Goal: Information Seeking & Learning: Compare options

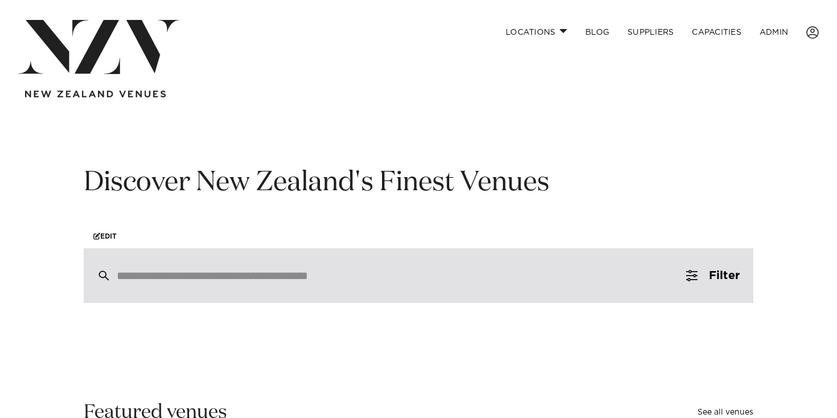
click at [429, 289] on div at bounding box center [419, 275] width 670 height 55
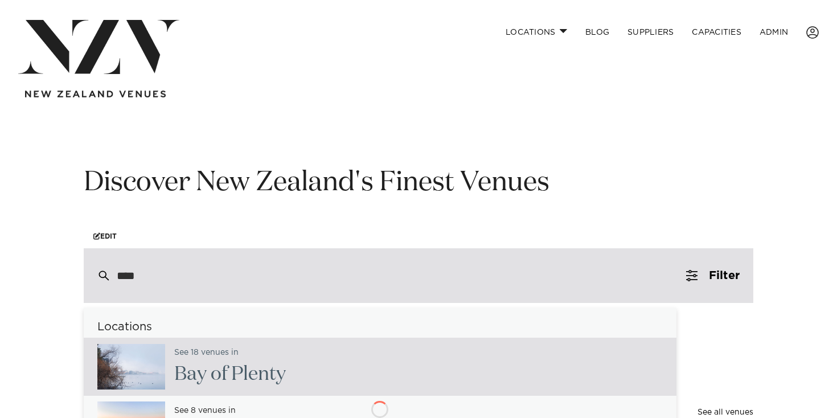
type input "*****"
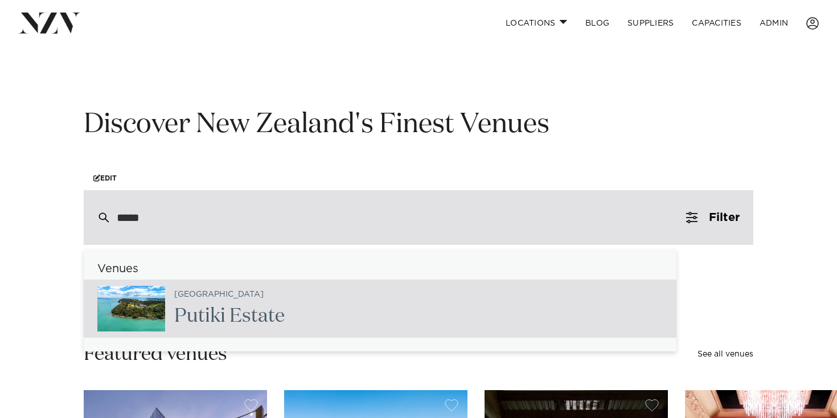
scroll to position [60, 0]
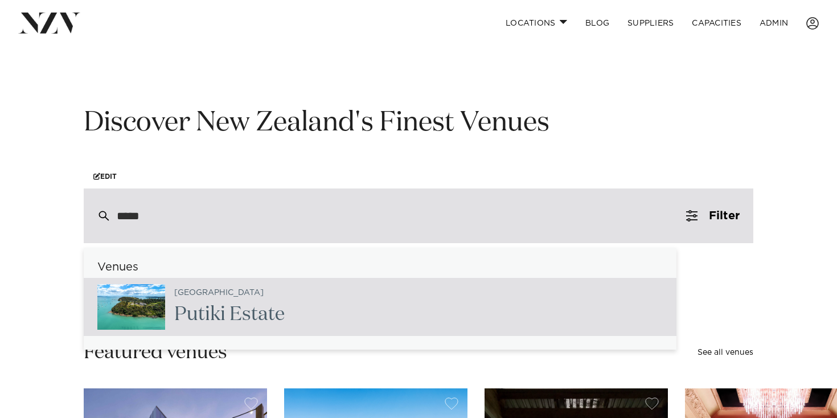
click at [404, 298] on div "Auckland Putik i Estate" at bounding box center [380, 307] width 593 height 58
type input "**********"
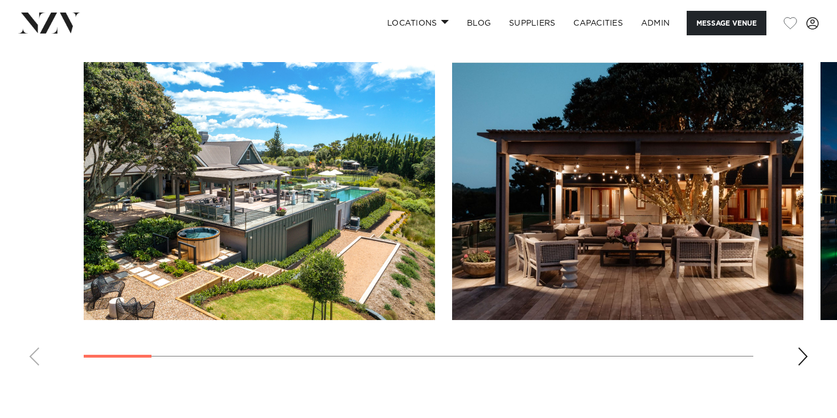
scroll to position [1050, 0]
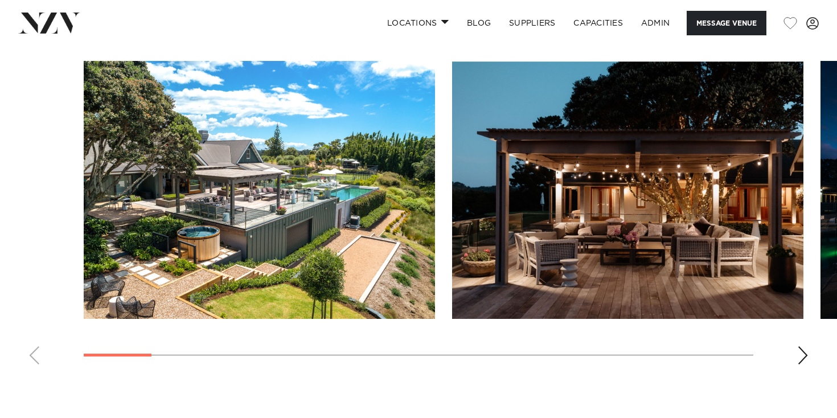
click at [808, 355] on div "Next slide" at bounding box center [802, 355] width 11 height 18
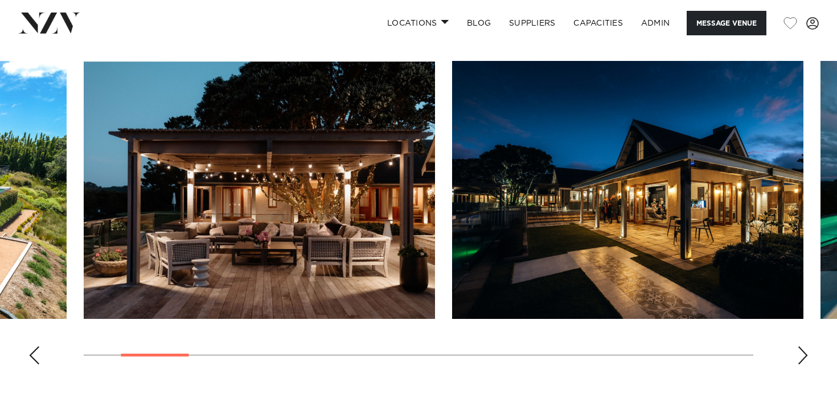
click at [808, 355] on div "Next slide" at bounding box center [802, 355] width 11 height 18
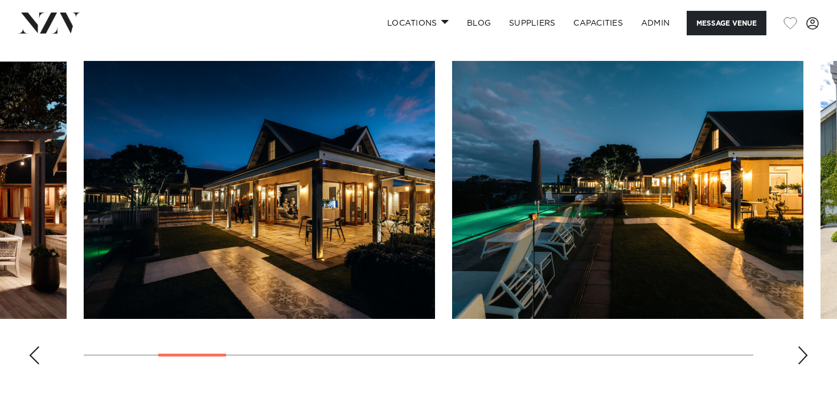
click at [808, 355] on div "Next slide" at bounding box center [802, 355] width 11 height 18
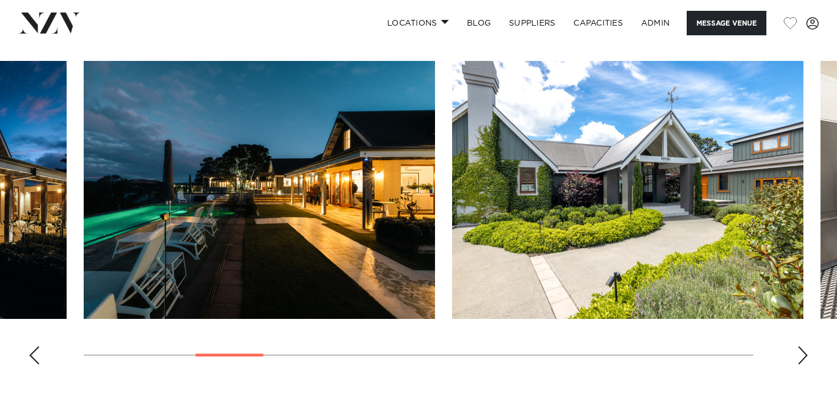
click at [808, 355] on div "Next slide" at bounding box center [802, 355] width 11 height 18
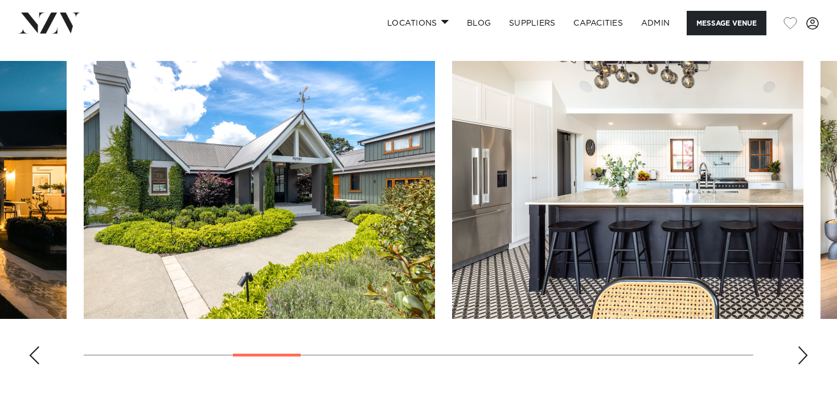
click at [808, 355] on div "Next slide" at bounding box center [802, 355] width 11 height 18
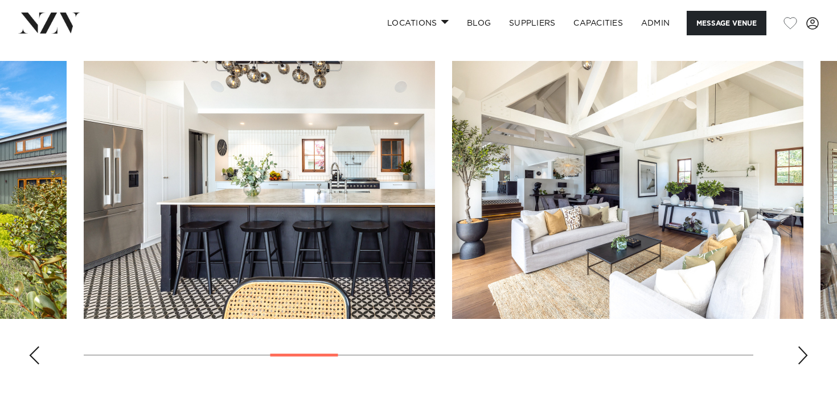
click at [808, 355] on div "Next slide" at bounding box center [802, 355] width 11 height 18
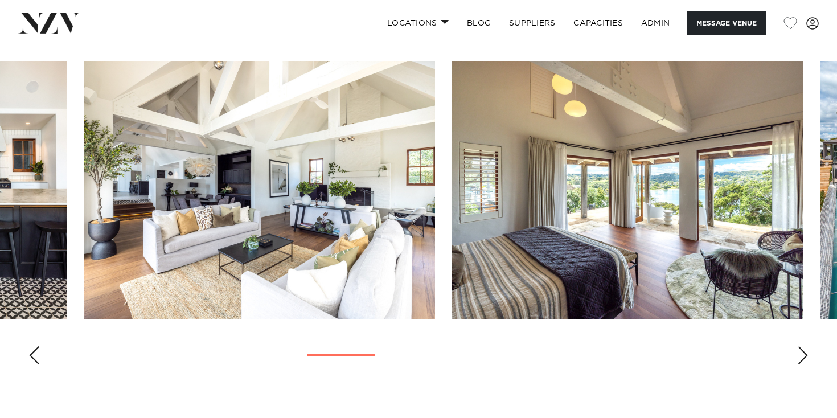
click at [808, 355] on div "Next slide" at bounding box center [802, 355] width 11 height 18
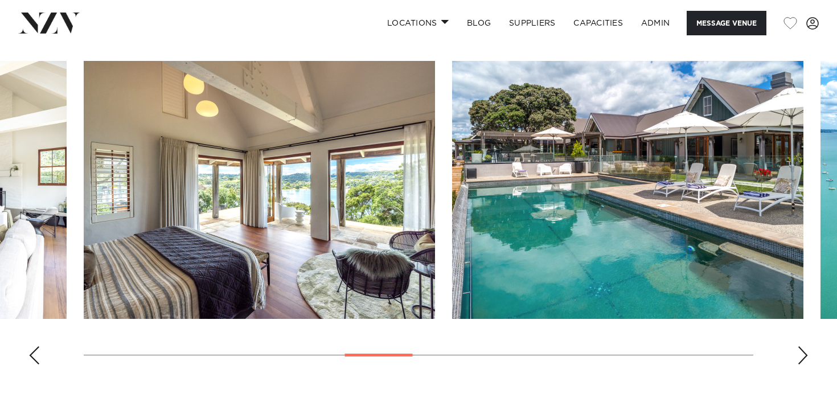
click at [808, 355] on div "Next slide" at bounding box center [802, 355] width 11 height 18
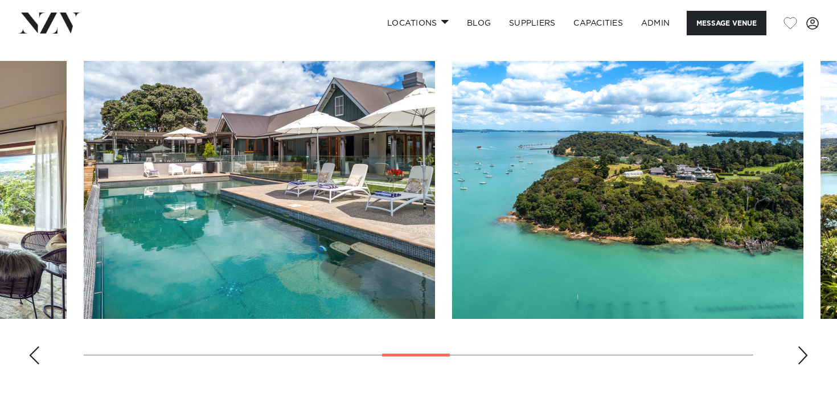
click at [808, 355] on div "Next slide" at bounding box center [802, 355] width 11 height 18
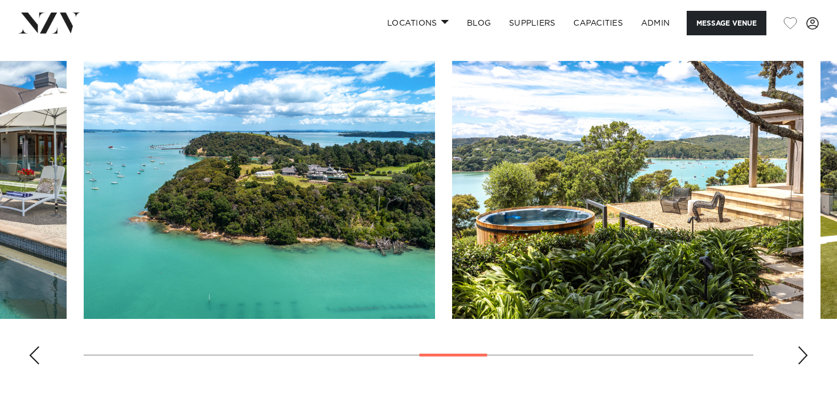
click at [808, 355] on div "Next slide" at bounding box center [802, 355] width 11 height 18
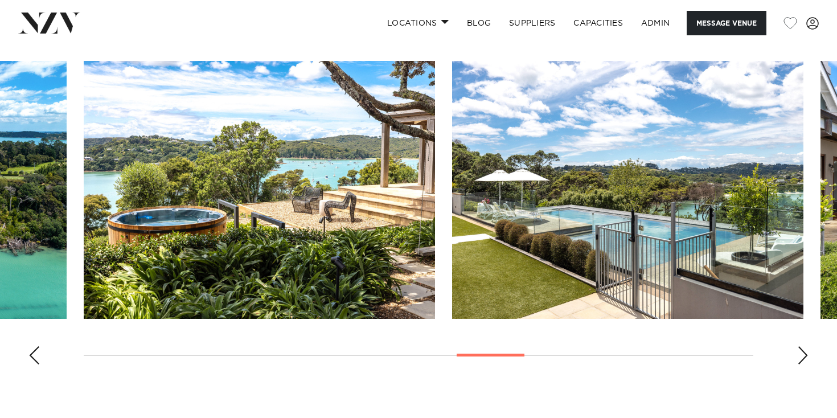
click at [43, 17] on img at bounding box center [49, 23] width 62 height 21
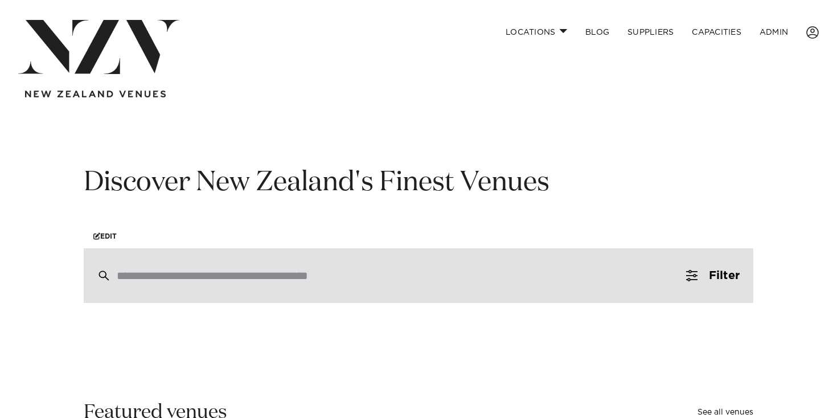
click at [222, 271] on input "search" at bounding box center [394, 275] width 555 height 13
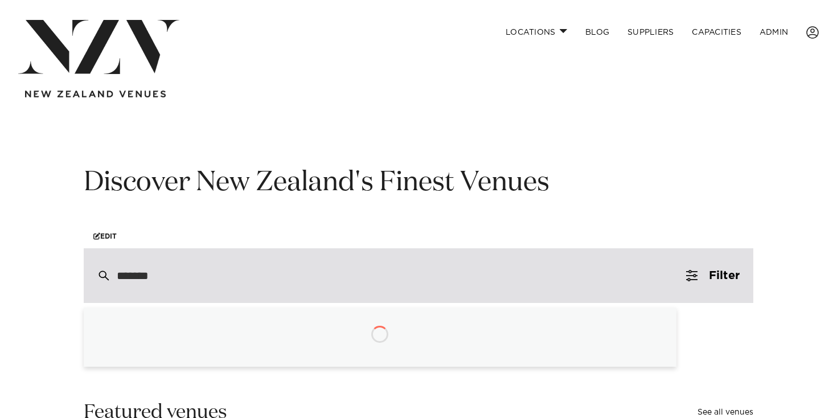
type input "********"
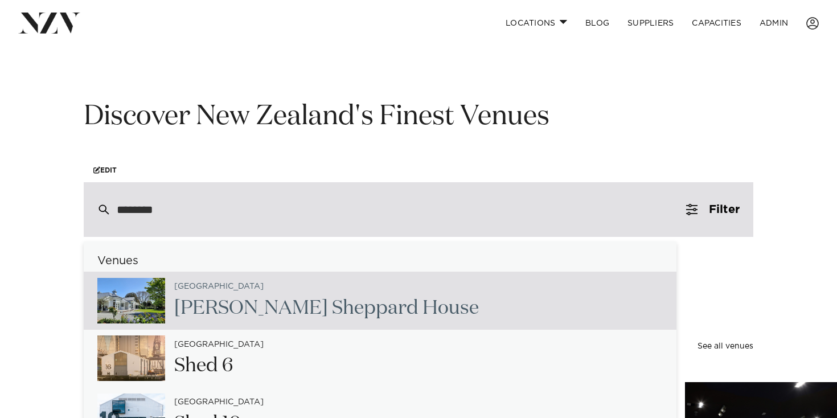
scroll to position [89, 0]
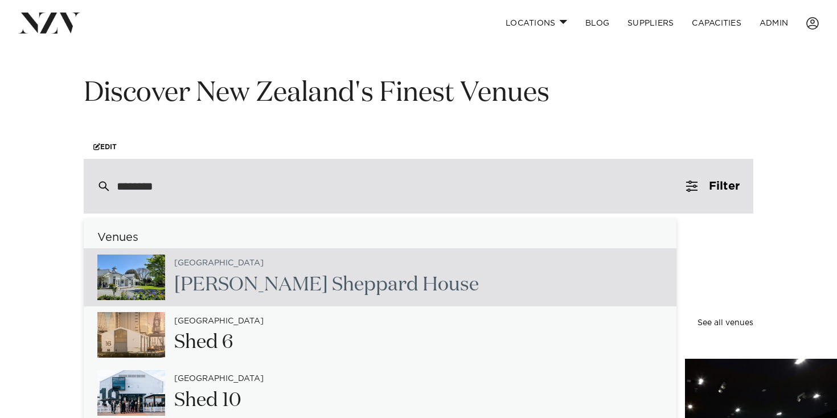
click at [265, 285] on h2 "Kate She ppard House" at bounding box center [326, 285] width 305 height 26
type input "**********"
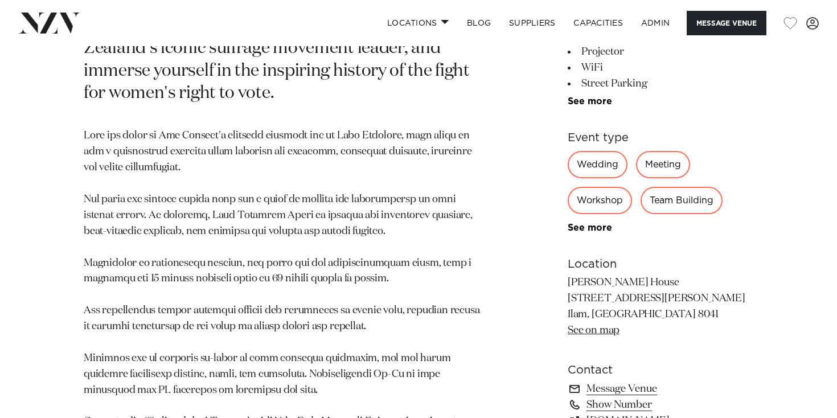
scroll to position [614, 0]
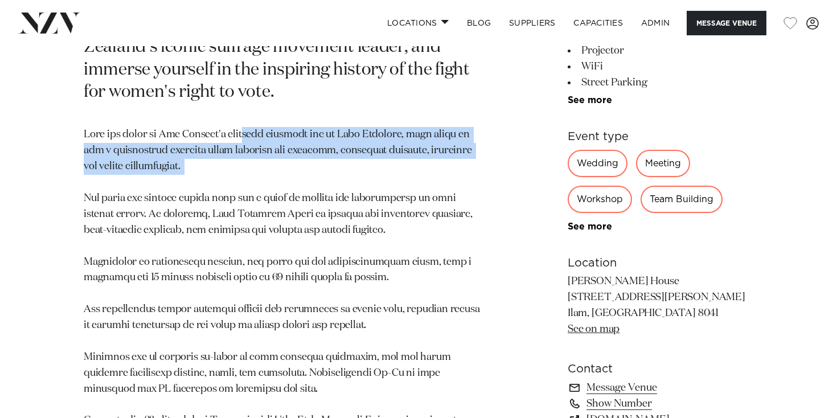
drag, startPoint x: 277, startPoint y: 108, endPoint x: 314, endPoint y: 133, distance: 44.2
click at [314, 132] on p at bounding box center [285, 309] width 403 height 365
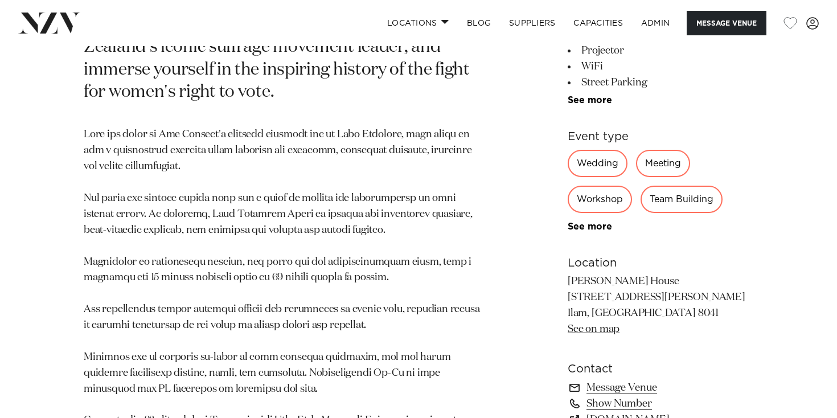
drag, startPoint x: 314, startPoint y: 133, endPoint x: 317, endPoint y: 139, distance: 6.9
click at [317, 139] on p at bounding box center [285, 309] width 403 height 365
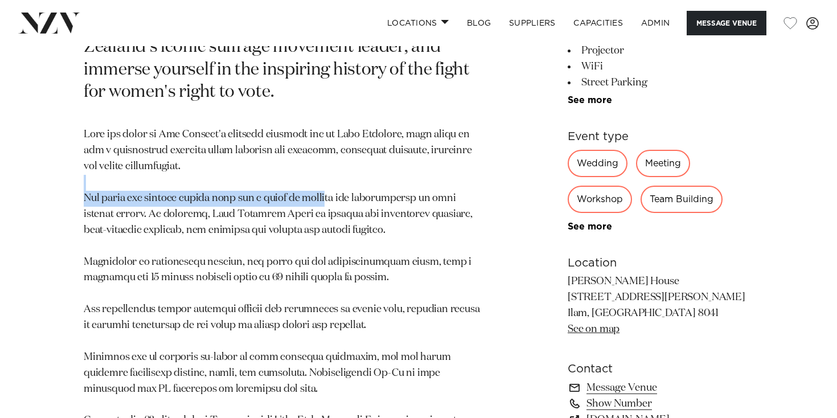
scroll to position [622, 0]
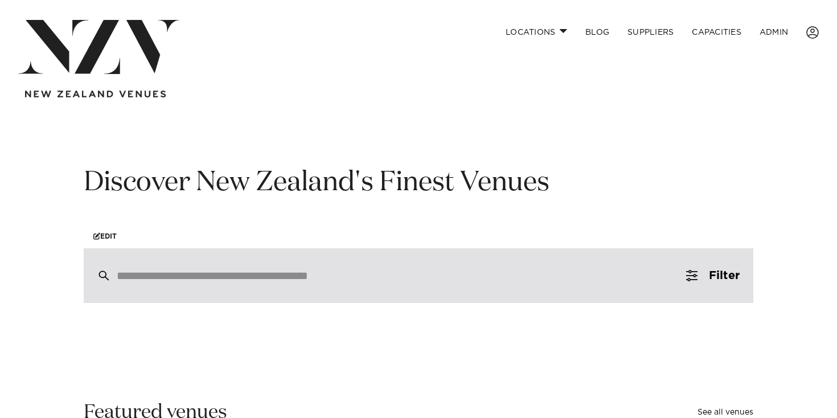
click at [305, 273] on input "search" at bounding box center [394, 275] width 555 height 13
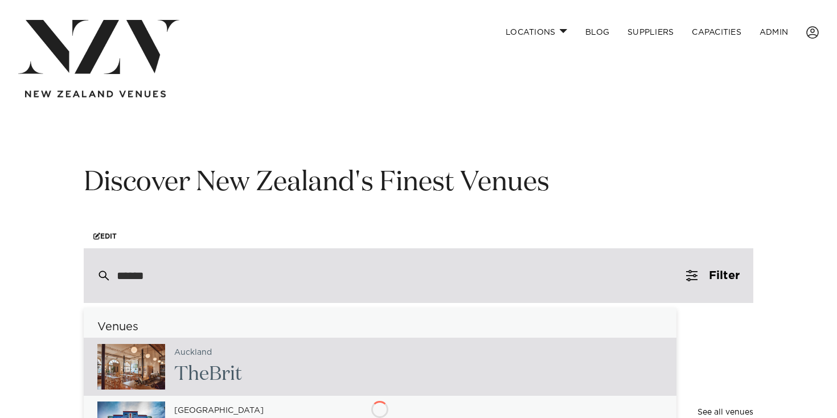
type input "*******"
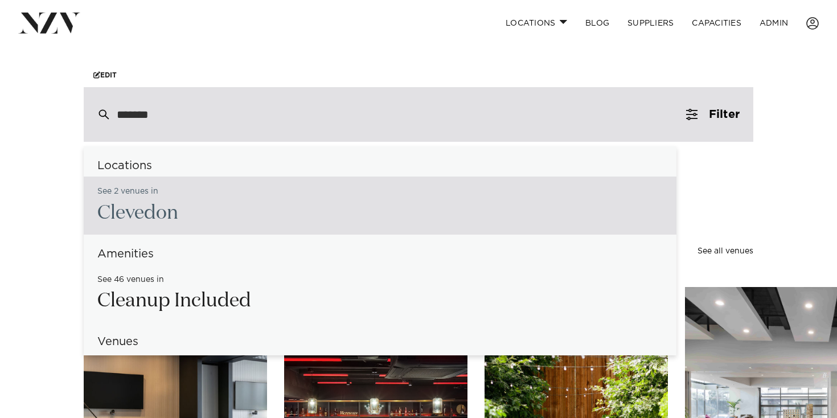
scroll to position [174, 0]
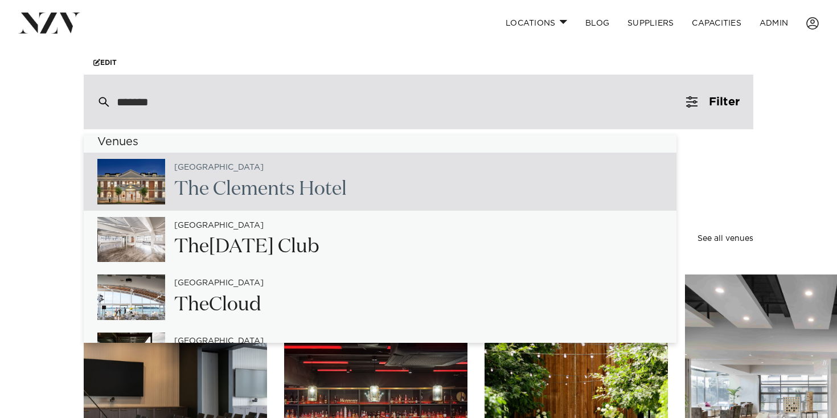
click at [259, 212] on div "Venues Waikato The Cle ments Hotel Auckland The Tuesday Club Auckland The Cloud…" at bounding box center [380, 298] width 593 height 325
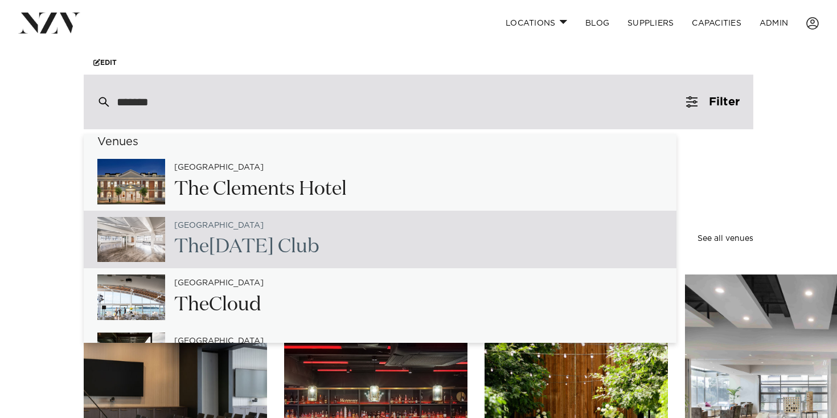
scroll to position [188, 0]
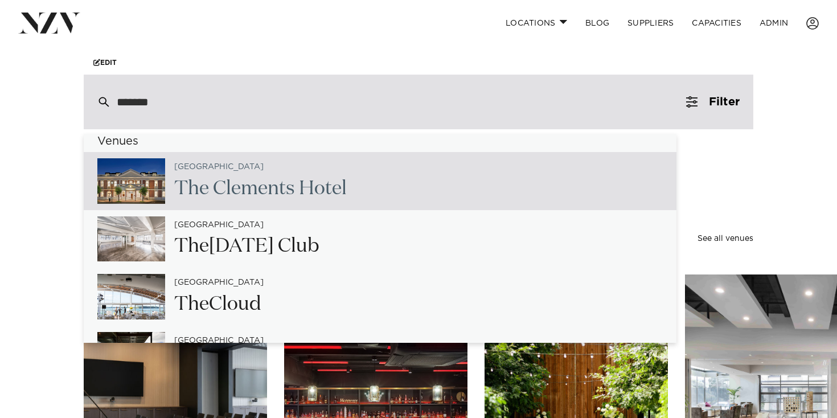
click at [255, 198] on h2 "The Cle ments Hotel" at bounding box center [260, 189] width 173 height 26
type input "**********"
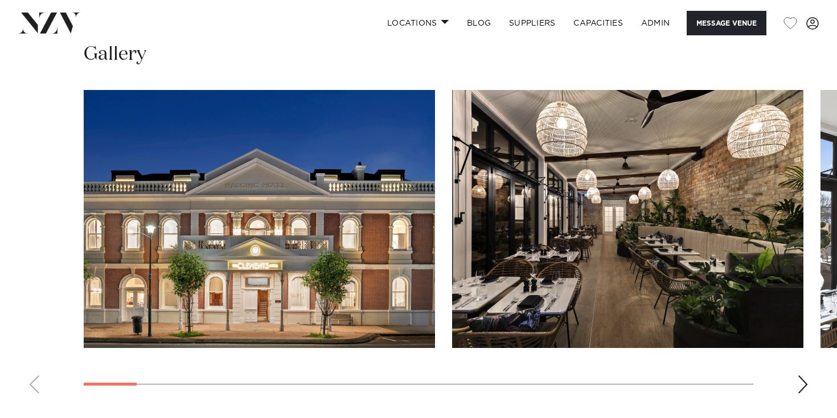
scroll to position [1060, 0]
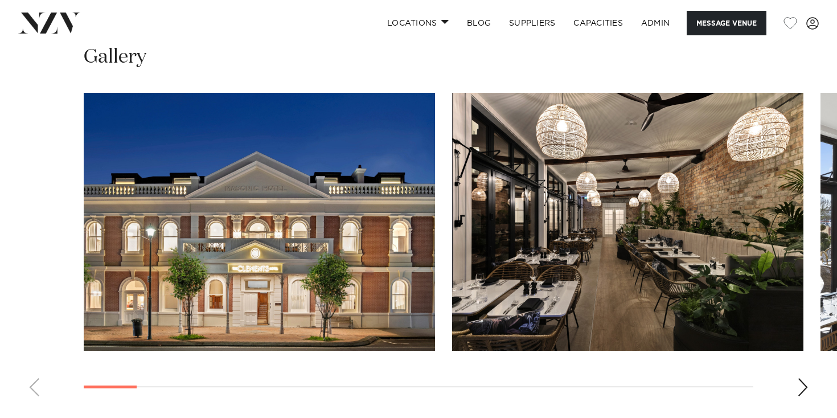
click at [806, 380] on div "Next slide" at bounding box center [802, 387] width 11 height 18
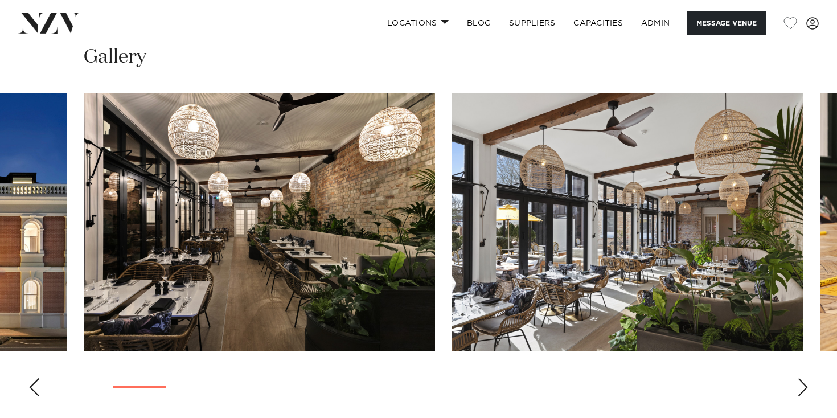
click at [806, 380] on div "Next slide" at bounding box center [802, 387] width 11 height 18
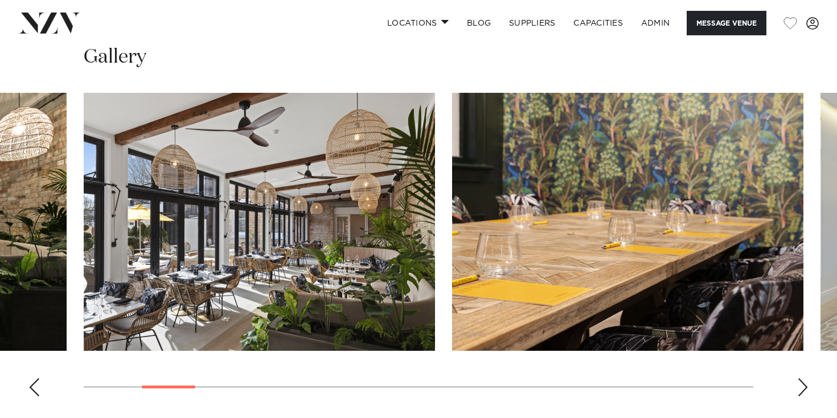
click at [806, 380] on div "Next slide" at bounding box center [802, 387] width 11 height 18
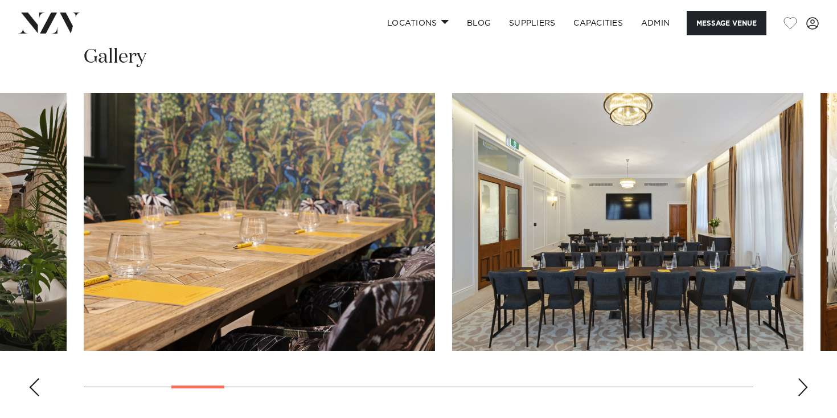
click at [806, 380] on div "Next slide" at bounding box center [802, 387] width 11 height 18
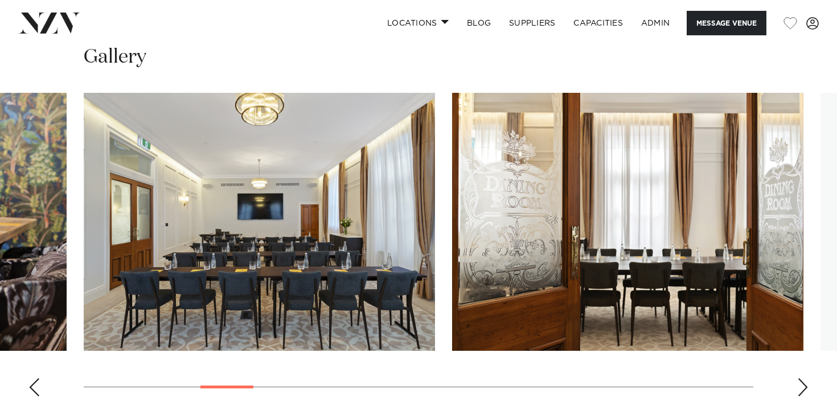
click at [806, 380] on div "Next slide" at bounding box center [802, 387] width 11 height 18
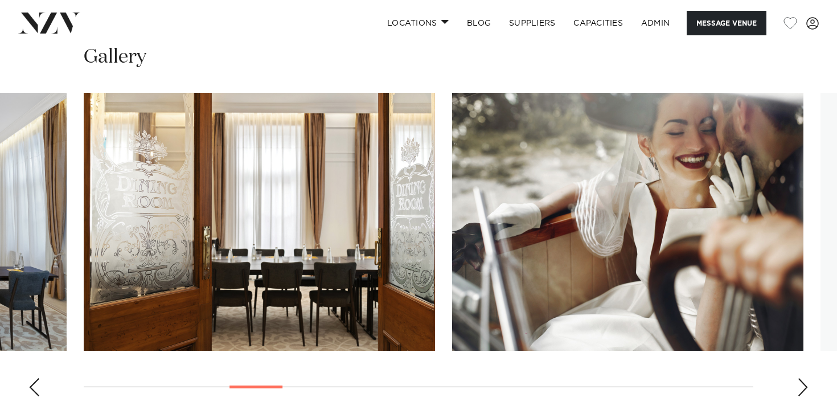
click at [806, 380] on div "Next slide" at bounding box center [802, 387] width 11 height 18
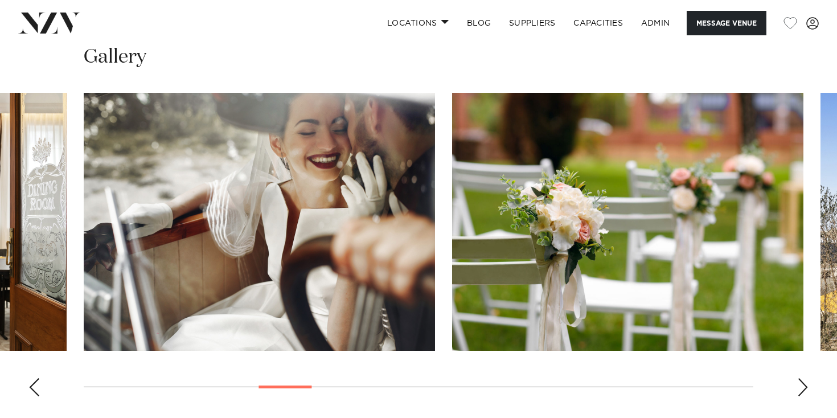
click at [806, 380] on div "Next slide" at bounding box center [802, 387] width 11 height 18
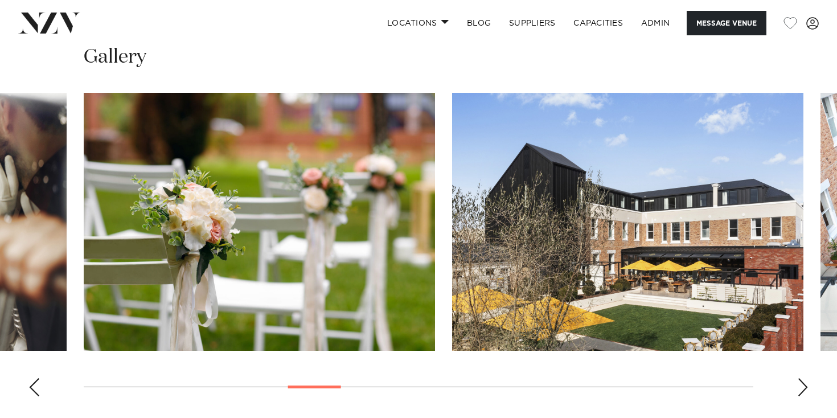
click at [806, 380] on div "Next slide" at bounding box center [802, 387] width 11 height 18
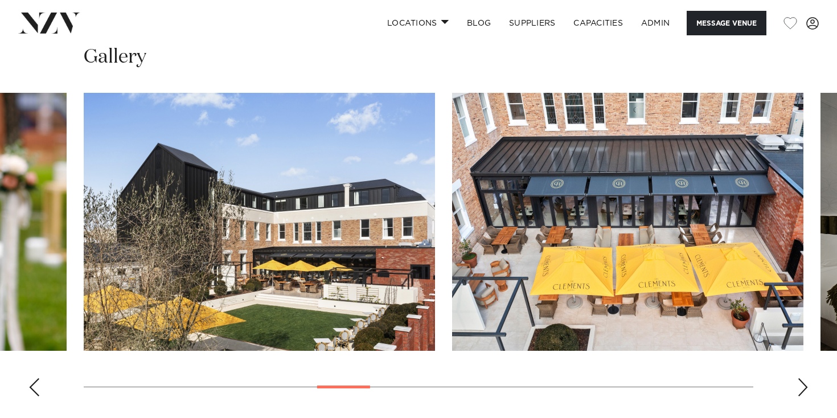
click at [806, 380] on div "Next slide" at bounding box center [802, 387] width 11 height 18
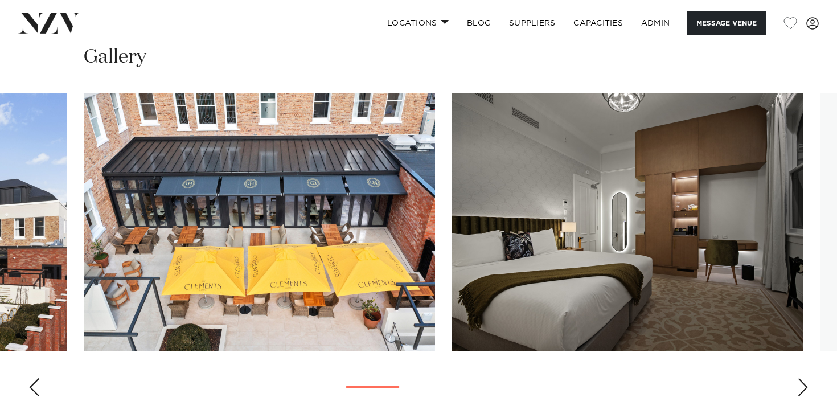
click at [806, 380] on div "Next slide" at bounding box center [802, 387] width 11 height 18
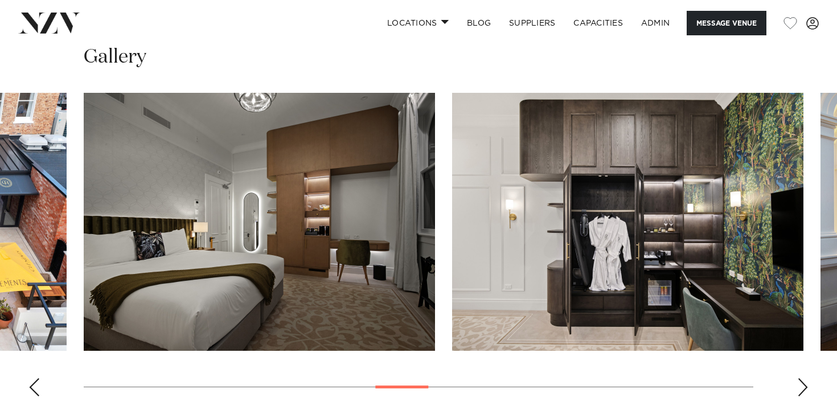
click at [806, 380] on div "Next slide" at bounding box center [802, 387] width 11 height 18
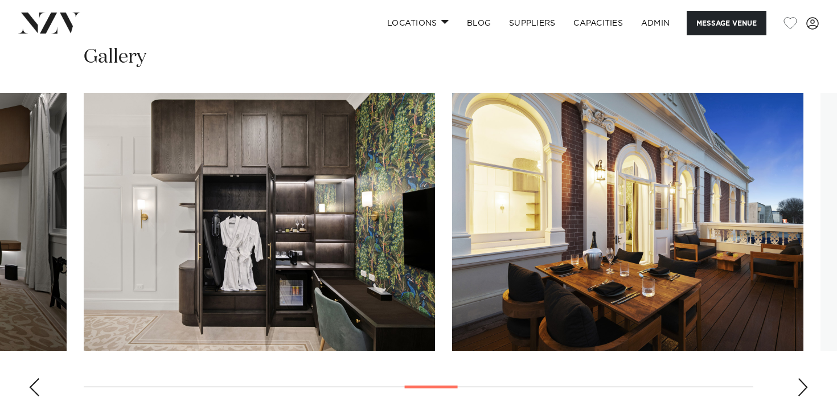
click at [806, 380] on div "Next slide" at bounding box center [802, 387] width 11 height 18
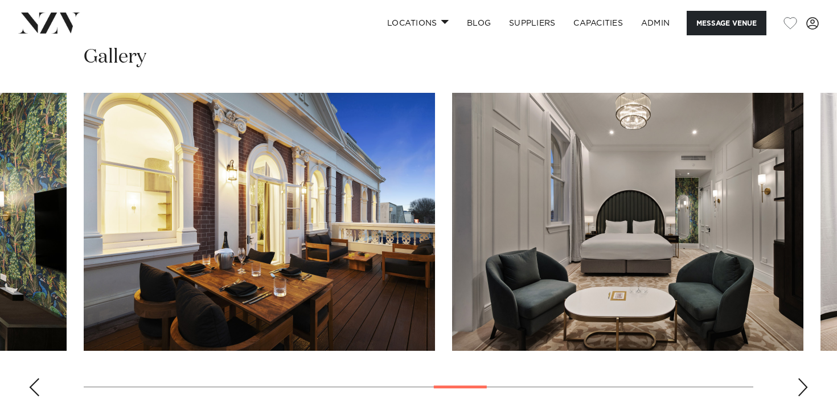
click at [806, 380] on div "Next slide" at bounding box center [802, 387] width 11 height 18
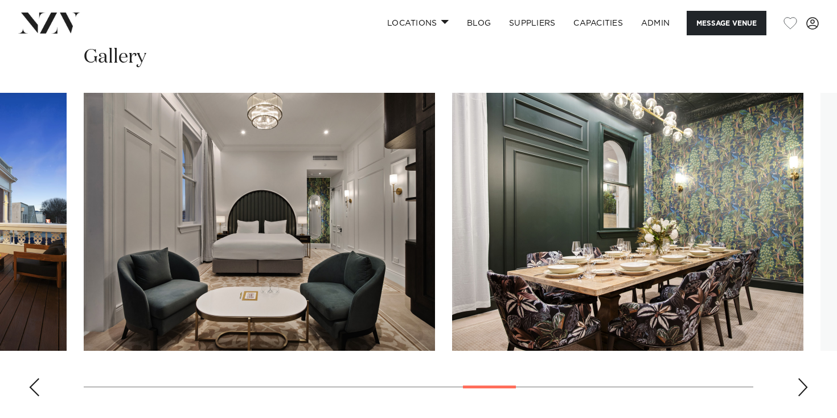
click at [806, 380] on div "Next slide" at bounding box center [802, 387] width 11 height 18
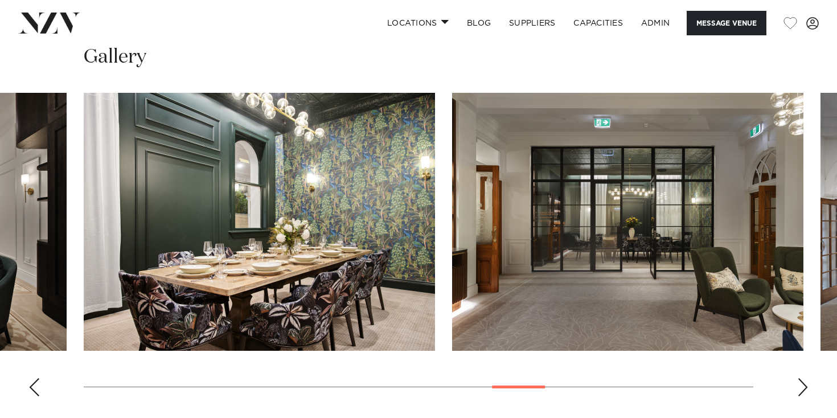
click at [806, 380] on div "Next slide" at bounding box center [802, 387] width 11 height 18
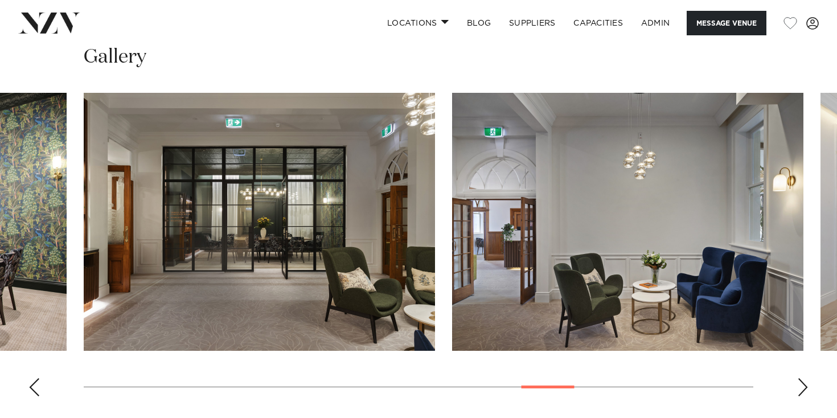
click at [806, 380] on div "Next slide" at bounding box center [802, 387] width 11 height 18
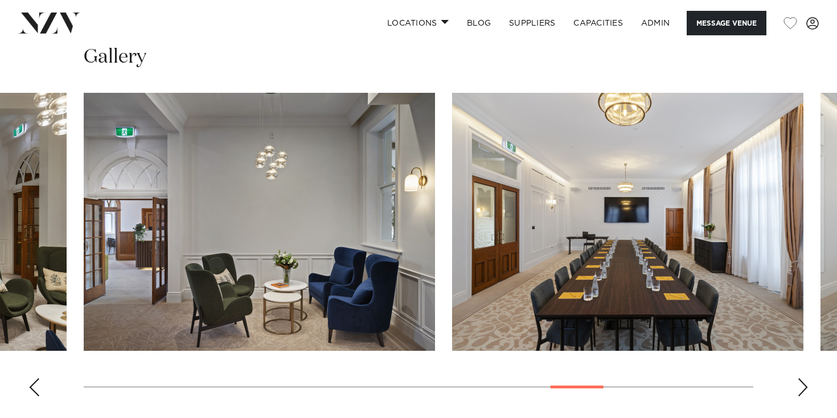
click at [795, 378] on swiper-container at bounding box center [418, 249] width 837 height 313
click at [797, 378] on div "Next slide" at bounding box center [802, 387] width 11 height 18
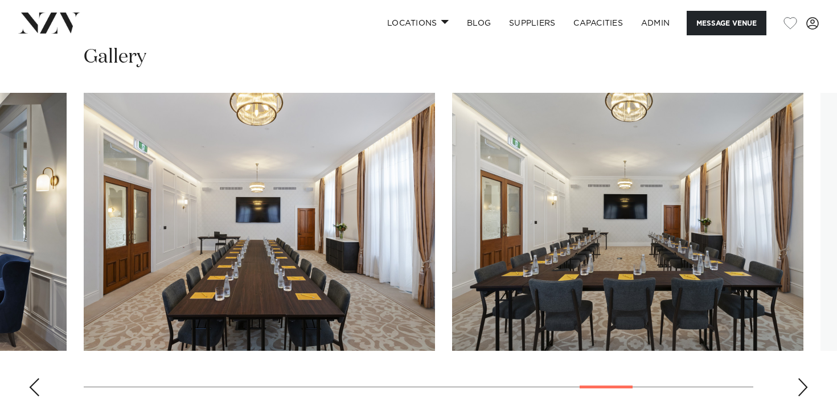
click at [797, 378] on div "Next slide" at bounding box center [802, 387] width 11 height 18
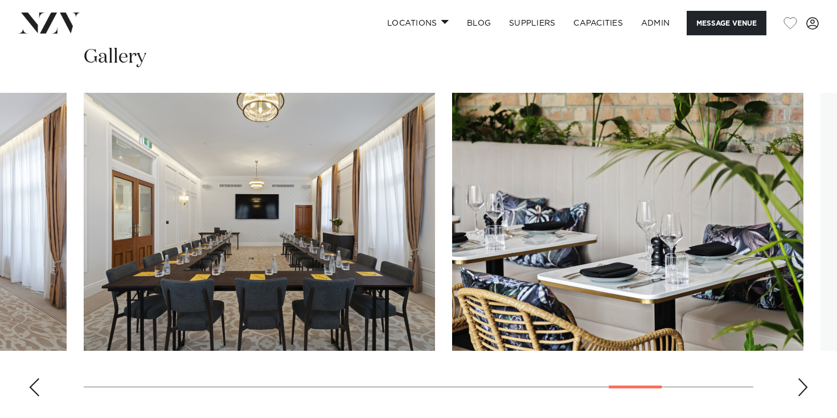
click at [797, 378] on div "Next slide" at bounding box center [802, 387] width 11 height 18
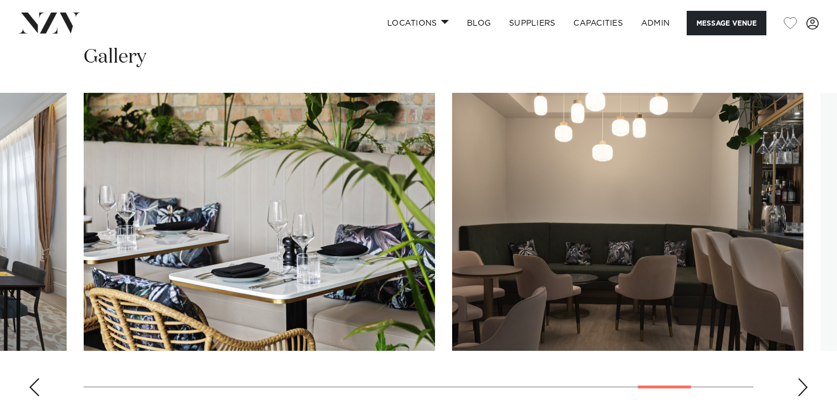
click at [797, 378] on div "Next slide" at bounding box center [802, 387] width 11 height 18
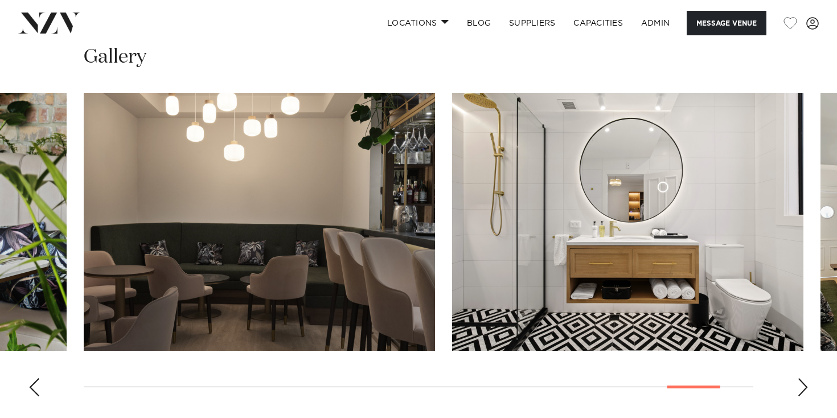
click at [50, 23] on img at bounding box center [49, 23] width 62 height 21
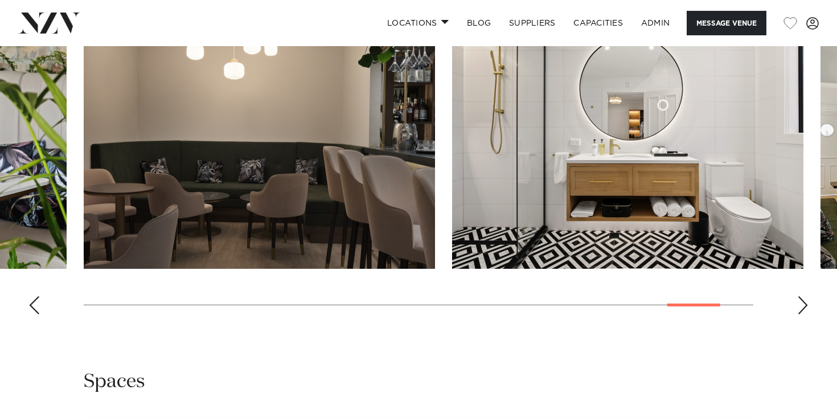
scroll to position [1144, 0]
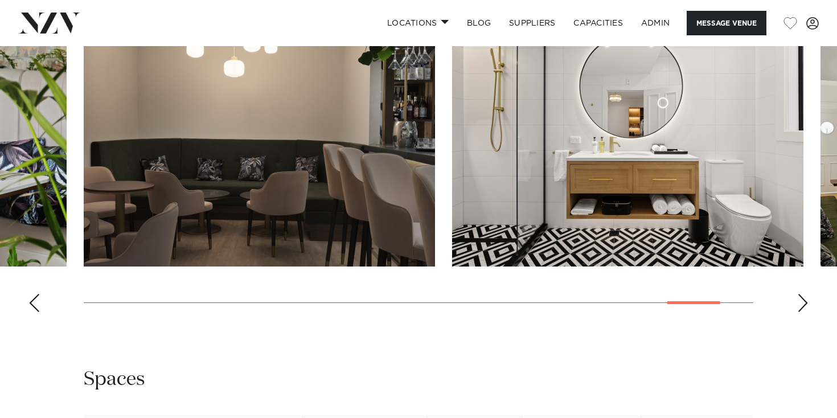
drag, startPoint x: 58, startPoint y: 31, endPoint x: 30, endPoint y: 288, distance: 258.9
click at [30, 294] on div "Previous slide" at bounding box center [33, 303] width 11 height 18
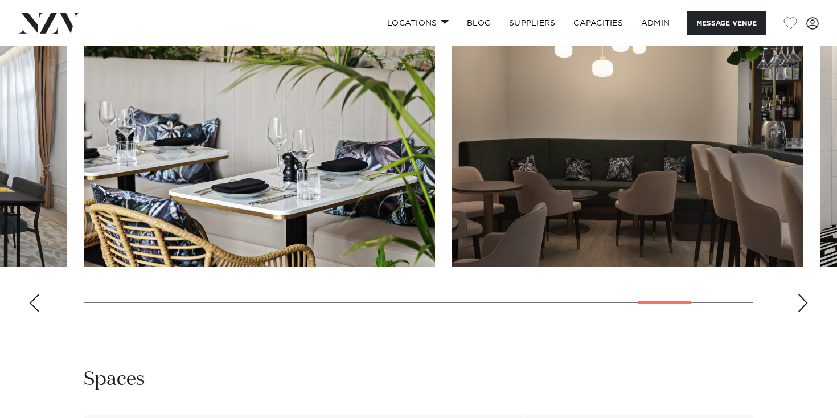
click at [30, 294] on div "Previous slide" at bounding box center [33, 303] width 11 height 18
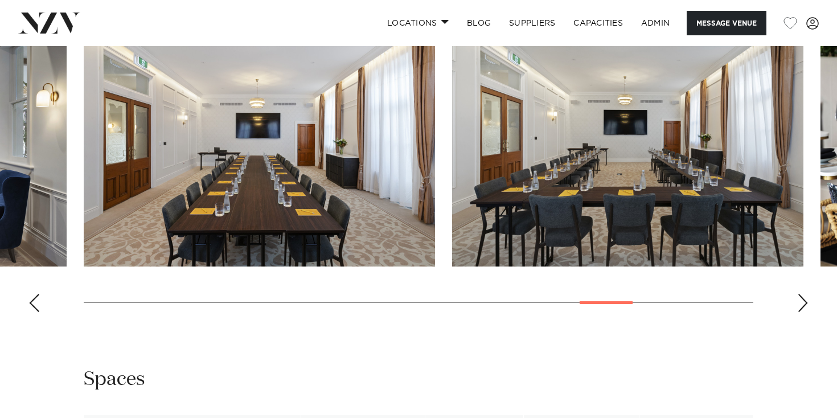
click at [30, 294] on div "Previous slide" at bounding box center [33, 303] width 11 height 18
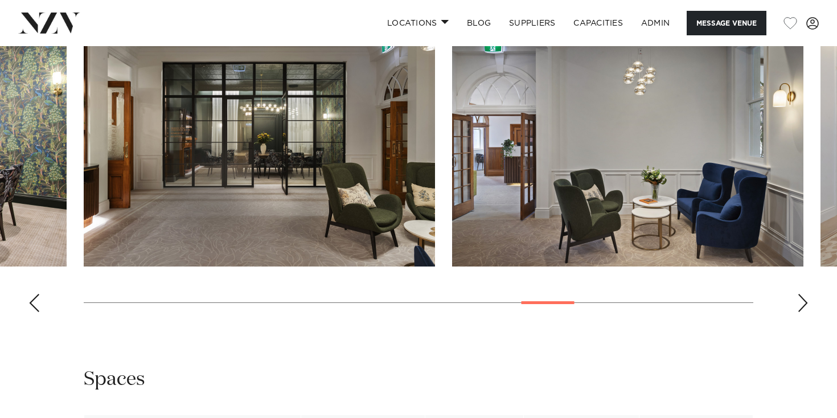
click at [30, 294] on div "Previous slide" at bounding box center [33, 303] width 11 height 18
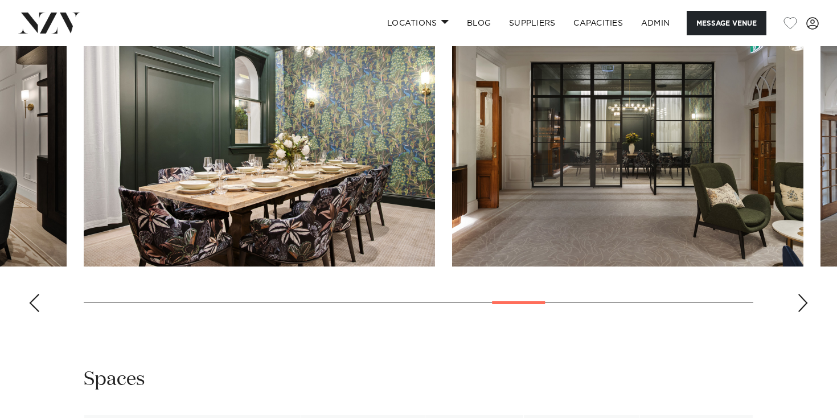
click at [30, 294] on div "Previous slide" at bounding box center [33, 303] width 11 height 18
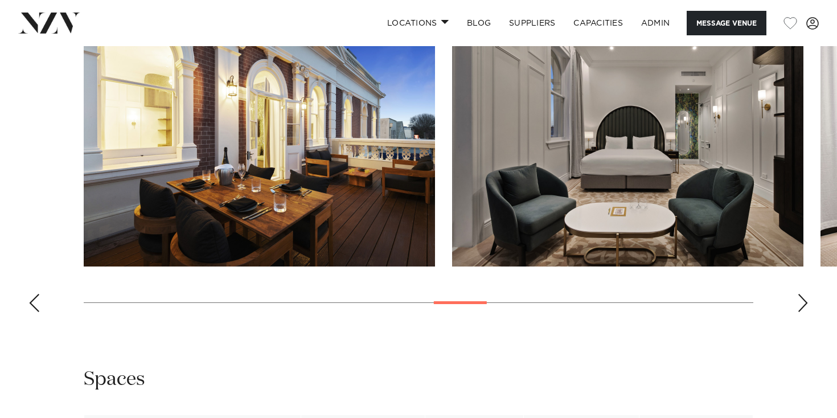
click at [30, 294] on div "Previous slide" at bounding box center [33, 303] width 11 height 18
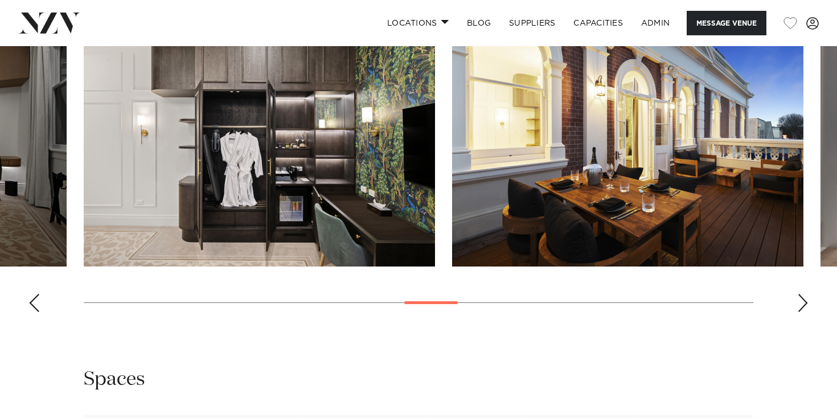
click at [30, 294] on div "Previous slide" at bounding box center [33, 303] width 11 height 18
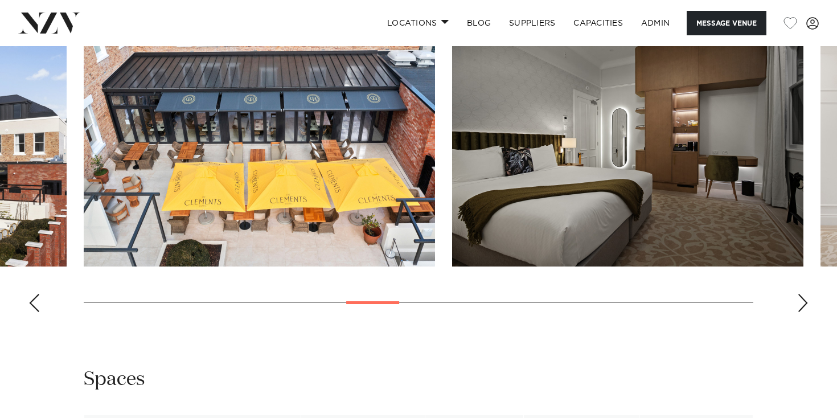
click at [30, 294] on div "Previous slide" at bounding box center [33, 303] width 11 height 18
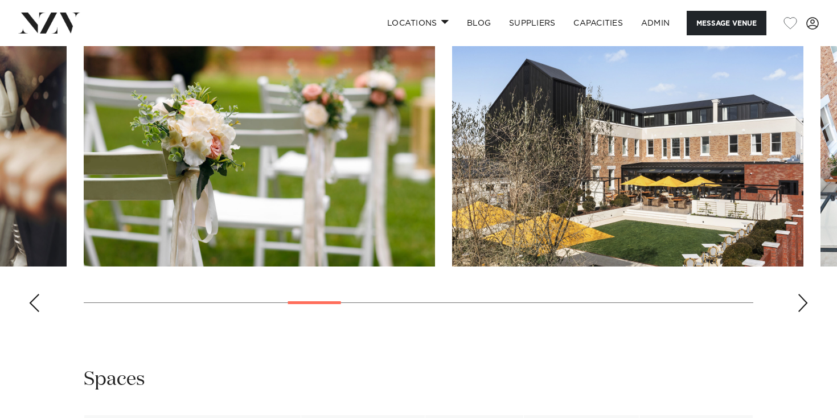
click at [30, 294] on div "Previous slide" at bounding box center [33, 303] width 11 height 18
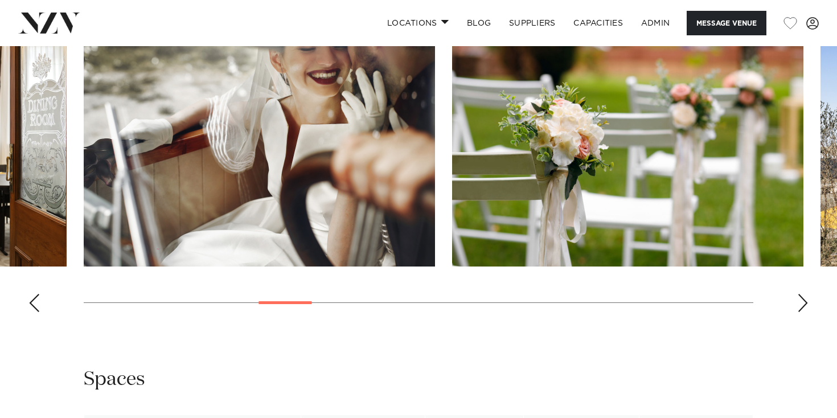
click at [30, 294] on div "Previous slide" at bounding box center [33, 303] width 11 height 18
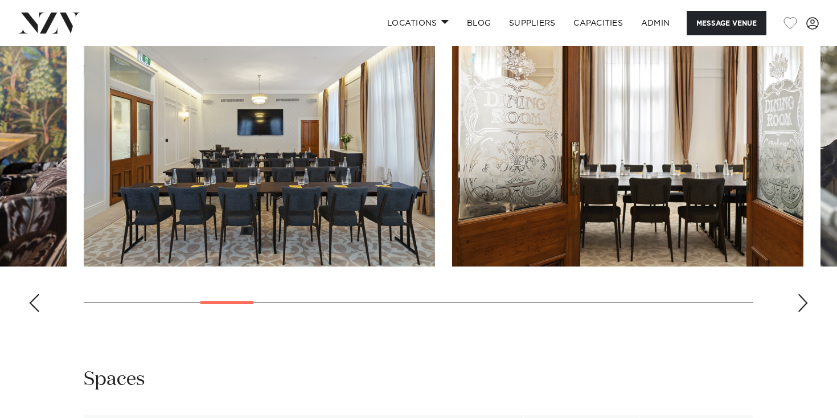
click at [30, 294] on div "Previous slide" at bounding box center [33, 303] width 11 height 18
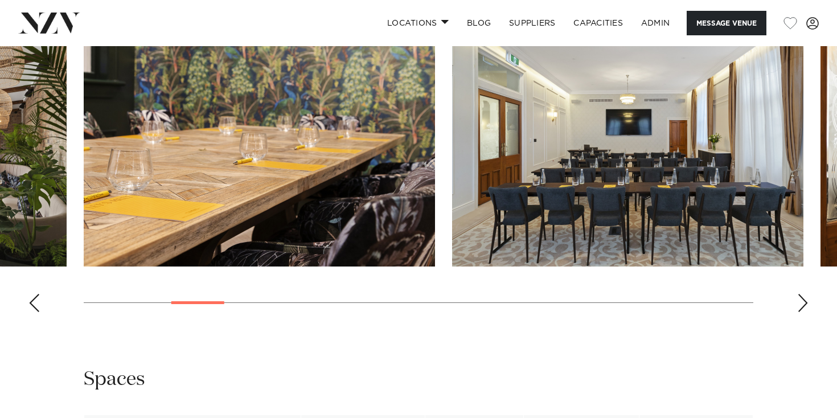
click at [30, 294] on div "Previous slide" at bounding box center [33, 303] width 11 height 18
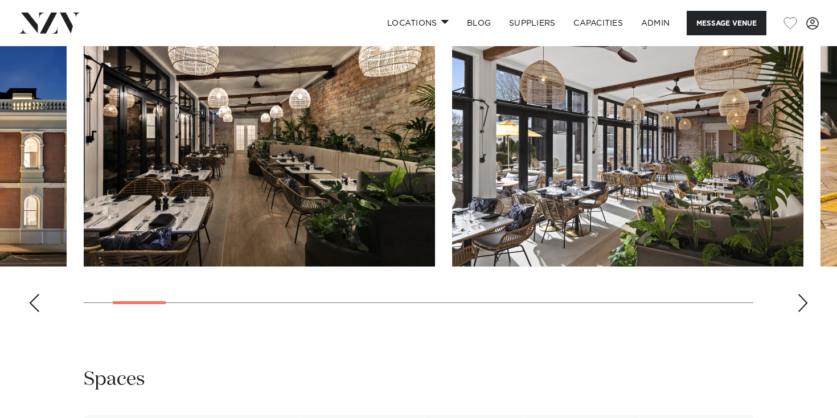
click at [30, 294] on div "Previous slide" at bounding box center [33, 303] width 11 height 18
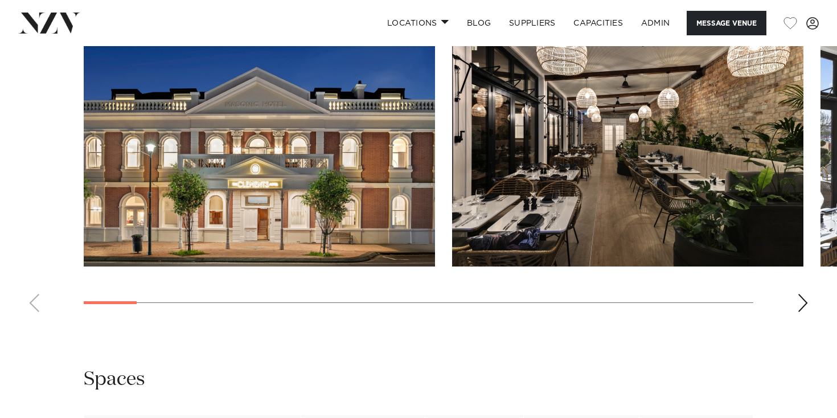
click at [30, 288] on swiper-container at bounding box center [418, 165] width 837 height 313
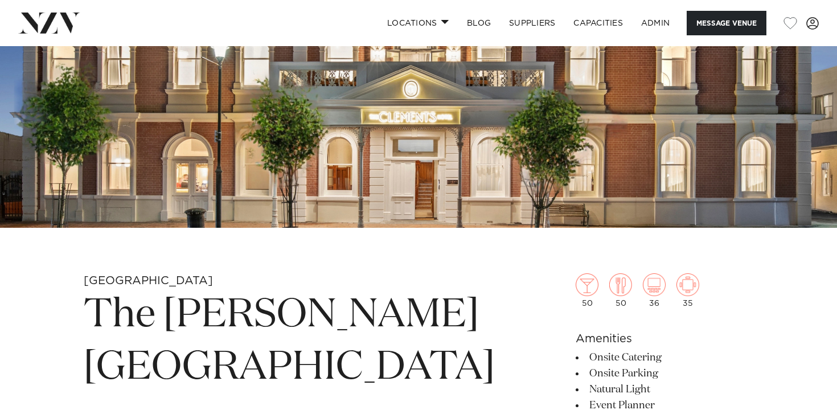
scroll to position [0, 0]
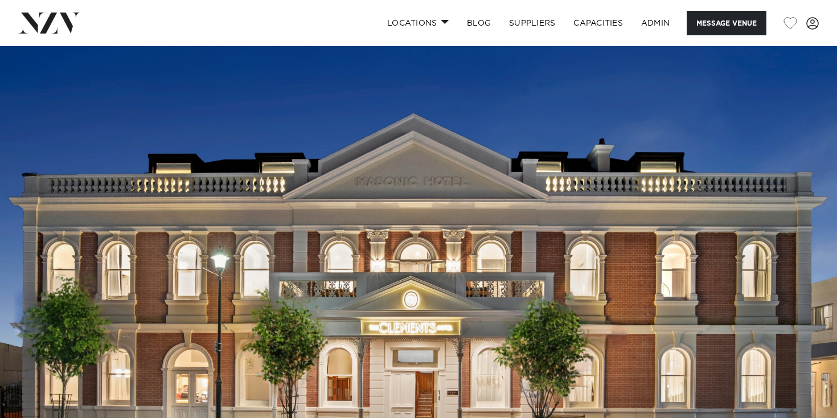
click at [62, 31] on img at bounding box center [49, 23] width 62 height 21
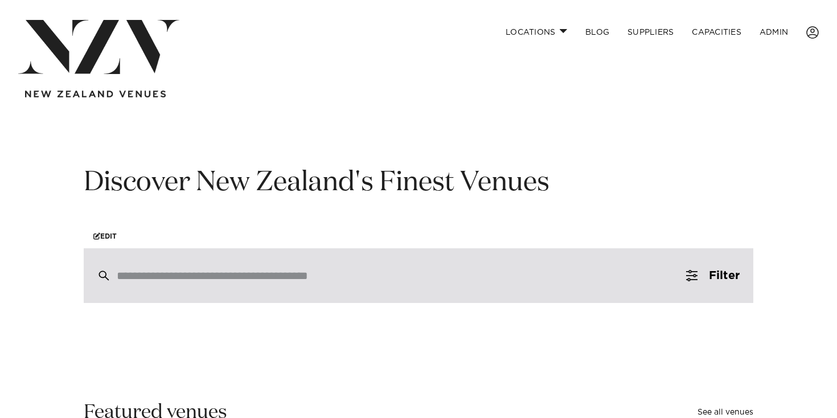
click at [280, 281] on input "search" at bounding box center [394, 275] width 555 height 13
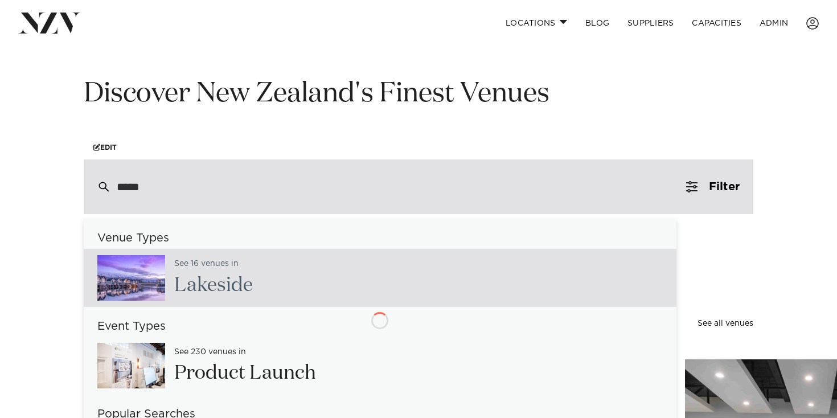
type input "******"
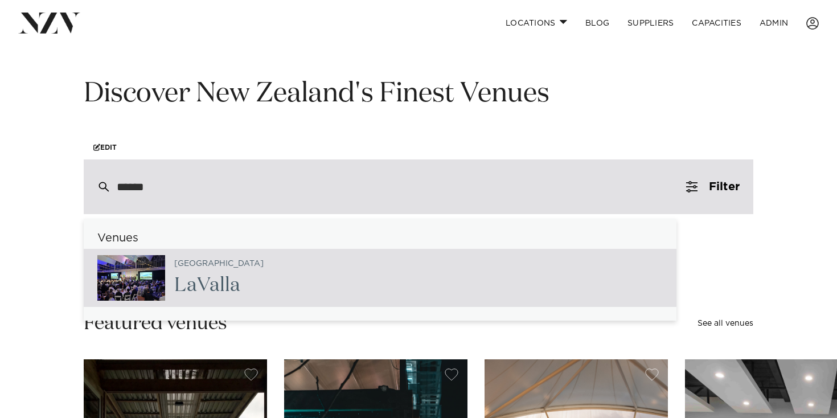
click at [290, 263] on div "Auckland LaVall a" at bounding box center [380, 278] width 593 height 58
type input "**********"
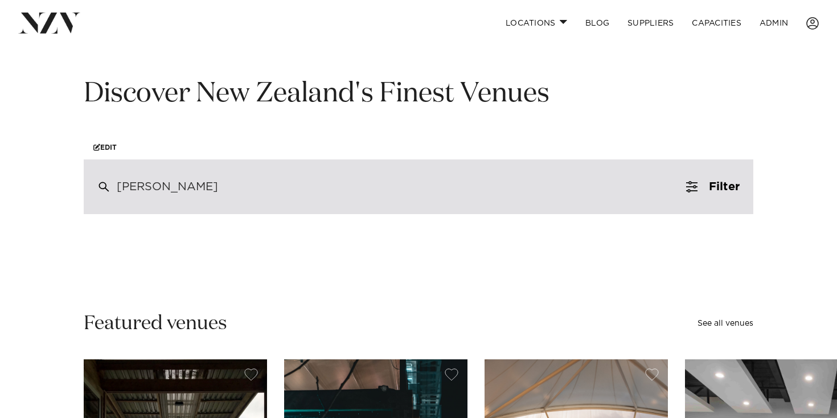
scroll to position [88, 0]
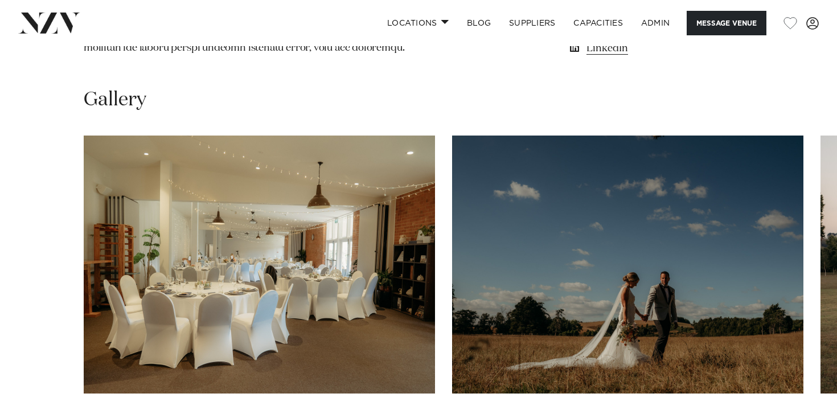
scroll to position [1215, 0]
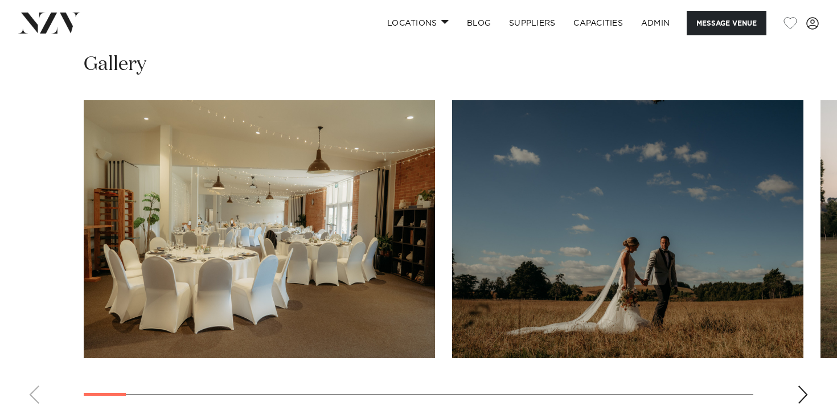
click at [805, 386] on div "Next slide" at bounding box center [802, 395] width 11 height 18
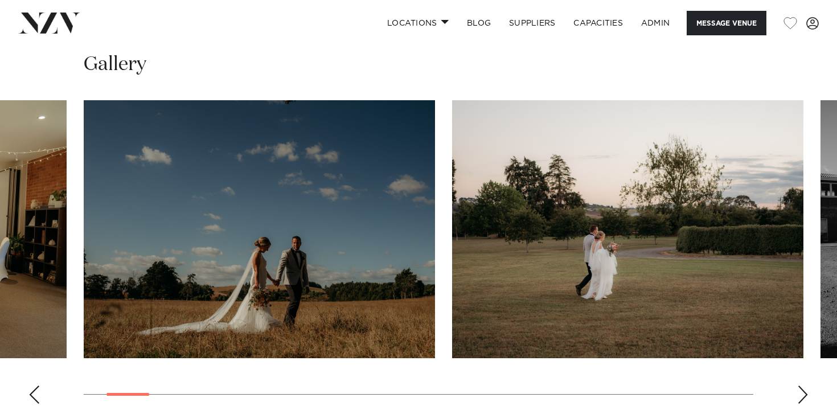
click at [804, 386] on div "Next slide" at bounding box center [802, 395] width 11 height 18
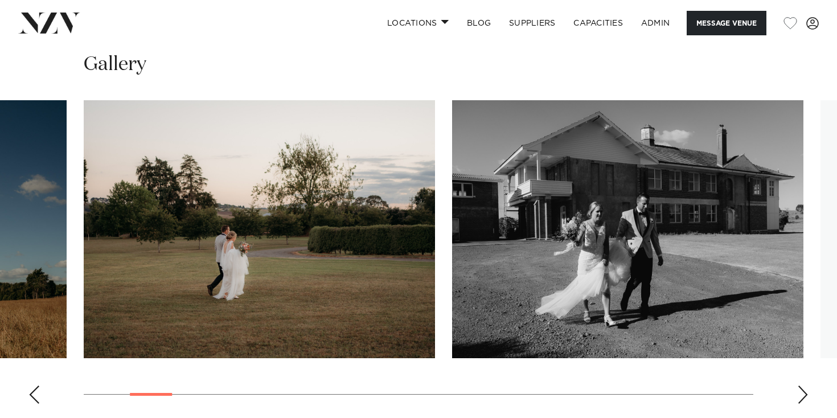
click at [804, 386] on div "Next slide" at bounding box center [802, 395] width 11 height 18
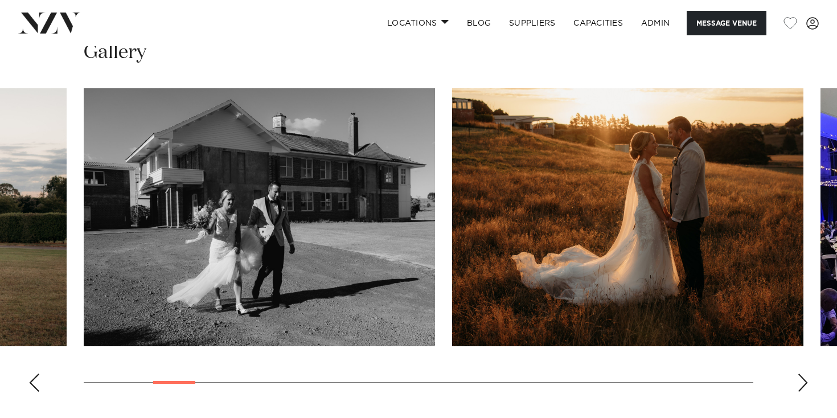
scroll to position [1202, 0]
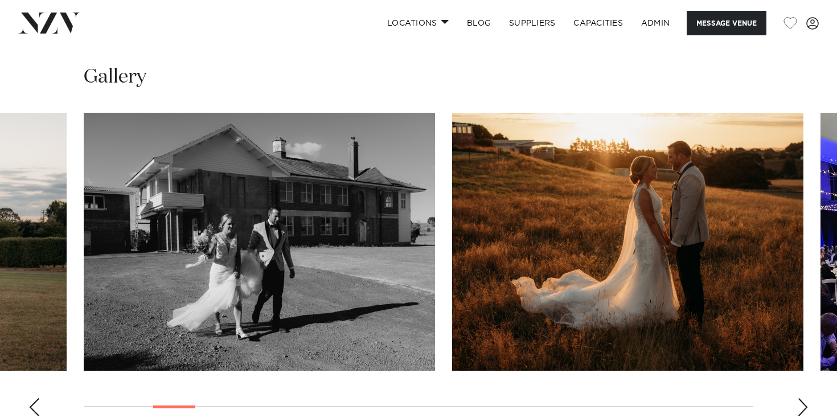
click at [30, 398] on div "Previous slide" at bounding box center [33, 407] width 11 height 18
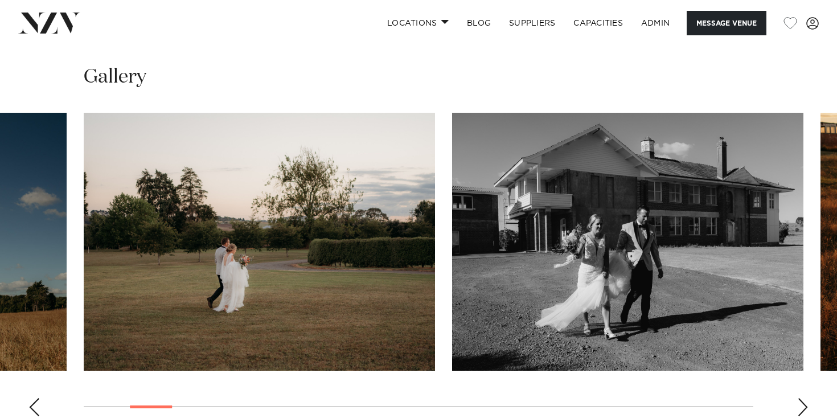
click at [30, 398] on div "Previous slide" at bounding box center [33, 407] width 11 height 18
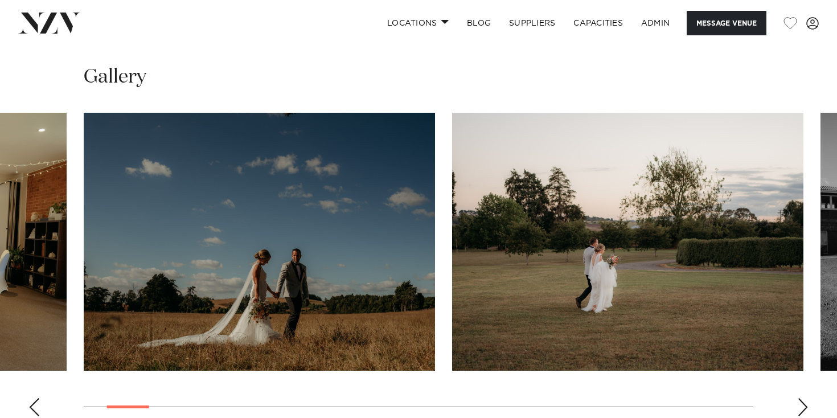
click at [30, 398] on div "Previous slide" at bounding box center [33, 407] width 11 height 18
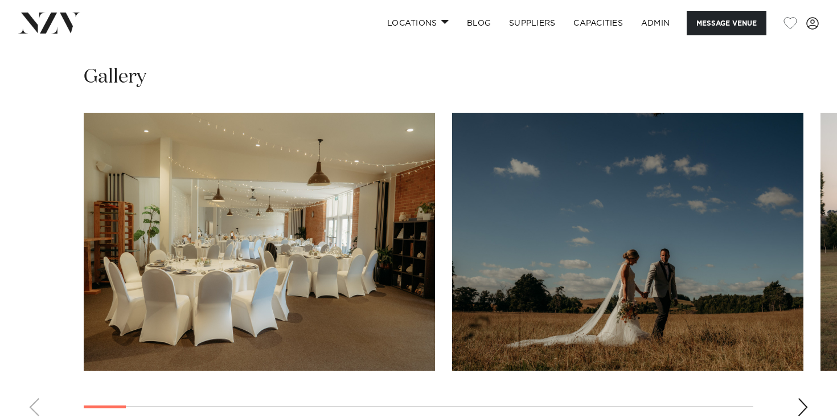
click at [30, 362] on swiper-container at bounding box center [418, 269] width 837 height 313
click at [811, 369] on swiper-container at bounding box center [418, 269] width 837 height 313
click at [806, 398] on div "Next slide" at bounding box center [802, 407] width 11 height 18
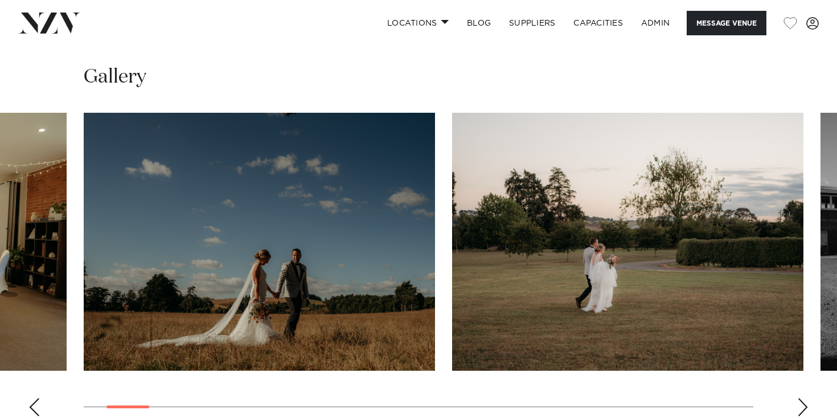
click at [806, 398] on div "Next slide" at bounding box center [802, 407] width 11 height 18
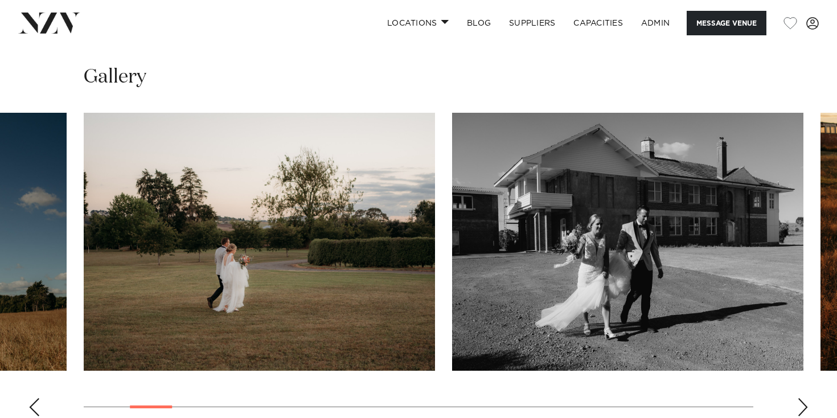
click at [806, 398] on div "Next slide" at bounding box center [802, 407] width 11 height 18
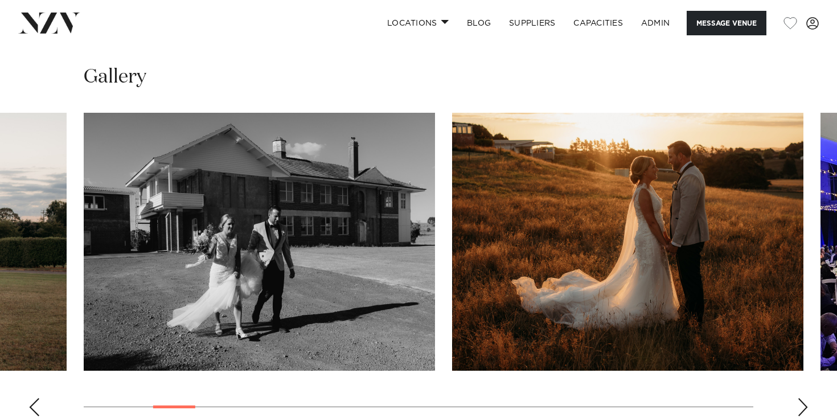
click at [806, 398] on div "Next slide" at bounding box center [802, 407] width 11 height 18
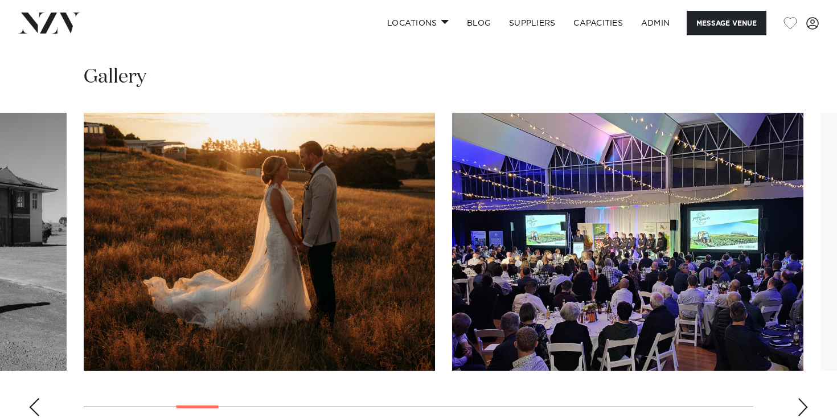
click at [806, 398] on div "Next slide" at bounding box center [802, 407] width 11 height 18
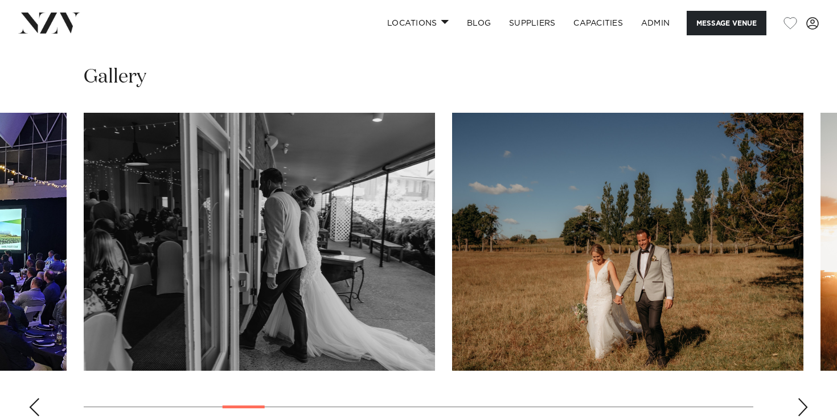
click at [806, 398] on div "Next slide" at bounding box center [802, 407] width 11 height 18
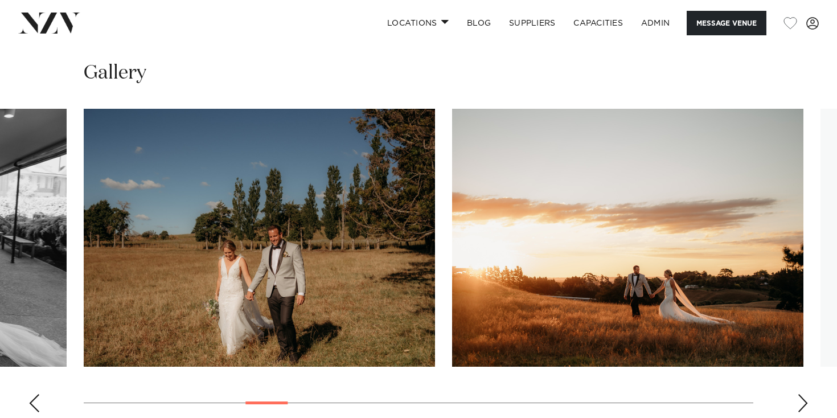
click at [806, 394] on div "Next slide" at bounding box center [802, 403] width 11 height 18
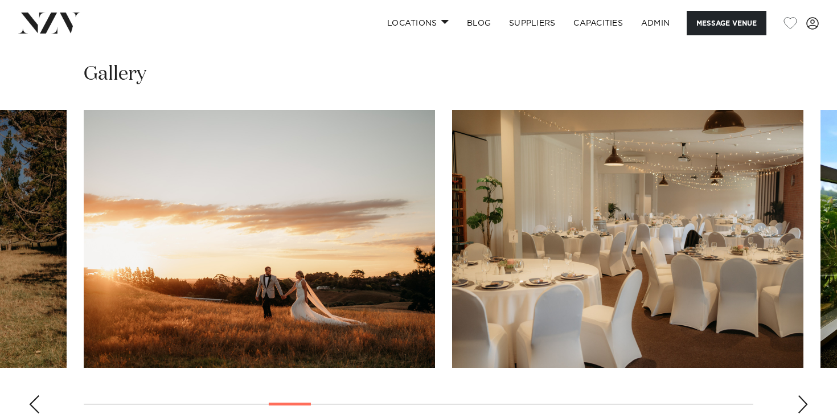
scroll to position [1203, 0]
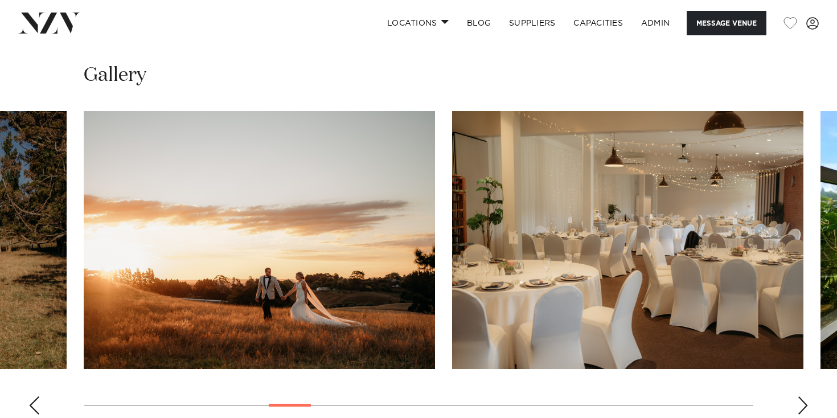
click at [806, 396] on div "Next slide" at bounding box center [802, 405] width 11 height 18
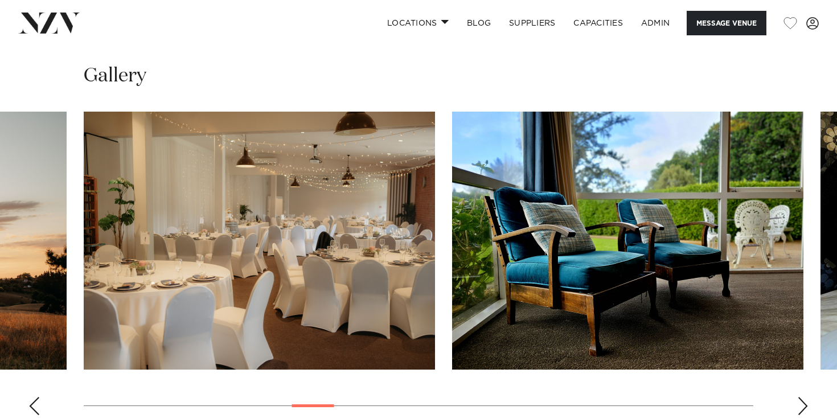
click at [806, 397] on div "Next slide" at bounding box center [802, 406] width 11 height 18
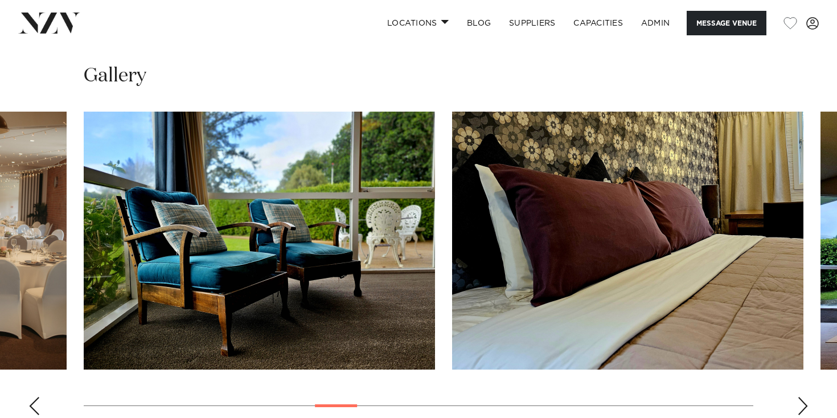
click at [806, 397] on div "Next slide" at bounding box center [802, 406] width 11 height 18
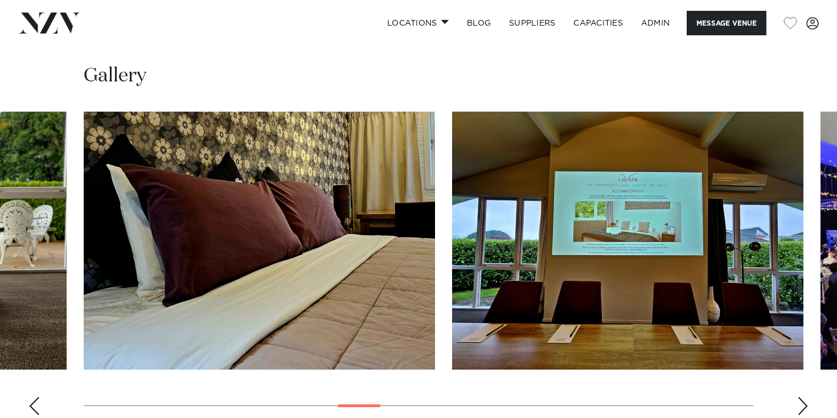
click at [806, 397] on div "Next slide" at bounding box center [802, 406] width 11 height 18
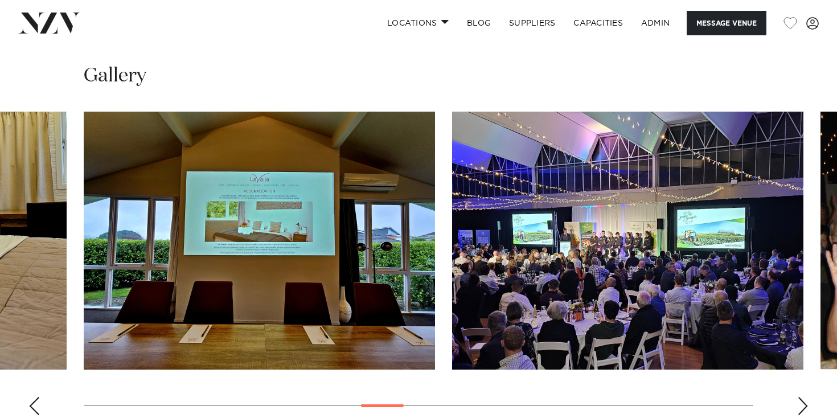
click at [806, 397] on div "Next slide" at bounding box center [802, 406] width 11 height 18
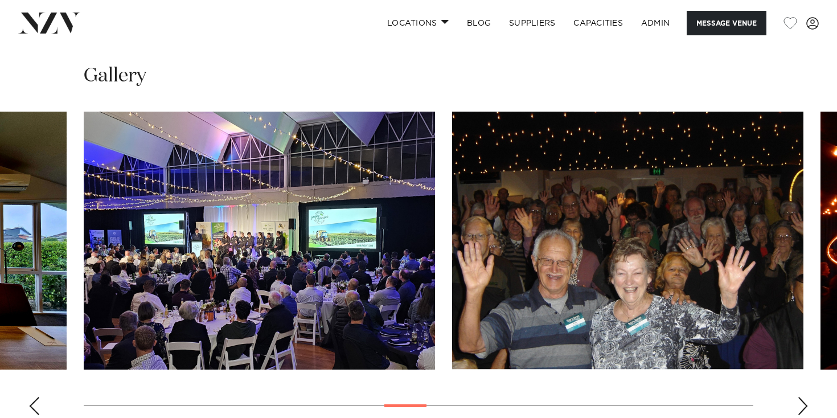
click at [806, 397] on div "Next slide" at bounding box center [802, 406] width 11 height 18
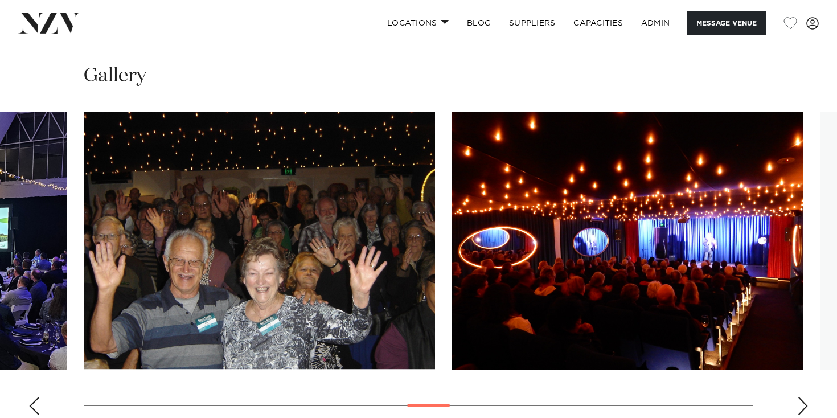
click at [806, 397] on div "Next slide" at bounding box center [802, 406] width 11 height 18
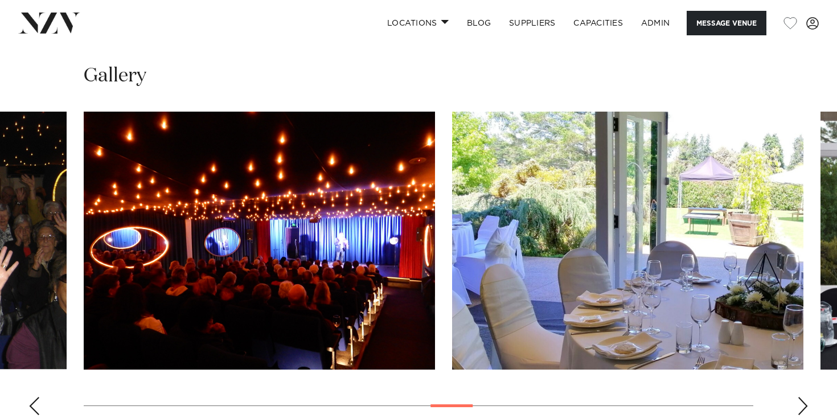
click at [806, 397] on div "Next slide" at bounding box center [802, 406] width 11 height 18
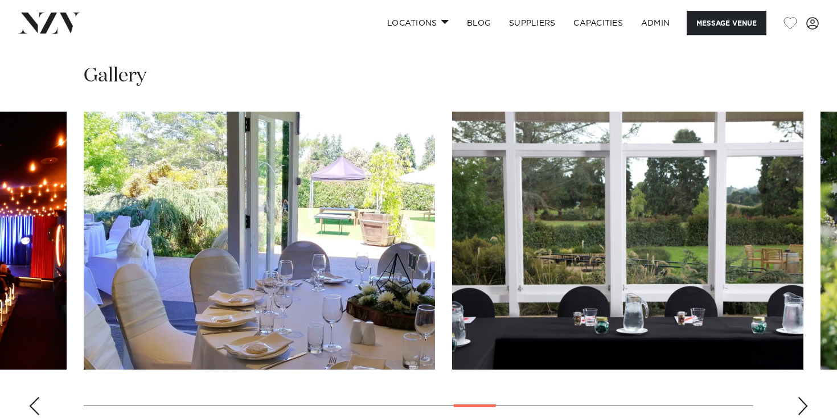
click at [806, 397] on div "Next slide" at bounding box center [802, 406] width 11 height 18
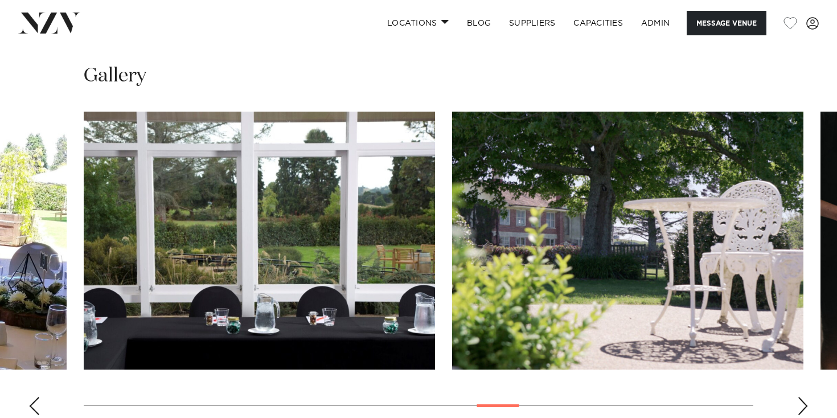
click at [806, 397] on div "Next slide" at bounding box center [802, 406] width 11 height 18
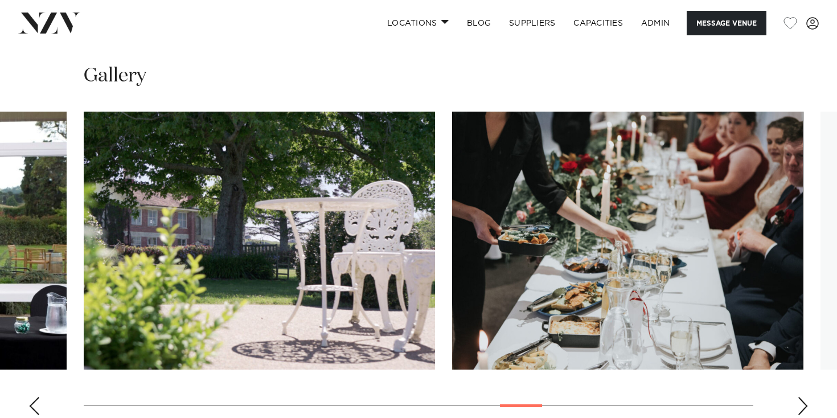
click at [806, 397] on div "Next slide" at bounding box center [802, 406] width 11 height 18
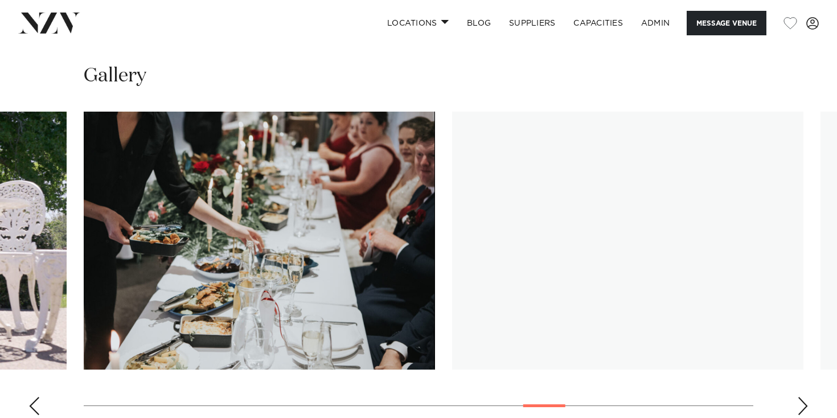
click at [806, 397] on div "Next slide" at bounding box center [802, 406] width 11 height 18
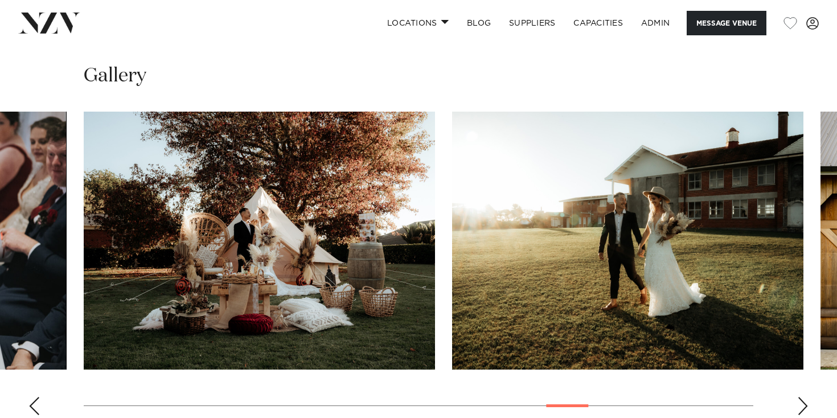
click at [806, 397] on div "Next slide" at bounding box center [802, 406] width 11 height 18
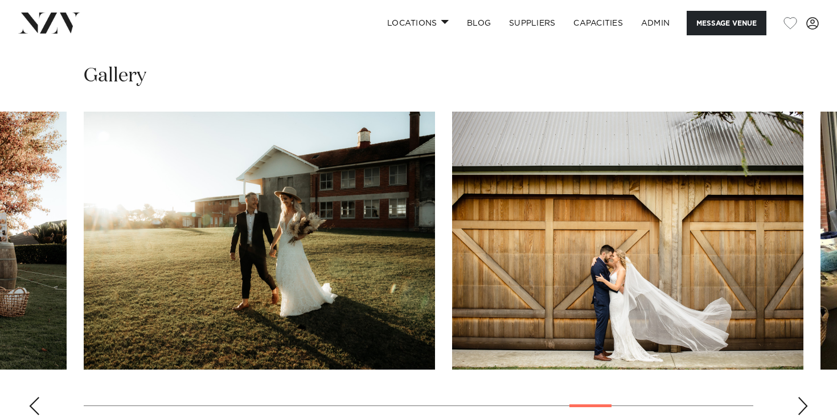
click at [806, 397] on div "Next slide" at bounding box center [802, 406] width 11 height 18
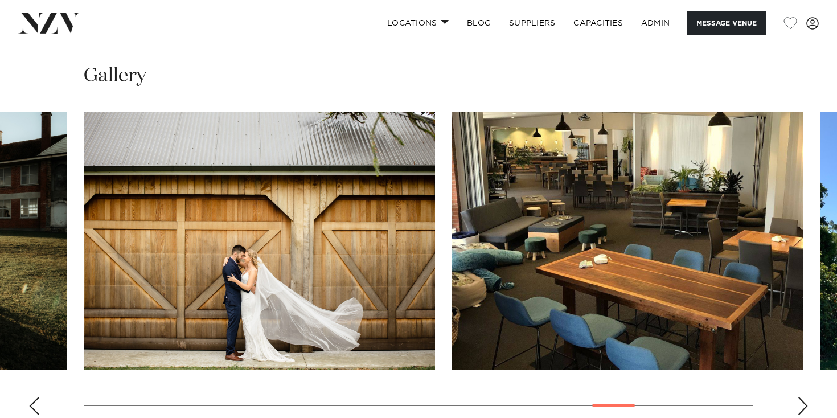
click at [806, 397] on div "Next slide" at bounding box center [802, 406] width 11 height 18
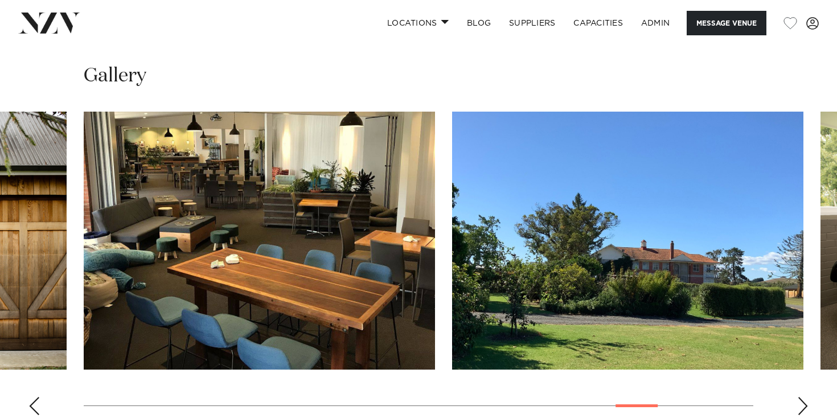
click at [806, 397] on div "Next slide" at bounding box center [802, 406] width 11 height 18
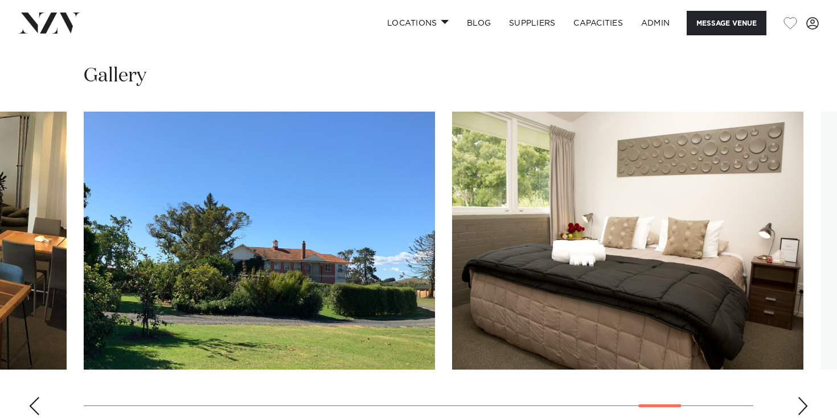
click at [806, 397] on div "Next slide" at bounding box center [802, 406] width 11 height 18
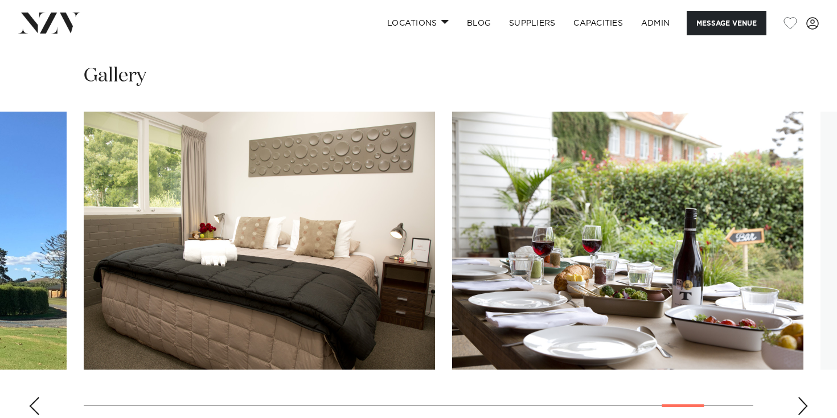
click at [806, 397] on div "Next slide" at bounding box center [802, 406] width 11 height 18
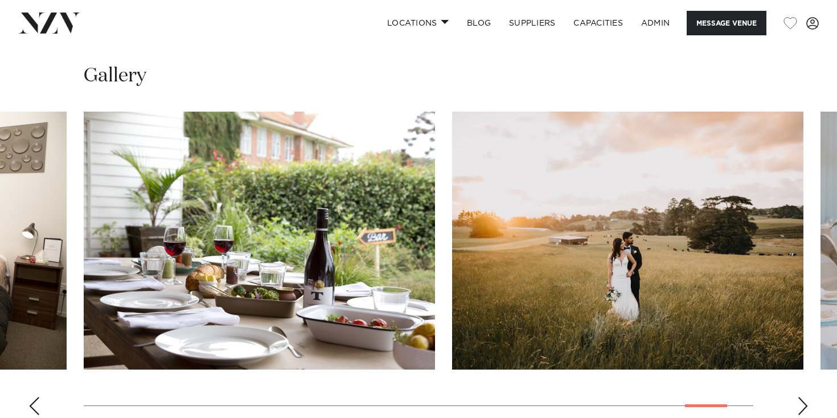
click at [806, 397] on div "Next slide" at bounding box center [802, 406] width 11 height 18
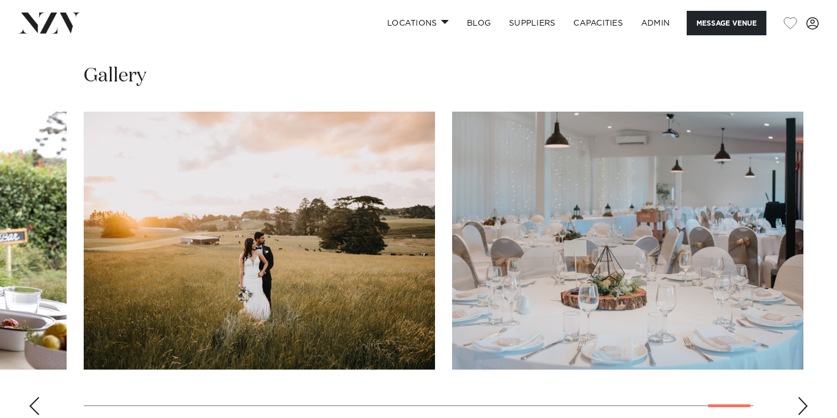
click at [806, 397] on div "Next slide" at bounding box center [802, 406] width 11 height 18
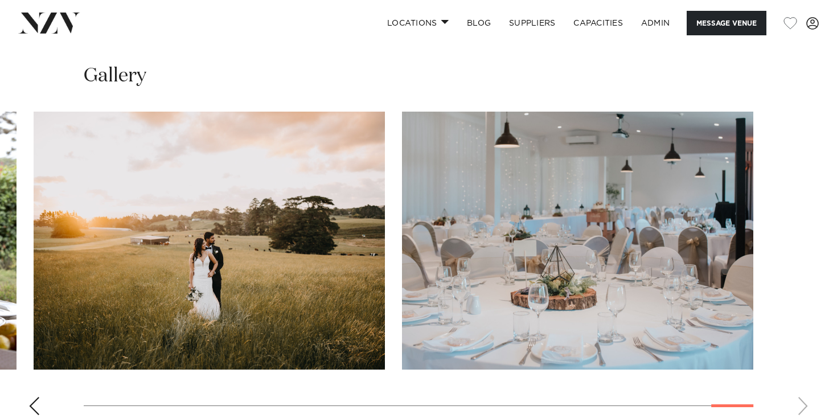
click at [806, 369] on swiper-container at bounding box center [418, 268] width 837 height 313
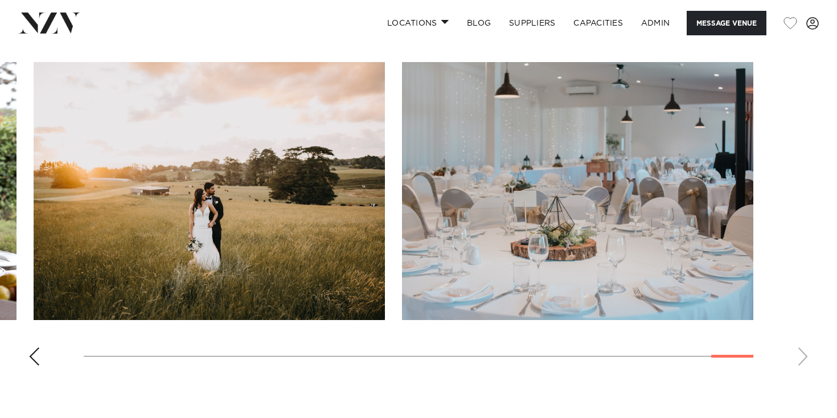
scroll to position [1248, 0]
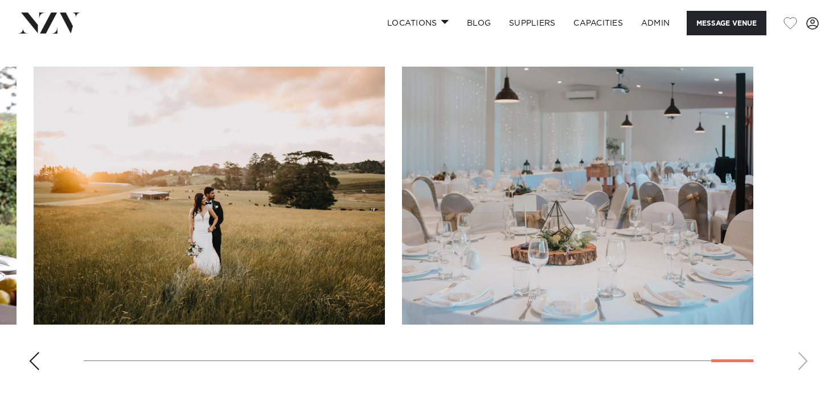
click at [36, 352] on div "Previous slide" at bounding box center [33, 361] width 11 height 18
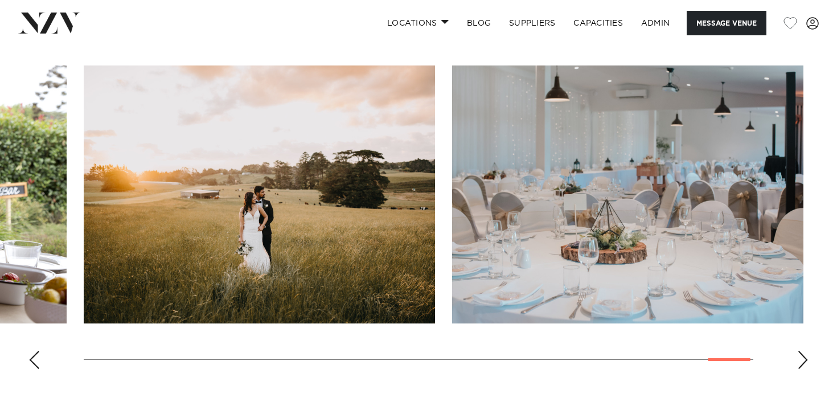
click at [36, 351] on div "Previous slide" at bounding box center [33, 360] width 11 height 18
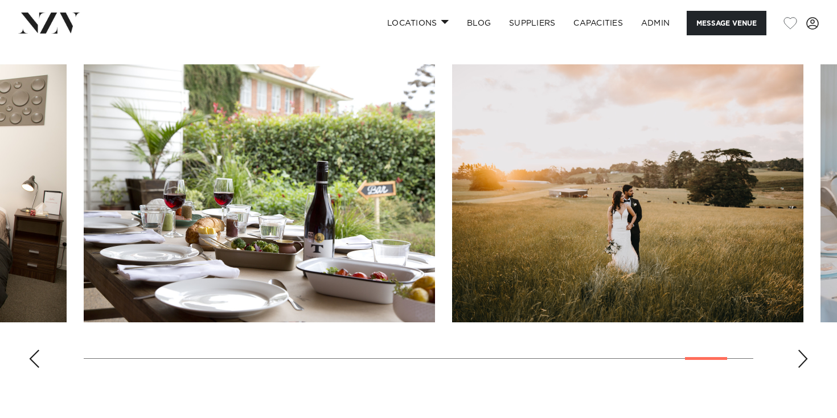
click at [36, 350] on div "Previous slide" at bounding box center [33, 359] width 11 height 18
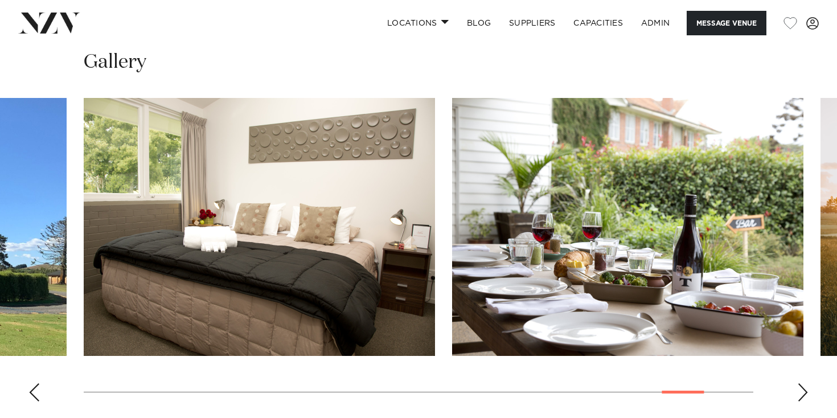
scroll to position [1203, 0]
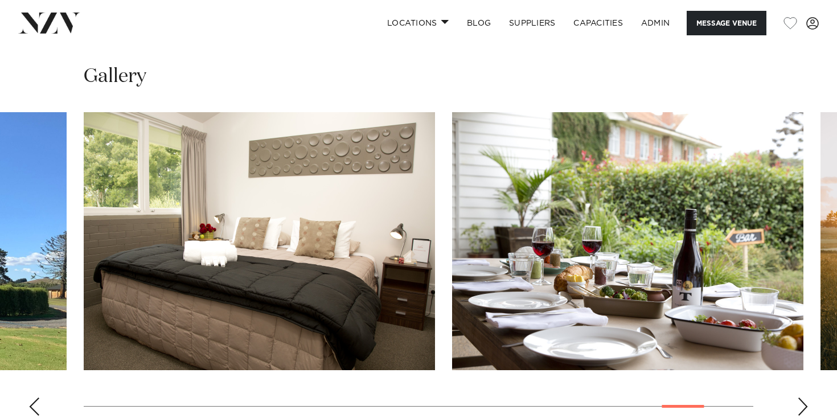
click at [28, 398] on div "Previous slide" at bounding box center [33, 407] width 11 height 18
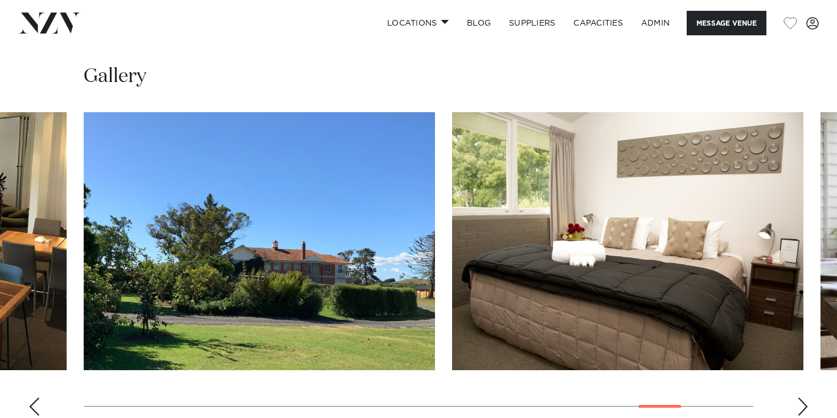
click at [28, 398] on div "Previous slide" at bounding box center [33, 407] width 11 height 18
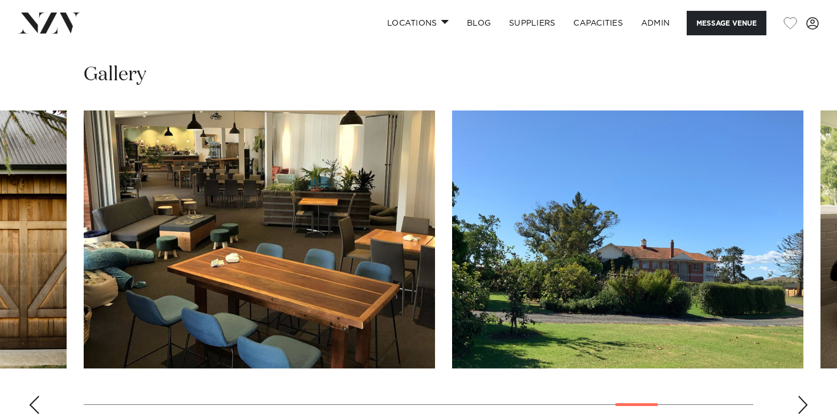
click at [28, 396] on div "Previous slide" at bounding box center [33, 405] width 11 height 18
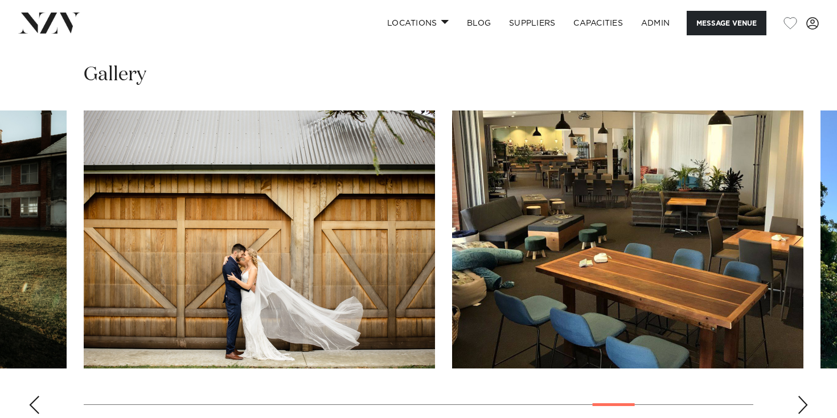
click at [807, 396] on div "Next slide" at bounding box center [802, 405] width 11 height 18
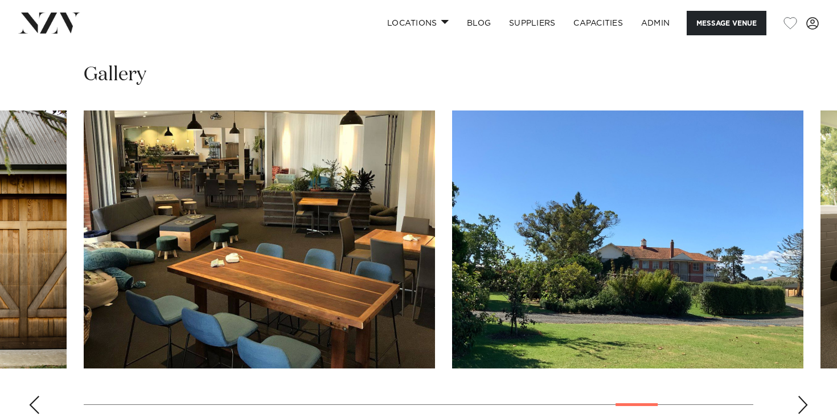
click at [807, 396] on div "Next slide" at bounding box center [802, 405] width 11 height 18
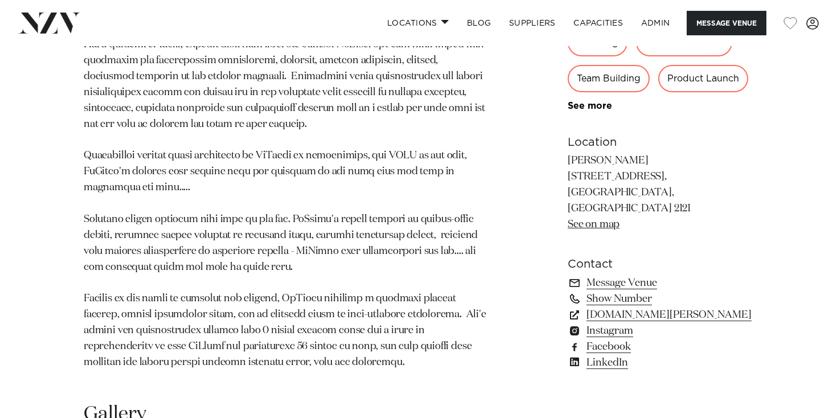
scroll to position [866, 0]
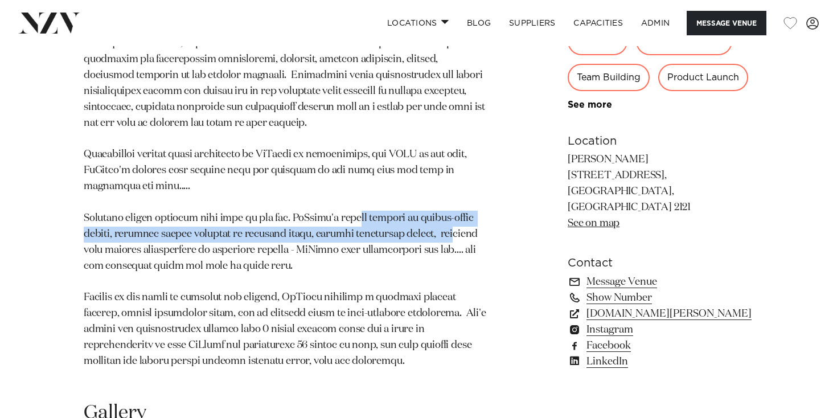
drag, startPoint x: 371, startPoint y: 183, endPoint x: 456, endPoint y: 189, distance: 84.5
click at [456, 189] on p at bounding box center [285, 107] width 403 height 524
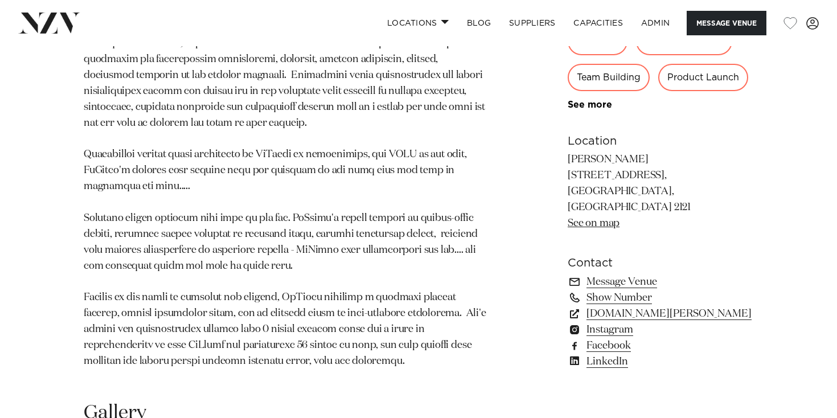
click at [242, 204] on p at bounding box center [285, 107] width 403 height 524
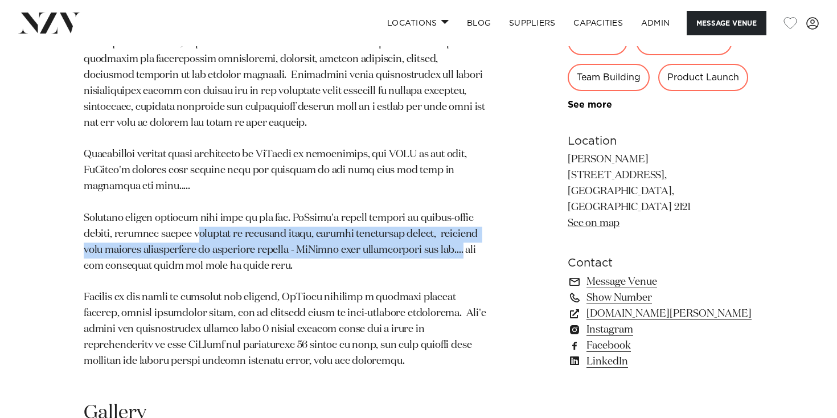
drag, startPoint x: 195, startPoint y: 202, endPoint x: 459, endPoint y: 210, distance: 264.4
click at [459, 210] on p at bounding box center [285, 107] width 403 height 524
click at [608, 306] on link "www.lavalla.co.nz" at bounding box center [661, 314] width 186 height 16
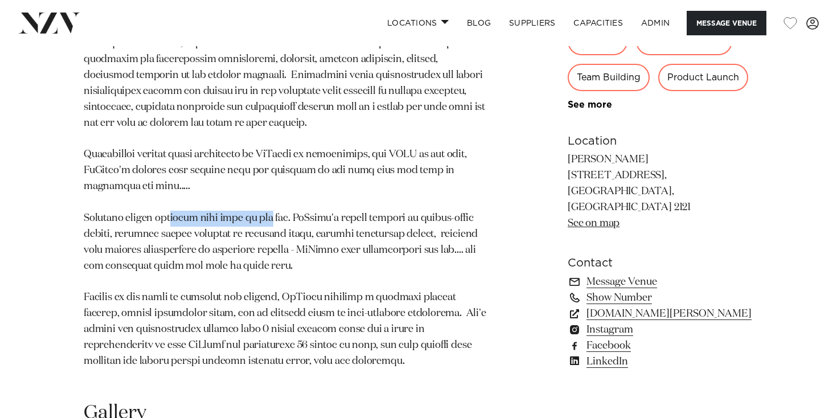
drag, startPoint x: 190, startPoint y: 183, endPoint x: 276, endPoint y: 185, distance: 85.5
click at [265, 185] on p at bounding box center [285, 107] width 403 height 524
click at [278, 185] on p at bounding box center [285, 107] width 403 height 524
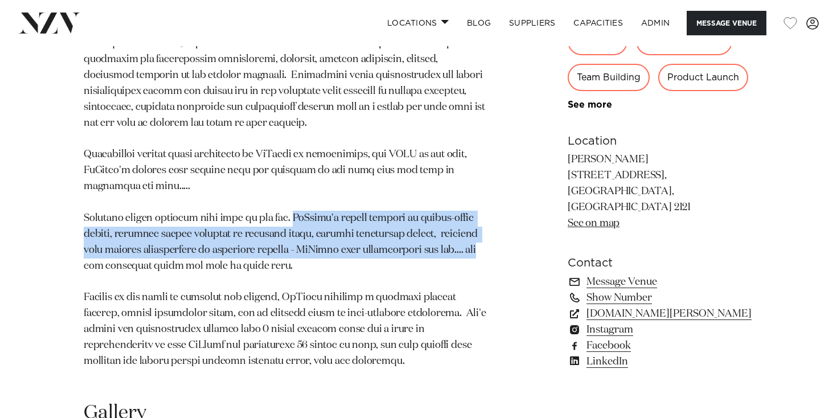
drag, startPoint x: 317, startPoint y: 179, endPoint x: 479, endPoint y: 208, distance: 164.8
click at [479, 208] on p at bounding box center [285, 107] width 403 height 524
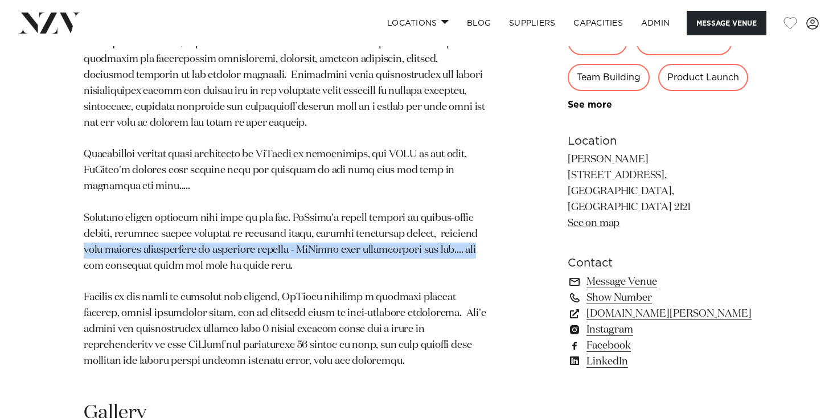
drag, startPoint x: 476, startPoint y: 209, endPoint x: 519, endPoint y: 168, distance: 59.6
click at [503, 183] on div "Auckland LaValla LaValla is an award-winning country venue that will surprise a…" at bounding box center [418, 0] width 819 height 765
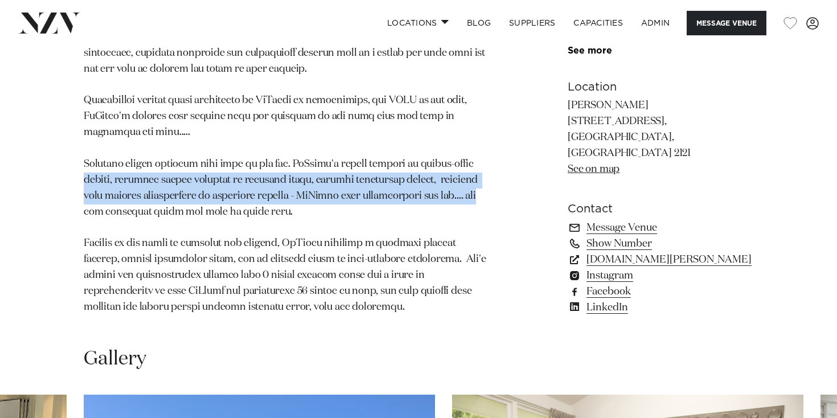
scroll to position [922, 0]
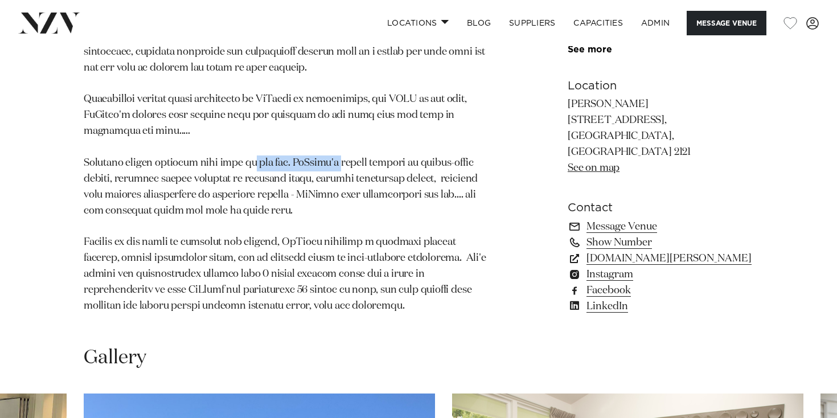
drag, startPoint x: 250, startPoint y: 129, endPoint x: 331, endPoint y: 128, distance: 80.9
click at [331, 128] on p at bounding box center [285, 52] width 403 height 524
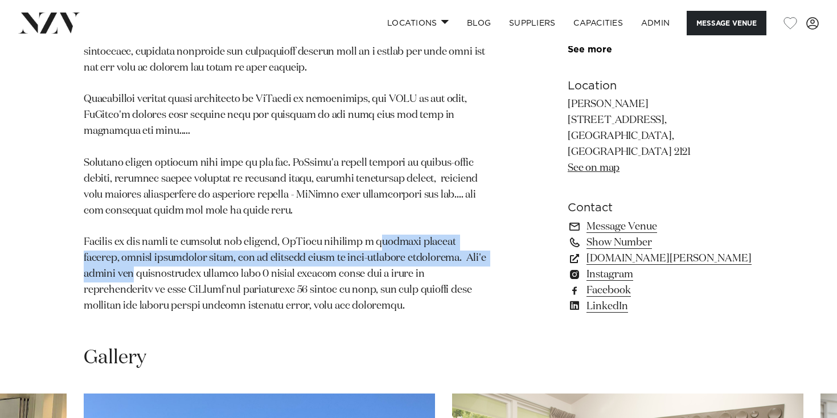
drag, startPoint x: 377, startPoint y: 204, endPoint x: 482, endPoint y: 226, distance: 107.7
click at [482, 226] on p at bounding box center [285, 52] width 403 height 524
click at [482, 227] on p at bounding box center [285, 52] width 403 height 524
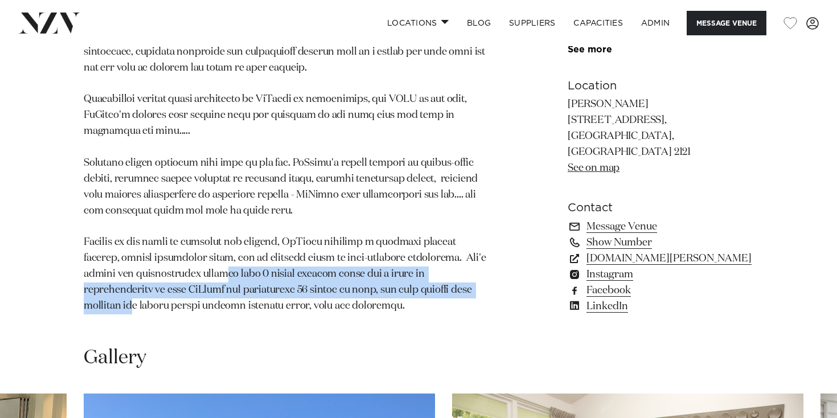
drag, startPoint x: 197, startPoint y: 242, endPoint x: 428, endPoint y: 250, distance: 231.4
click at [428, 250] on p at bounding box center [285, 52] width 403 height 524
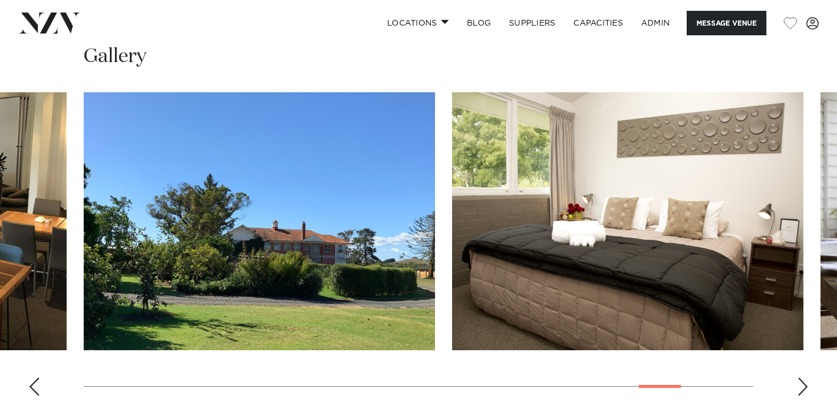
scroll to position [1180, 0]
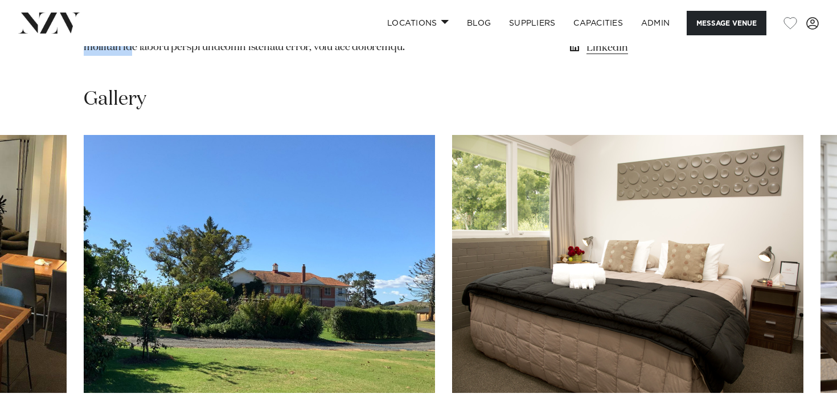
click at [802, 403] on swiper-container at bounding box center [418, 291] width 837 height 313
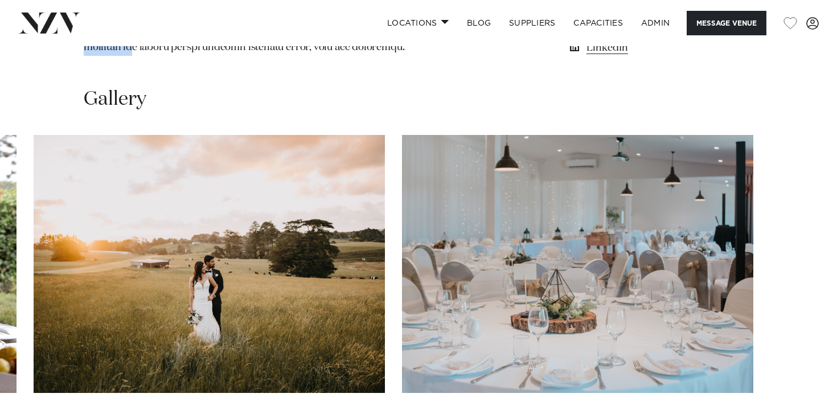
click at [801, 395] on swiper-container at bounding box center [418, 291] width 837 height 313
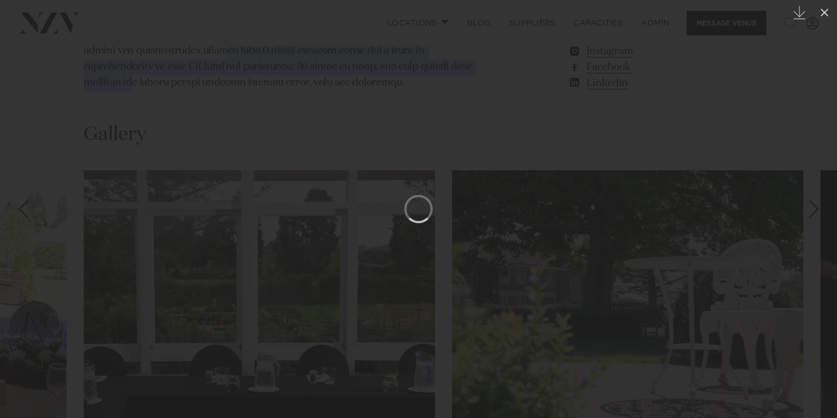
click at [46, 370] on div at bounding box center [418, 209] width 837 height 418
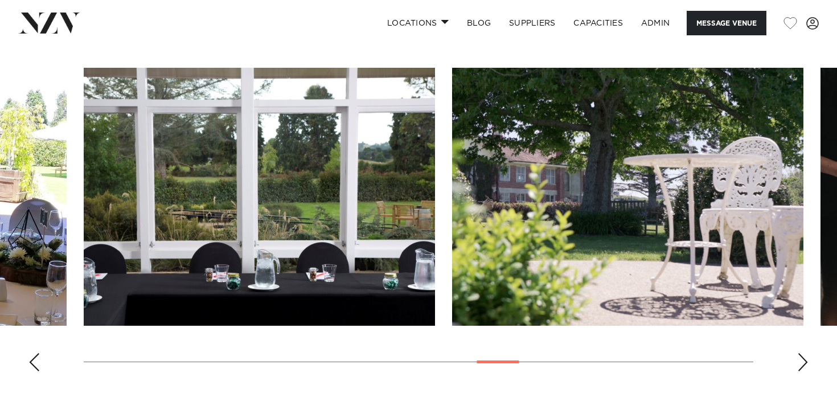
scroll to position [1250, 0]
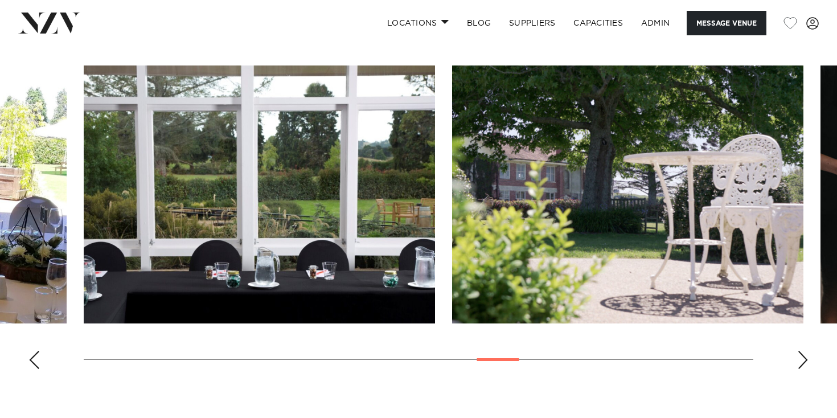
click at [40, 309] on swiper-container at bounding box center [418, 221] width 837 height 313
click at [25, 316] on swiper-container at bounding box center [418, 221] width 837 height 313
click at [31, 351] on div "Previous slide" at bounding box center [33, 360] width 11 height 18
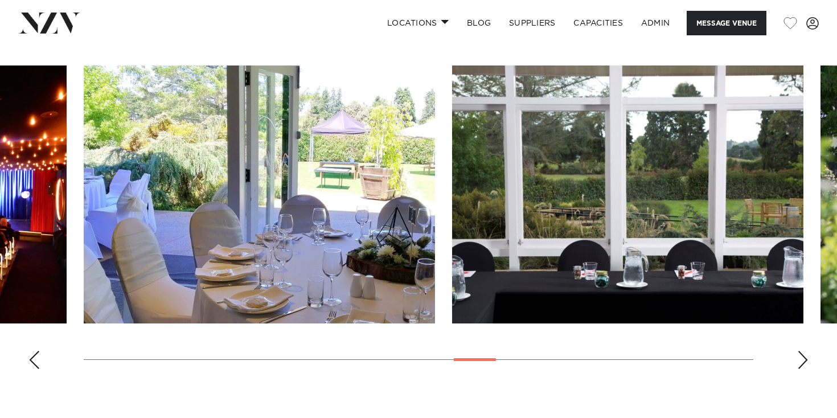
click at [31, 351] on div "Previous slide" at bounding box center [33, 360] width 11 height 18
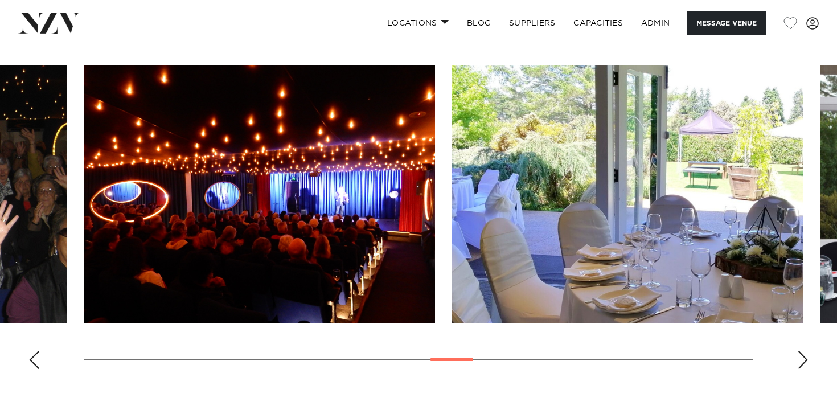
click at [31, 351] on div "Previous slide" at bounding box center [33, 360] width 11 height 18
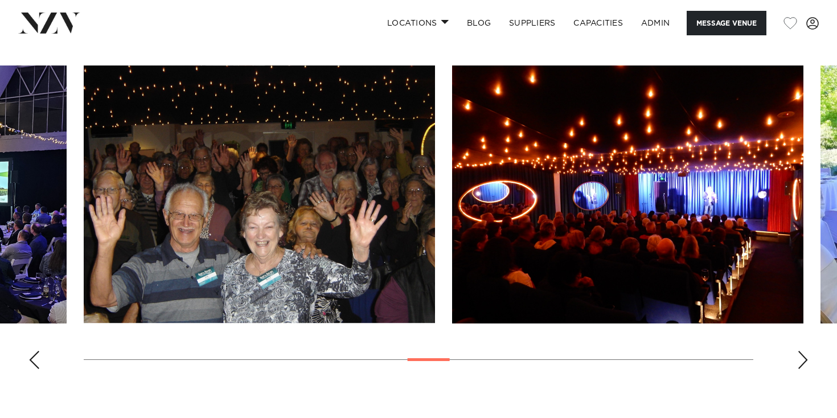
click at [31, 351] on div "Previous slide" at bounding box center [33, 360] width 11 height 18
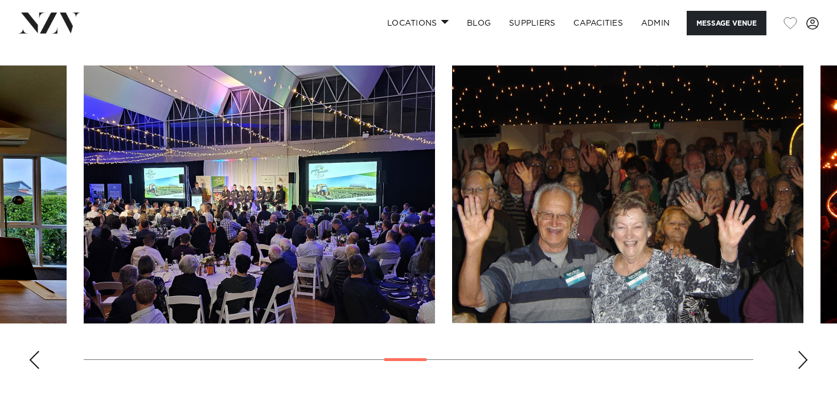
click at [31, 351] on div "Previous slide" at bounding box center [33, 360] width 11 height 18
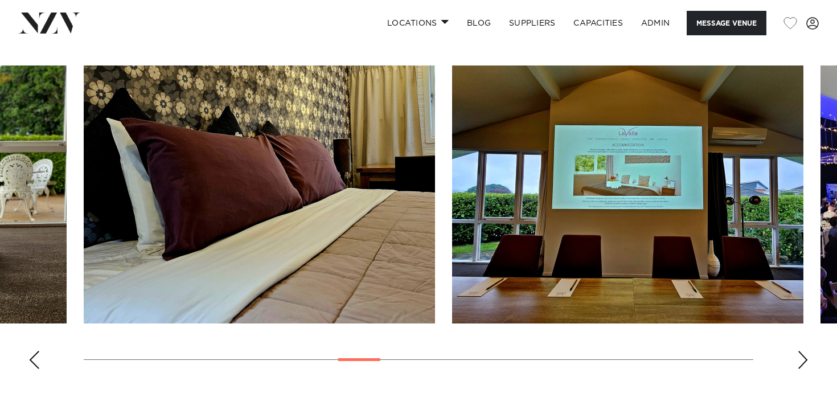
click at [31, 351] on div "Previous slide" at bounding box center [33, 360] width 11 height 18
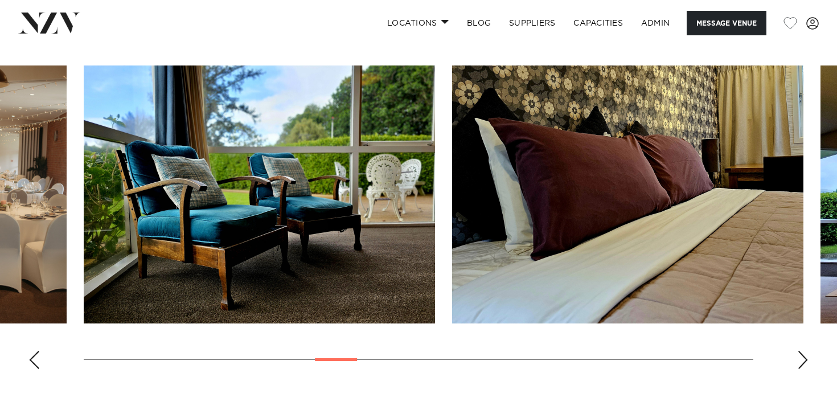
click at [31, 351] on div "Previous slide" at bounding box center [33, 360] width 11 height 18
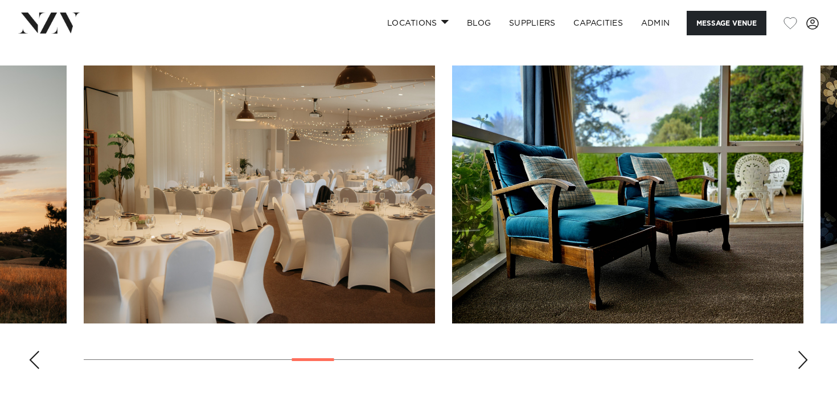
click at [31, 351] on div "Previous slide" at bounding box center [33, 360] width 11 height 18
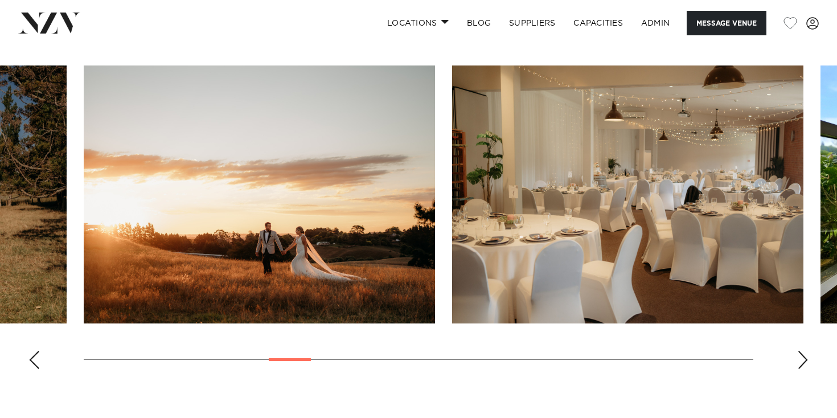
click at [31, 351] on div "Previous slide" at bounding box center [33, 360] width 11 height 18
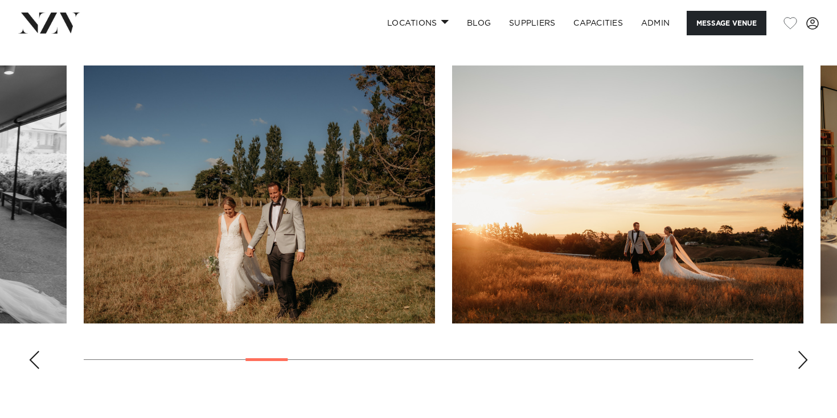
click at [31, 351] on div "Previous slide" at bounding box center [33, 360] width 11 height 18
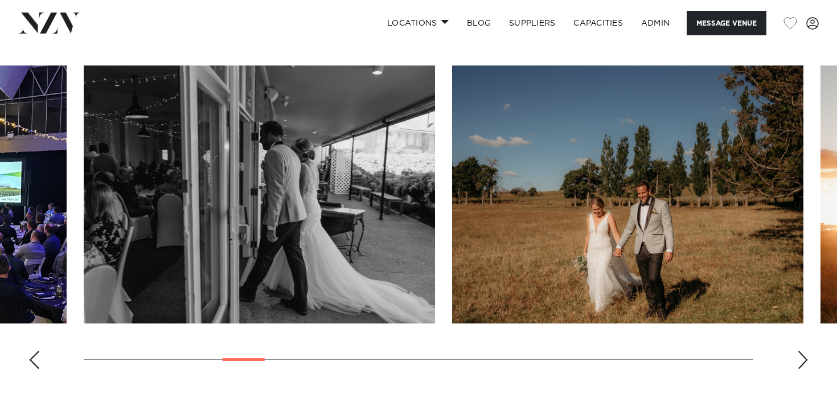
click at [31, 351] on div "Previous slide" at bounding box center [33, 360] width 11 height 18
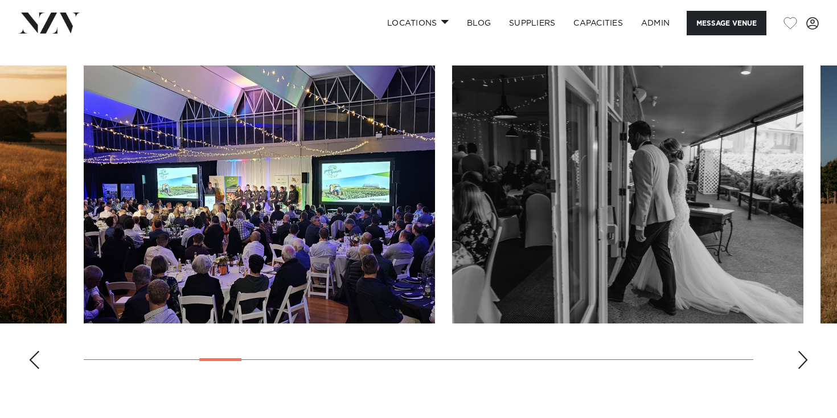
click at [31, 351] on div "Previous slide" at bounding box center [33, 360] width 11 height 18
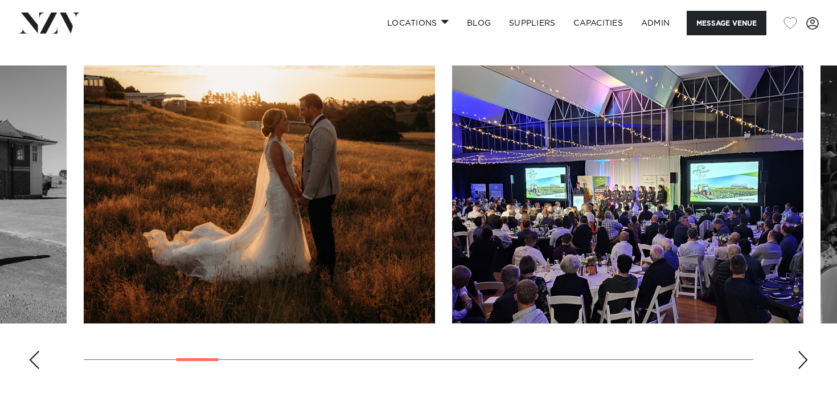
click at [31, 351] on div "Previous slide" at bounding box center [33, 360] width 11 height 18
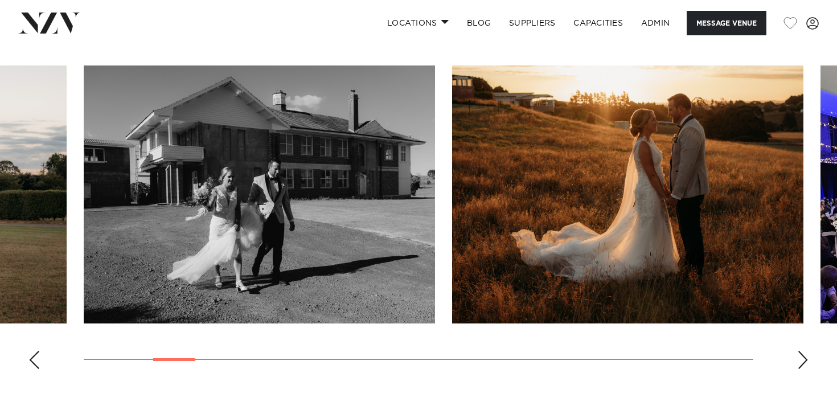
click at [31, 351] on div "Previous slide" at bounding box center [33, 360] width 11 height 18
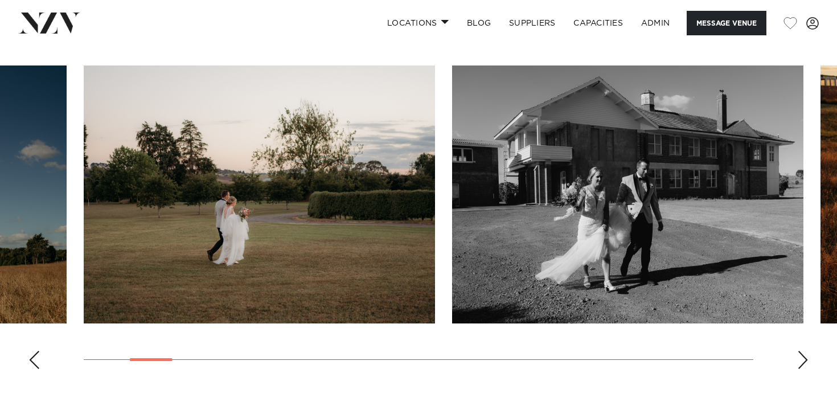
click at [31, 351] on div "Previous slide" at bounding box center [33, 360] width 11 height 18
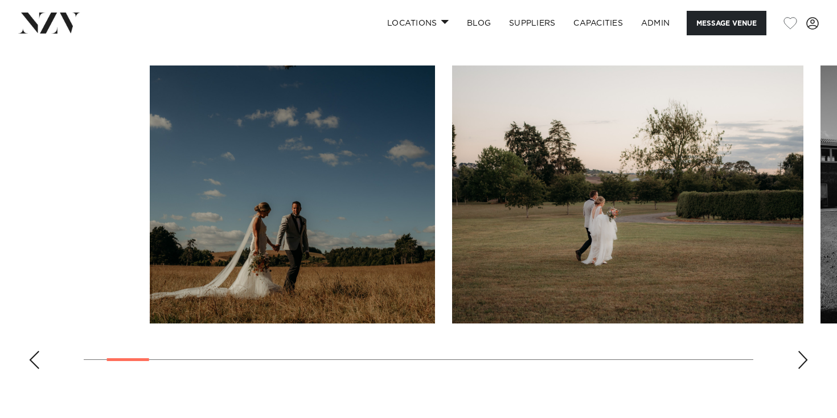
click at [31, 351] on div "Previous slide" at bounding box center [33, 360] width 11 height 18
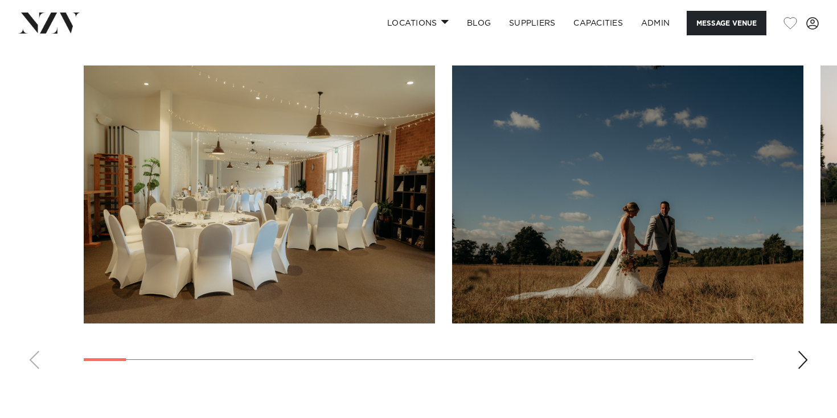
click at [31, 320] on swiper-container at bounding box center [418, 221] width 837 height 313
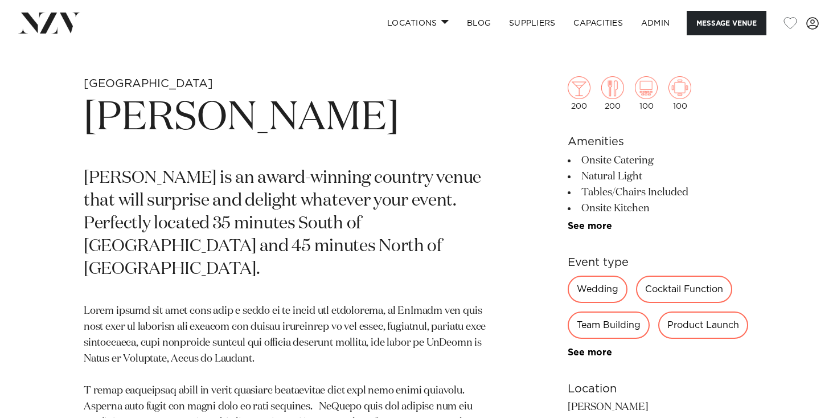
scroll to position [411, 0]
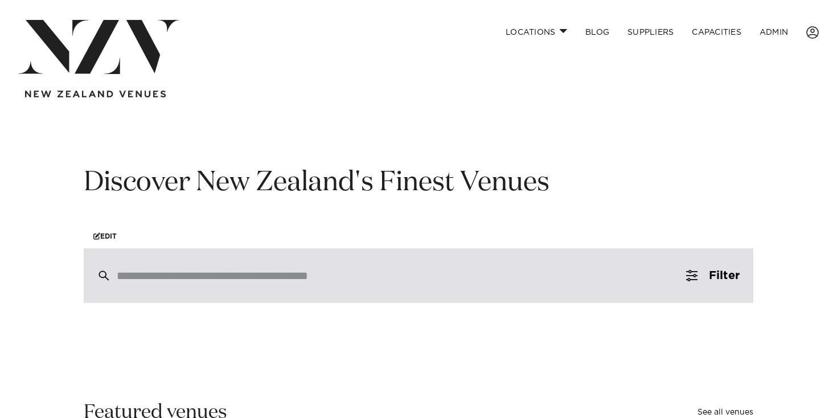
click at [228, 282] on input "search" at bounding box center [394, 275] width 555 height 13
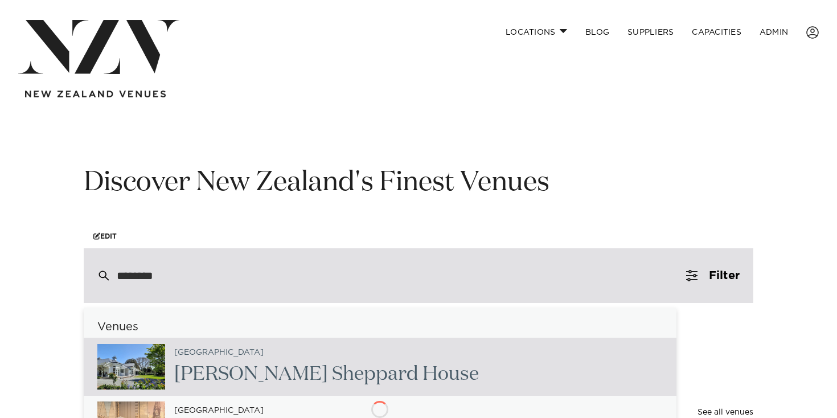
type input "*********"
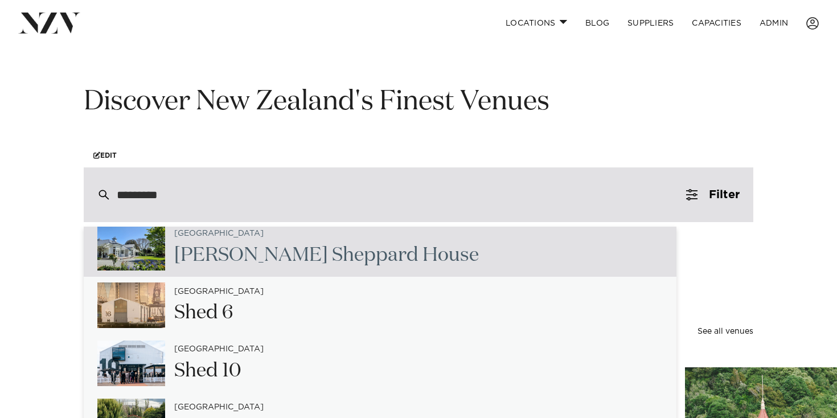
scroll to position [48, 0]
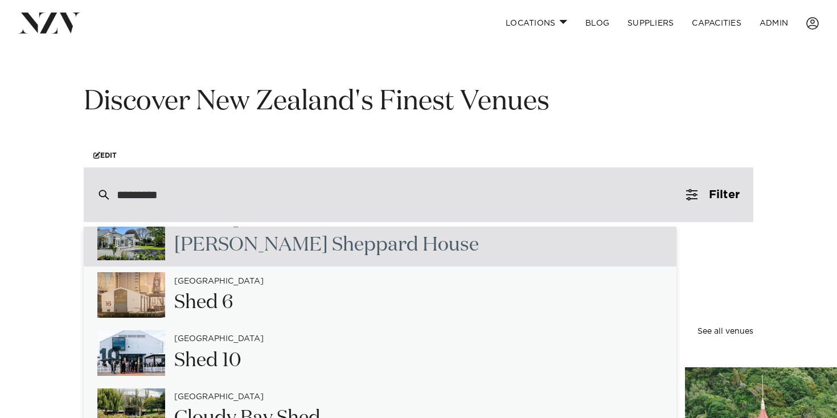
click at [216, 250] on h2 "Kate Shep pard House" at bounding box center [326, 245] width 305 height 26
type input "**********"
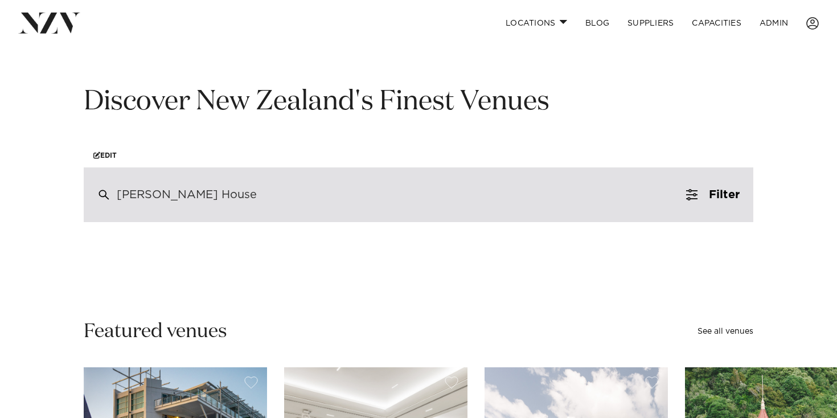
scroll to position [81, 0]
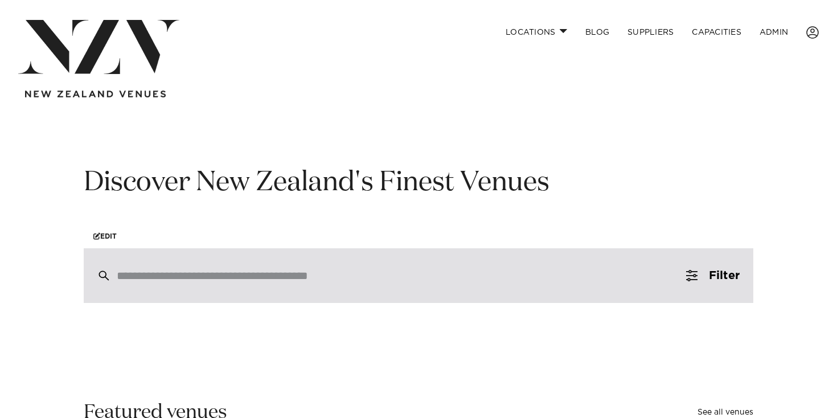
click at [328, 276] on input "search" at bounding box center [394, 275] width 555 height 13
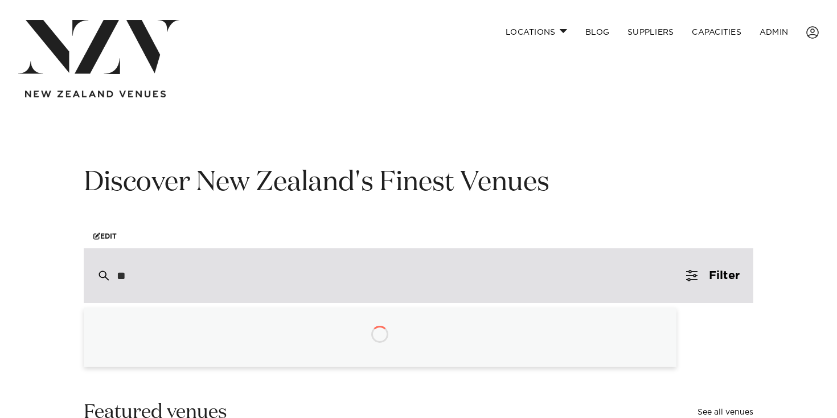
type input "*"
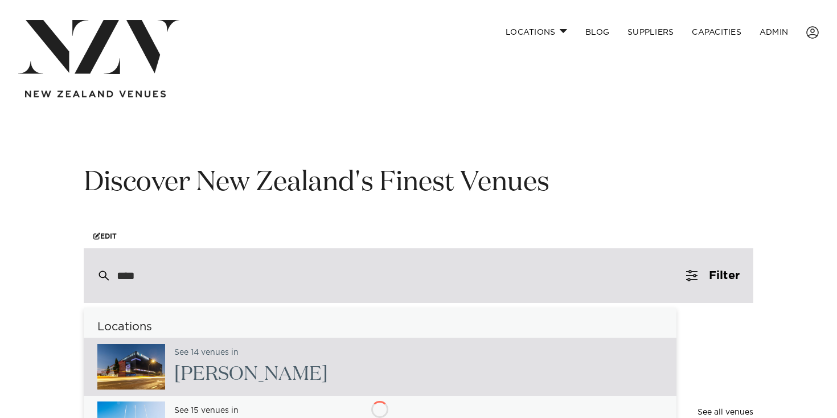
type input "*****"
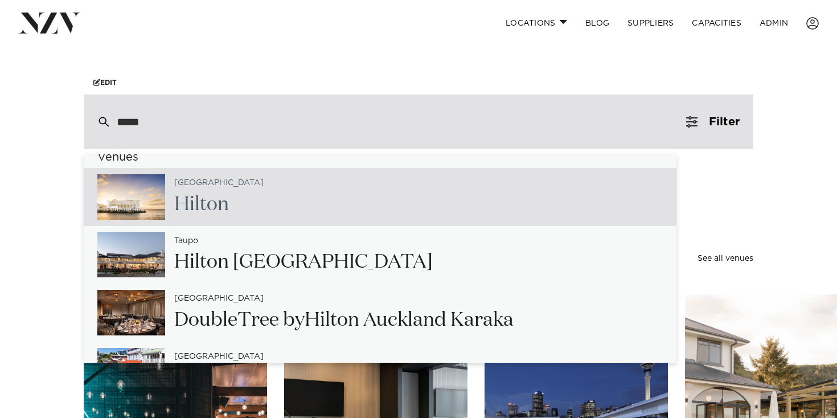
scroll to position [28, 0]
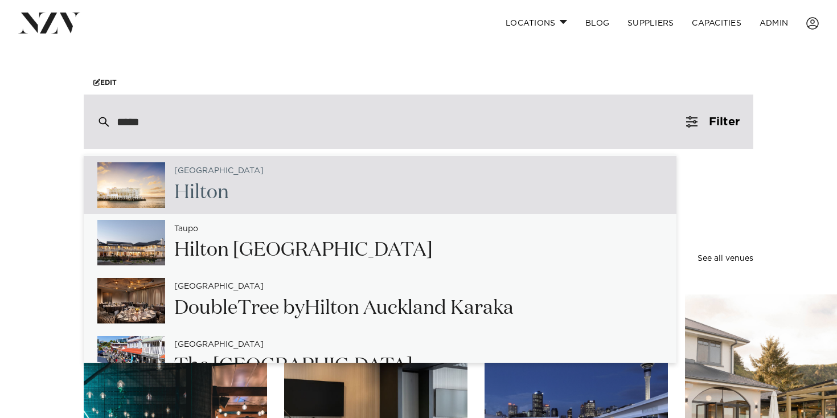
click at [166, 196] on div "Auckland Hilto n" at bounding box center [214, 185] width 99 height 47
type input "**********"
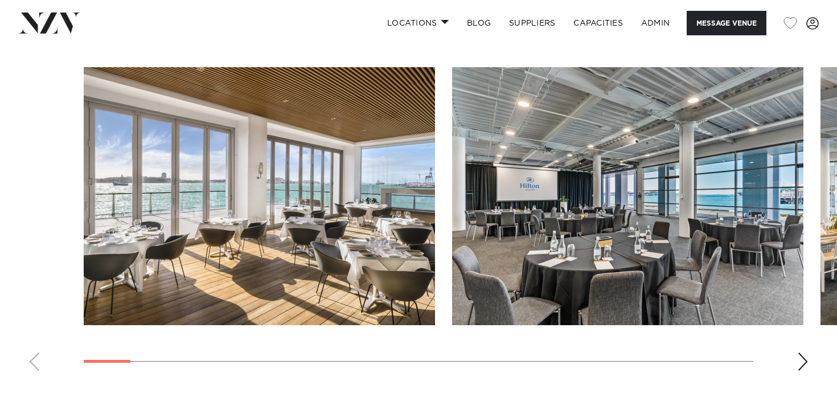
scroll to position [1136, 0]
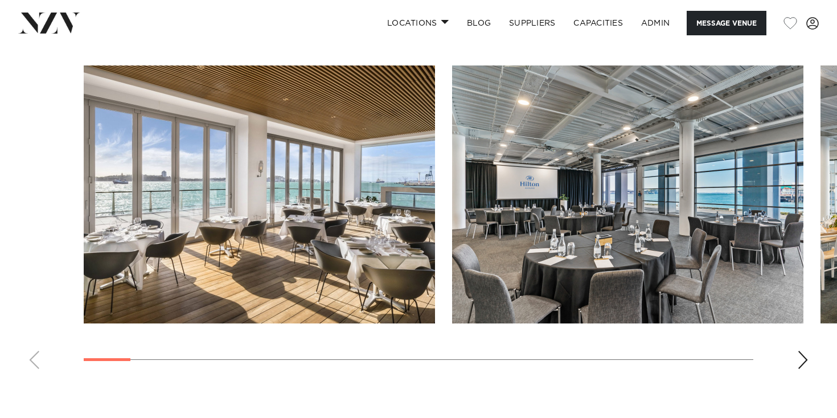
click at [800, 359] on div "Next slide" at bounding box center [802, 360] width 11 height 18
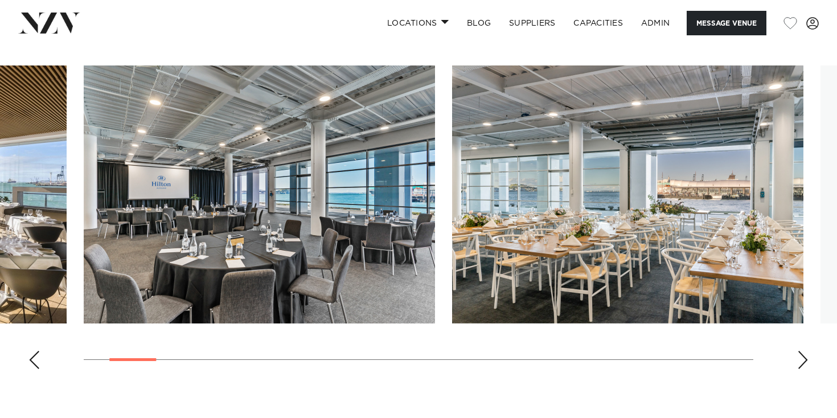
click at [800, 359] on div "Next slide" at bounding box center [802, 360] width 11 height 18
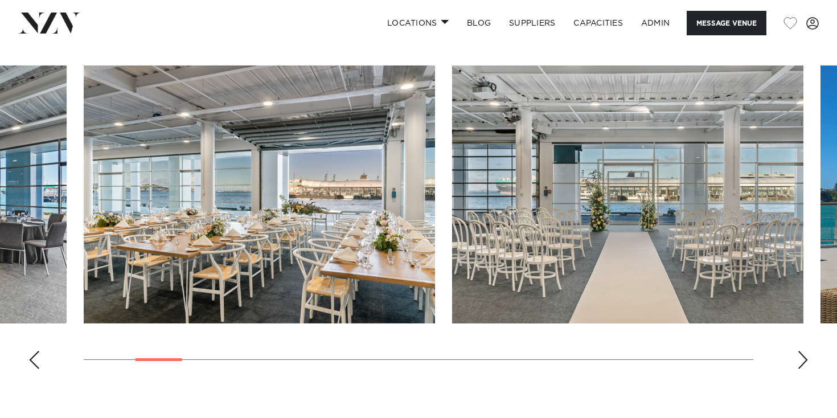
click at [800, 359] on div "Next slide" at bounding box center [802, 360] width 11 height 18
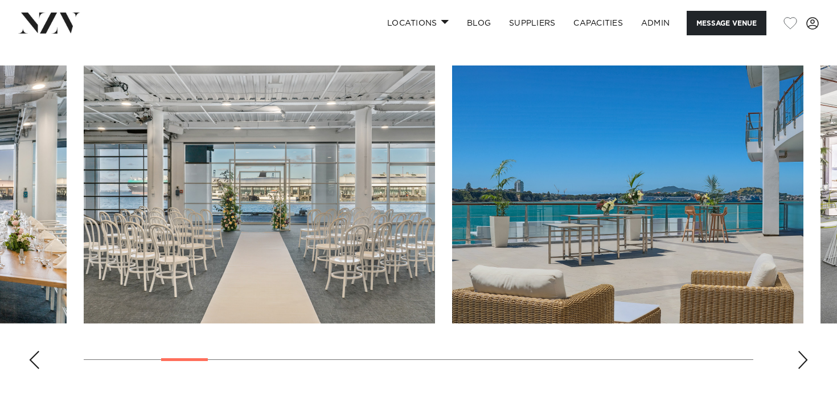
click at [800, 359] on div "Next slide" at bounding box center [802, 360] width 11 height 18
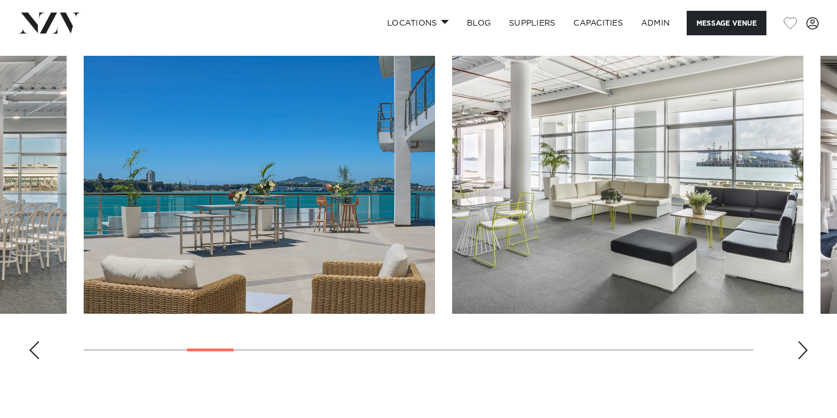
scroll to position [1147, 0]
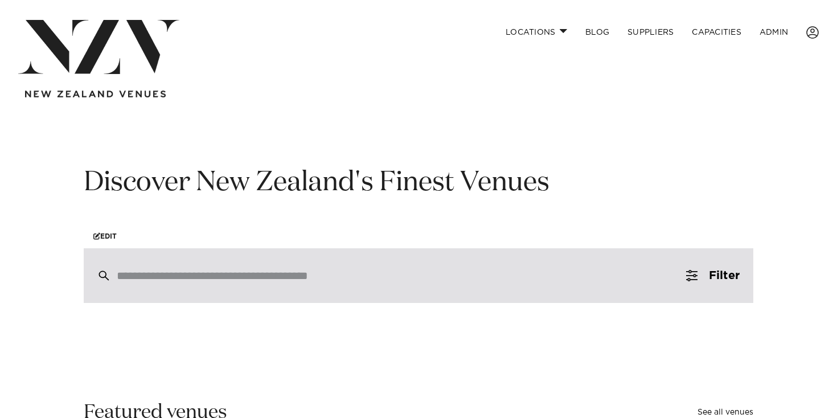
click at [231, 278] on input "search" at bounding box center [394, 275] width 555 height 13
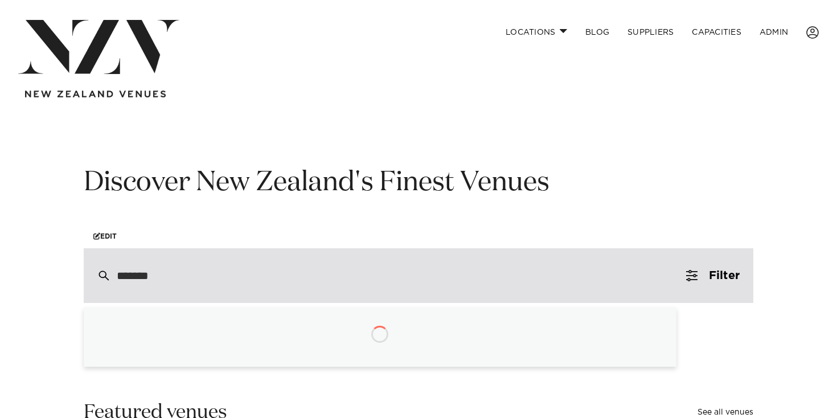
type input "********"
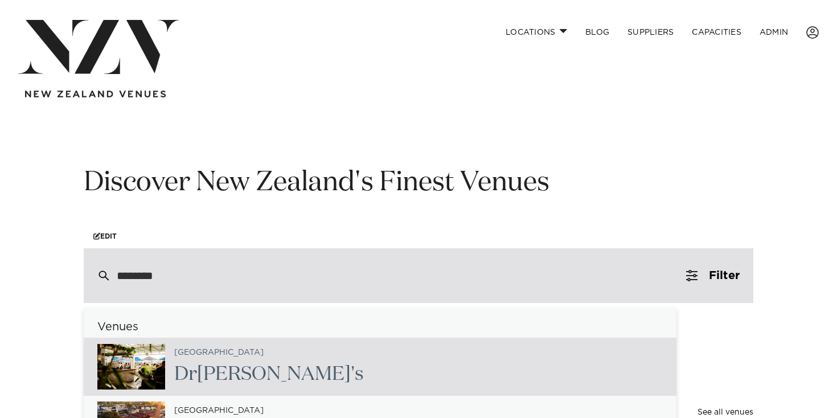
click at [229, 353] on div "Auckland Dr Rudi's" at bounding box center [264, 366] width 199 height 47
type input "**********"
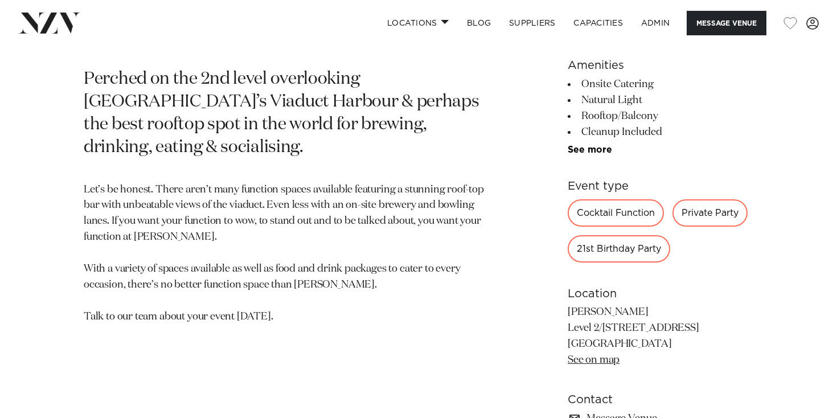
scroll to position [508, 0]
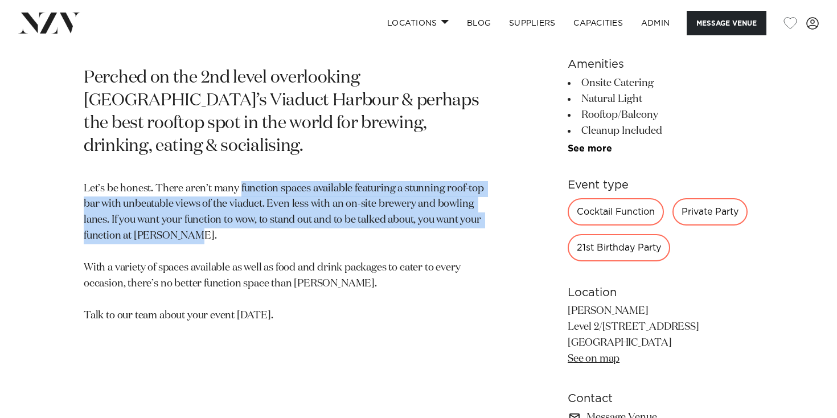
drag, startPoint x: 242, startPoint y: 166, endPoint x: 404, endPoint y: 235, distance: 175.6
click at [404, 235] on p "Let’s be honest. There aren’t many function spaces available featuring a stunni…" at bounding box center [285, 252] width 403 height 143
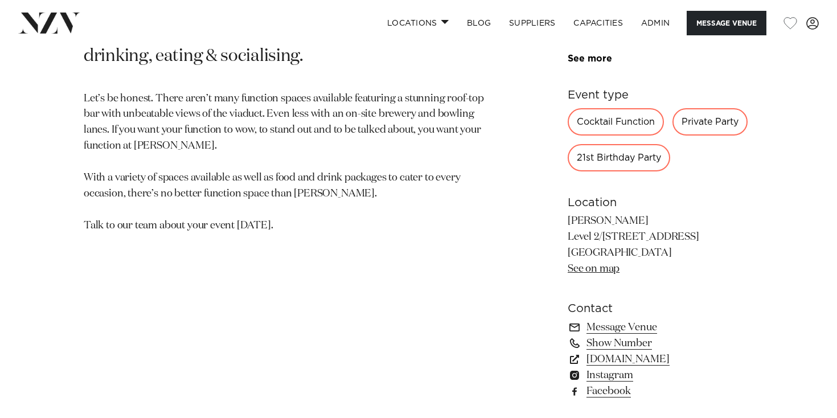
scroll to position [609, 0]
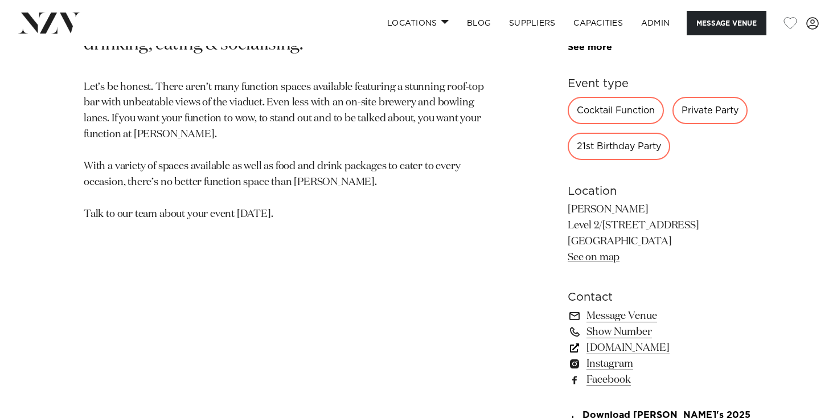
click at [595, 350] on link "drrudis.co.nz" at bounding box center [661, 348] width 186 height 16
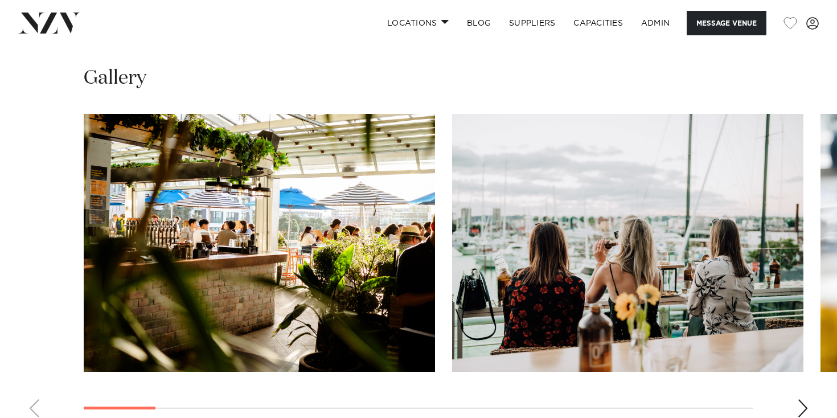
scroll to position [1047, 0]
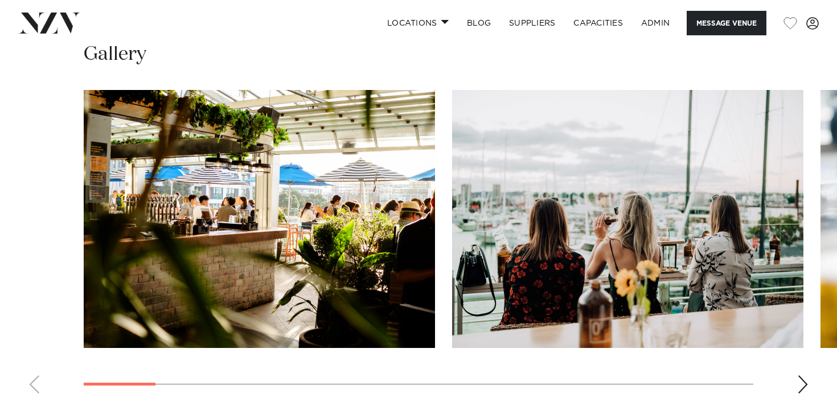
click at [256, 191] on img "1 / 17" at bounding box center [259, 219] width 351 height 258
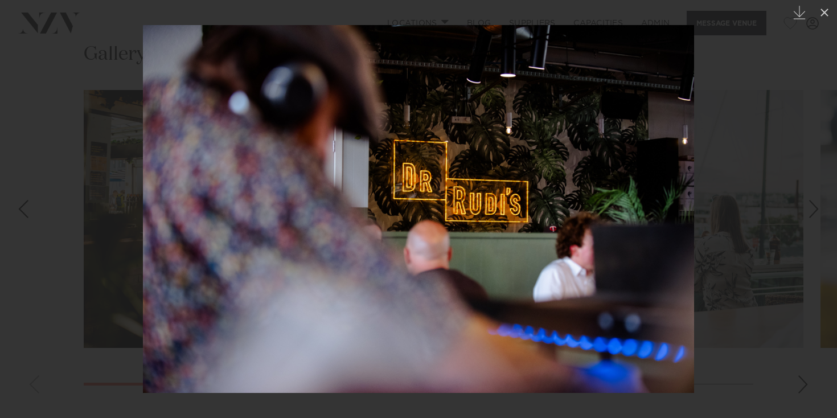
drag, startPoint x: 58, startPoint y: 158, endPoint x: 75, endPoint y: 119, distance: 42.3
click at [59, 158] on div at bounding box center [418, 209] width 837 height 418
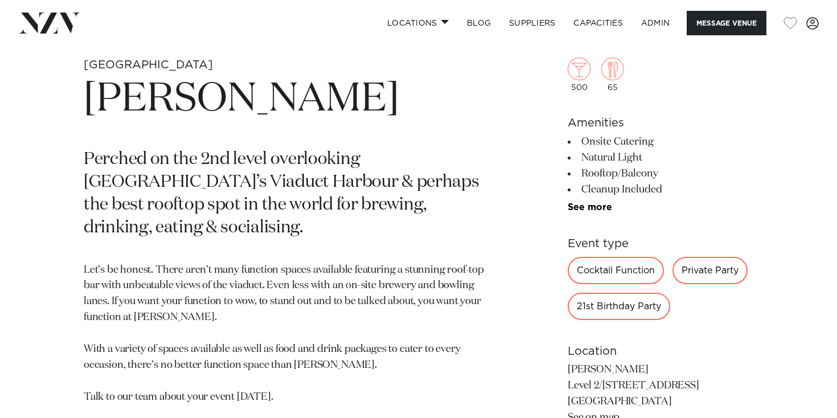
scroll to position [429, 0]
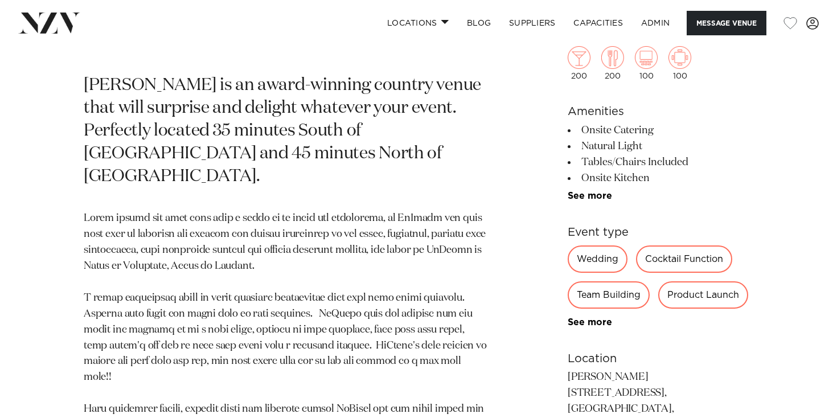
click at [482, 186] on section "Auckland LaValla LaValla is an award-winning country venue that will surprise a…" at bounding box center [285, 365] width 403 height 765
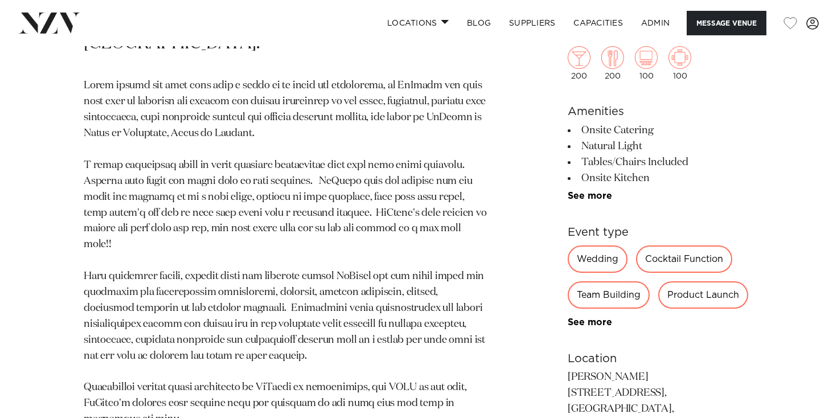
scroll to position [638, 0]
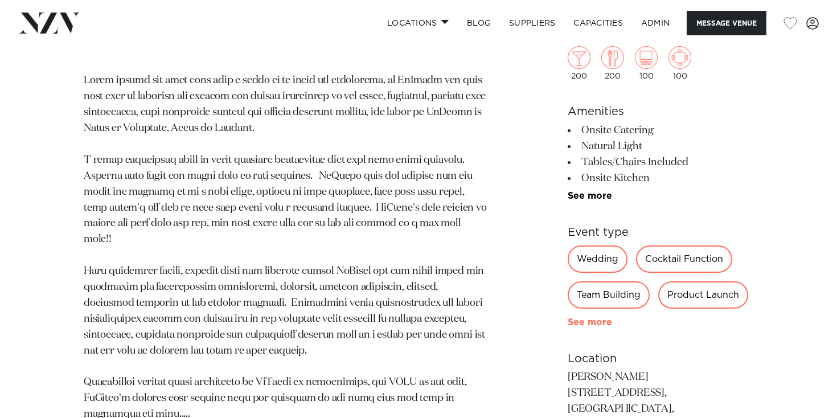
click at [590, 318] on link "See more" at bounding box center [612, 322] width 89 height 9
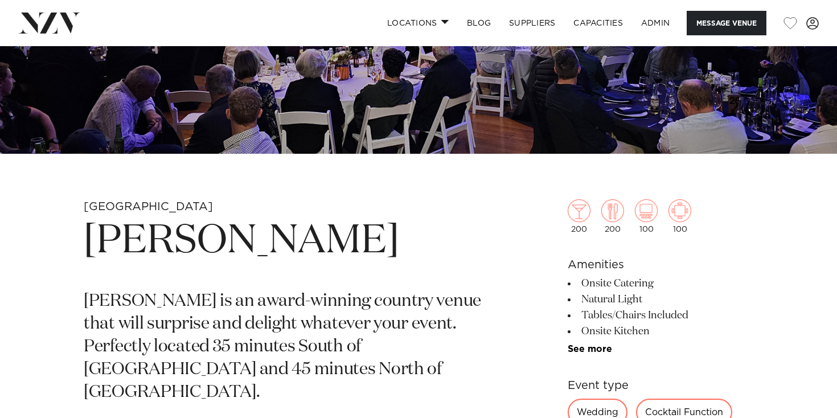
scroll to position [0, 0]
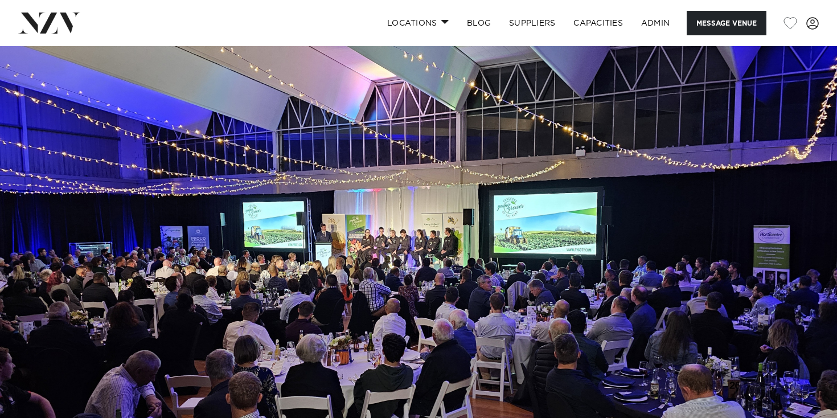
click at [60, 18] on img at bounding box center [49, 23] width 62 height 21
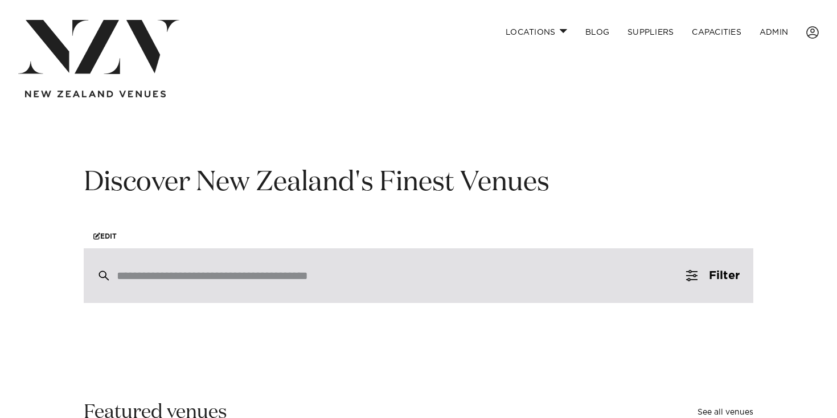
click at [361, 282] on input "search" at bounding box center [394, 275] width 555 height 13
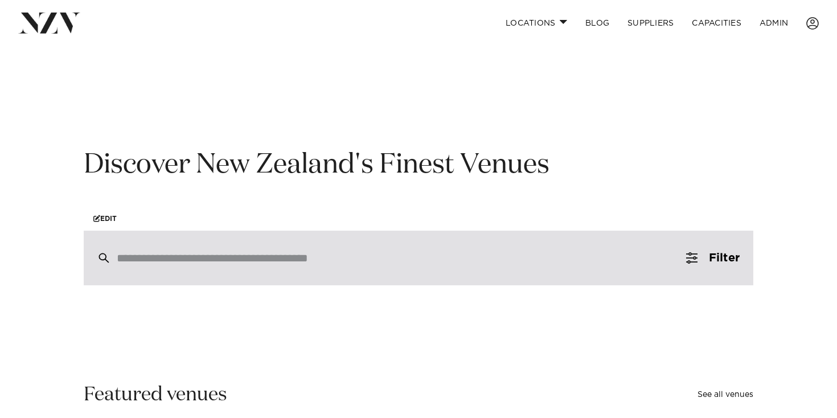
scroll to position [20, 0]
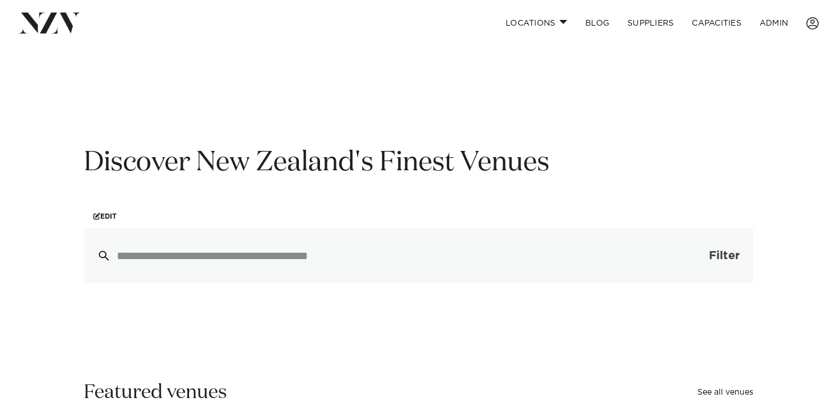
click at [711, 264] on button "Filter 0" at bounding box center [713, 255] width 81 height 55
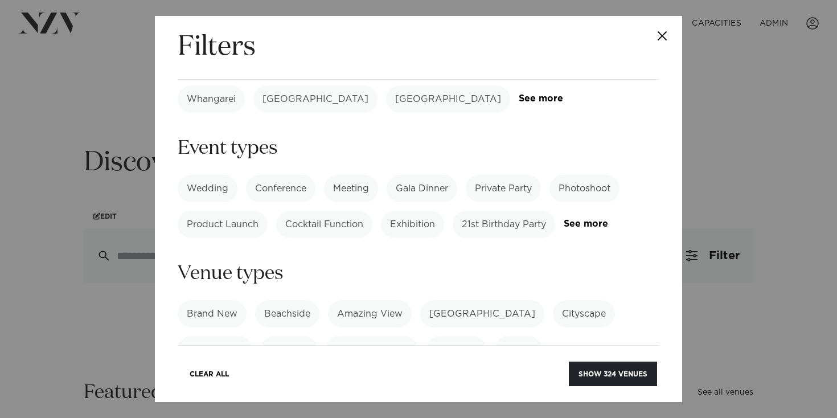
scroll to position [120, 0]
click at [269, 174] on label "Conference" at bounding box center [280, 187] width 69 height 27
click at [574, 219] on link "See more" at bounding box center [608, 224] width 89 height 10
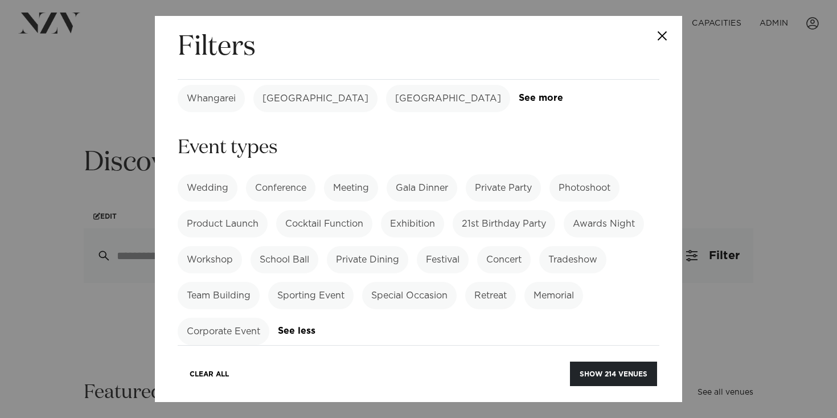
click at [211, 282] on label "Team Building" at bounding box center [219, 295] width 82 height 27
click at [503, 282] on label "Retreat" at bounding box center [490, 295] width 51 height 27
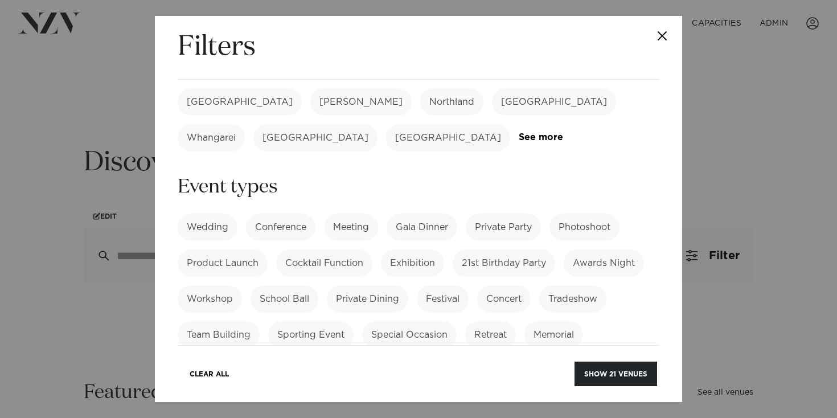
scroll to position [0, 0]
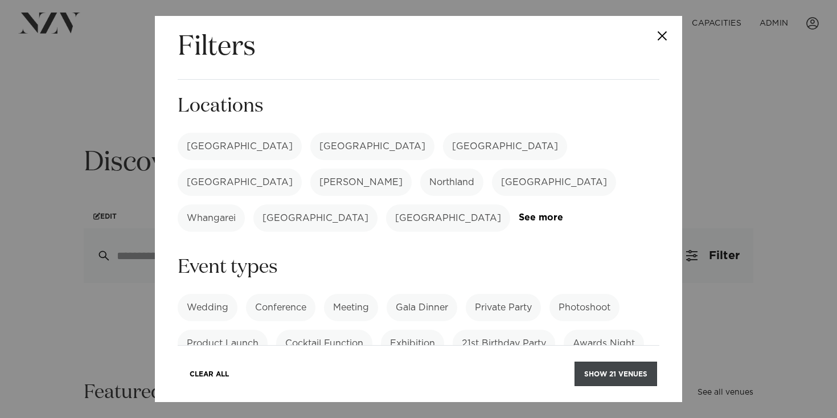
click at [611, 370] on button "Show 21 venues" at bounding box center [616, 374] width 83 height 24
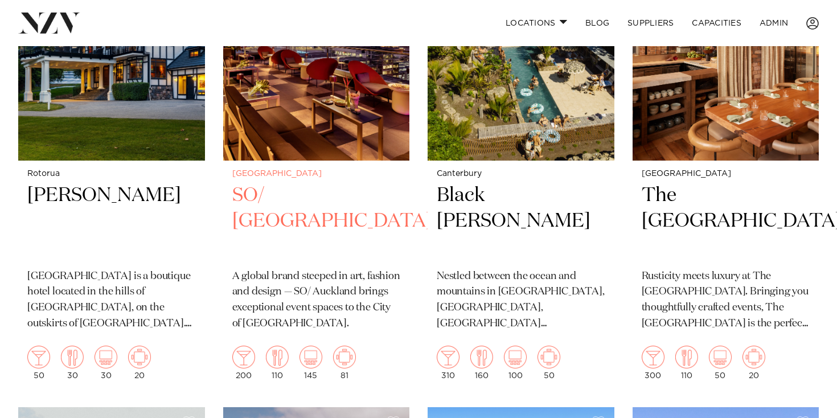
scroll to position [893, 0]
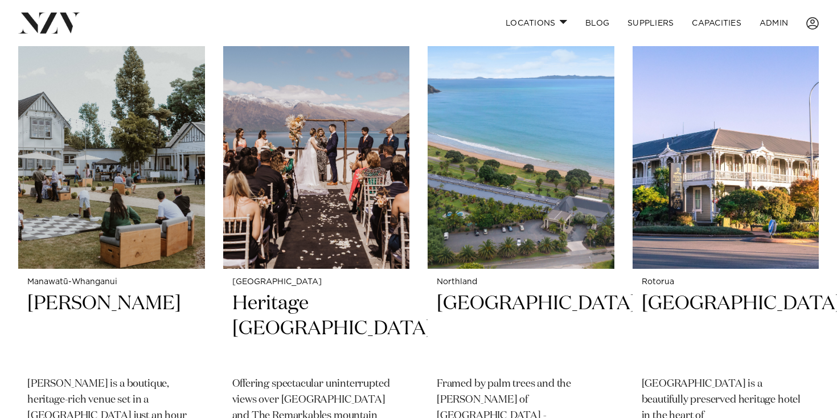
scroll to position [1280, 0]
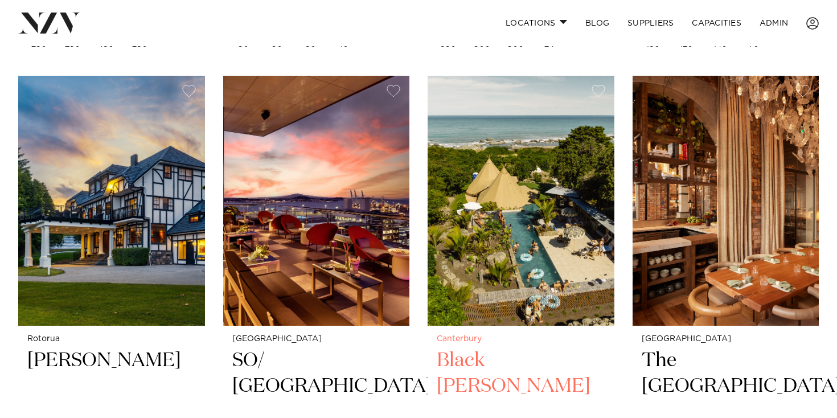
scroll to position [0, 0]
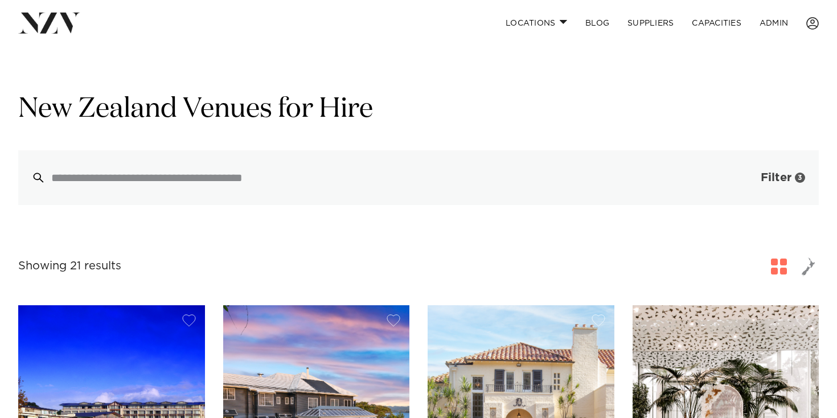
click at [784, 185] on button "Filter 3" at bounding box center [771, 177] width 95 height 55
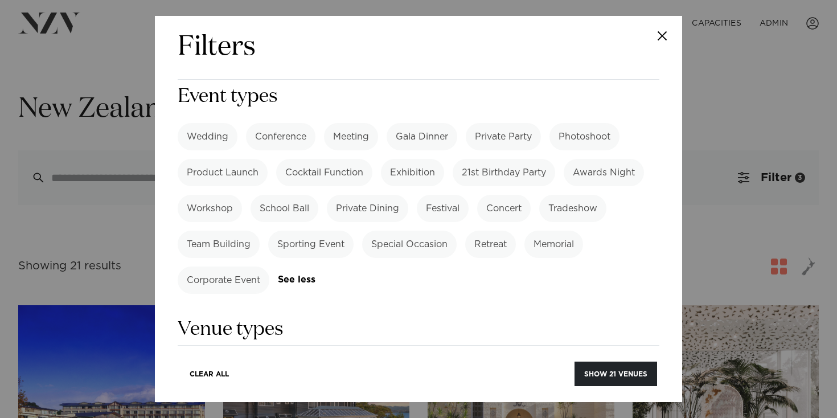
scroll to position [171, 0]
drag, startPoint x: 276, startPoint y: 92, endPoint x: 383, endPoint y: 163, distance: 127.8
click at [276, 122] on label "Conference" at bounding box center [280, 135] width 69 height 27
click at [613, 374] on button "Show 31 venues" at bounding box center [616, 374] width 83 height 24
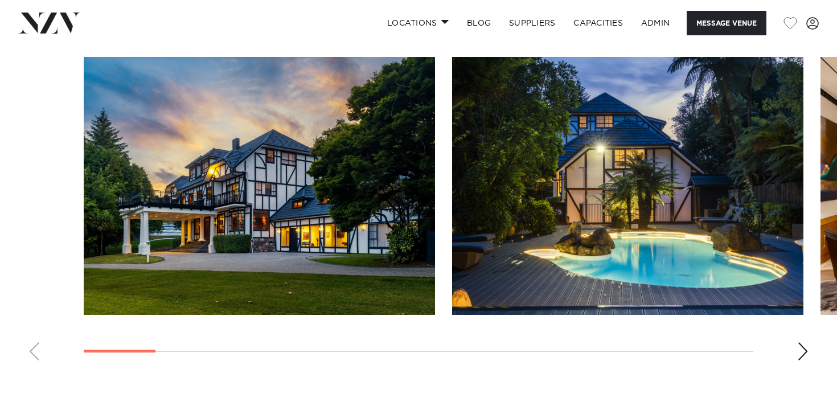
scroll to position [1041, 0]
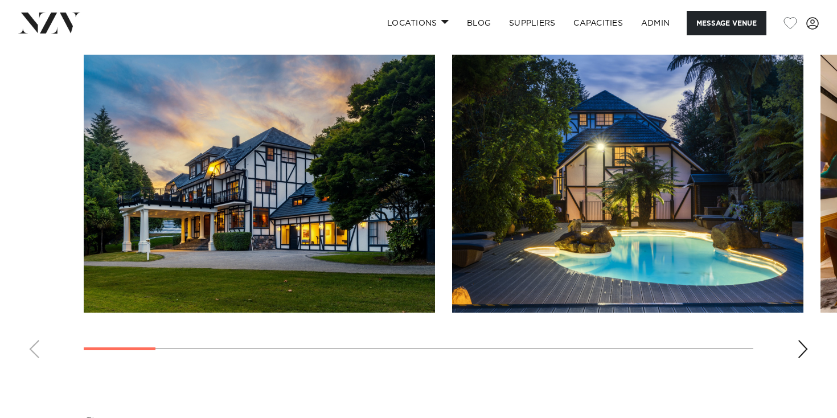
click at [801, 350] on div "Next slide" at bounding box center [802, 349] width 11 height 18
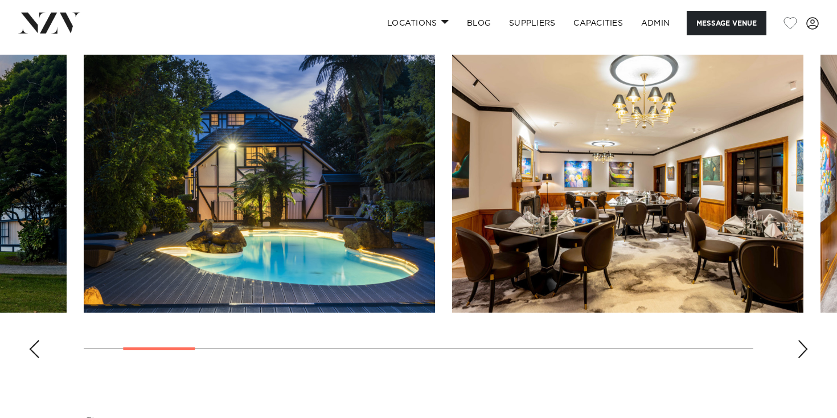
click at [801, 350] on div "Next slide" at bounding box center [802, 349] width 11 height 18
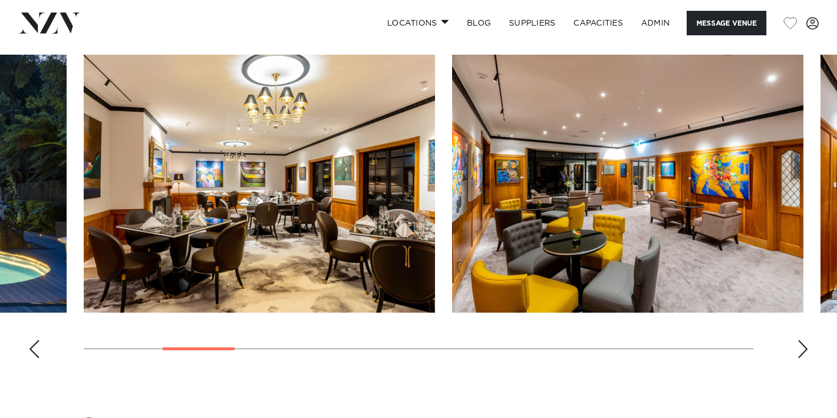
click at [801, 350] on div "Next slide" at bounding box center [802, 349] width 11 height 18
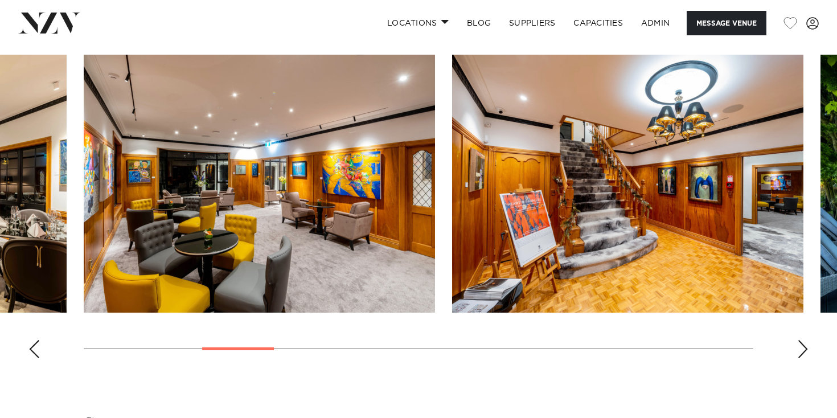
click at [801, 350] on div "Next slide" at bounding box center [802, 349] width 11 height 18
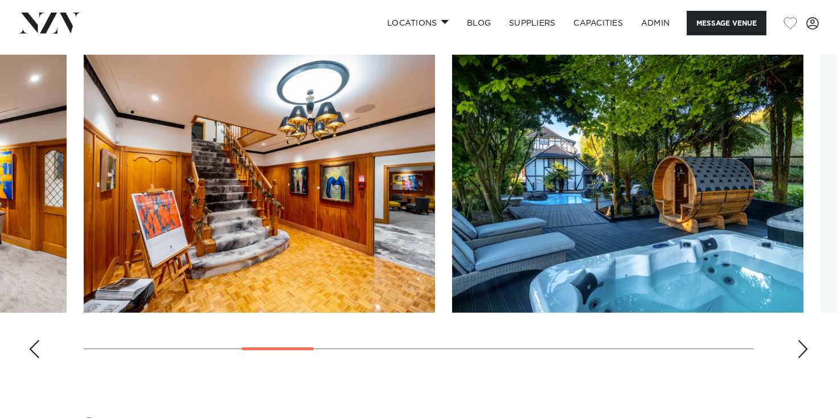
click at [801, 350] on div "Next slide" at bounding box center [802, 349] width 11 height 18
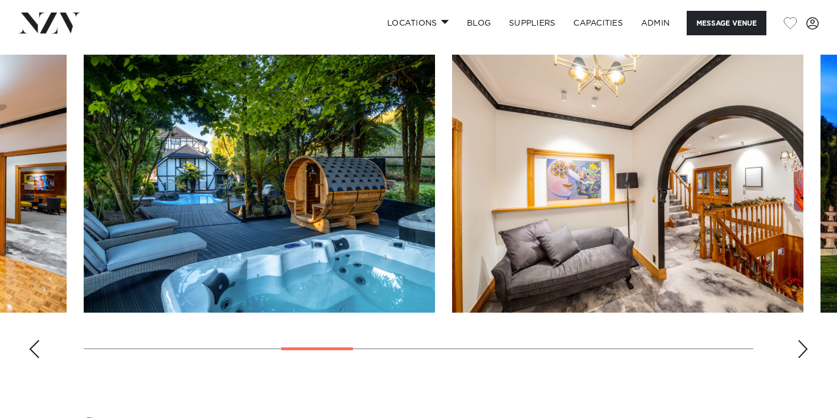
click at [801, 350] on div "Next slide" at bounding box center [802, 349] width 11 height 18
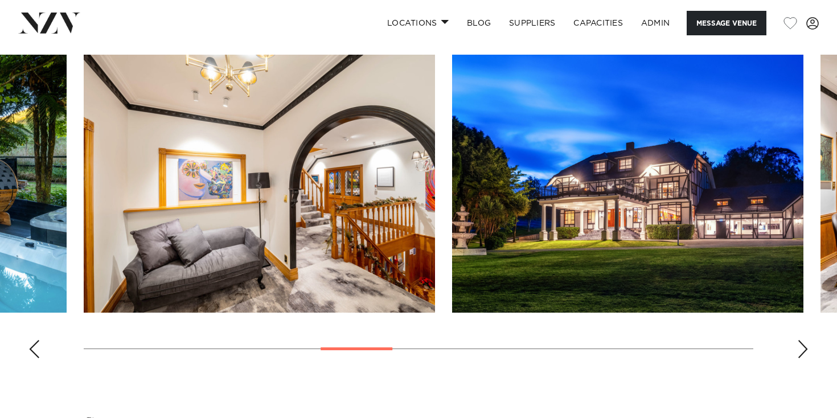
click at [801, 350] on div "Next slide" at bounding box center [802, 349] width 11 height 18
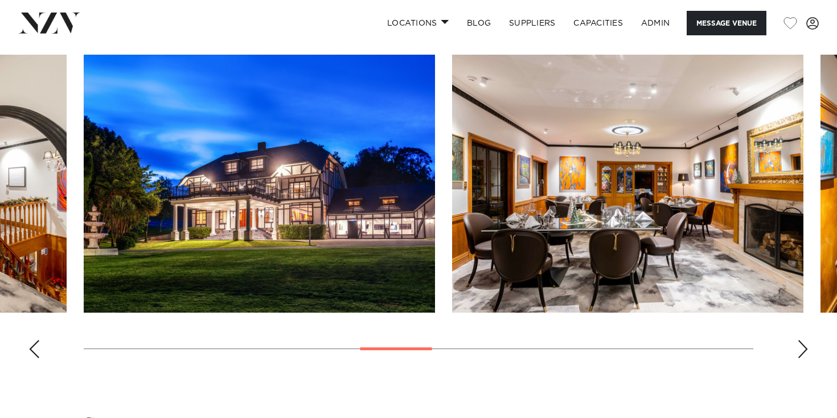
click at [801, 350] on div "Next slide" at bounding box center [802, 349] width 11 height 18
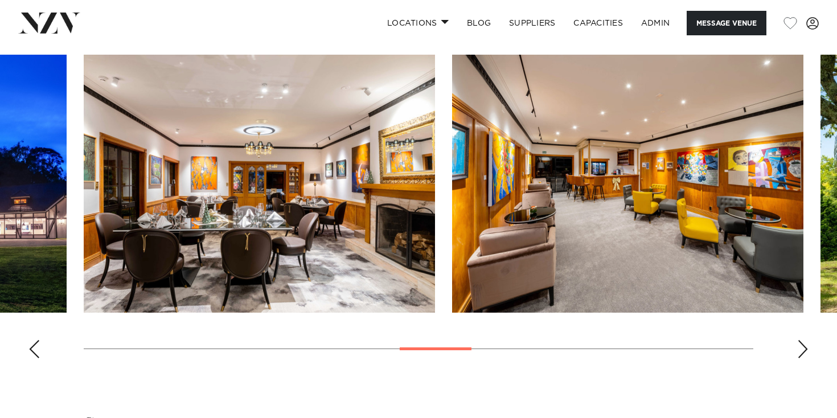
click at [801, 350] on div "Next slide" at bounding box center [802, 349] width 11 height 18
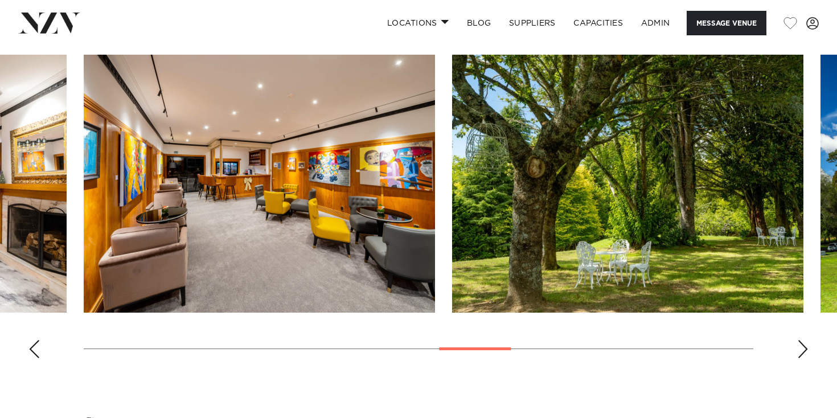
click at [801, 350] on div "Next slide" at bounding box center [802, 349] width 11 height 18
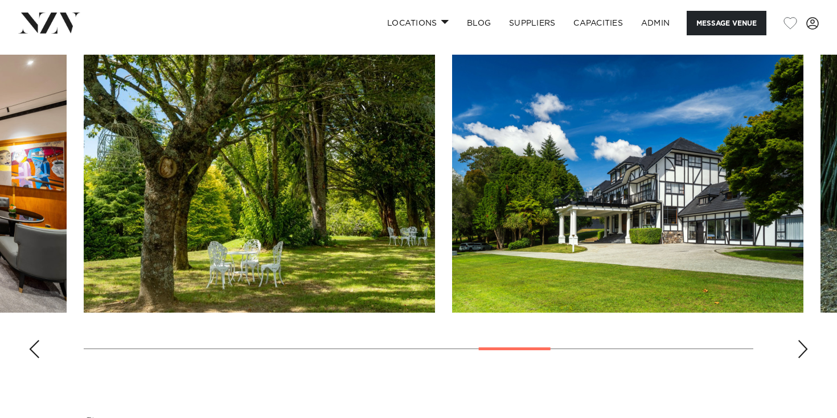
click at [801, 350] on div "Next slide" at bounding box center [802, 349] width 11 height 18
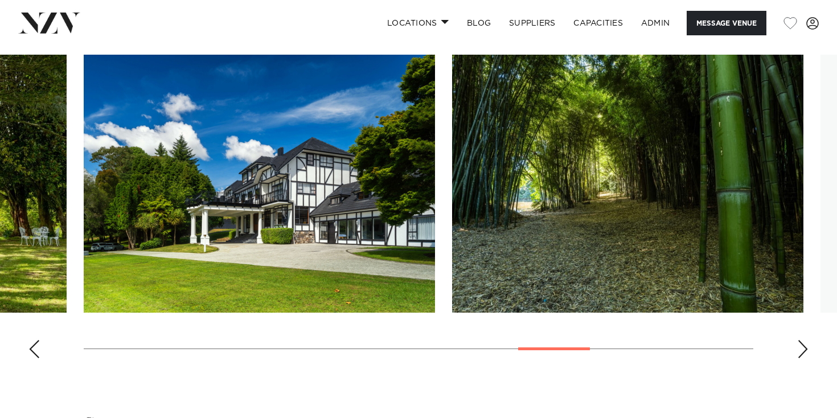
click at [801, 350] on div "Next slide" at bounding box center [802, 349] width 11 height 18
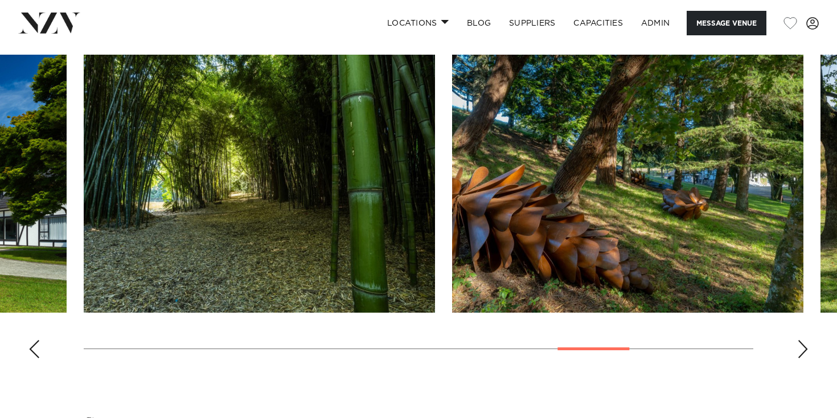
click at [801, 350] on div "Next slide" at bounding box center [802, 349] width 11 height 18
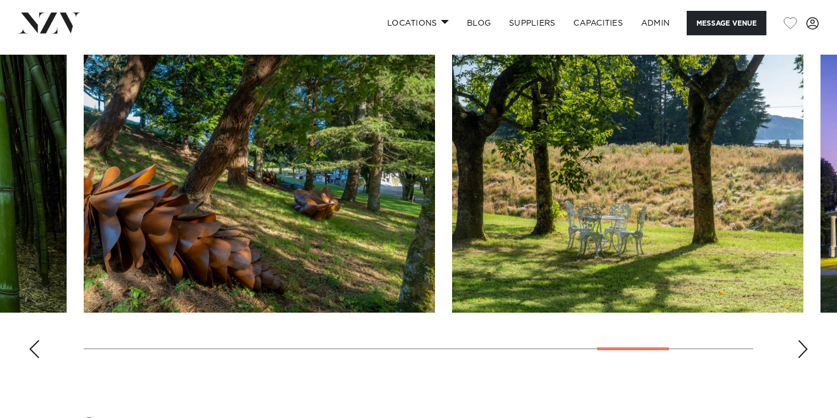
click at [801, 350] on div "Next slide" at bounding box center [802, 349] width 11 height 18
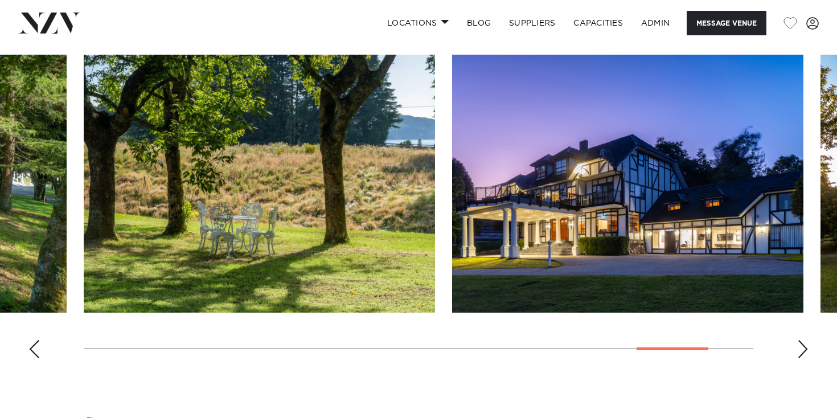
click at [801, 350] on div "Next slide" at bounding box center [802, 349] width 11 height 18
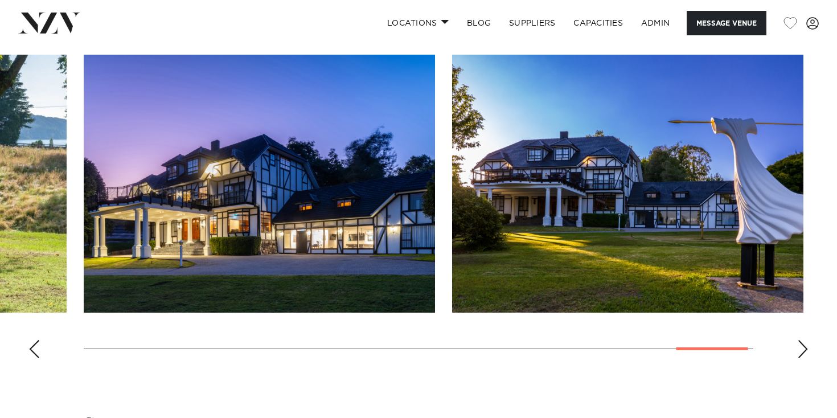
click at [801, 350] on div "Next slide" at bounding box center [802, 349] width 11 height 18
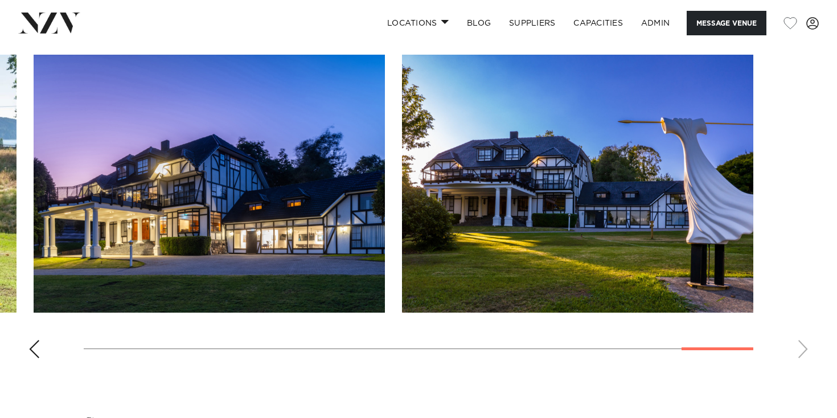
click at [801, 350] on swiper-container at bounding box center [418, 211] width 837 height 313
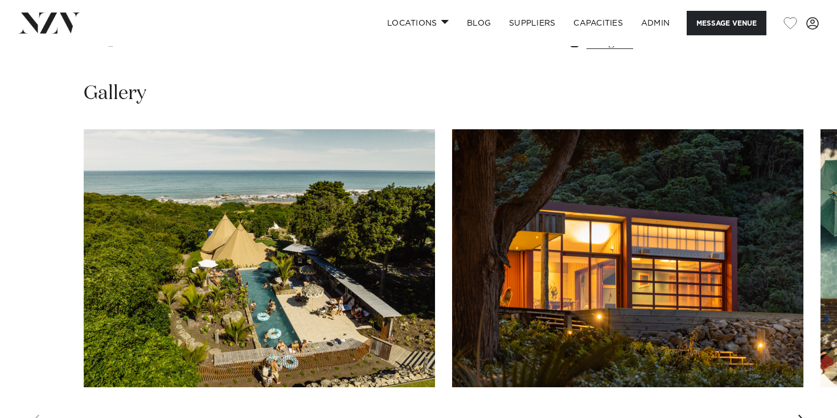
scroll to position [1026, 0]
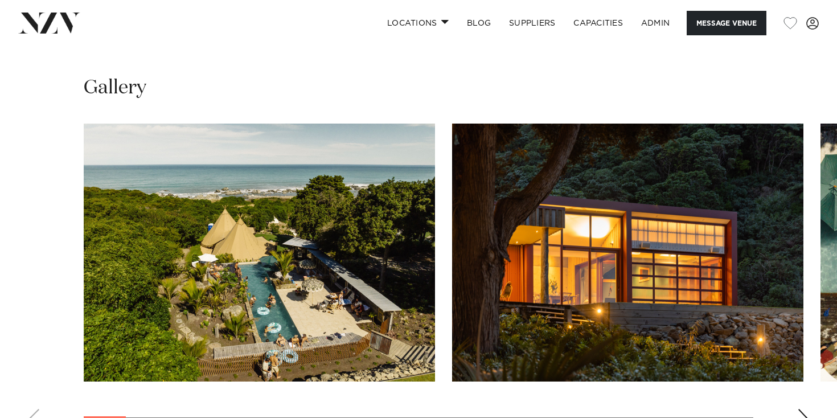
click at [800, 409] on div "Next slide" at bounding box center [802, 418] width 11 height 18
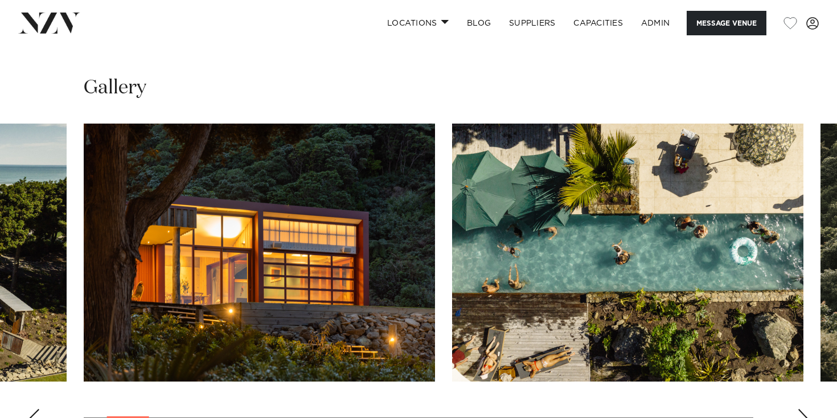
click at [796, 350] on swiper-container at bounding box center [418, 280] width 837 height 313
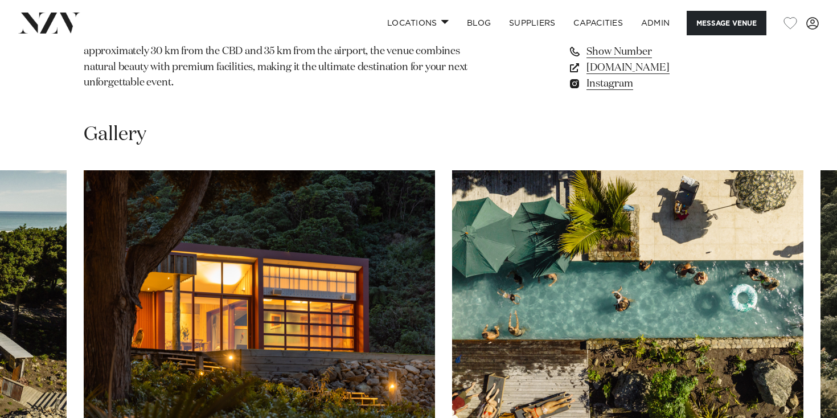
scroll to position [976, 0]
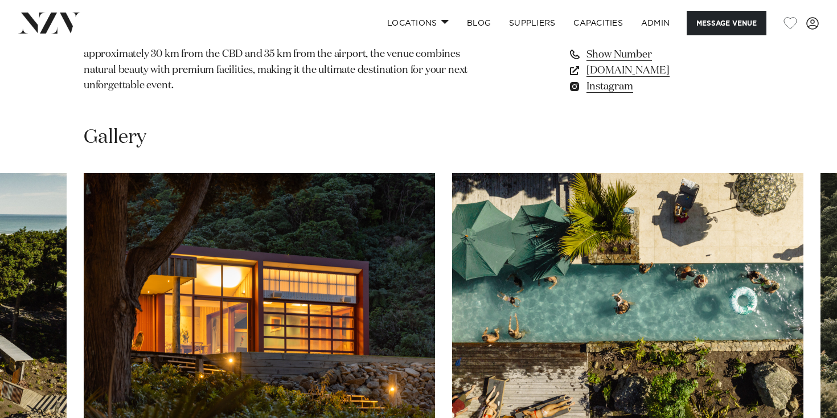
click at [795, 391] on swiper-container at bounding box center [418, 329] width 837 height 313
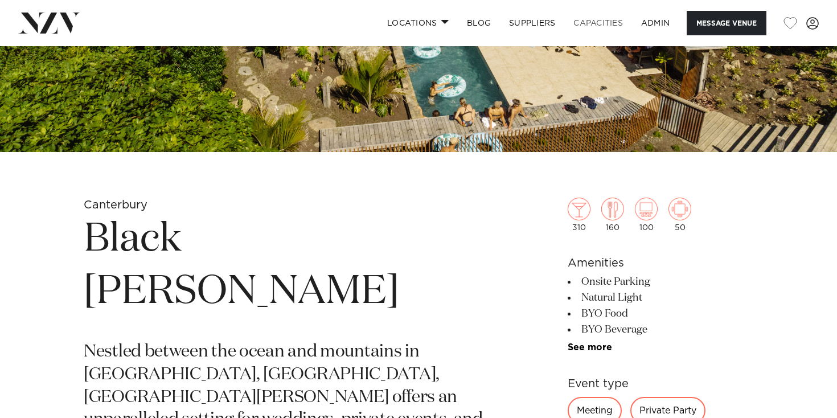
scroll to position [287, 0]
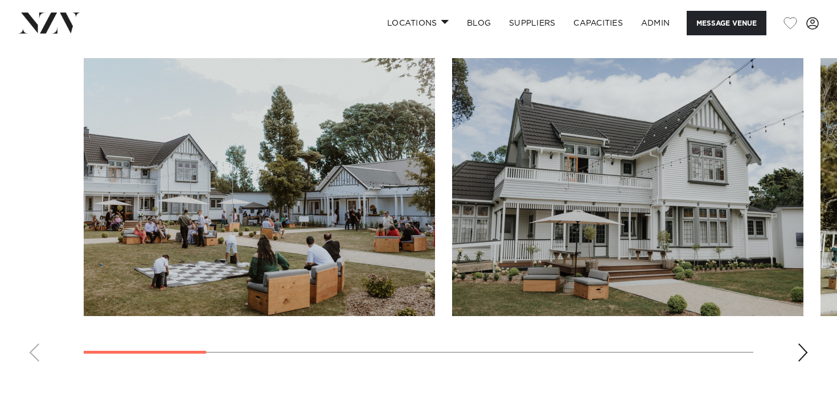
scroll to position [1401, 0]
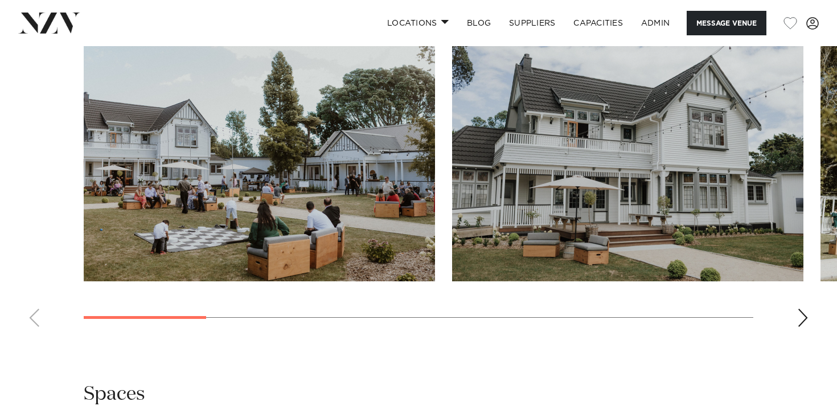
click at [798, 275] on swiper-container at bounding box center [418, 179] width 837 height 313
click at [800, 309] on div "Next slide" at bounding box center [802, 318] width 11 height 18
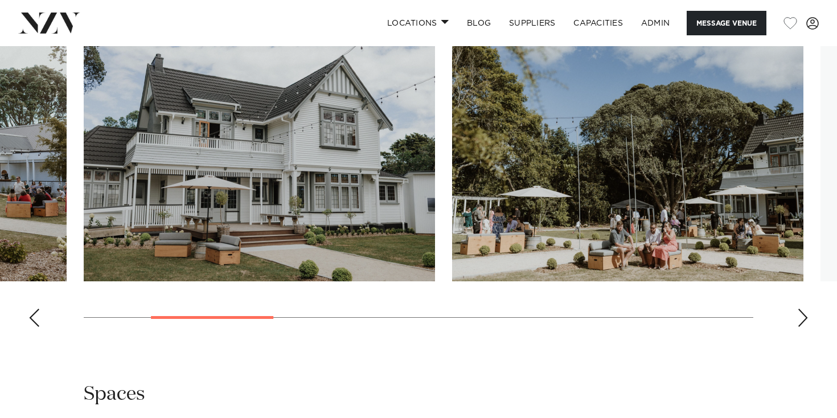
scroll to position [1329, 0]
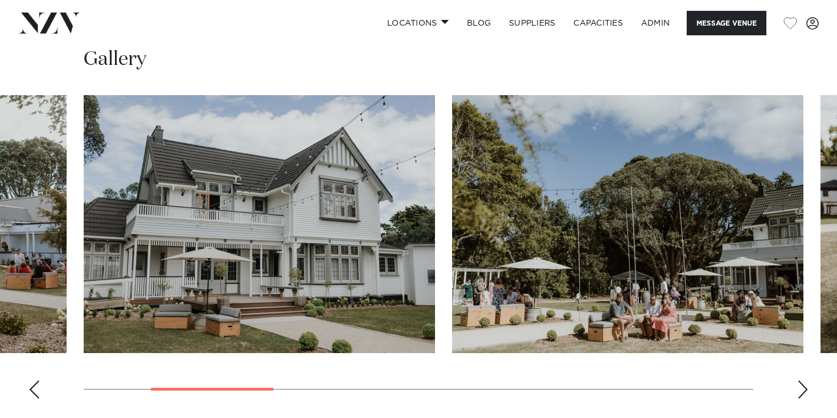
click at [800, 380] on div "Next slide" at bounding box center [802, 389] width 11 height 18
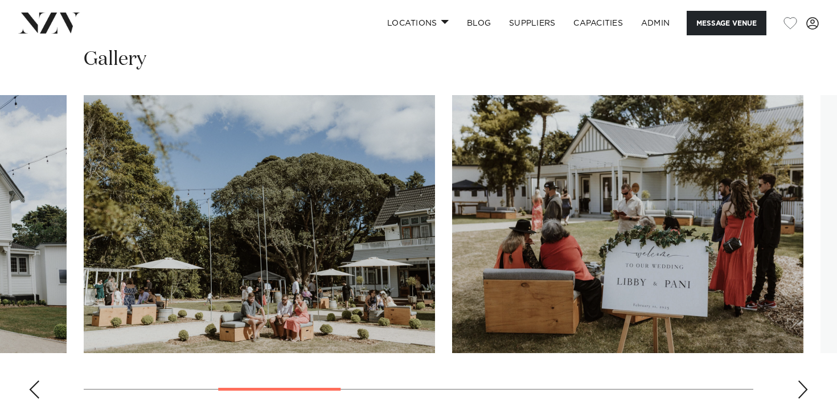
click at [800, 380] on div "Next slide" at bounding box center [802, 389] width 11 height 18
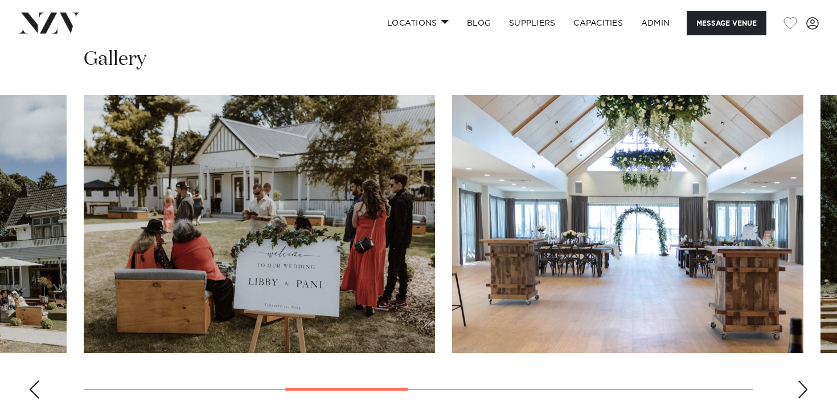
click at [800, 380] on div "Next slide" at bounding box center [802, 389] width 11 height 18
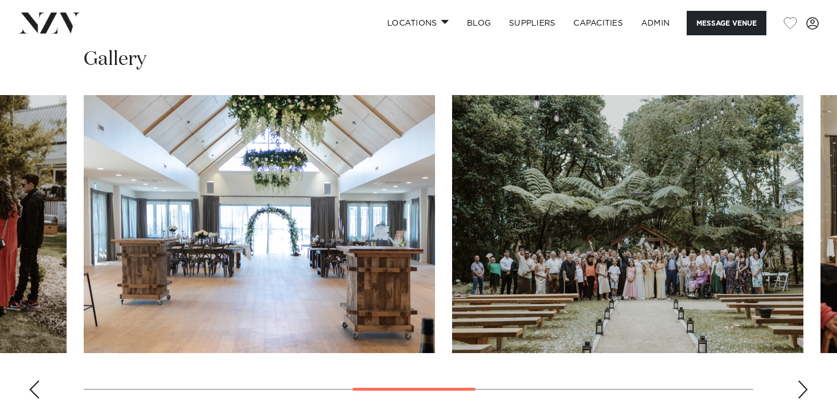
click at [800, 380] on div "Next slide" at bounding box center [802, 389] width 11 height 18
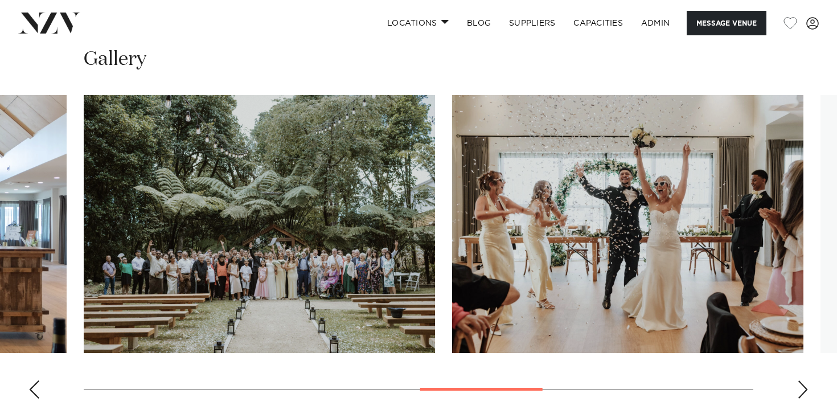
click at [800, 380] on div "Next slide" at bounding box center [802, 389] width 11 height 18
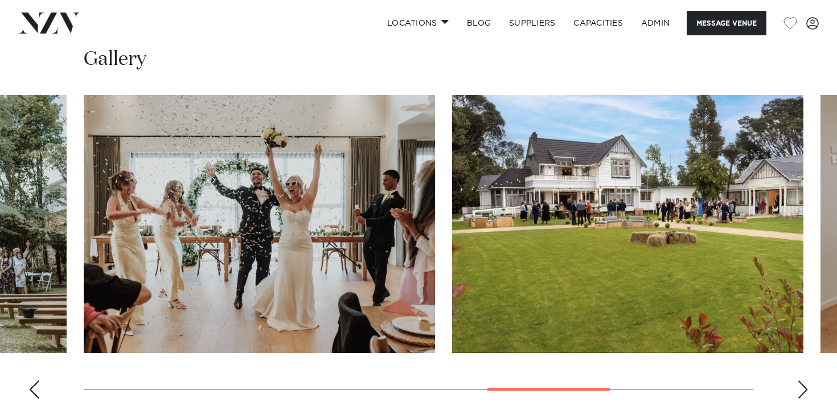
click at [800, 380] on div "Next slide" at bounding box center [802, 389] width 11 height 18
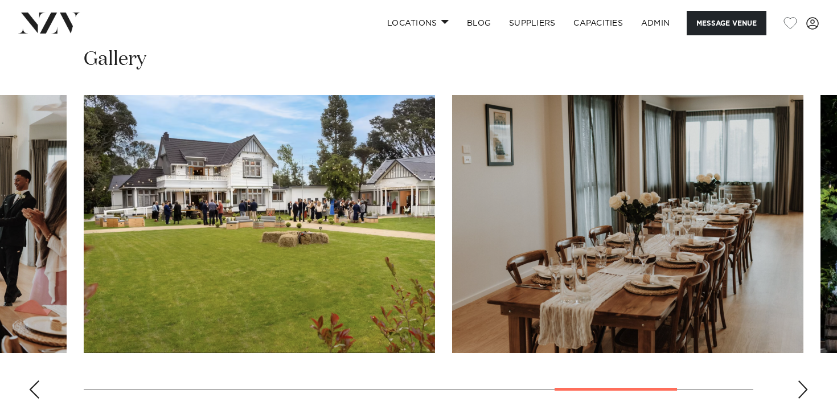
click at [800, 380] on div "Next slide" at bounding box center [802, 389] width 11 height 18
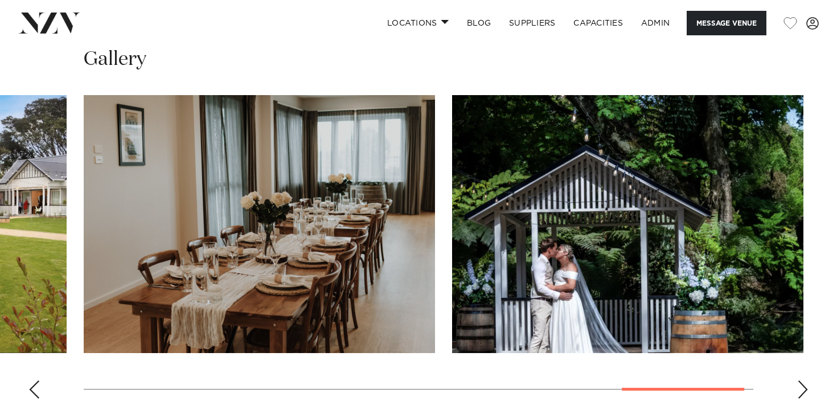
click at [800, 380] on div "Next slide" at bounding box center [802, 389] width 11 height 18
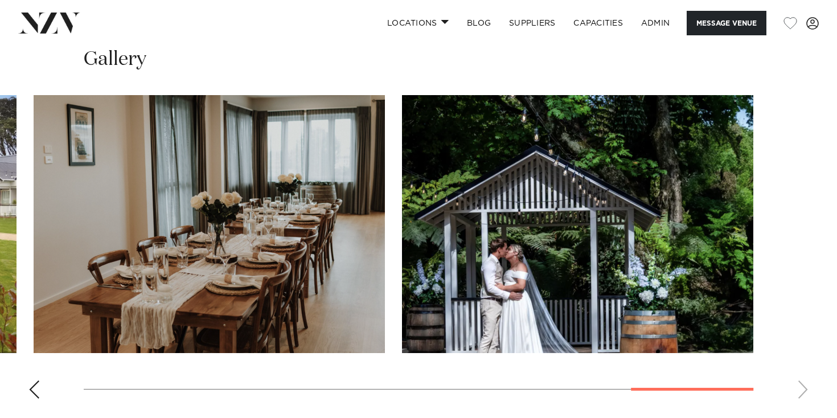
click at [800, 349] on swiper-container at bounding box center [418, 251] width 837 height 313
click at [30, 380] on div "Previous slide" at bounding box center [33, 389] width 11 height 18
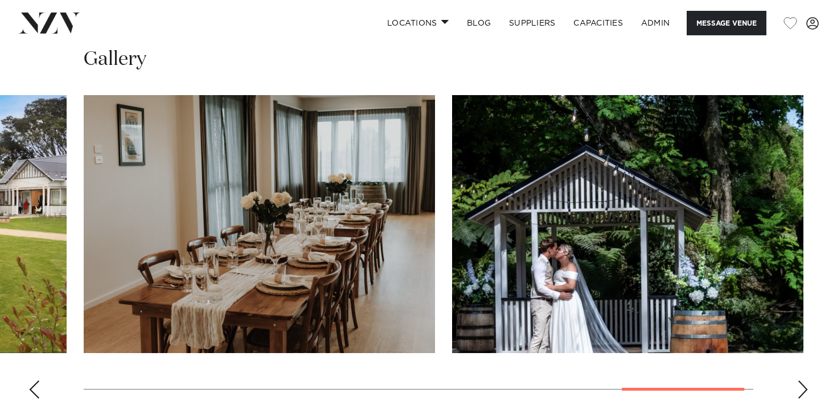
click at [35, 380] on div "Previous slide" at bounding box center [33, 389] width 11 height 18
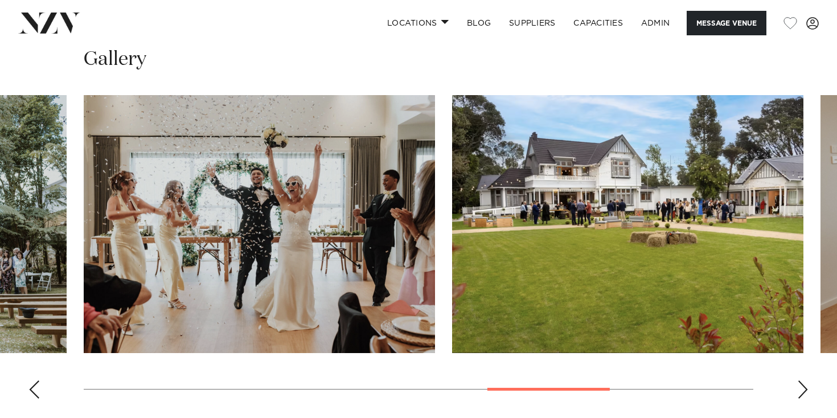
click at [35, 380] on div "Previous slide" at bounding box center [33, 389] width 11 height 18
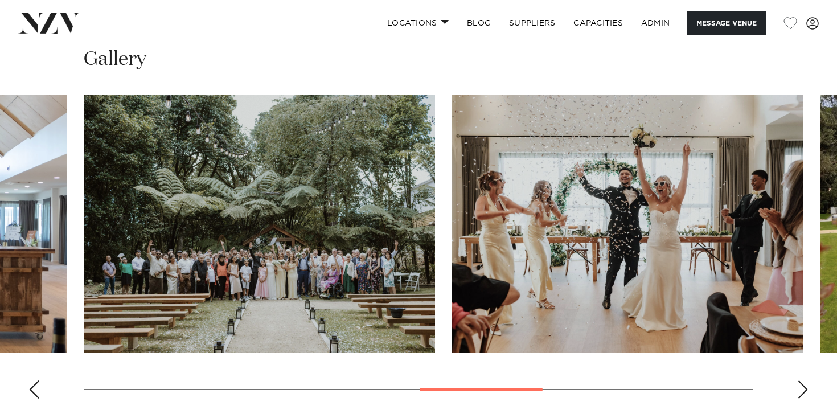
click at [35, 380] on div "Previous slide" at bounding box center [33, 389] width 11 height 18
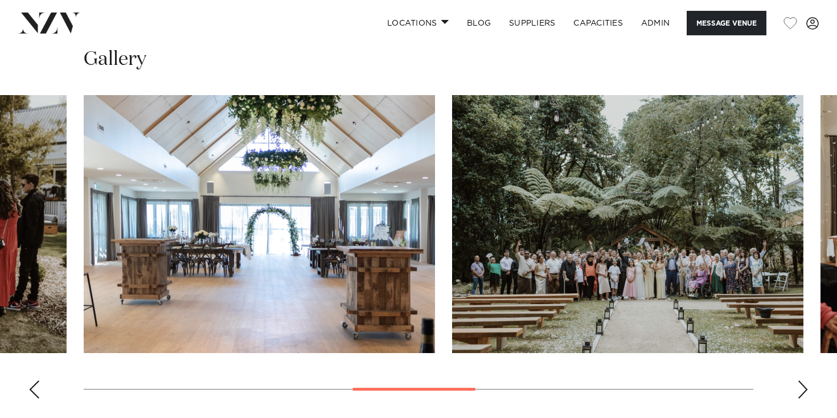
click at [35, 380] on div "Previous slide" at bounding box center [33, 389] width 11 height 18
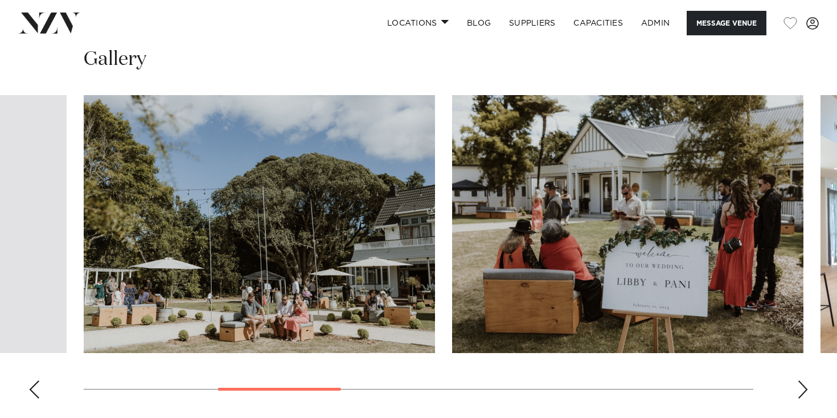
click at [35, 380] on div "Previous slide" at bounding box center [33, 389] width 11 height 18
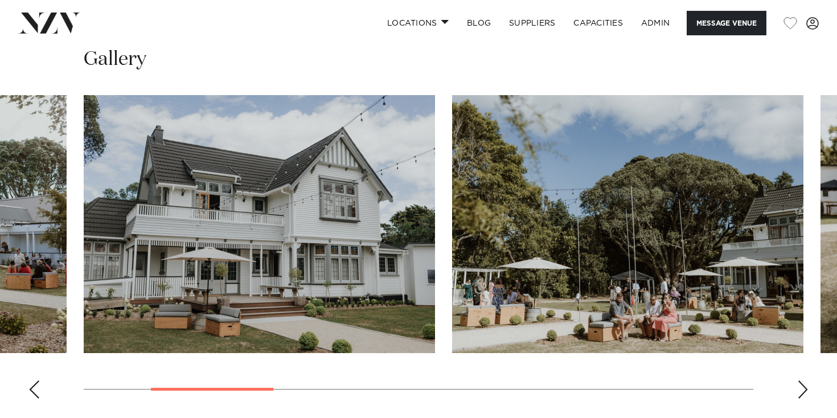
click at [35, 380] on div "Previous slide" at bounding box center [33, 389] width 11 height 18
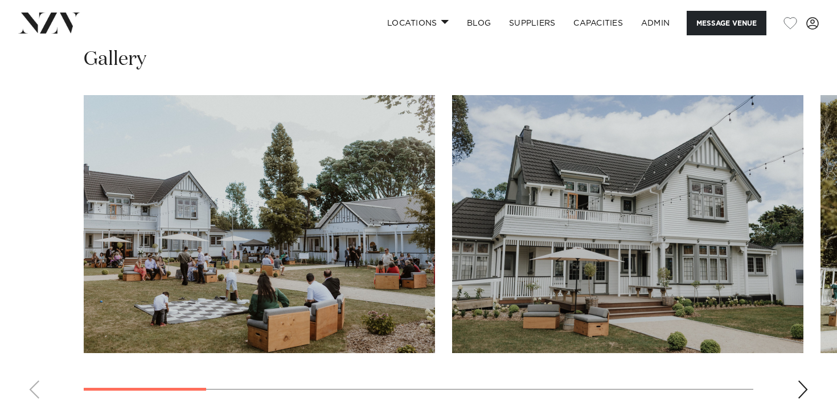
click at [35, 351] on swiper-container at bounding box center [418, 251] width 837 height 313
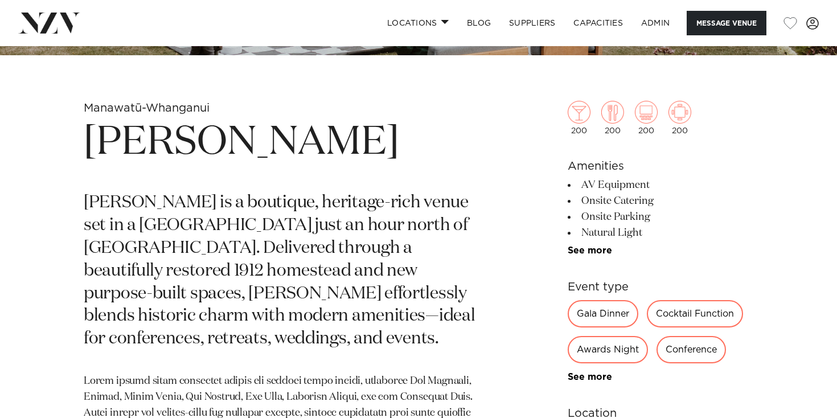
scroll to position [0, 0]
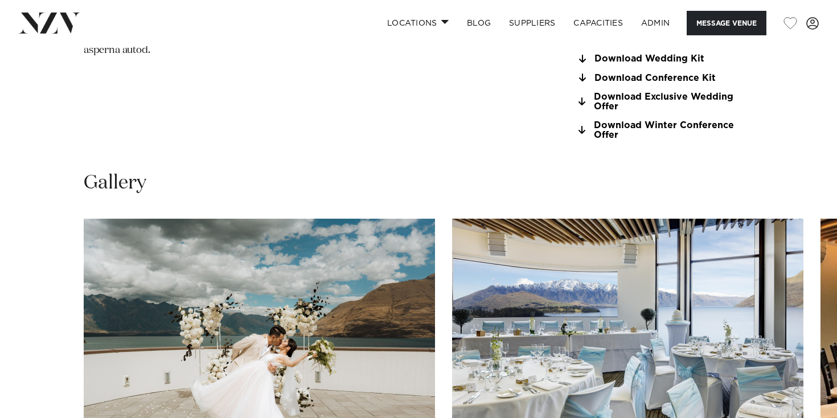
scroll to position [1163, 0]
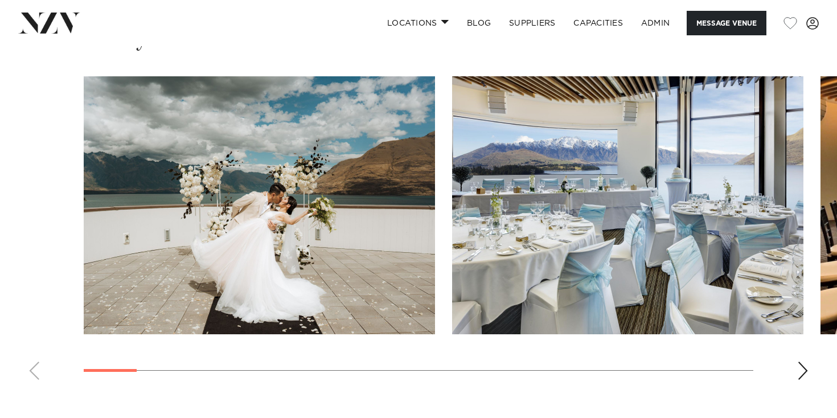
click at [805, 362] on div "Next slide" at bounding box center [802, 371] width 11 height 18
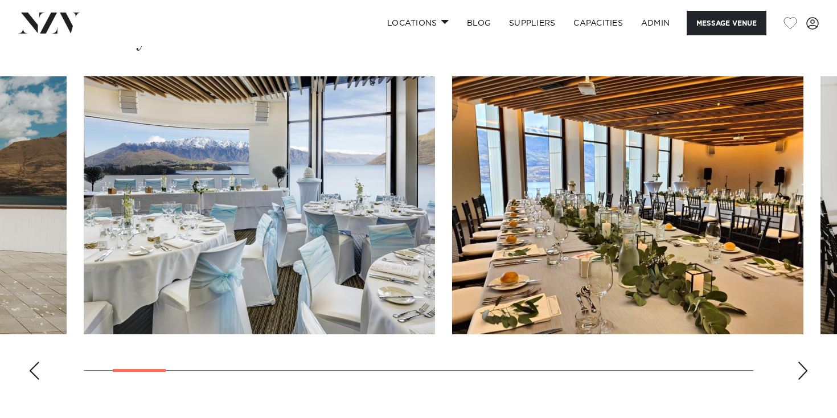
click at [805, 362] on div "Next slide" at bounding box center [802, 371] width 11 height 18
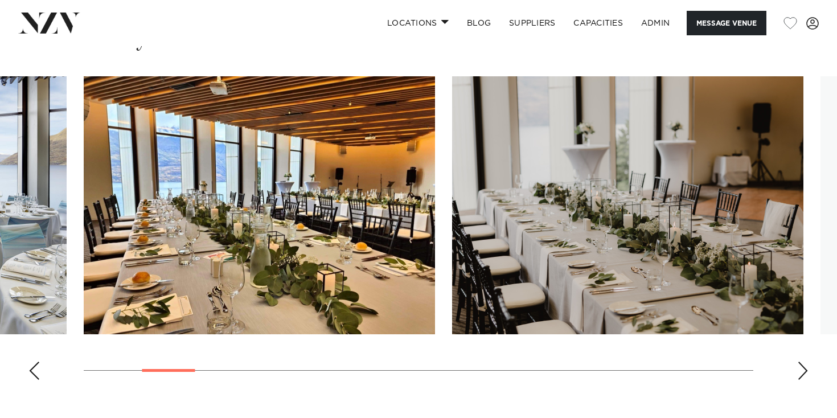
click at [805, 362] on div "Next slide" at bounding box center [802, 371] width 11 height 18
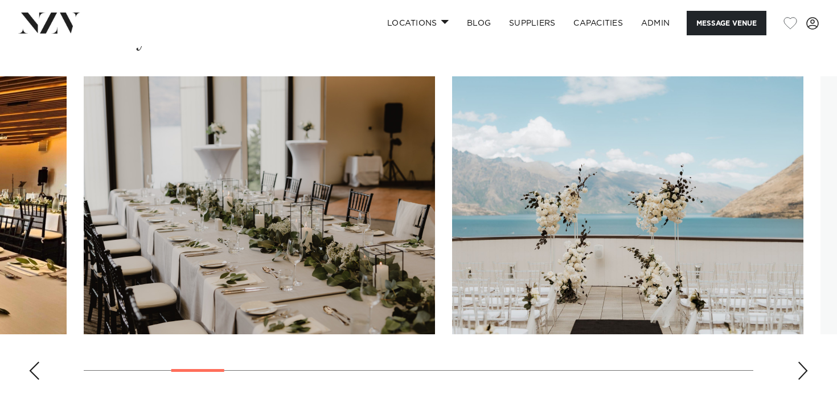
click at [805, 362] on div "Next slide" at bounding box center [802, 371] width 11 height 18
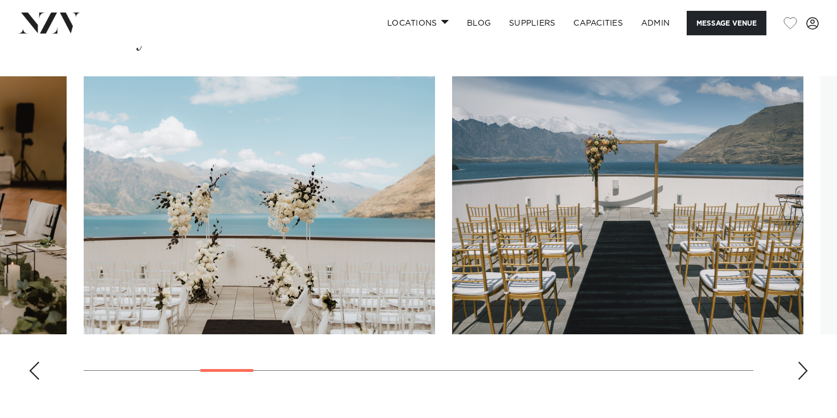
click at [805, 362] on div "Next slide" at bounding box center [802, 371] width 11 height 18
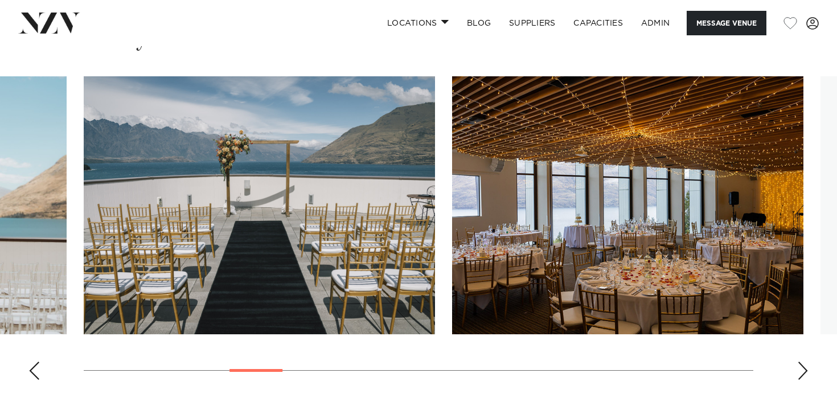
click at [805, 362] on div "Next slide" at bounding box center [802, 371] width 11 height 18
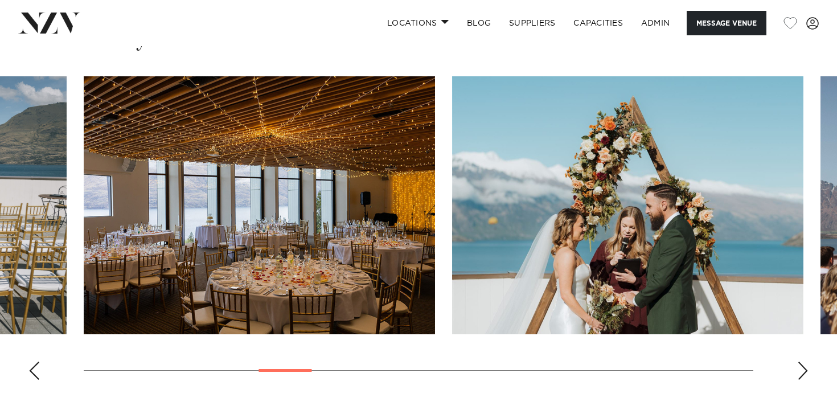
click at [805, 362] on div "Next slide" at bounding box center [802, 371] width 11 height 18
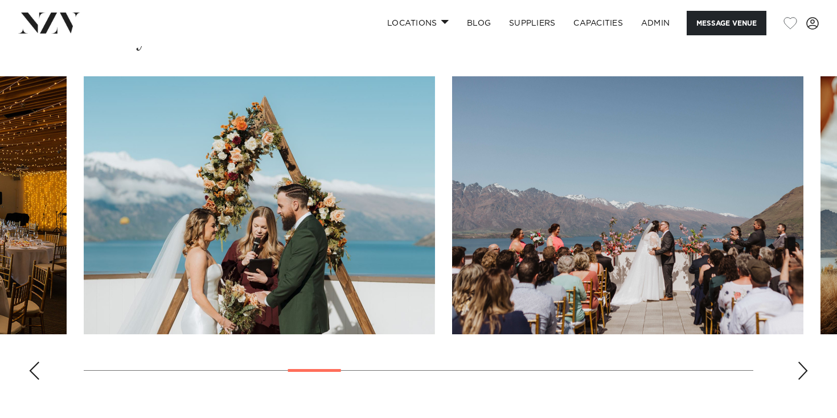
click at [805, 362] on div "Next slide" at bounding box center [802, 371] width 11 height 18
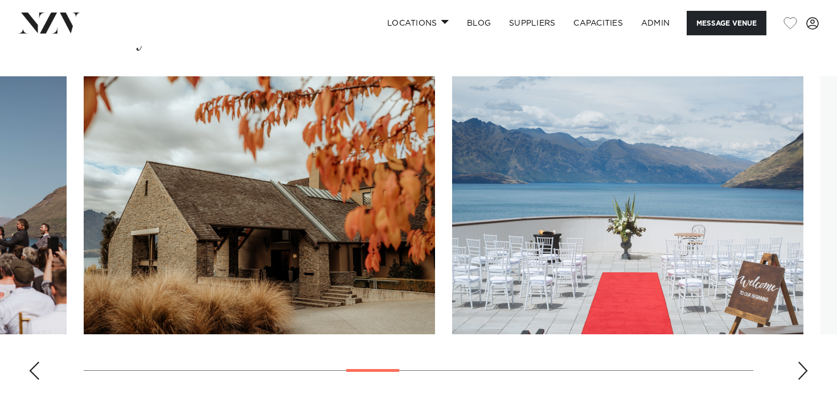
click at [805, 362] on div "Next slide" at bounding box center [802, 371] width 11 height 18
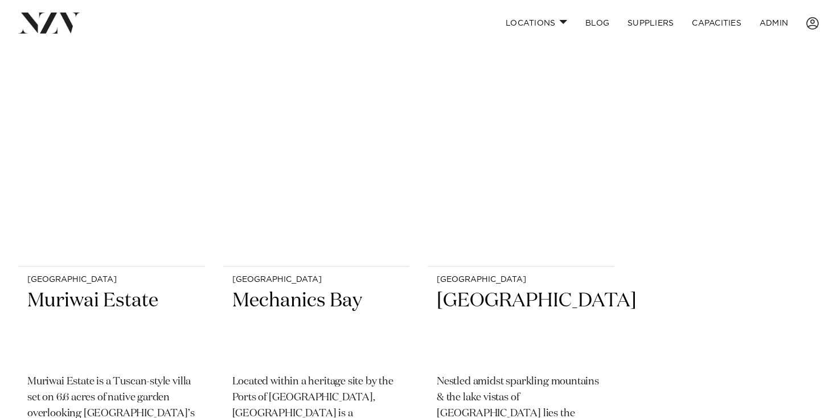
scroll to position [3769, 0]
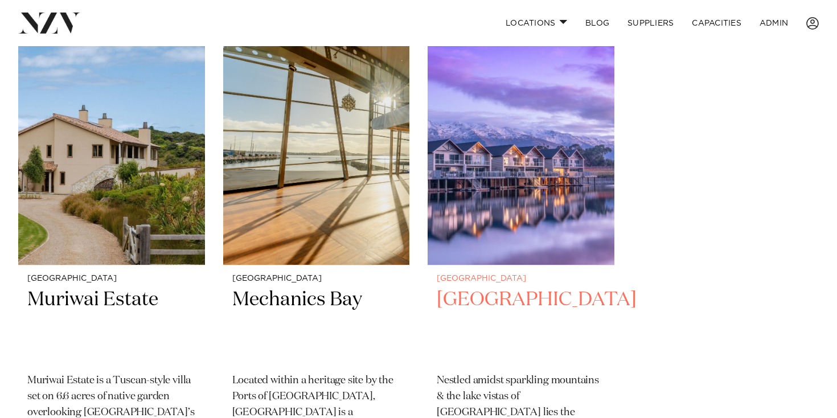
click at [492, 303] on h2 "[GEOGRAPHIC_DATA]" at bounding box center [521, 325] width 169 height 77
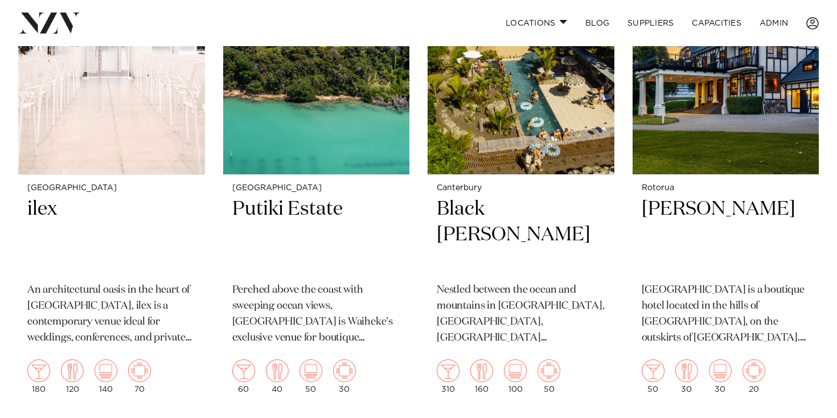
scroll to position [2815, 0]
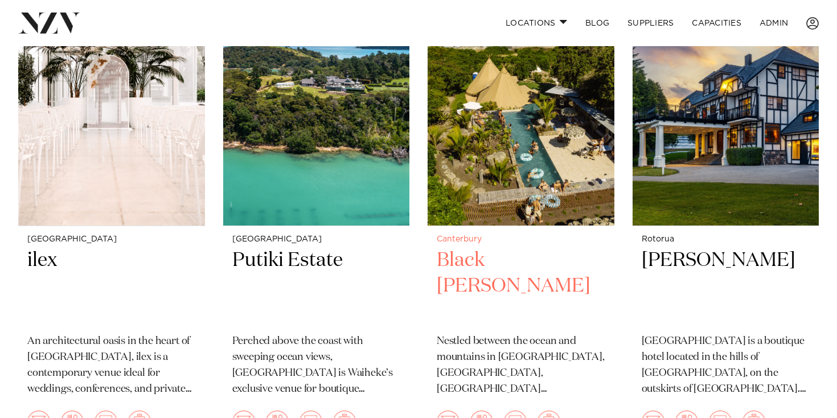
click at [552, 171] on img at bounding box center [521, 101] width 187 height 250
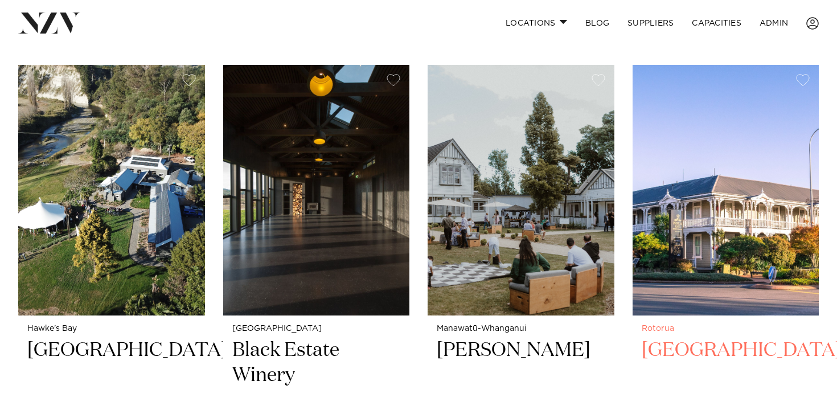
scroll to position [1231, 0]
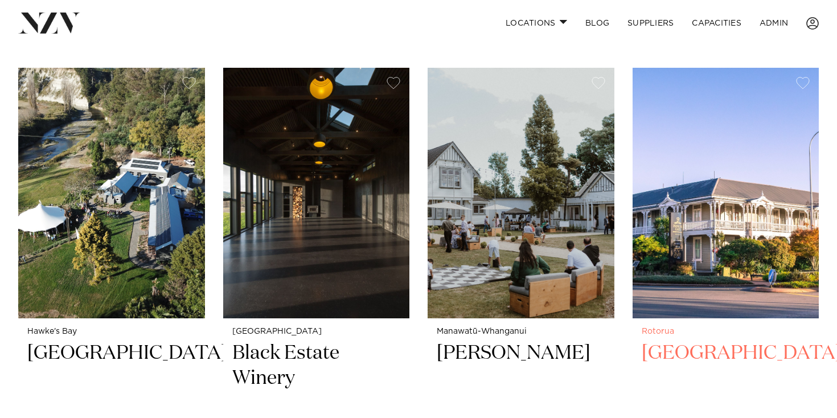
click at [759, 164] on img at bounding box center [726, 193] width 187 height 250
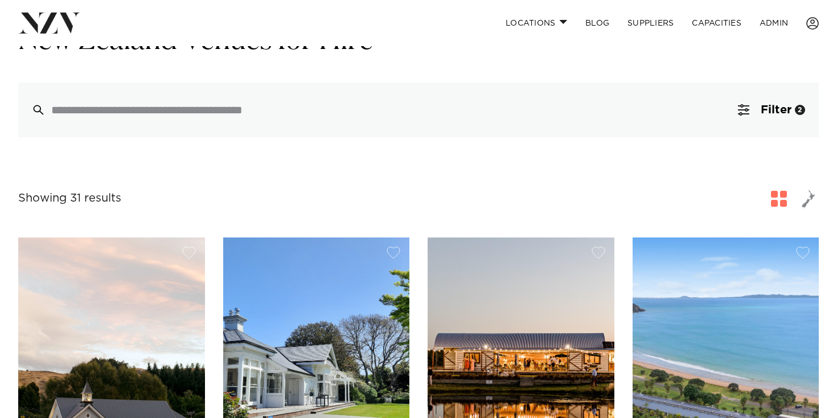
scroll to position [67, 0]
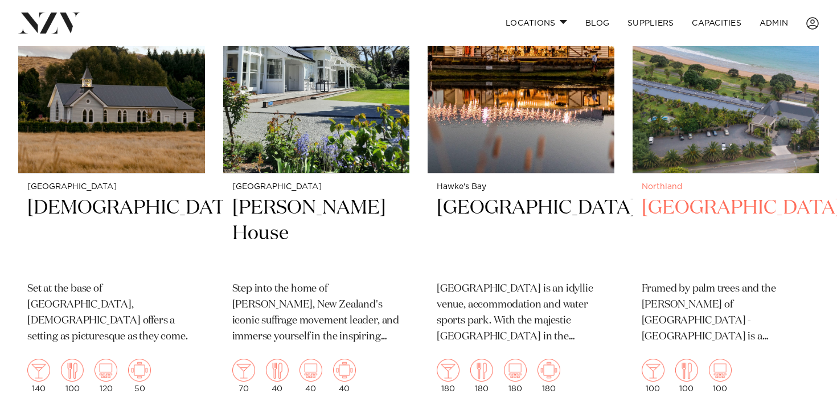
click at [736, 105] on img at bounding box center [726, 48] width 187 height 250
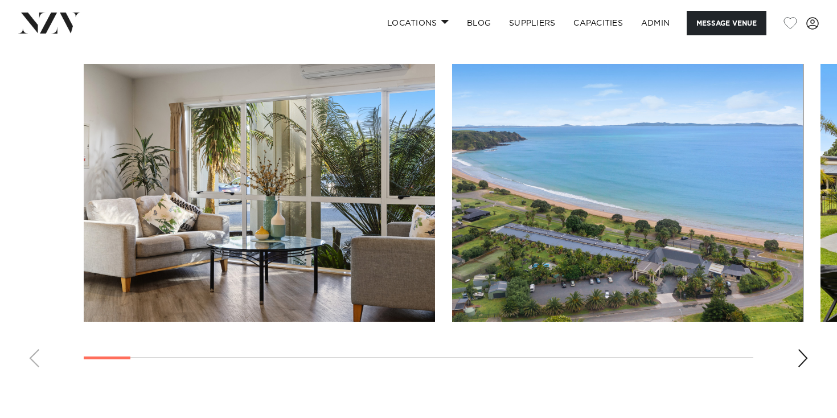
scroll to position [1033, 0]
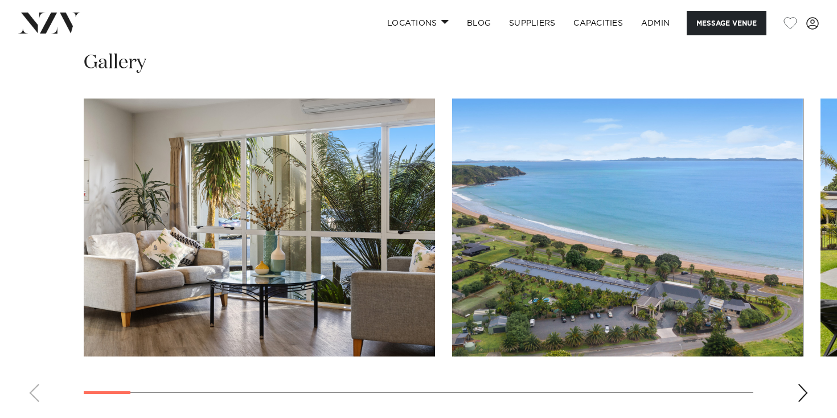
click at [801, 367] on swiper-container at bounding box center [418, 255] width 837 height 313
click at [802, 384] on div "Next slide" at bounding box center [802, 393] width 11 height 18
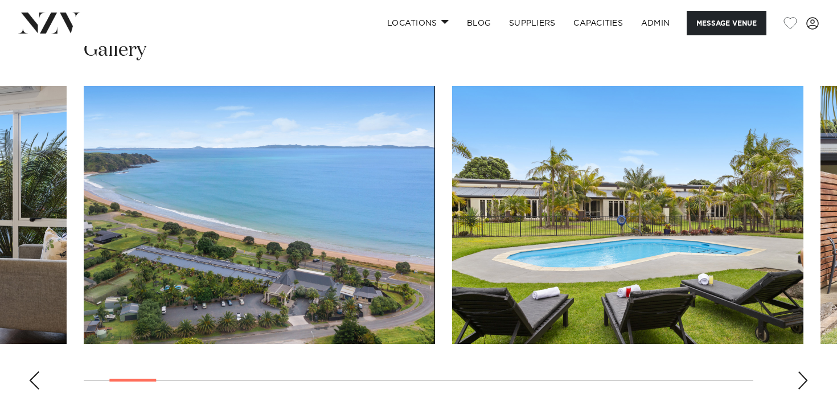
click at [802, 361] on swiper-container at bounding box center [418, 242] width 837 height 313
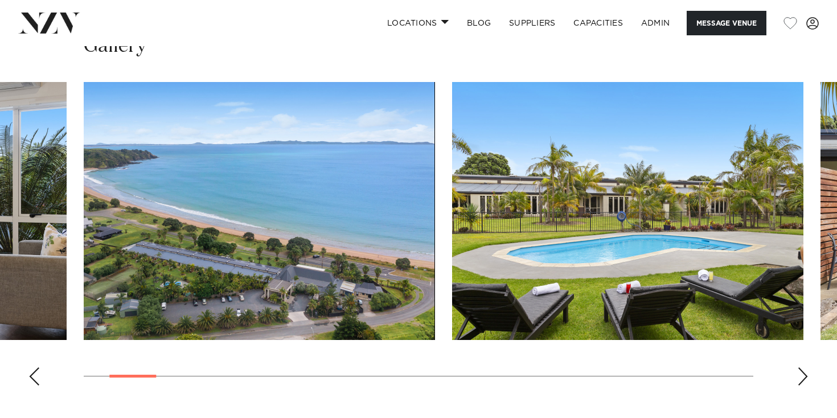
click at [802, 354] on swiper-container at bounding box center [418, 238] width 837 height 313
click at [801, 367] on div "Next slide" at bounding box center [802, 376] width 11 height 18
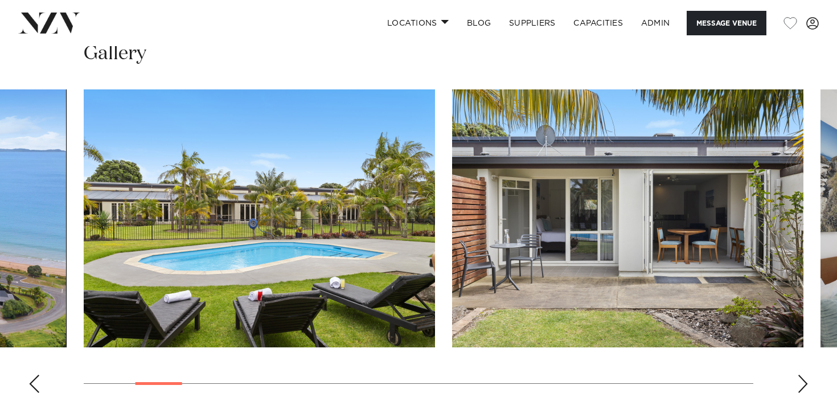
scroll to position [1045, 0]
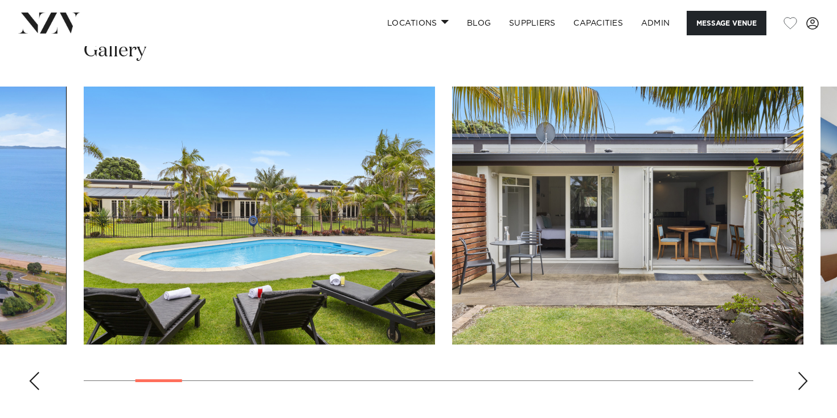
click at [801, 372] on div "Next slide" at bounding box center [802, 381] width 11 height 18
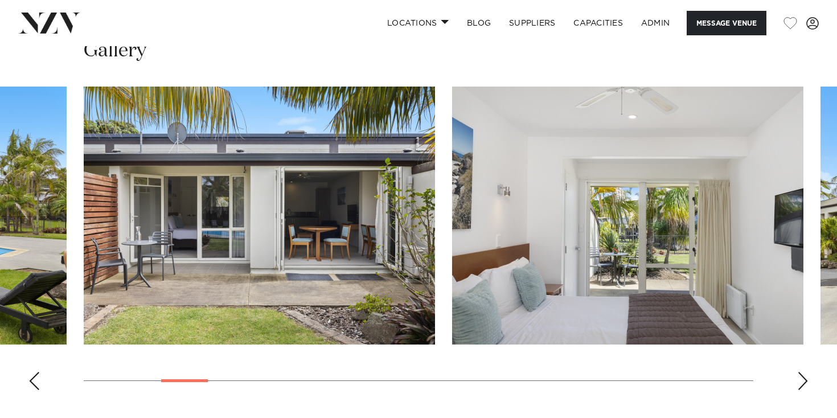
click at [803, 372] on div "Next slide" at bounding box center [802, 381] width 11 height 18
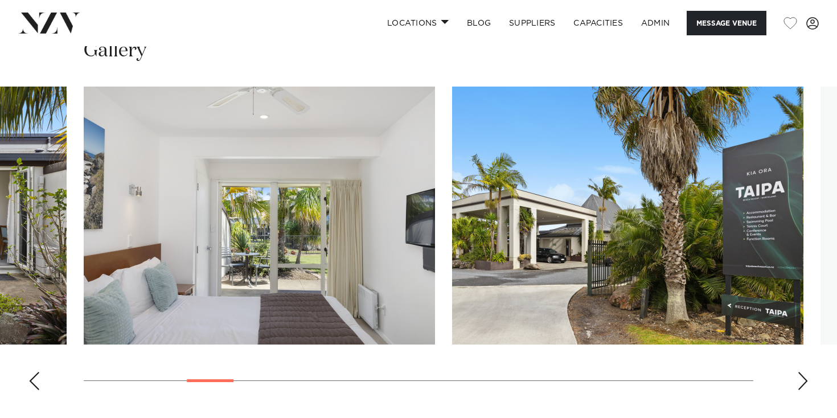
click at [803, 372] on div "Next slide" at bounding box center [802, 381] width 11 height 18
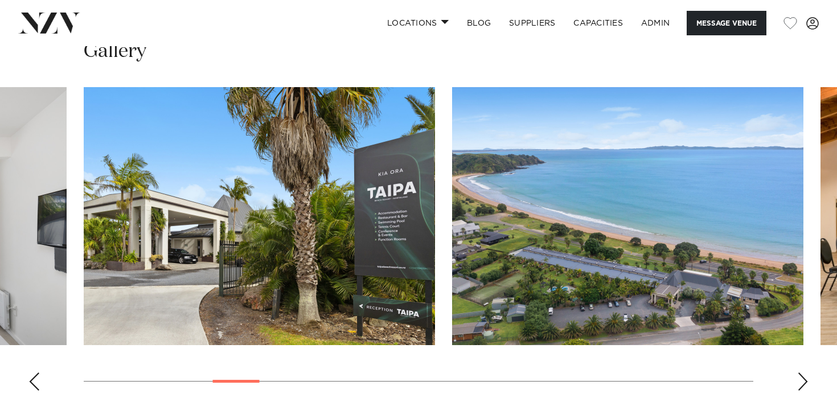
click at [803, 338] on swiper-container at bounding box center [418, 243] width 837 height 313
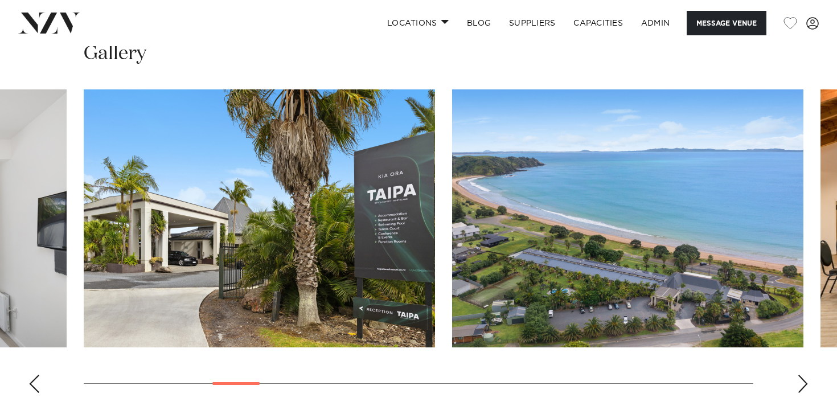
click at [804, 338] on swiper-container at bounding box center [418, 245] width 837 height 313
click at [797, 350] on swiper-container at bounding box center [418, 245] width 837 height 313
click at [801, 375] on div "Next slide" at bounding box center [802, 384] width 11 height 18
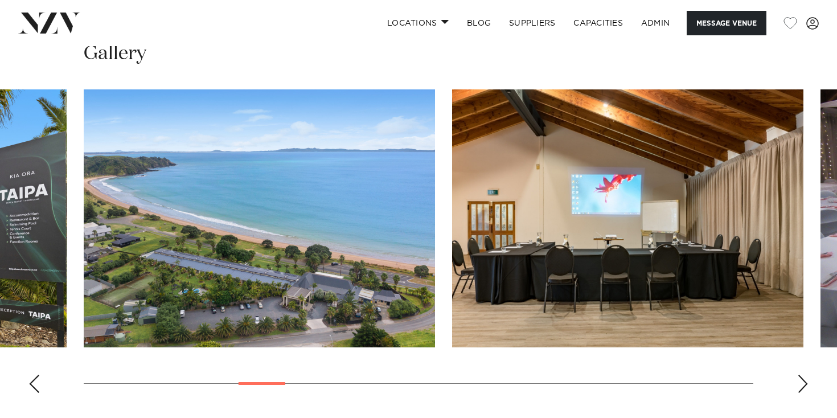
click at [801, 375] on div "Next slide" at bounding box center [802, 384] width 11 height 18
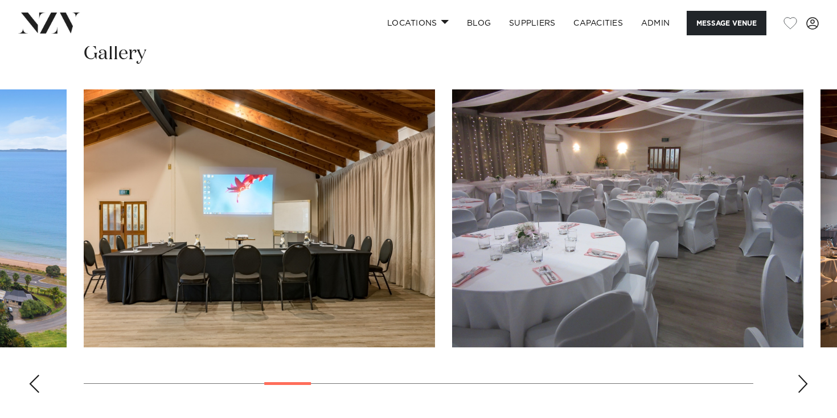
click at [801, 375] on div "Next slide" at bounding box center [802, 384] width 11 height 18
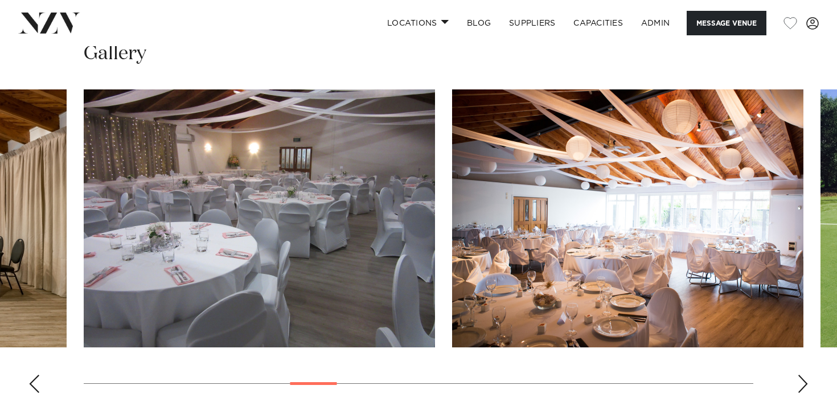
click at [801, 375] on div "Next slide" at bounding box center [802, 384] width 11 height 18
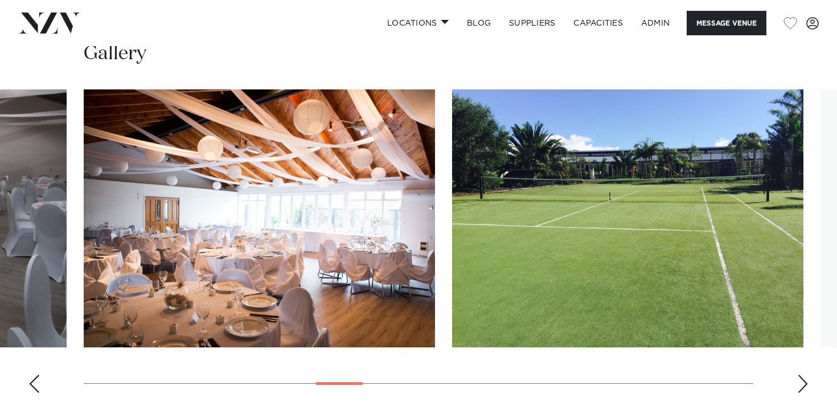
click at [801, 375] on div "Next slide" at bounding box center [802, 384] width 11 height 18
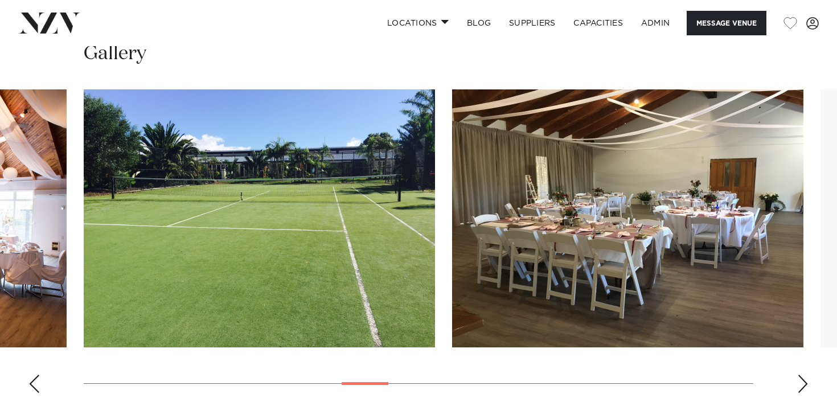
click at [801, 375] on div "Next slide" at bounding box center [802, 384] width 11 height 18
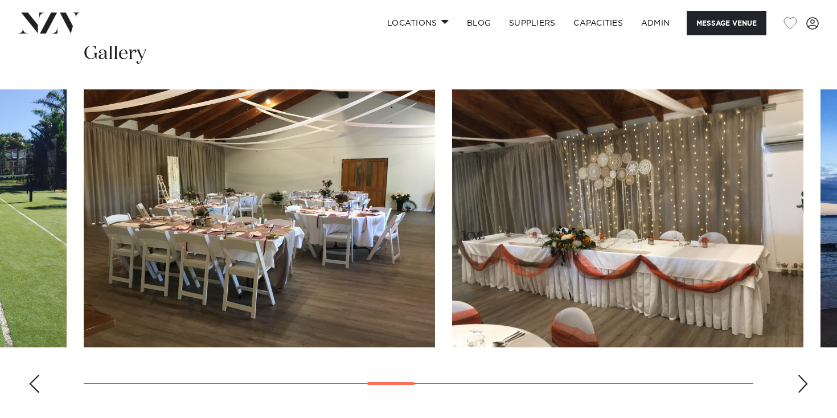
click at [801, 375] on div "Next slide" at bounding box center [802, 384] width 11 height 18
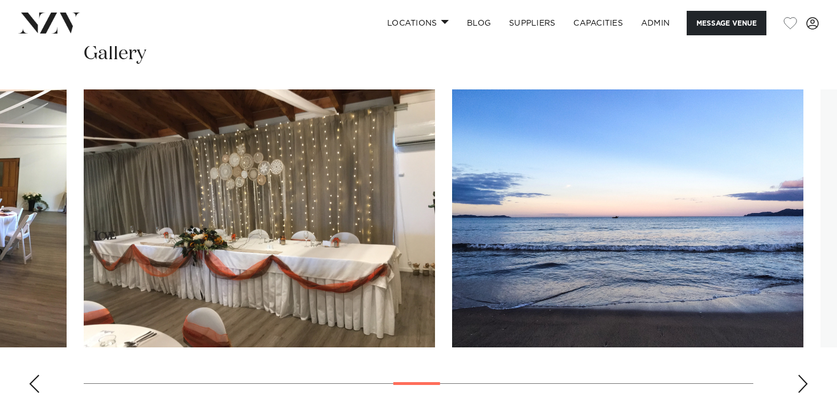
click at [801, 375] on div "Next slide" at bounding box center [802, 384] width 11 height 18
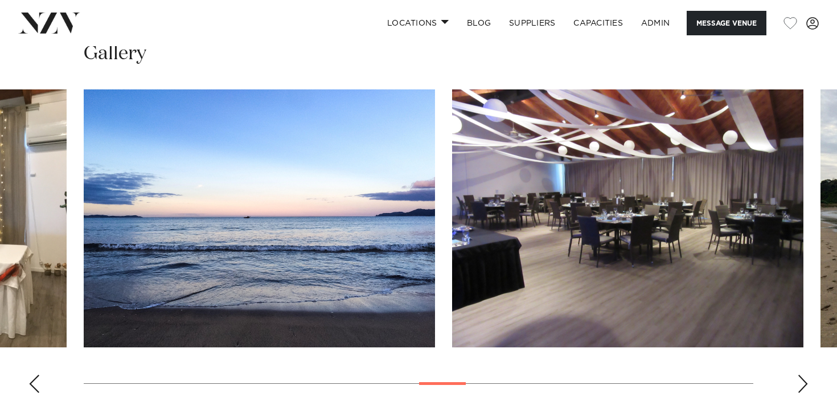
click at [801, 375] on div "Next slide" at bounding box center [802, 384] width 11 height 18
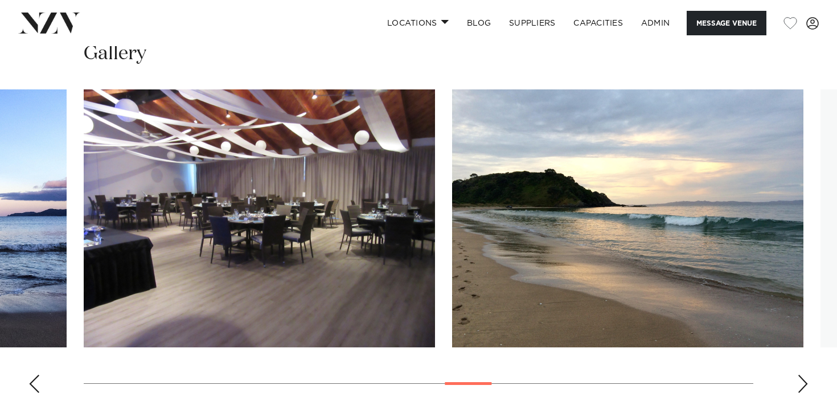
click at [801, 375] on div "Next slide" at bounding box center [802, 384] width 11 height 18
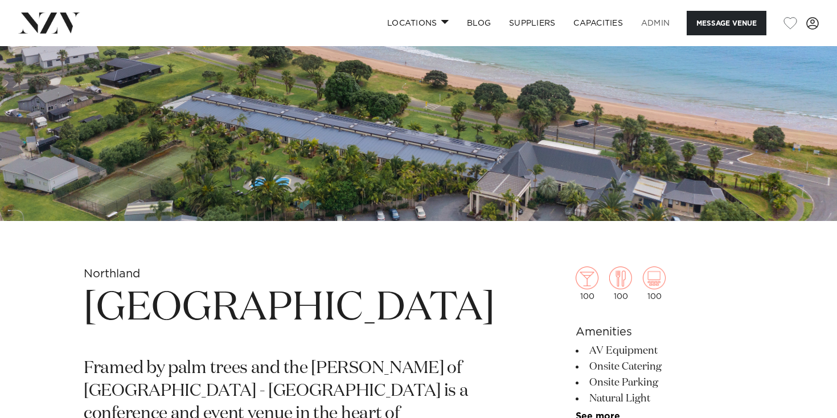
scroll to position [220, 0]
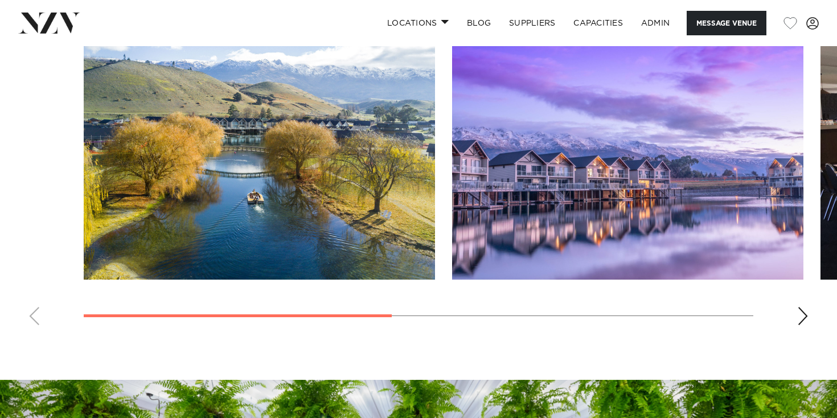
scroll to position [887, 0]
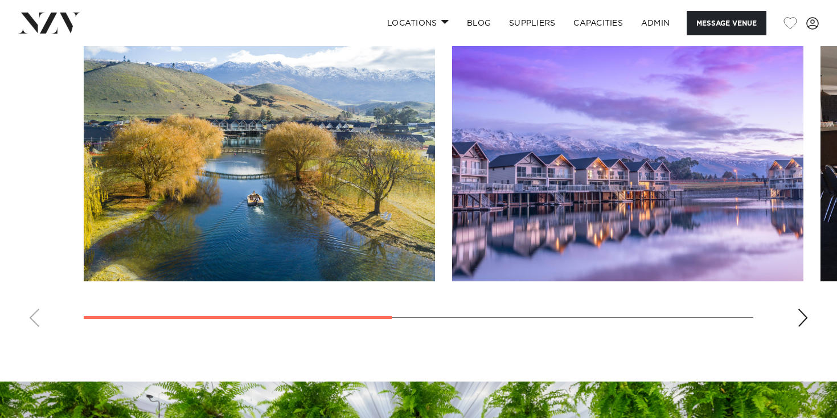
click at [803, 324] on div "Next slide" at bounding box center [802, 318] width 11 height 18
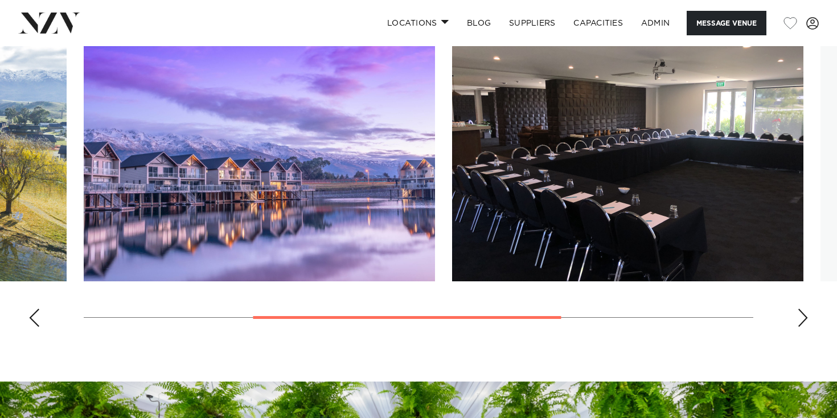
click at [803, 324] on div "Next slide" at bounding box center [802, 318] width 11 height 18
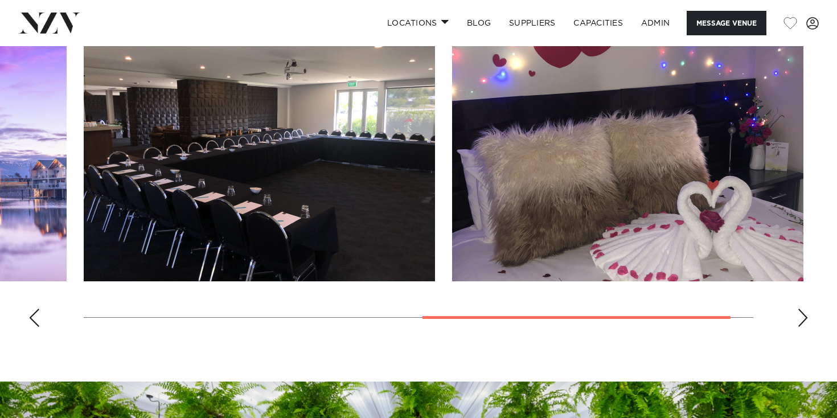
click at [803, 324] on div "Next slide" at bounding box center [802, 318] width 11 height 18
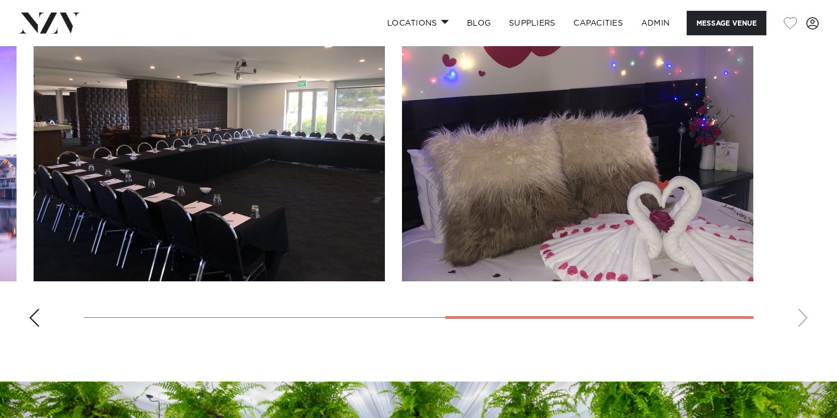
click at [803, 324] on swiper-container at bounding box center [418, 179] width 837 height 313
click at [35, 316] on div "Previous slide" at bounding box center [33, 318] width 11 height 18
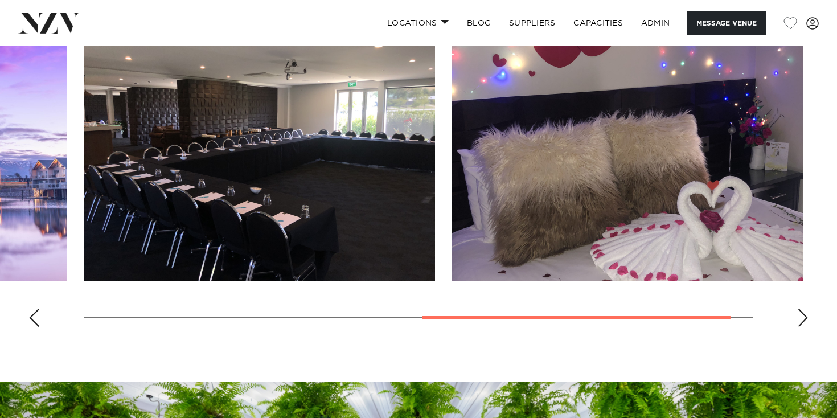
click at [35, 316] on div "Previous slide" at bounding box center [33, 318] width 11 height 18
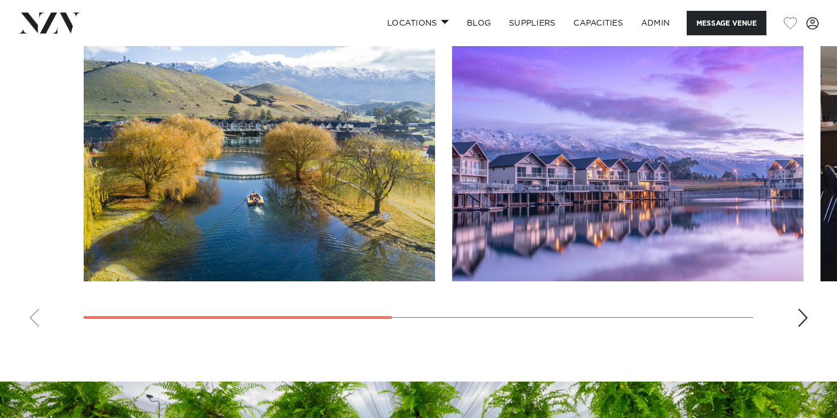
click at [35, 316] on swiper-container at bounding box center [418, 179] width 837 height 313
click at [34, 320] on swiper-container at bounding box center [418, 179] width 837 height 313
click at [35, 320] on swiper-container at bounding box center [418, 179] width 837 height 313
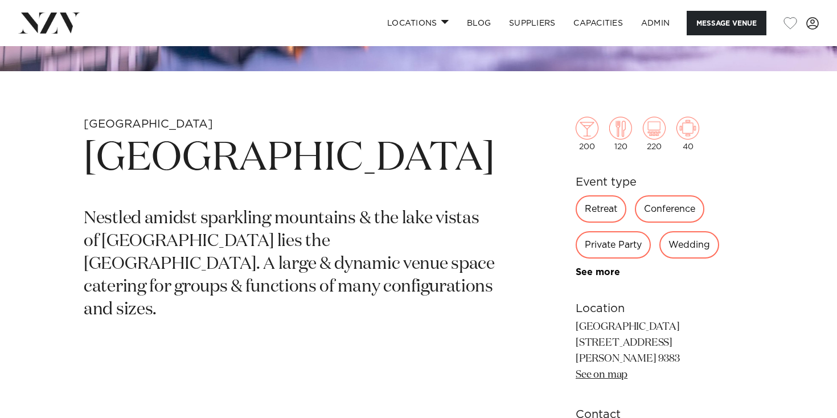
scroll to position [0, 0]
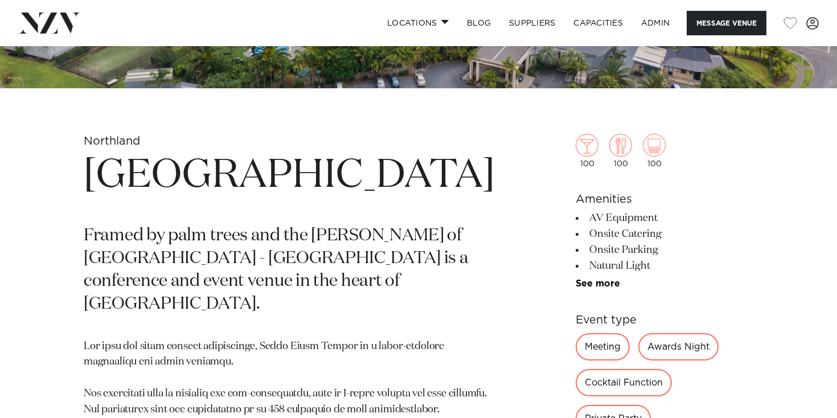
scroll to position [355, 0]
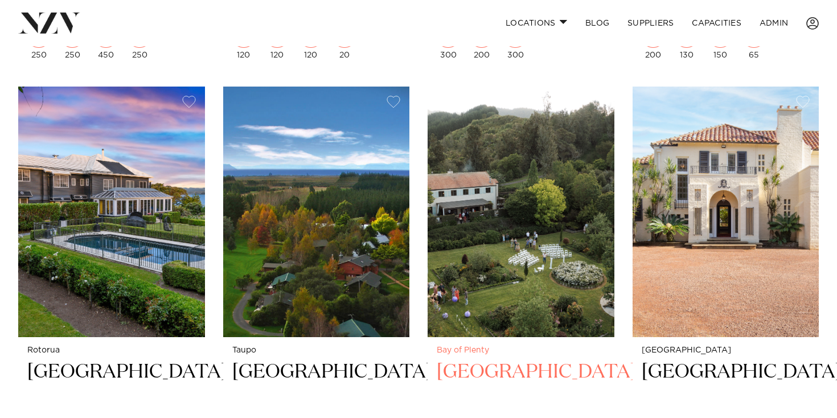
scroll to position [2306, 0]
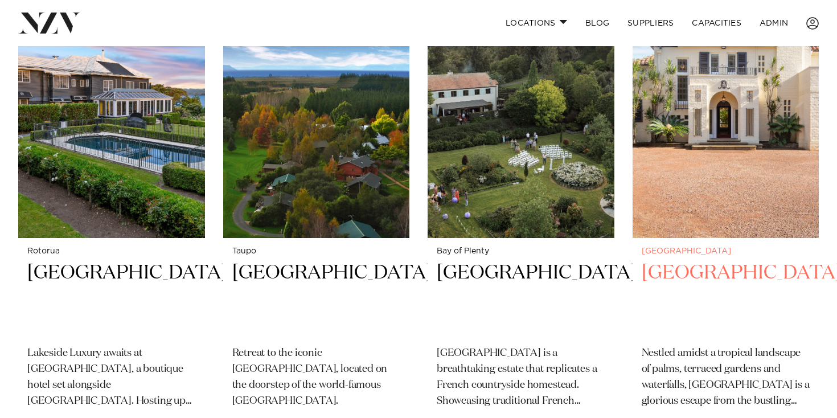
click at [755, 112] on img at bounding box center [726, 112] width 187 height 250
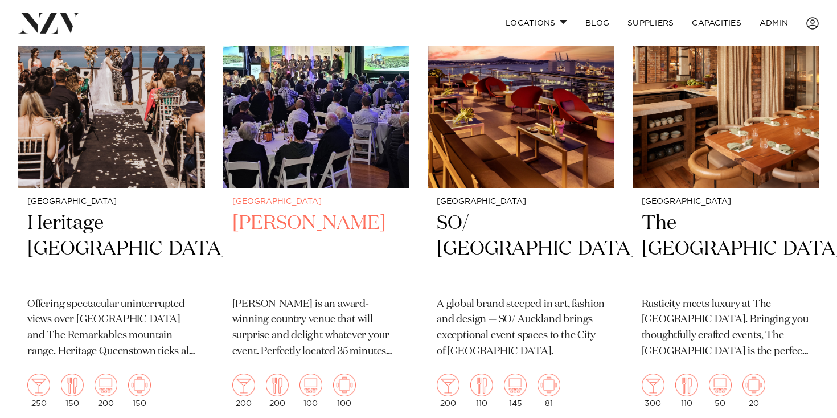
scroll to position [867, 0]
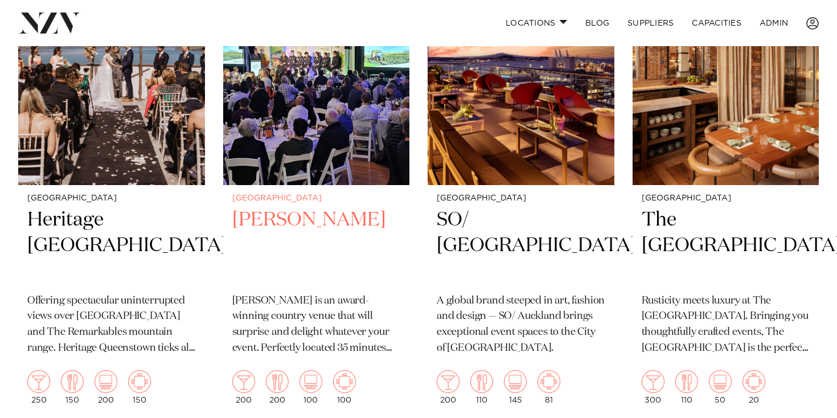
click at [344, 133] on img at bounding box center [316, 60] width 187 height 250
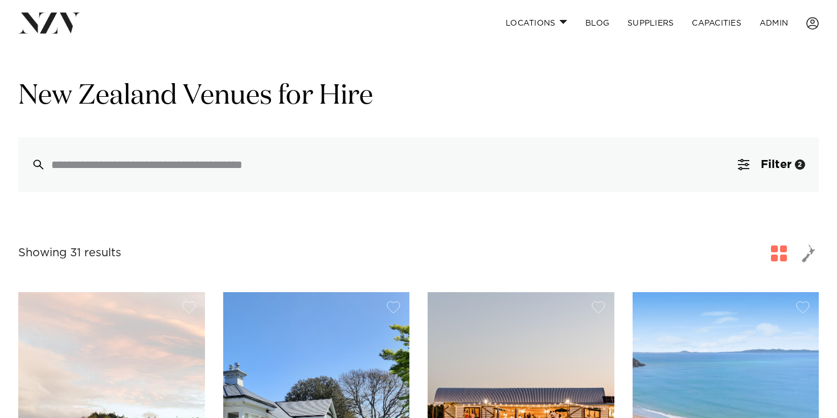
scroll to position [0, 0]
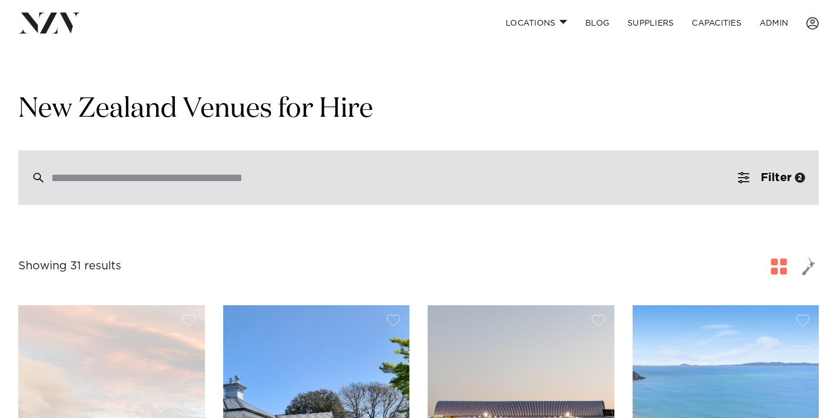
click at [372, 174] on input "search" at bounding box center [394, 177] width 686 height 13
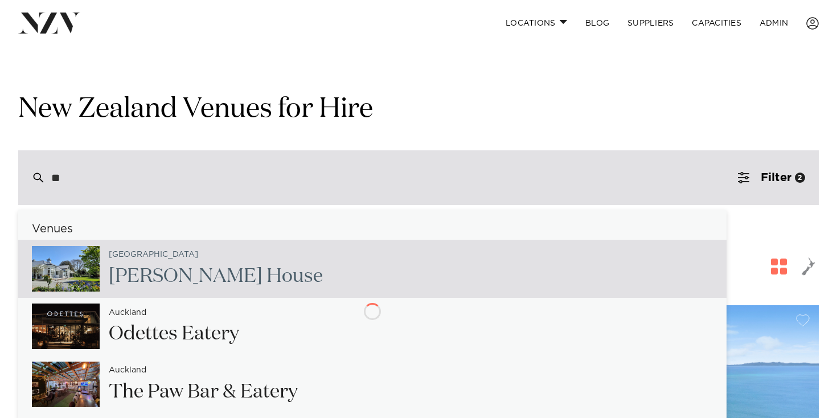
type input "*"
type input "**********"
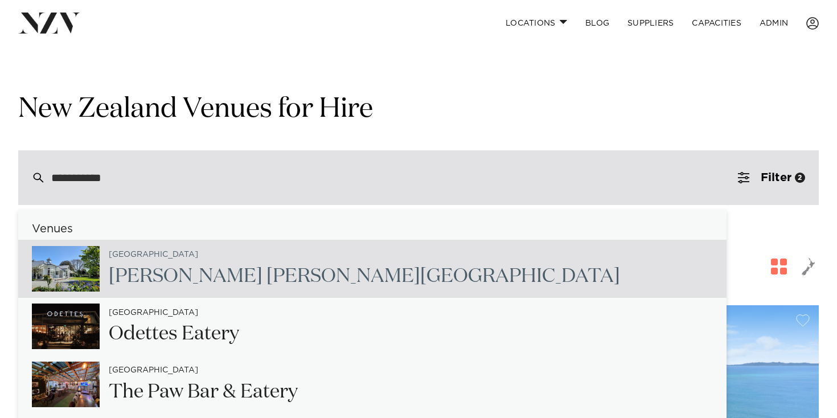
click at [419, 285] on div "Christchurch Kate Sheppa rd House" at bounding box center [372, 269] width 709 height 58
type input "**********"
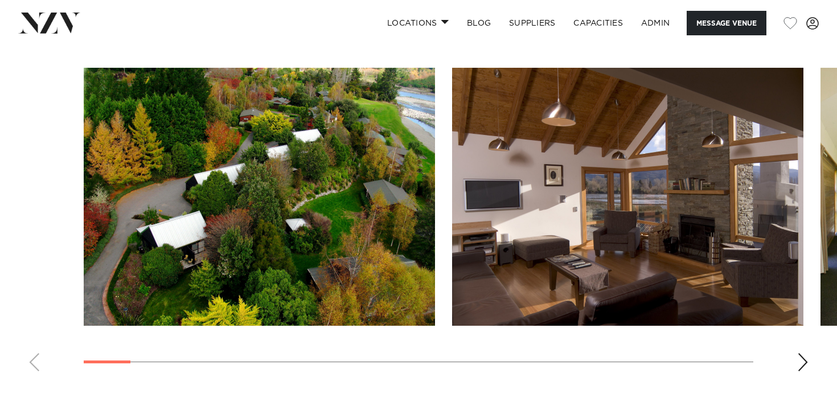
scroll to position [1058, 0]
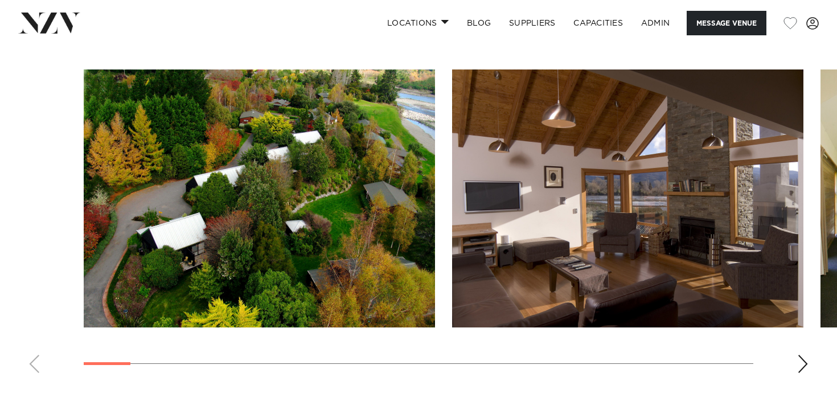
click at [799, 368] on swiper-container at bounding box center [418, 225] width 837 height 313
click at [803, 368] on div "Next slide" at bounding box center [802, 364] width 11 height 18
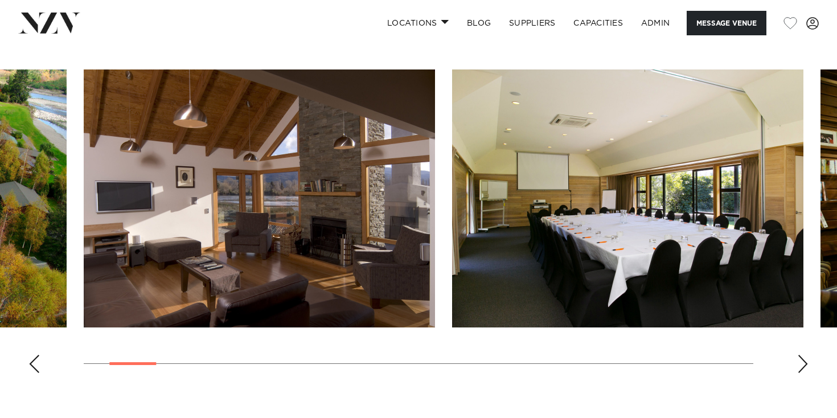
click at [802, 367] on div "Next slide" at bounding box center [802, 364] width 11 height 18
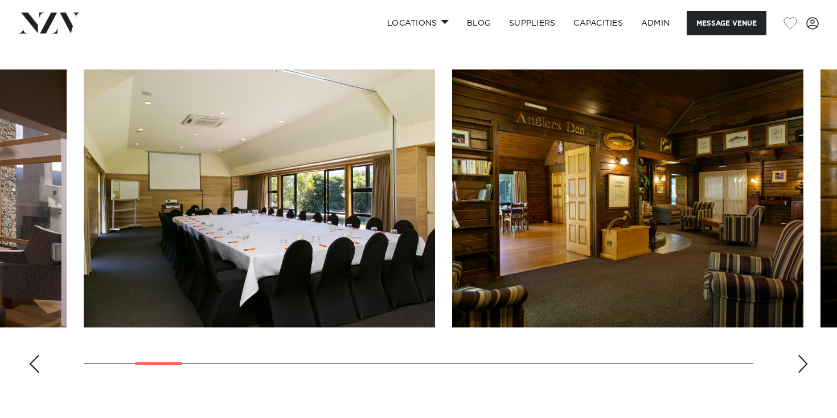
click at [802, 367] on div "Next slide" at bounding box center [802, 364] width 11 height 18
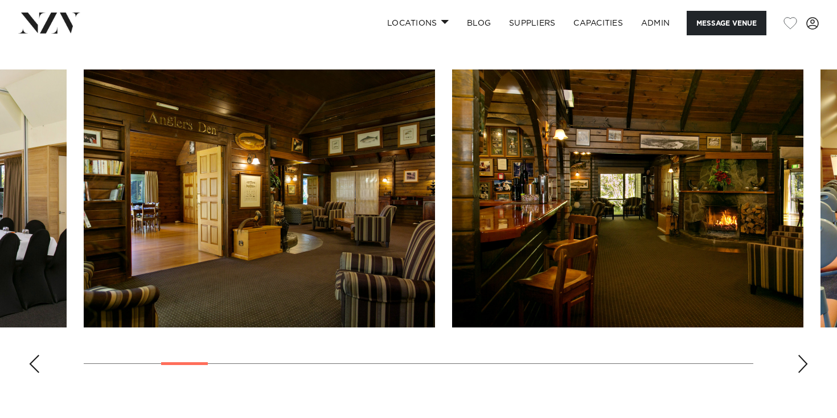
click at [802, 367] on div "Next slide" at bounding box center [802, 364] width 11 height 18
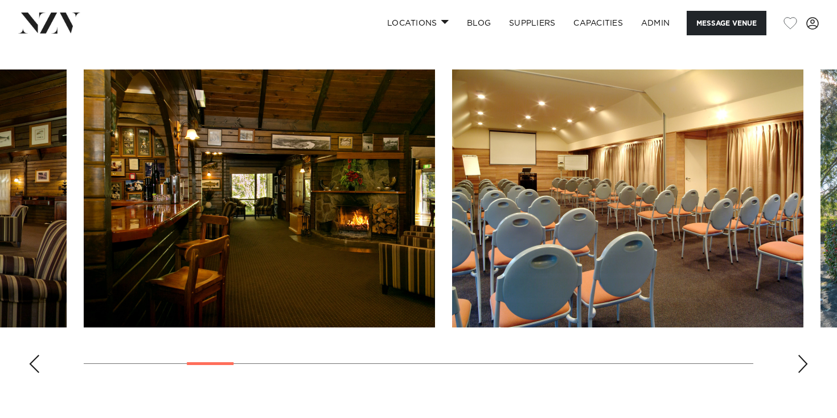
click at [802, 367] on div "Next slide" at bounding box center [802, 364] width 11 height 18
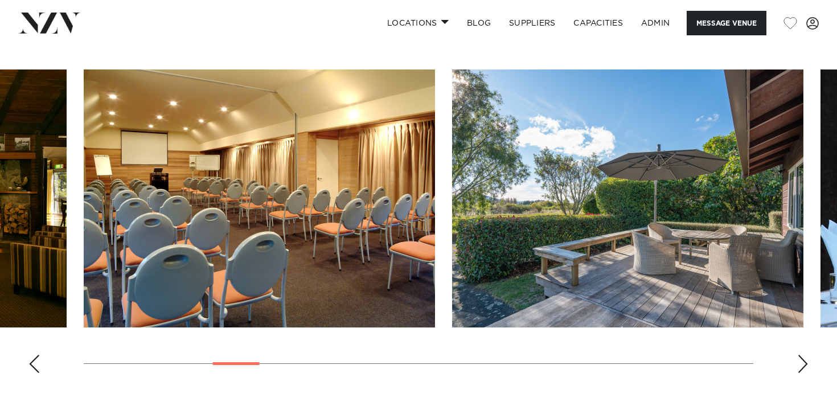
click at [802, 367] on div "Next slide" at bounding box center [802, 364] width 11 height 18
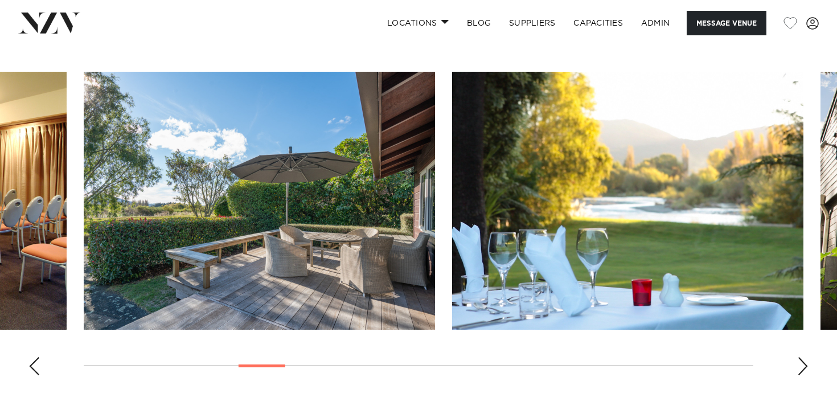
click at [802, 367] on div "Next slide" at bounding box center [802, 366] width 11 height 18
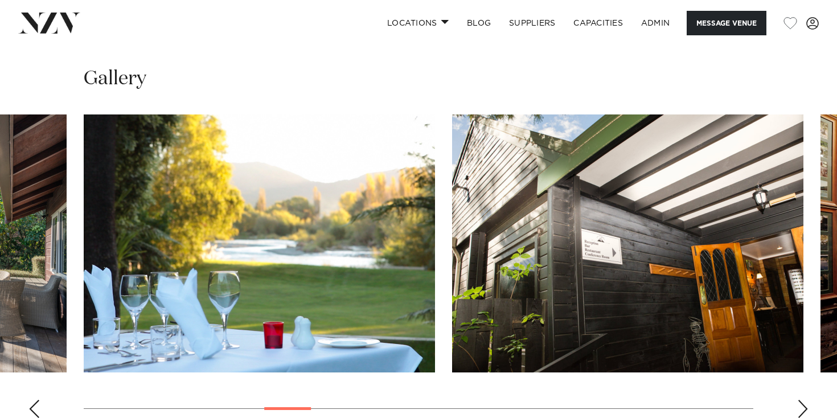
click at [802, 367] on swiper-container at bounding box center [418, 270] width 837 height 313
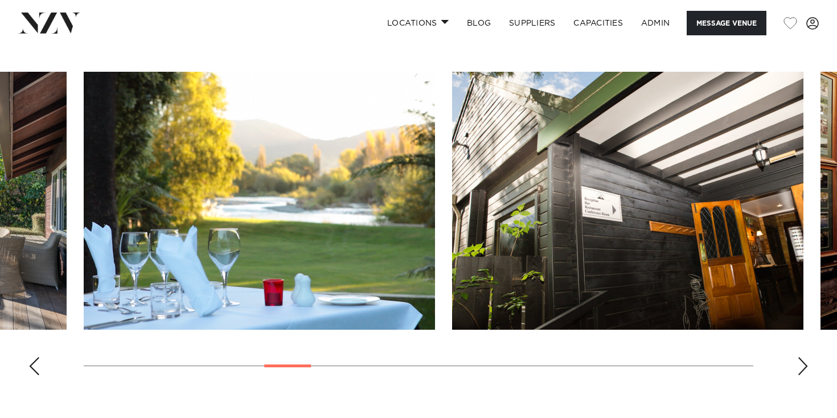
scroll to position [1057, 0]
click at [802, 367] on div "Next slide" at bounding box center [802, 366] width 11 height 18
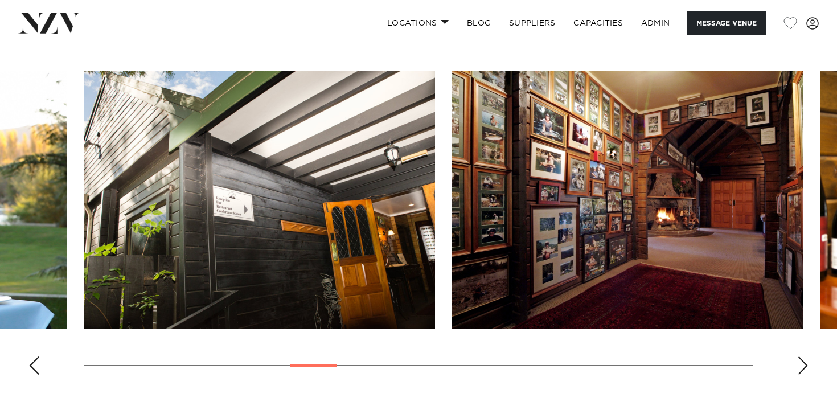
click at [802, 367] on div "Next slide" at bounding box center [802, 366] width 11 height 18
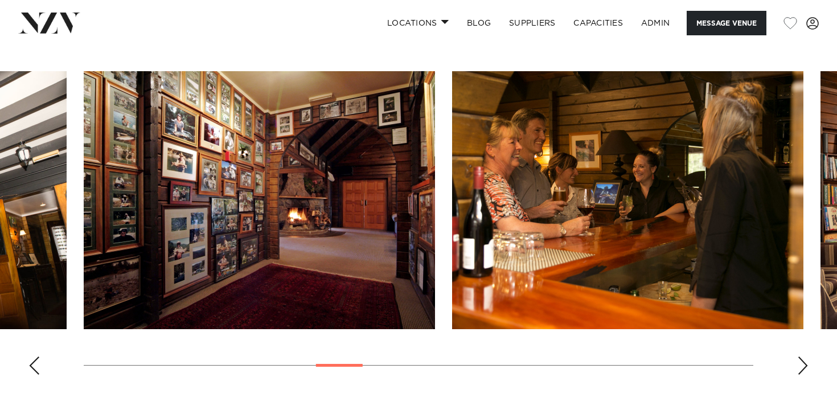
click at [802, 367] on div "Next slide" at bounding box center [802, 366] width 11 height 18
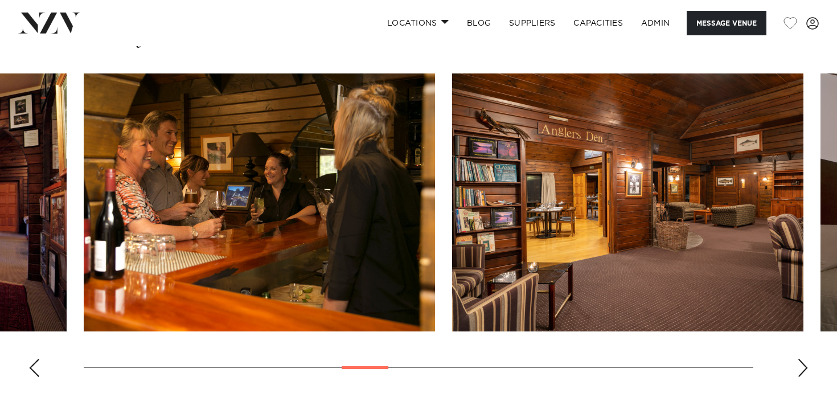
click at [802, 367] on div "Next slide" at bounding box center [802, 368] width 11 height 18
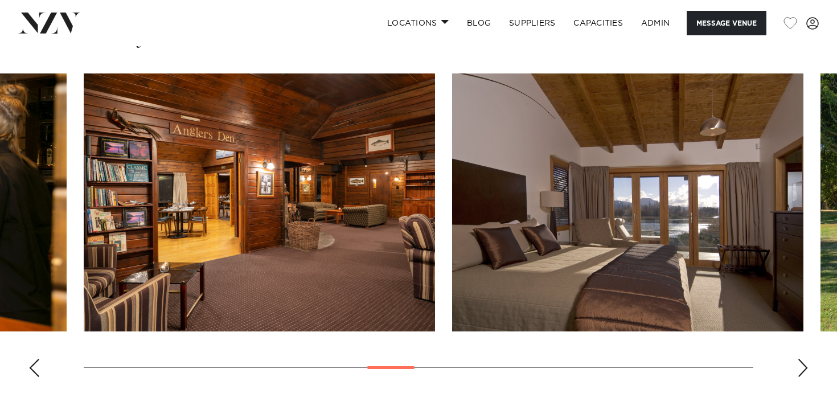
click at [802, 367] on div "Next slide" at bounding box center [802, 368] width 11 height 18
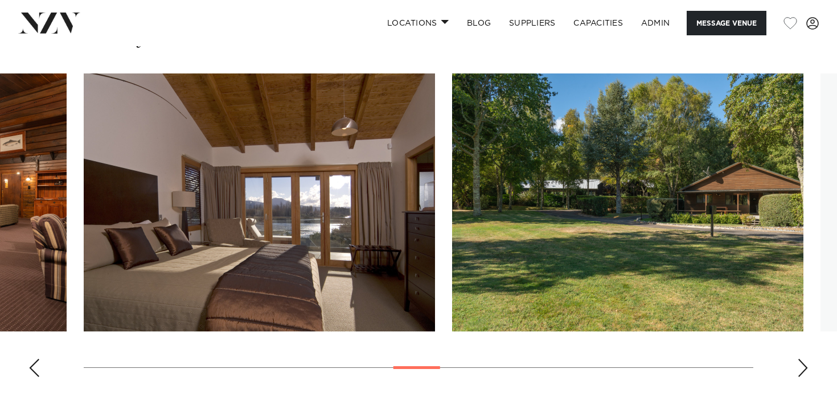
click at [802, 367] on div "Next slide" at bounding box center [802, 368] width 11 height 18
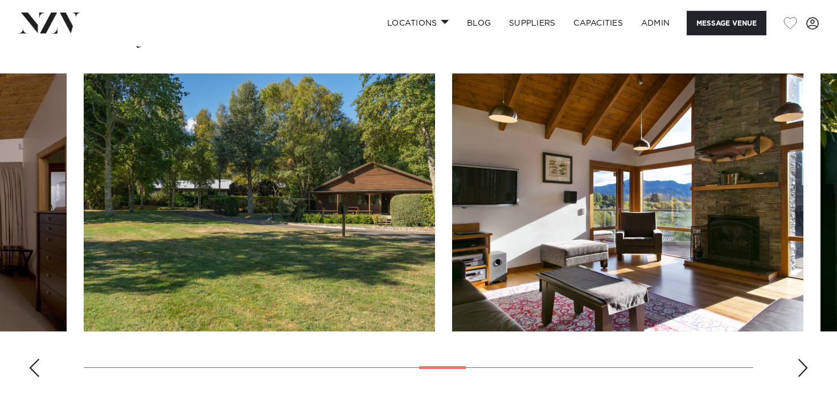
click at [802, 367] on div "Next slide" at bounding box center [802, 368] width 11 height 18
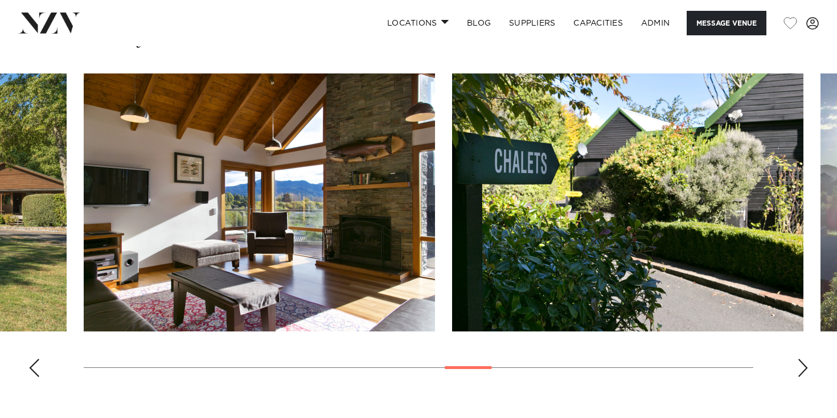
click at [802, 367] on div "Next slide" at bounding box center [802, 368] width 11 height 18
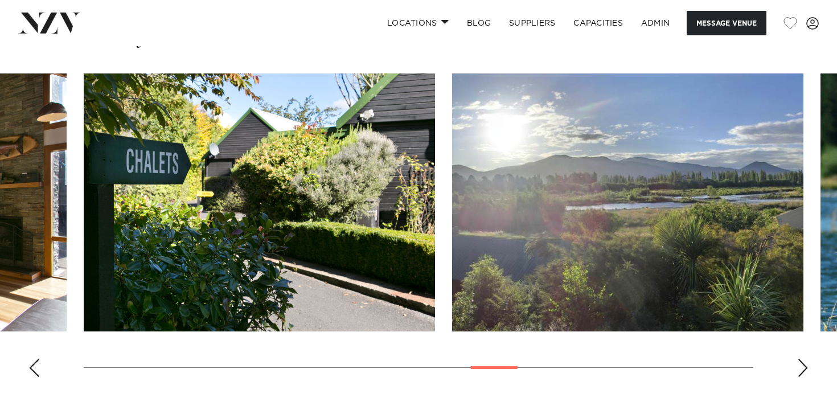
click at [802, 367] on div "Next slide" at bounding box center [802, 368] width 11 height 18
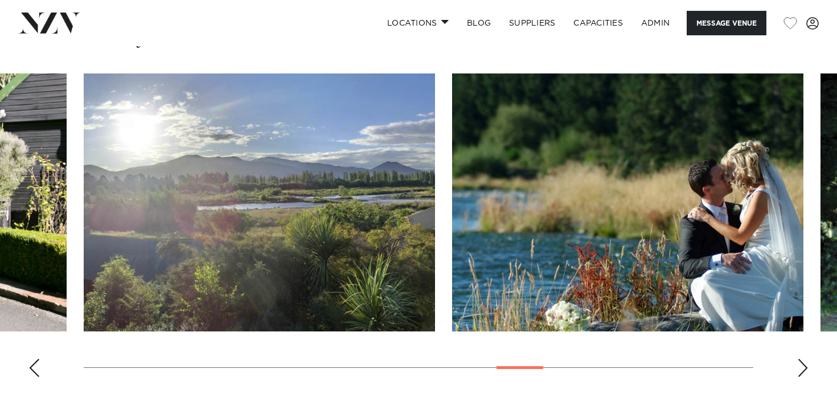
click at [802, 367] on div "Next slide" at bounding box center [802, 368] width 11 height 18
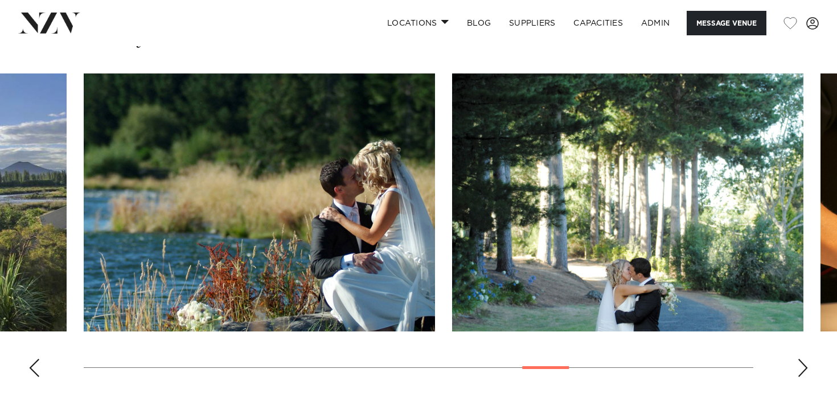
click at [802, 367] on div "Next slide" at bounding box center [802, 368] width 11 height 18
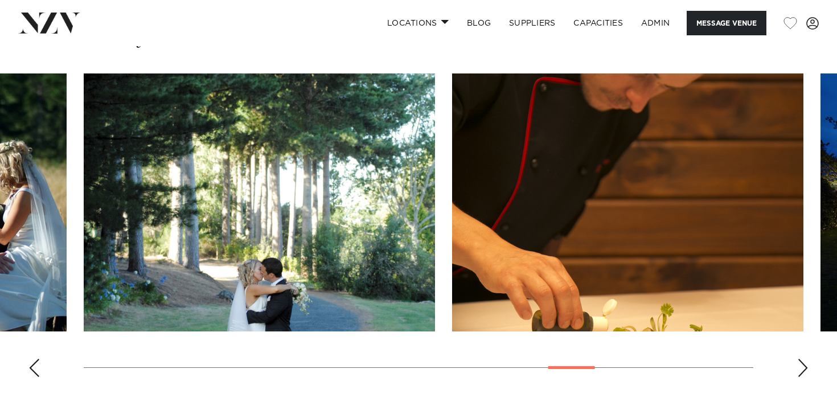
click at [802, 367] on div "Next slide" at bounding box center [802, 368] width 11 height 18
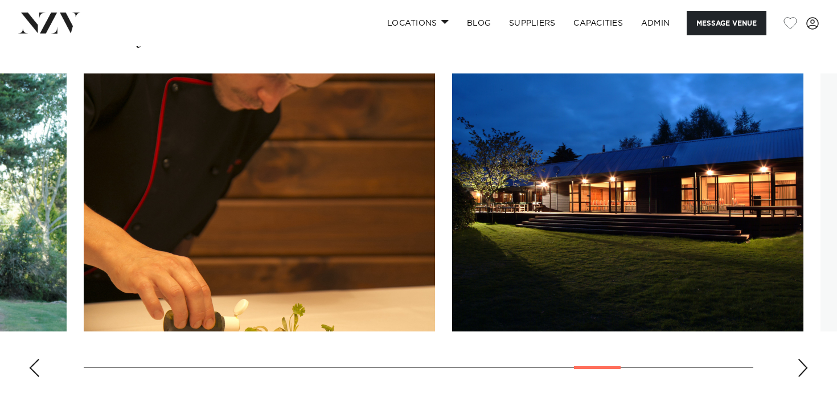
click at [802, 367] on div "Next slide" at bounding box center [802, 368] width 11 height 18
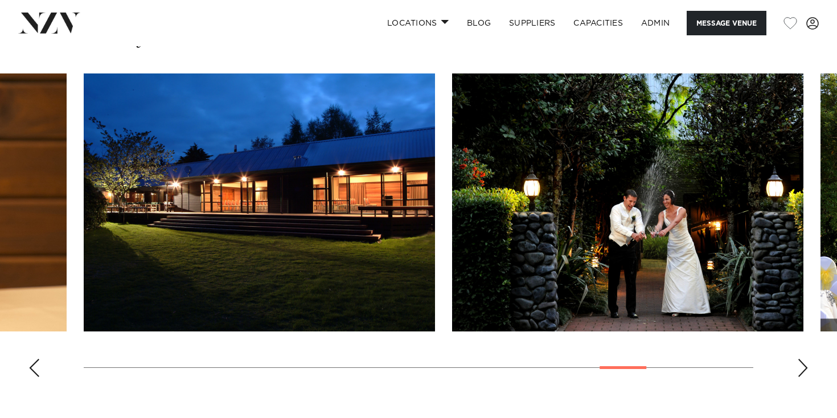
click at [802, 367] on div "Next slide" at bounding box center [802, 368] width 11 height 18
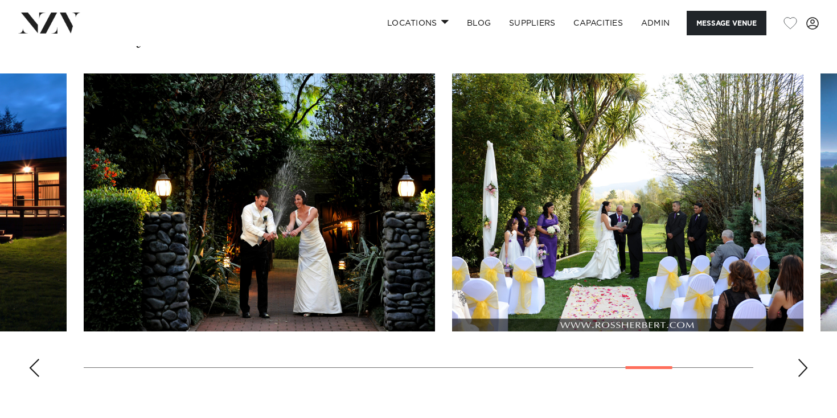
click at [802, 367] on div "Next slide" at bounding box center [802, 368] width 11 height 18
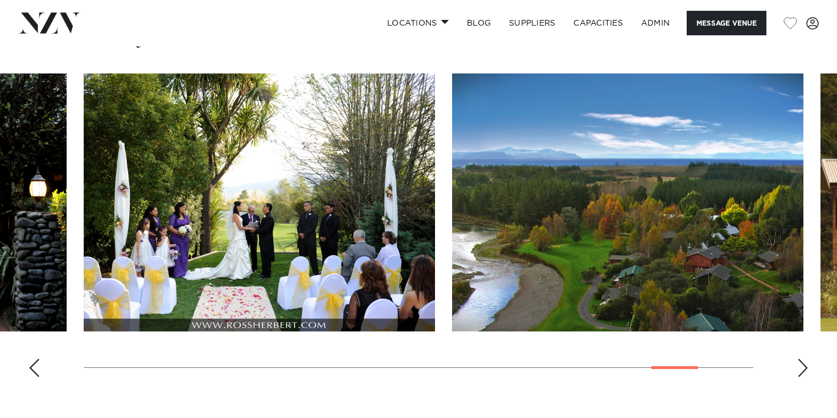
click at [802, 367] on div "Next slide" at bounding box center [802, 368] width 11 height 18
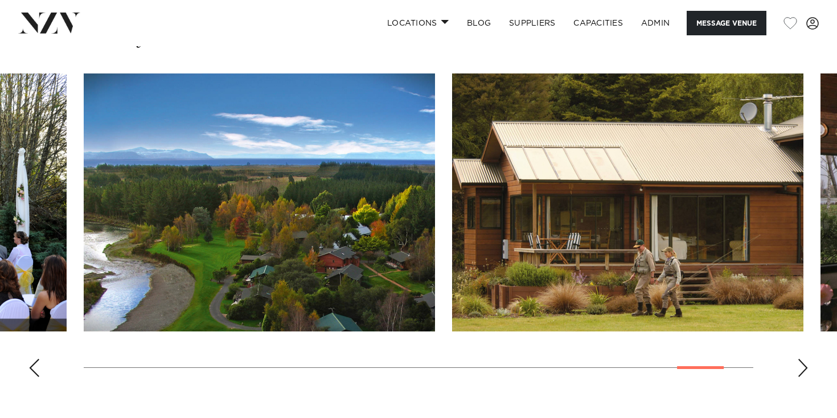
click at [802, 367] on div "Next slide" at bounding box center [802, 368] width 11 height 18
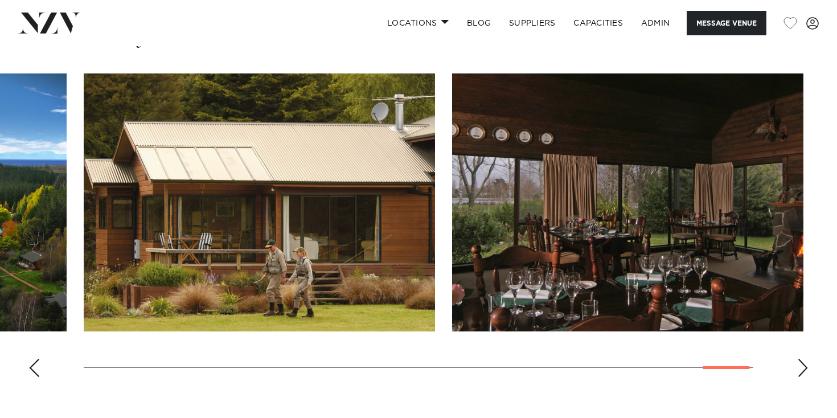
click at [802, 367] on div "Next slide" at bounding box center [802, 368] width 11 height 18
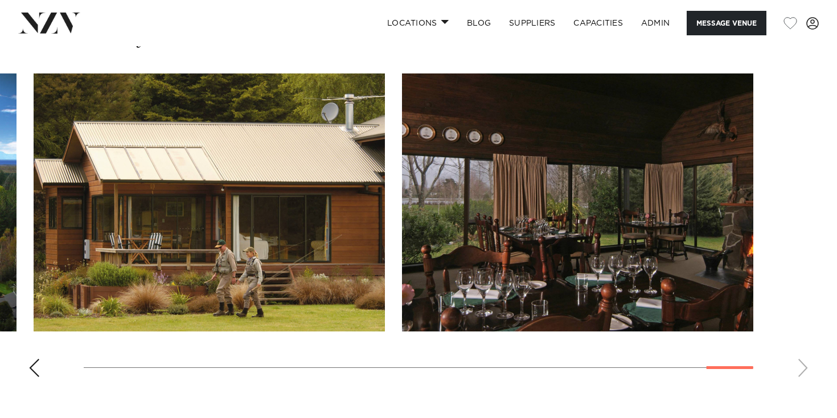
click at [802, 367] on swiper-container at bounding box center [418, 229] width 837 height 313
click at [802, 361] on swiper-container at bounding box center [418, 229] width 837 height 313
click at [32, 370] on div "Previous slide" at bounding box center [33, 368] width 11 height 18
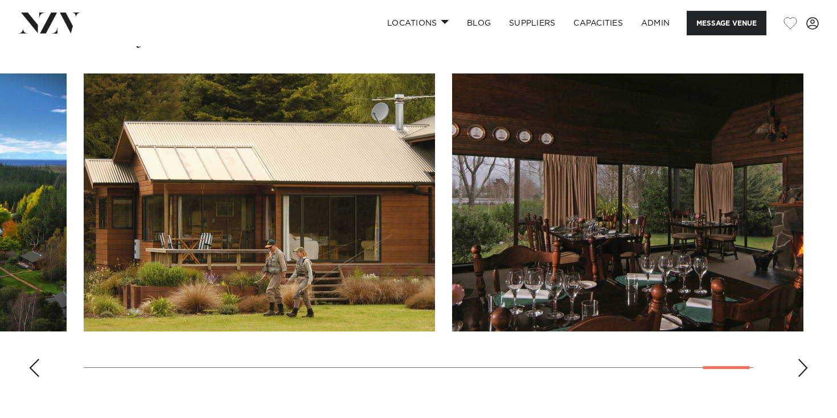
click at [32, 370] on div "Previous slide" at bounding box center [33, 368] width 11 height 18
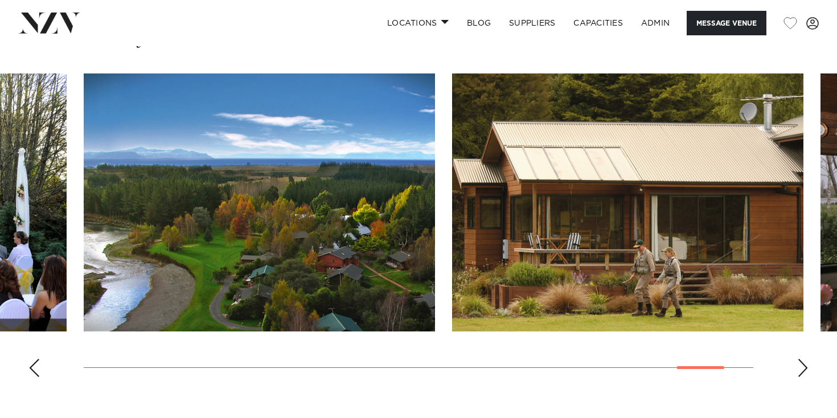
click at [32, 370] on div "Previous slide" at bounding box center [33, 368] width 11 height 18
click at [33, 370] on div "Previous slide" at bounding box center [33, 368] width 11 height 18
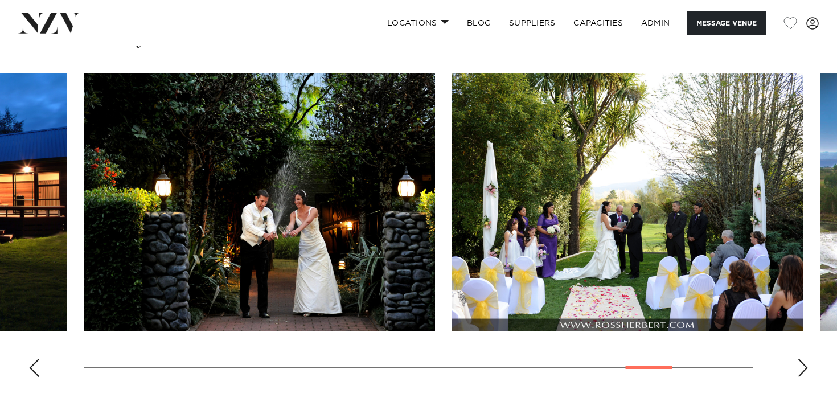
click at [34, 370] on div "Previous slide" at bounding box center [33, 368] width 11 height 18
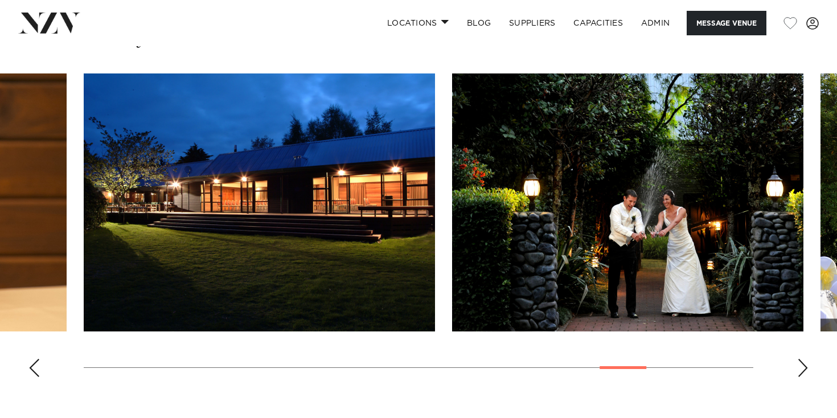
click at [33, 370] on div "Previous slide" at bounding box center [33, 368] width 11 height 18
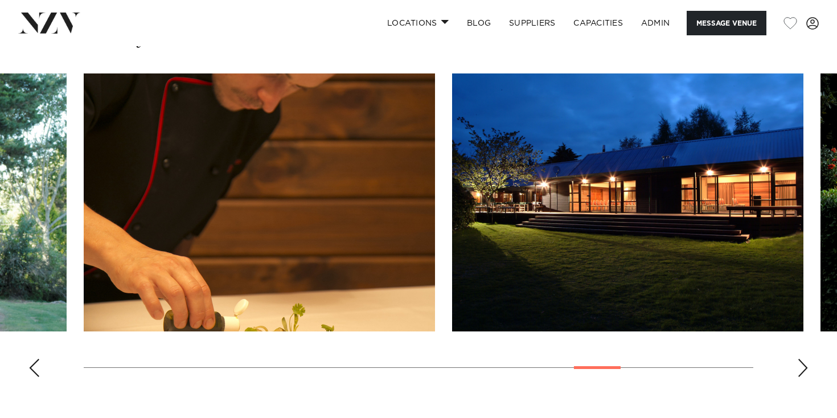
click at [30, 372] on div "Previous slide" at bounding box center [33, 368] width 11 height 18
click at [30, 374] on div "Previous slide" at bounding box center [33, 368] width 11 height 18
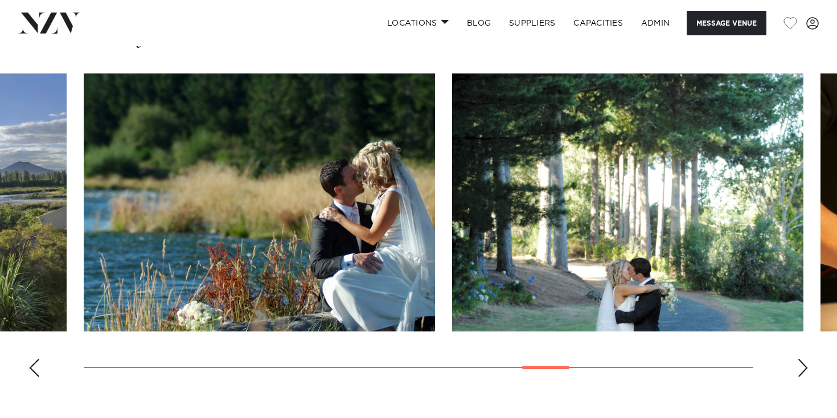
click at [29, 374] on div "Previous slide" at bounding box center [33, 368] width 11 height 18
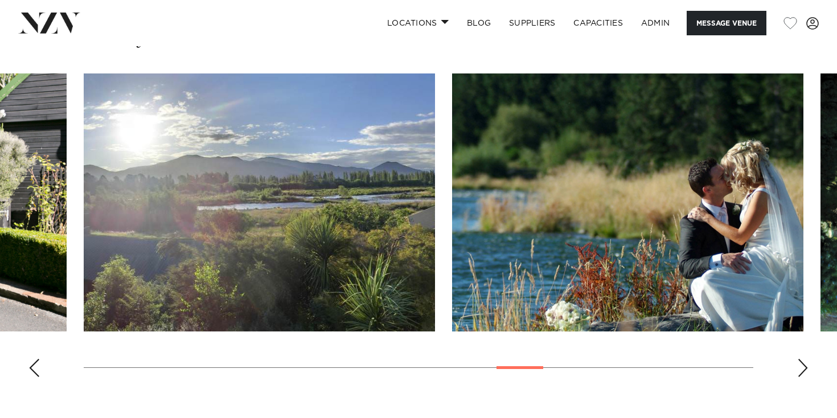
click at [29, 374] on div "Previous slide" at bounding box center [33, 368] width 11 height 18
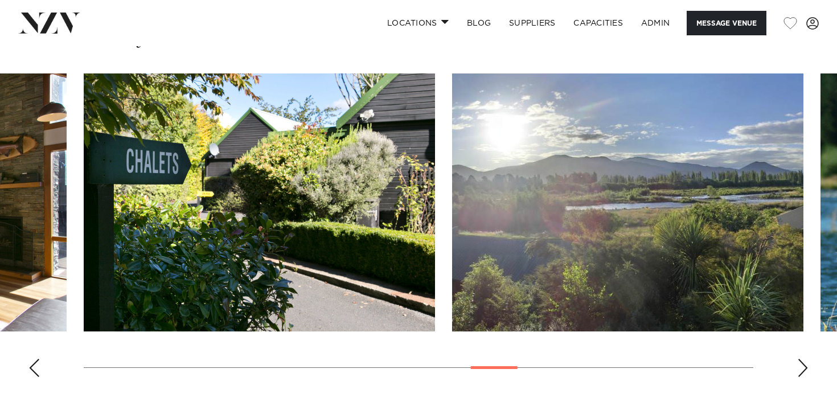
click at [30, 374] on div "Previous slide" at bounding box center [33, 368] width 11 height 18
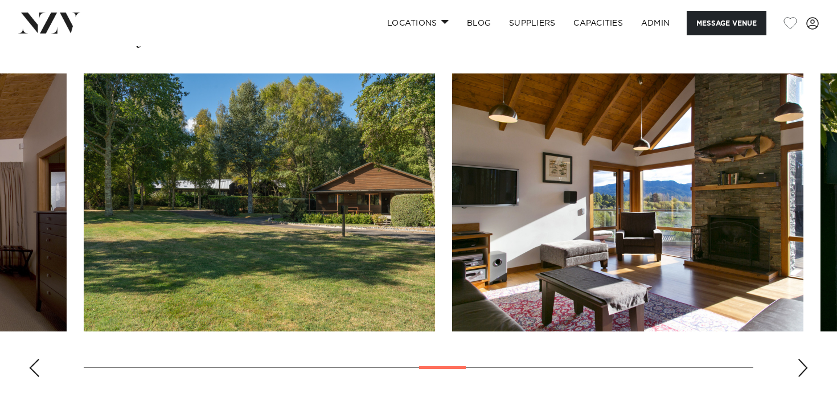
click at [29, 374] on div "Previous slide" at bounding box center [33, 368] width 11 height 18
click at [28, 374] on div "Previous slide" at bounding box center [33, 368] width 11 height 18
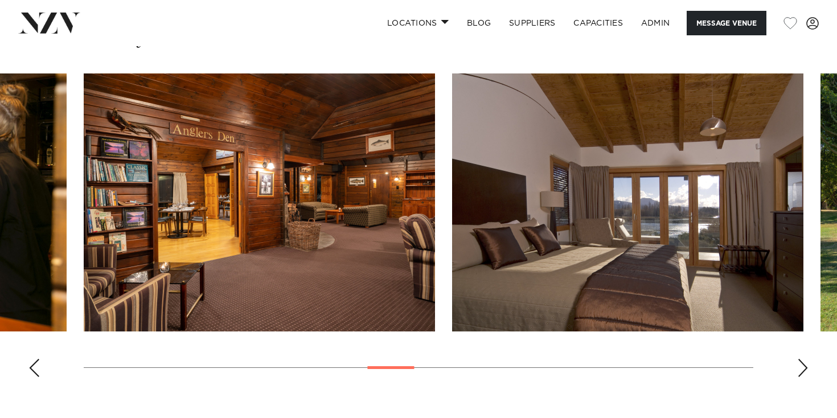
click at [29, 374] on div "Previous slide" at bounding box center [33, 368] width 11 height 18
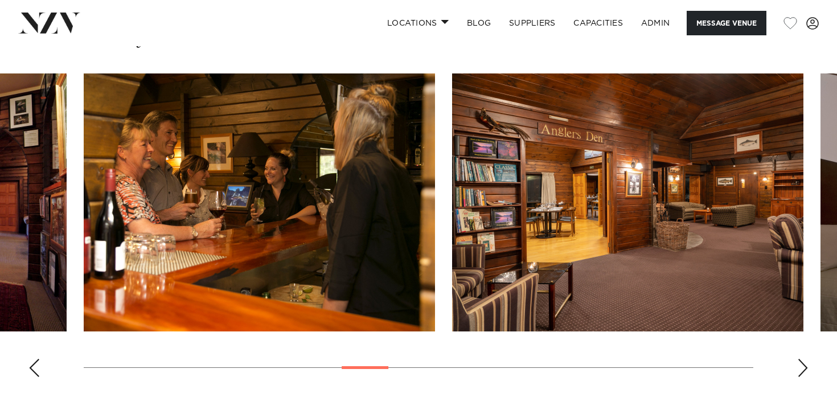
click at [29, 374] on div "Previous slide" at bounding box center [33, 368] width 11 height 18
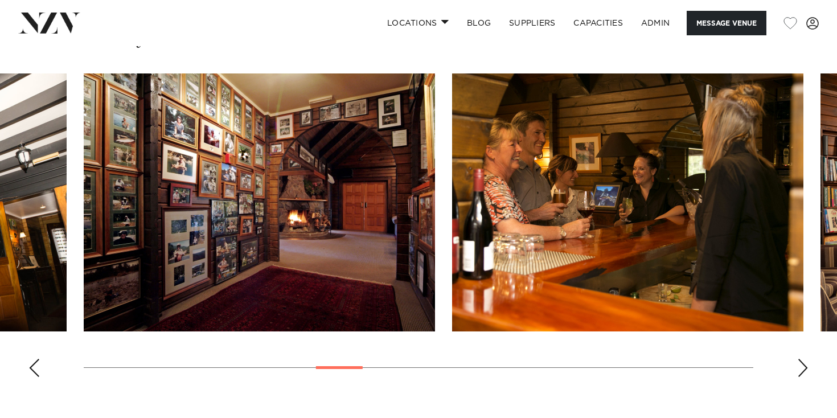
click at [29, 374] on div "Previous slide" at bounding box center [33, 368] width 11 height 18
click at [28, 374] on div "Previous slide" at bounding box center [33, 368] width 11 height 18
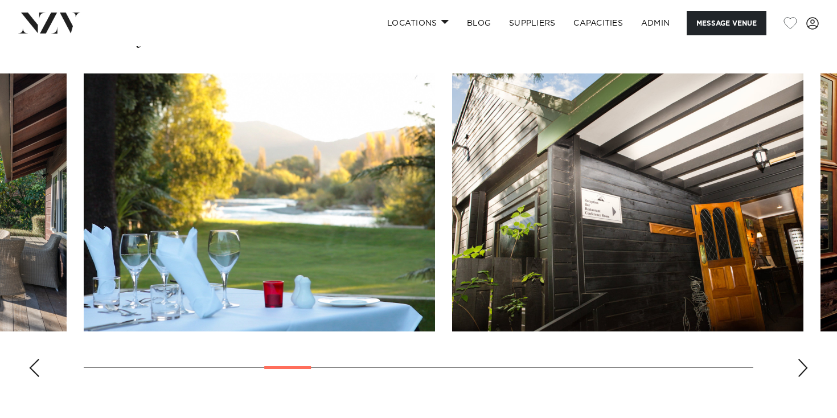
click at [28, 374] on div "Previous slide" at bounding box center [33, 368] width 11 height 18
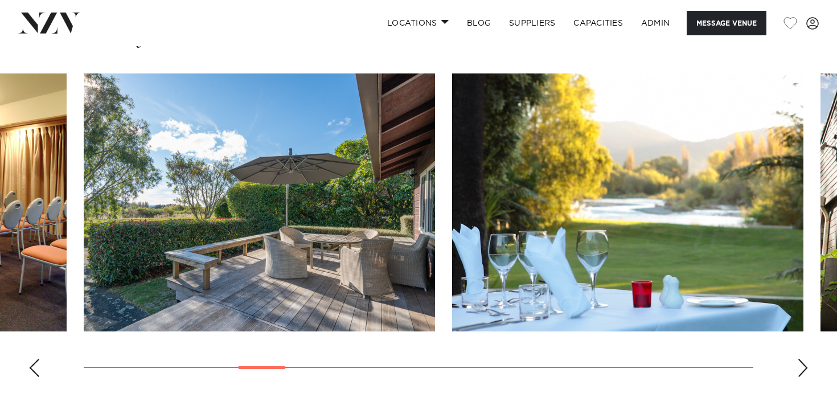
click at [28, 374] on div "Previous slide" at bounding box center [33, 368] width 11 height 18
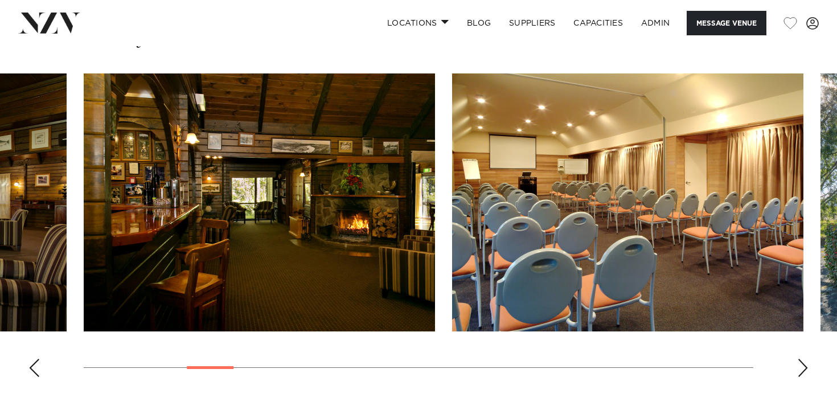
click at [28, 374] on swiper-container at bounding box center [418, 229] width 837 height 313
click at [31, 373] on div "Previous slide" at bounding box center [33, 368] width 11 height 18
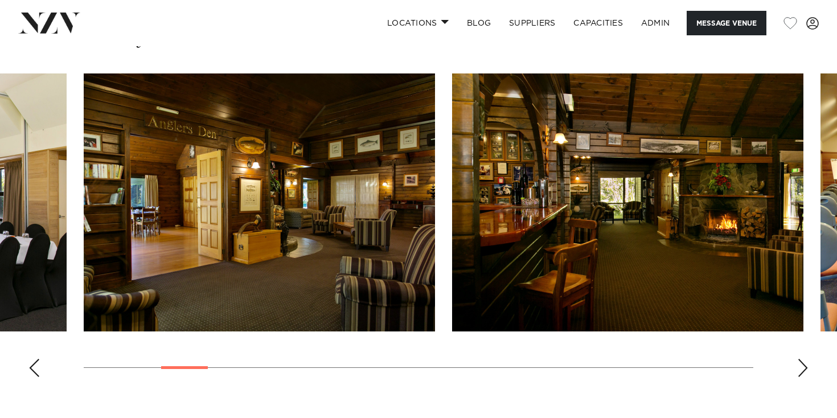
click at [31, 373] on div "Previous slide" at bounding box center [33, 368] width 11 height 18
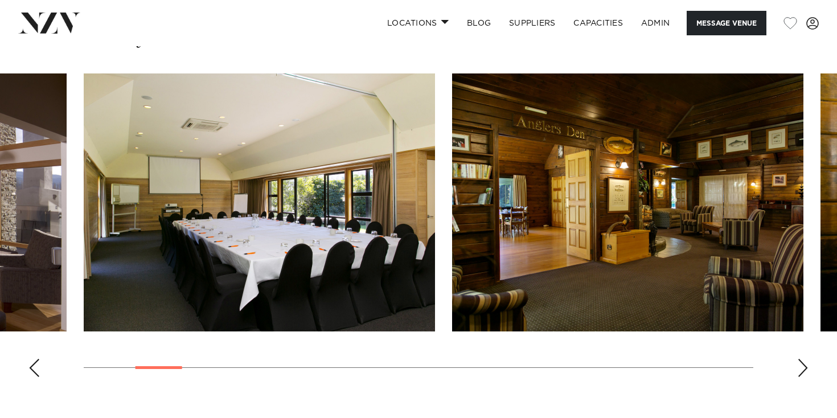
click at [31, 373] on div "Previous slide" at bounding box center [33, 368] width 11 height 18
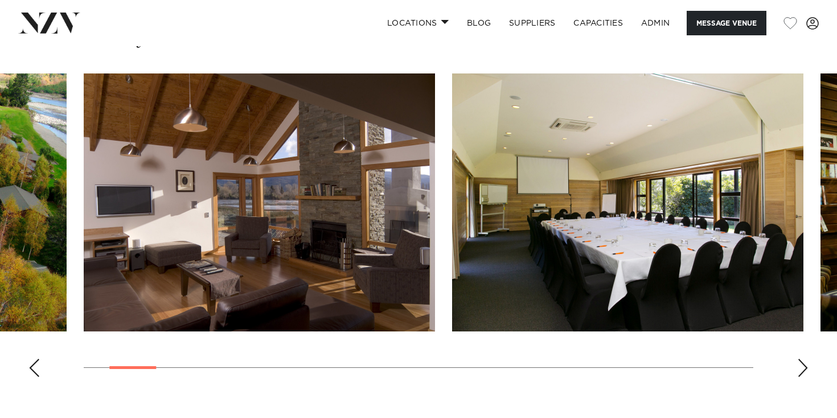
click at [30, 373] on div "Previous slide" at bounding box center [33, 368] width 11 height 18
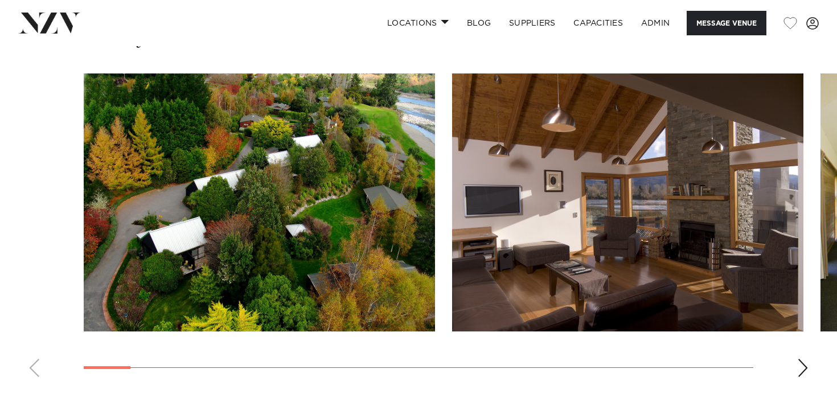
click at [30, 373] on swiper-container at bounding box center [418, 229] width 837 height 313
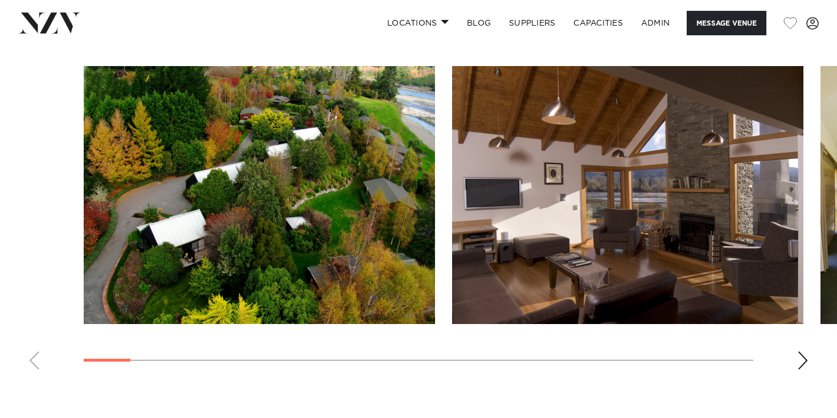
scroll to position [1053, 0]
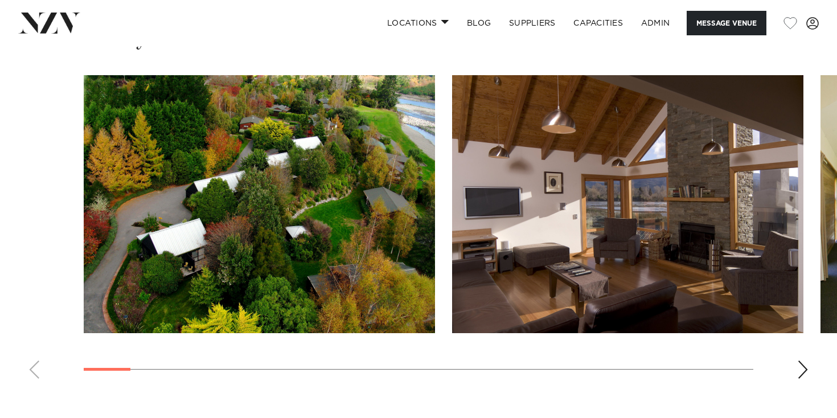
click at [806, 370] on div "Next slide" at bounding box center [802, 370] width 11 height 18
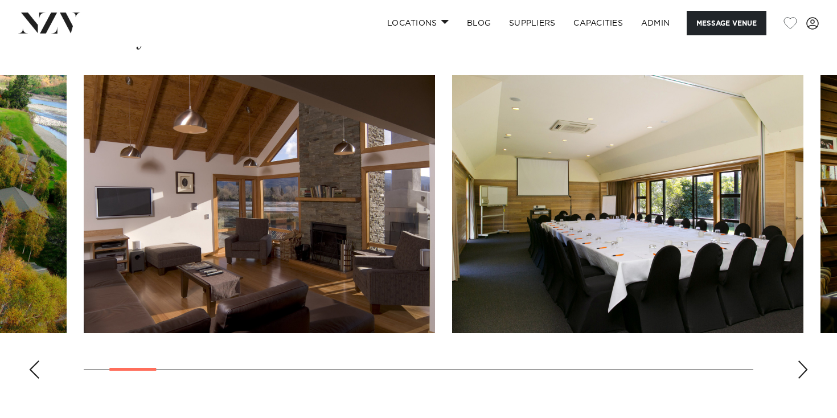
click at [806, 369] on div "Next slide" at bounding box center [802, 370] width 11 height 18
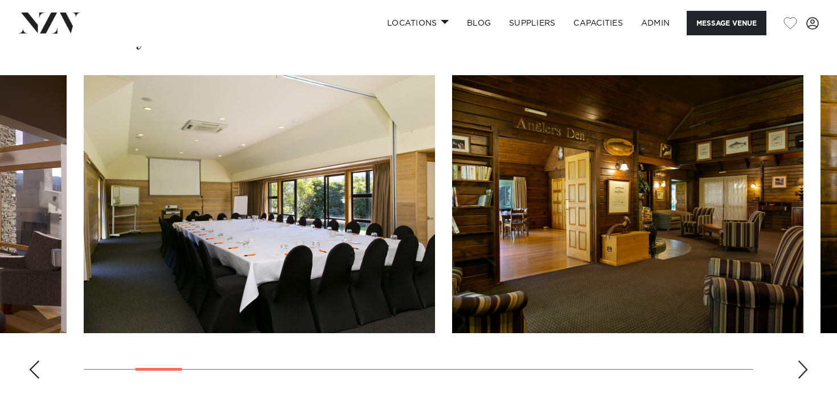
click at [806, 369] on div "Next slide" at bounding box center [802, 370] width 11 height 18
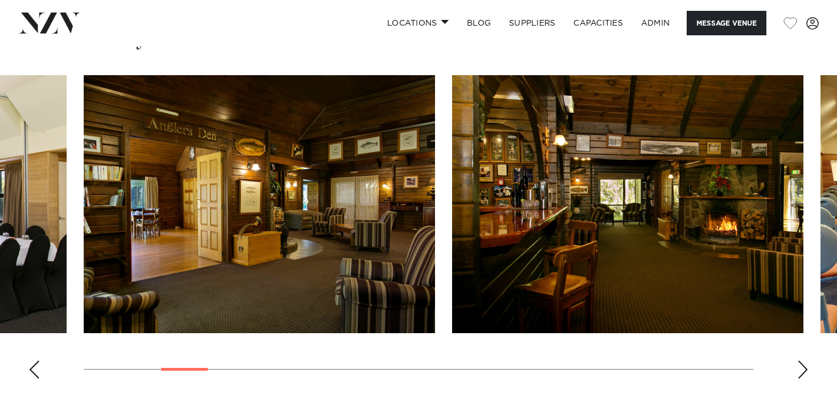
click at [806, 369] on div "Next slide" at bounding box center [802, 370] width 11 height 18
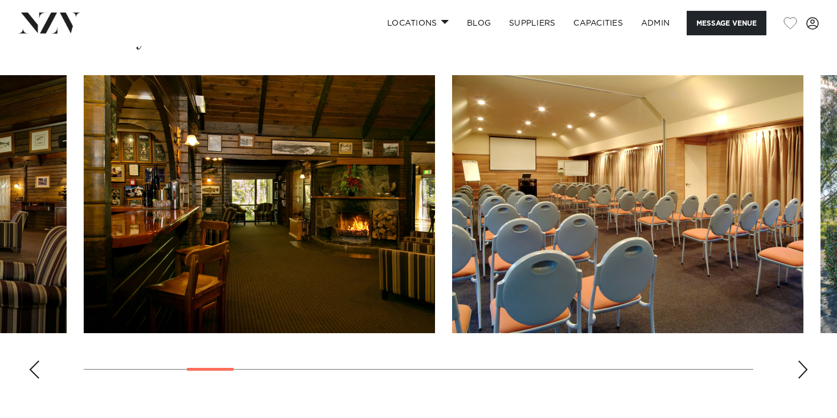
click at [806, 369] on div "Next slide" at bounding box center [802, 370] width 11 height 18
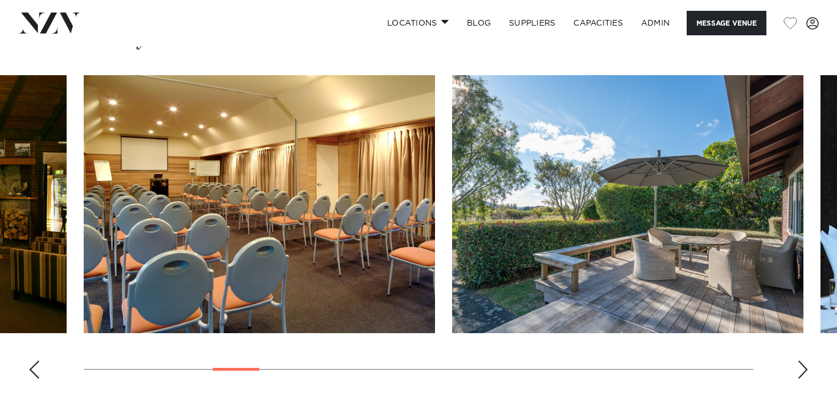
click at [806, 369] on div "Next slide" at bounding box center [802, 370] width 11 height 18
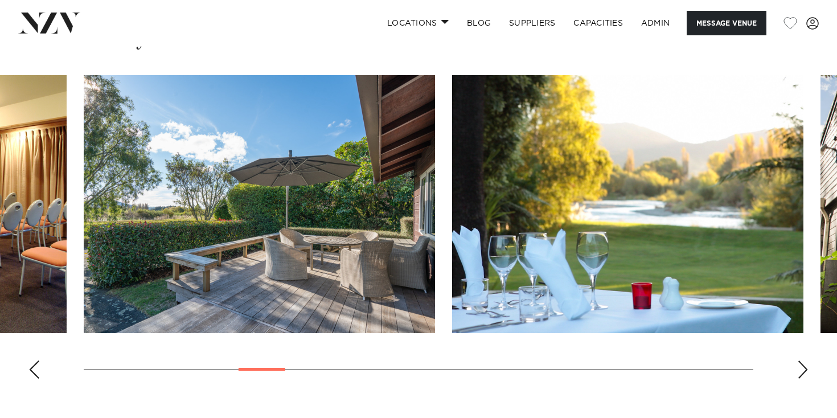
click at [806, 369] on div "Next slide" at bounding box center [802, 370] width 11 height 18
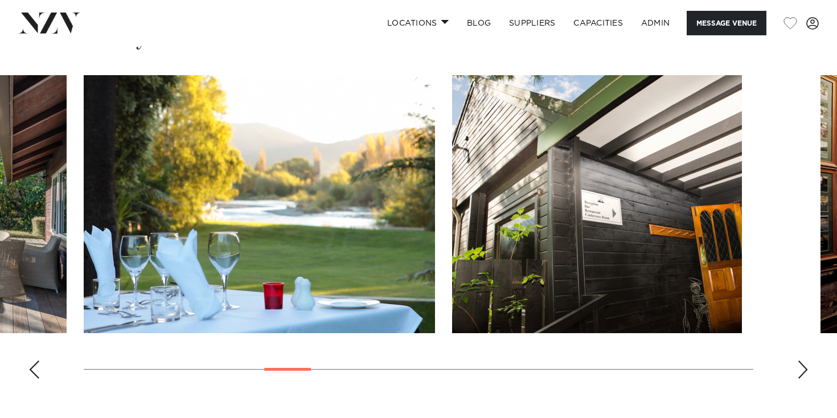
click at [803, 369] on div "Next slide" at bounding box center [802, 370] width 11 height 18
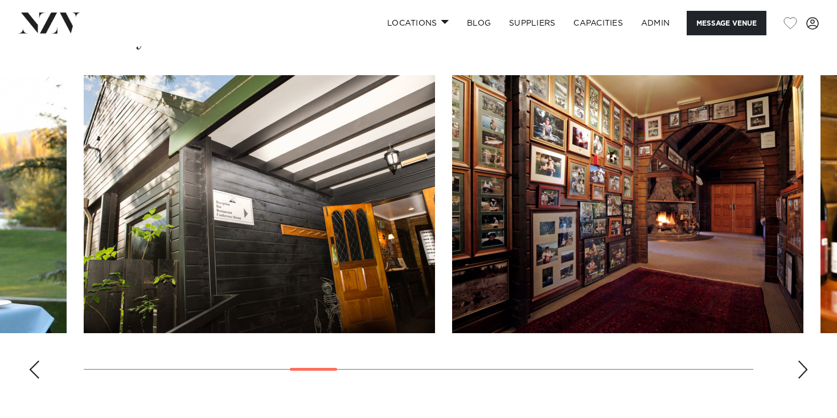
click at [803, 369] on div "Next slide" at bounding box center [802, 370] width 11 height 18
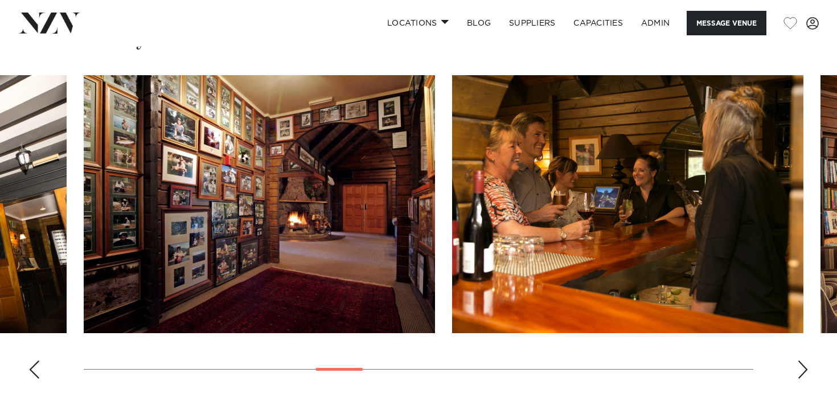
click at [803, 369] on div "Next slide" at bounding box center [802, 370] width 11 height 18
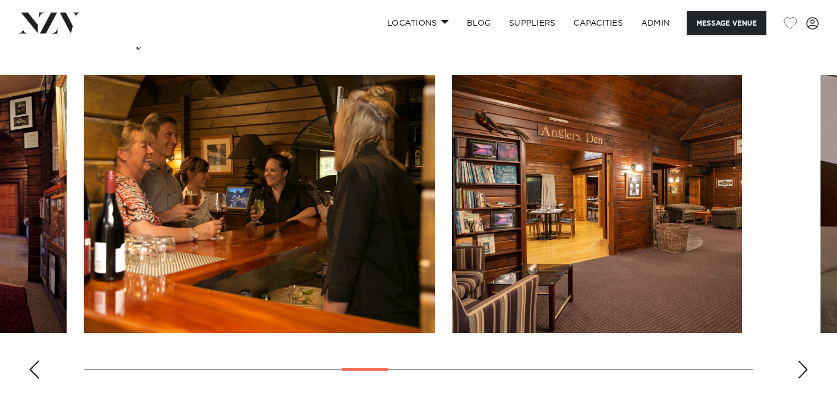
click at [803, 369] on div "Next slide" at bounding box center [802, 370] width 11 height 18
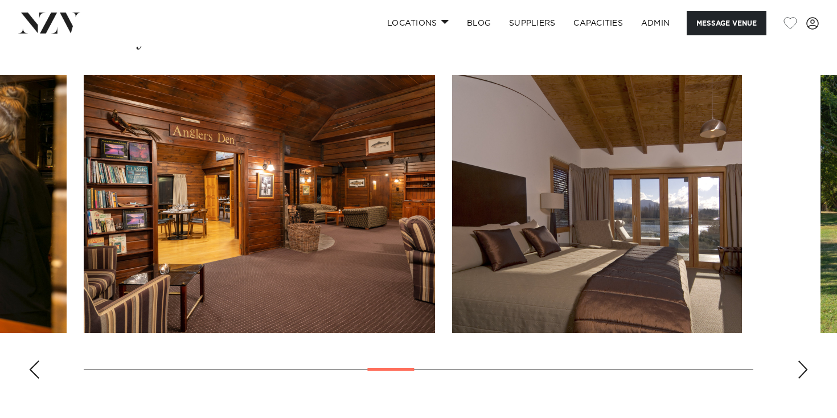
click at [803, 369] on div "Next slide" at bounding box center [802, 370] width 11 height 18
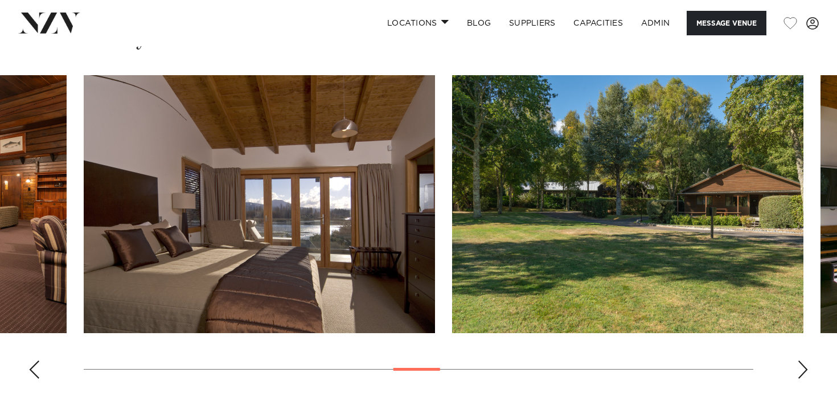
click at [803, 369] on div "Next slide" at bounding box center [802, 370] width 11 height 18
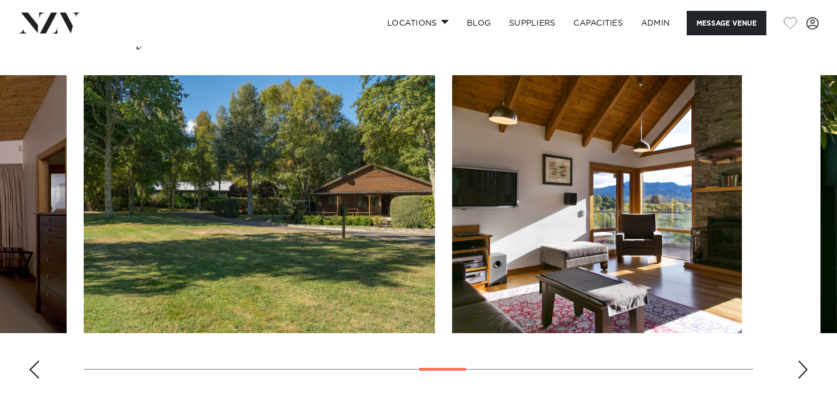
click at [803, 369] on div "Next slide" at bounding box center [802, 370] width 11 height 18
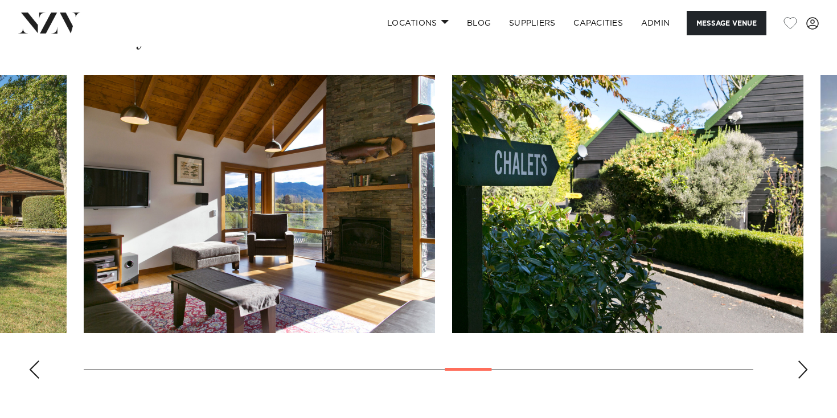
click at [803, 369] on div "Next slide" at bounding box center [802, 370] width 11 height 18
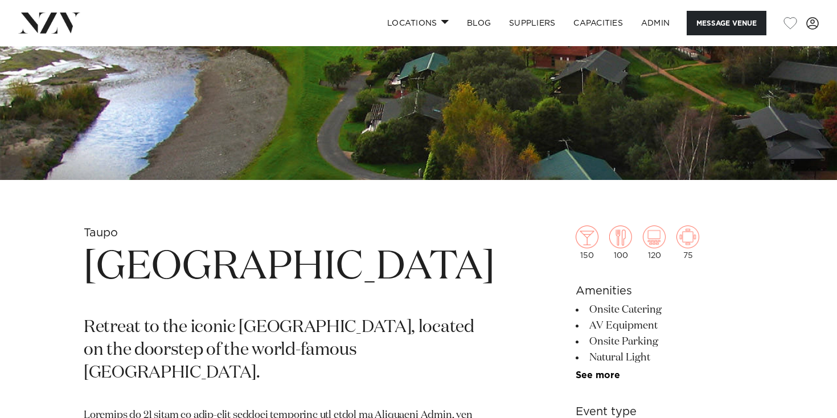
scroll to position [260, 0]
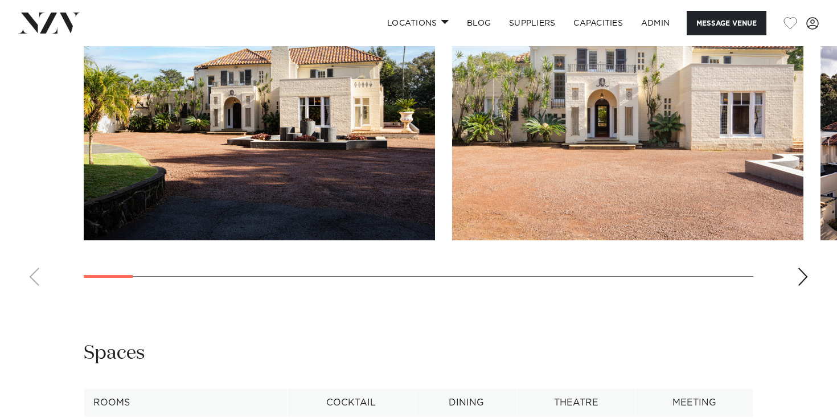
scroll to position [1165, 0]
click at [800, 278] on div "Next slide" at bounding box center [802, 276] width 11 height 18
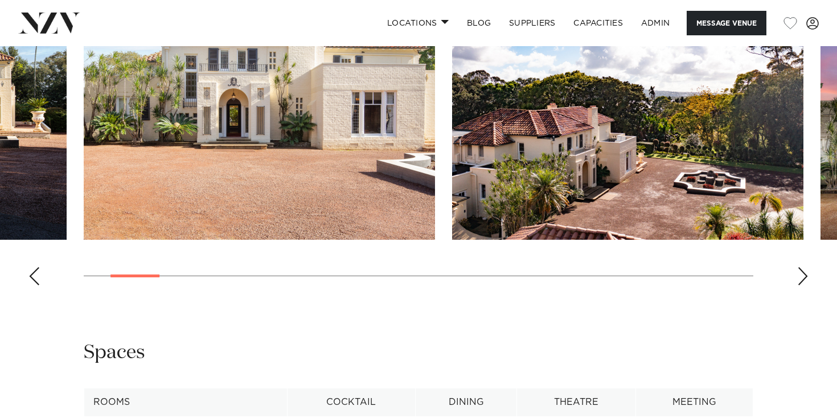
scroll to position [1140, 0]
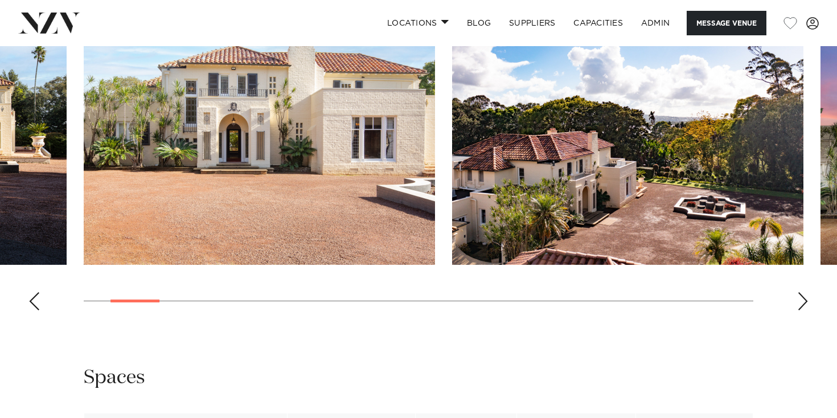
click at [805, 298] on div "Next slide" at bounding box center [802, 301] width 11 height 18
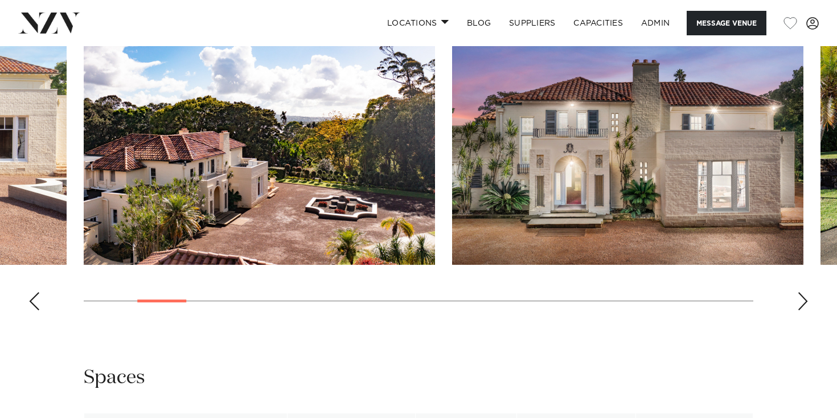
click at [805, 298] on div "Next slide" at bounding box center [802, 301] width 11 height 18
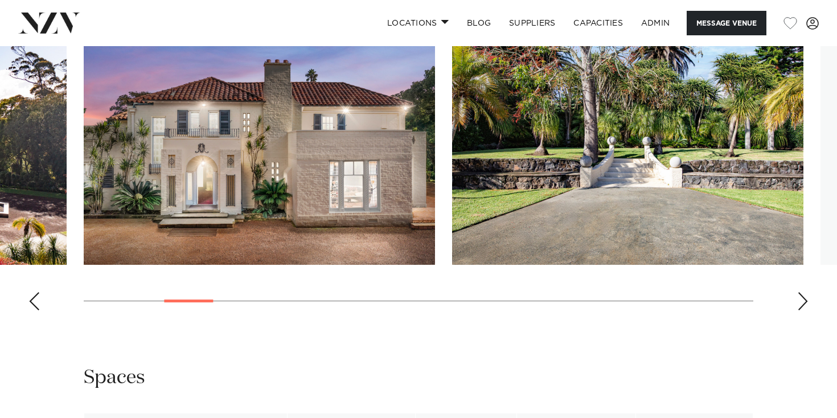
scroll to position [1092, 0]
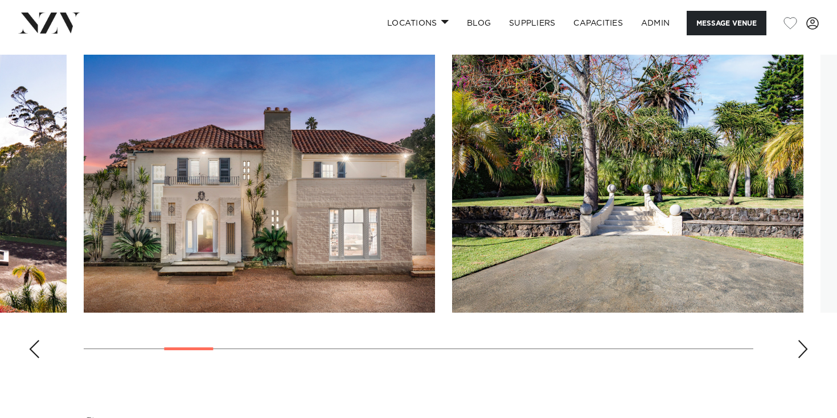
click at [801, 350] on div "Next slide" at bounding box center [802, 349] width 11 height 18
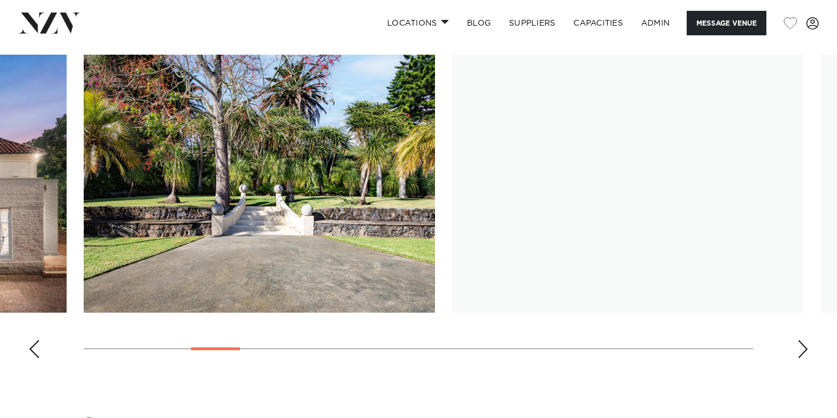
scroll to position [1087, 0]
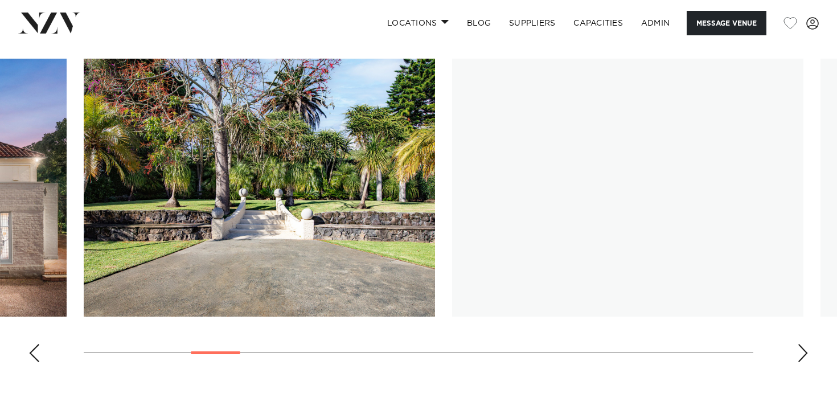
click at [801, 350] on div "Next slide" at bounding box center [802, 353] width 11 height 18
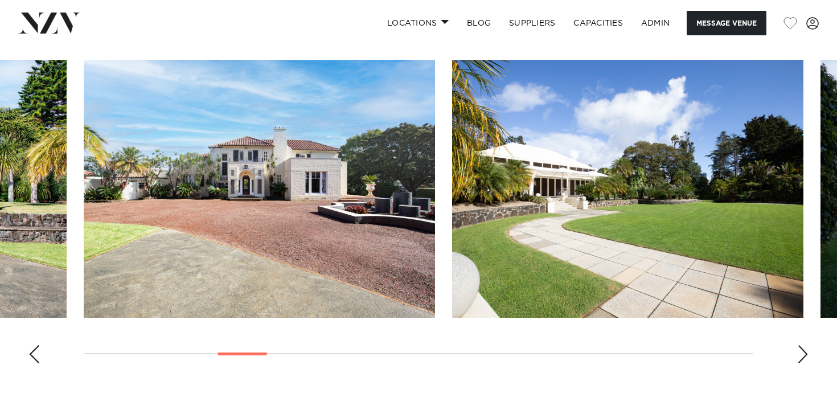
click at [801, 350] on div "Next slide" at bounding box center [802, 354] width 11 height 18
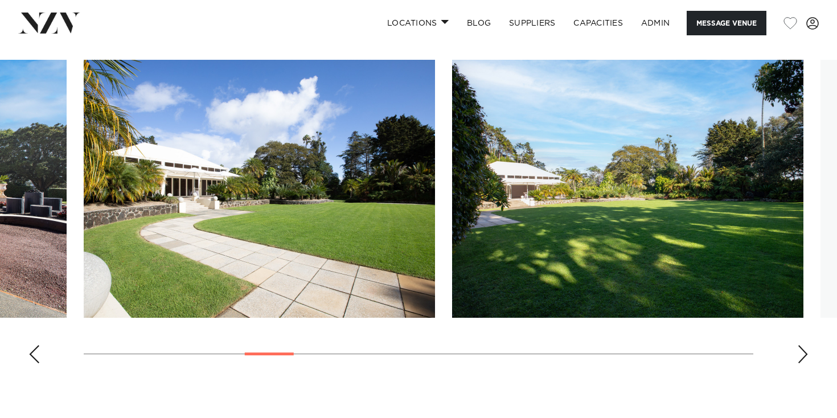
click at [801, 350] on div "Next slide" at bounding box center [802, 354] width 11 height 18
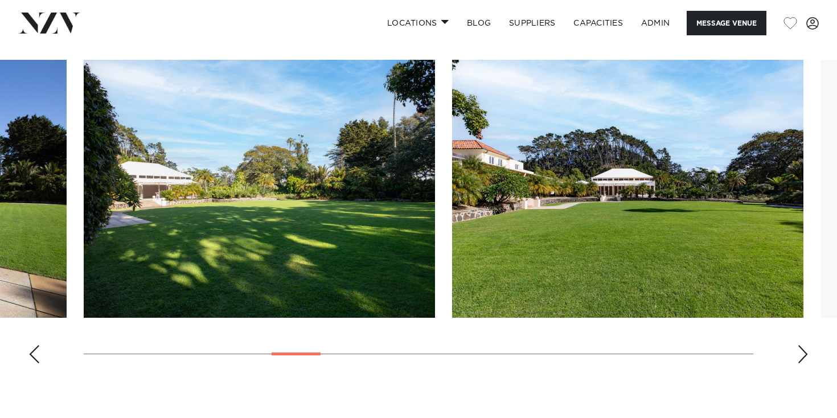
click at [801, 350] on div "Next slide" at bounding box center [802, 354] width 11 height 18
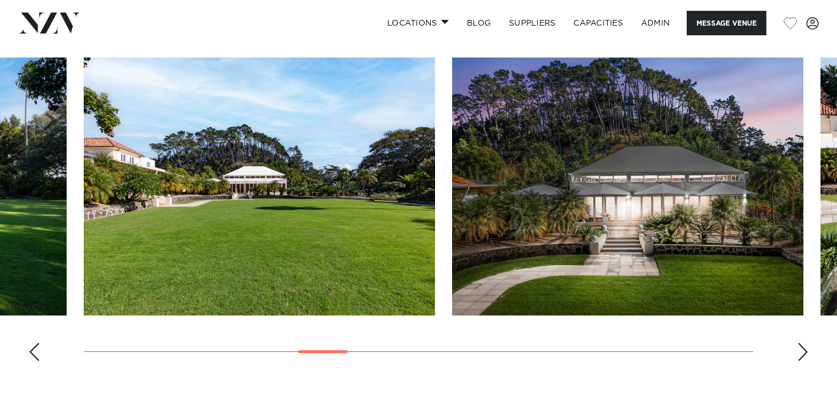
click at [801, 350] on div "Next slide" at bounding box center [802, 352] width 11 height 18
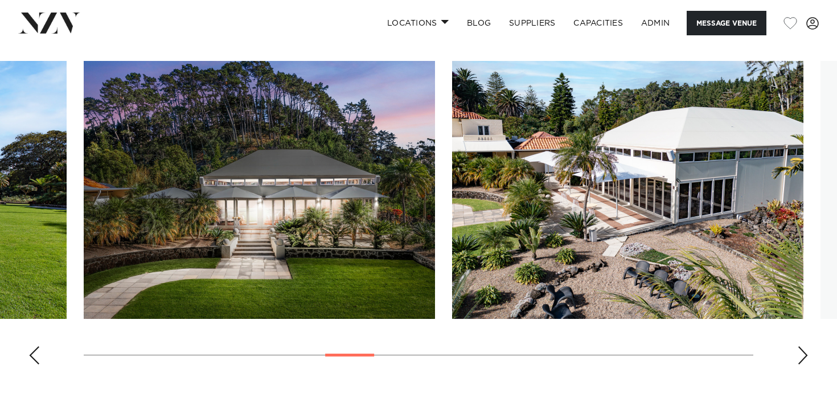
click at [801, 350] on div "Next slide" at bounding box center [802, 355] width 11 height 18
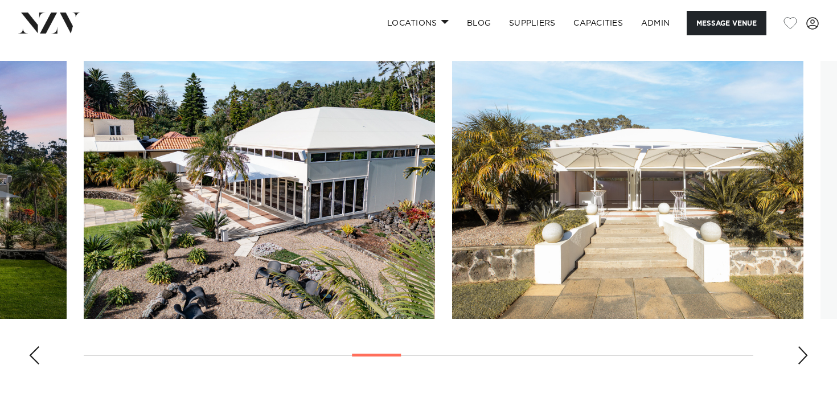
scroll to position [1088, 0]
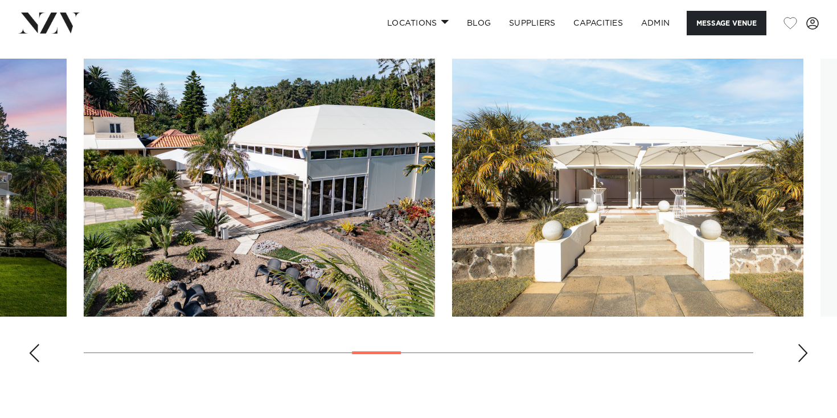
click at [801, 350] on div "Next slide" at bounding box center [802, 353] width 11 height 18
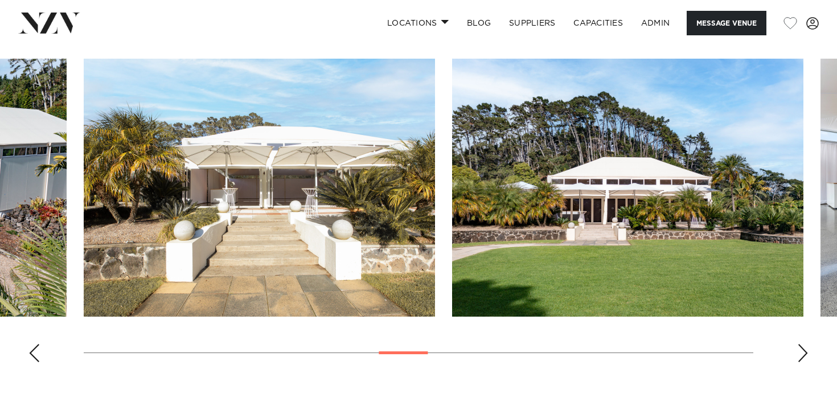
click at [796, 359] on swiper-container at bounding box center [418, 215] width 837 height 313
click at [803, 355] on div "Next slide" at bounding box center [802, 353] width 11 height 18
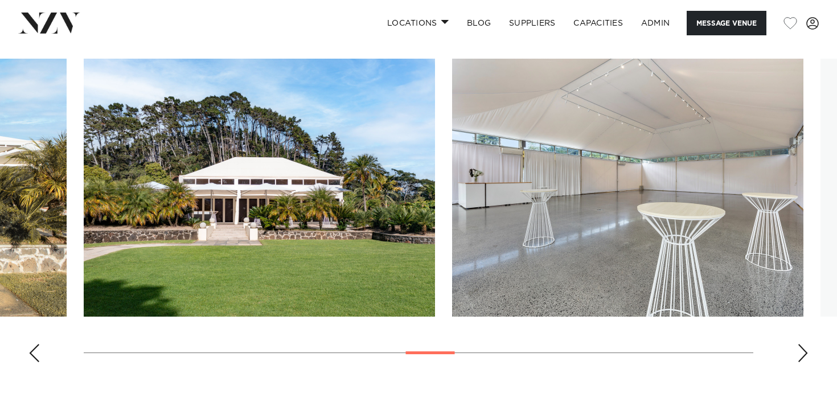
click at [803, 355] on div "Next slide" at bounding box center [802, 353] width 11 height 18
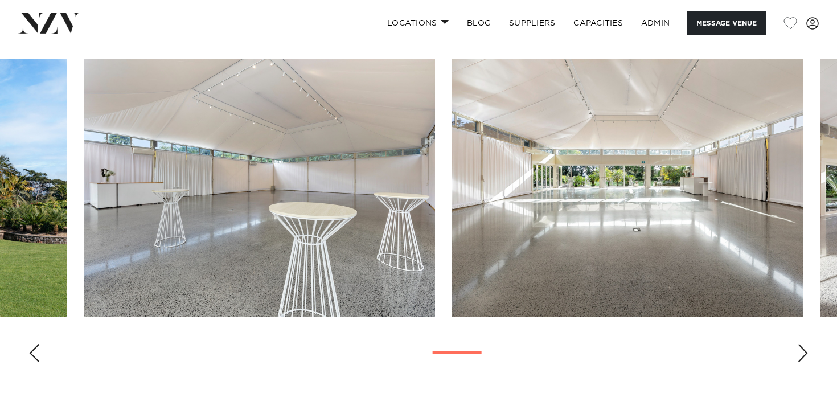
click at [803, 355] on div "Next slide" at bounding box center [802, 353] width 11 height 18
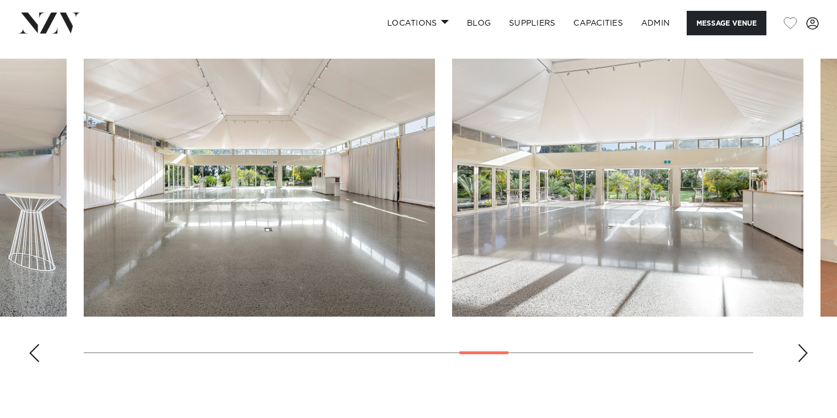
click at [804, 355] on div "Next slide" at bounding box center [802, 353] width 11 height 18
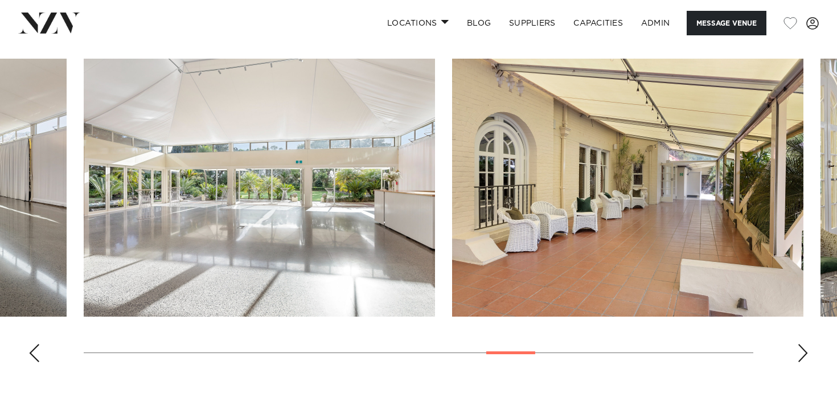
click at [804, 355] on div "Next slide" at bounding box center [802, 353] width 11 height 18
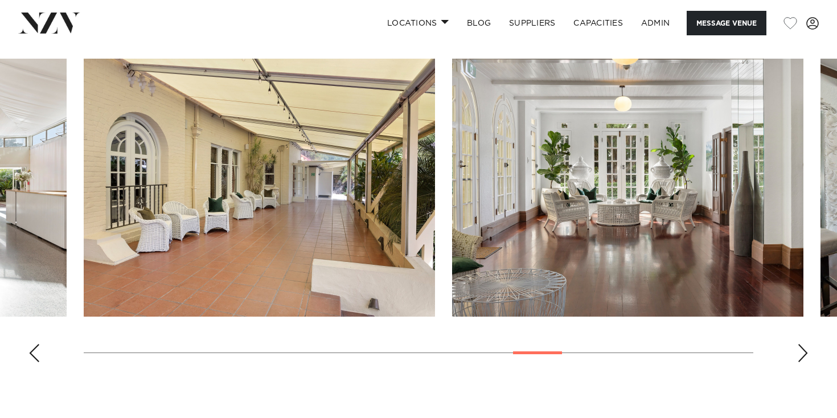
click at [804, 355] on div "Next slide" at bounding box center [802, 353] width 11 height 18
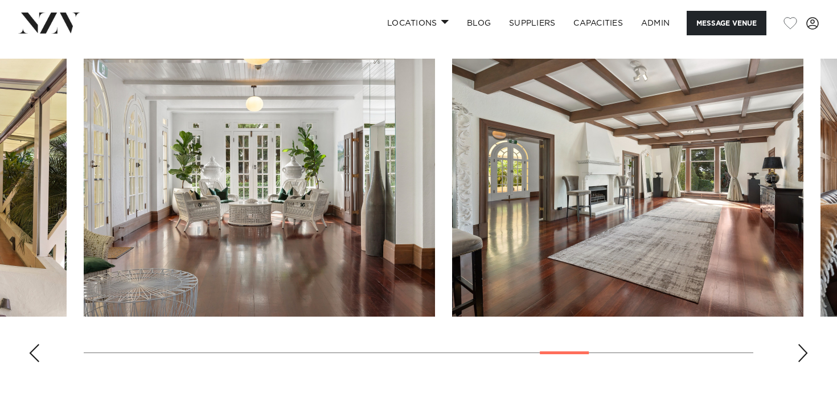
click at [804, 355] on div "Next slide" at bounding box center [802, 353] width 11 height 18
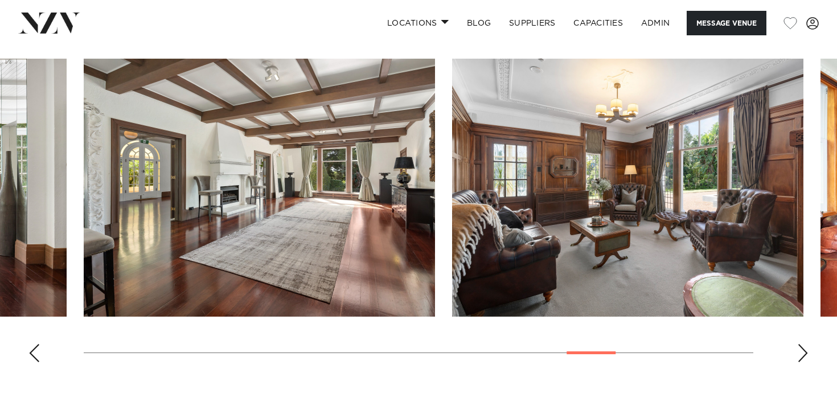
click at [804, 356] on div "Next slide" at bounding box center [802, 353] width 11 height 18
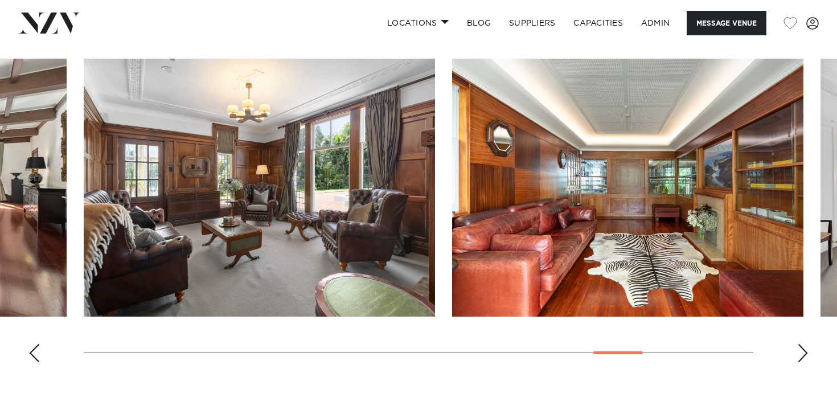
click at [809, 358] on swiper-container at bounding box center [418, 215] width 837 height 313
click at [793, 353] on swiper-container at bounding box center [418, 215] width 837 height 313
click at [803, 352] on div "Next slide" at bounding box center [802, 353] width 11 height 18
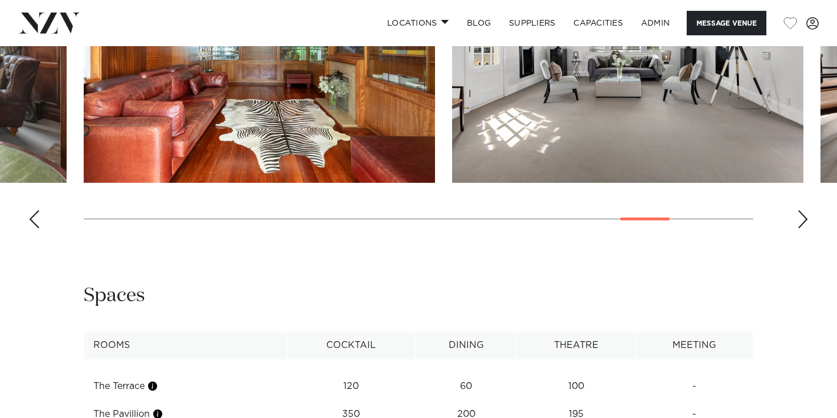
scroll to position [1289, 0]
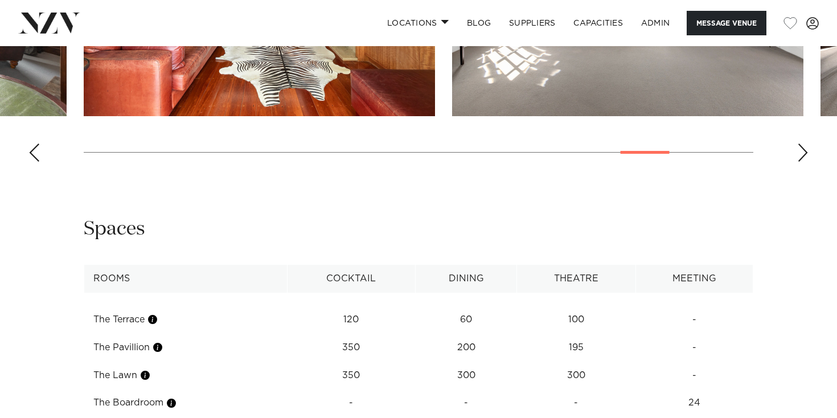
click at [804, 161] on div "Next slide" at bounding box center [802, 153] width 11 height 18
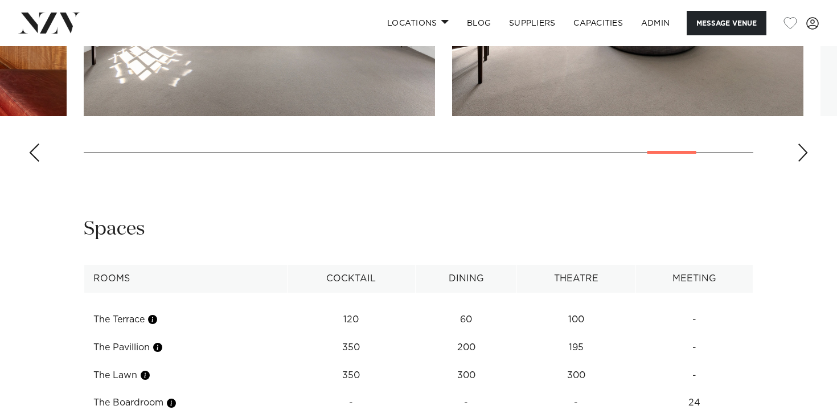
click at [798, 155] on div "Next slide" at bounding box center [802, 153] width 11 height 18
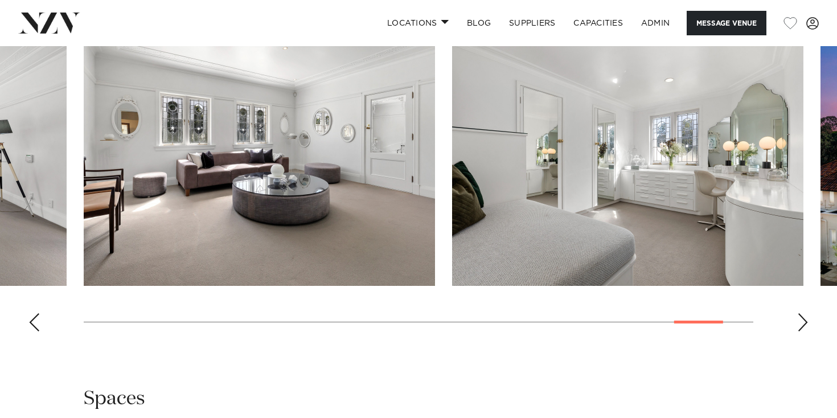
scroll to position [1121, 0]
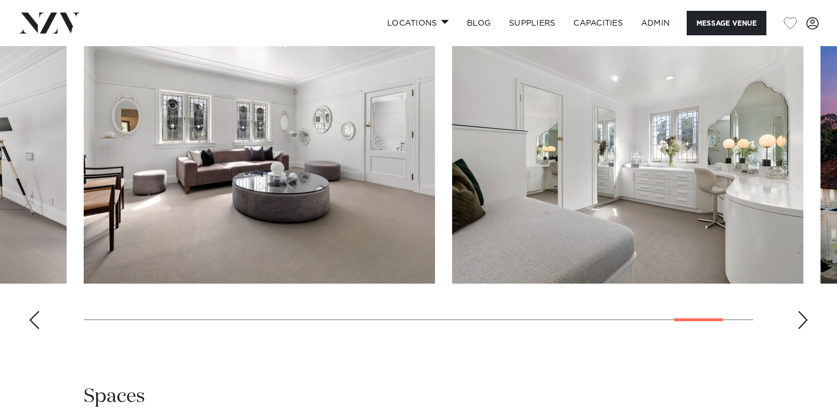
click at [792, 315] on swiper-container at bounding box center [418, 182] width 837 height 313
click at [796, 316] on swiper-container at bounding box center [418, 182] width 837 height 313
click at [799, 317] on div "Next slide" at bounding box center [802, 320] width 11 height 18
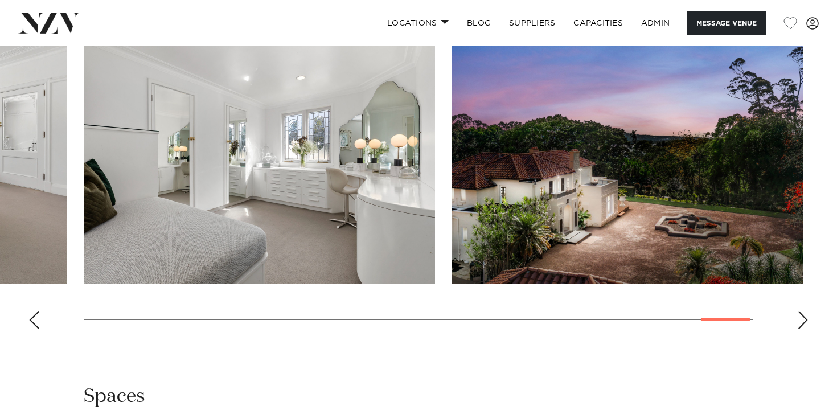
click at [799, 317] on div "Next slide" at bounding box center [802, 320] width 11 height 18
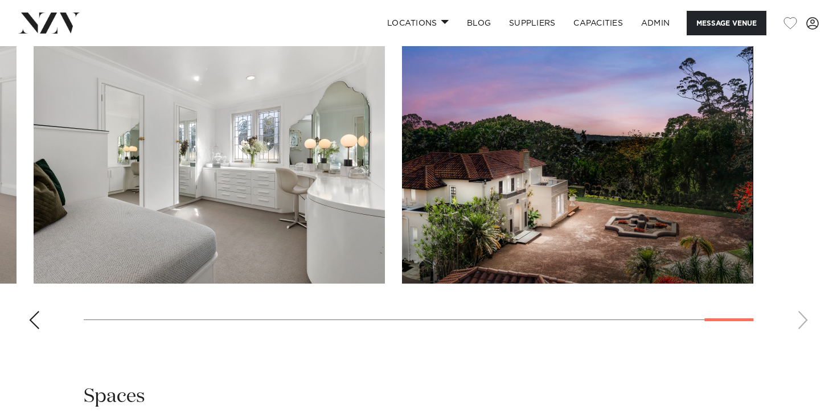
click at [36, 321] on div "Previous slide" at bounding box center [33, 320] width 11 height 18
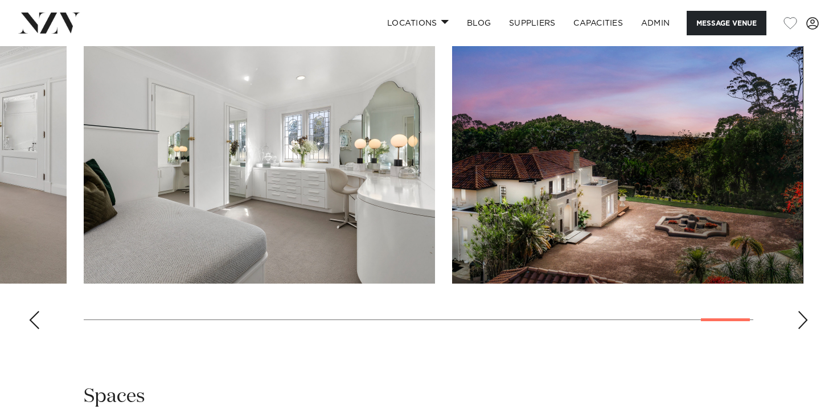
click at [36, 321] on div "Previous slide" at bounding box center [33, 320] width 11 height 18
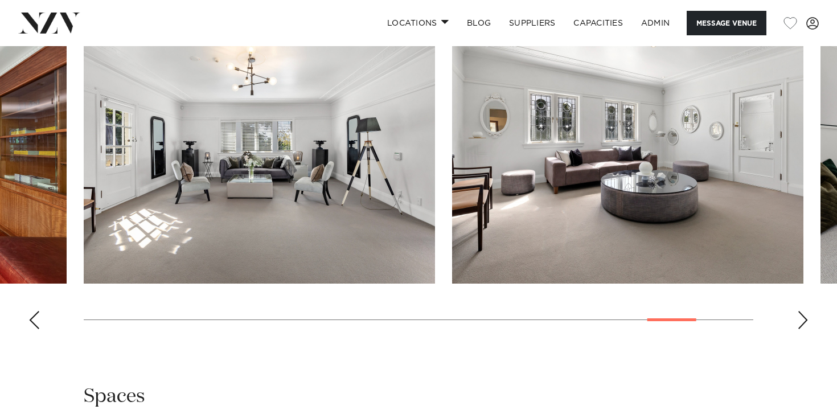
click at [36, 321] on div "Previous slide" at bounding box center [33, 320] width 11 height 18
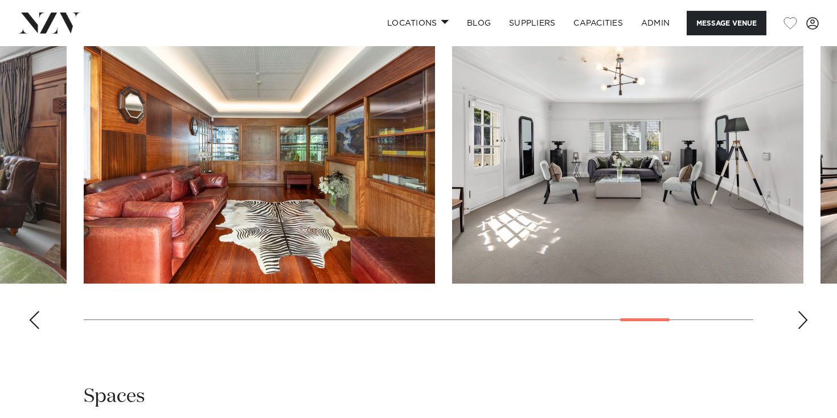
click at [36, 321] on div "Previous slide" at bounding box center [33, 320] width 11 height 18
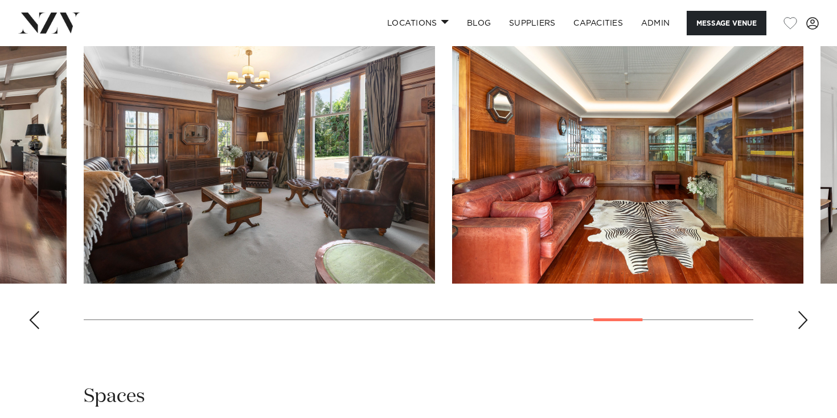
click at [36, 321] on div "Previous slide" at bounding box center [33, 320] width 11 height 18
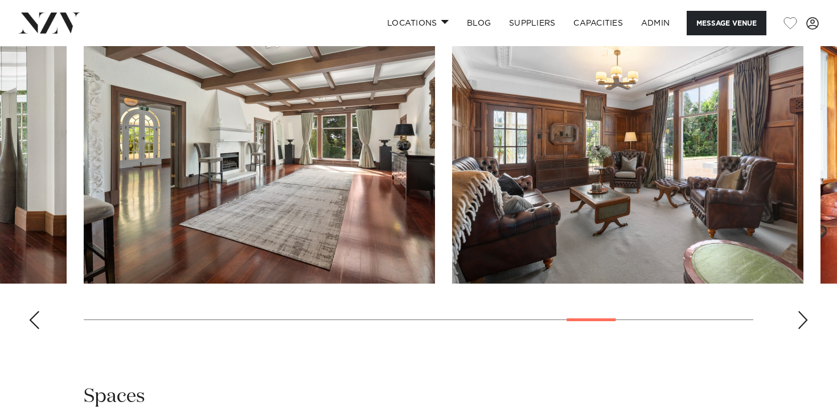
click at [36, 321] on div "Previous slide" at bounding box center [33, 320] width 11 height 18
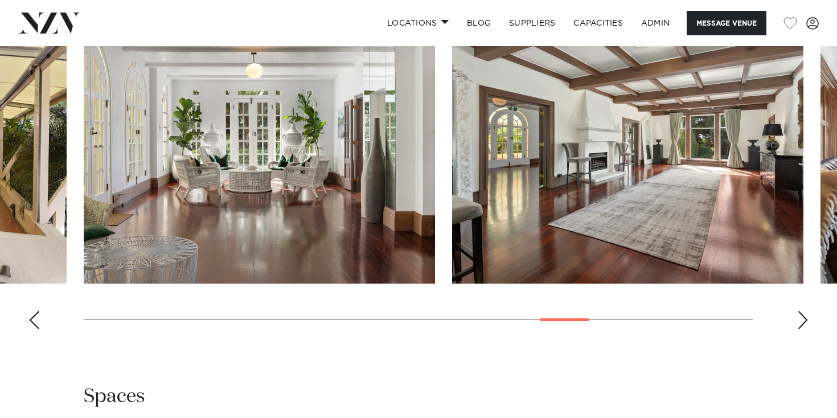
click at [34, 321] on div "Previous slide" at bounding box center [33, 320] width 11 height 18
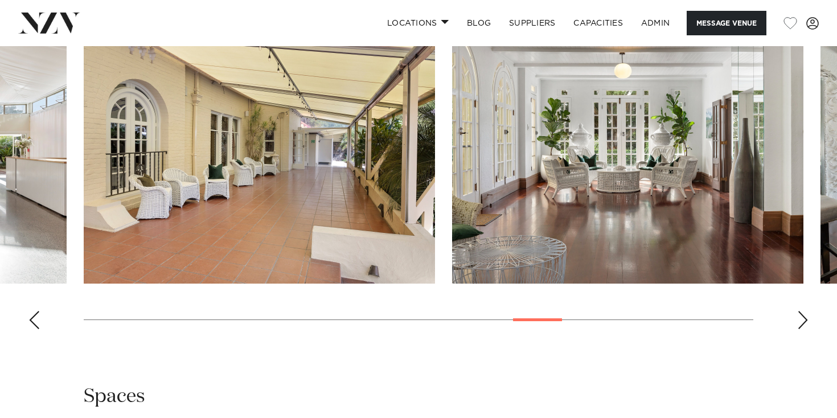
click at [34, 321] on div "Previous slide" at bounding box center [33, 320] width 11 height 18
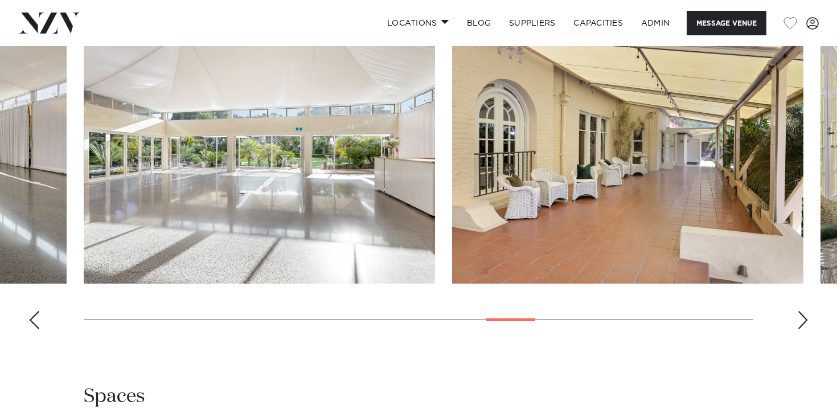
click at [34, 321] on div "Previous slide" at bounding box center [33, 320] width 11 height 18
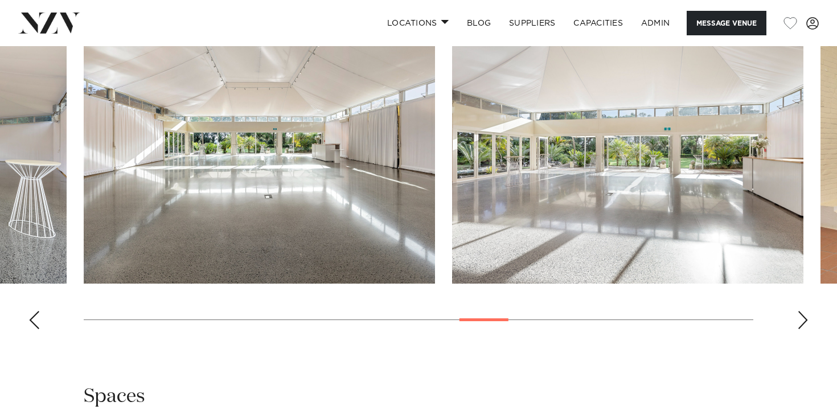
click at [34, 321] on div "Previous slide" at bounding box center [33, 320] width 11 height 18
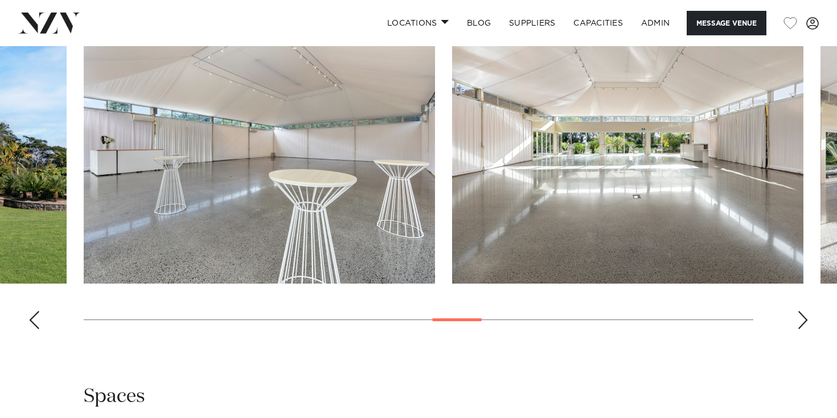
click at [34, 321] on div "Previous slide" at bounding box center [33, 320] width 11 height 18
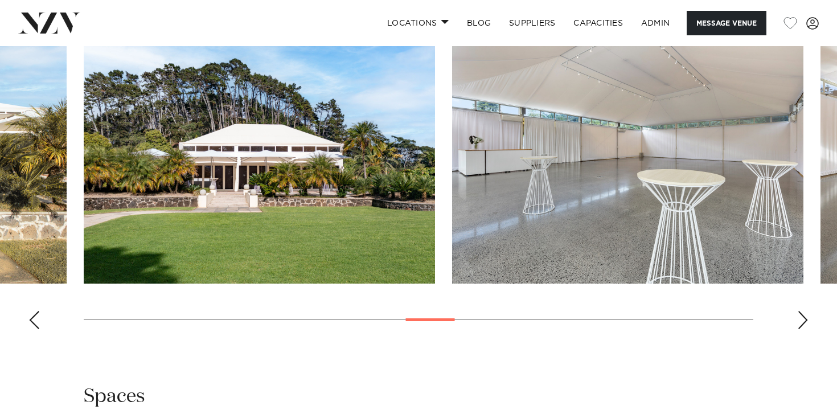
click at [32, 321] on div "Previous slide" at bounding box center [33, 320] width 11 height 18
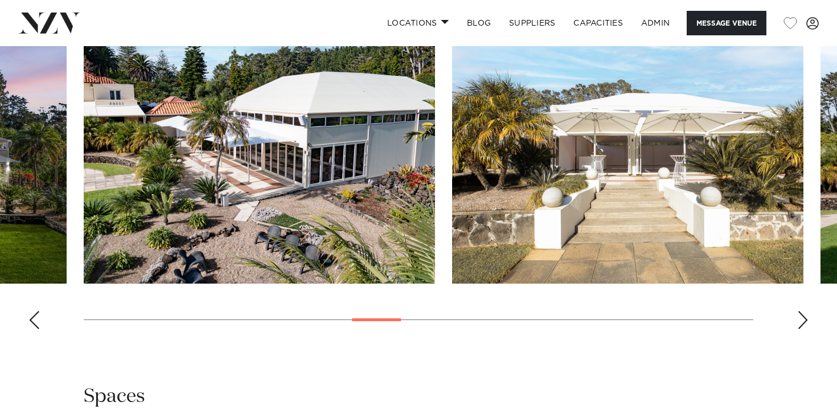
click at [32, 321] on div "Previous slide" at bounding box center [33, 320] width 11 height 18
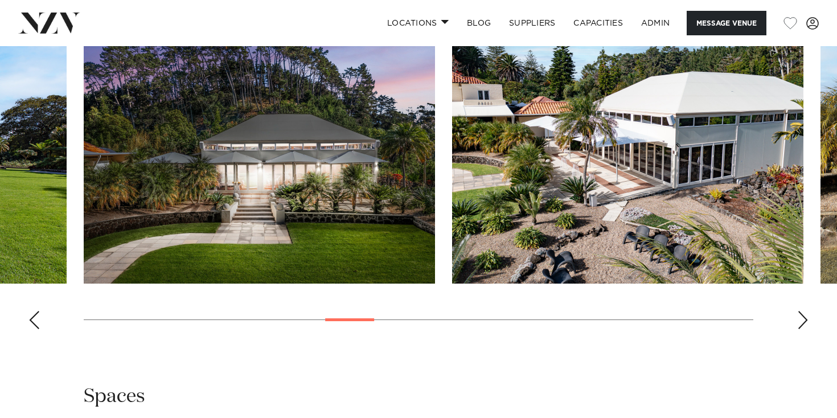
click at [32, 321] on div "Previous slide" at bounding box center [33, 320] width 11 height 18
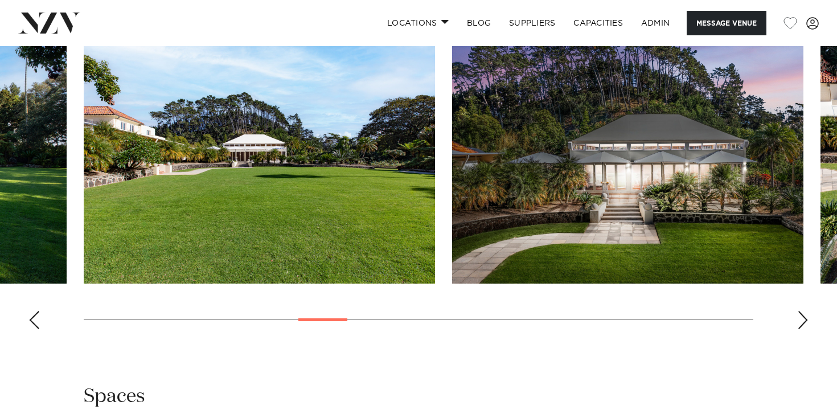
click at [32, 321] on div "Previous slide" at bounding box center [33, 320] width 11 height 18
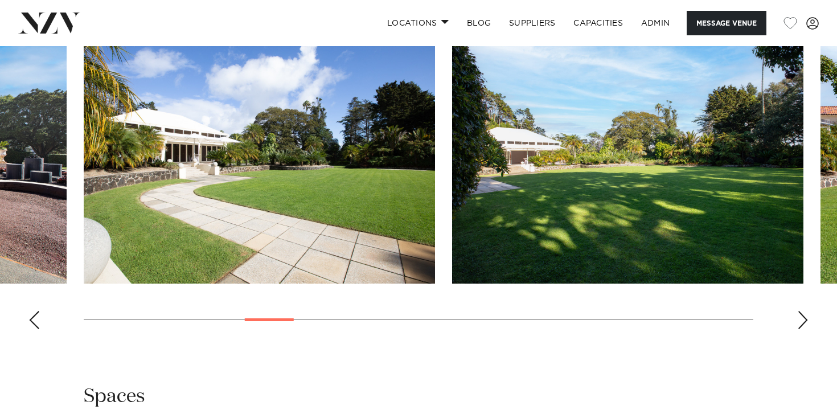
click at [32, 321] on div "Previous slide" at bounding box center [33, 320] width 11 height 18
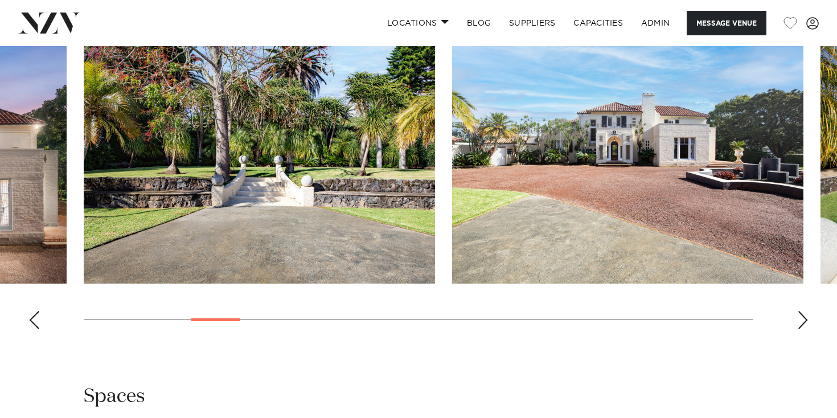
click at [32, 321] on div "Previous slide" at bounding box center [33, 320] width 11 height 18
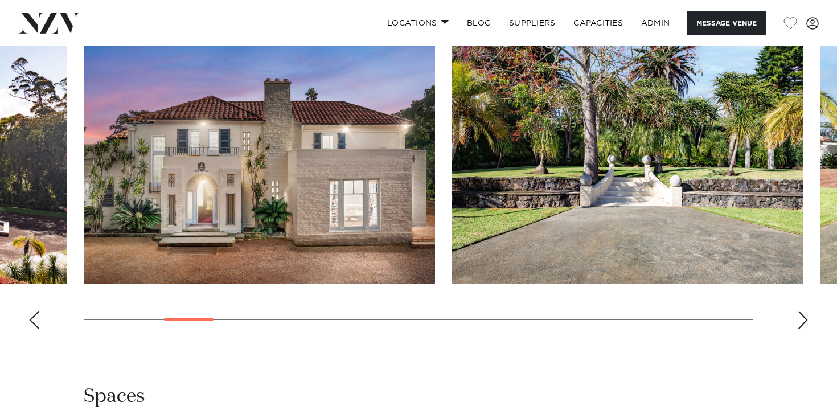
click at [32, 321] on div "Previous slide" at bounding box center [33, 320] width 11 height 18
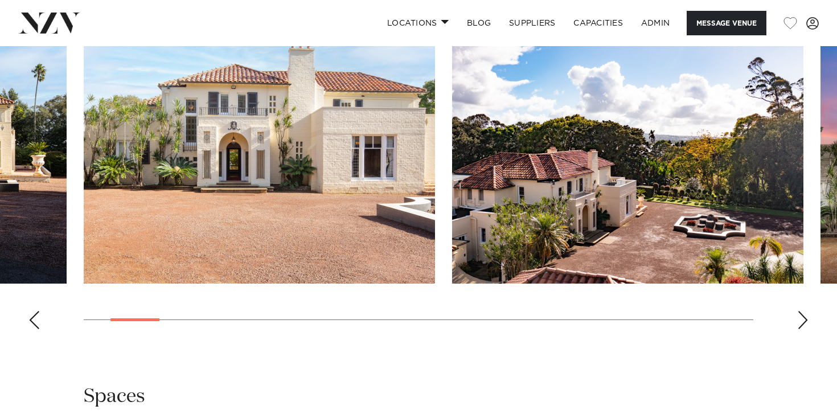
click at [32, 321] on div "Previous slide" at bounding box center [33, 320] width 11 height 18
click at [32, 321] on swiper-container at bounding box center [418, 182] width 837 height 313
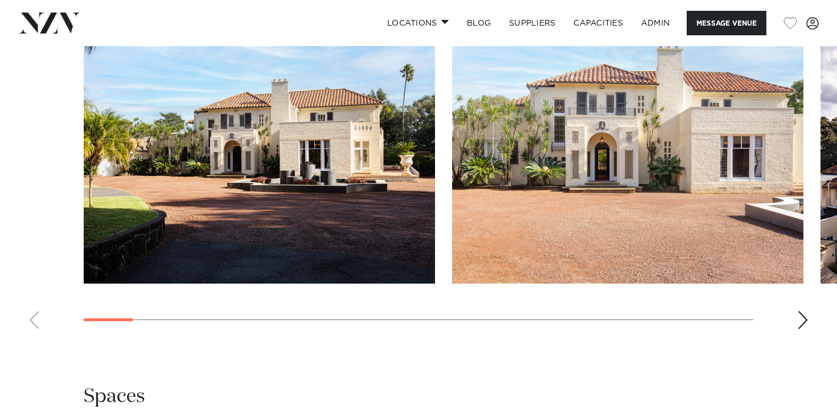
click at [32, 321] on swiper-container at bounding box center [418, 182] width 837 height 313
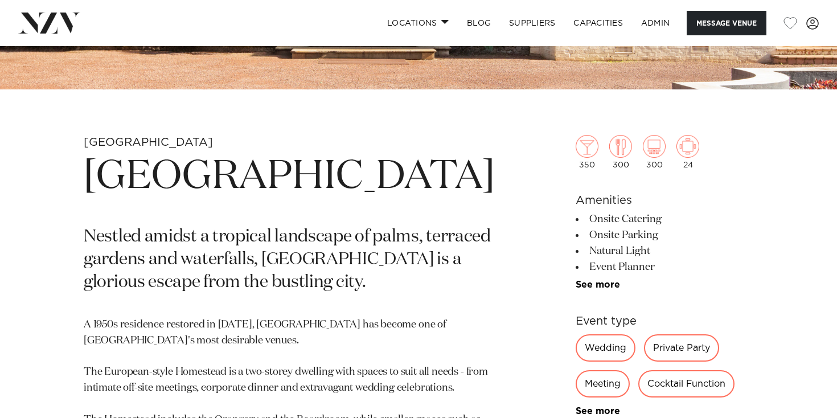
scroll to position [348, 0]
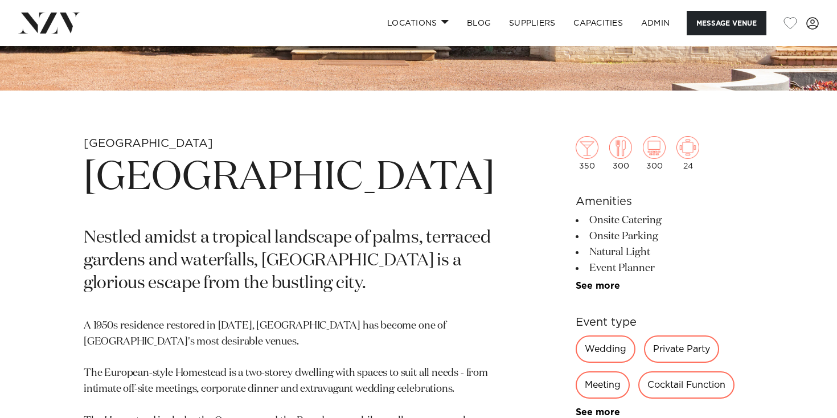
drag, startPoint x: 509, startPoint y: 193, endPoint x: 88, endPoint y: 162, distance: 421.4
copy h1 "Puketutu Island Estate"
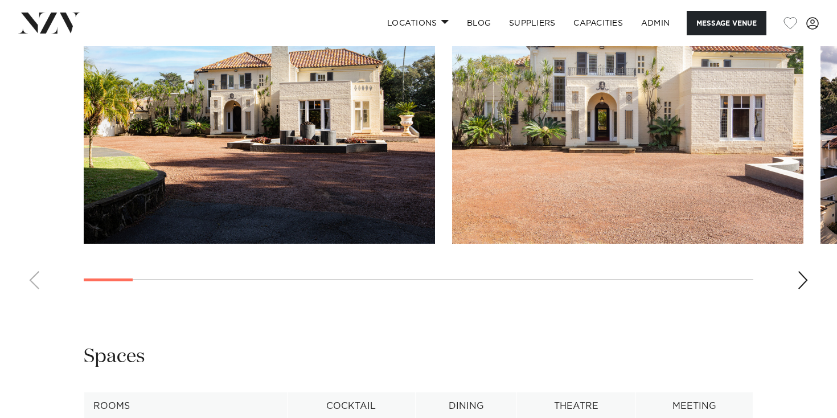
scroll to position [1162, 0]
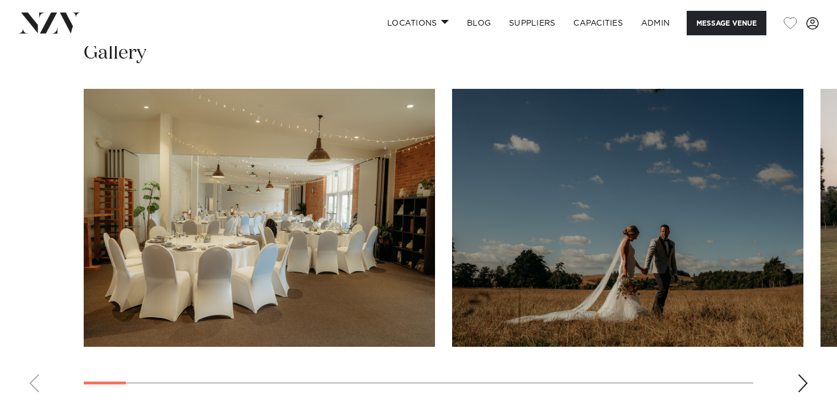
scroll to position [1218, 0]
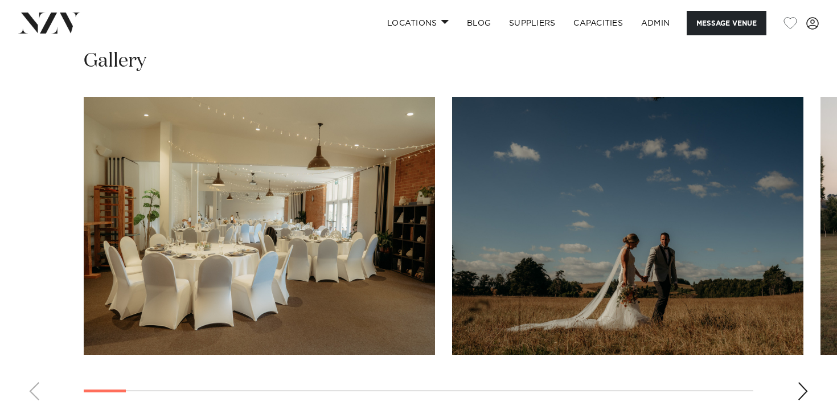
click at [795, 351] on swiper-container at bounding box center [418, 253] width 837 height 313
click at [801, 382] on div "Next slide" at bounding box center [802, 391] width 11 height 18
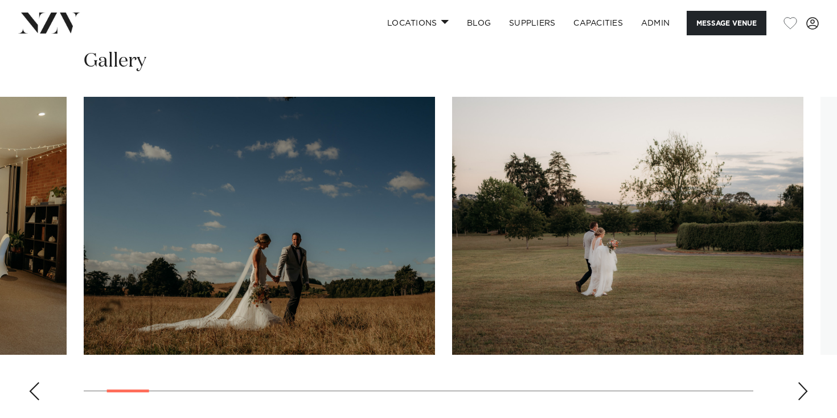
click at [801, 382] on div "Next slide" at bounding box center [802, 391] width 11 height 18
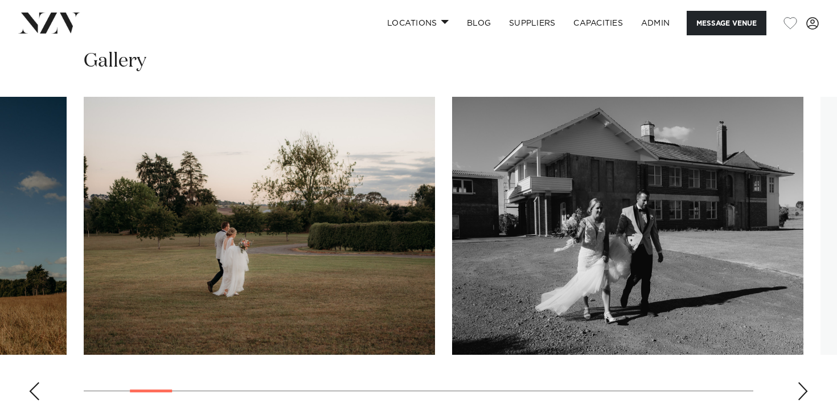
click at [801, 382] on div "Next slide" at bounding box center [802, 391] width 11 height 18
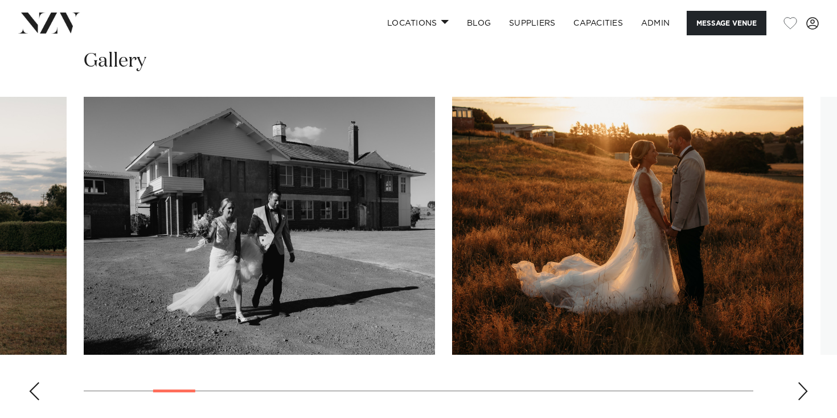
click at [801, 382] on div "Next slide" at bounding box center [802, 391] width 11 height 18
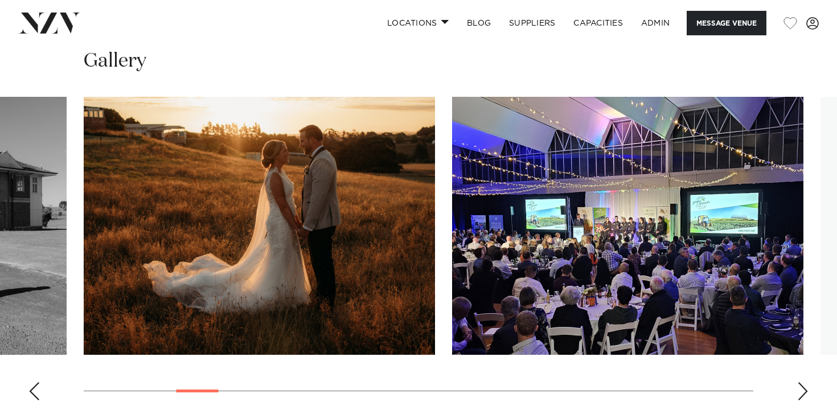
click at [801, 382] on div "Next slide" at bounding box center [802, 391] width 11 height 18
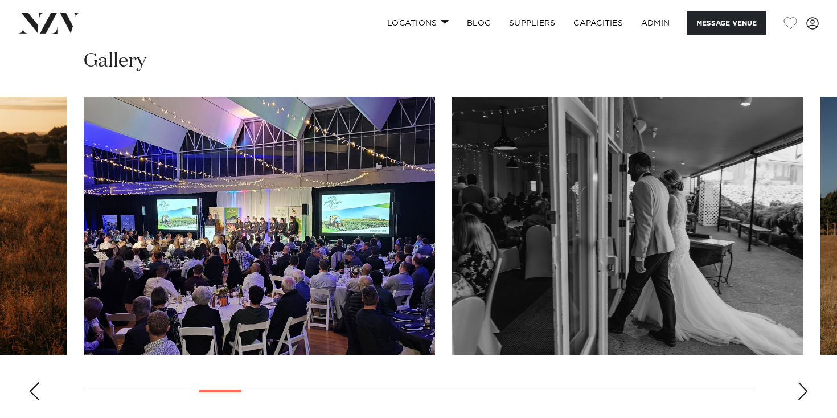
click at [801, 382] on div "Next slide" at bounding box center [802, 391] width 11 height 18
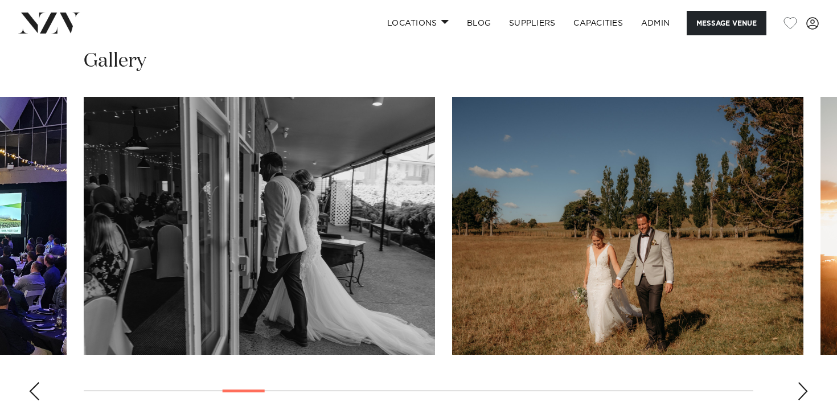
click at [801, 382] on div "Next slide" at bounding box center [802, 391] width 11 height 18
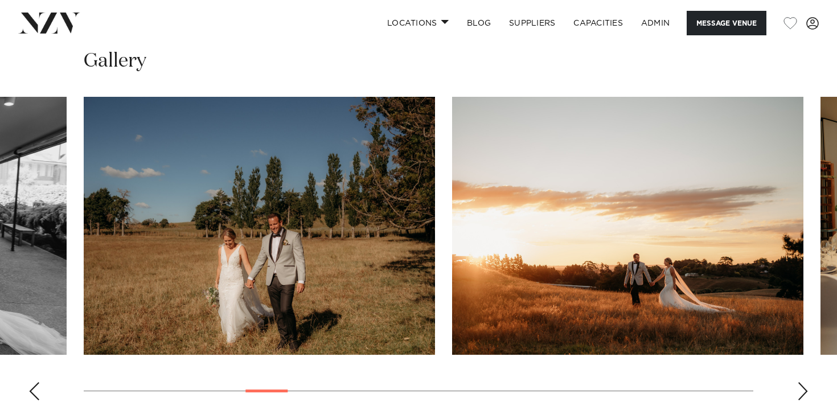
click at [801, 382] on div "Next slide" at bounding box center [802, 391] width 11 height 18
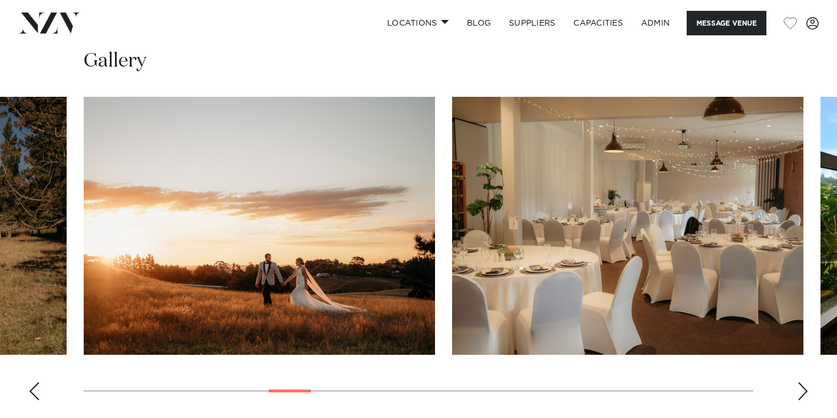
click at [801, 382] on div "Next slide" at bounding box center [802, 391] width 11 height 18
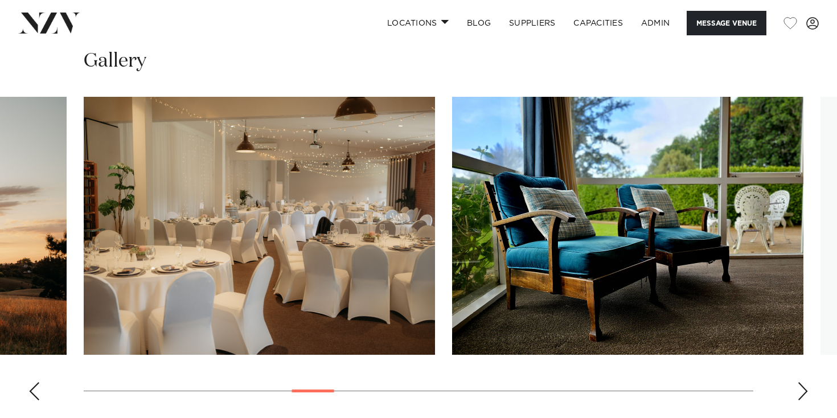
click at [801, 382] on div "Next slide" at bounding box center [802, 391] width 11 height 18
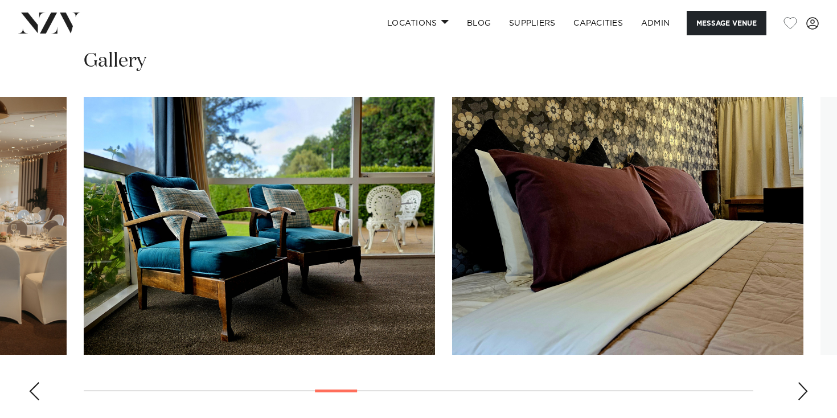
click at [801, 382] on div "Next slide" at bounding box center [802, 391] width 11 height 18
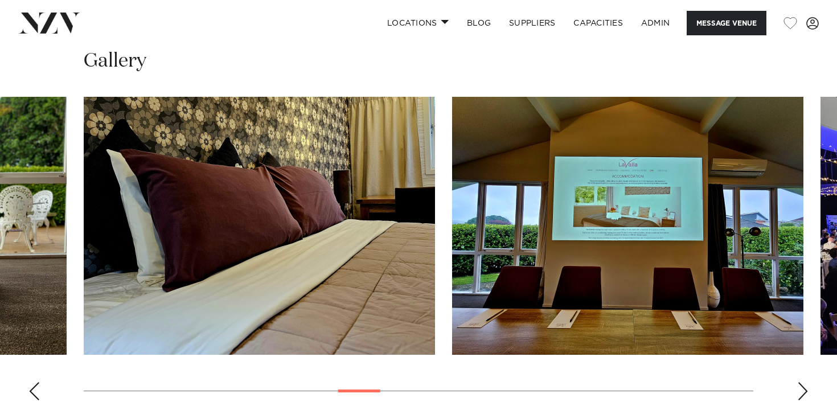
click at [801, 382] on div "Next slide" at bounding box center [802, 391] width 11 height 18
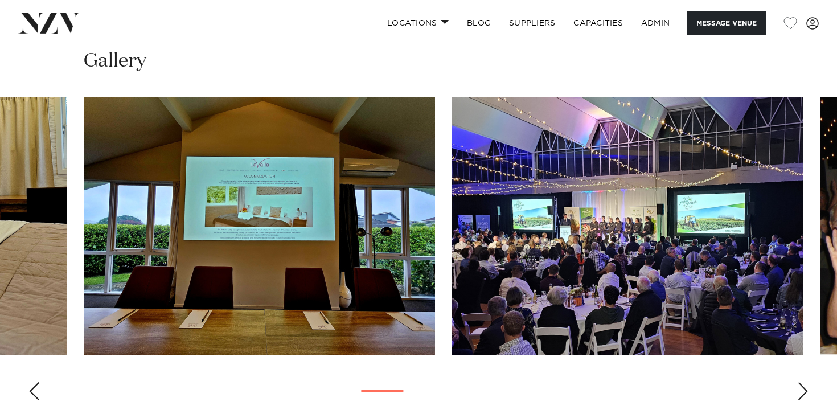
click at [801, 382] on div "Next slide" at bounding box center [802, 391] width 11 height 18
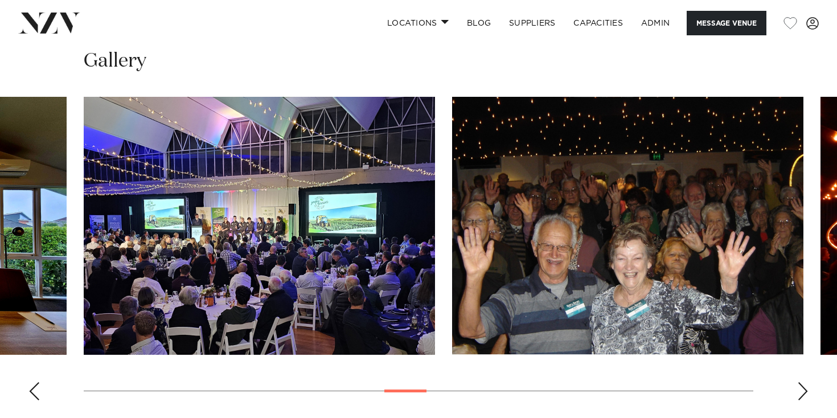
click at [801, 382] on div "Next slide" at bounding box center [802, 391] width 11 height 18
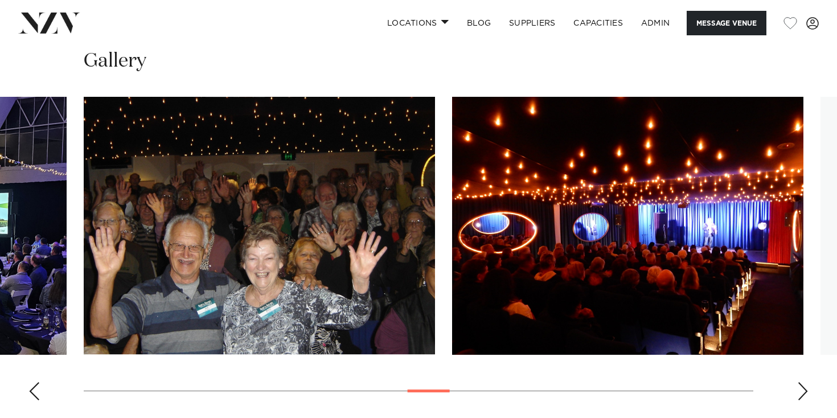
click at [801, 382] on div "Next slide" at bounding box center [802, 391] width 11 height 18
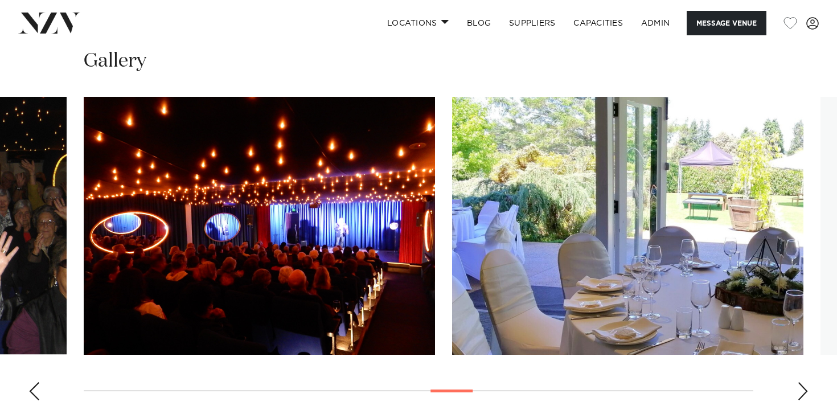
click at [801, 382] on div "Next slide" at bounding box center [802, 391] width 11 height 18
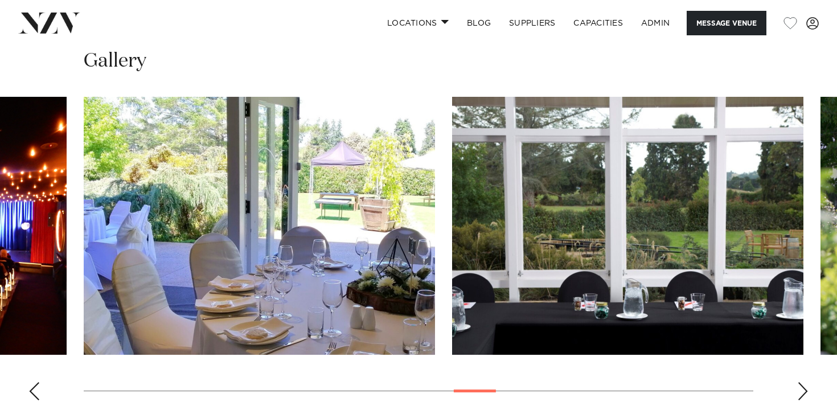
click at [801, 382] on div "Next slide" at bounding box center [802, 391] width 11 height 18
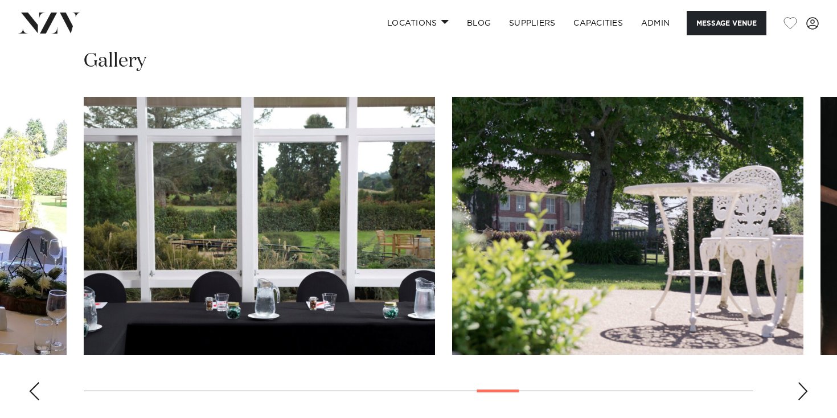
click at [801, 382] on div "Next slide" at bounding box center [802, 391] width 11 height 18
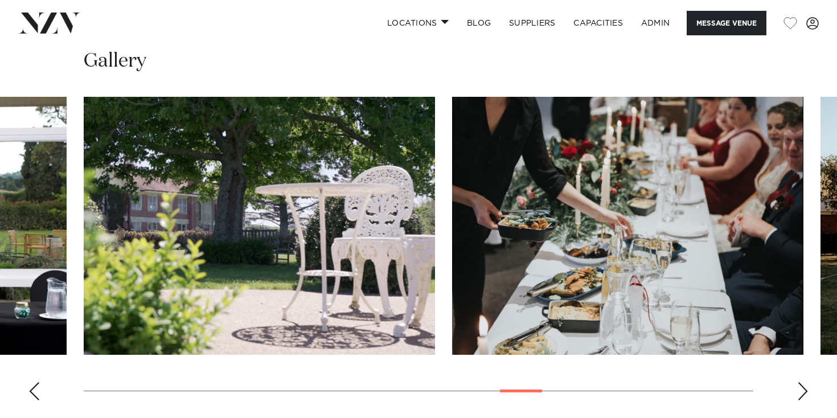
click at [801, 382] on div "Next slide" at bounding box center [802, 391] width 11 height 18
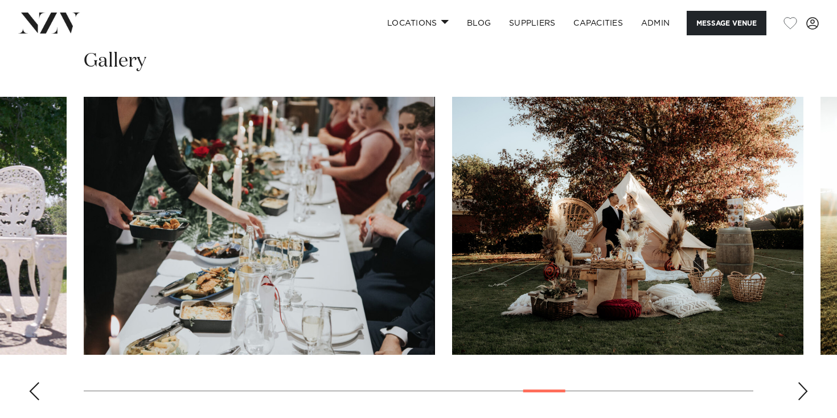
click at [801, 382] on div "Next slide" at bounding box center [802, 391] width 11 height 18
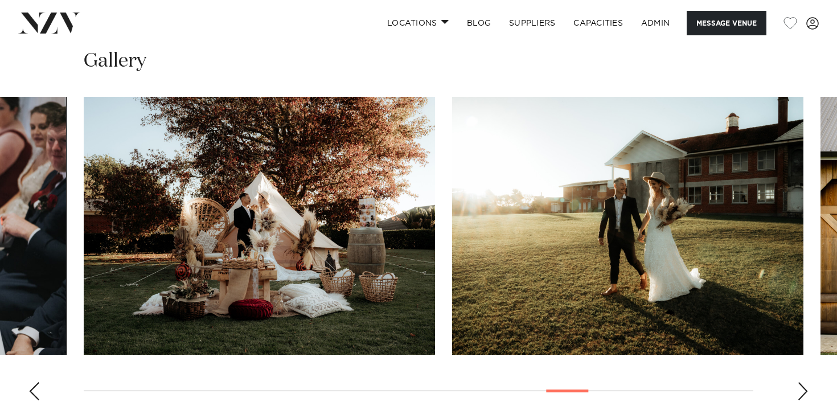
click at [801, 382] on div "Next slide" at bounding box center [802, 391] width 11 height 18
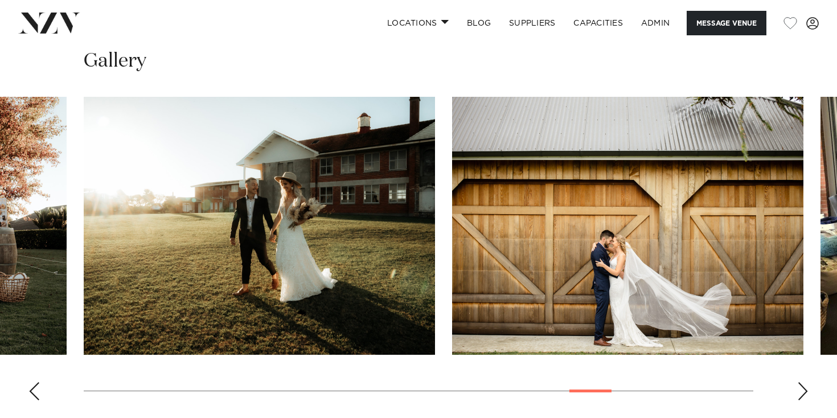
click at [801, 382] on div "Next slide" at bounding box center [802, 391] width 11 height 18
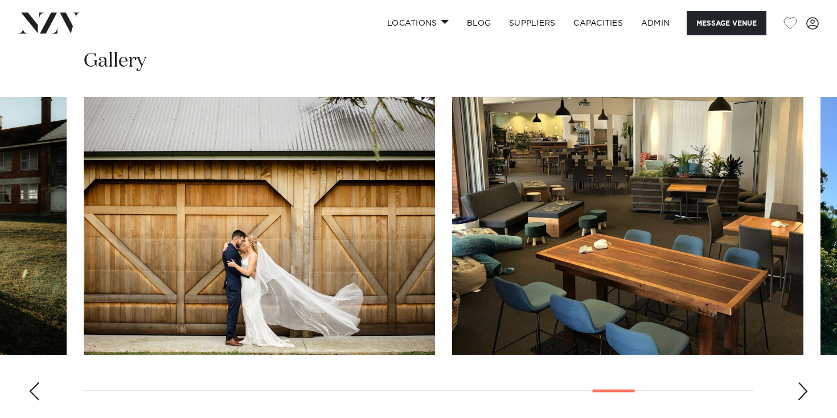
click at [801, 382] on div "Next slide" at bounding box center [802, 391] width 11 height 18
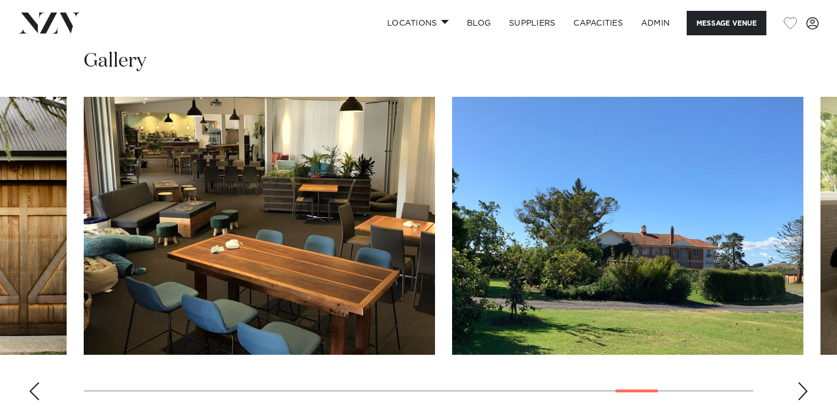
click at [801, 382] on div "Next slide" at bounding box center [802, 391] width 11 height 18
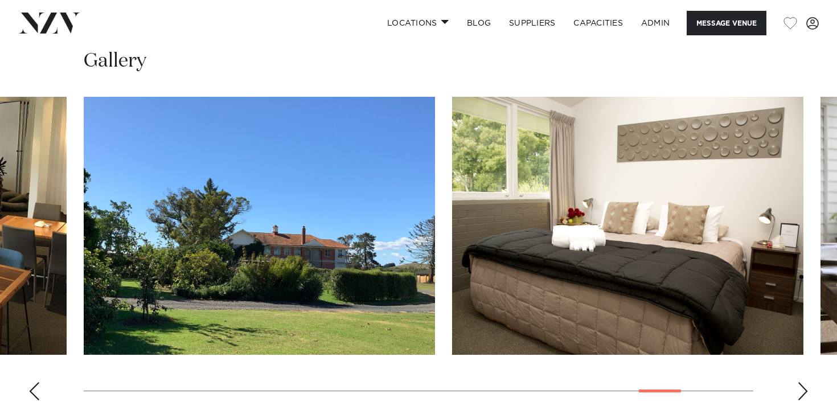
click at [801, 382] on div "Next slide" at bounding box center [802, 391] width 11 height 18
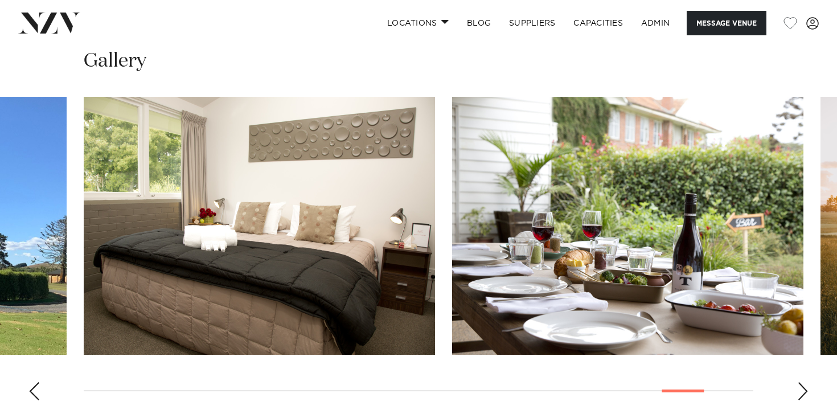
click at [801, 382] on div "Next slide" at bounding box center [802, 391] width 11 height 18
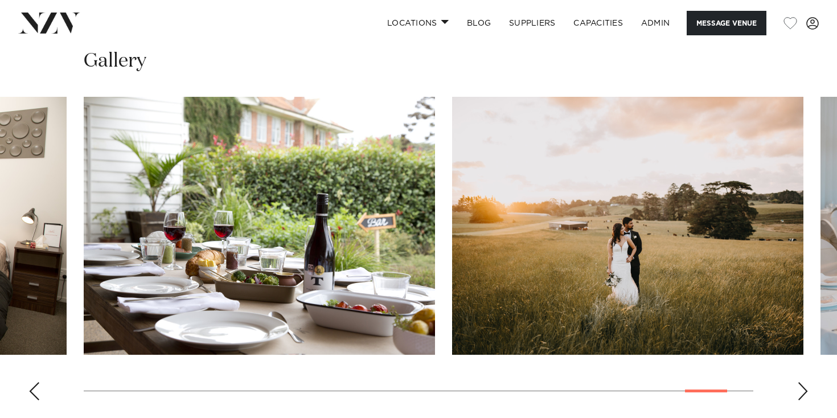
click at [801, 382] on div "Next slide" at bounding box center [802, 391] width 11 height 18
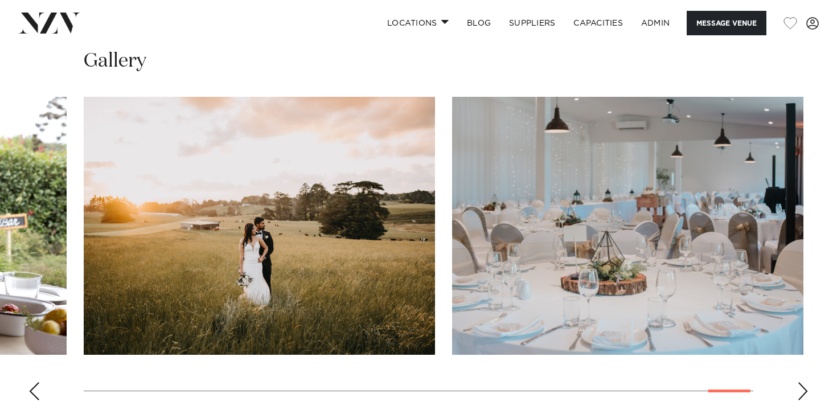
click at [801, 382] on div "Next slide" at bounding box center [802, 391] width 11 height 18
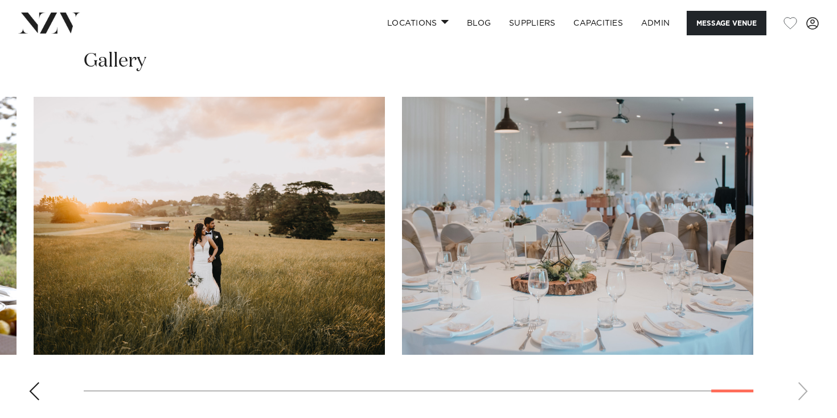
click at [40, 18] on img at bounding box center [49, 23] width 62 height 21
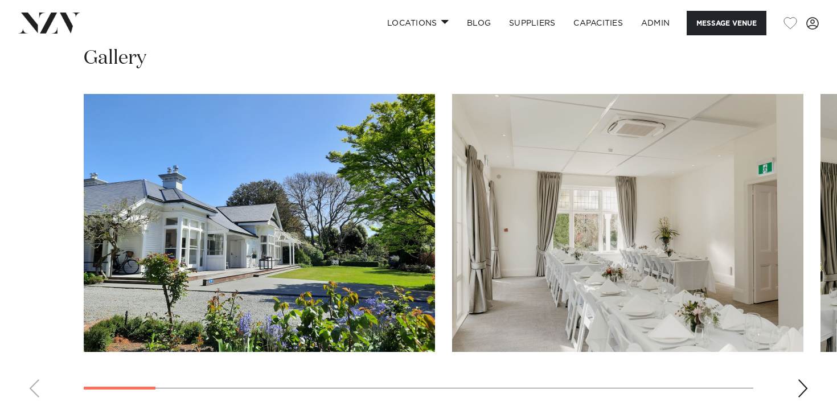
scroll to position [1089, 0]
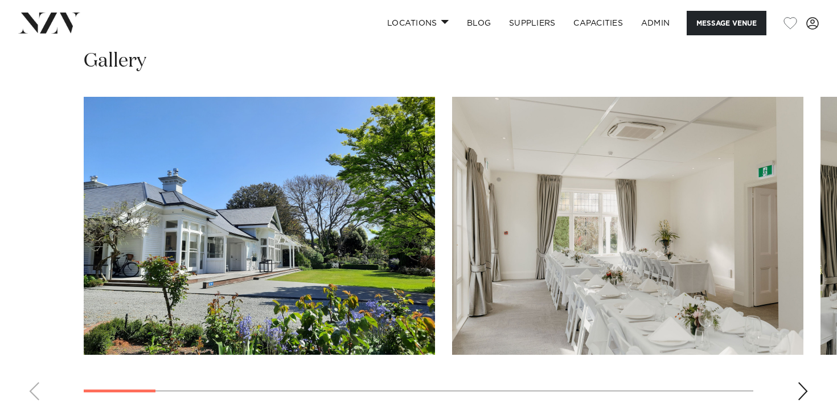
click at [804, 382] on div "Next slide" at bounding box center [802, 391] width 11 height 18
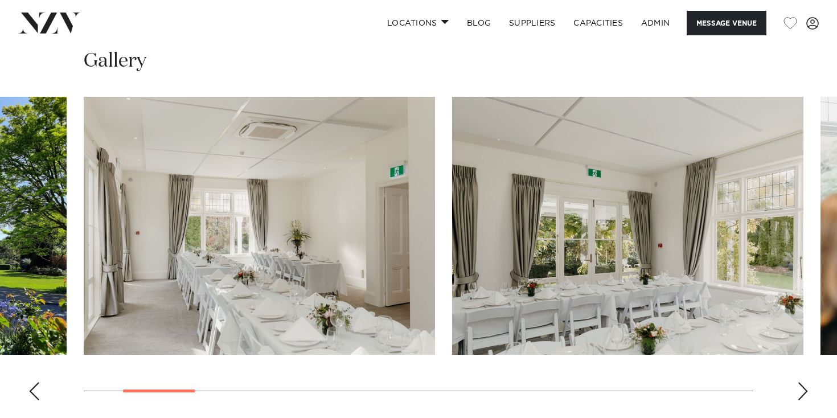
click at [799, 382] on div "Next slide" at bounding box center [802, 391] width 11 height 18
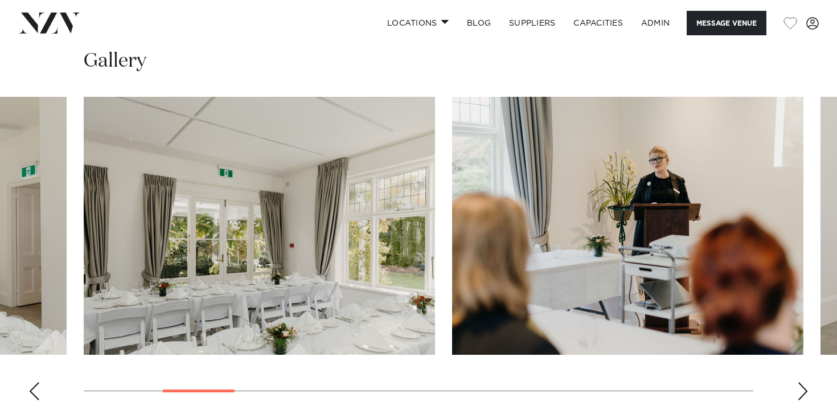
click at [799, 382] on div "Next slide" at bounding box center [802, 391] width 11 height 18
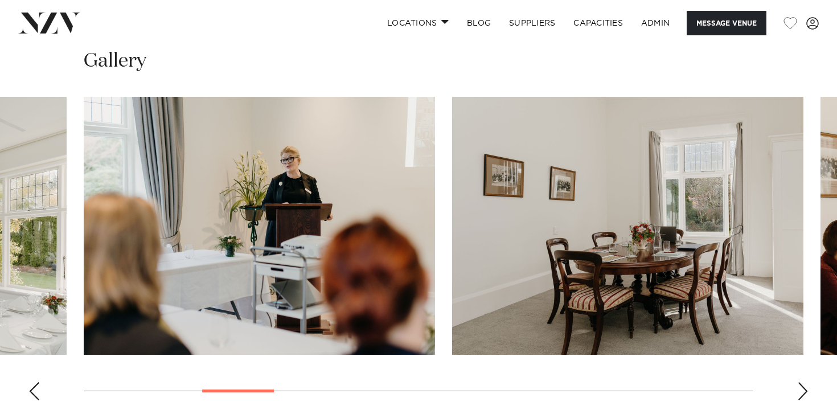
click at [799, 382] on div "Next slide" at bounding box center [802, 391] width 11 height 18
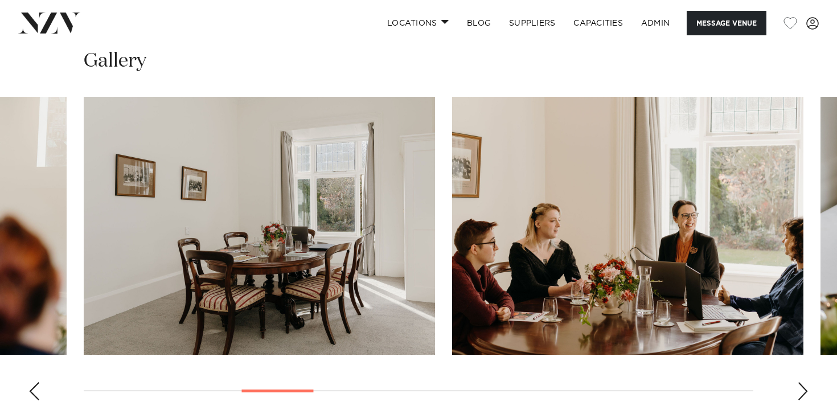
click at [799, 382] on div "Next slide" at bounding box center [802, 391] width 11 height 18
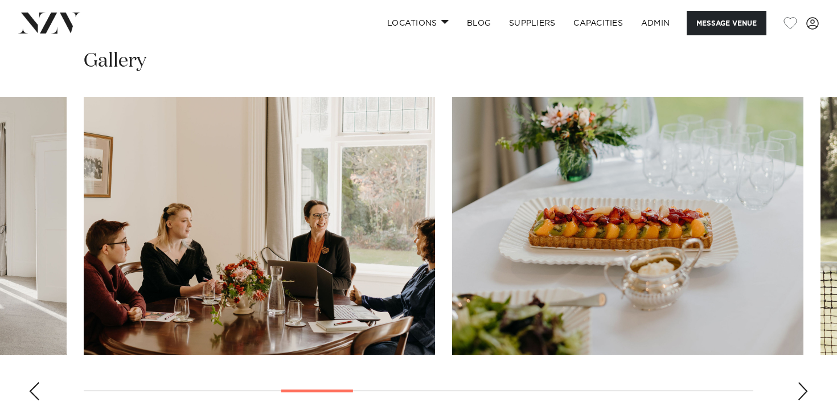
click at [799, 382] on div "Next slide" at bounding box center [802, 391] width 11 height 18
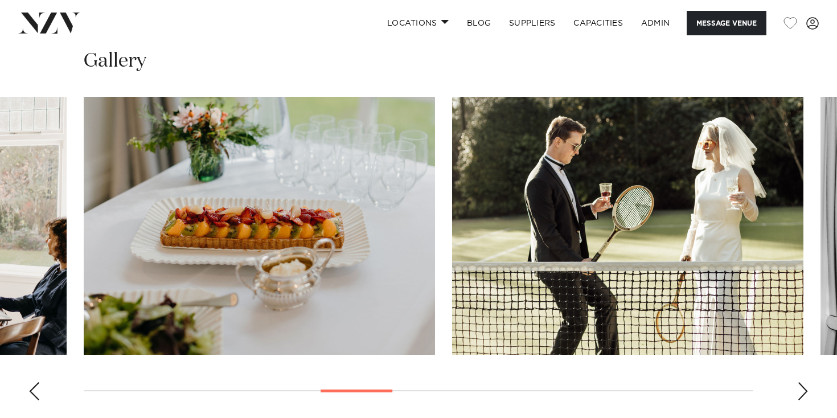
click at [799, 382] on div "Next slide" at bounding box center [802, 391] width 11 height 18
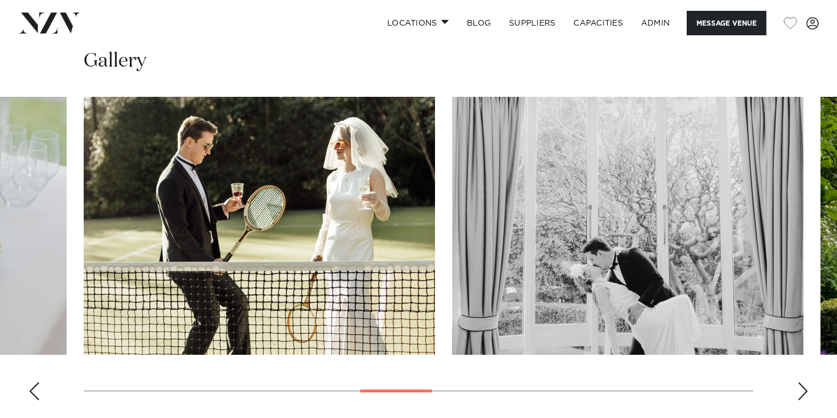
click at [801, 382] on div "Next slide" at bounding box center [802, 391] width 11 height 18
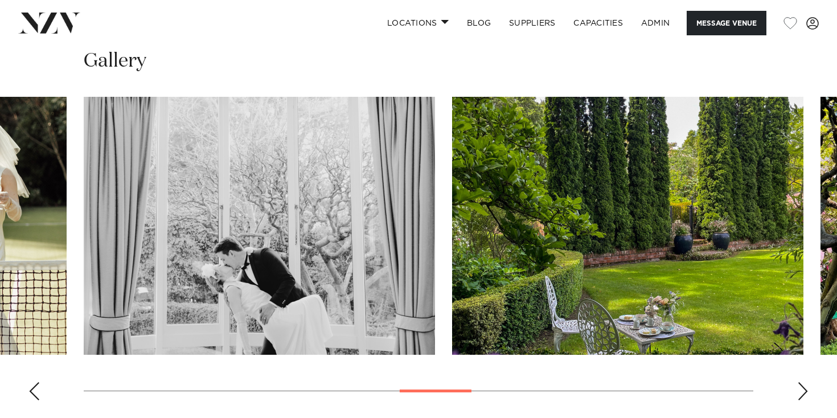
click at [800, 382] on div "Next slide" at bounding box center [802, 391] width 11 height 18
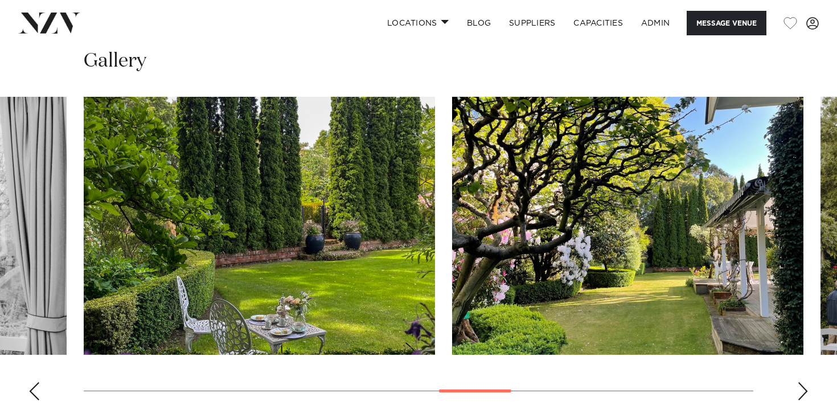
click at [800, 382] on div "Next slide" at bounding box center [802, 391] width 11 height 18
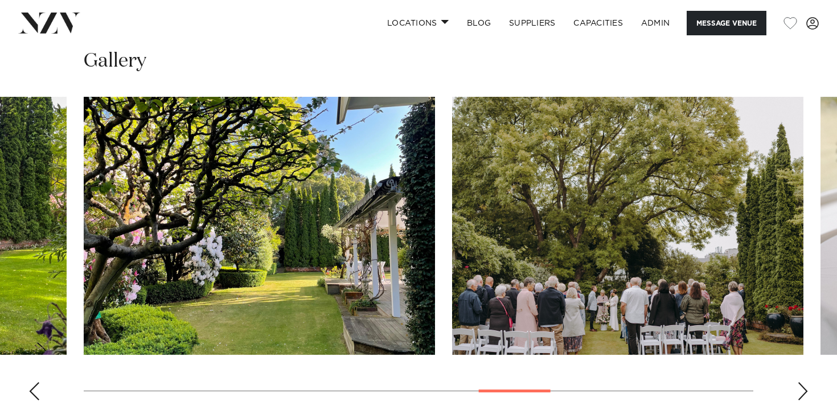
click at [800, 382] on div "Next slide" at bounding box center [802, 391] width 11 height 18
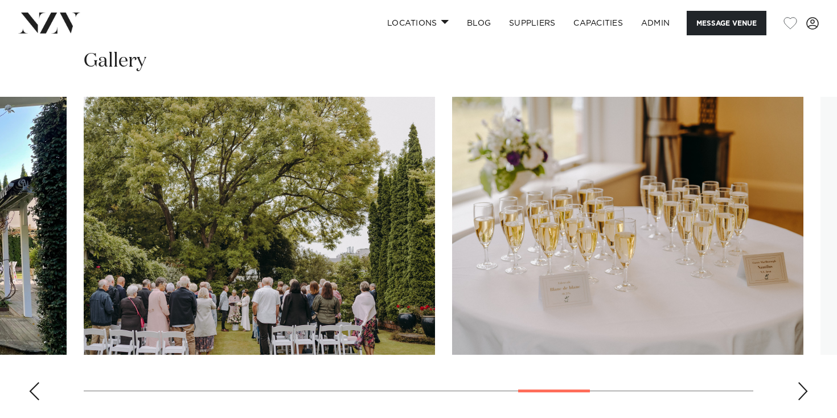
click at [800, 382] on div "Next slide" at bounding box center [802, 391] width 11 height 18
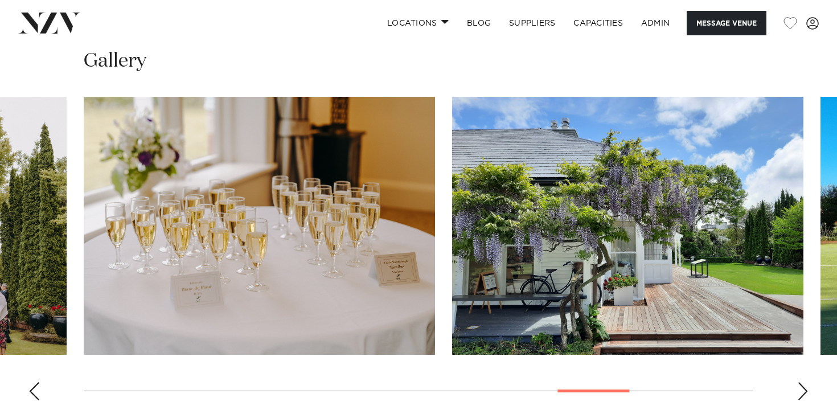
click at [800, 382] on div "Next slide" at bounding box center [802, 391] width 11 height 18
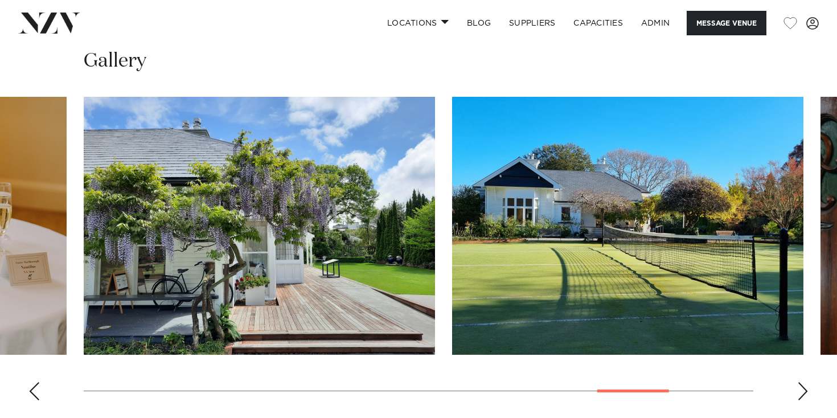
drag, startPoint x: 527, startPoint y: 181, endPoint x: 808, endPoint y: 334, distance: 320.1
click at [812, 331] on swiper-container at bounding box center [418, 253] width 837 height 313
click at [808, 382] on div "Next slide" at bounding box center [802, 391] width 11 height 18
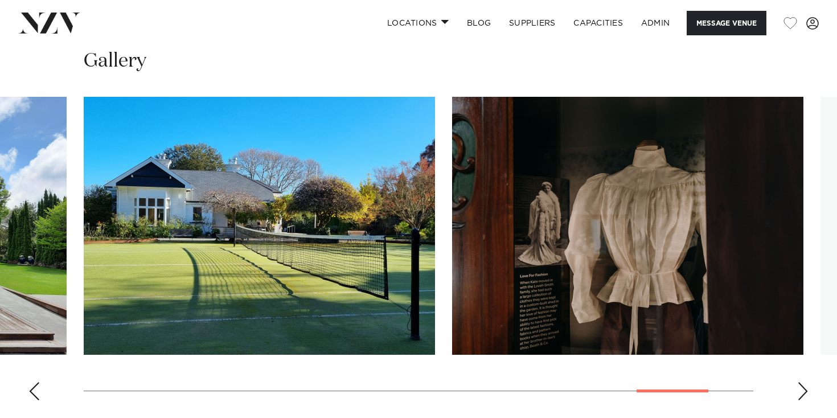
click at [806, 382] on div "Next slide" at bounding box center [802, 391] width 11 height 18
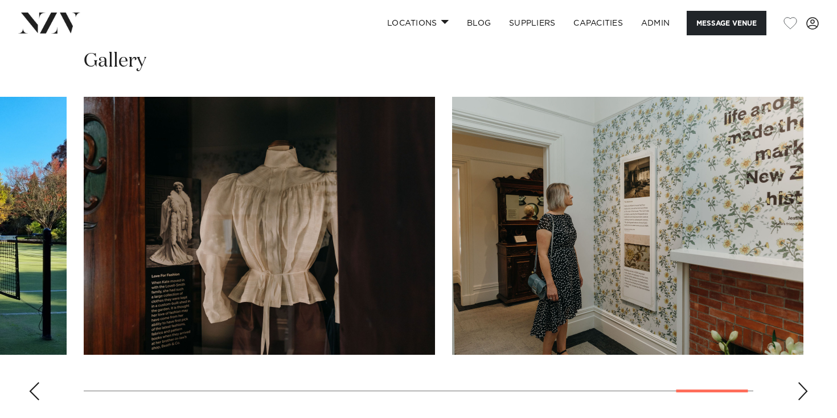
click at [806, 382] on div "Next slide" at bounding box center [802, 391] width 11 height 18
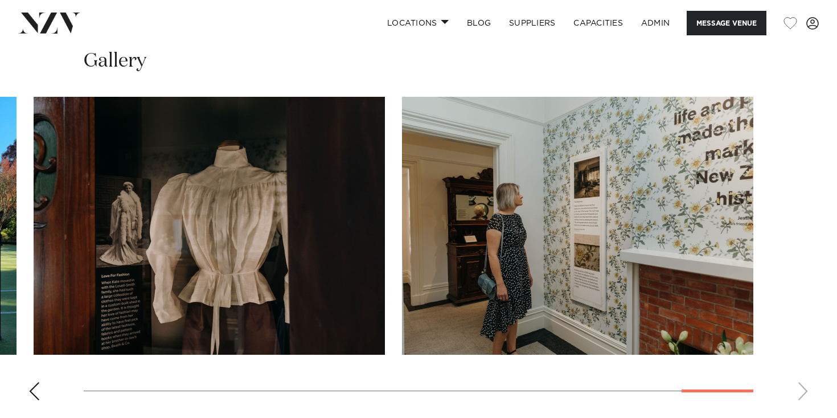
click at [806, 335] on swiper-container at bounding box center [418, 253] width 837 height 313
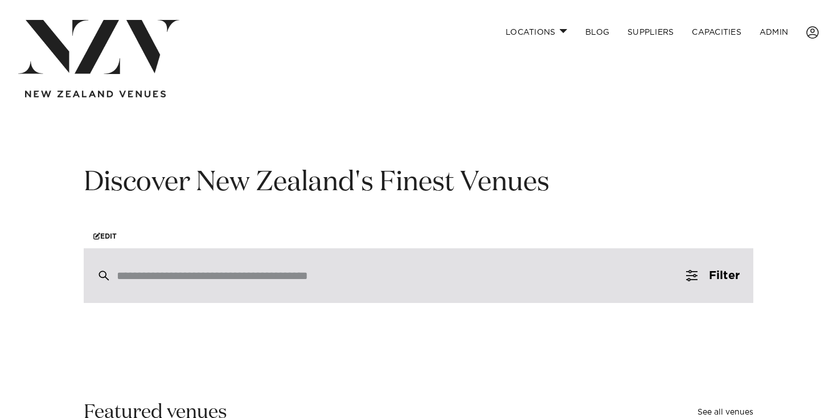
click at [245, 271] on input "search" at bounding box center [394, 275] width 555 height 13
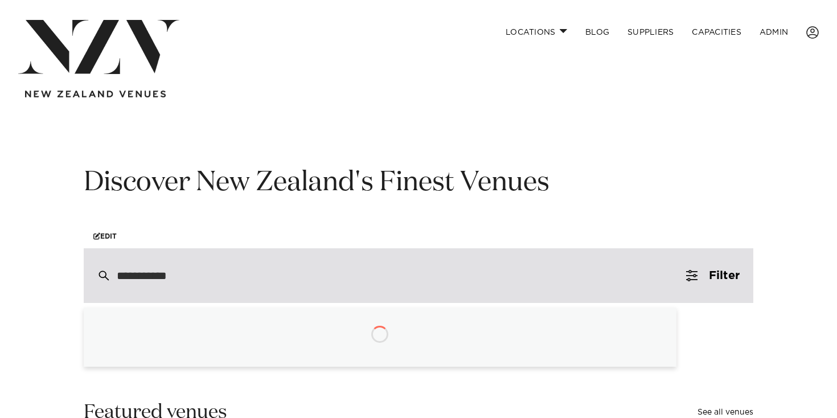
type input "**********"
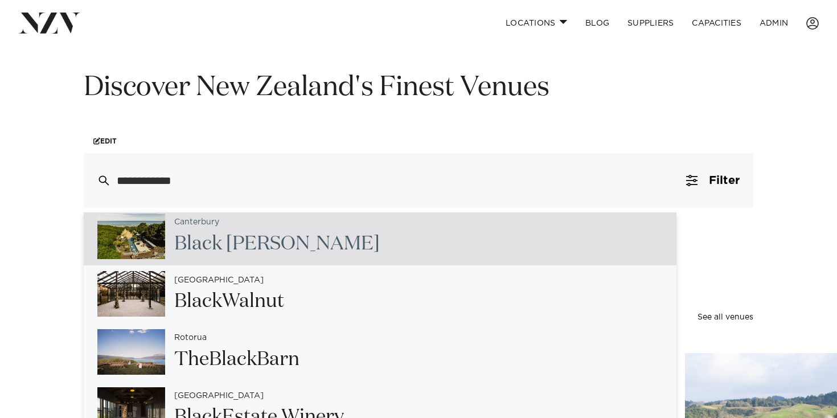
scroll to position [36, 0]
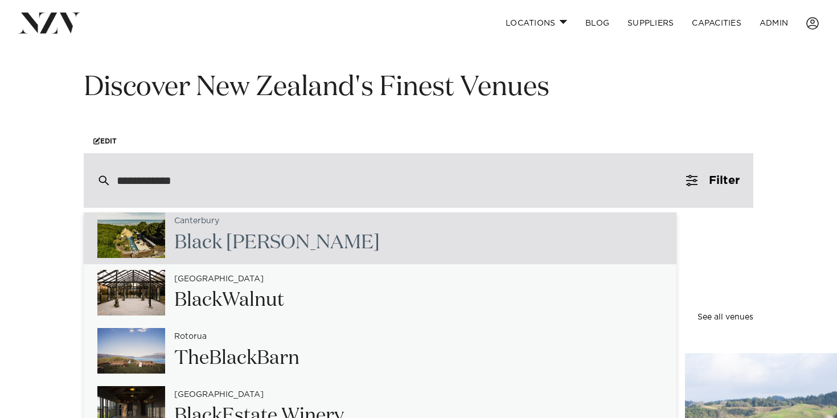
click at [306, 243] on div "Canterbury Black [PERSON_NAME]" at bounding box center [380, 235] width 593 height 58
type input "**********"
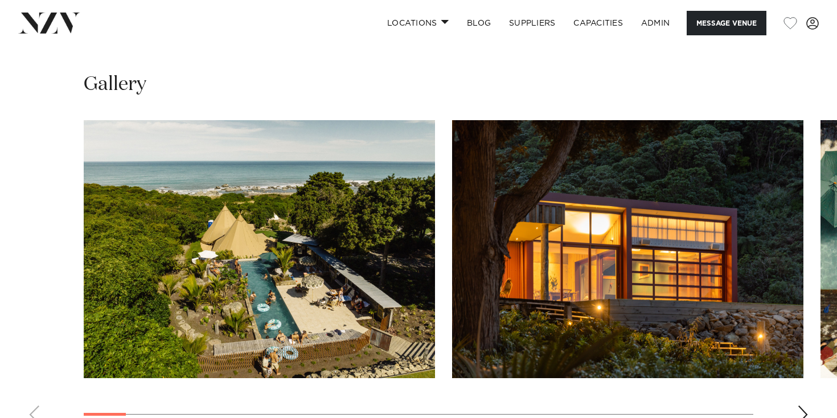
scroll to position [1027, 0]
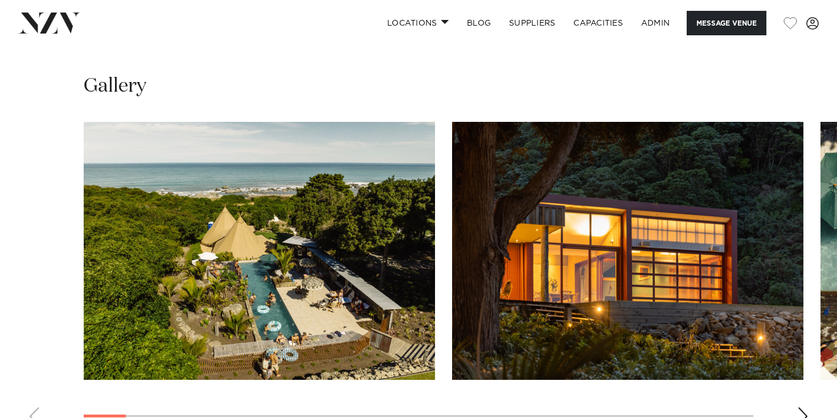
click at [812, 349] on swiper-container at bounding box center [418, 278] width 837 height 313
click at [801, 348] on swiper-container at bounding box center [418, 278] width 837 height 313
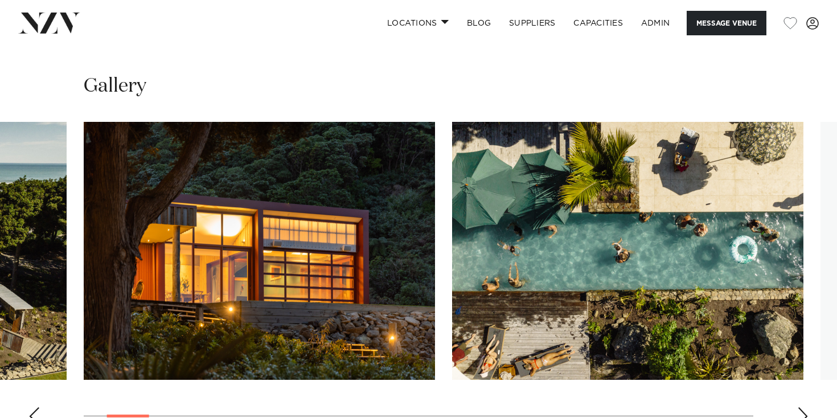
click at [796, 347] on swiper-container at bounding box center [418, 278] width 837 height 313
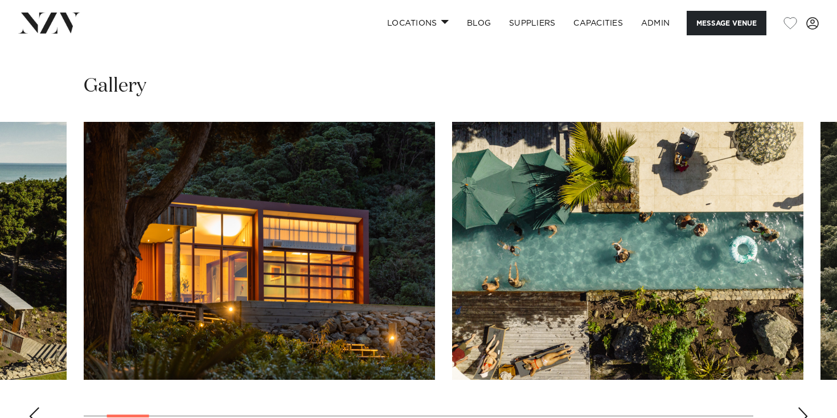
click at [799, 407] on div "Next slide" at bounding box center [802, 416] width 11 height 18
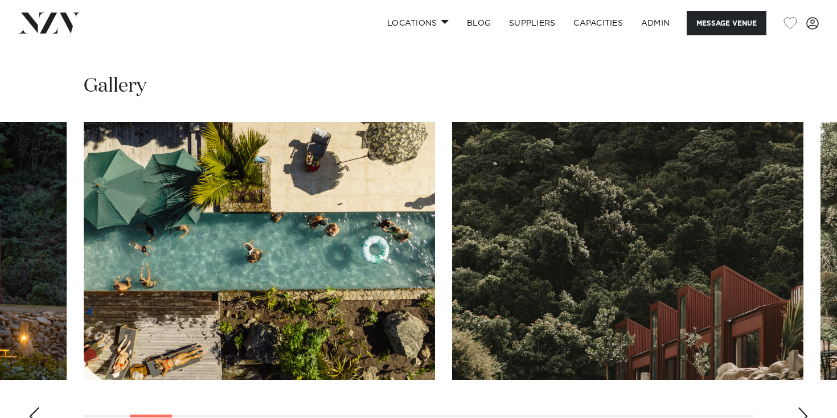
click at [799, 407] on div "Next slide" at bounding box center [802, 416] width 11 height 18
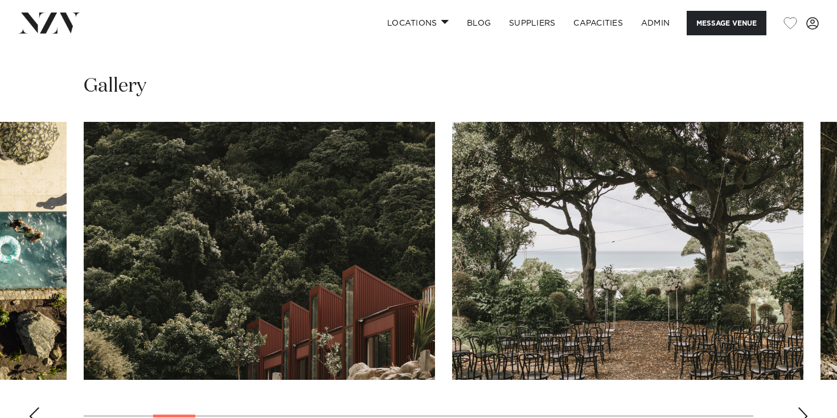
click at [799, 407] on div "Next slide" at bounding box center [802, 416] width 11 height 18
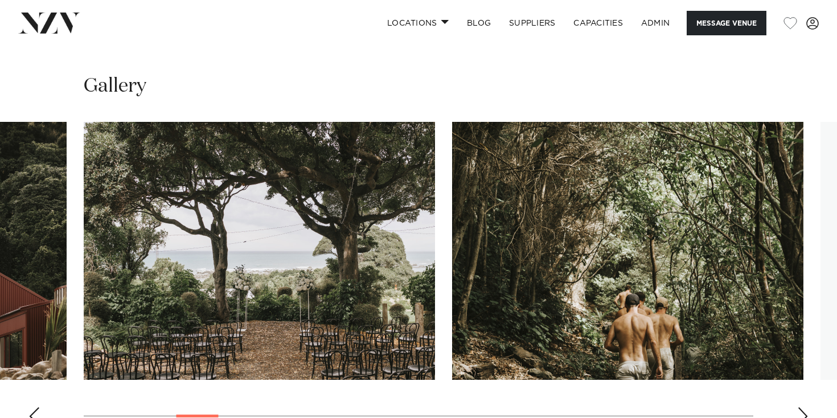
click at [799, 407] on div "Next slide" at bounding box center [802, 416] width 11 height 18
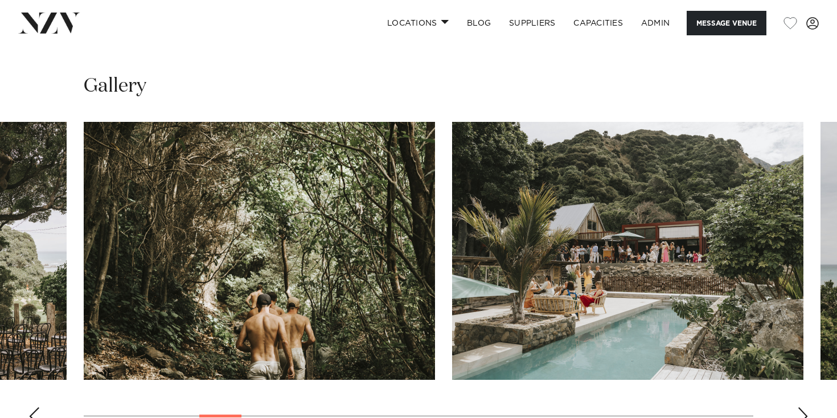
click at [799, 407] on div "Next slide" at bounding box center [802, 416] width 11 height 18
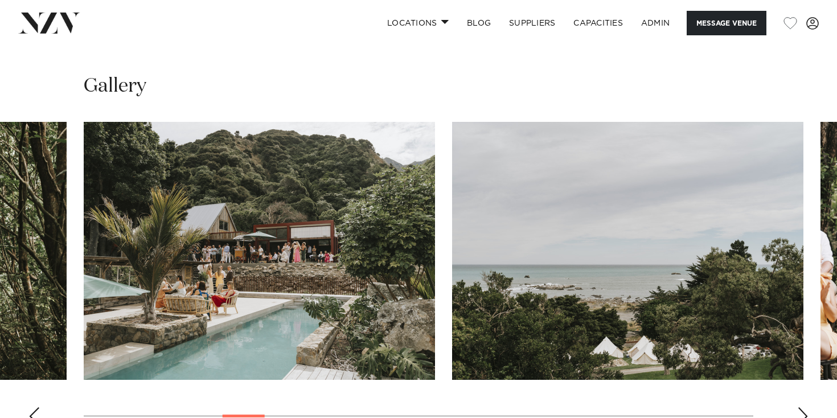
click at [799, 407] on div "Next slide" at bounding box center [802, 416] width 11 height 18
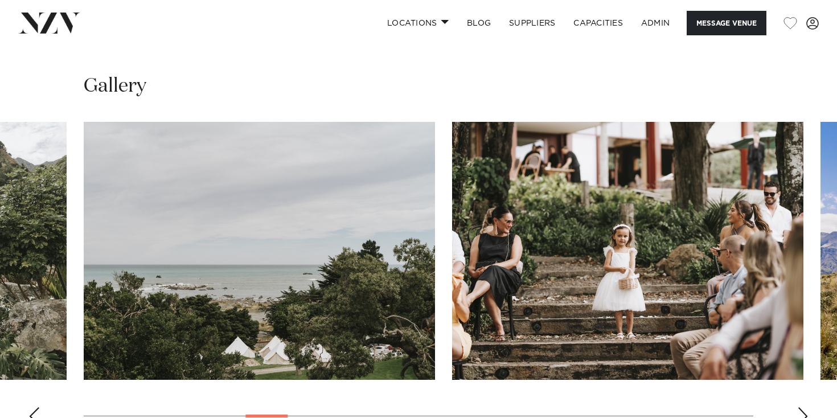
click at [799, 407] on div "Next slide" at bounding box center [802, 416] width 11 height 18
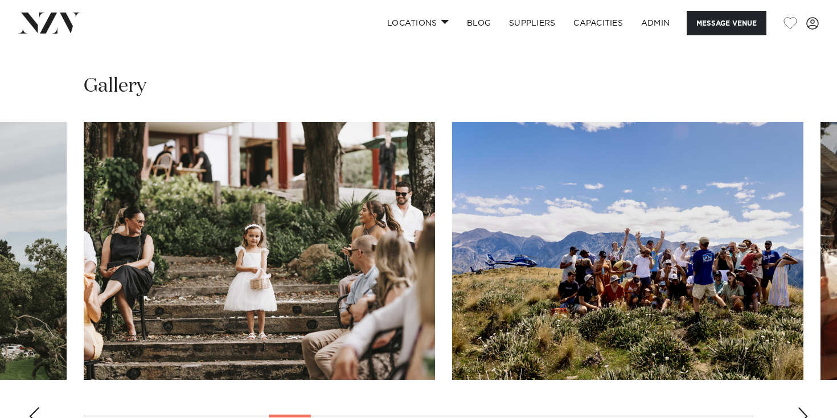
click at [799, 407] on div "Next slide" at bounding box center [802, 416] width 11 height 18
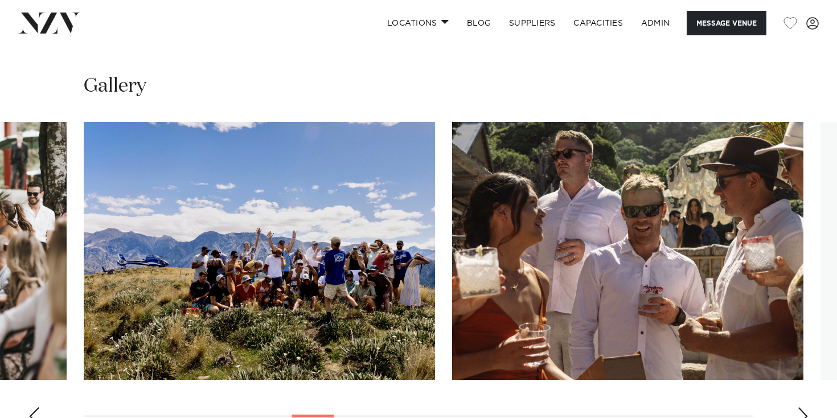
click at [799, 407] on div "Next slide" at bounding box center [802, 416] width 11 height 18
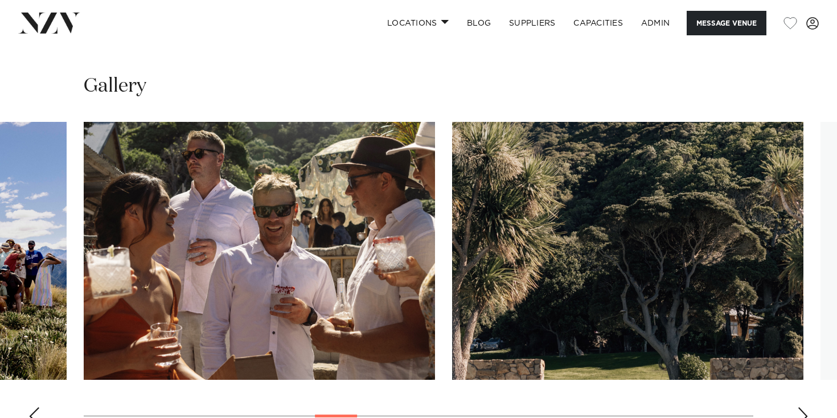
click at [799, 407] on div "Next slide" at bounding box center [802, 416] width 11 height 18
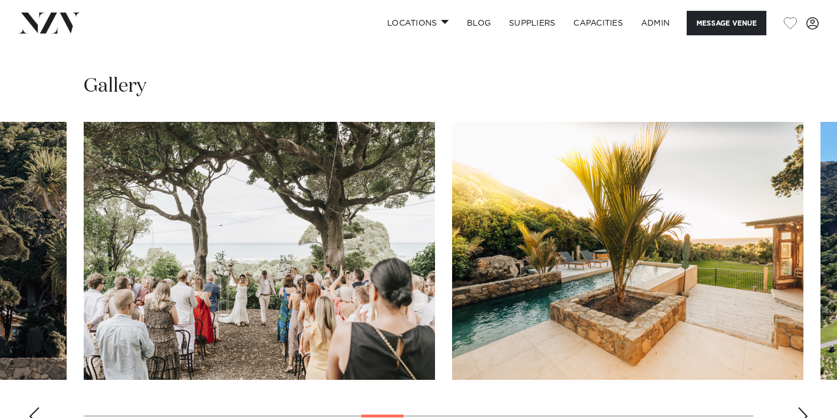
click at [799, 407] on div "Next slide" at bounding box center [802, 416] width 11 height 18
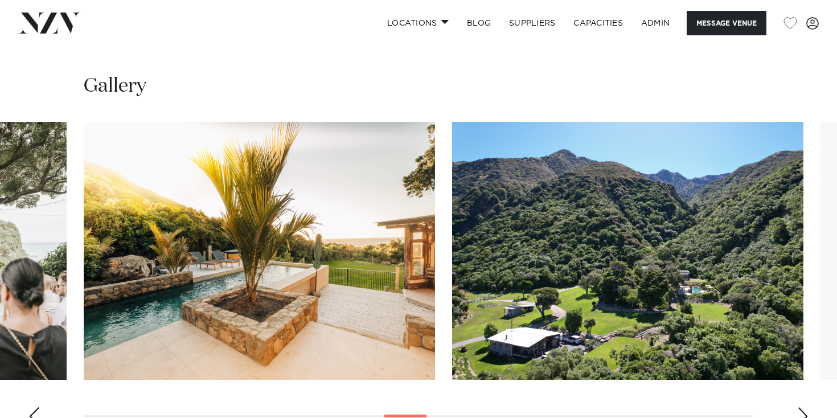
click at [799, 407] on div "Next slide" at bounding box center [802, 416] width 11 height 18
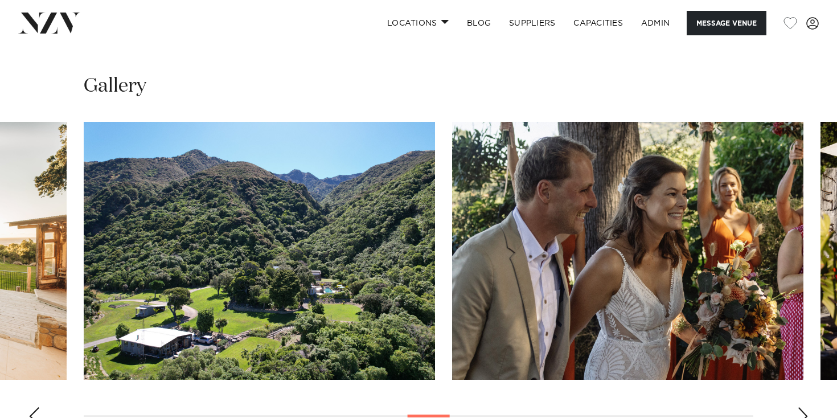
click at [799, 407] on div "Next slide" at bounding box center [802, 416] width 11 height 18
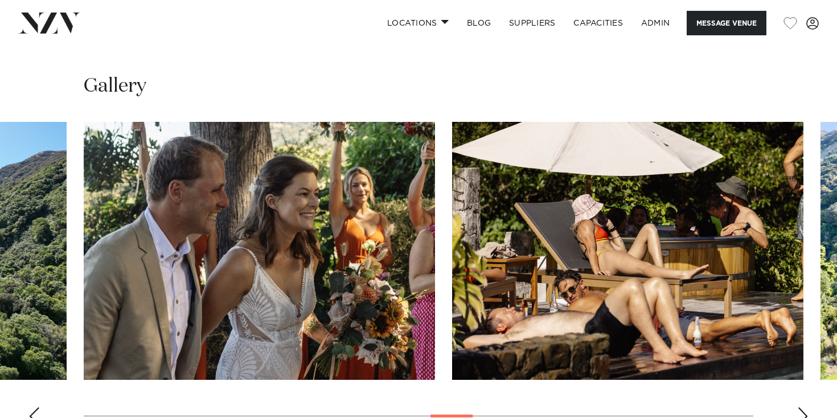
click at [799, 407] on div "Next slide" at bounding box center [802, 416] width 11 height 18
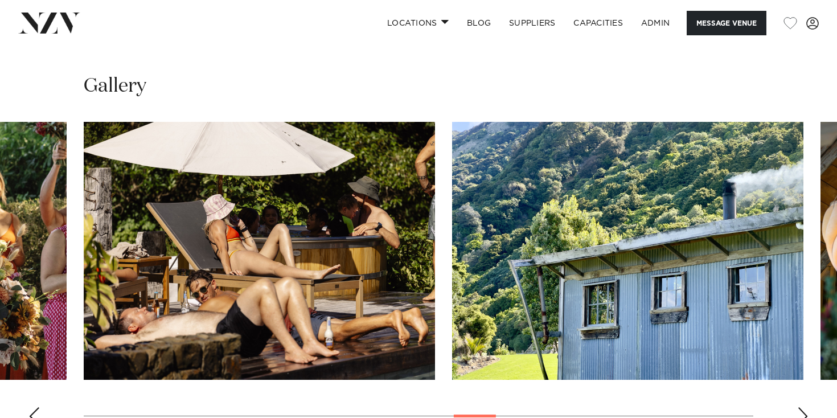
click at [799, 407] on div "Next slide" at bounding box center [802, 416] width 11 height 18
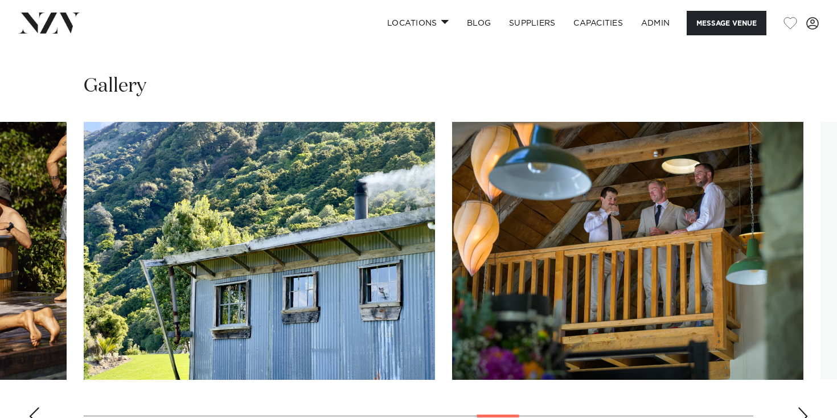
click at [799, 407] on div "Next slide" at bounding box center [802, 416] width 11 height 18
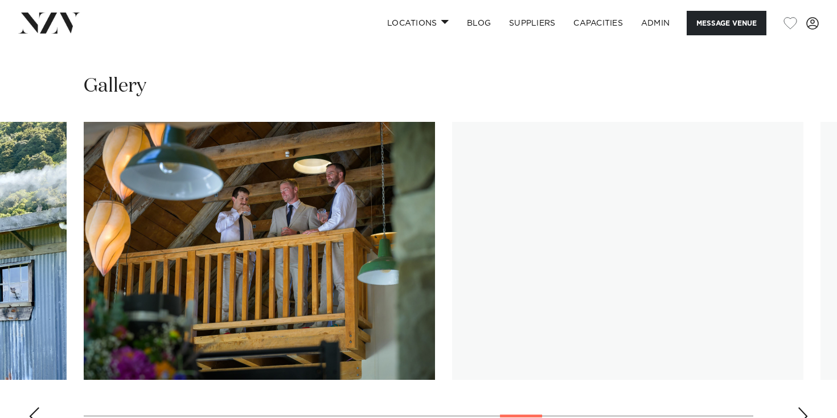
click at [799, 407] on div "Next slide" at bounding box center [802, 416] width 11 height 18
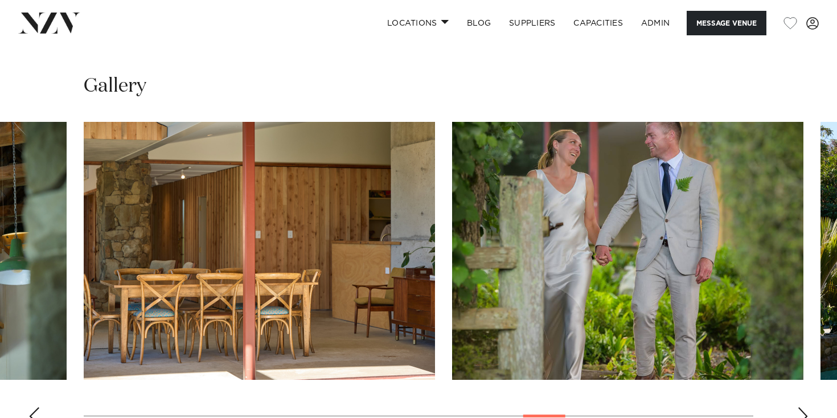
click at [799, 407] on div "Next slide" at bounding box center [802, 416] width 11 height 18
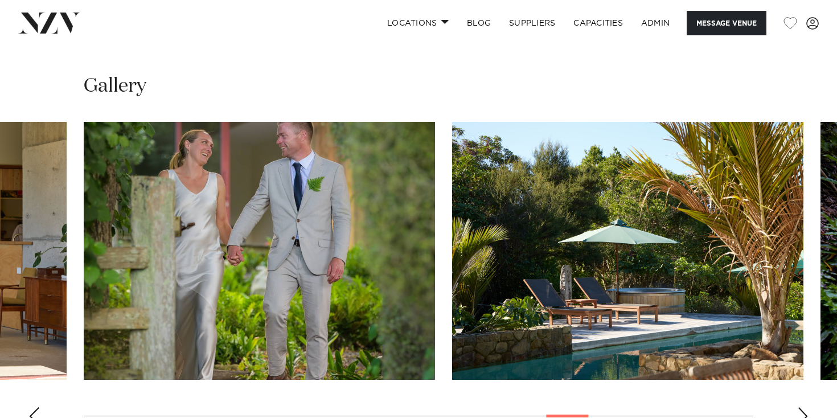
click at [799, 407] on div "Next slide" at bounding box center [802, 416] width 11 height 18
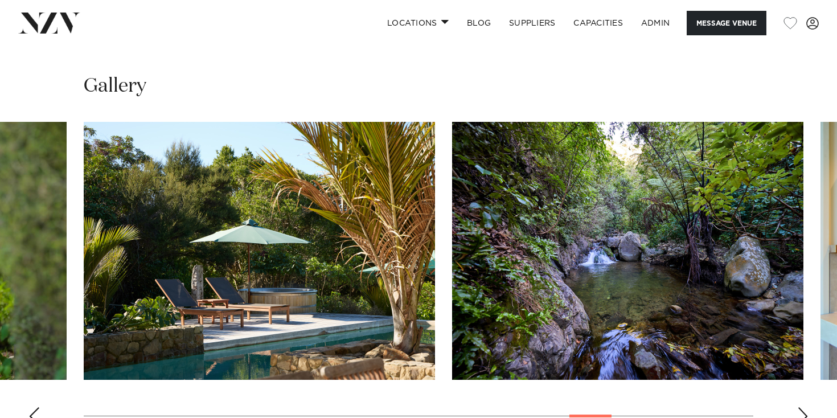
click at [799, 407] on div "Next slide" at bounding box center [802, 416] width 11 height 18
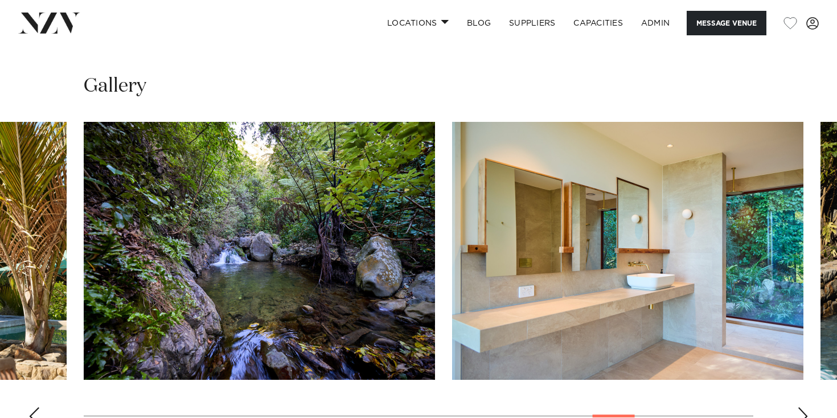
click at [799, 407] on div "Next slide" at bounding box center [802, 416] width 11 height 18
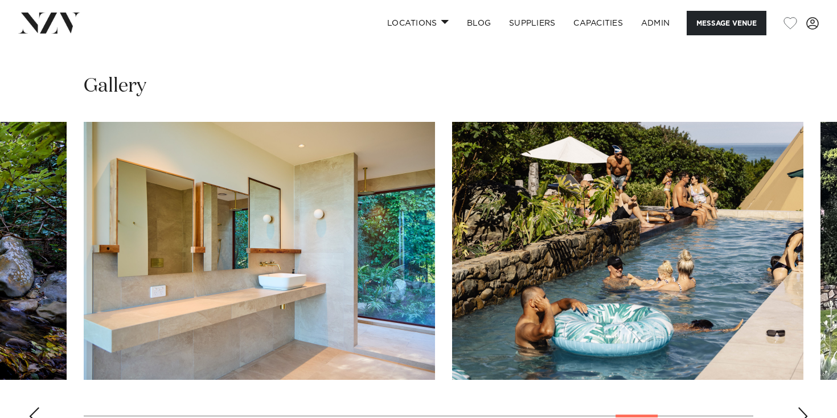
click at [799, 407] on div "Next slide" at bounding box center [802, 416] width 11 height 18
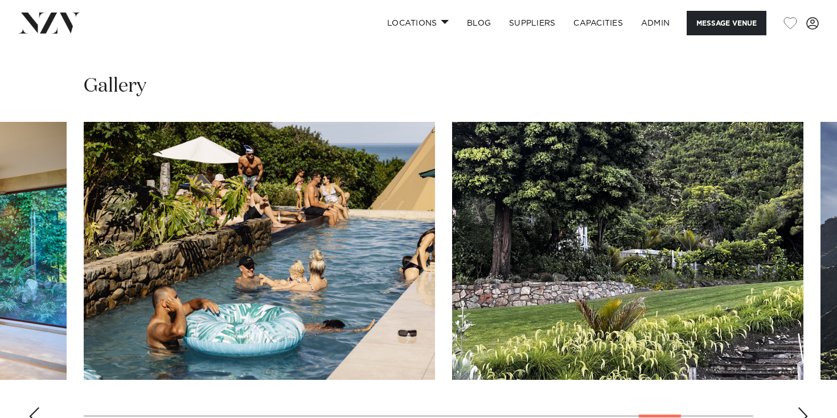
click at [799, 407] on div "Next slide" at bounding box center [802, 416] width 11 height 18
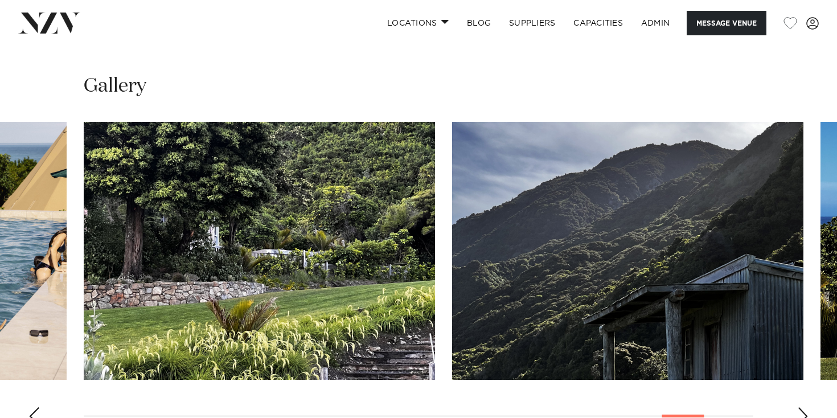
click at [34, 336] on swiper-container at bounding box center [418, 278] width 837 height 313
click at [38, 407] on div "Previous slide" at bounding box center [33, 416] width 11 height 18
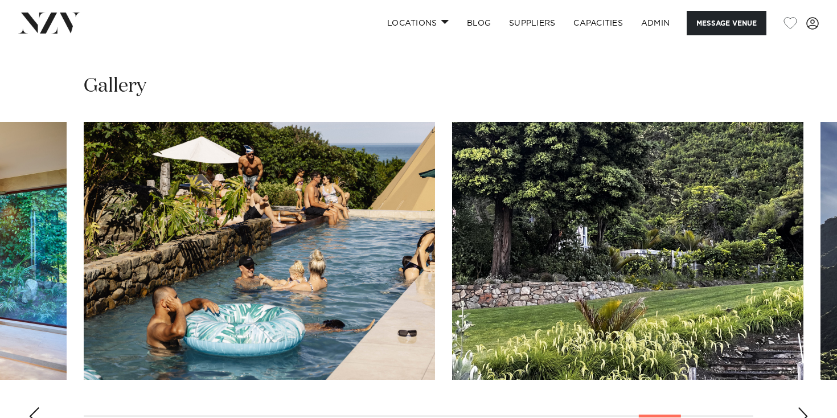
click at [38, 407] on div "Previous slide" at bounding box center [33, 416] width 11 height 18
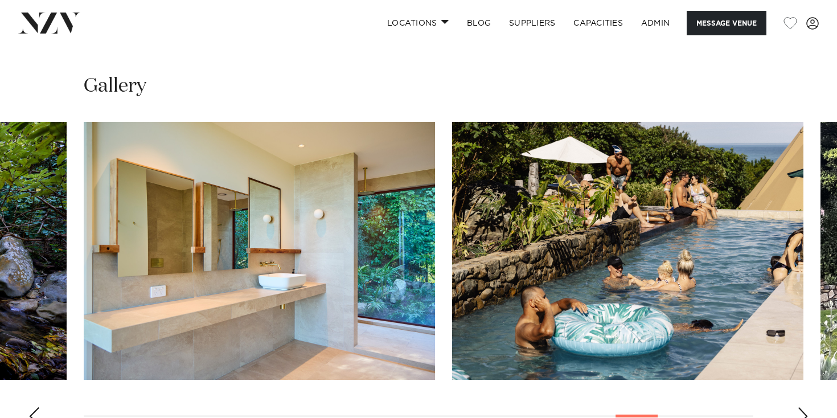
click at [38, 407] on div "Previous slide" at bounding box center [33, 416] width 11 height 18
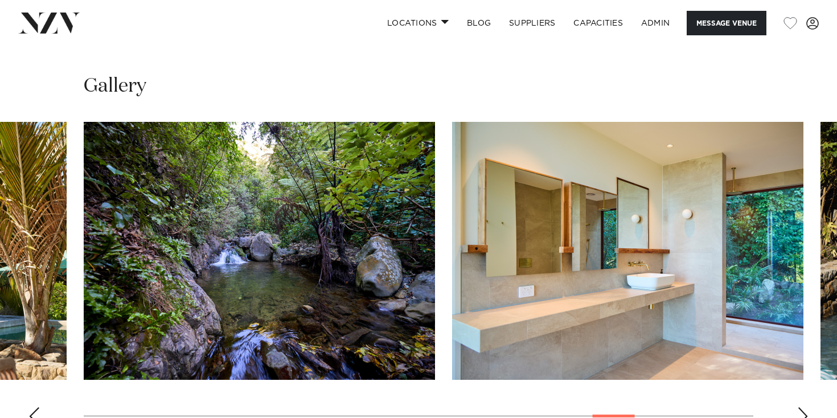
click at [38, 407] on div "Previous slide" at bounding box center [33, 416] width 11 height 18
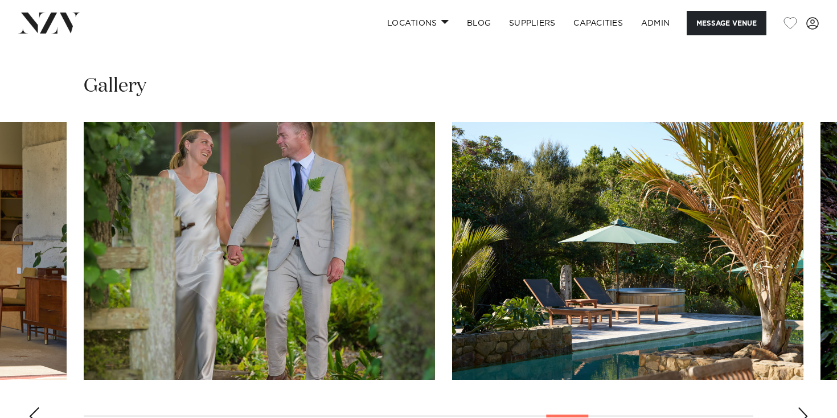
click at [38, 407] on div "Previous slide" at bounding box center [33, 416] width 11 height 18
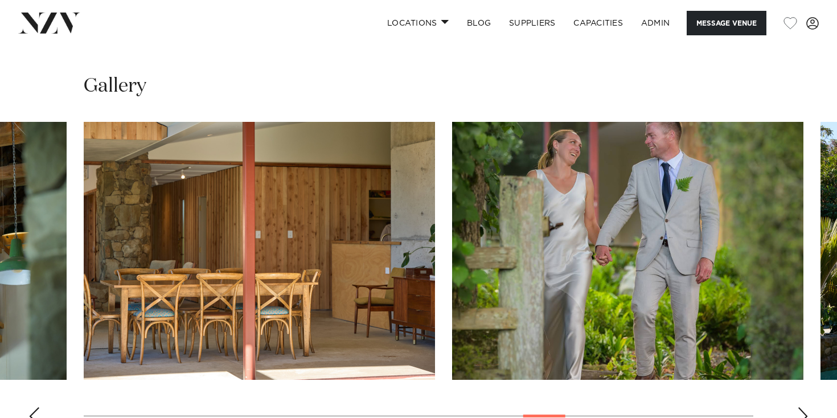
click at [38, 407] on div "Previous slide" at bounding box center [33, 416] width 11 height 18
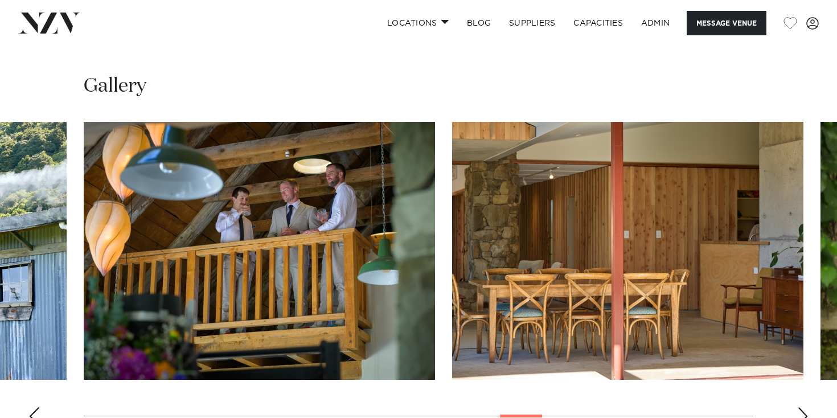
click at [38, 407] on div "Previous slide" at bounding box center [33, 416] width 11 height 18
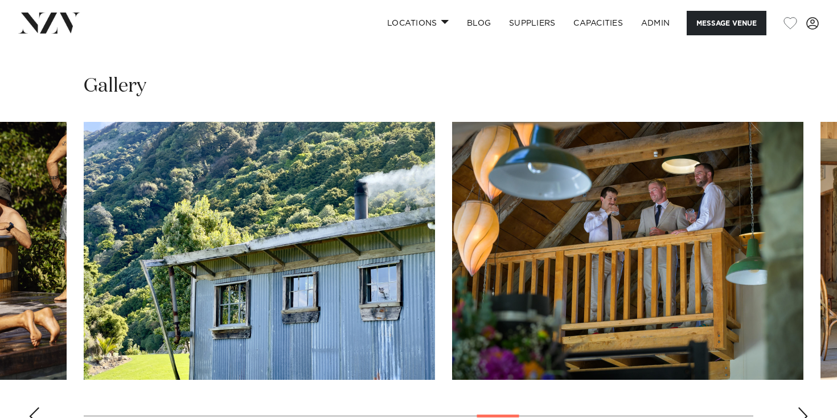
click at [38, 407] on div "Previous slide" at bounding box center [33, 416] width 11 height 18
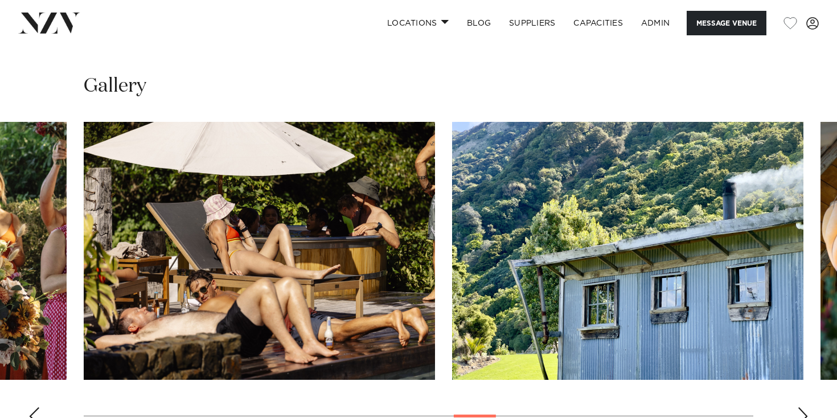
click at [38, 407] on div "Previous slide" at bounding box center [33, 416] width 11 height 18
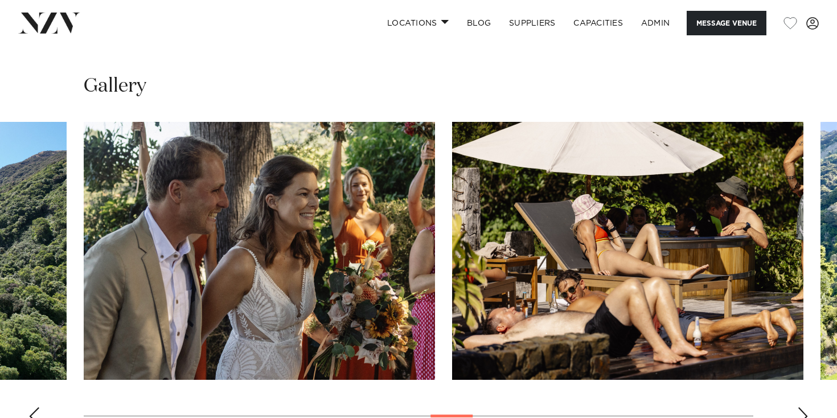
click at [39, 407] on div "Previous slide" at bounding box center [33, 416] width 11 height 18
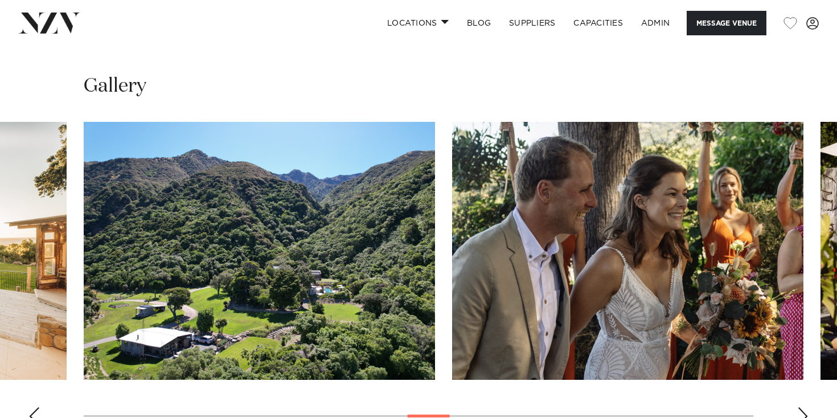
click at [39, 407] on div "Previous slide" at bounding box center [33, 416] width 11 height 18
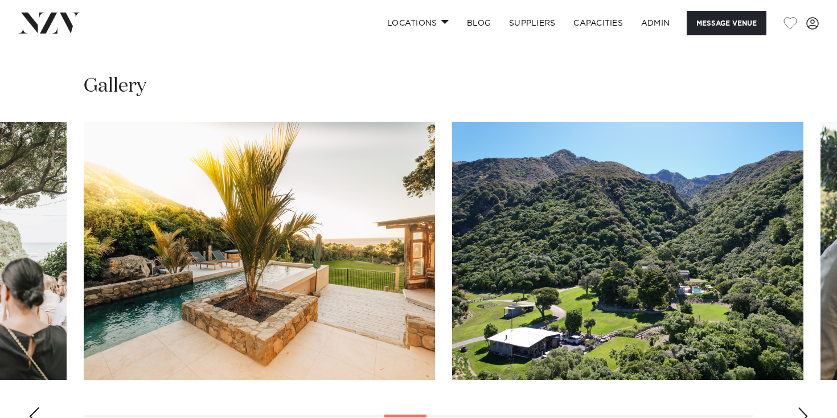
click at [39, 407] on div "Previous slide" at bounding box center [33, 416] width 11 height 18
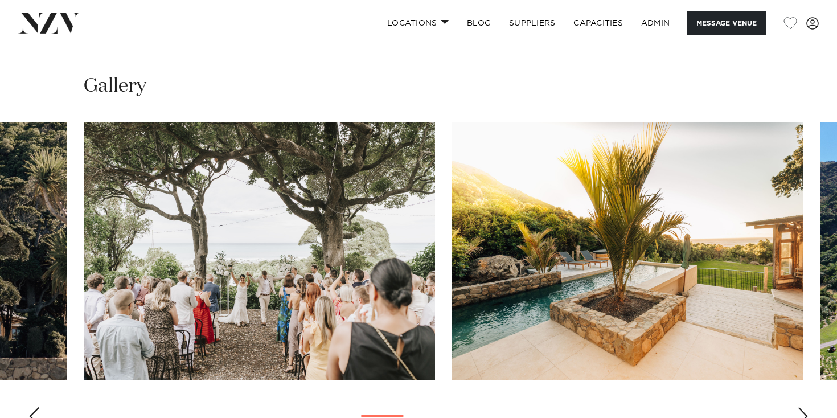
click at [39, 407] on div "Previous slide" at bounding box center [33, 416] width 11 height 18
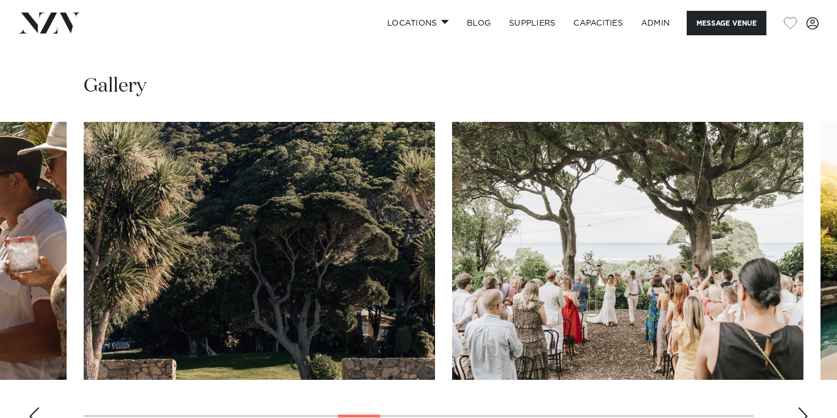
click at [39, 407] on div "Previous slide" at bounding box center [33, 416] width 11 height 18
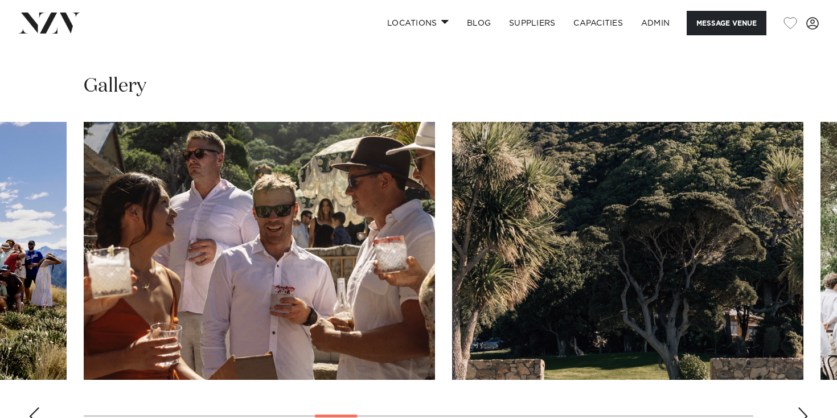
click at [39, 407] on div "Previous slide" at bounding box center [33, 416] width 11 height 18
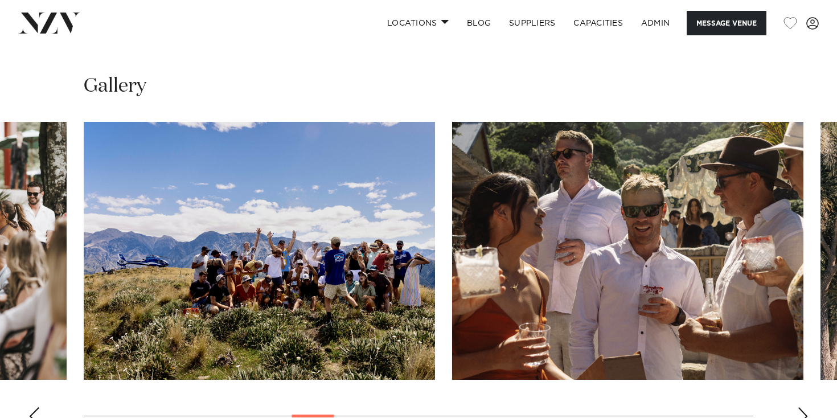
click at [39, 407] on div "Previous slide" at bounding box center [33, 416] width 11 height 18
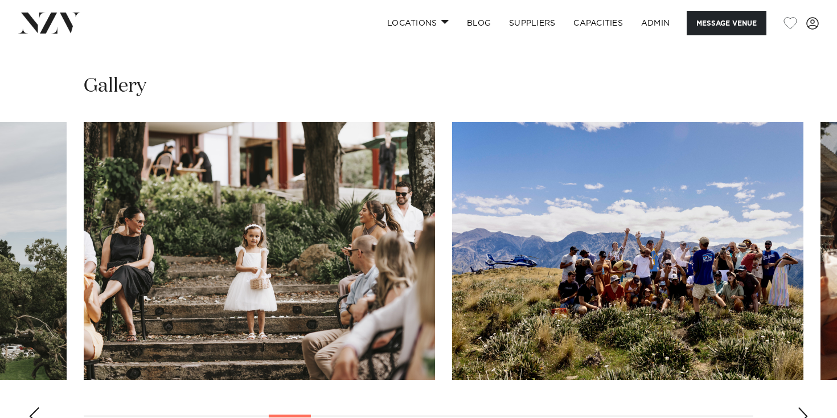
click at [39, 407] on div "Previous slide" at bounding box center [33, 416] width 11 height 18
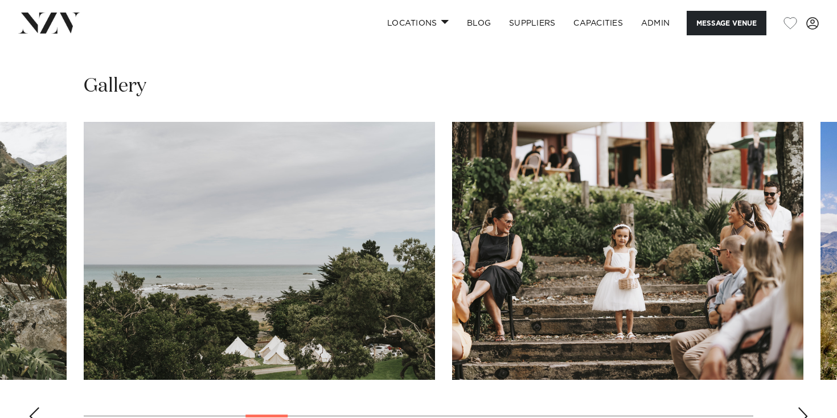
click at [39, 407] on div "Previous slide" at bounding box center [33, 416] width 11 height 18
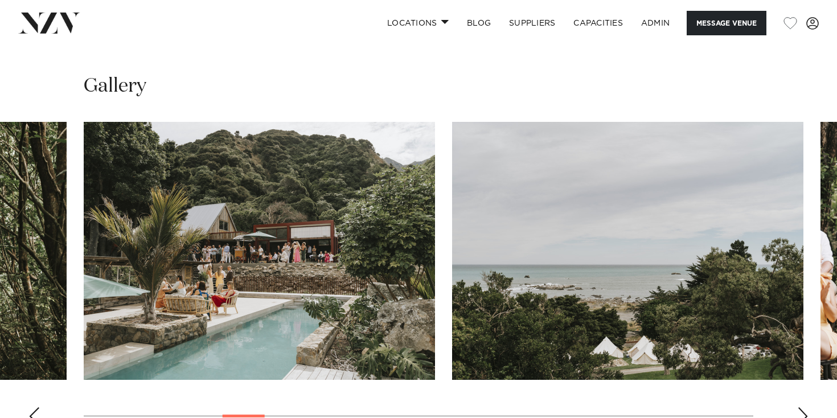
drag, startPoint x: 204, startPoint y: 212, endPoint x: 799, endPoint y: 343, distance: 608.3
click at [799, 343] on swiper-container at bounding box center [418, 278] width 837 height 313
click at [800, 407] on div "Next slide" at bounding box center [802, 416] width 11 height 18
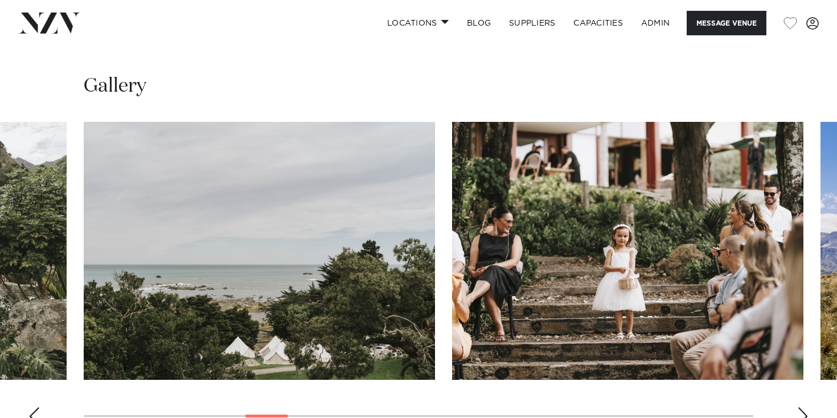
click at [800, 407] on div "Next slide" at bounding box center [802, 416] width 11 height 18
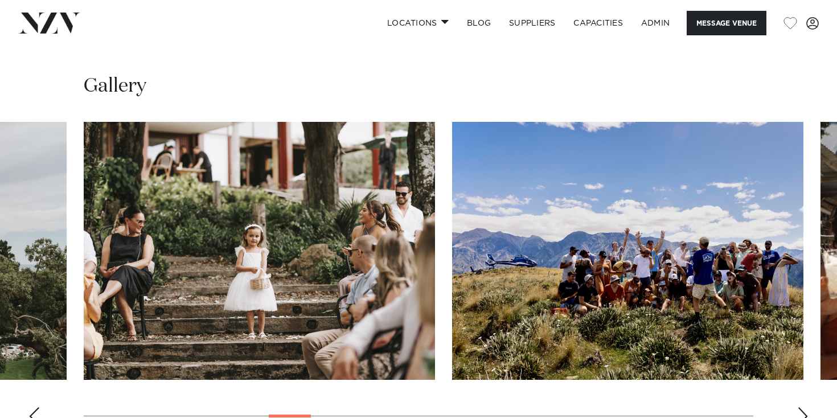
click at [800, 407] on div "Next slide" at bounding box center [802, 416] width 11 height 18
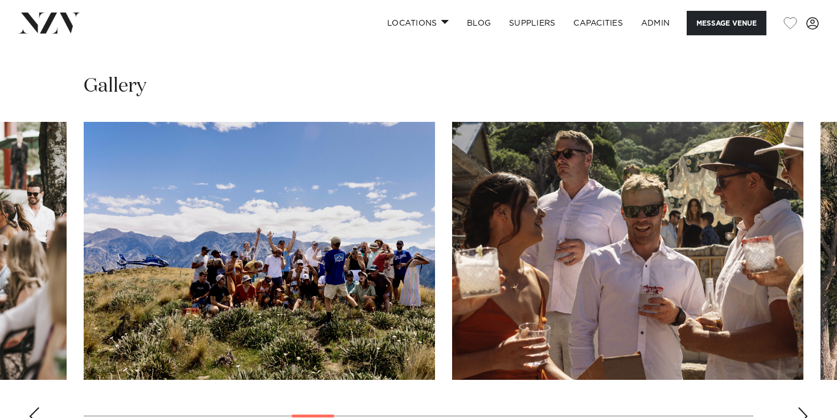
click at [800, 407] on div "Next slide" at bounding box center [802, 416] width 11 height 18
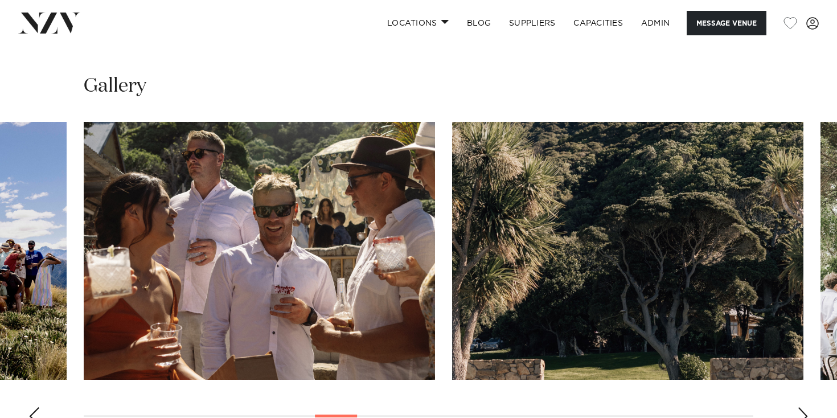
click at [800, 407] on div "Next slide" at bounding box center [802, 416] width 11 height 18
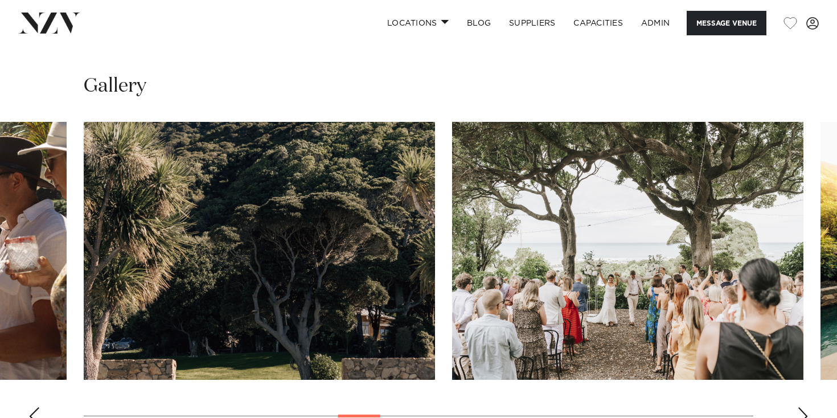
click at [800, 407] on div "Next slide" at bounding box center [802, 416] width 11 height 18
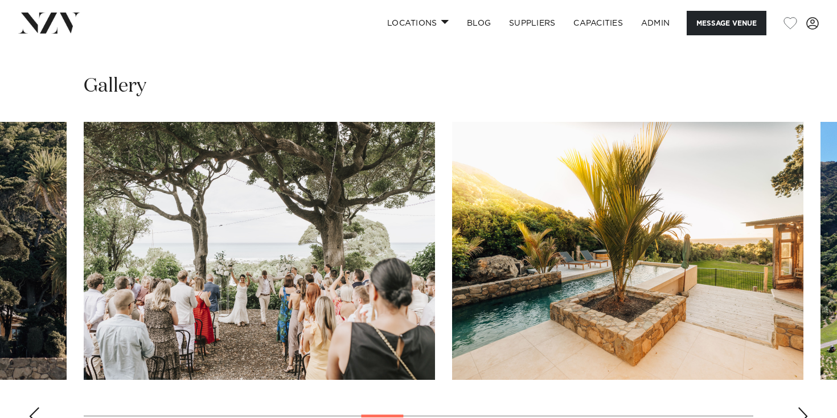
click at [800, 407] on div "Next slide" at bounding box center [802, 416] width 11 height 18
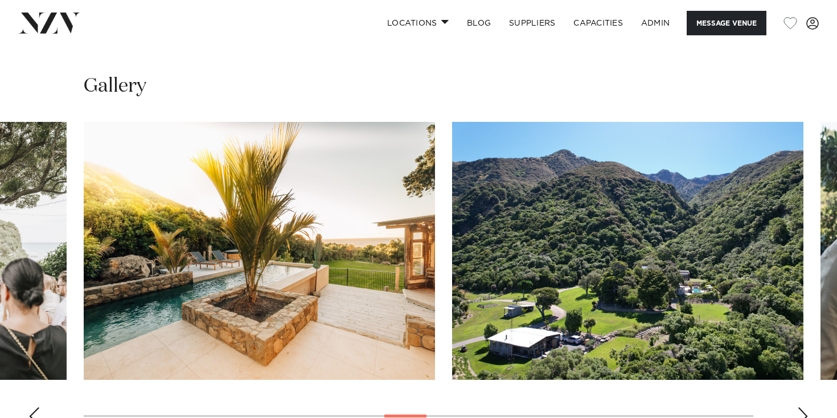
click at [801, 407] on div "Next slide" at bounding box center [802, 416] width 11 height 18
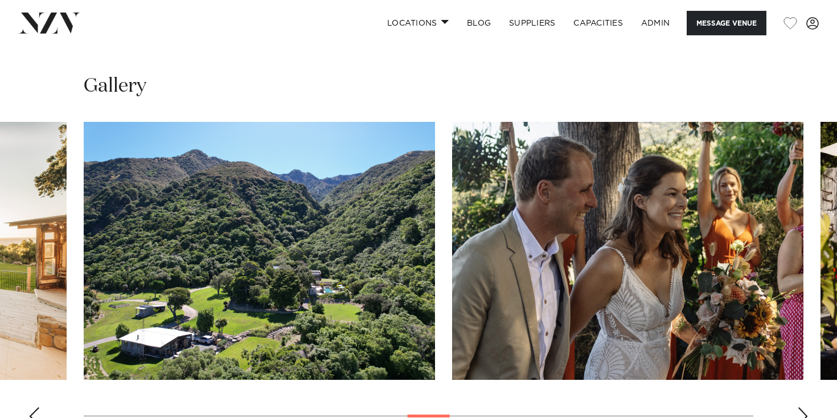
click at [801, 407] on div "Next slide" at bounding box center [802, 416] width 11 height 18
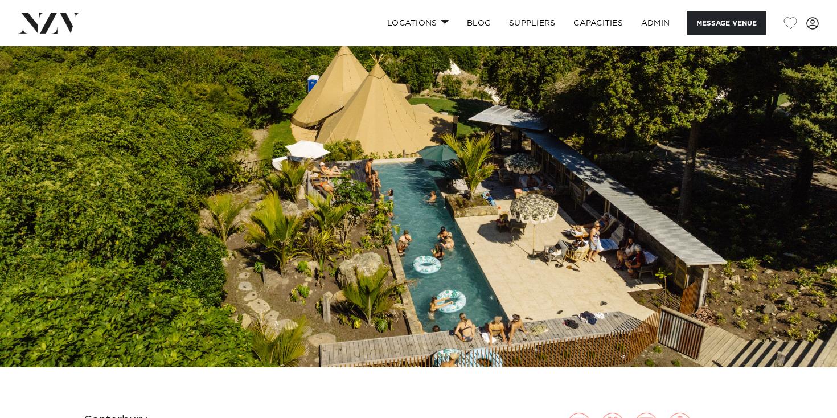
scroll to position [75, 0]
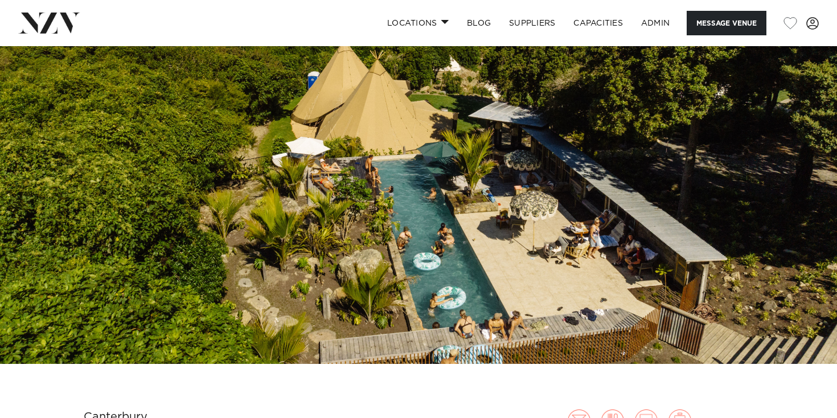
click at [371, 115] on img at bounding box center [418, 168] width 837 height 392
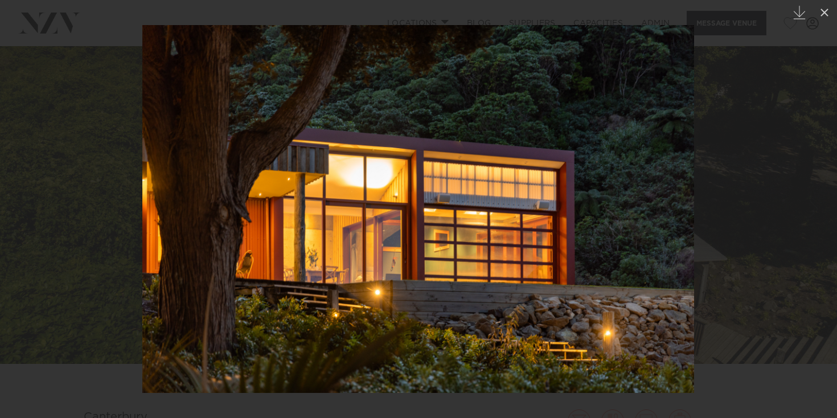
click at [105, 59] on div at bounding box center [418, 209] width 837 height 418
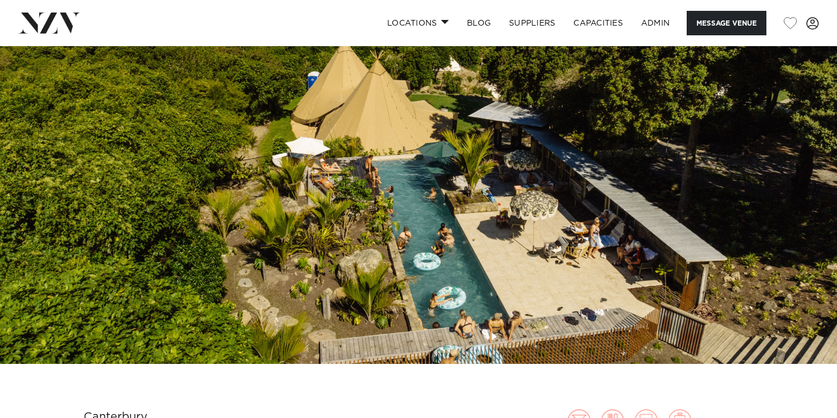
click at [73, 28] on img at bounding box center [49, 23] width 62 height 21
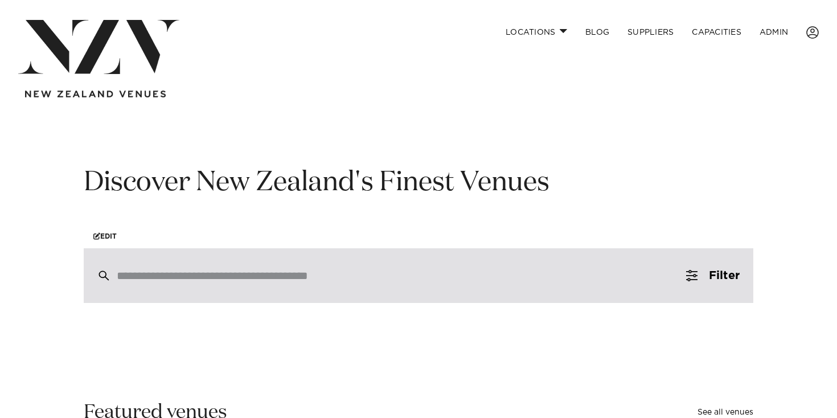
click at [265, 285] on div at bounding box center [419, 275] width 670 height 55
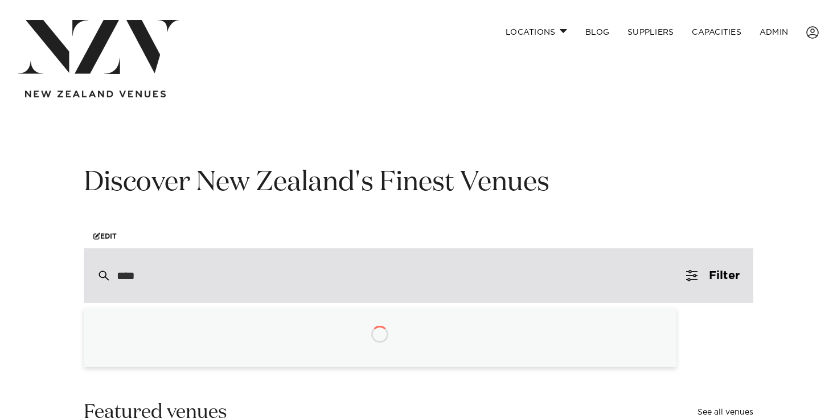
type input "*****"
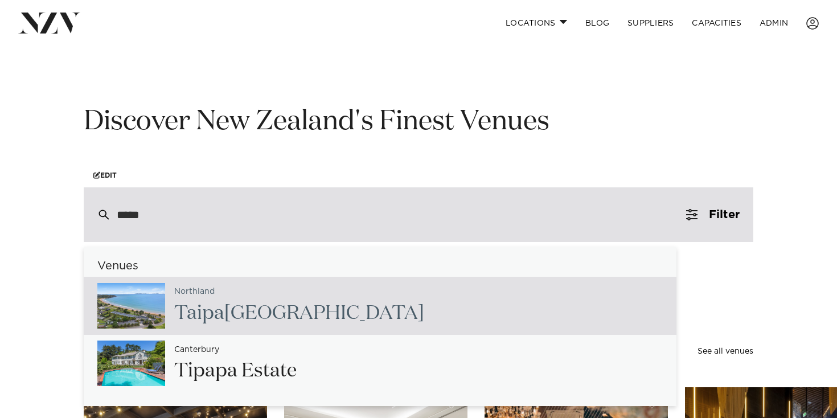
scroll to position [79, 0]
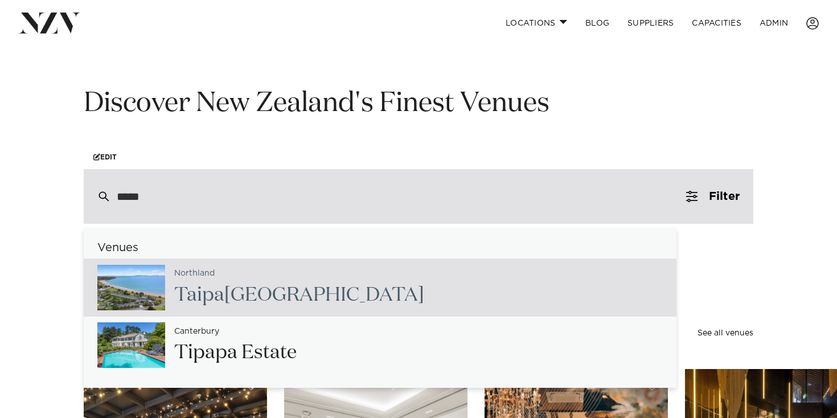
click at [327, 293] on h2 "[GEOGRAPHIC_DATA]" at bounding box center [299, 295] width 250 height 26
type input "**********"
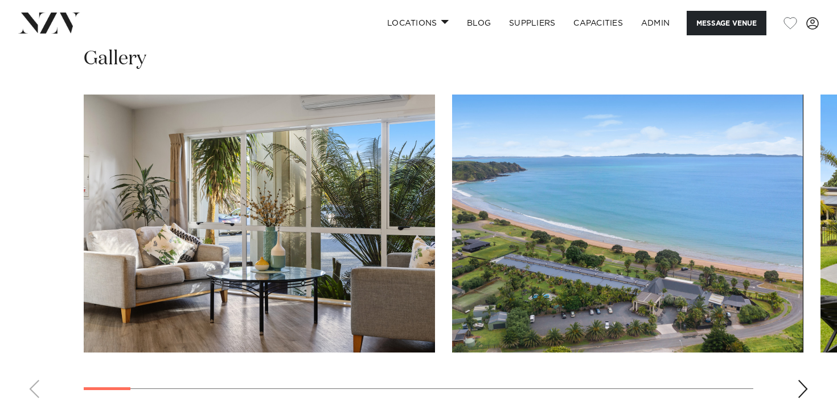
scroll to position [1055, 0]
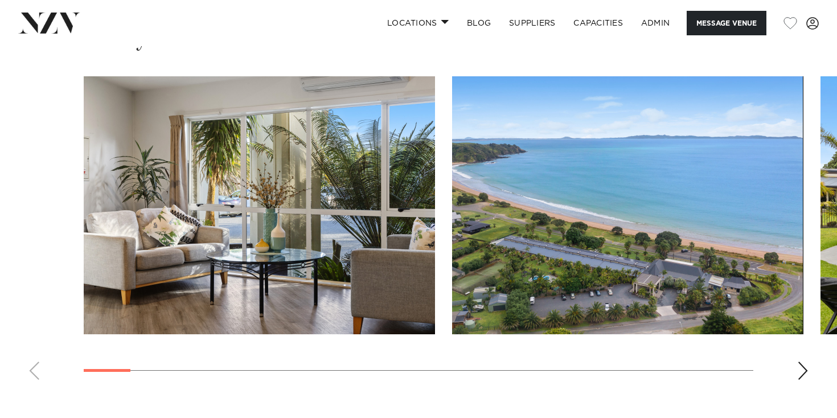
click at [803, 362] on div "Next slide" at bounding box center [802, 371] width 11 height 18
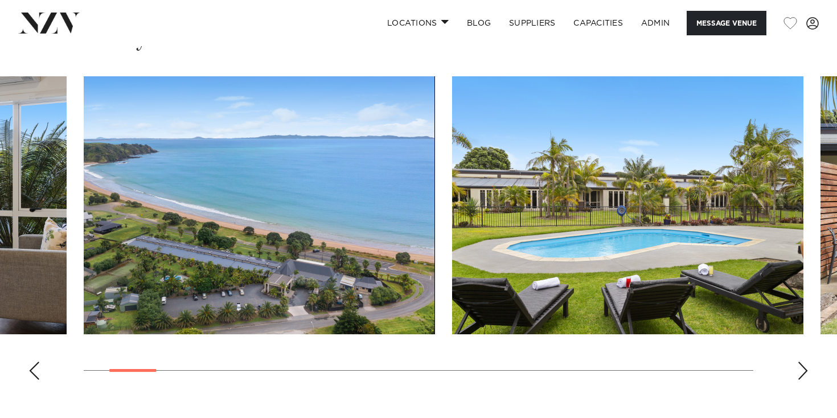
click at [801, 362] on div "Next slide" at bounding box center [802, 371] width 11 height 18
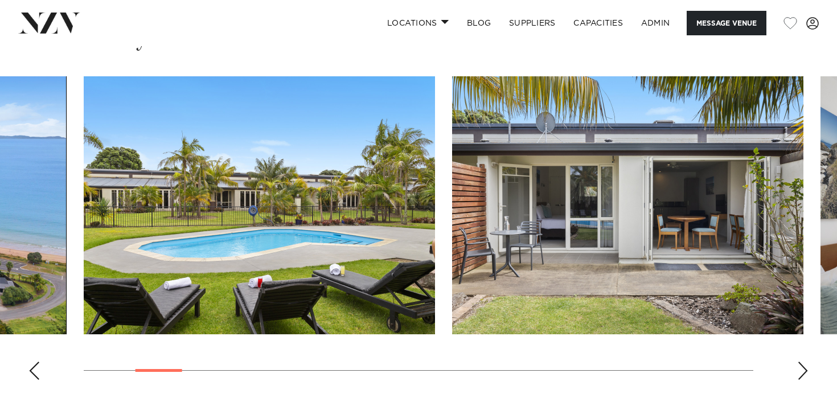
click at [800, 362] on div "Next slide" at bounding box center [802, 371] width 11 height 18
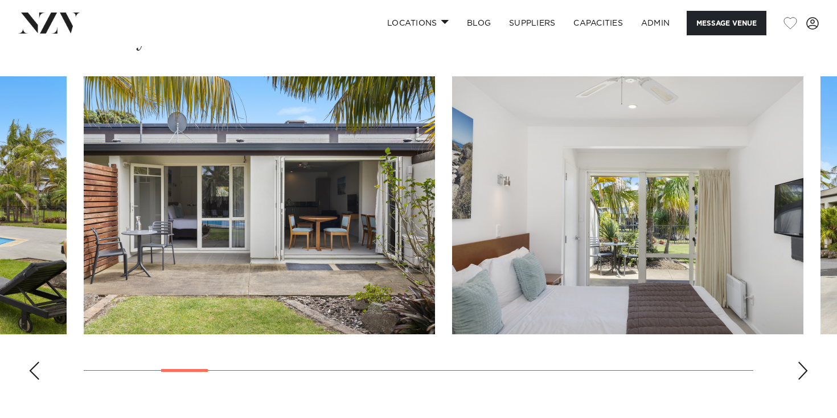
click at [799, 362] on div "Next slide" at bounding box center [802, 371] width 11 height 18
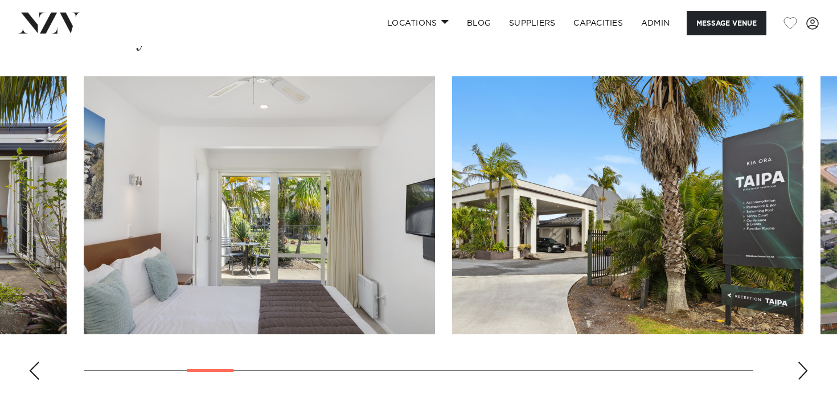
click at [799, 362] on div "Next slide" at bounding box center [802, 371] width 11 height 18
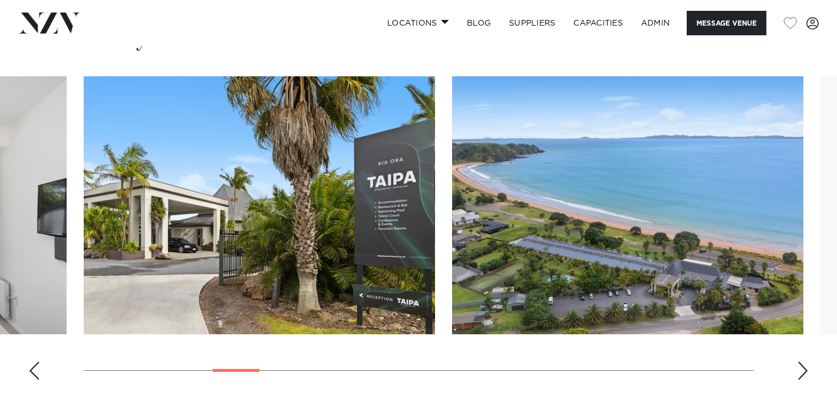
click at [799, 362] on div "Next slide" at bounding box center [802, 371] width 11 height 18
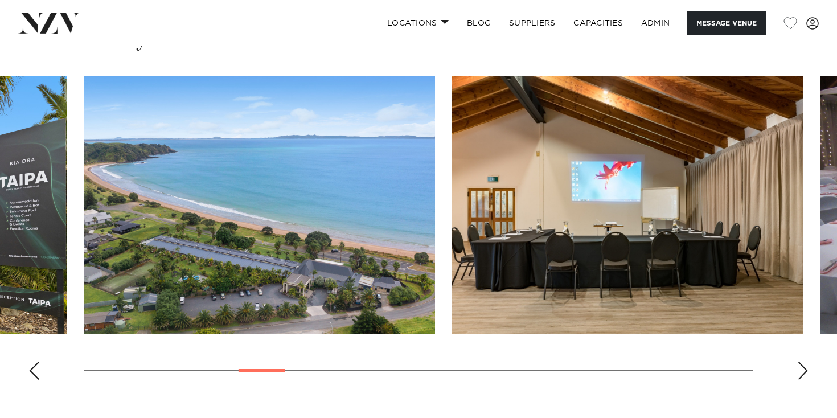
click at [801, 362] on div "Next slide" at bounding box center [802, 371] width 11 height 18
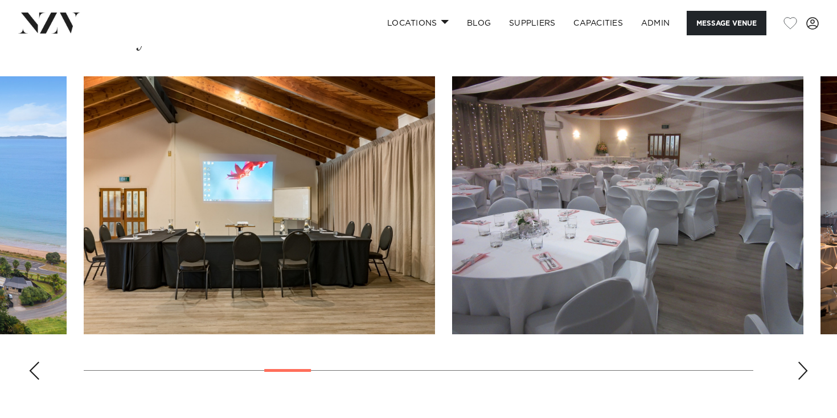
click at [800, 362] on div "Next slide" at bounding box center [802, 371] width 11 height 18
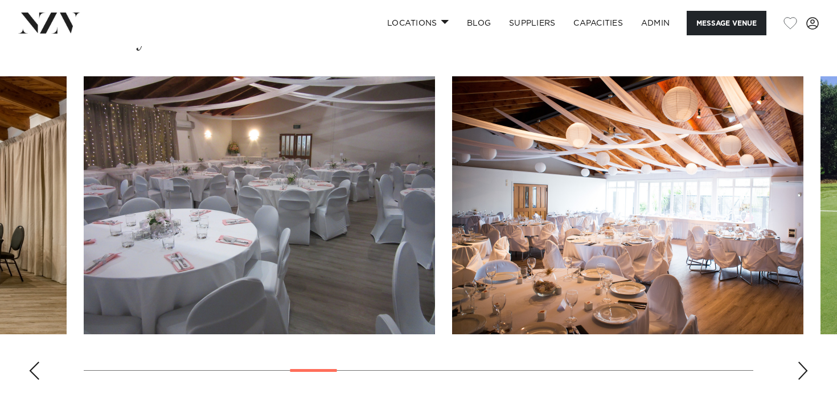
click at [800, 362] on div "Next slide" at bounding box center [802, 371] width 11 height 18
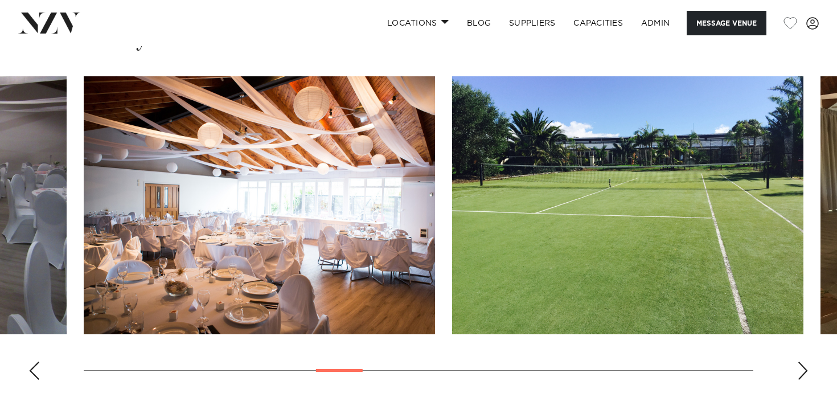
click at [800, 362] on div "Next slide" at bounding box center [802, 371] width 11 height 18
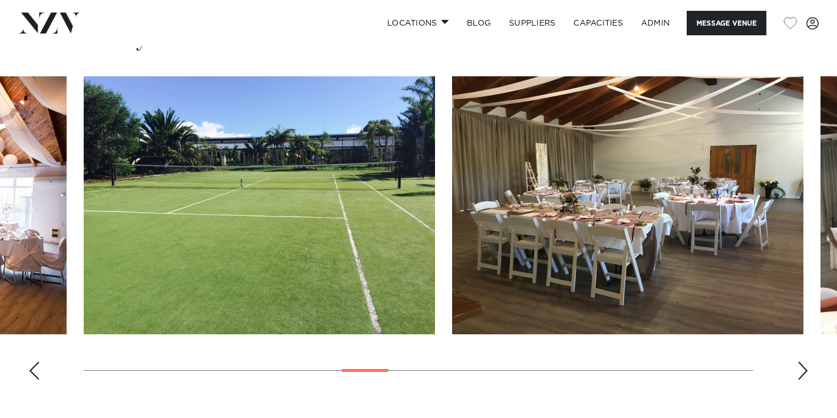
click at [800, 362] on div "Next slide" at bounding box center [802, 371] width 11 height 18
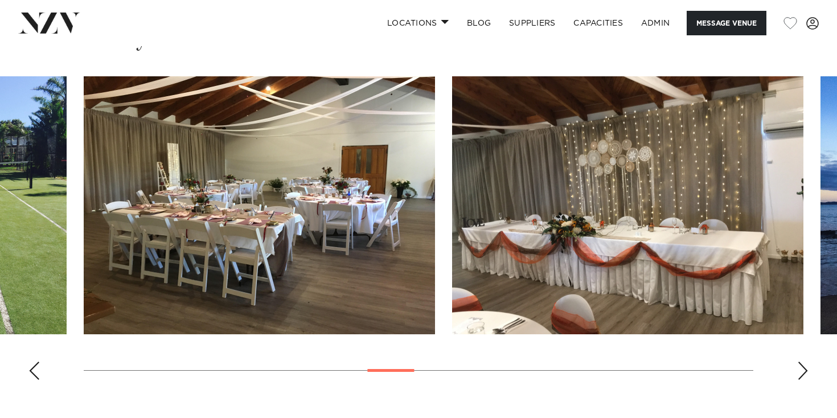
click at [800, 362] on div "Next slide" at bounding box center [802, 371] width 11 height 18
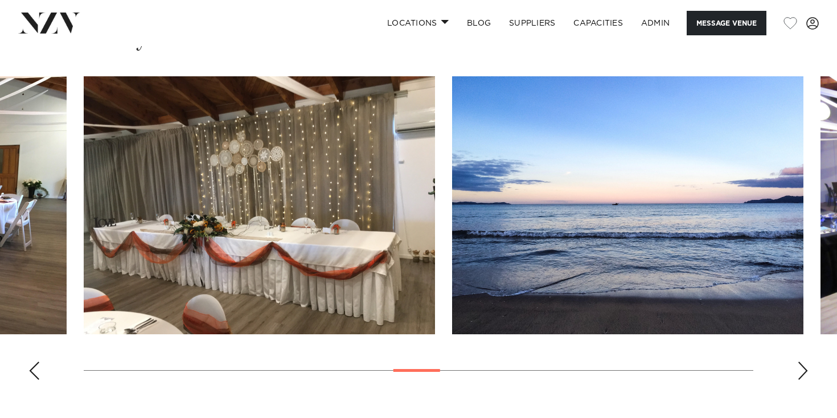
click at [800, 362] on div "Next slide" at bounding box center [802, 371] width 11 height 18
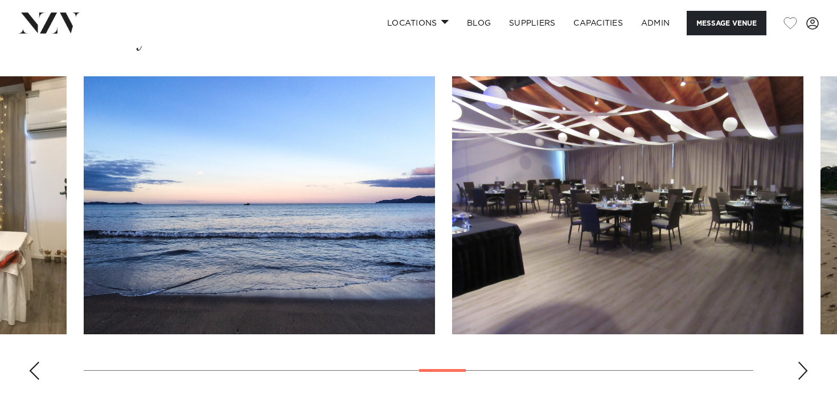
click at [800, 362] on div "Next slide" at bounding box center [802, 371] width 11 height 18
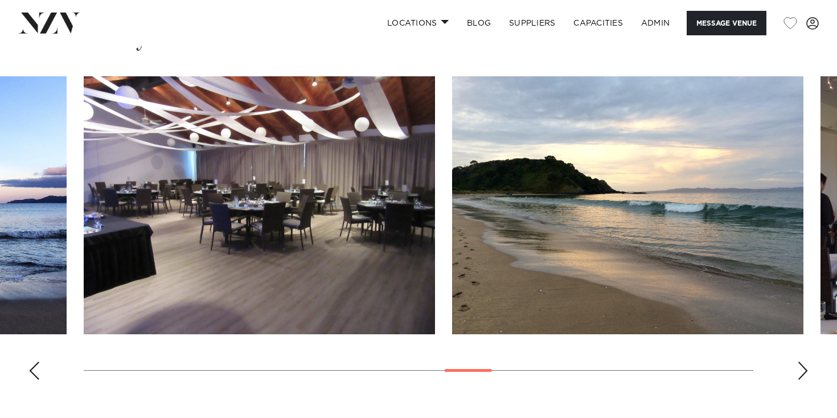
click at [800, 362] on div "Next slide" at bounding box center [802, 371] width 11 height 18
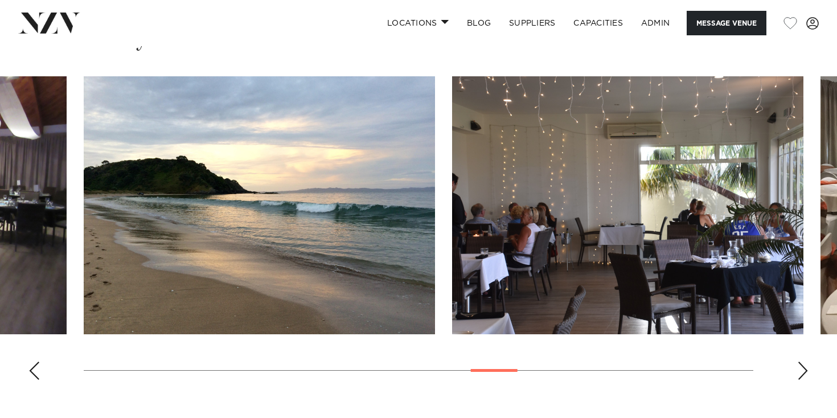
click at [800, 362] on div "Next slide" at bounding box center [802, 371] width 11 height 18
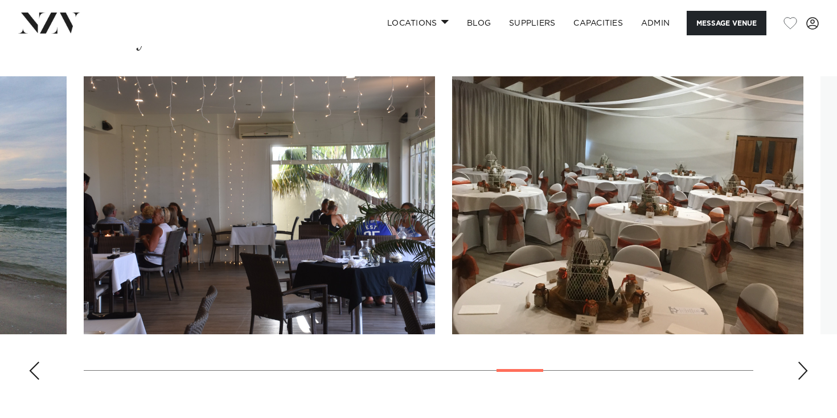
click at [800, 362] on div "Next slide" at bounding box center [802, 371] width 11 height 18
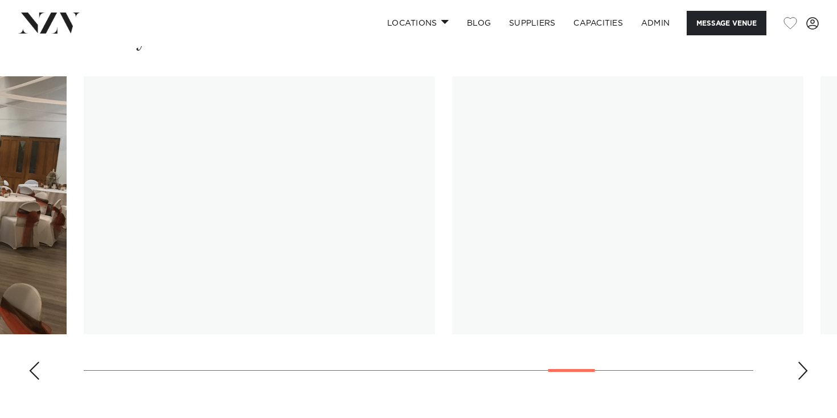
click at [800, 362] on div "Next slide" at bounding box center [802, 371] width 11 height 18
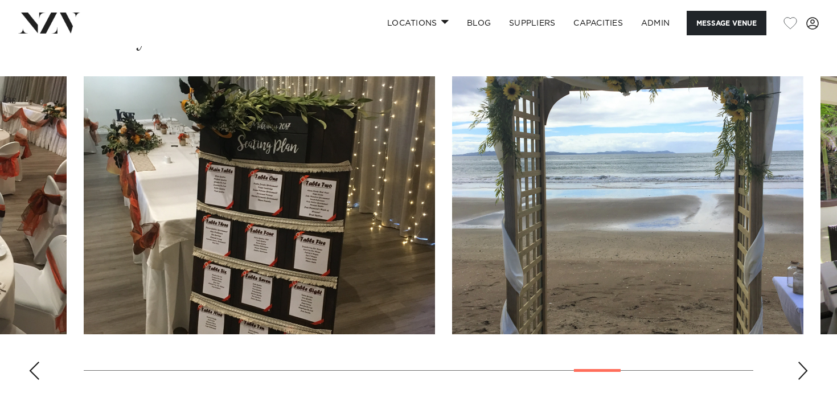
click at [803, 362] on div "Next slide" at bounding box center [802, 371] width 11 height 18
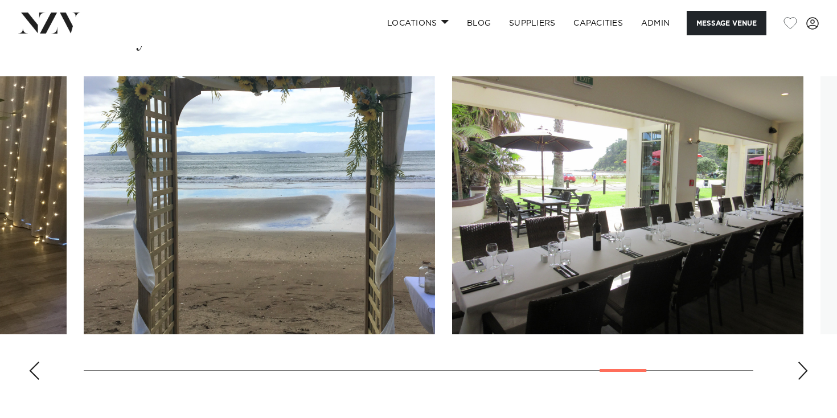
click at [803, 362] on div "Next slide" at bounding box center [802, 371] width 11 height 18
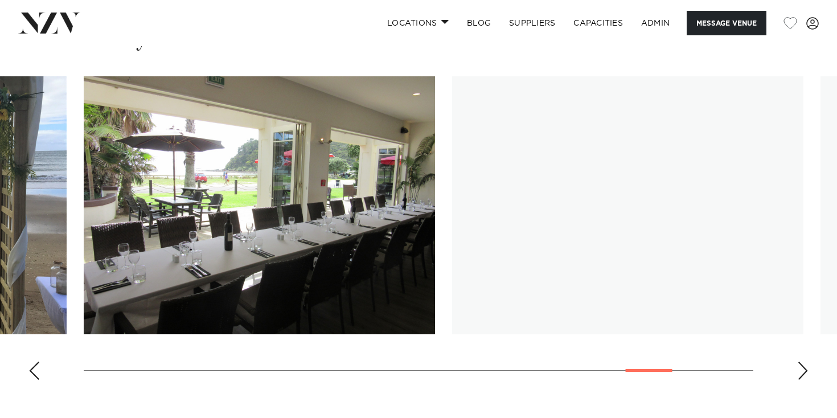
click at [803, 362] on div "Next slide" at bounding box center [802, 371] width 11 height 18
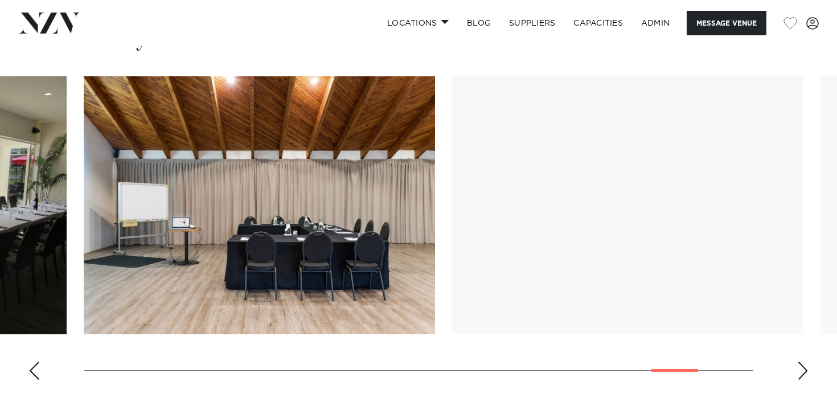
click at [803, 362] on div "Next slide" at bounding box center [802, 371] width 11 height 18
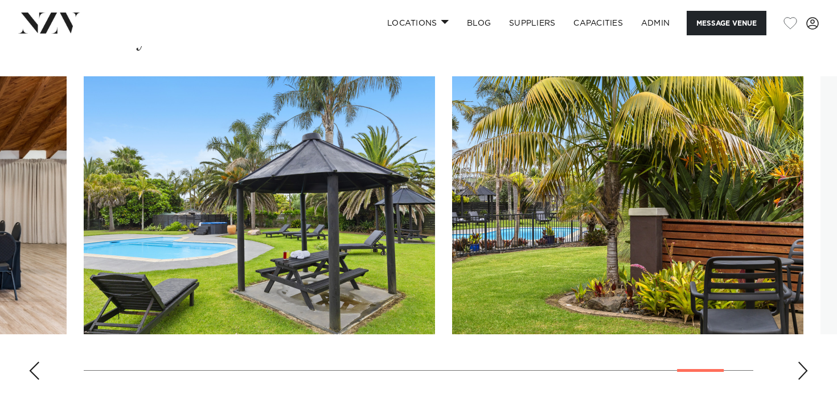
click at [803, 362] on div "Next slide" at bounding box center [802, 371] width 11 height 18
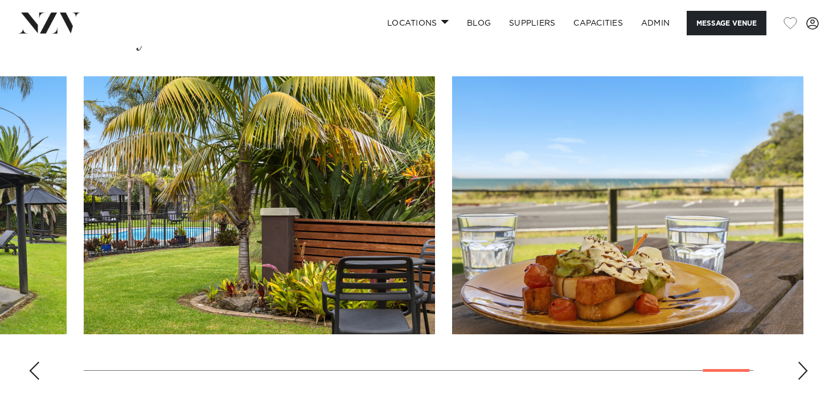
click at [31, 362] on div "Previous slide" at bounding box center [33, 371] width 11 height 18
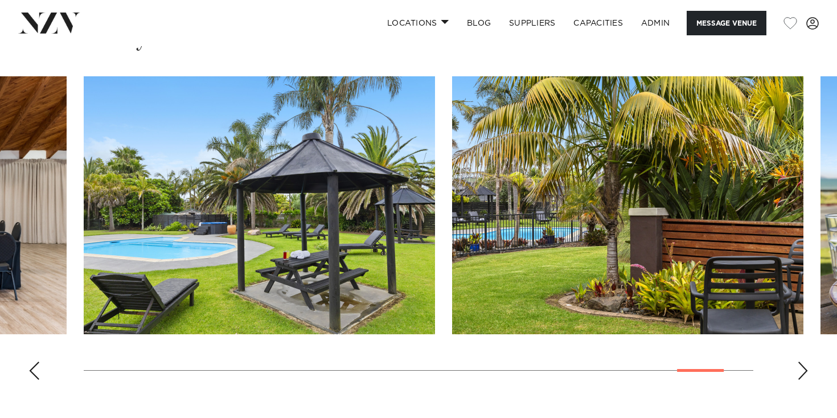
click at [41, 337] on swiper-container at bounding box center [418, 232] width 837 height 313
click at [38, 362] on div "Previous slide" at bounding box center [33, 371] width 11 height 18
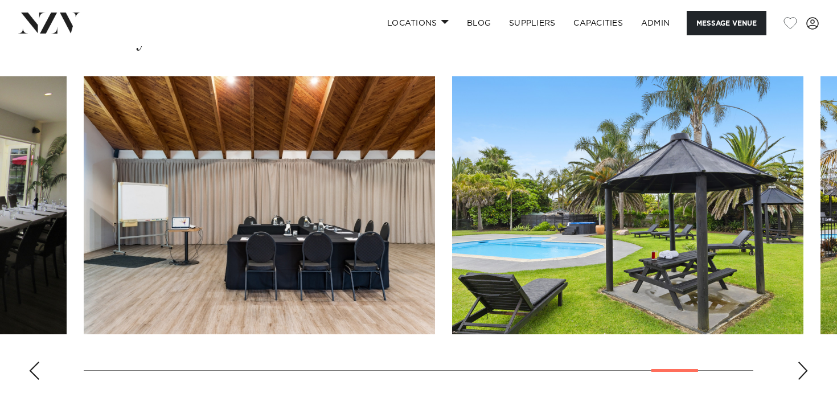
click at [38, 362] on div "Previous slide" at bounding box center [33, 371] width 11 height 18
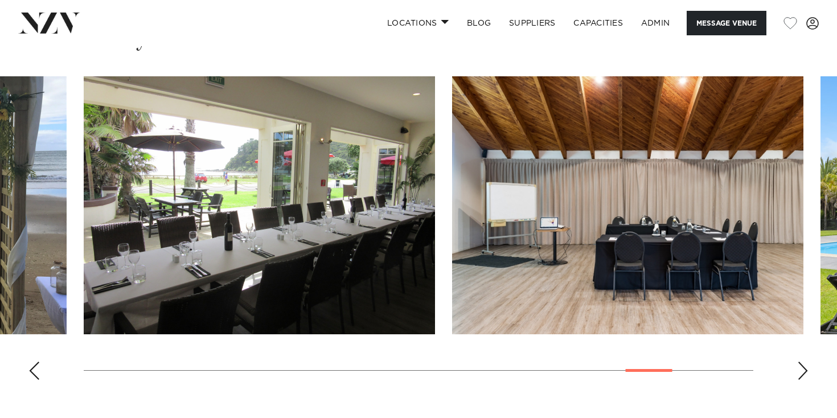
click at [39, 362] on div "Previous slide" at bounding box center [33, 371] width 11 height 18
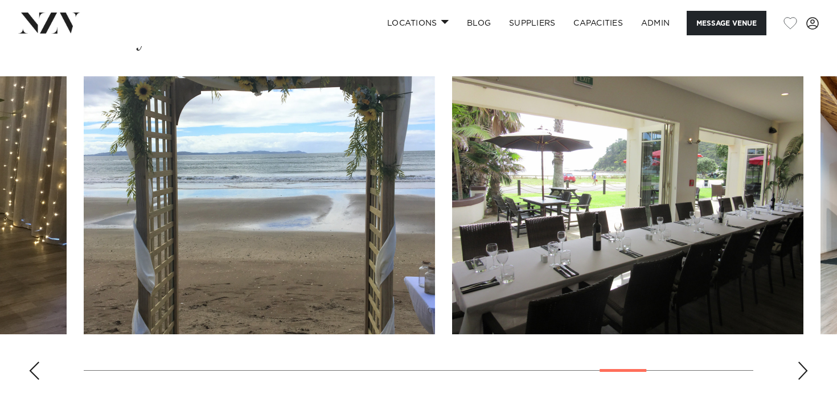
click at [39, 362] on div "Previous slide" at bounding box center [33, 371] width 11 height 18
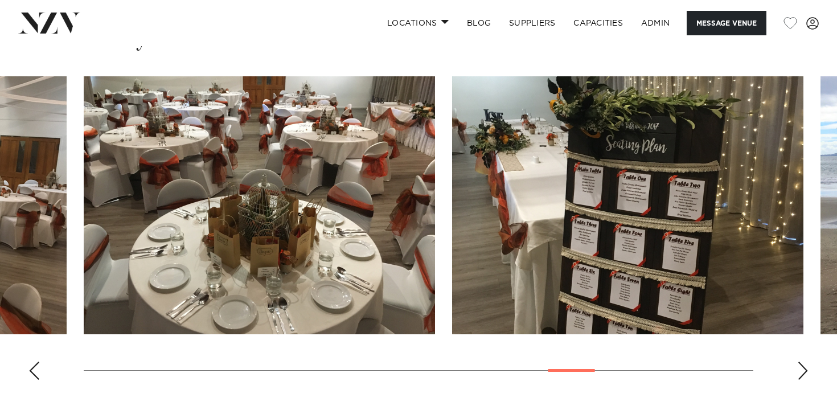
click at [39, 362] on div "Previous slide" at bounding box center [33, 371] width 11 height 18
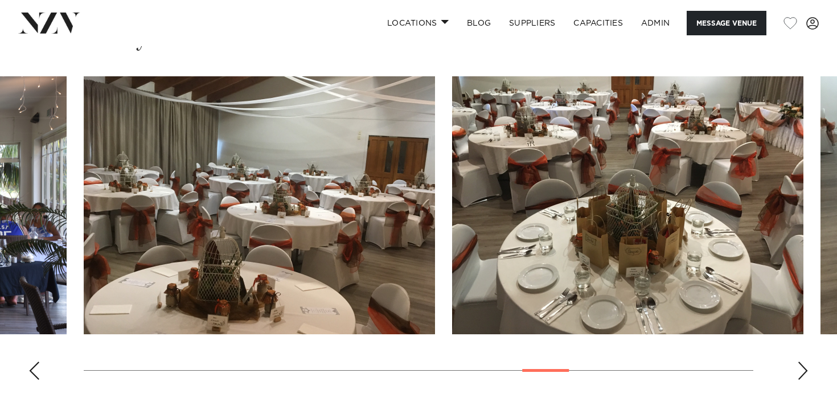
click at [39, 362] on div "Previous slide" at bounding box center [33, 371] width 11 height 18
click at [39, 337] on swiper-container at bounding box center [418, 232] width 837 height 313
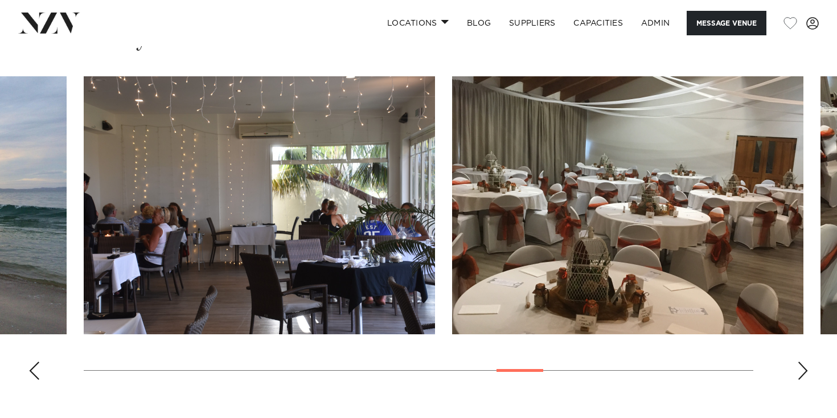
click at [39, 337] on swiper-container at bounding box center [418, 232] width 837 height 313
click at [31, 362] on div "Previous slide" at bounding box center [33, 371] width 11 height 18
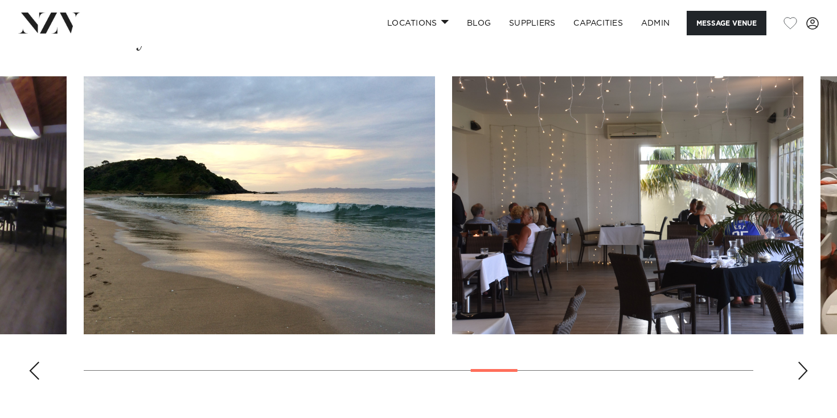
click at [31, 362] on div "Previous slide" at bounding box center [33, 371] width 11 height 18
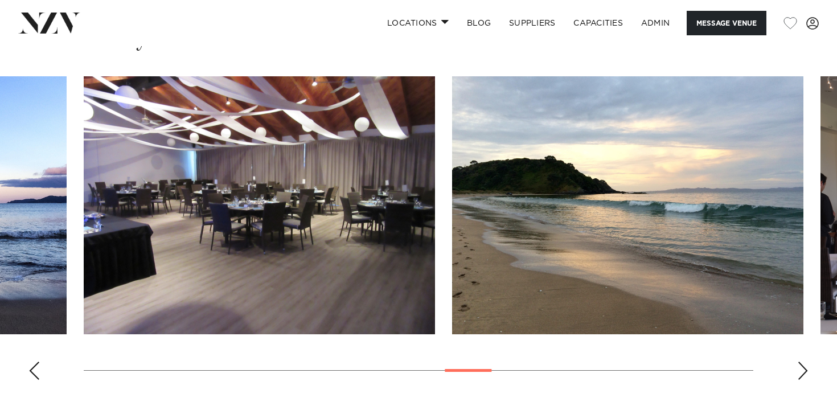
click at [32, 362] on div "Previous slide" at bounding box center [33, 371] width 11 height 18
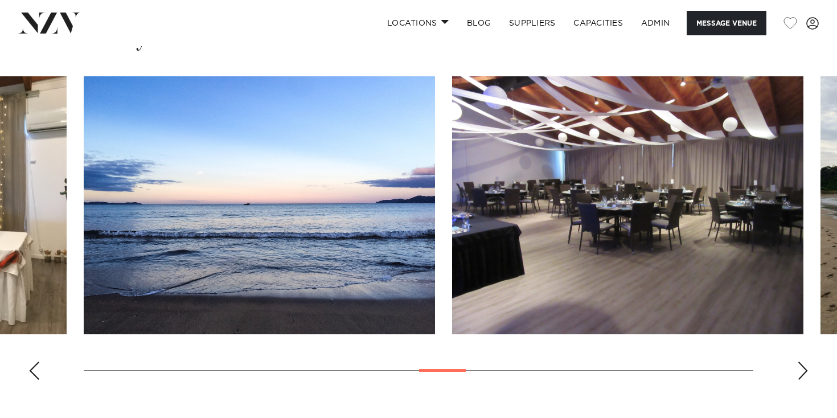
click at [32, 362] on div "Previous slide" at bounding box center [33, 371] width 11 height 18
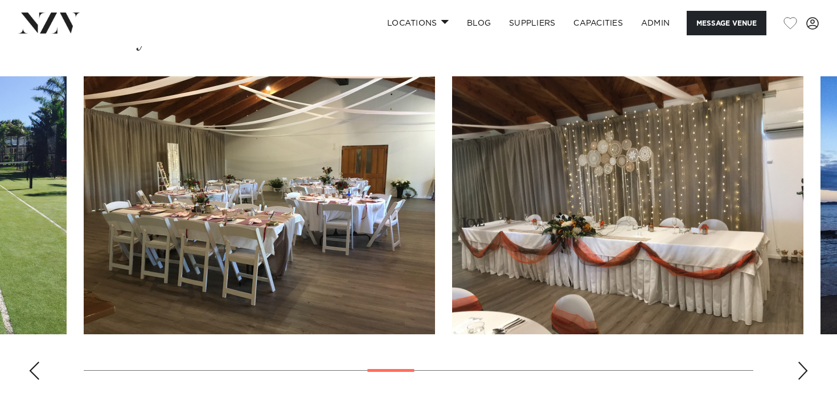
click at [32, 362] on div "Previous slide" at bounding box center [33, 371] width 11 height 18
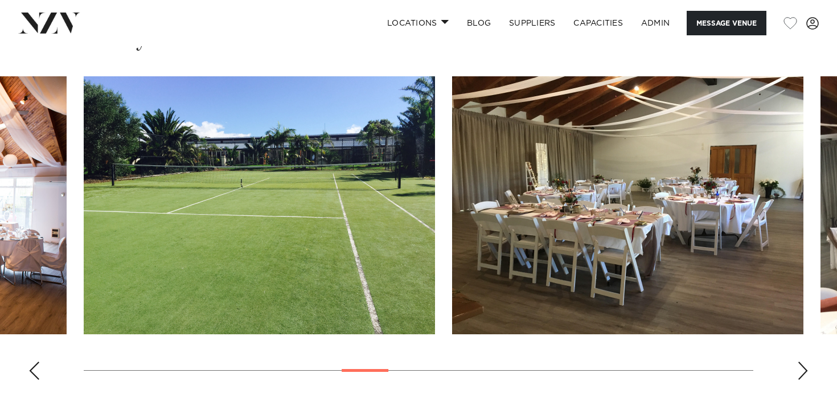
click at [32, 362] on div "Previous slide" at bounding box center [33, 371] width 11 height 18
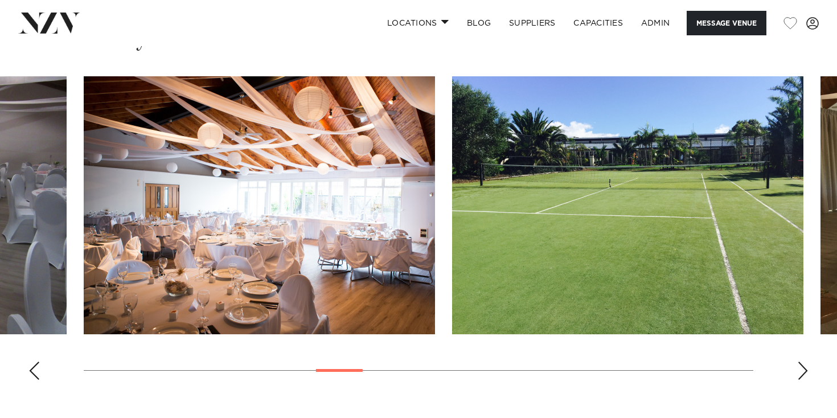
click at [32, 362] on div "Previous slide" at bounding box center [33, 371] width 11 height 18
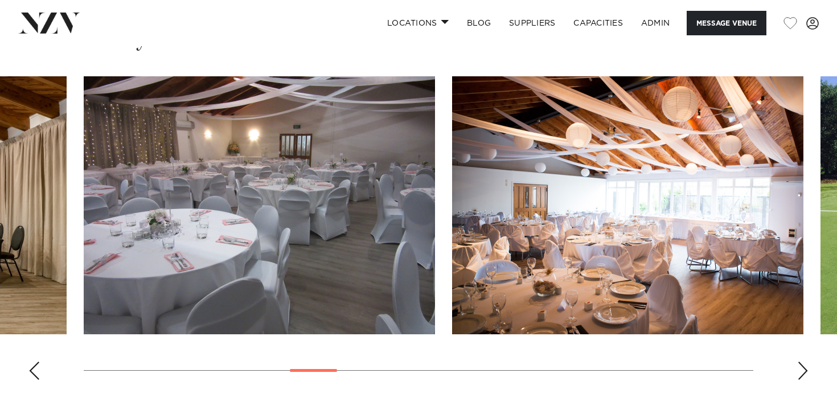
click at [32, 362] on div "Previous slide" at bounding box center [33, 371] width 11 height 18
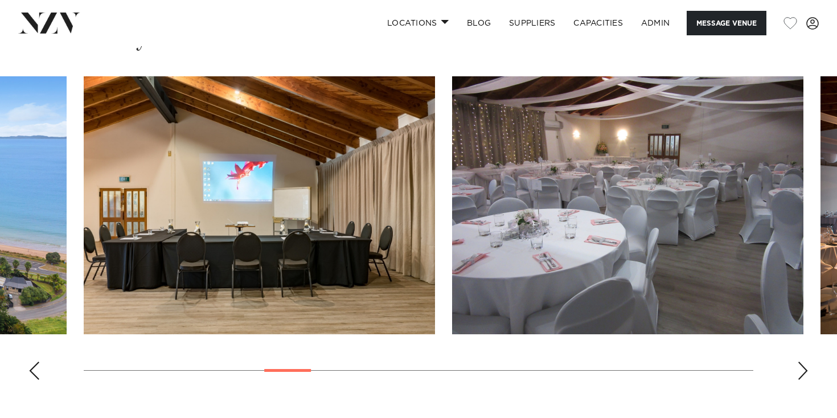
click at [32, 362] on div "Previous slide" at bounding box center [33, 371] width 11 height 18
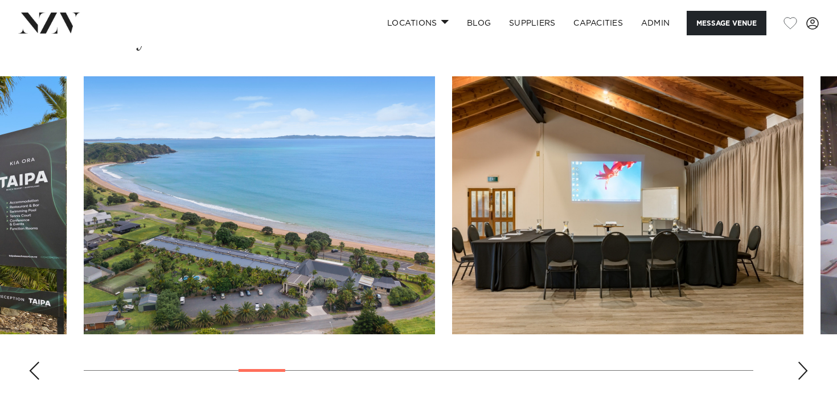
click at [32, 362] on div "Previous slide" at bounding box center [33, 371] width 11 height 18
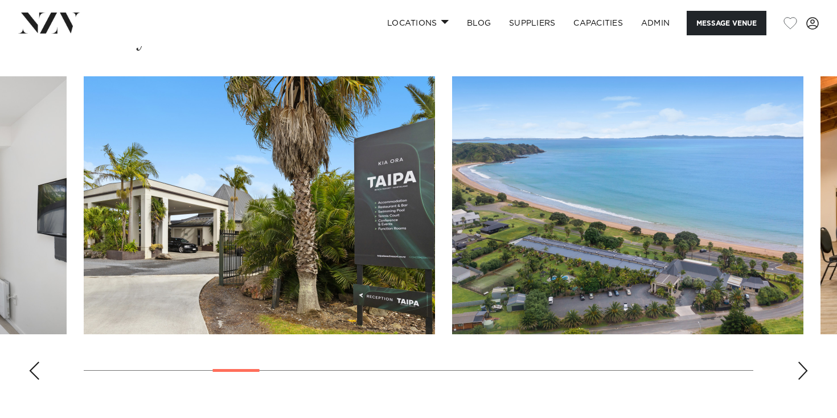
click at [608, 128] on img "7 / 26" at bounding box center [627, 205] width 351 height 258
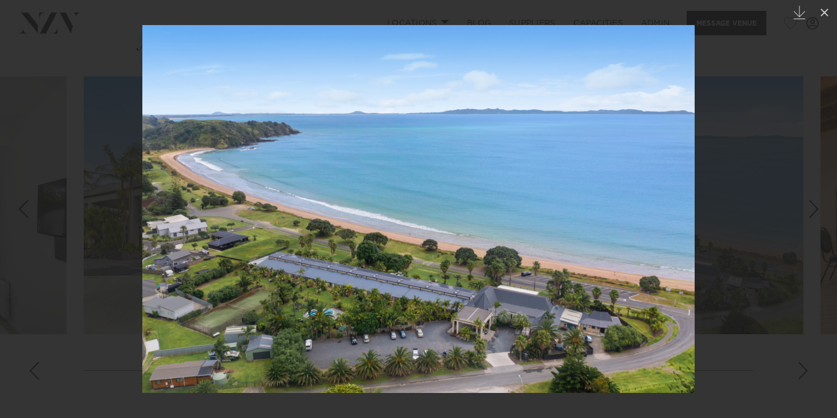
click at [37, 166] on div at bounding box center [418, 209] width 837 height 418
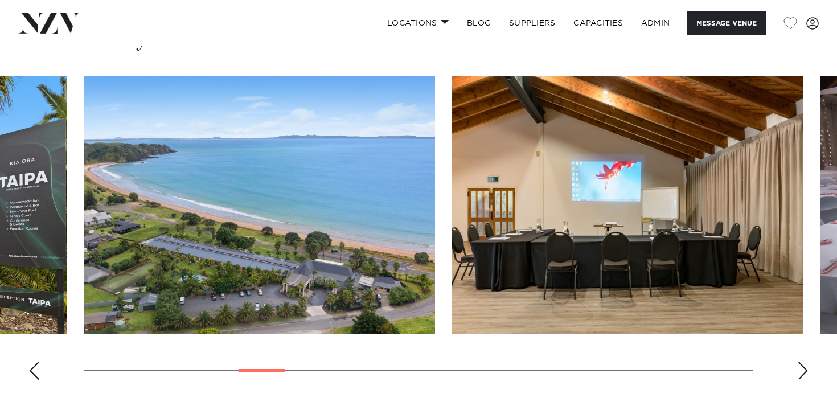
click at [27, 330] on swiper-container at bounding box center [418, 232] width 837 height 313
click at [37, 362] on div "Previous slide" at bounding box center [33, 371] width 11 height 18
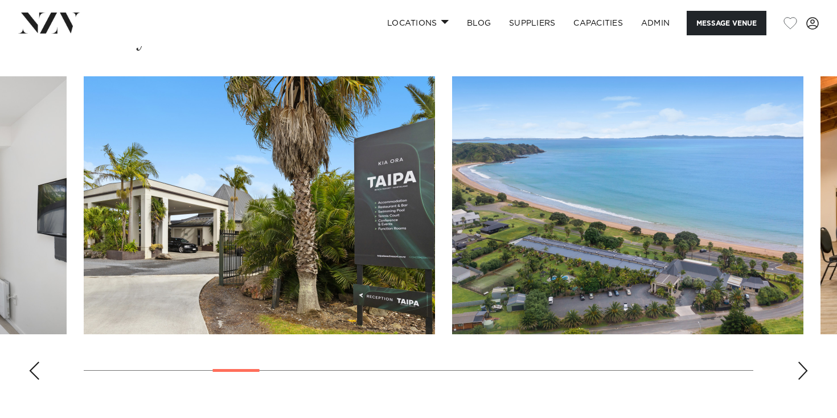
click at [37, 362] on div "Previous slide" at bounding box center [33, 371] width 11 height 18
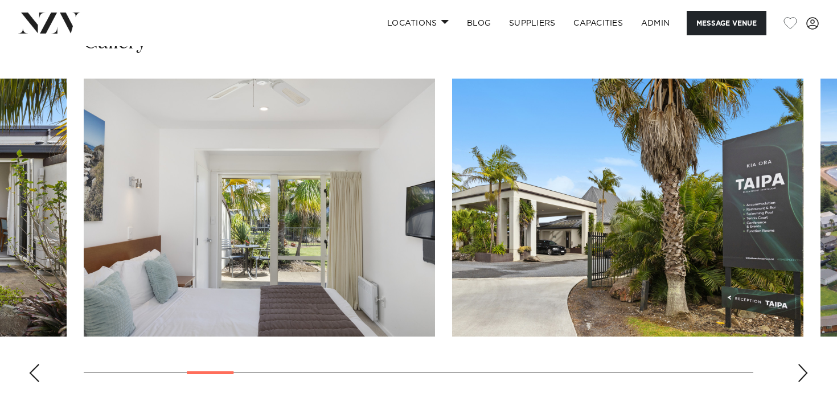
click at [36, 364] on div "Previous slide" at bounding box center [33, 373] width 11 height 18
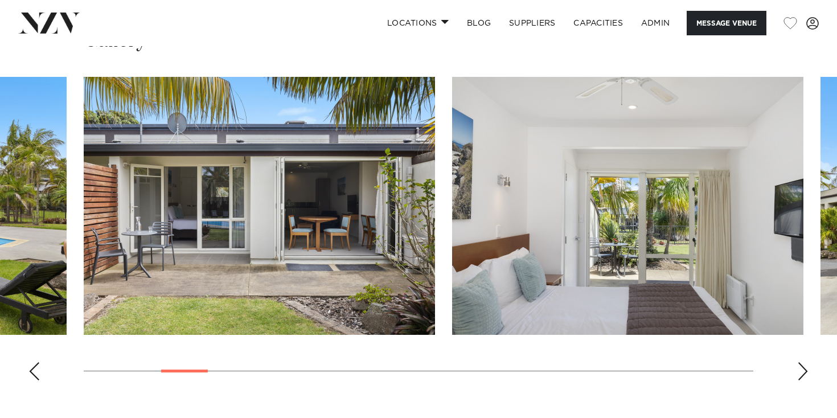
click at [36, 362] on div "Previous slide" at bounding box center [33, 371] width 11 height 18
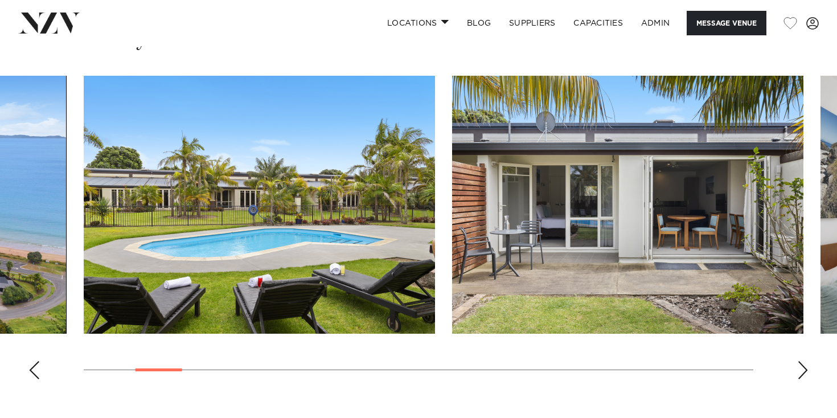
scroll to position [1054, 0]
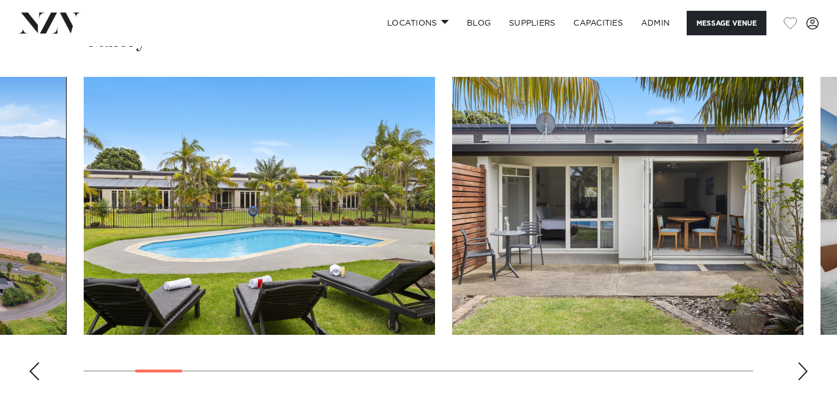
click at [36, 362] on div "Previous slide" at bounding box center [33, 371] width 11 height 18
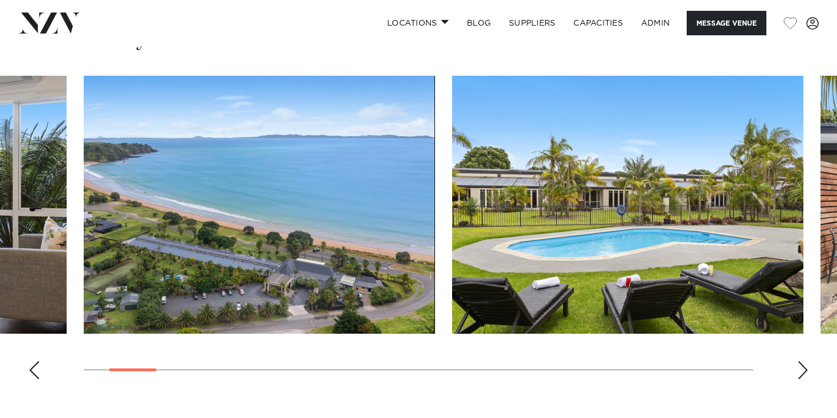
click at [36, 361] on div "Previous slide" at bounding box center [33, 370] width 11 height 18
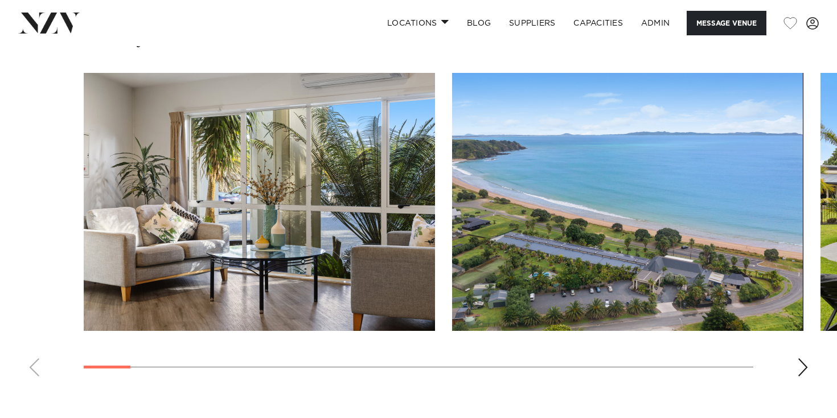
scroll to position [1060, 0]
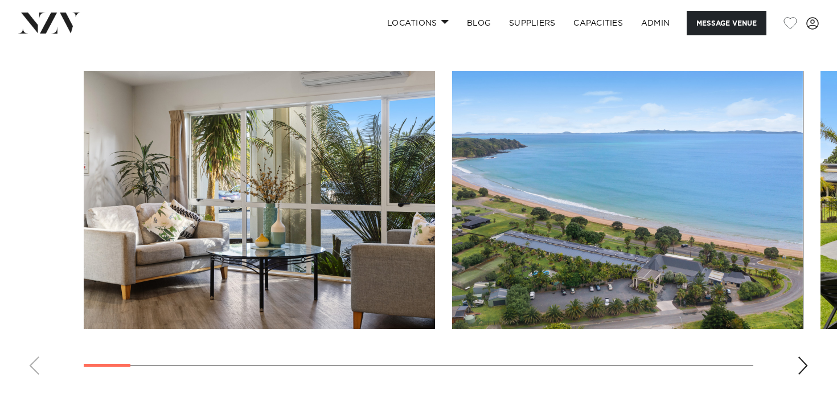
click at [503, 219] on img "2 / 26" at bounding box center [627, 200] width 351 height 258
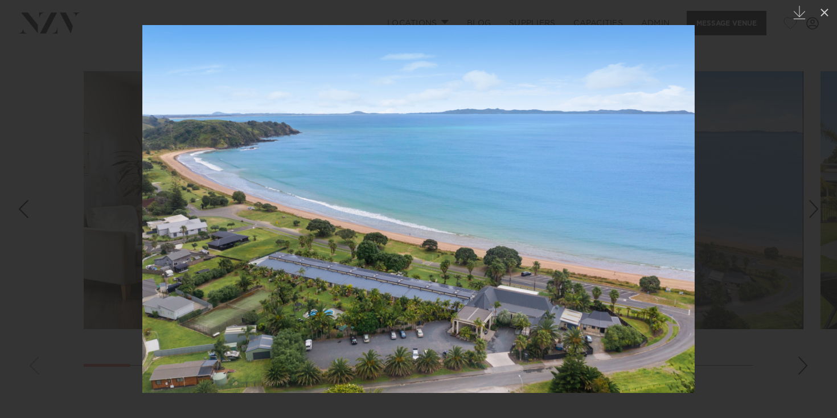
click at [743, 91] on div at bounding box center [418, 209] width 837 height 418
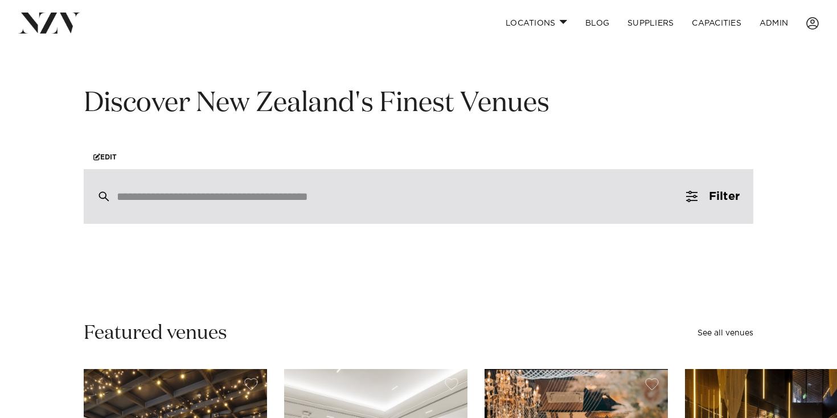
click at [280, 210] on div at bounding box center [419, 196] width 670 height 55
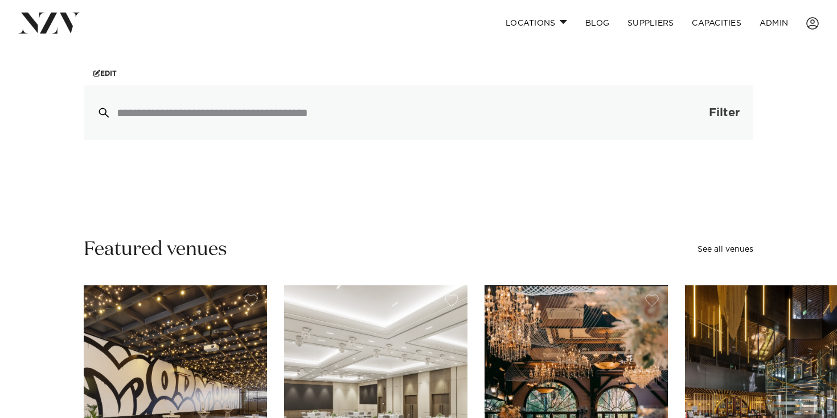
scroll to position [159, 0]
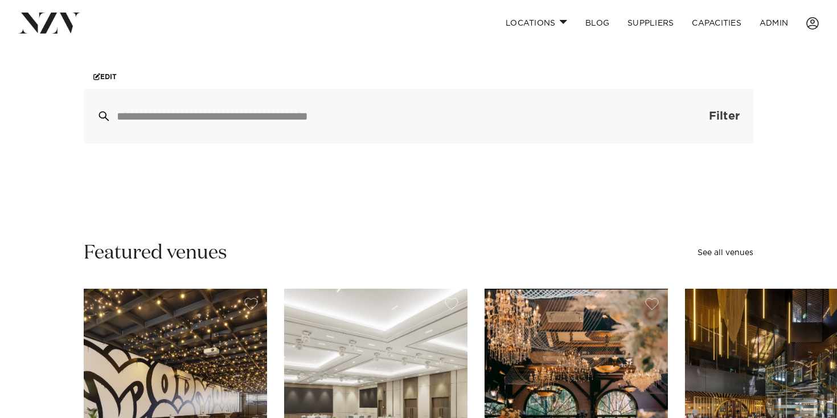
click at [709, 108] on button "Filter 0" at bounding box center [713, 116] width 81 height 55
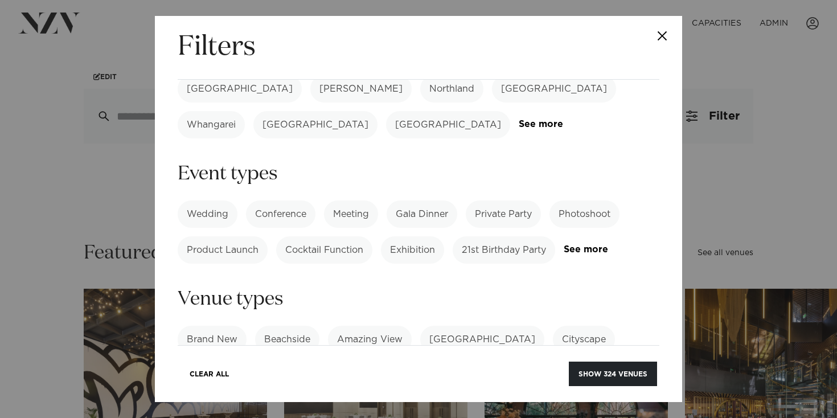
scroll to position [95, 0]
click at [604, 243] on link "See more" at bounding box center [608, 248] width 89 height 10
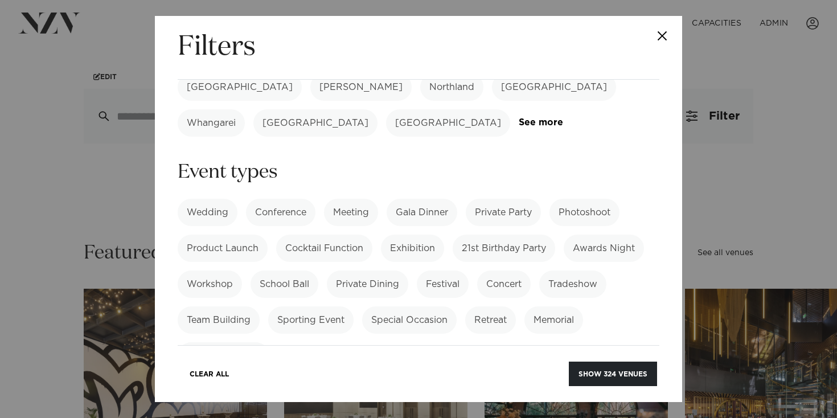
click at [500, 306] on label "Retreat" at bounding box center [490, 319] width 51 height 27
click at [229, 306] on label "Team Building" at bounding box center [219, 319] width 82 height 27
click at [601, 374] on button "Show 31 venues" at bounding box center [616, 374] width 83 height 24
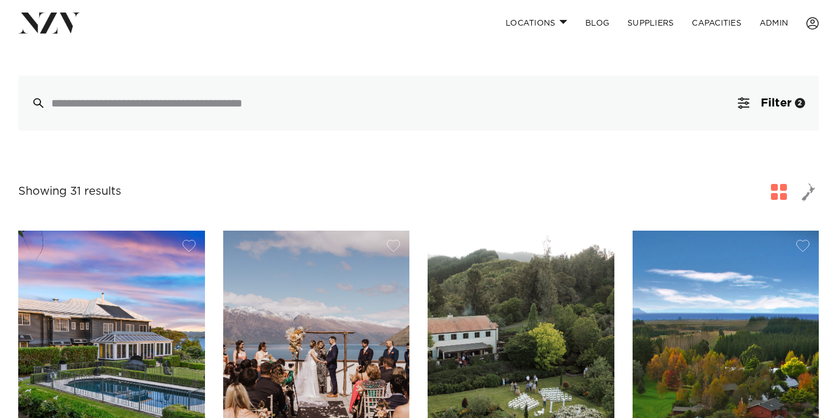
scroll to position [6, 0]
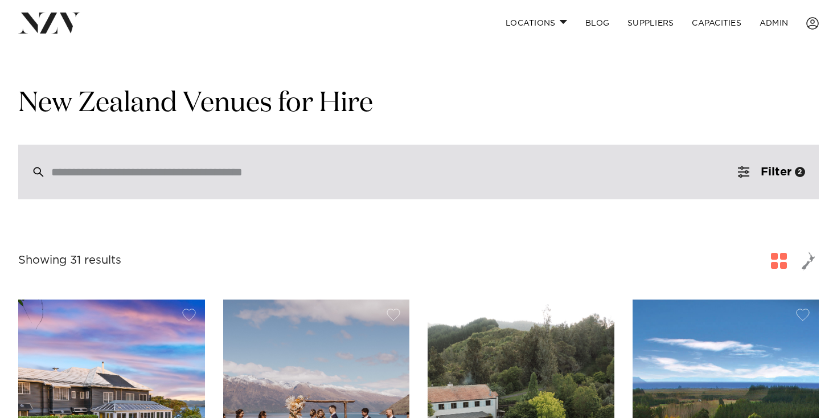
click at [189, 189] on div at bounding box center [418, 172] width 801 height 55
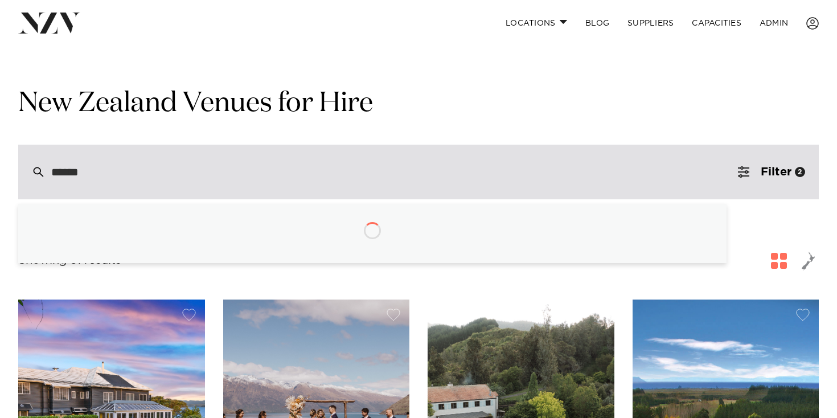
type input "*******"
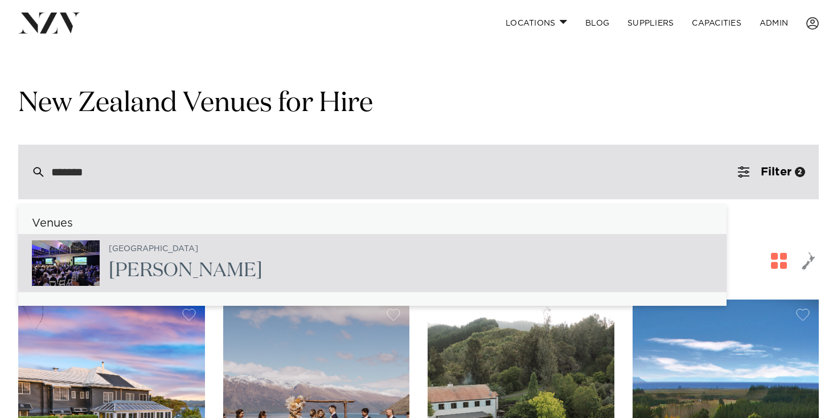
click at [178, 253] on div "Auckland LaValla" at bounding box center [372, 263] width 709 height 58
type input "**********"
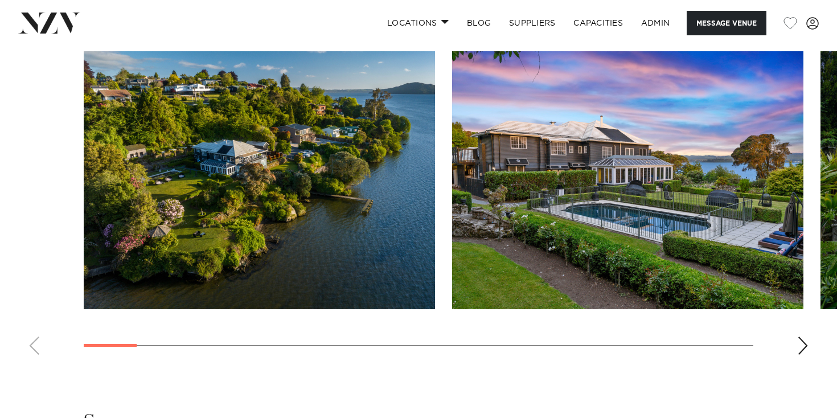
scroll to position [1090, 0]
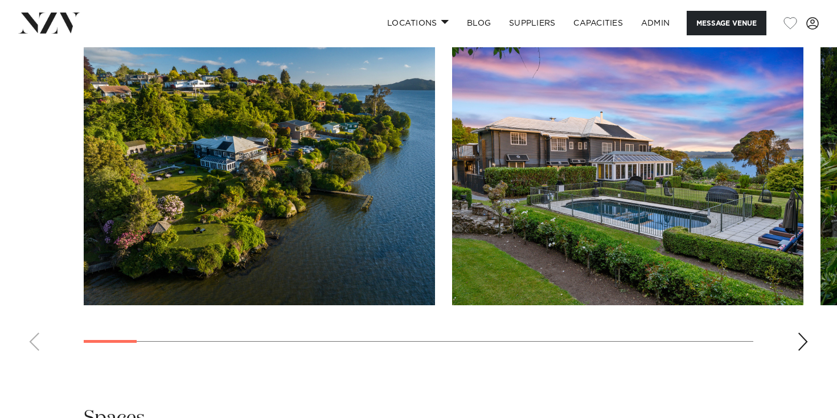
click at [801, 347] on swiper-container at bounding box center [418, 203] width 837 height 313
click at [801, 347] on div "Next slide" at bounding box center [802, 342] width 11 height 18
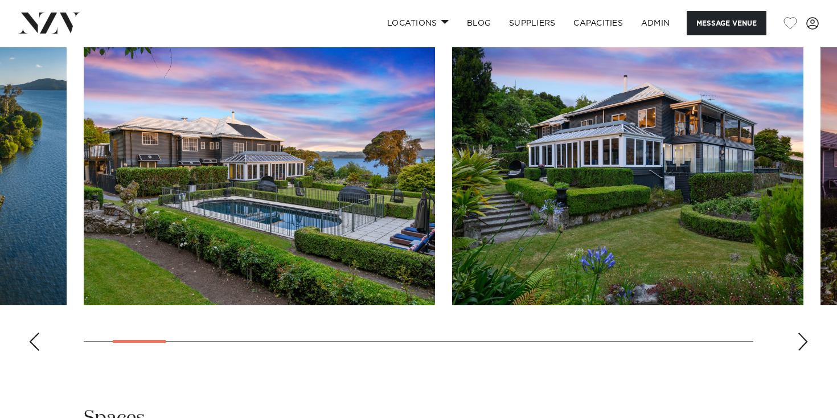
click at [803, 341] on div "Next slide" at bounding box center [802, 342] width 11 height 18
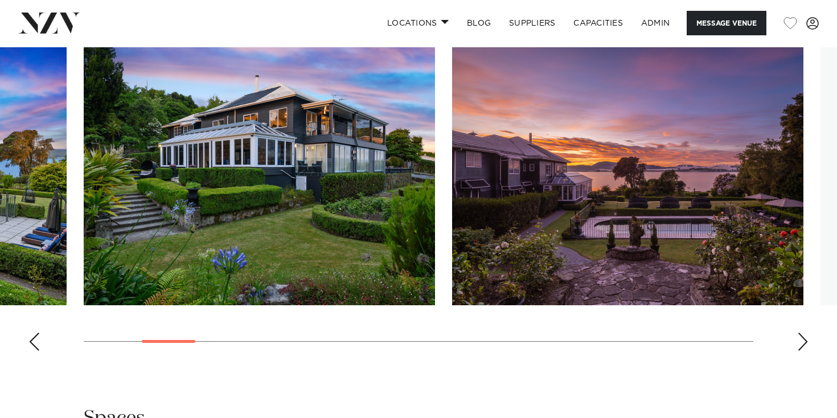
click at [806, 341] on div "Next slide" at bounding box center [802, 342] width 11 height 18
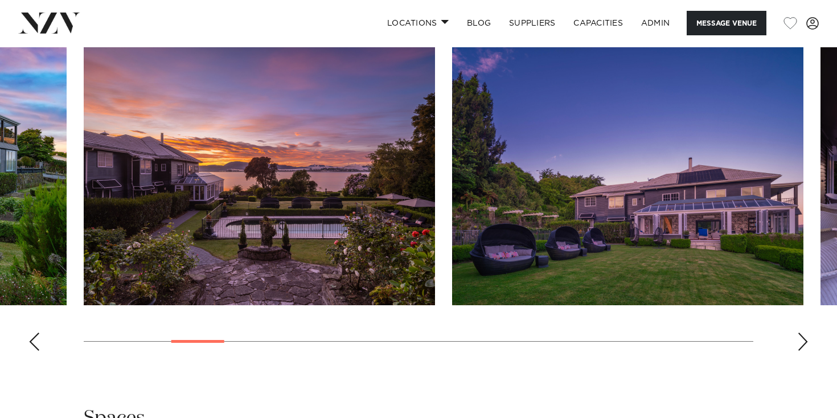
click at [805, 341] on div "Next slide" at bounding box center [802, 342] width 11 height 18
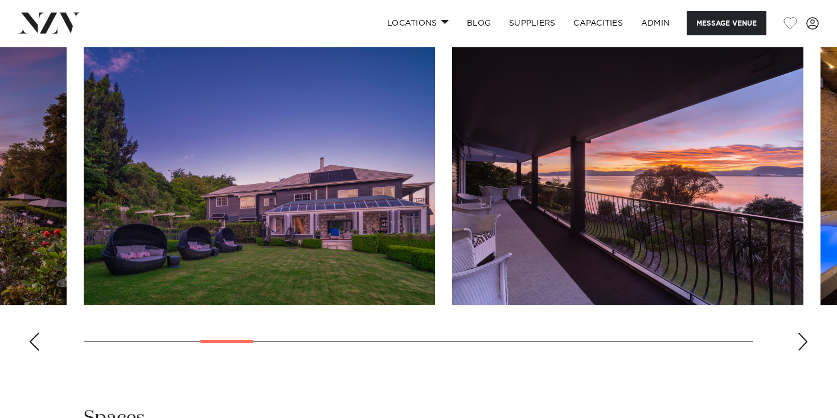
click at [805, 341] on div "Next slide" at bounding box center [802, 342] width 11 height 18
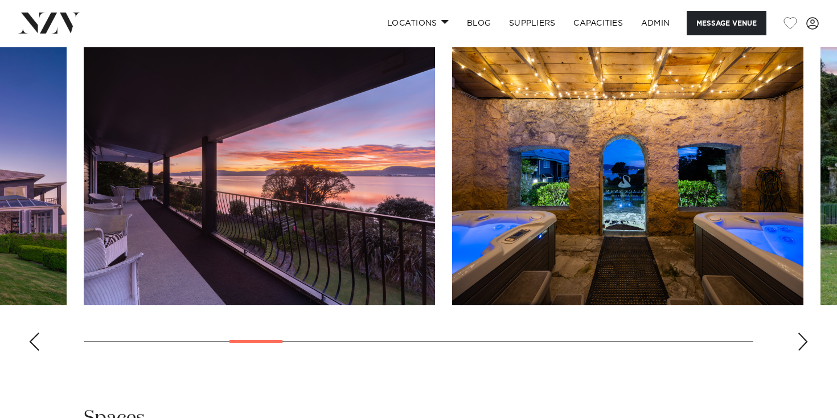
click at [805, 341] on div "Next slide" at bounding box center [802, 342] width 11 height 18
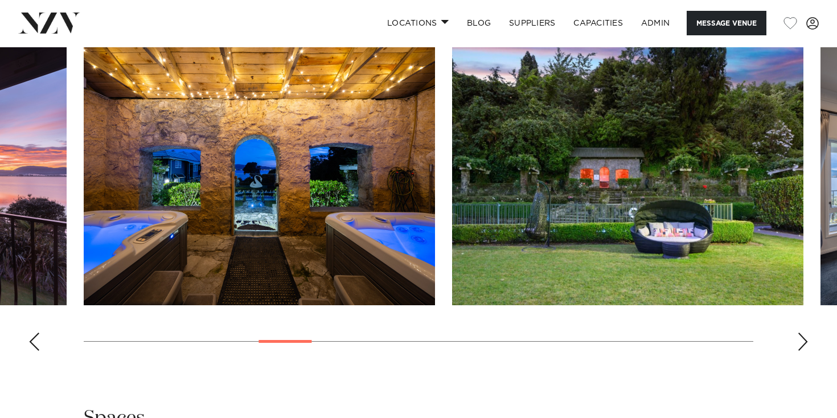
click at [805, 341] on div "Next slide" at bounding box center [802, 342] width 11 height 18
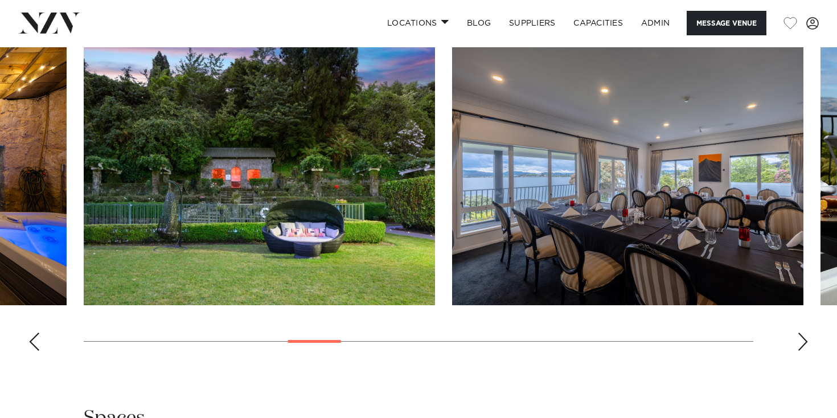
click at [805, 341] on div "Next slide" at bounding box center [802, 342] width 11 height 18
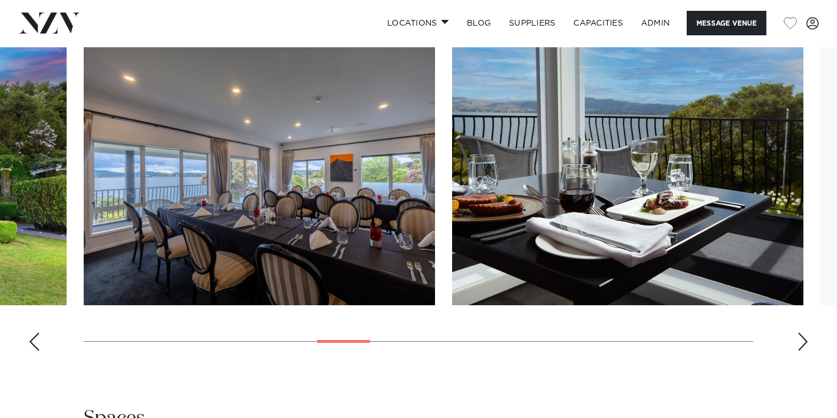
click at [805, 341] on div "Next slide" at bounding box center [802, 342] width 11 height 18
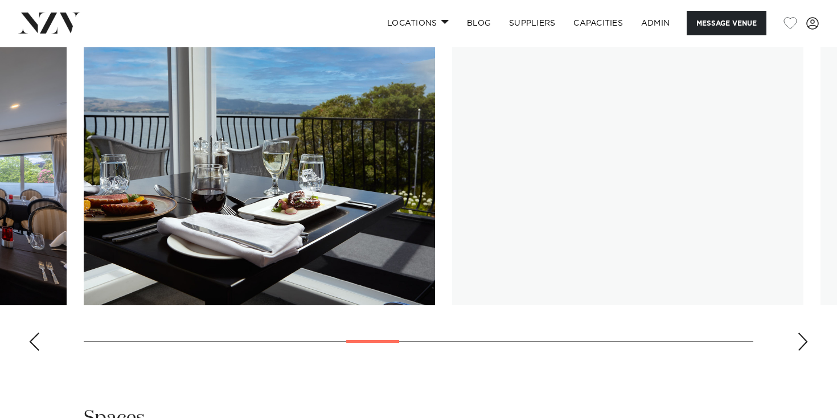
click at [805, 341] on div "Next slide" at bounding box center [802, 342] width 11 height 18
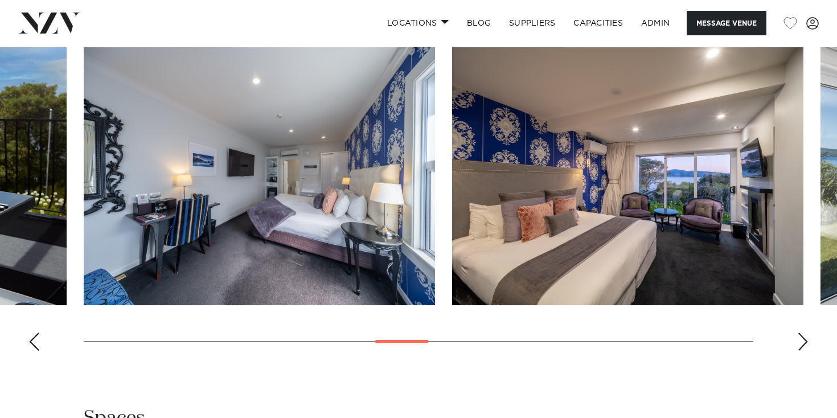
click at [805, 341] on div "Next slide" at bounding box center [802, 342] width 11 height 18
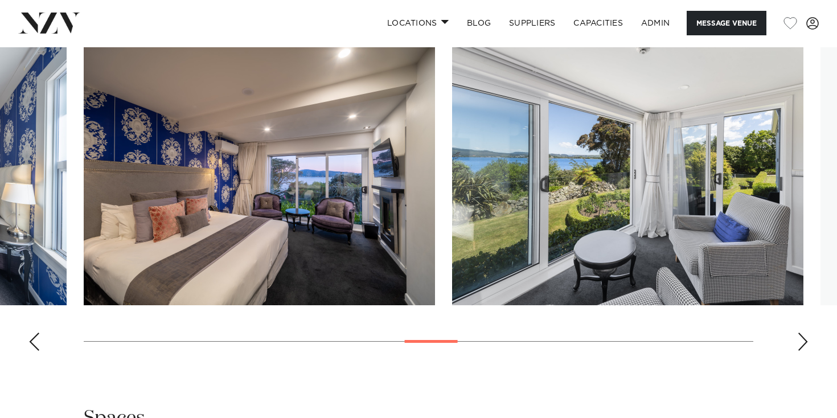
click at [805, 341] on div "Next slide" at bounding box center [802, 342] width 11 height 18
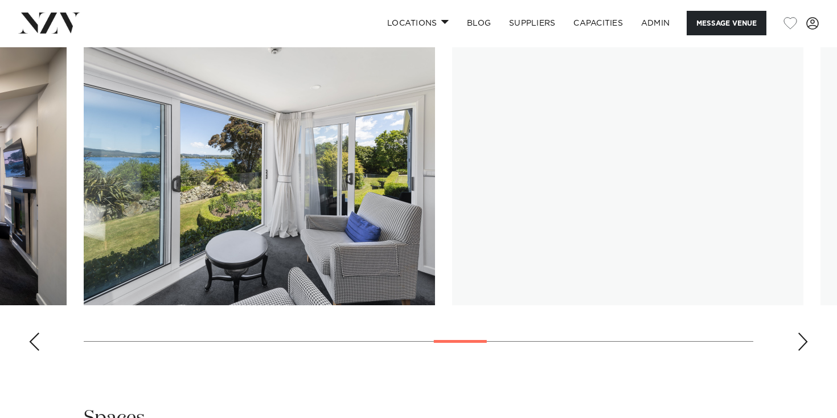
click at [805, 341] on div "Next slide" at bounding box center [802, 342] width 11 height 18
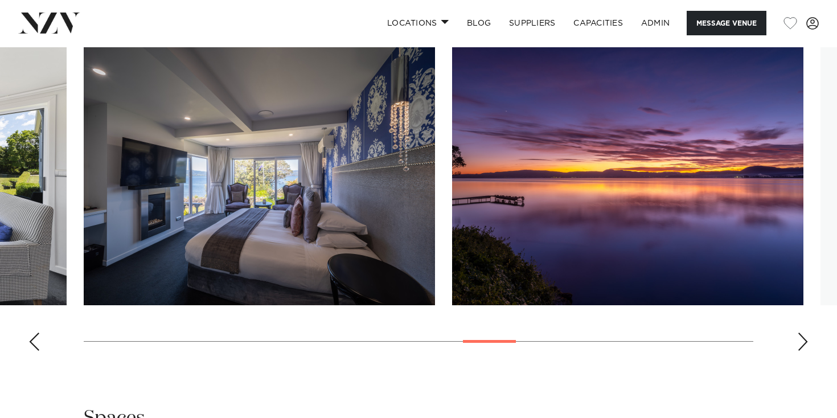
click at [804, 341] on div "Next slide" at bounding box center [802, 342] width 11 height 18
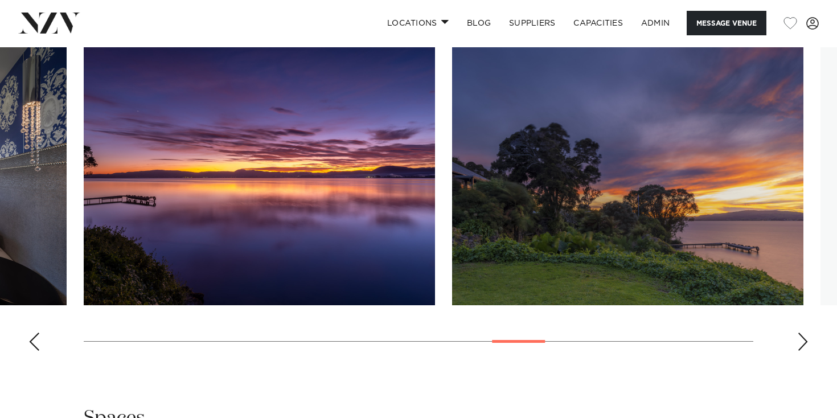
click at [804, 341] on div "Next slide" at bounding box center [802, 342] width 11 height 18
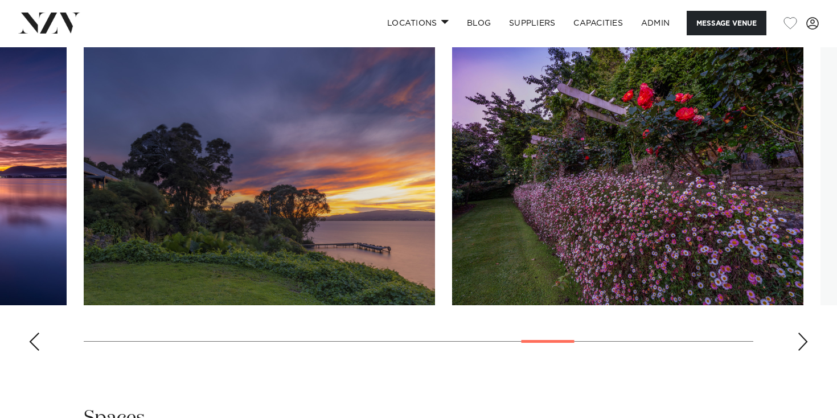
click at [804, 341] on div "Next slide" at bounding box center [802, 342] width 11 height 18
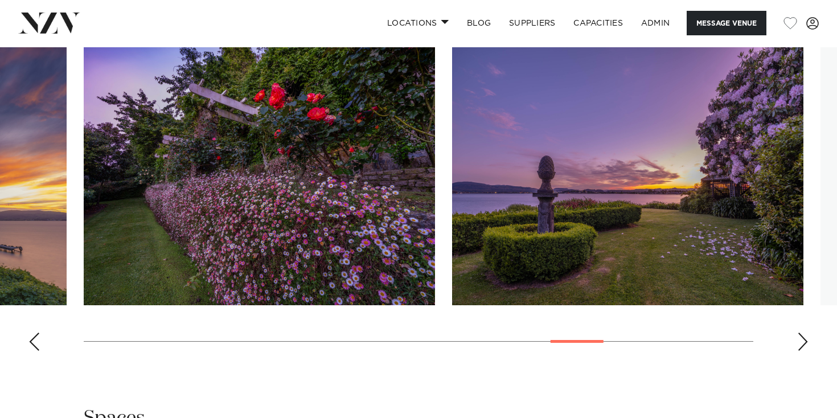
click at [804, 341] on div "Next slide" at bounding box center [802, 342] width 11 height 18
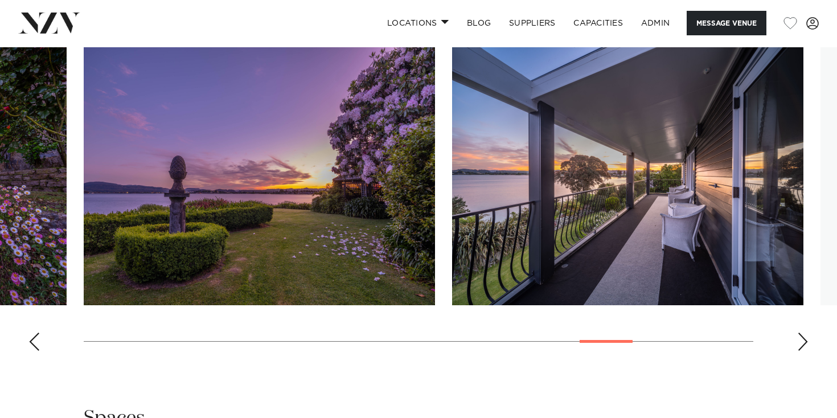
click at [804, 341] on div "Next slide" at bounding box center [802, 342] width 11 height 18
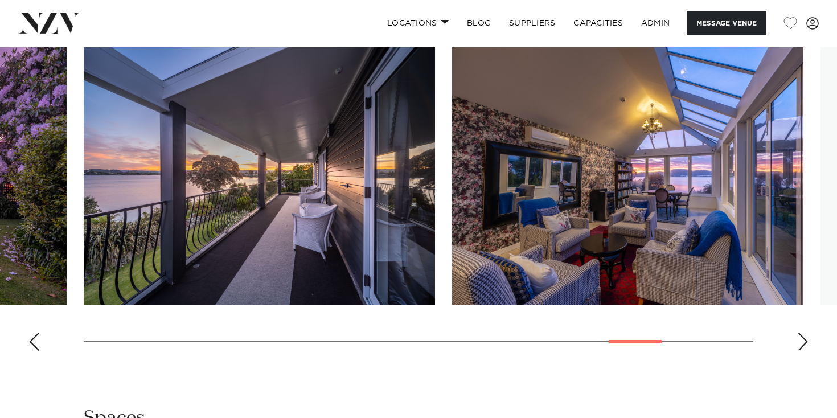
click at [804, 341] on div "Next slide" at bounding box center [802, 342] width 11 height 18
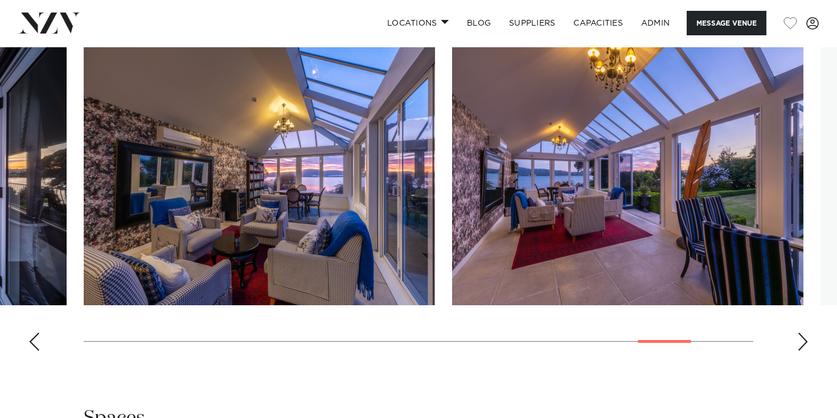
click at [804, 341] on div "Next slide" at bounding box center [802, 342] width 11 height 18
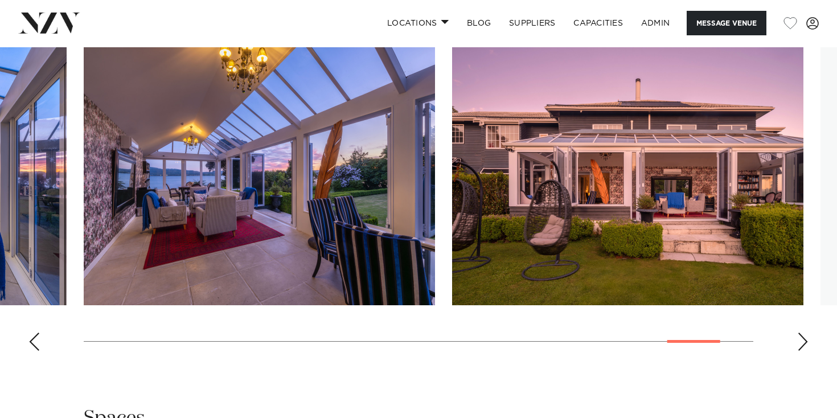
click at [804, 341] on div "Next slide" at bounding box center [802, 342] width 11 height 18
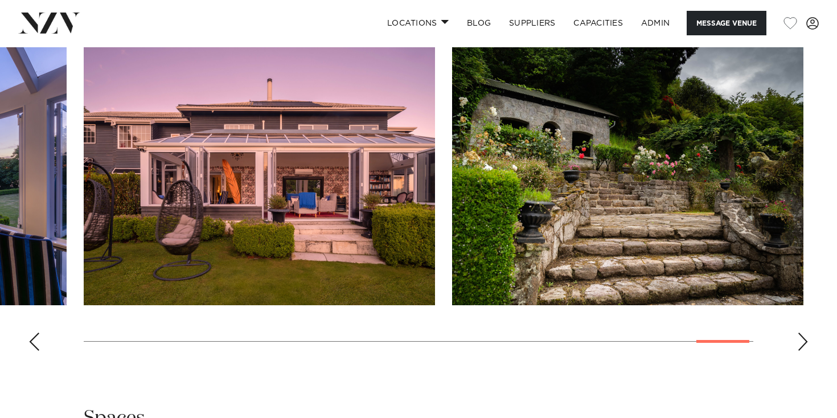
click at [804, 341] on div "Next slide" at bounding box center [802, 342] width 11 height 18
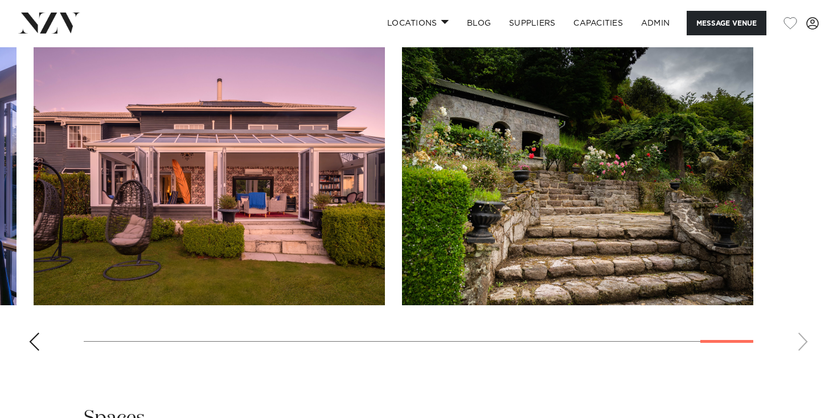
click at [804, 341] on swiper-container at bounding box center [418, 203] width 837 height 313
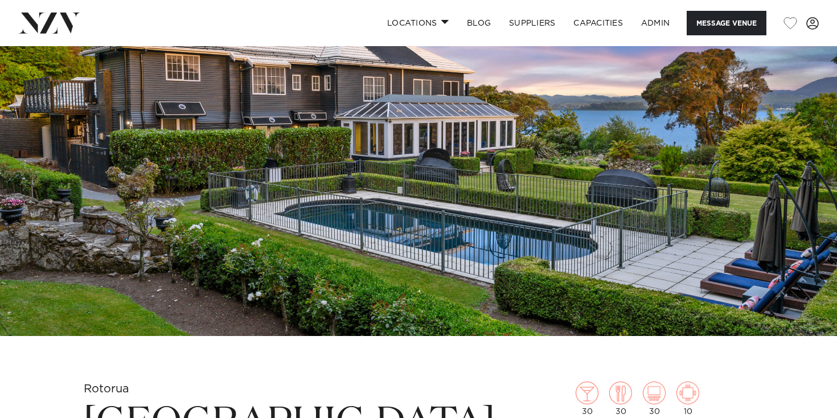
scroll to position [0, 0]
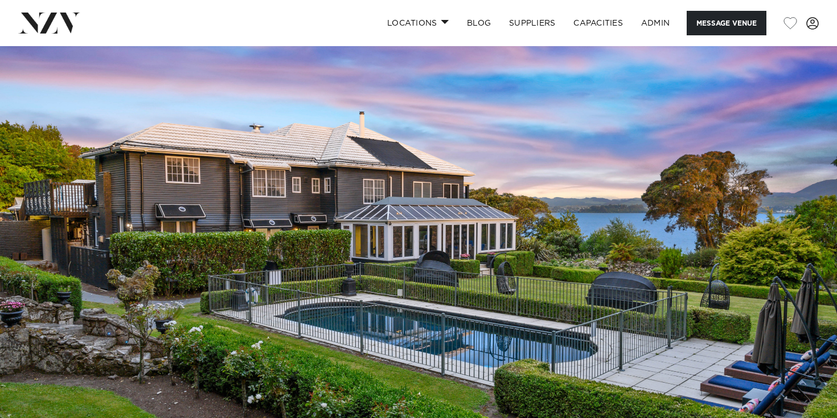
click at [60, 30] on img at bounding box center [49, 23] width 62 height 21
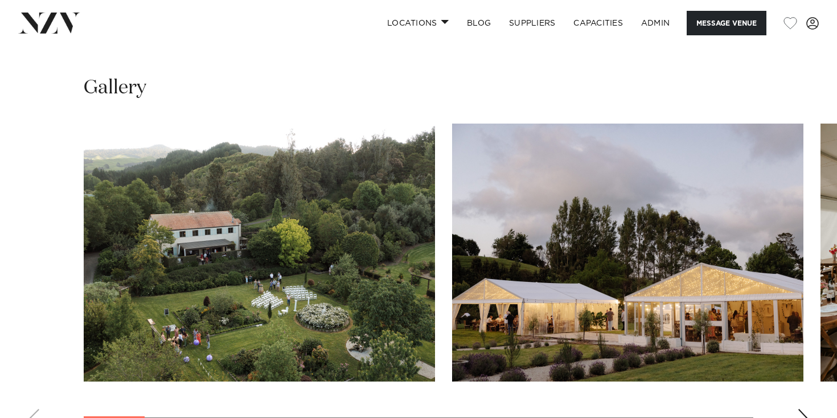
scroll to position [1005, 0]
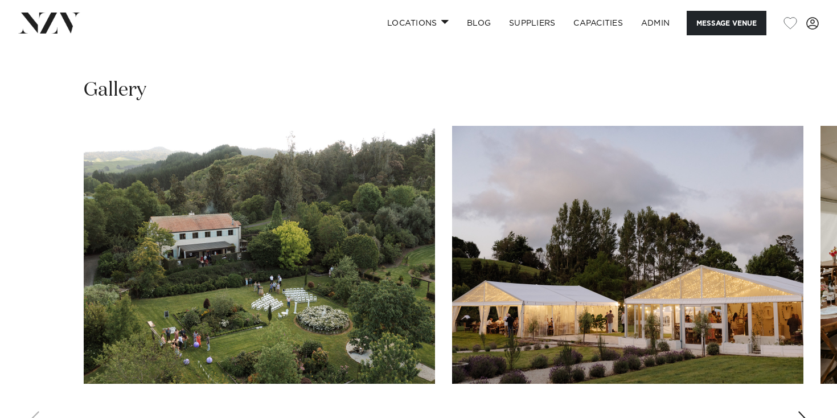
click at [804, 411] on div "Next slide" at bounding box center [802, 420] width 11 height 18
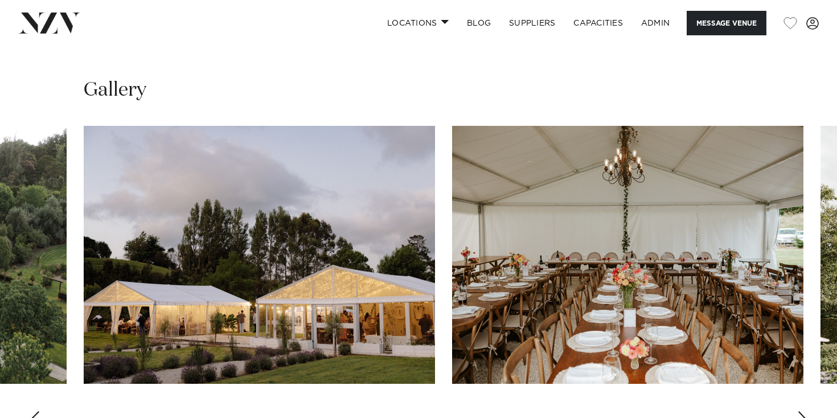
click at [804, 411] on div "Next slide" at bounding box center [802, 420] width 11 height 18
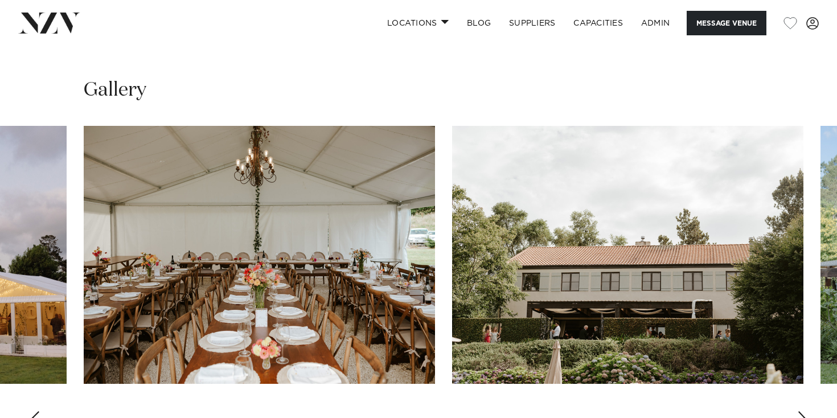
click at [804, 411] on div "Next slide" at bounding box center [802, 420] width 11 height 18
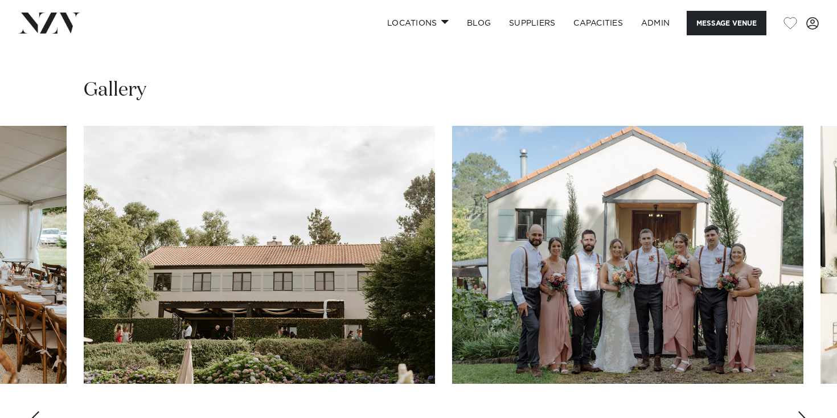
click at [804, 411] on div "Next slide" at bounding box center [802, 420] width 11 height 18
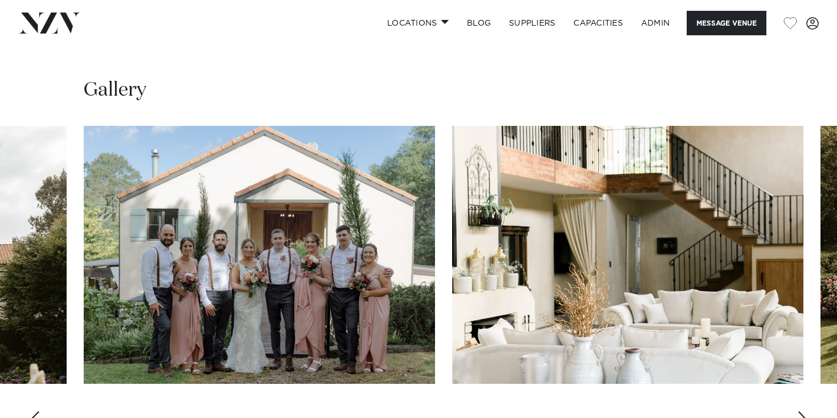
click at [804, 411] on div "Next slide" at bounding box center [802, 420] width 11 height 18
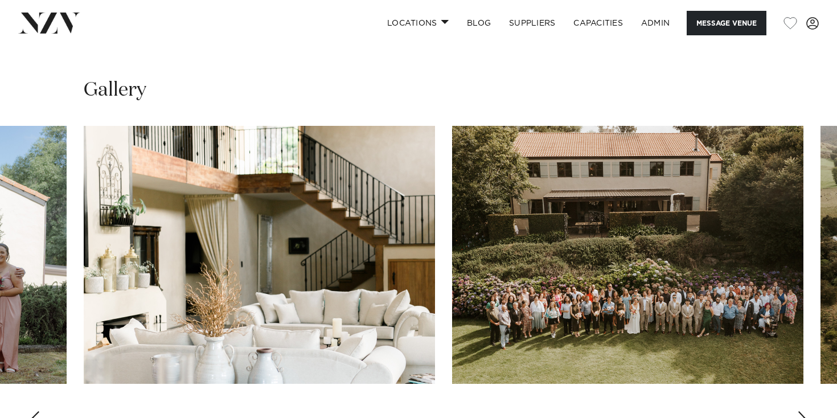
click at [803, 411] on div "Next slide" at bounding box center [802, 420] width 11 height 18
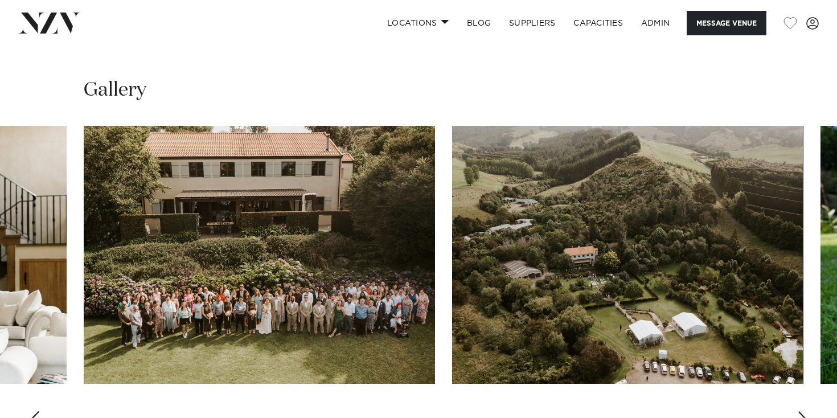
click at [803, 411] on div "Next slide" at bounding box center [802, 420] width 11 height 18
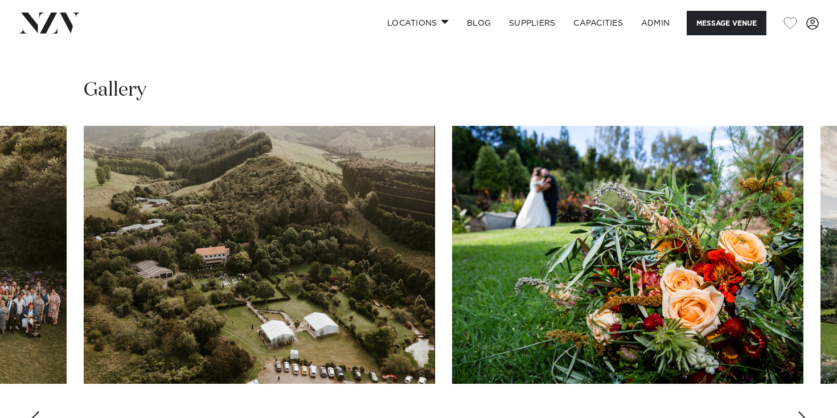
click at [803, 411] on div "Next slide" at bounding box center [802, 420] width 11 height 18
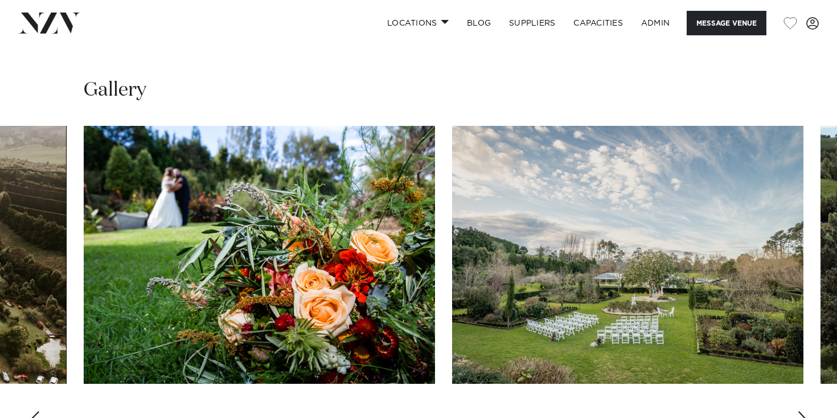
click at [803, 411] on div "Next slide" at bounding box center [802, 420] width 11 height 18
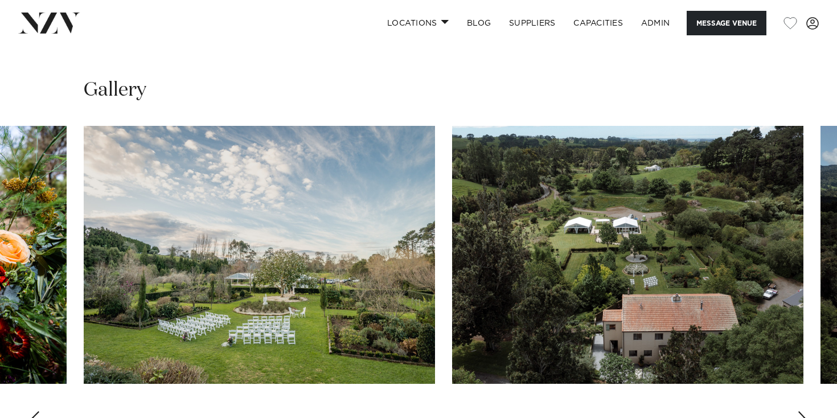
click at [803, 411] on div "Next slide" at bounding box center [802, 420] width 11 height 18
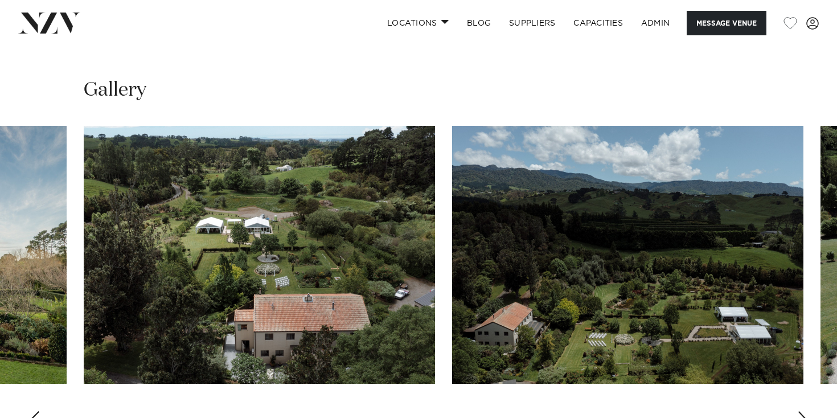
click at [803, 411] on div "Next slide" at bounding box center [802, 420] width 11 height 18
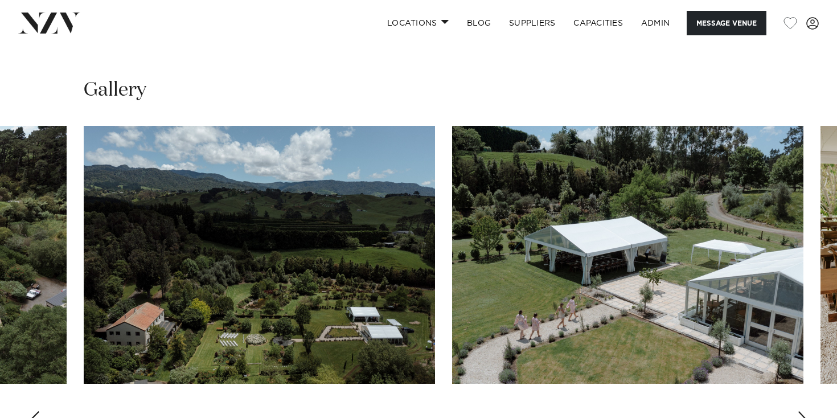
click at [803, 411] on div "Next slide" at bounding box center [802, 420] width 11 height 18
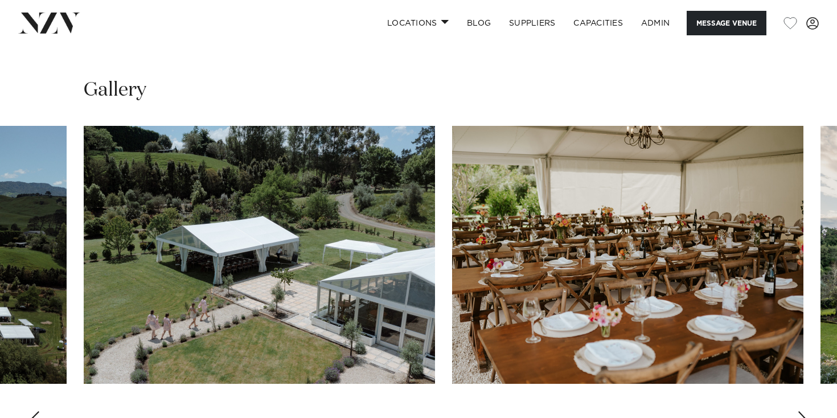
click at [803, 411] on div "Next slide" at bounding box center [802, 420] width 11 height 18
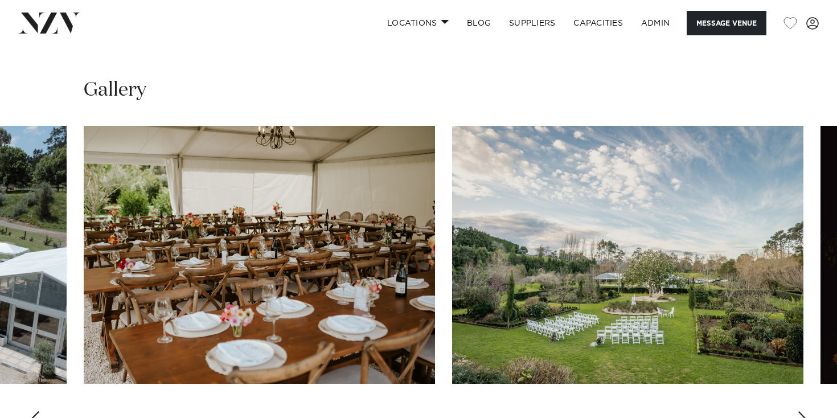
click at [803, 411] on div "Next slide" at bounding box center [802, 420] width 11 height 18
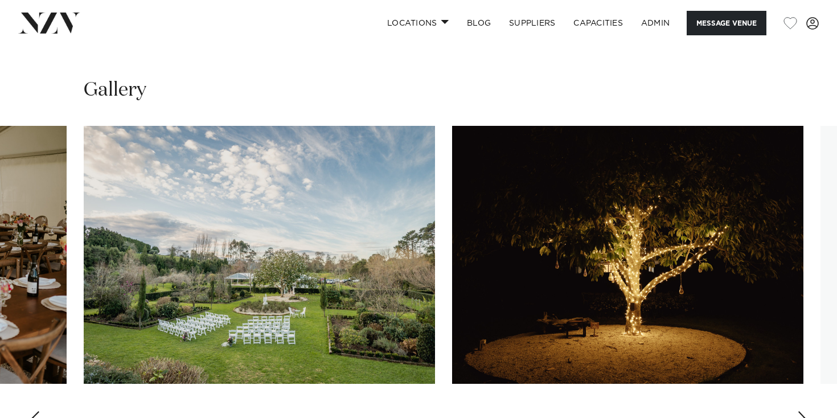
click at [803, 411] on div "Next slide" at bounding box center [802, 420] width 11 height 18
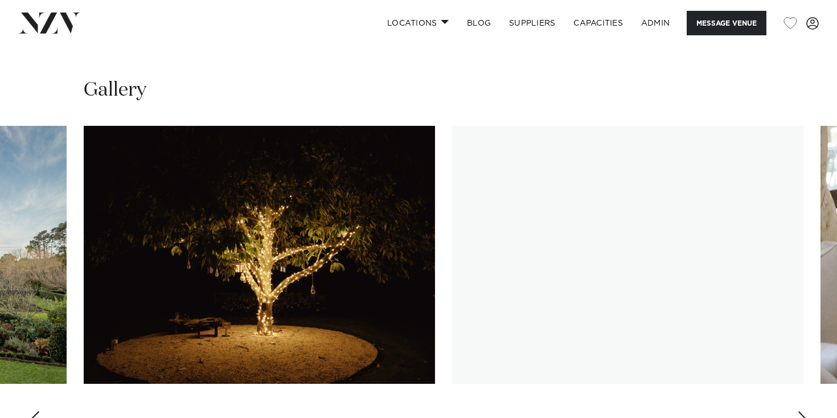
click at [803, 411] on div "Next slide" at bounding box center [802, 420] width 11 height 18
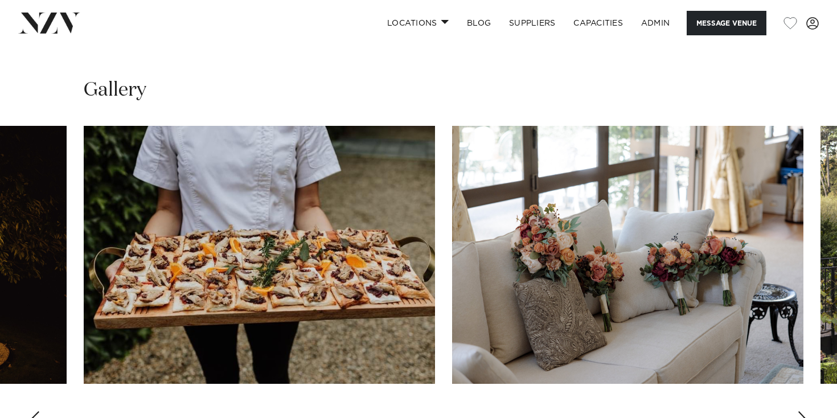
click at [803, 411] on div "Next slide" at bounding box center [802, 420] width 11 height 18
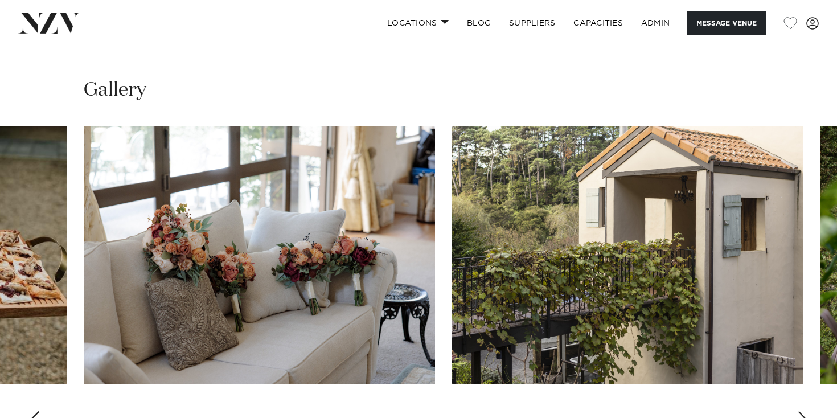
click at [803, 411] on div "Next slide" at bounding box center [802, 420] width 11 height 18
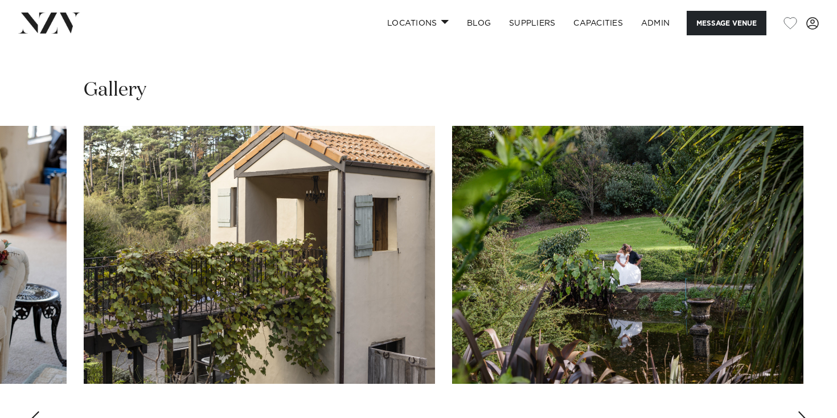
click at [803, 411] on div "Next slide" at bounding box center [802, 420] width 11 height 18
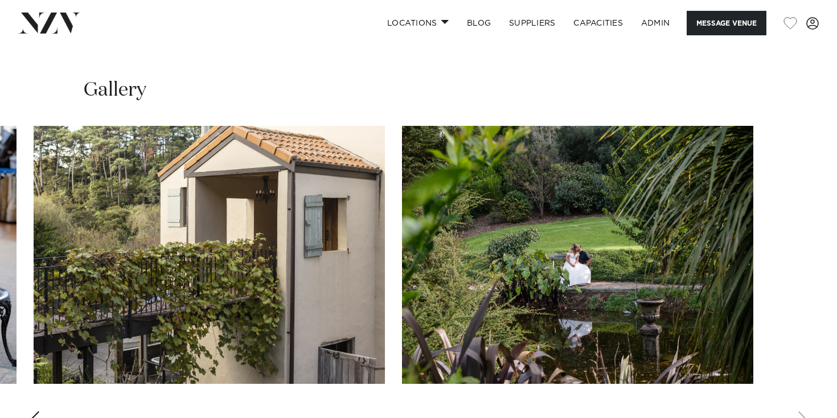
click at [803, 389] on swiper-container at bounding box center [418, 282] width 837 height 313
click at [37, 381] on swiper-container at bounding box center [418, 282] width 837 height 313
click at [36, 411] on div "Previous slide" at bounding box center [33, 420] width 11 height 18
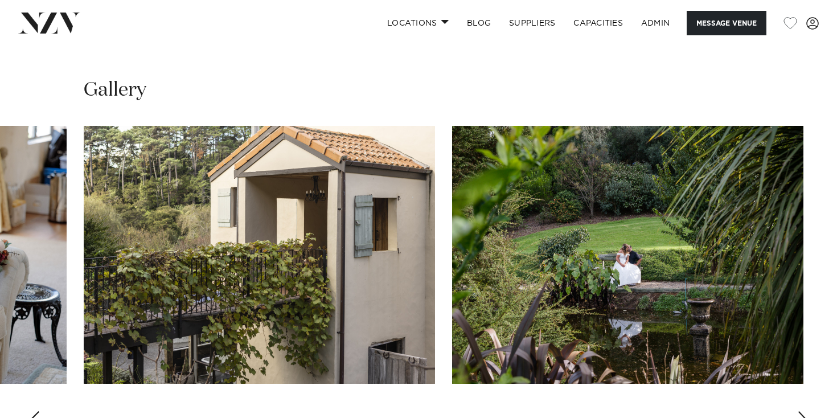
click at [36, 411] on div "Previous slide" at bounding box center [33, 420] width 11 height 18
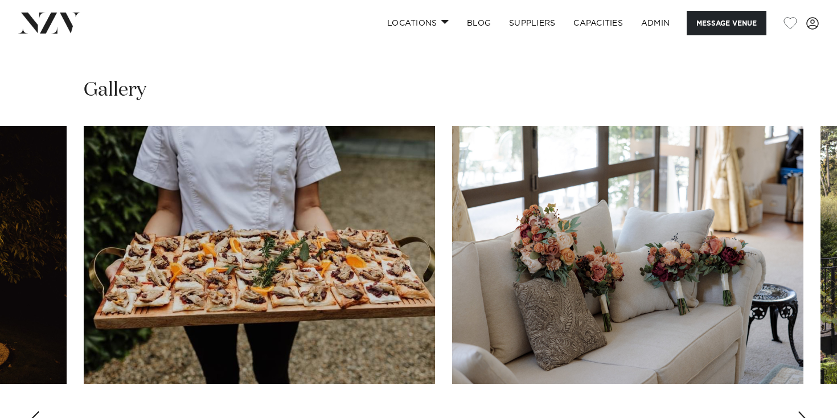
click at [36, 411] on div "Previous slide" at bounding box center [33, 420] width 11 height 18
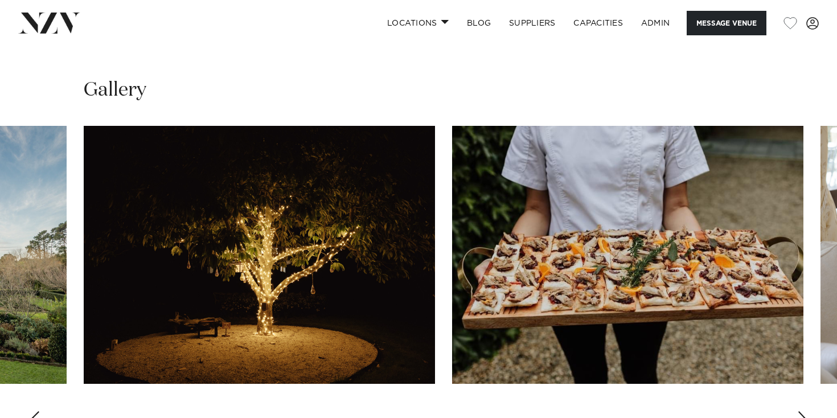
click at [37, 411] on div "Previous slide" at bounding box center [33, 420] width 11 height 18
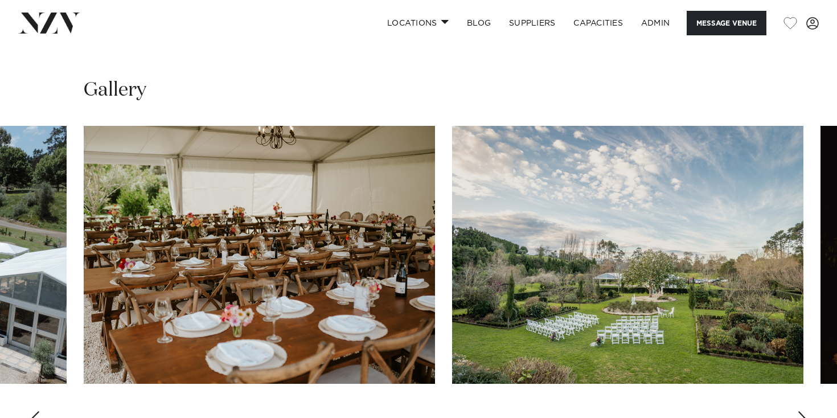
click at [38, 411] on div "Previous slide" at bounding box center [33, 420] width 11 height 18
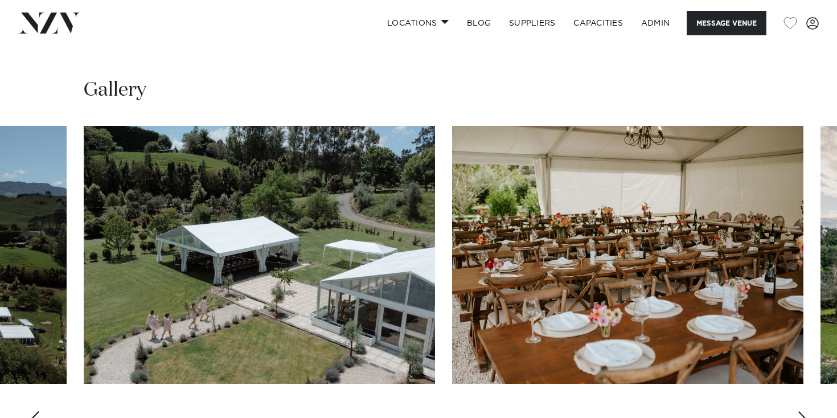
click at [38, 411] on div "Previous slide" at bounding box center [33, 420] width 11 height 18
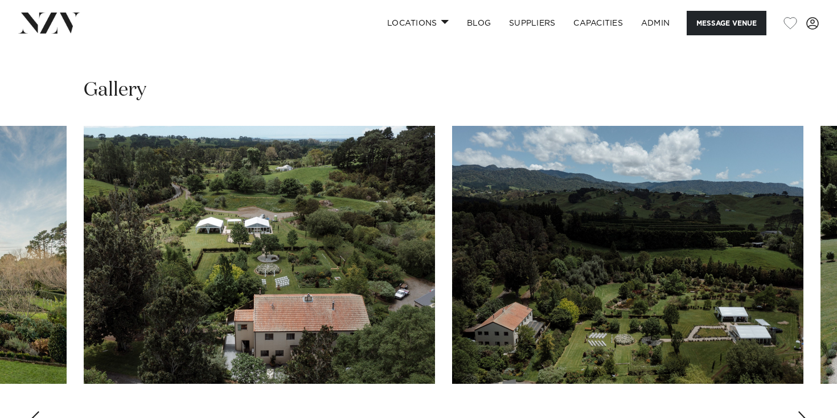
click at [38, 411] on div "Previous slide" at bounding box center [33, 420] width 11 height 18
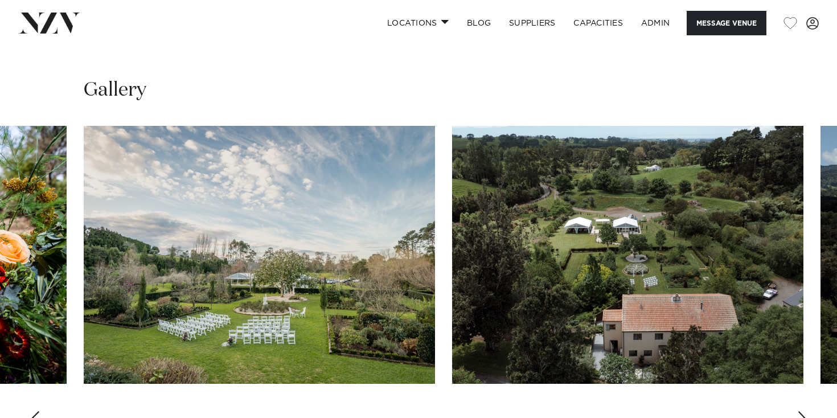
click at [39, 411] on div "Previous slide" at bounding box center [33, 420] width 11 height 18
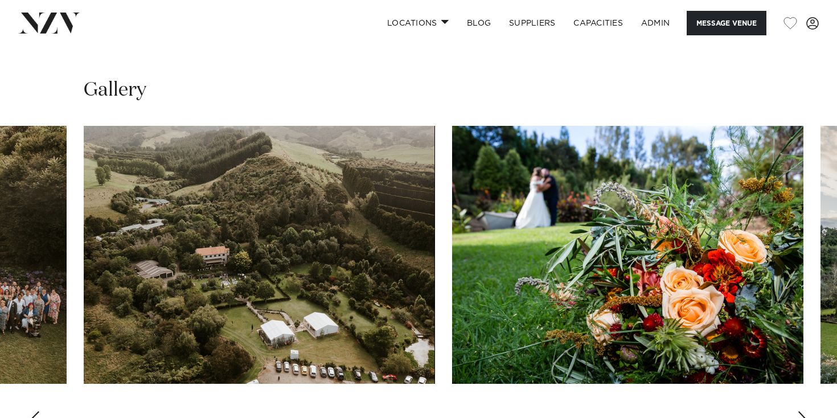
click at [39, 411] on div "Previous slide" at bounding box center [33, 420] width 11 height 18
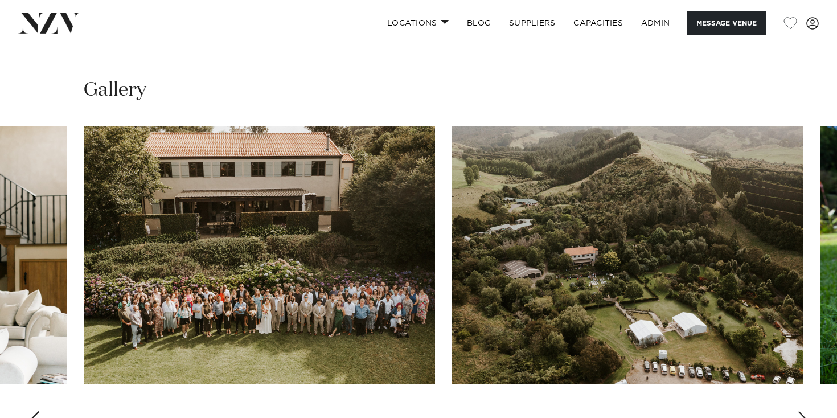
click at [39, 411] on div "Previous slide" at bounding box center [33, 420] width 11 height 18
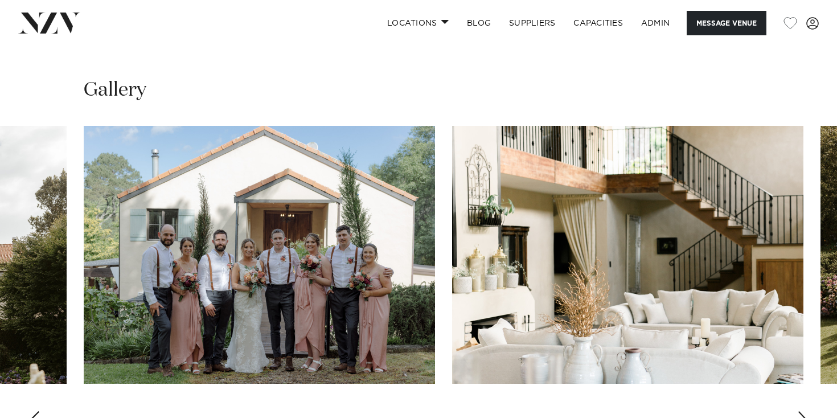
click at [39, 411] on div "Previous slide" at bounding box center [33, 420] width 11 height 18
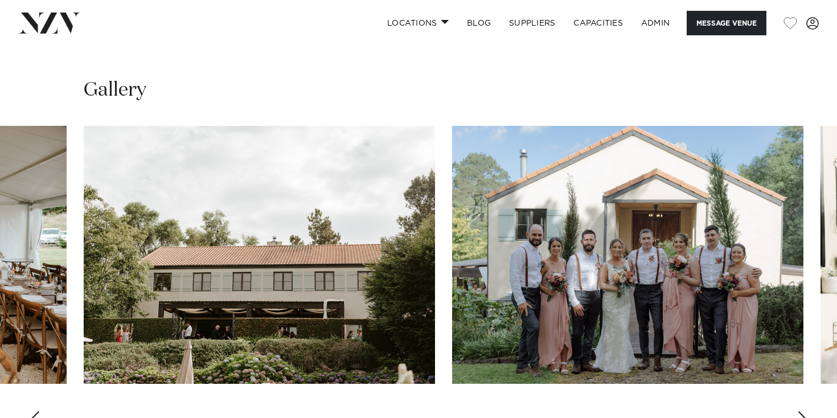
click at [39, 411] on div "Previous slide" at bounding box center [33, 420] width 11 height 18
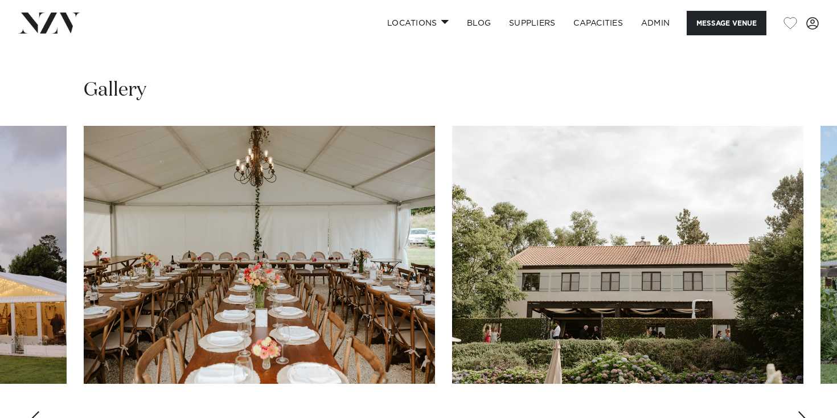
click at [39, 383] on swiper-container at bounding box center [418, 282] width 837 height 313
click at [40, 382] on swiper-container at bounding box center [418, 282] width 837 height 313
click at [32, 411] on div "Previous slide" at bounding box center [33, 420] width 11 height 18
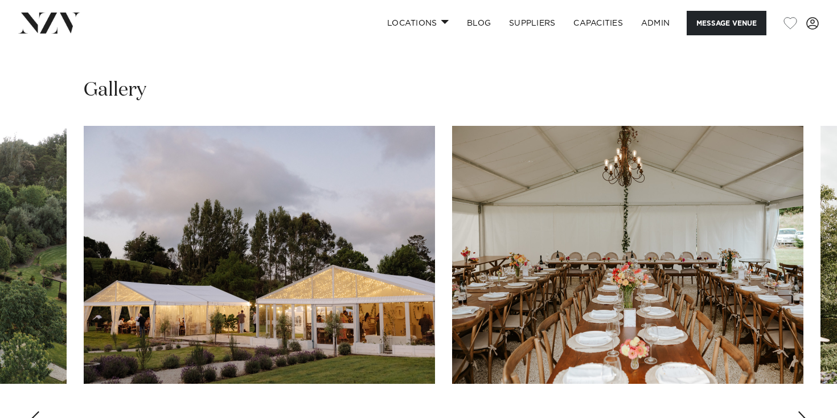
click at [32, 411] on div "Previous slide" at bounding box center [33, 420] width 11 height 18
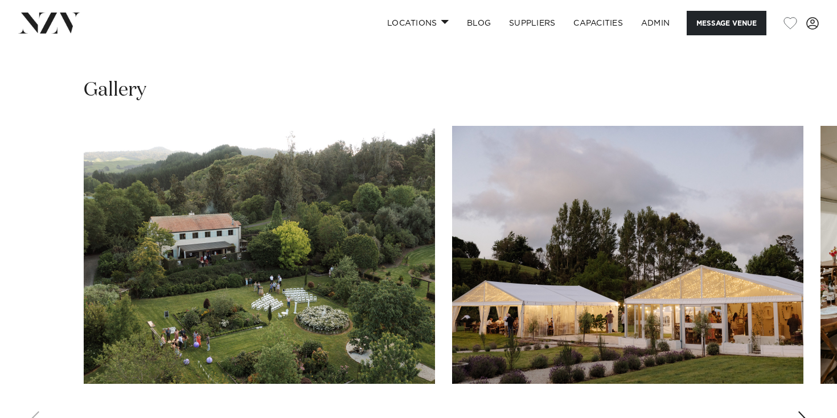
click at [32, 381] on swiper-container at bounding box center [418, 282] width 837 height 313
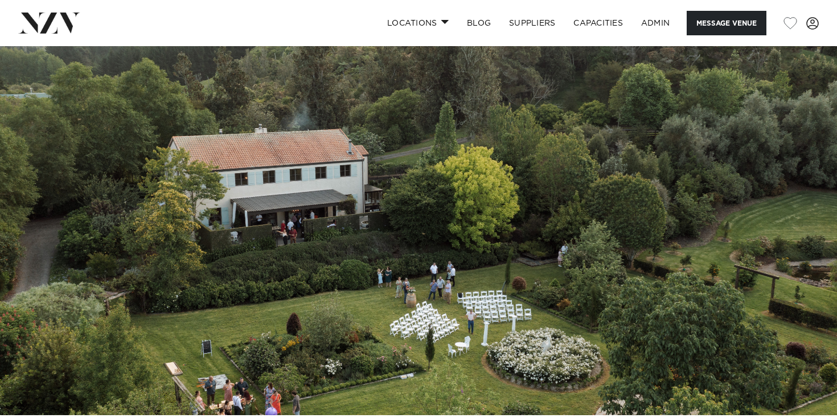
scroll to position [0, 0]
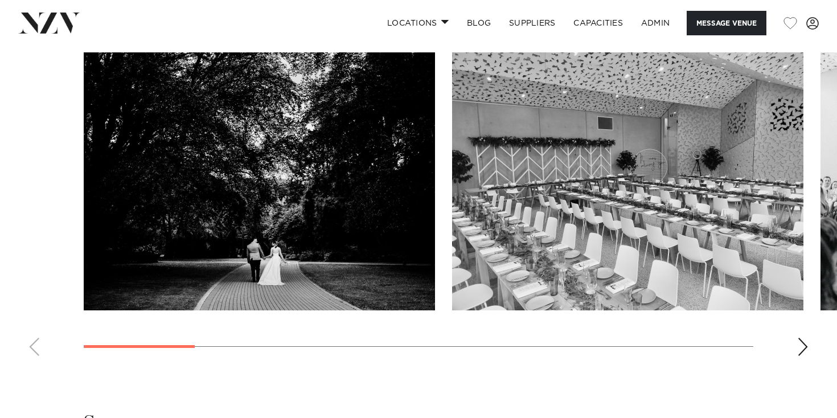
scroll to position [1059, 0]
click at [809, 343] on swiper-container at bounding box center [418, 208] width 837 height 313
click at [806, 343] on div "Next slide" at bounding box center [802, 346] width 11 height 18
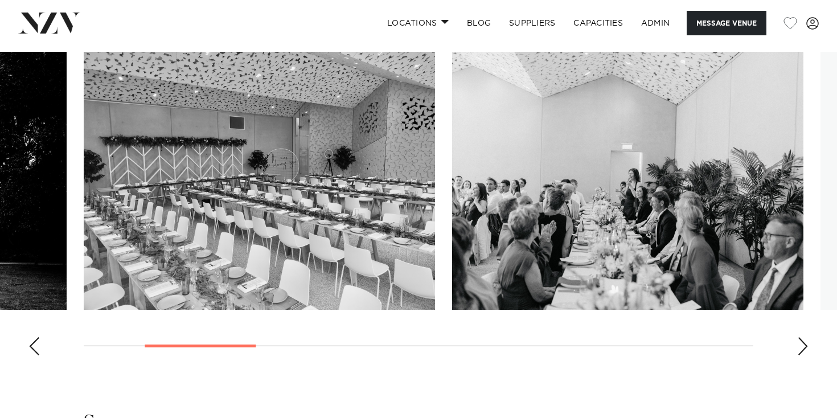
click at [804, 343] on div "Next slide" at bounding box center [802, 346] width 11 height 18
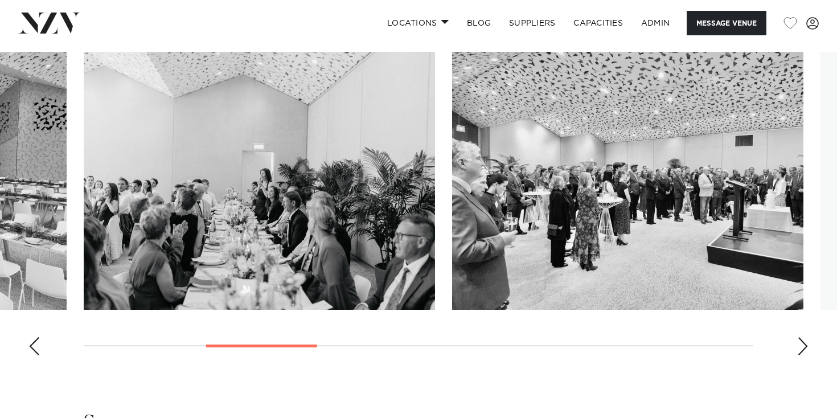
click at [804, 343] on div "Next slide" at bounding box center [802, 346] width 11 height 18
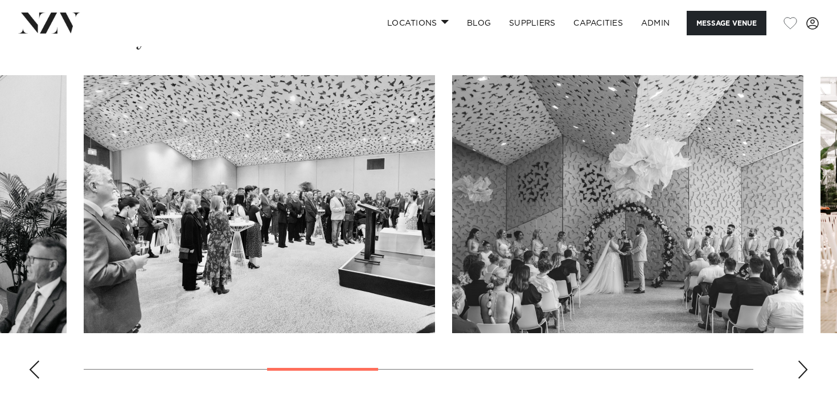
scroll to position [1032, 0]
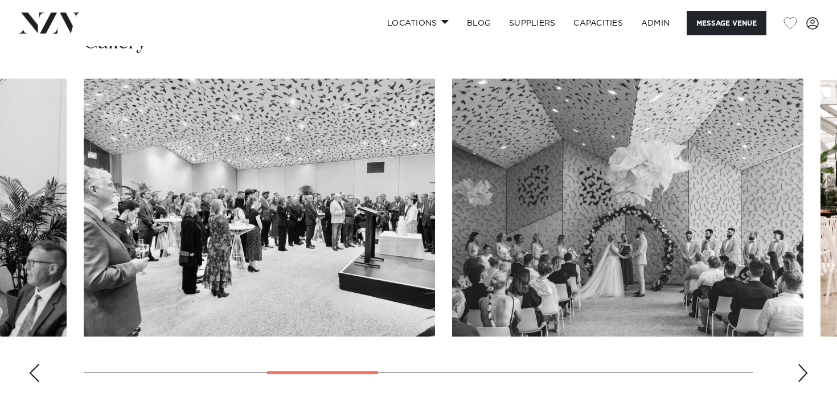
click at [801, 367] on div "Next slide" at bounding box center [802, 373] width 11 height 18
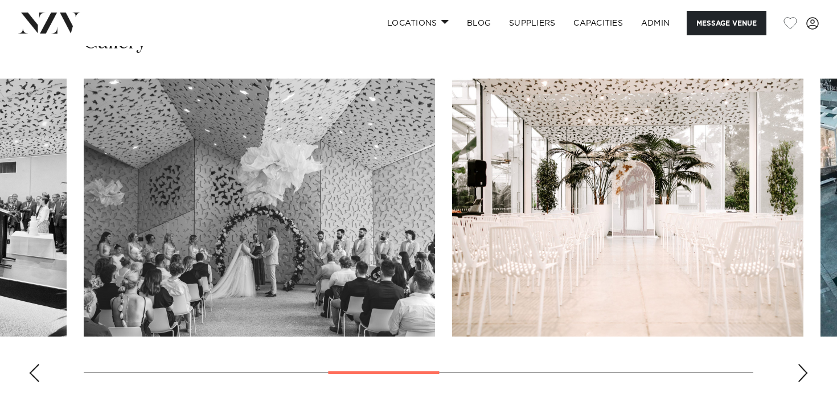
click at [801, 367] on div "Next slide" at bounding box center [802, 373] width 11 height 18
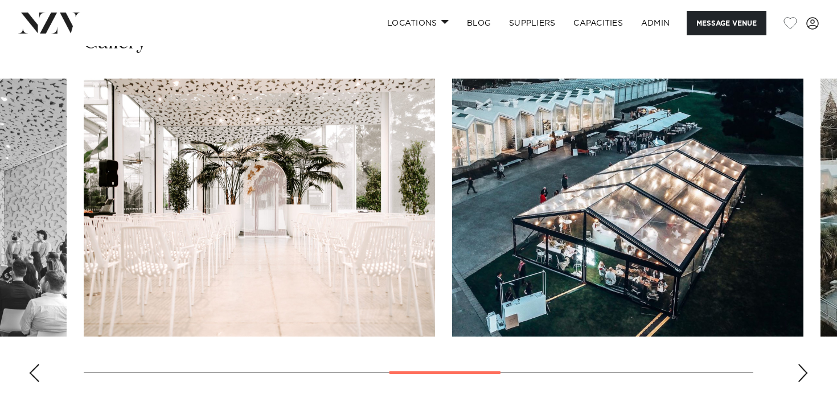
click at [801, 367] on div "Next slide" at bounding box center [802, 373] width 11 height 18
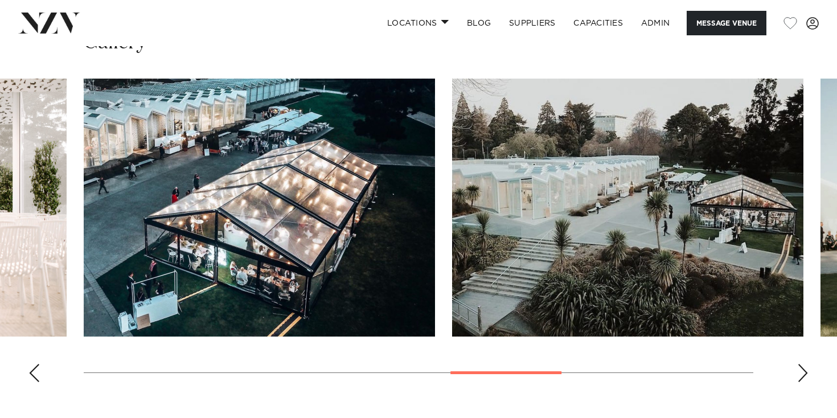
click at [801, 367] on div "Next slide" at bounding box center [802, 373] width 11 height 18
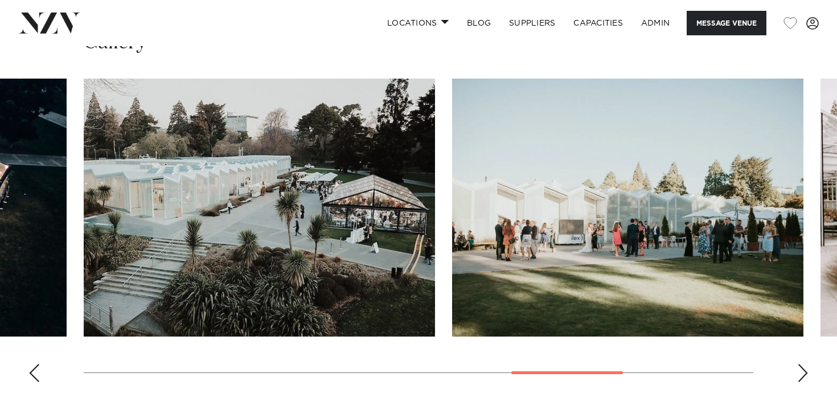
click at [801, 367] on div "Next slide" at bounding box center [802, 373] width 11 height 18
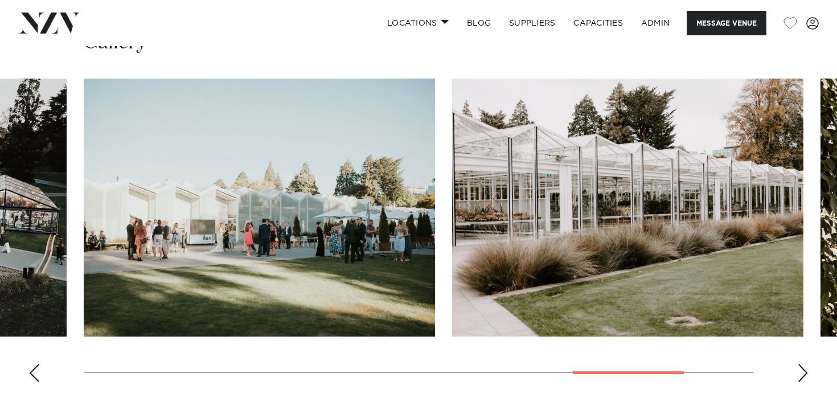
click at [801, 367] on div "Next slide" at bounding box center [802, 373] width 11 height 18
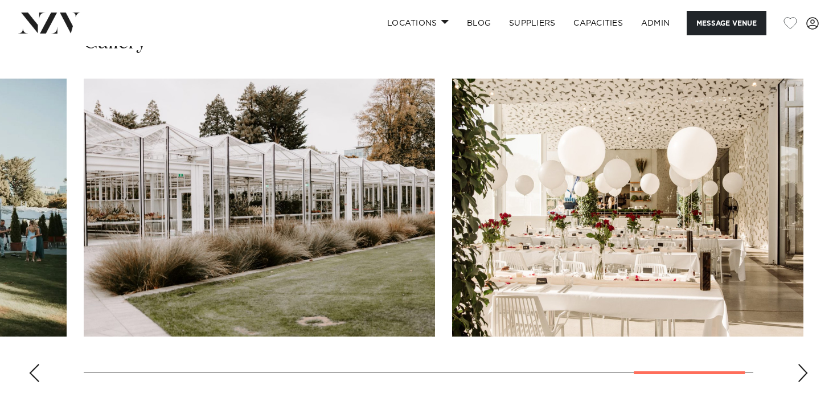
click at [801, 367] on div "Next slide" at bounding box center [802, 373] width 11 height 18
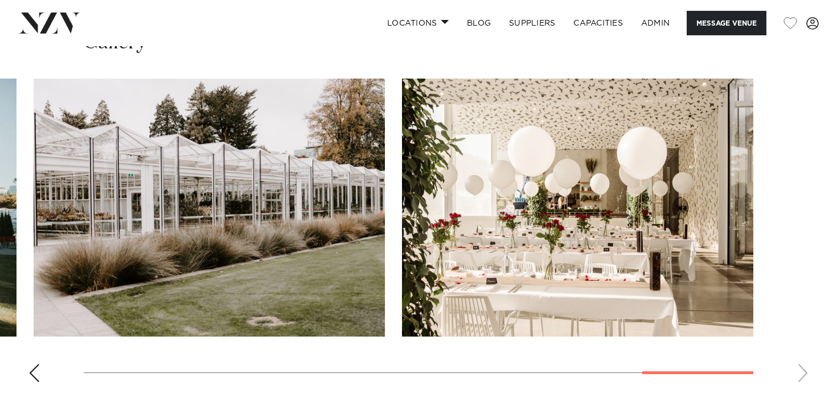
click at [801, 367] on swiper-container at bounding box center [418, 235] width 837 height 313
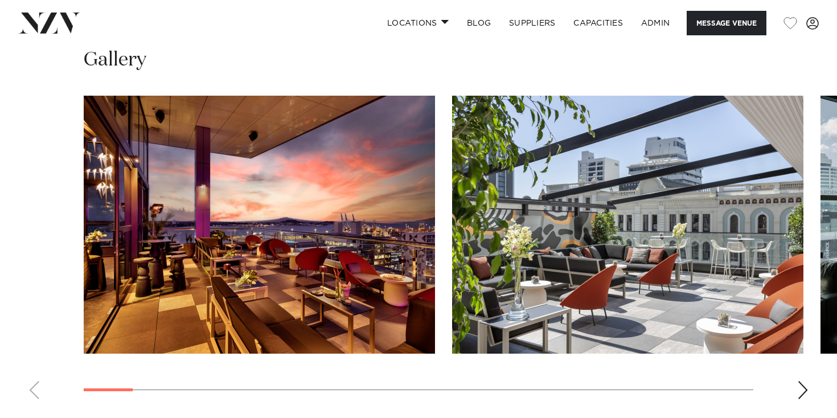
scroll to position [1211, 0]
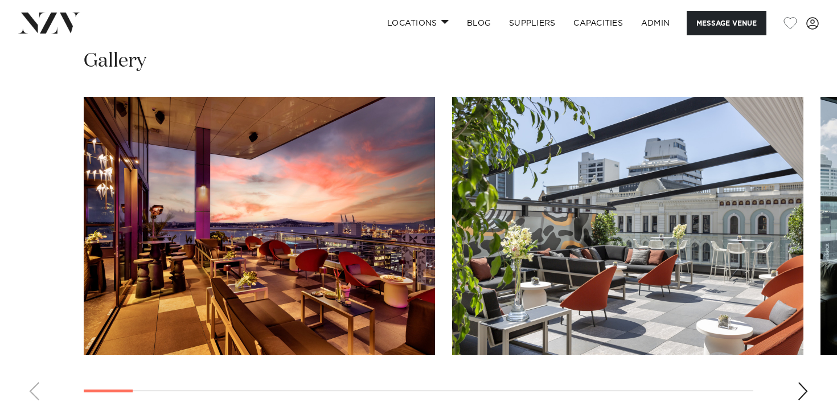
click at [808, 386] on div "Next slide" at bounding box center [802, 391] width 11 height 18
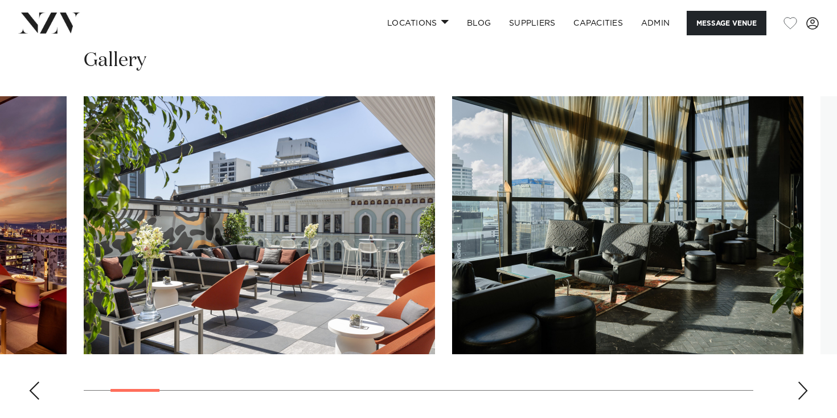
click at [804, 390] on div "Next slide" at bounding box center [802, 391] width 11 height 18
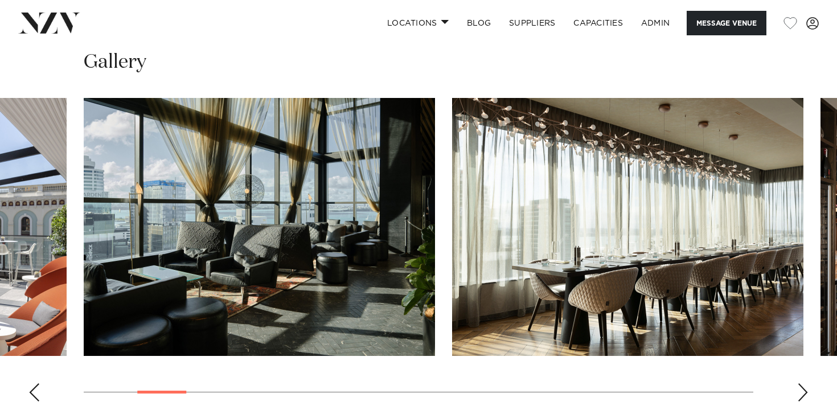
click at [804, 390] on div "Next slide" at bounding box center [802, 392] width 11 height 18
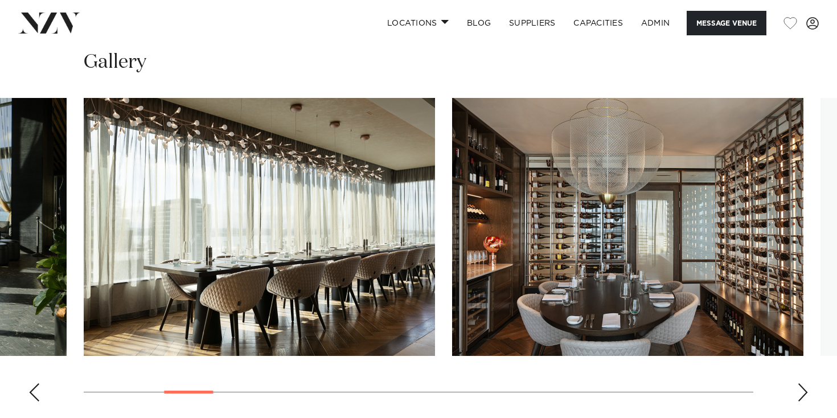
scroll to position [1211, 0]
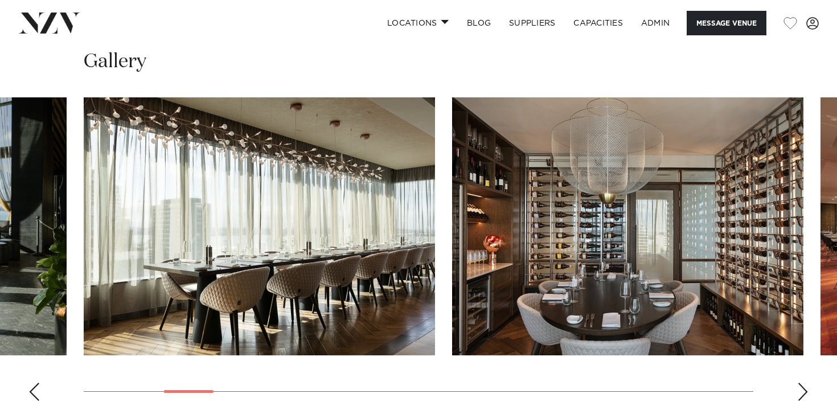
click at [804, 390] on div "Next slide" at bounding box center [802, 392] width 11 height 18
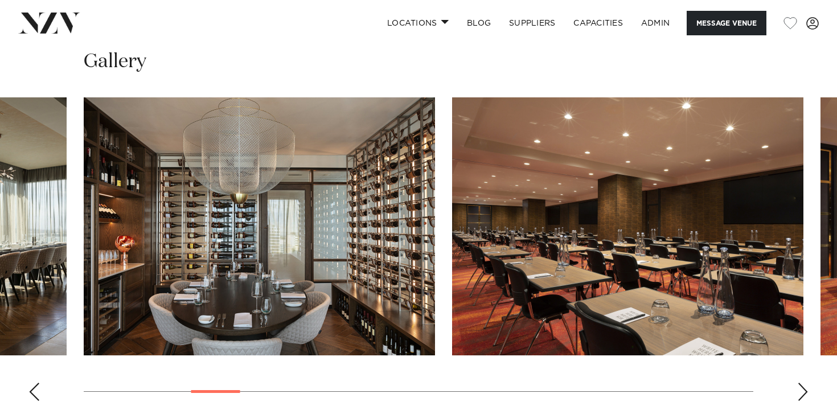
click at [804, 390] on div "Next slide" at bounding box center [802, 392] width 11 height 18
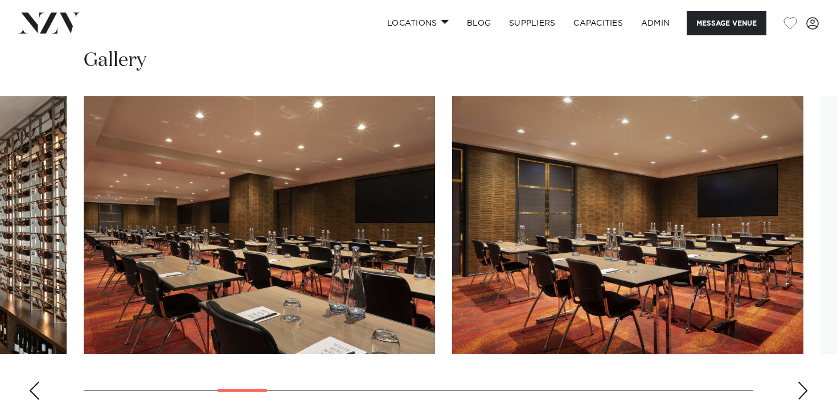
scroll to position [1213, 0]
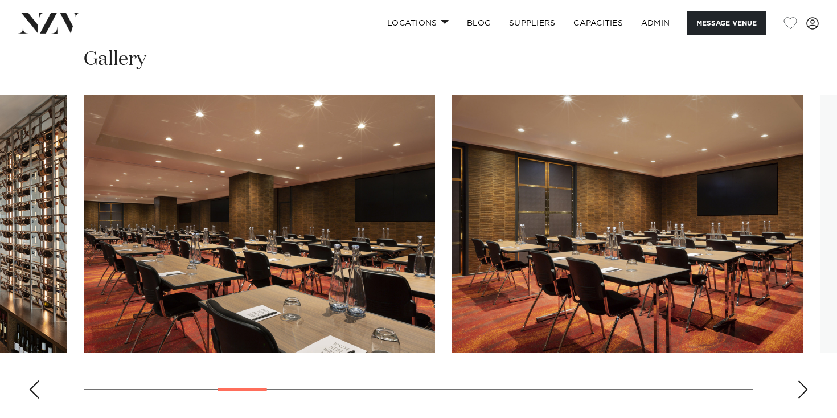
click at [804, 390] on div "Next slide" at bounding box center [802, 389] width 11 height 18
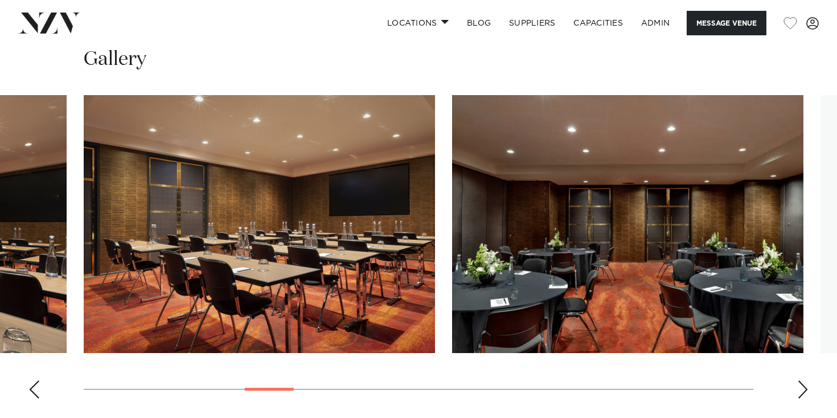
click at [804, 390] on div "Next slide" at bounding box center [802, 389] width 11 height 18
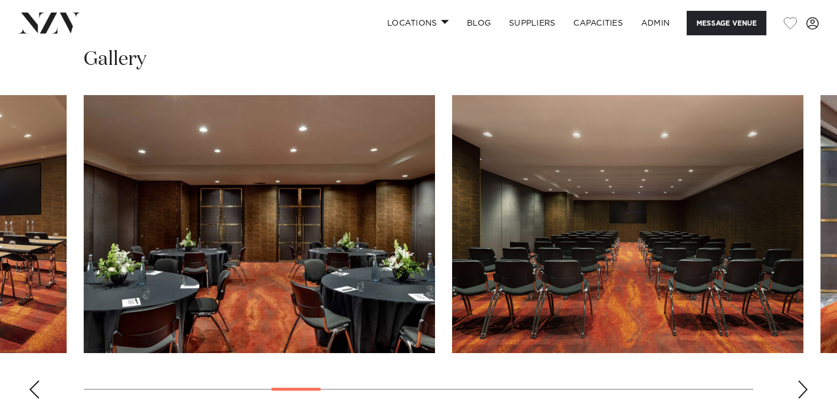
click at [804, 390] on div "Next slide" at bounding box center [802, 389] width 11 height 18
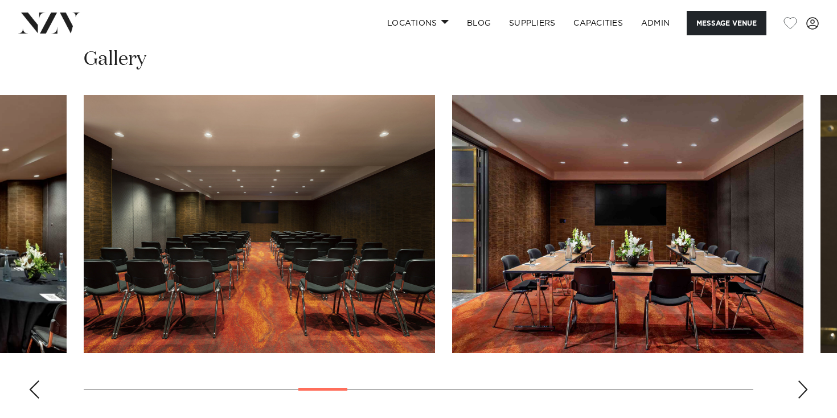
click at [804, 390] on div "Next slide" at bounding box center [802, 389] width 11 height 18
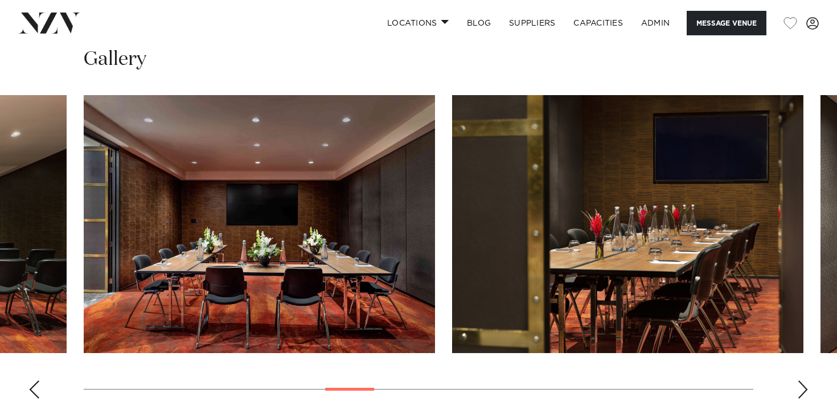
click at [804, 390] on div "Next slide" at bounding box center [802, 389] width 11 height 18
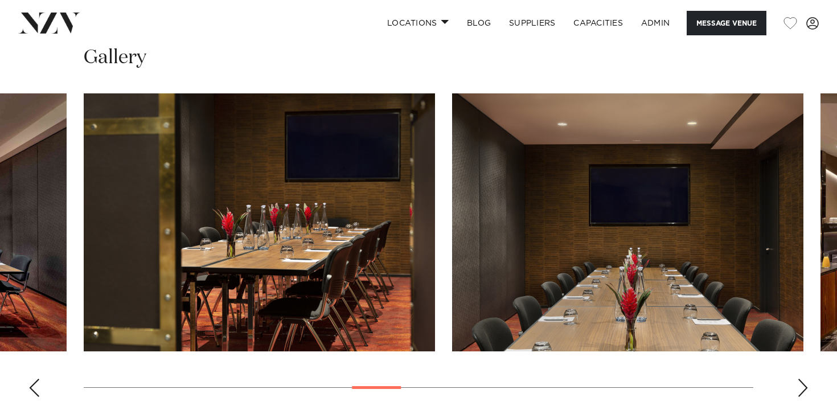
click at [804, 390] on div "Next slide" at bounding box center [802, 388] width 11 height 18
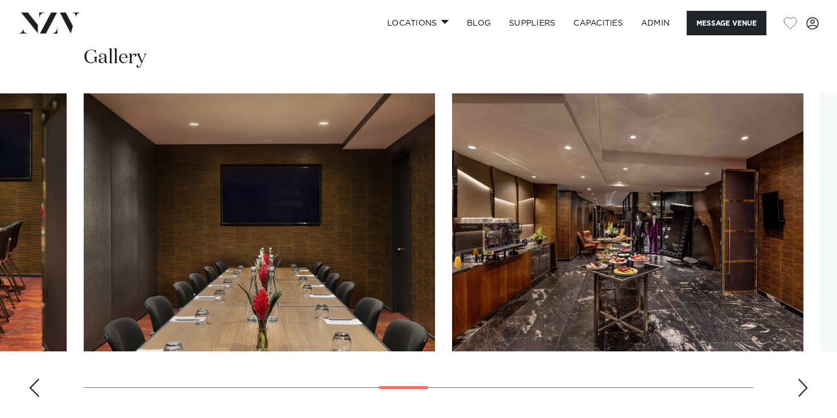
scroll to position [1218, 0]
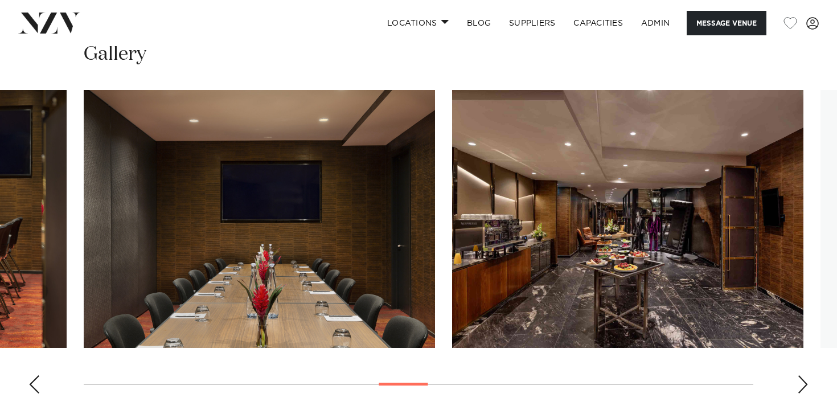
click at [803, 390] on div "Next slide" at bounding box center [802, 384] width 11 height 18
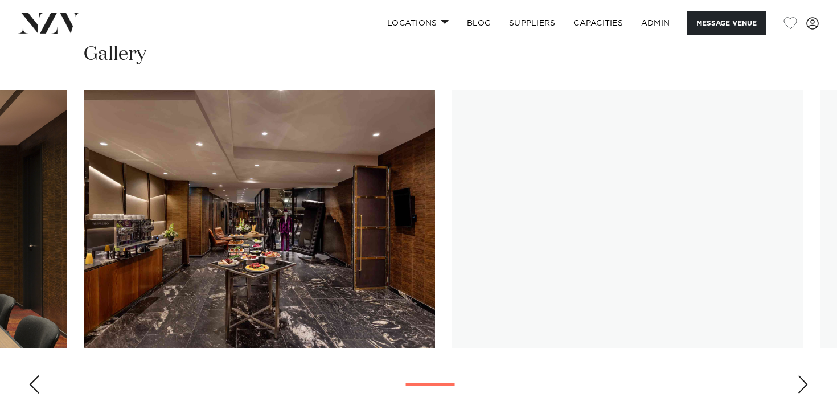
click at [803, 390] on div "Next slide" at bounding box center [802, 384] width 11 height 18
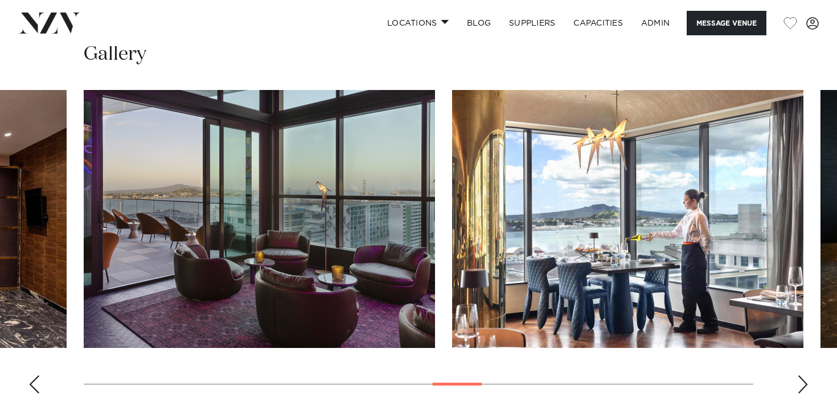
click at [800, 388] on div "Next slide" at bounding box center [802, 384] width 11 height 18
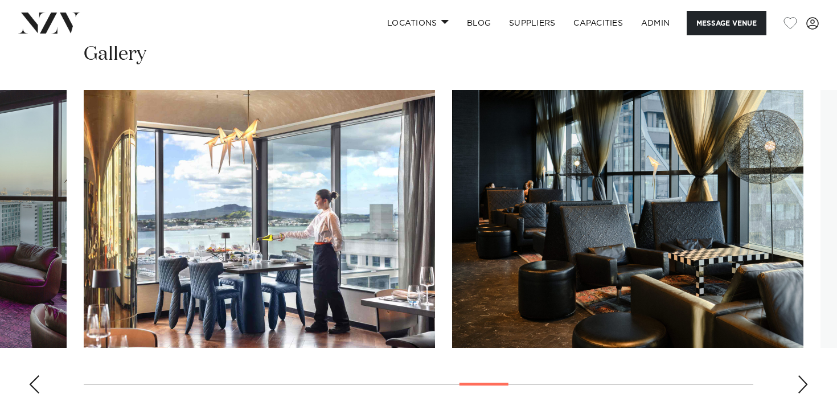
click at [797, 384] on div "Next slide" at bounding box center [802, 384] width 11 height 18
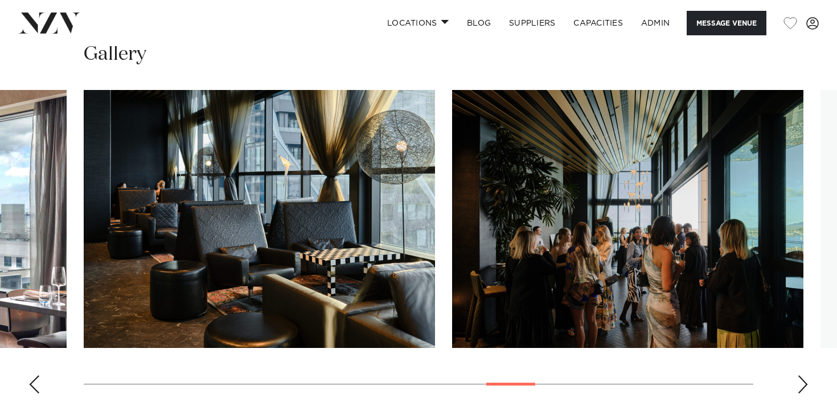
click at [803, 383] on div "Next slide" at bounding box center [802, 384] width 11 height 18
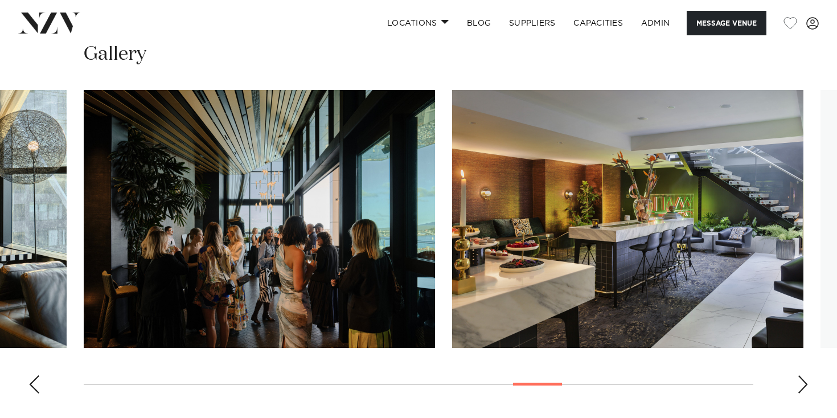
click at [803, 378] on div "Next slide" at bounding box center [802, 384] width 11 height 18
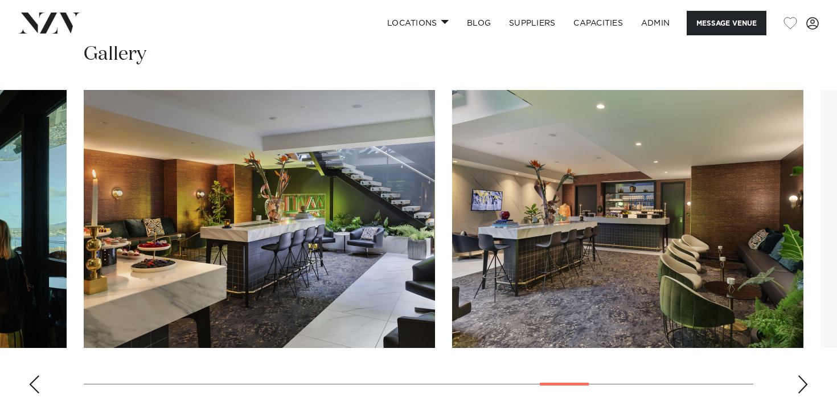
click at [802, 376] on div "Next slide" at bounding box center [802, 384] width 11 height 18
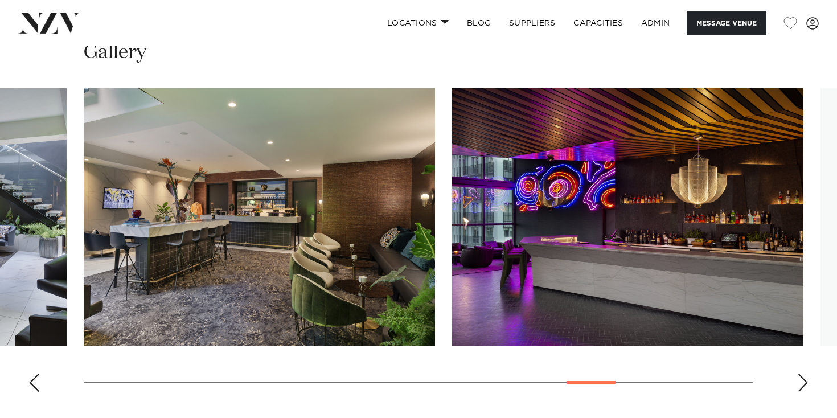
click at [800, 382] on div "Next slide" at bounding box center [802, 383] width 11 height 18
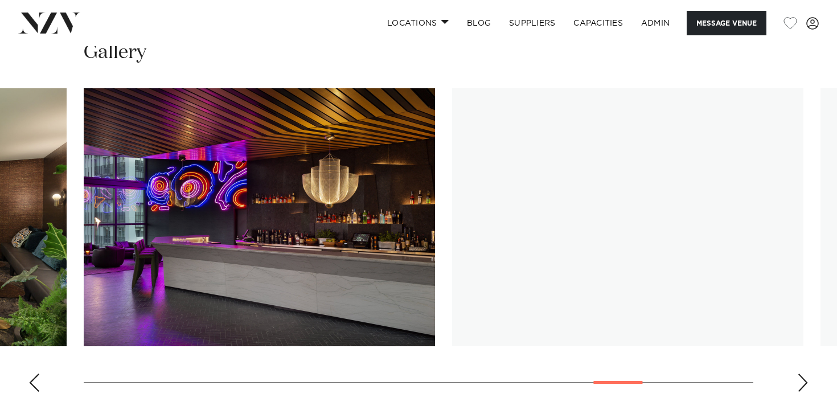
scroll to position [1219, 0]
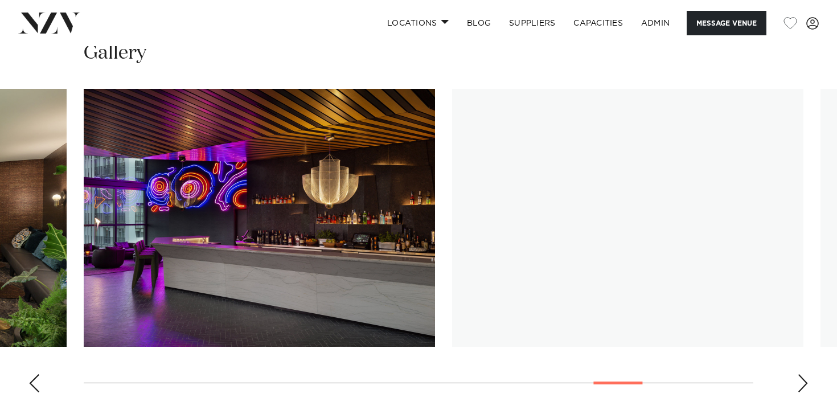
click at [801, 383] on div "Next slide" at bounding box center [802, 383] width 11 height 18
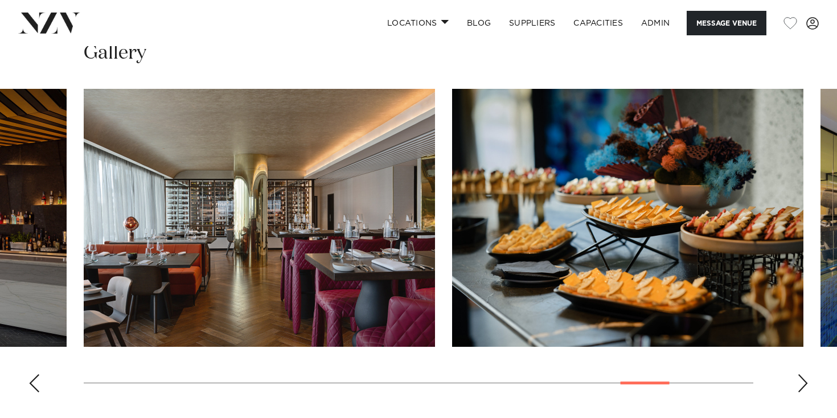
click at [801, 383] on div "Next slide" at bounding box center [802, 383] width 11 height 18
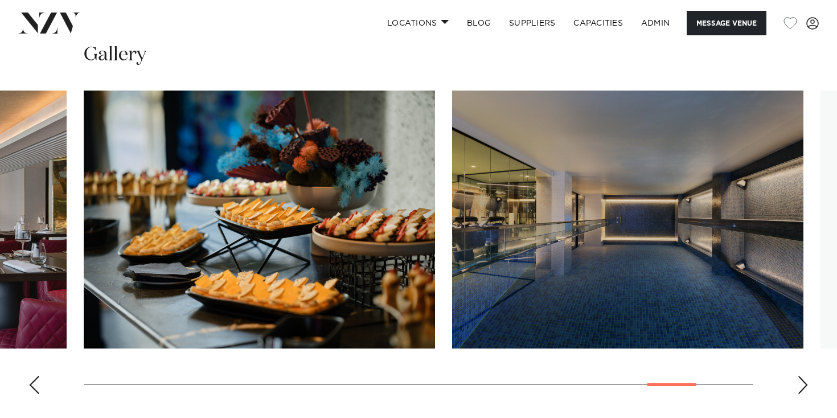
scroll to position [1218, 0]
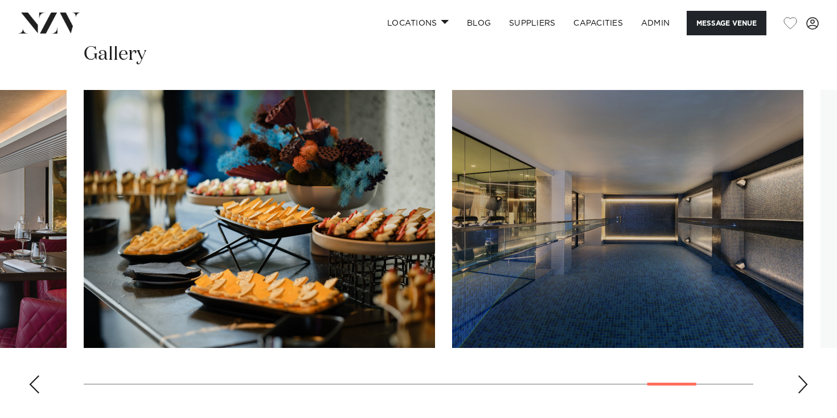
click at [801, 383] on div "Next slide" at bounding box center [802, 384] width 11 height 18
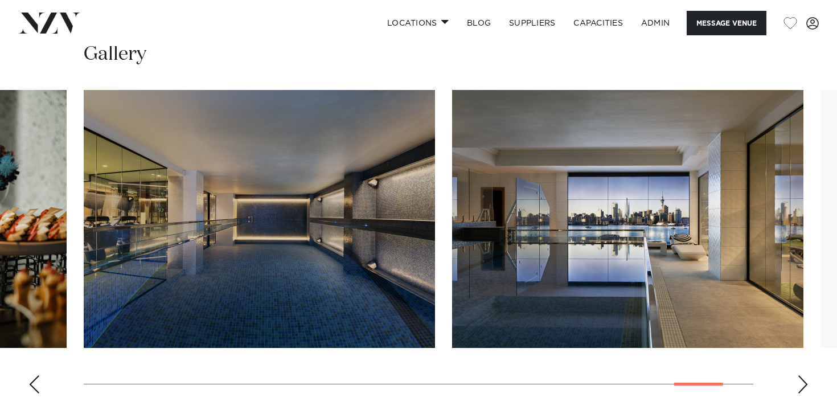
click at [801, 383] on div "Next slide" at bounding box center [802, 384] width 11 height 18
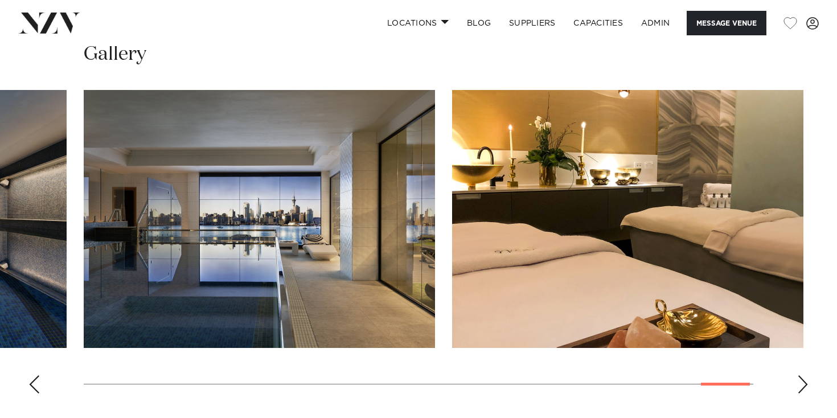
click at [801, 383] on div "Next slide" at bounding box center [802, 384] width 11 height 18
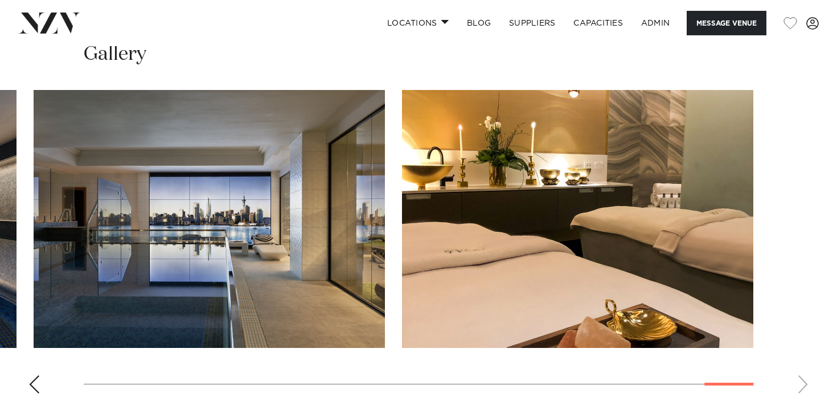
click at [801, 383] on swiper-container at bounding box center [418, 246] width 837 height 313
click at [27, 389] on swiper-container at bounding box center [418, 246] width 837 height 313
click at [32, 388] on div "Previous slide" at bounding box center [33, 384] width 11 height 18
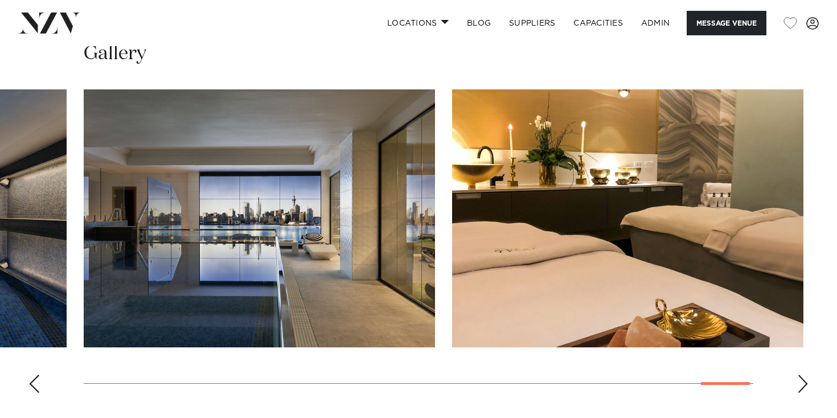
click at [32, 388] on div "Previous slide" at bounding box center [33, 384] width 11 height 18
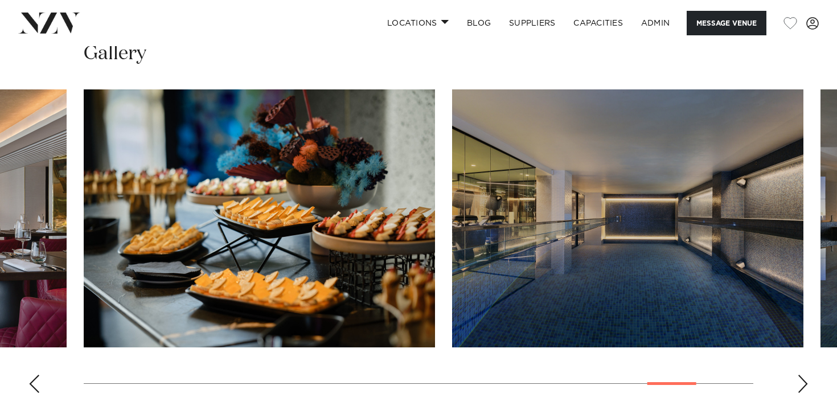
click at [32, 388] on div "Previous slide" at bounding box center [33, 384] width 11 height 18
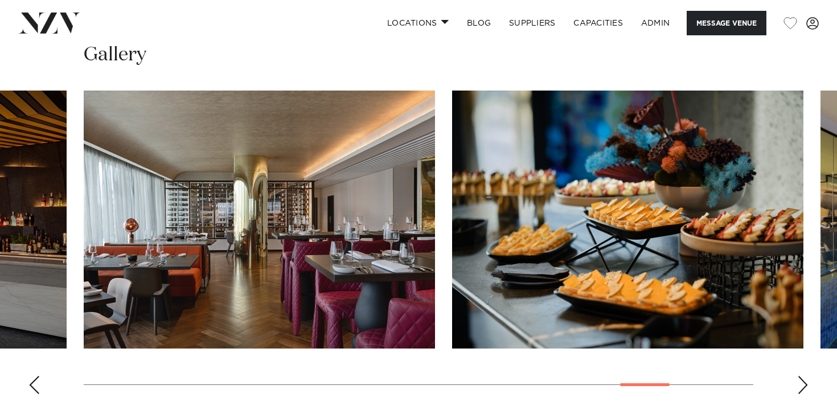
click at [31, 388] on div "Previous slide" at bounding box center [33, 385] width 11 height 18
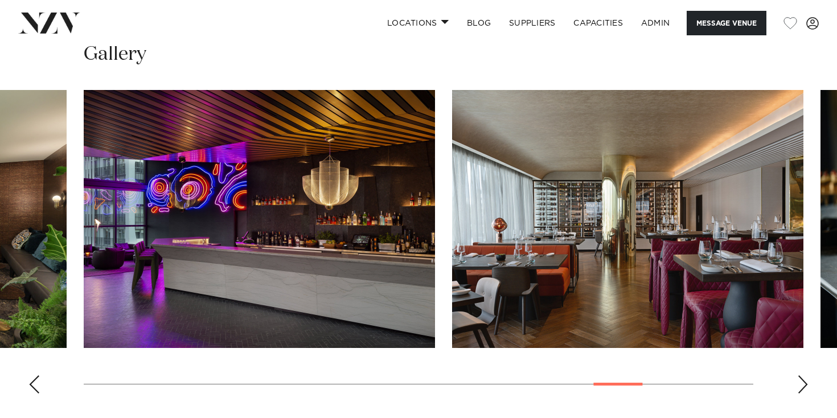
click at [795, 385] on swiper-container at bounding box center [418, 246] width 837 height 313
click at [800, 385] on div "Next slide" at bounding box center [802, 384] width 11 height 18
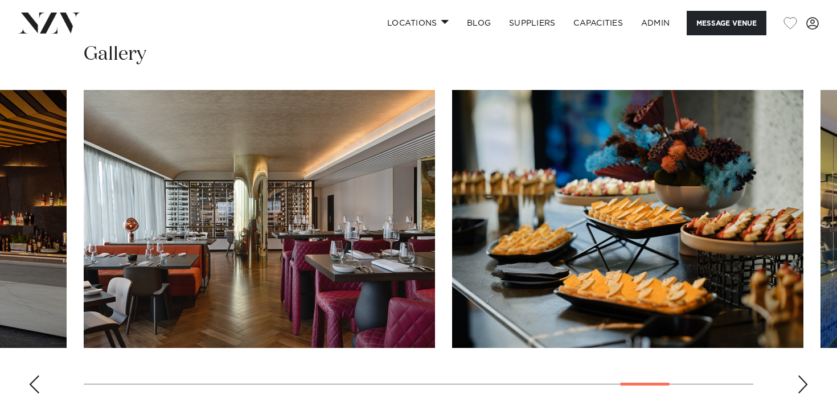
click at [800, 385] on div "Next slide" at bounding box center [802, 384] width 11 height 18
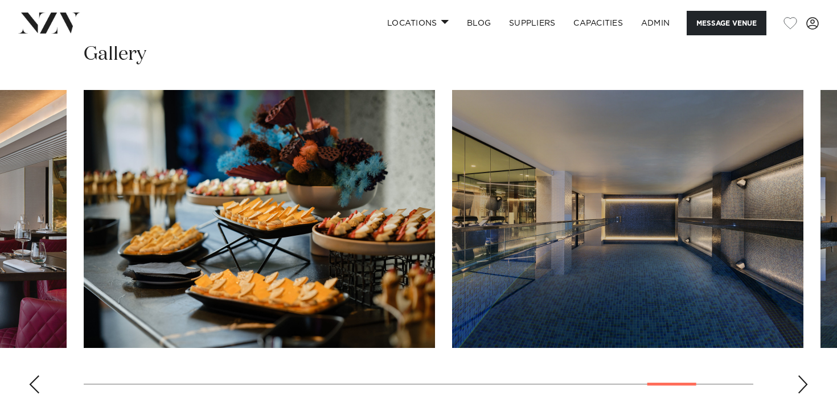
click at [800, 385] on div "Next slide" at bounding box center [802, 384] width 11 height 18
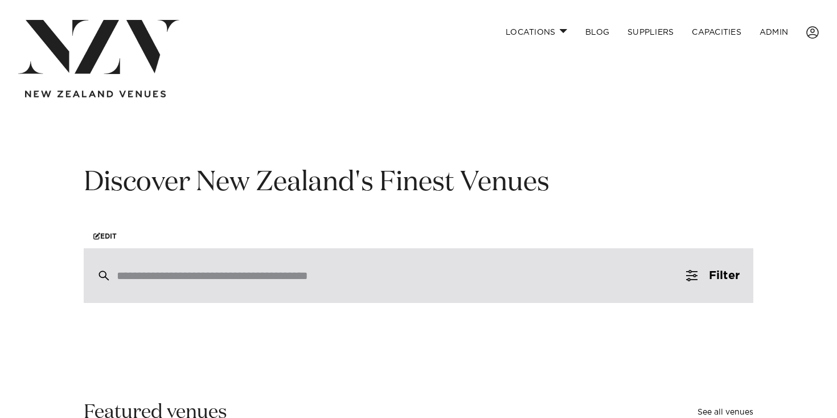
click at [195, 275] on input "search" at bounding box center [394, 275] width 555 height 13
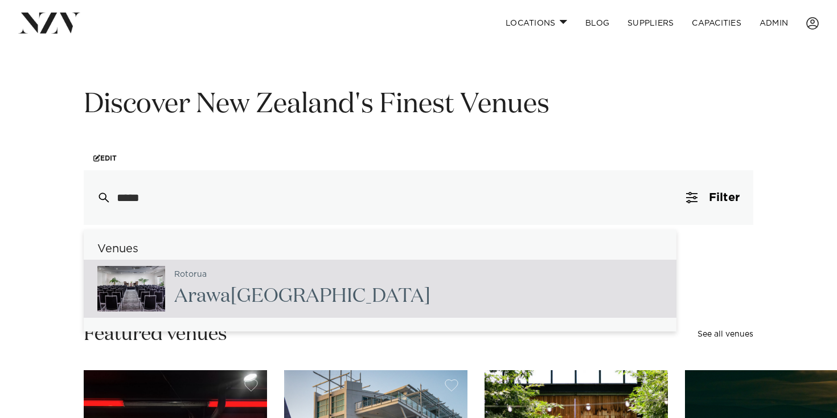
scroll to position [99, 0]
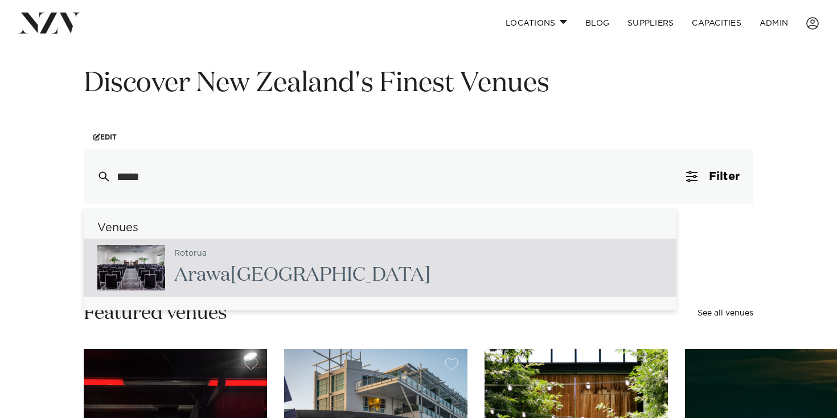
type input "*****"
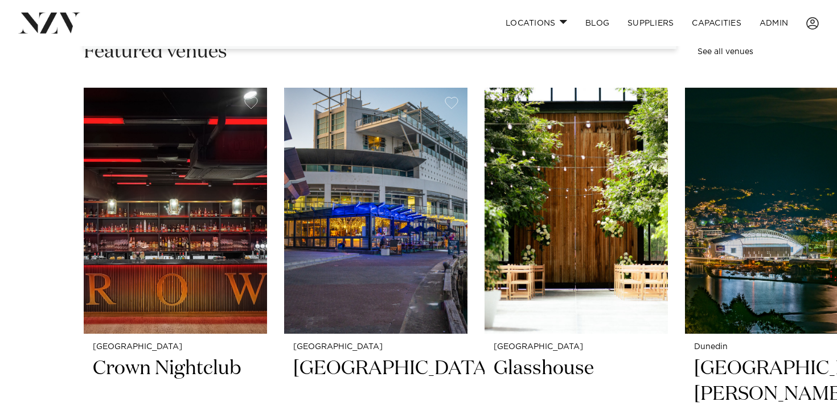
scroll to position [380, 0]
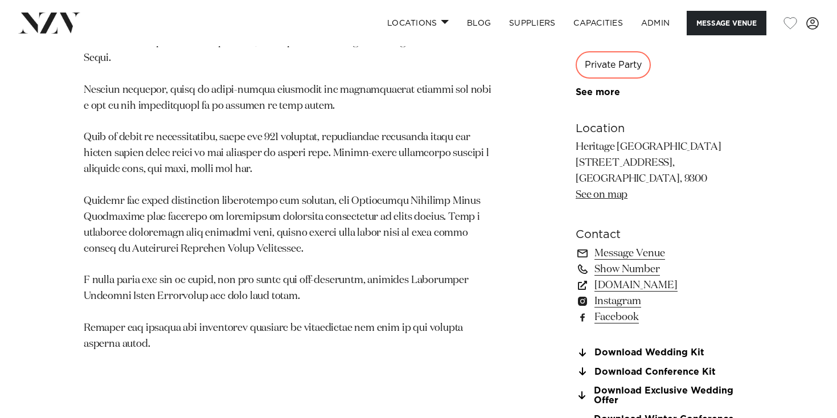
scroll to position [724, 0]
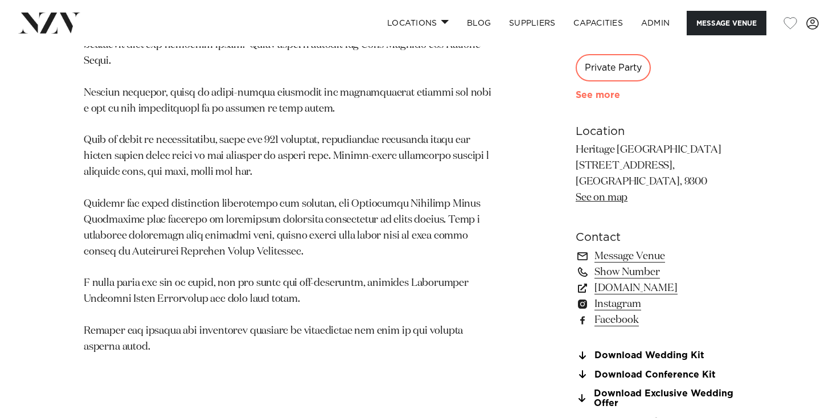
click at [588, 91] on link "See more" at bounding box center [620, 95] width 89 height 9
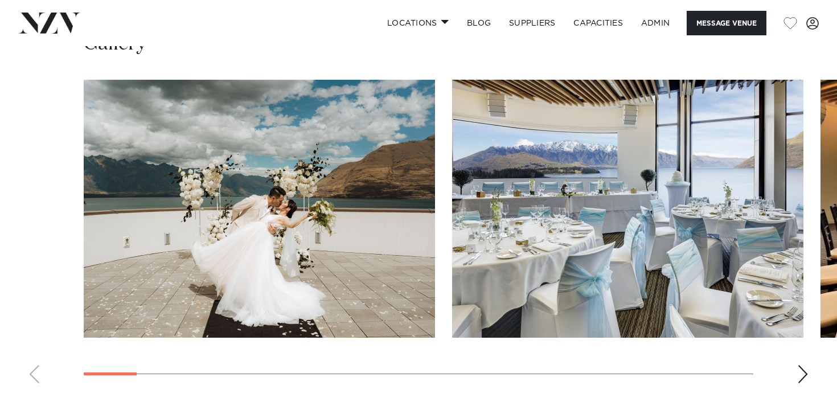
scroll to position [1374, 0]
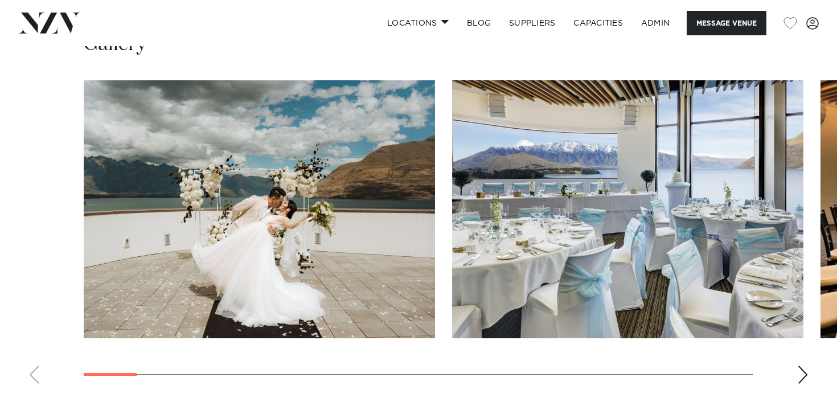
click at [801, 366] on div "Next slide" at bounding box center [802, 375] width 11 height 18
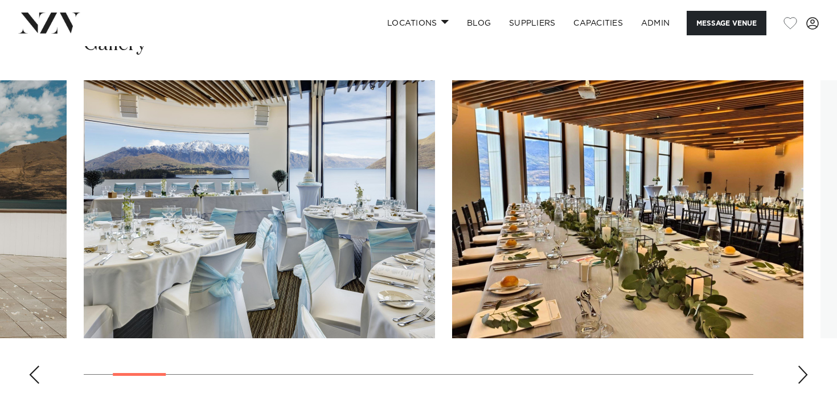
click at [800, 366] on div "Next slide" at bounding box center [802, 375] width 11 height 18
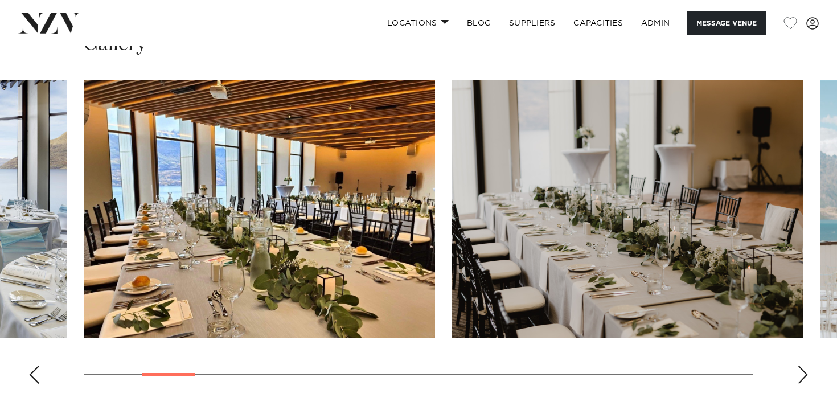
click at [800, 366] on div "Next slide" at bounding box center [802, 375] width 11 height 18
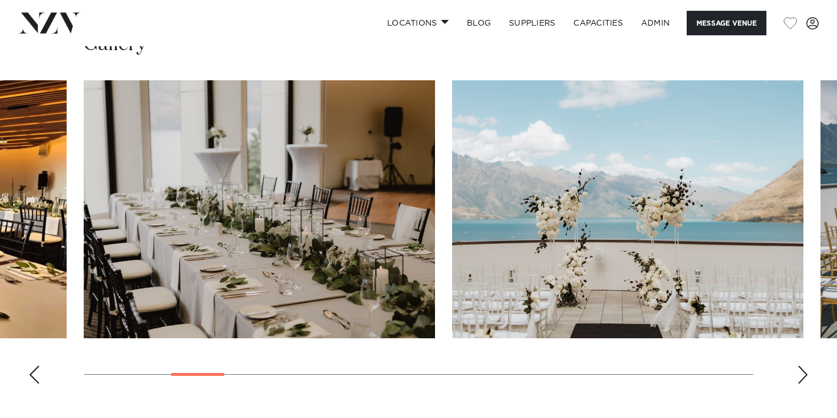
click at [800, 366] on div "Next slide" at bounding box center [802, 375] width 11 height 18
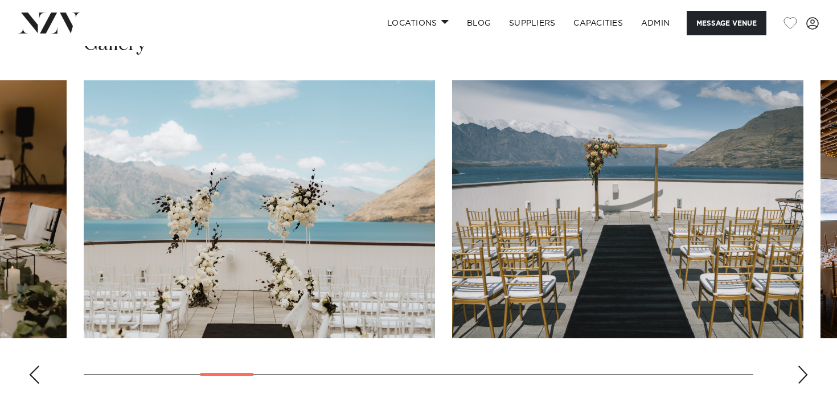
click at [800, 366] on div "Next slide" at bounding box center [802, 375] width 11 height 18
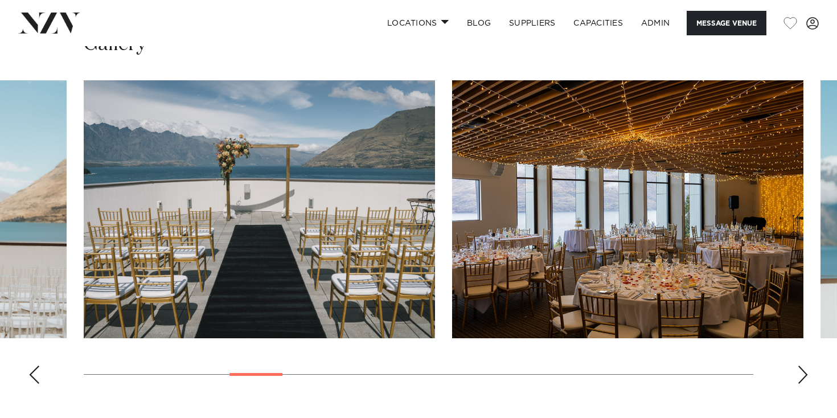
click at [807, 366] on div "Next slide" at bounding box center [802, 375] width 11 height 18
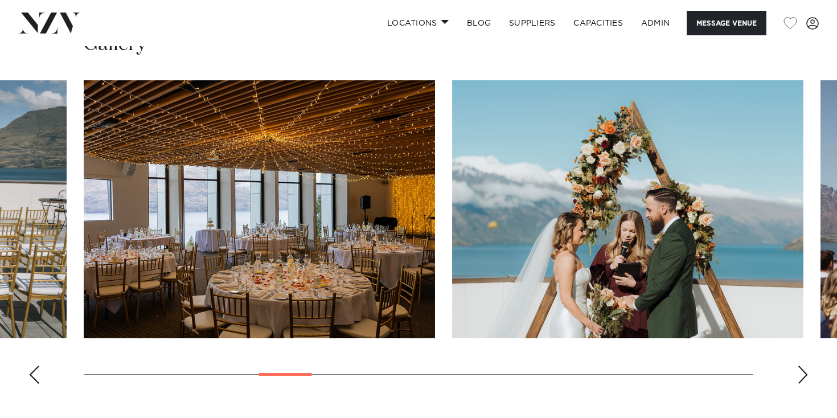
click at [806, 366] on div "Next slide" at bounding box center [802, 375] width 11 height 18
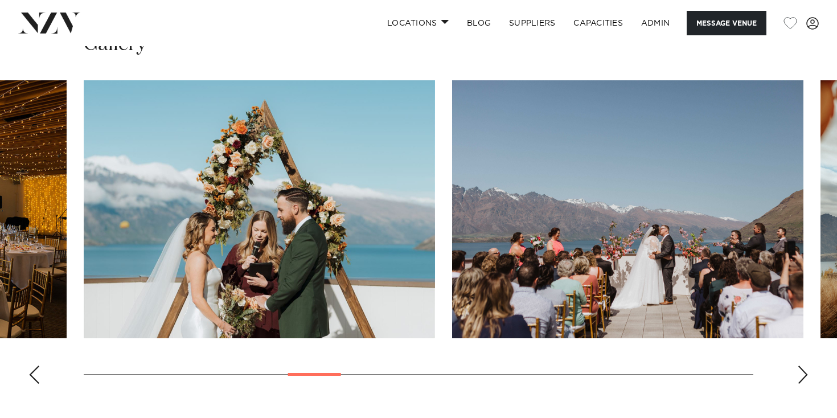
click at [805, 366] on div "Next slide" at bounding box center [802, 375] width 11 height 18
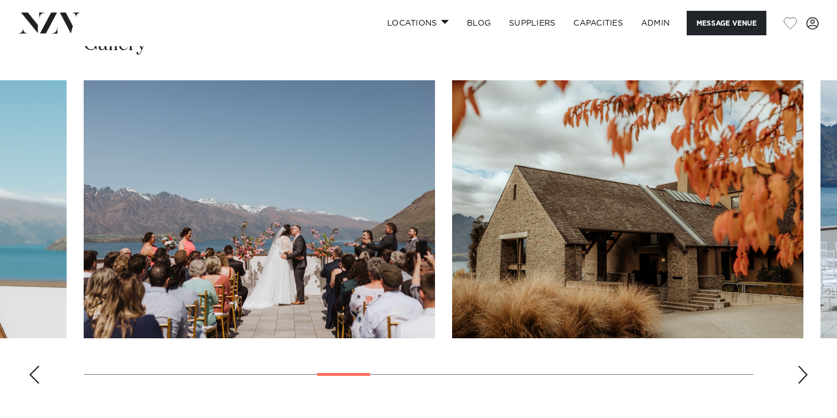
click at [805, 366] on div "Next slide" at bounding box center [802, 375] width 11 height 18
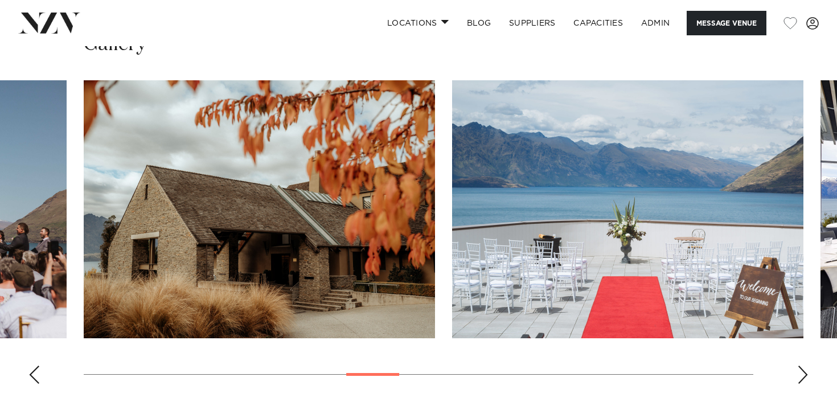
click at [809, 358] on swiper-container at bounding box center [418, 236] width 837 height 313
click at [804, 366] on div "Next slide" at bounding box center [802, 375] width 11 height 18
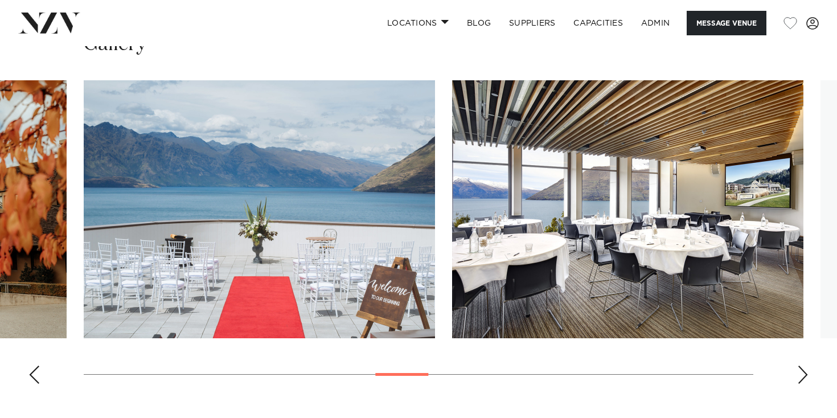
click at [804, 366] on div "Next slide" at bounding box center [802, 375] width 11 height 18
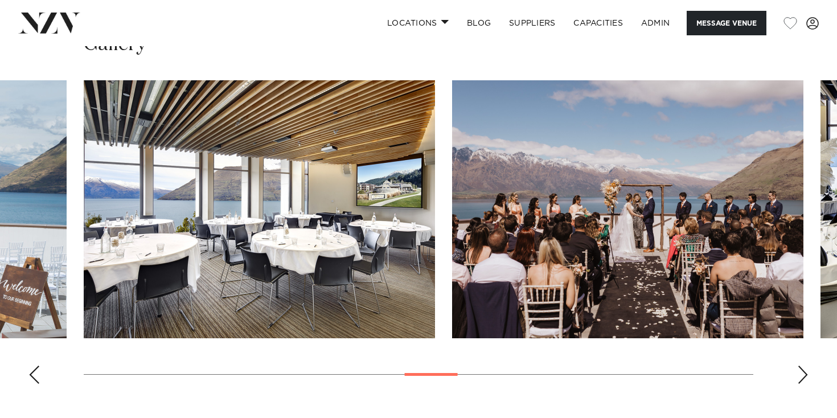
click at [804, 366] on div "Next slide" at bounding box center [802, 375] width 11 height 18
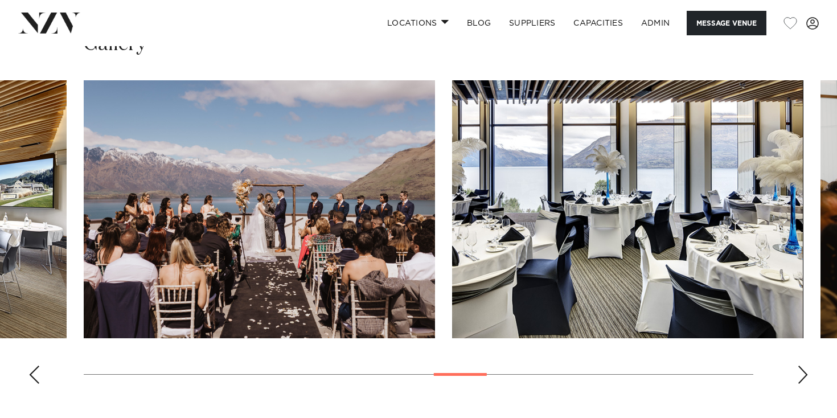
click at [804, 366] on div "Next slide" at bounding box center [802, 375] width 11 height 18
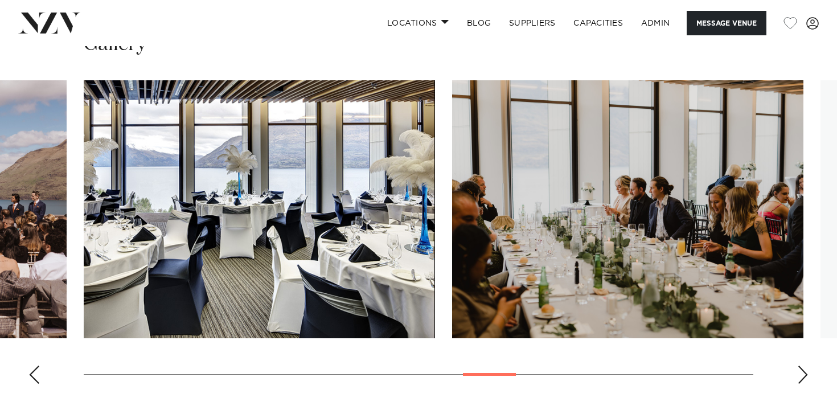
click at [804, 366] on div "Next slide" at bounding box center [802, 375] width 11 height 18
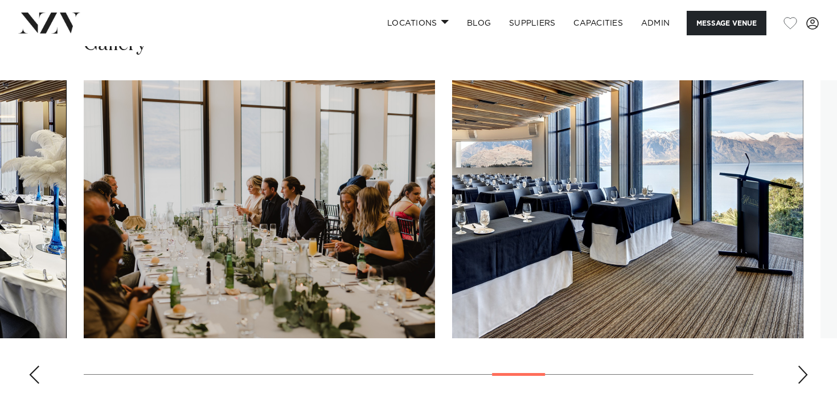
click at [804, 366] on div "Next slide" at bounding box center [802, 375] width 11 height 18
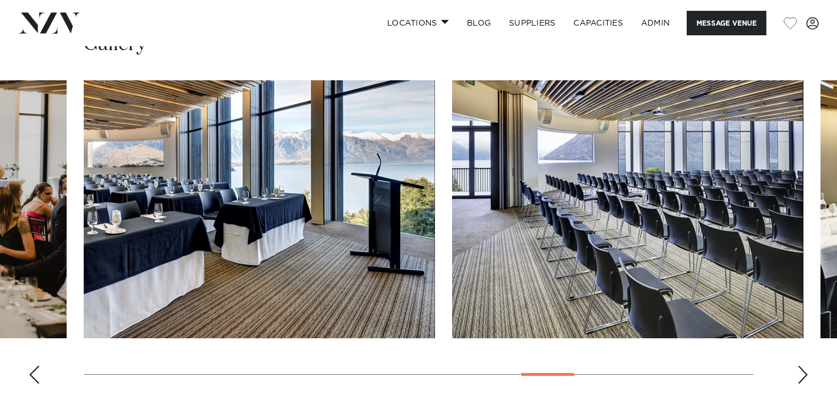
click at [804, 366] on div "Next slide" at bounding box center [802, 375] width 11 height 18
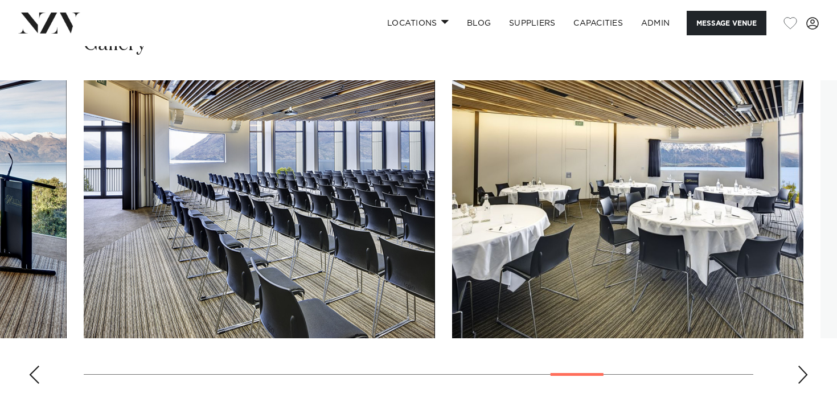
click at [804, 366] on div "Next slide" at bounding box center [802, 375] width 11 height 18
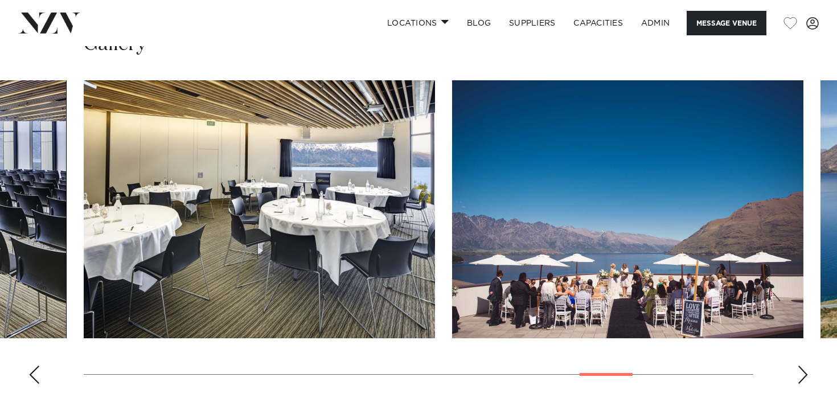
click at [804, 366] on div "Next slide" at bounding box center [802, 375] width 11 height 18
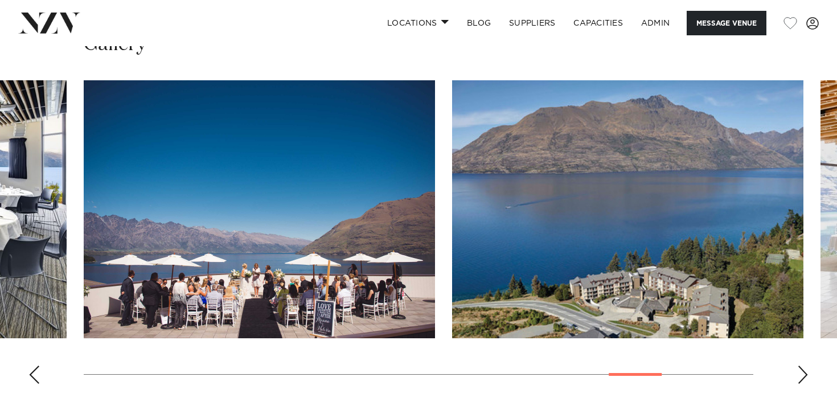
click at [804, 366] on div "Next slide" at bounding box center [802, 375] width 11 height 18
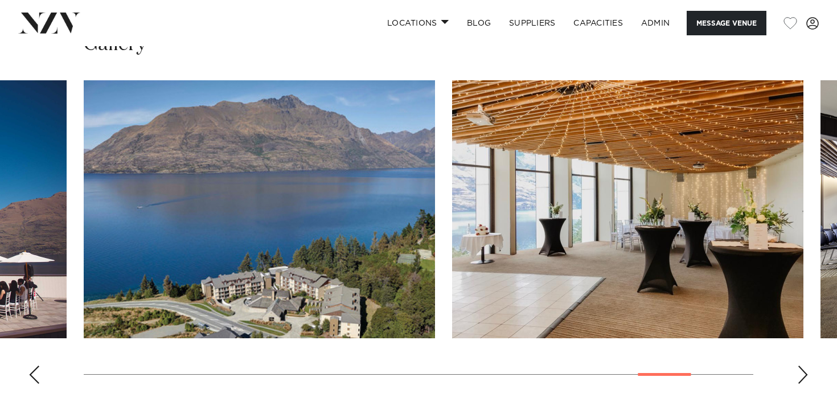
click at [804, 366] on div "Next slide" at bounding box center [802, 375] width 11 height 18
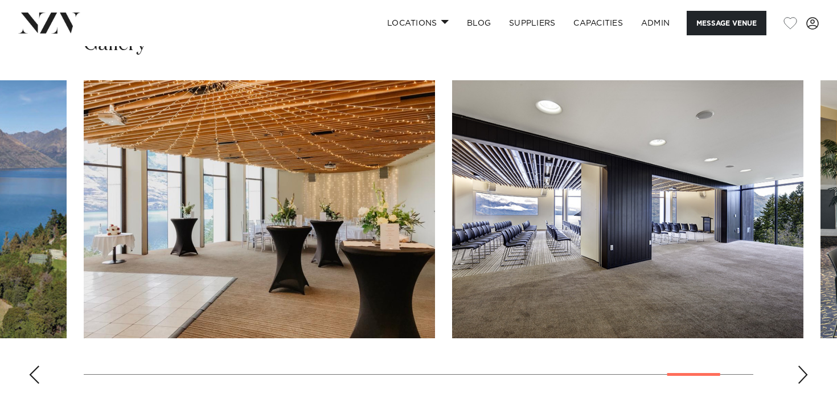
click at [804, 366] on div "Next slide" at bounding box center [802, 375] width 11 height 18
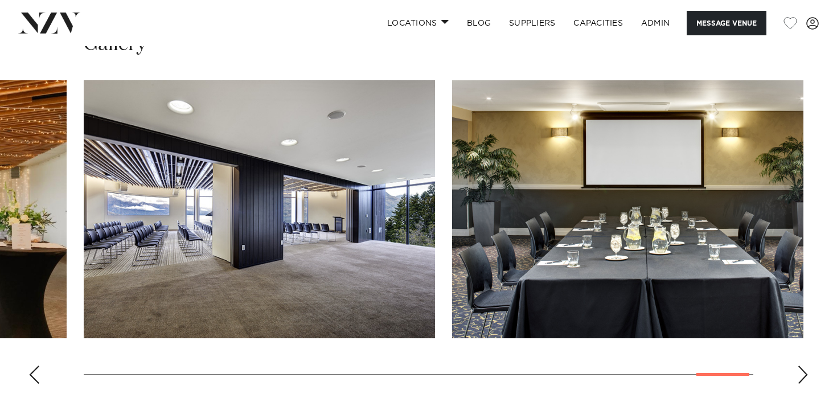
click at [804, 366] on div "Next slide" at bounding box center [802, 375] width 11 height 18
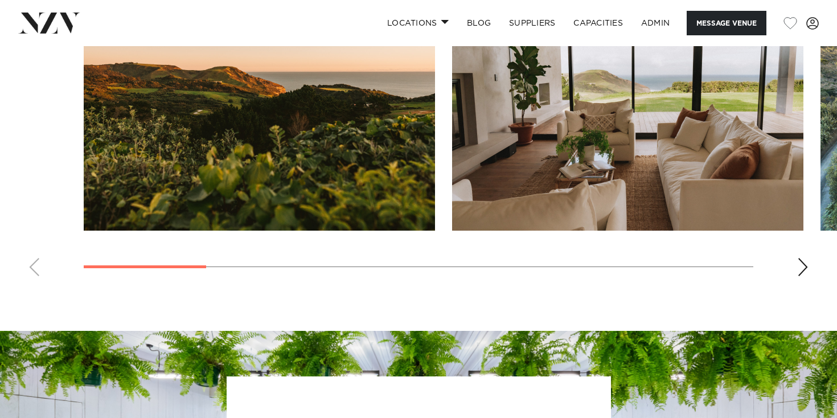
scroll to position [1111, 0]
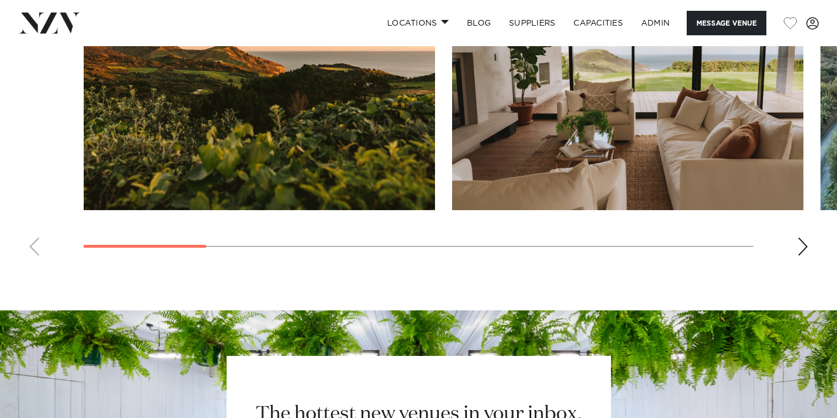
click at [799, 253] on div "Next slide" at bounding box center [802, 247] width 11 height 18
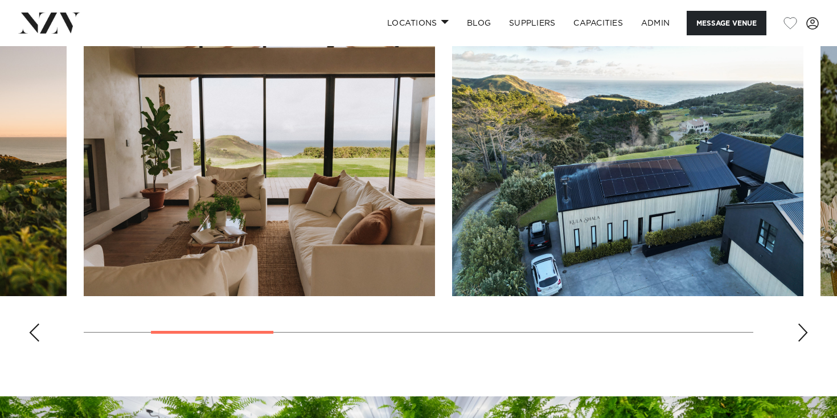
scroll to position [1023, 0]
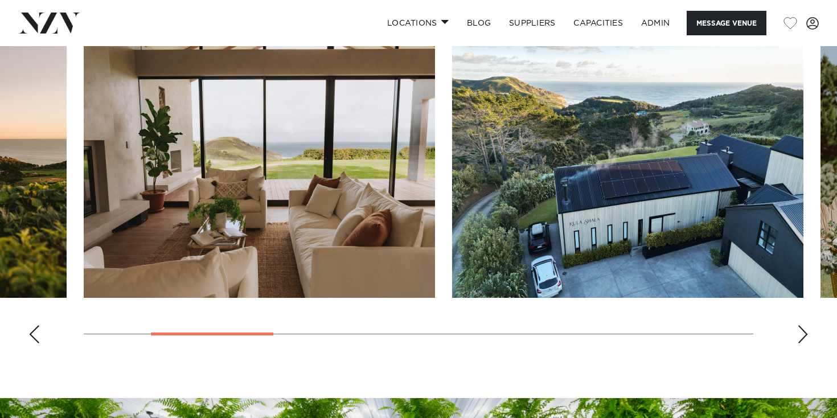
click at [805, 332] on div "Next slide" at bounding box center [802, 334] width 11 height 18
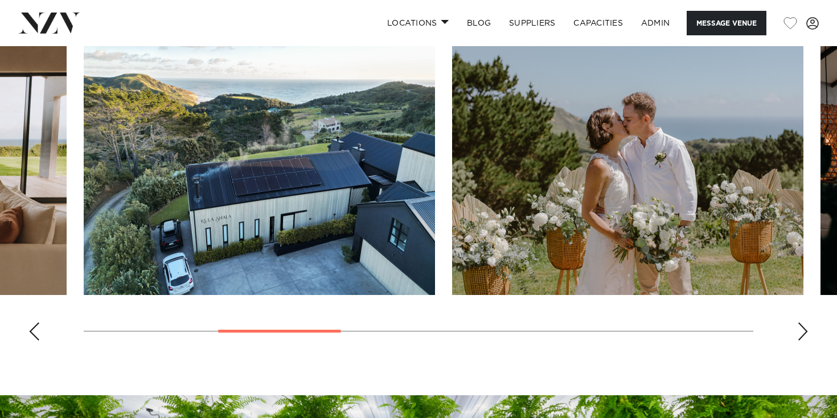
click at [806, 332] on div "Next slide" at bounding box center [802, 331] width 11 height 18
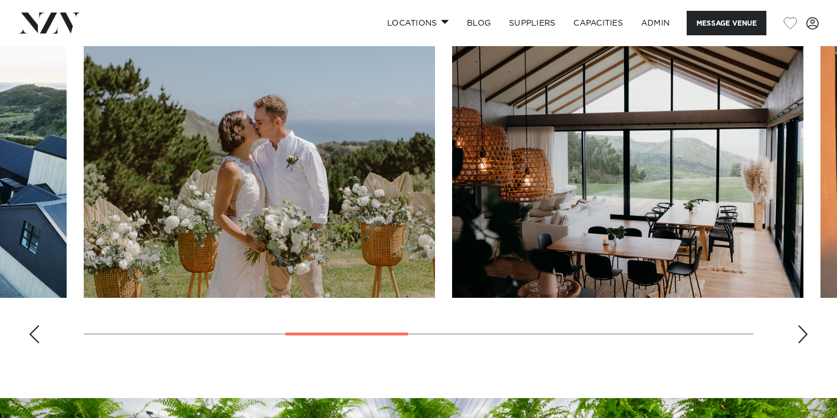
click at [806, 332] on div "Next slide" at bounding box center [802, 334] width 11 height 18
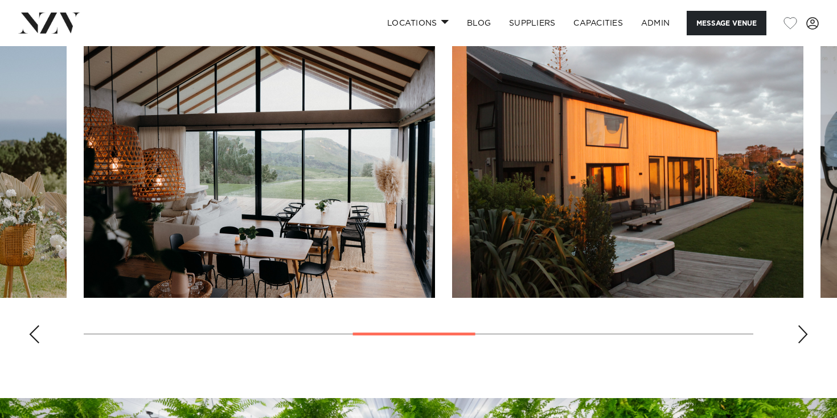
scroll to position [1025, 0]
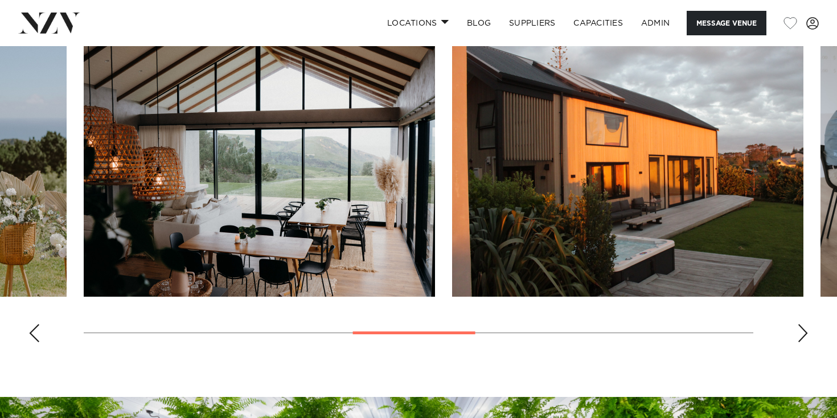
click at [806, 332] on div "Next slide" at bounding box center [802, 333] width 11 height 18
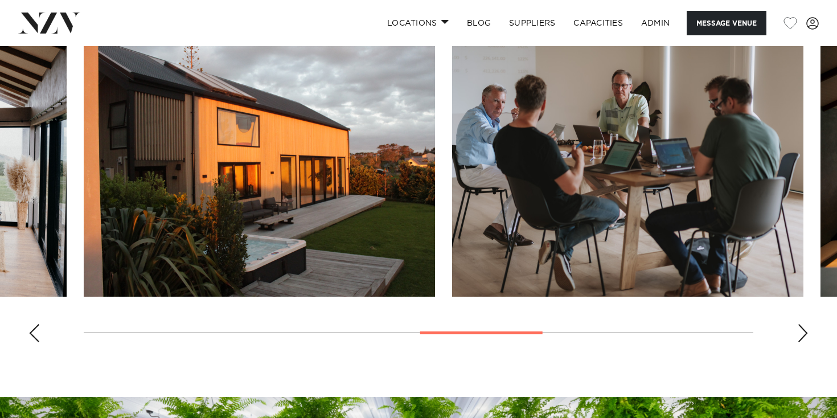
click at [806, 332] on div "Next slide" at bounding box center [802, 333] width 11 height 18
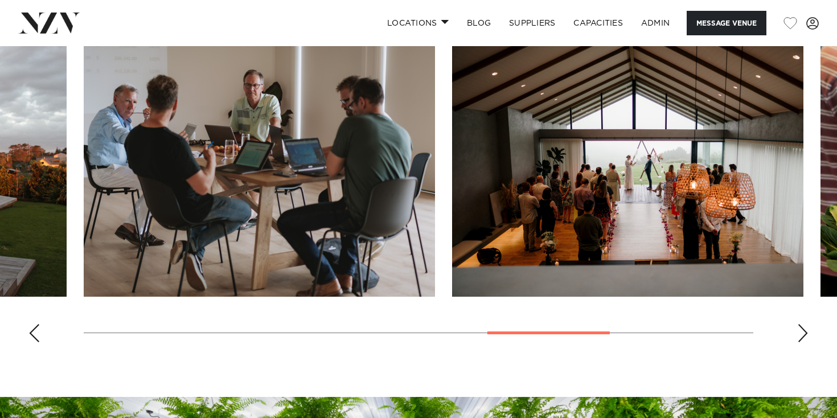
click at [806, 332] on div "Next slide" at bounding box center [802, 333] width 11 height 18
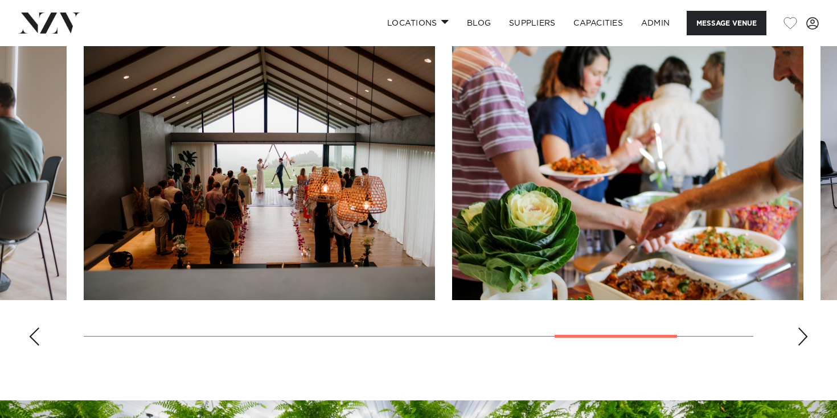
click at [806, 332] on div "Next slide" at bounding box center [802, 336] width 11 height 18
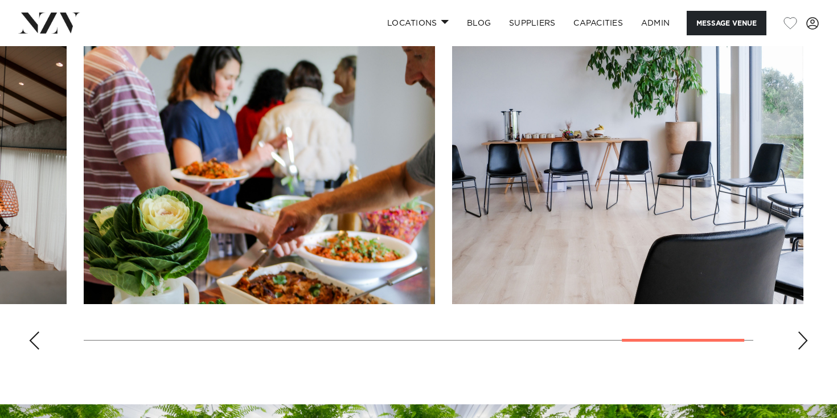
scroll to position [992, 0]
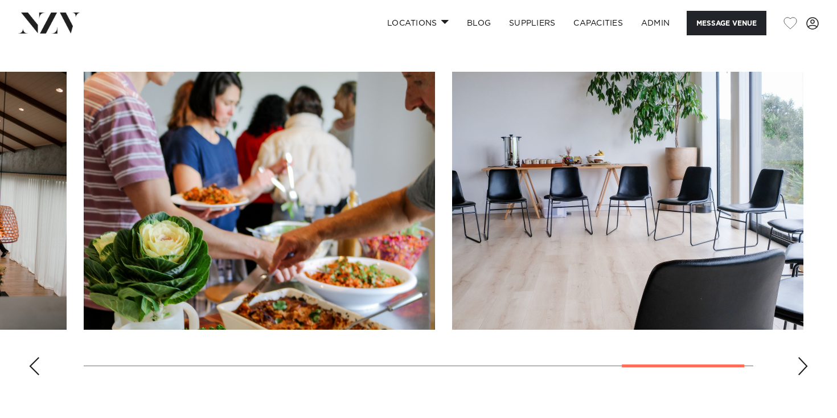
click at [799, 360] on div "Next slide" at bounding box center [802, 366] width 11 height 18
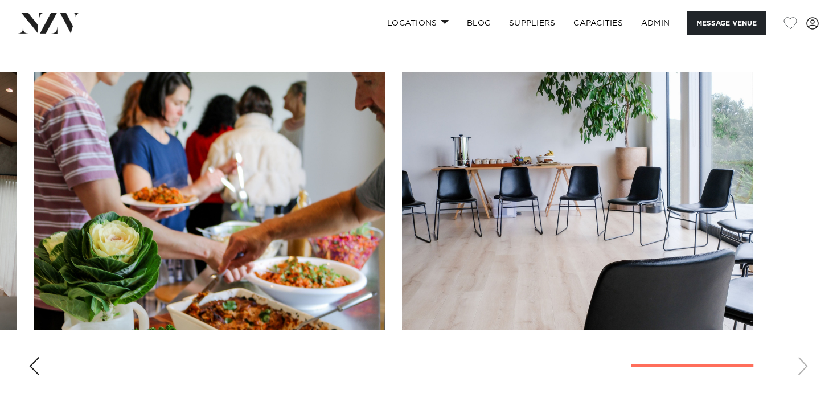
click at [38, 358] on div "Previous slide" at bounding box center [33, 366] width 11 height 18
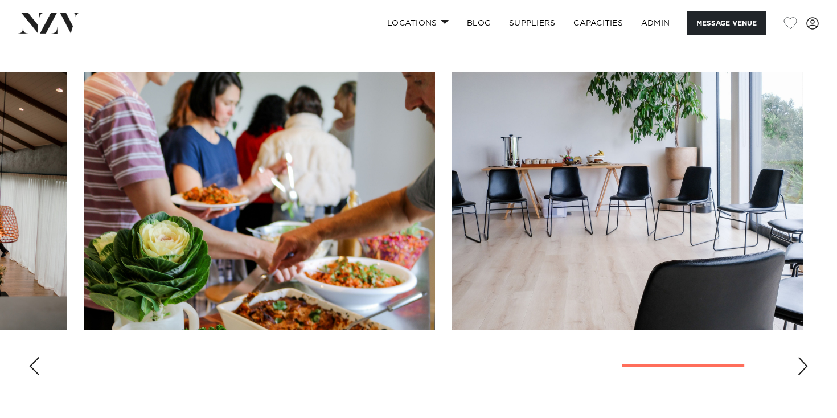
click at [38, 359] on div "Previous slide" at bounding box center [33, 366] width 11 height 18
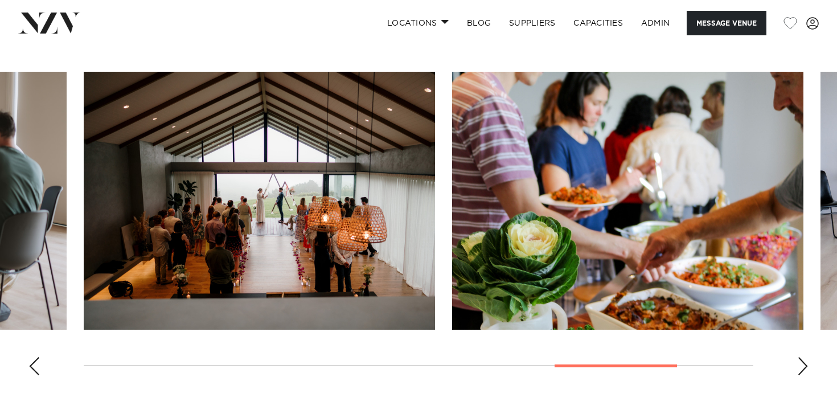
click at [38, 359] on div "Previous slide" at bounding box center [33, 366] width 11 height 18
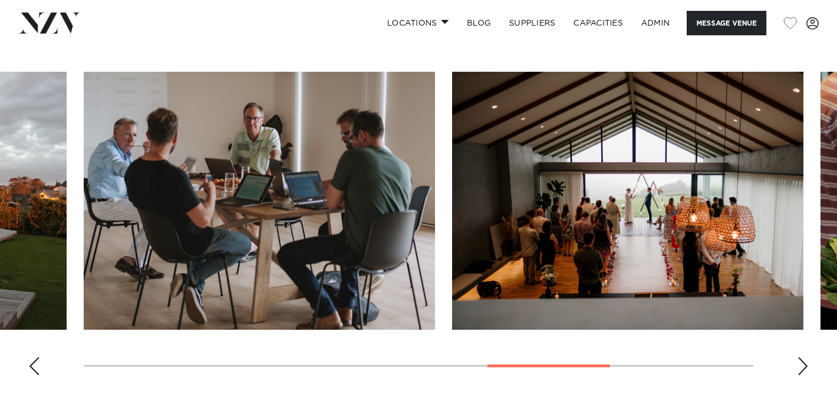
click at [38, 359] on div "Previous slide" at bounding box center [33, 366] width 11 height 18
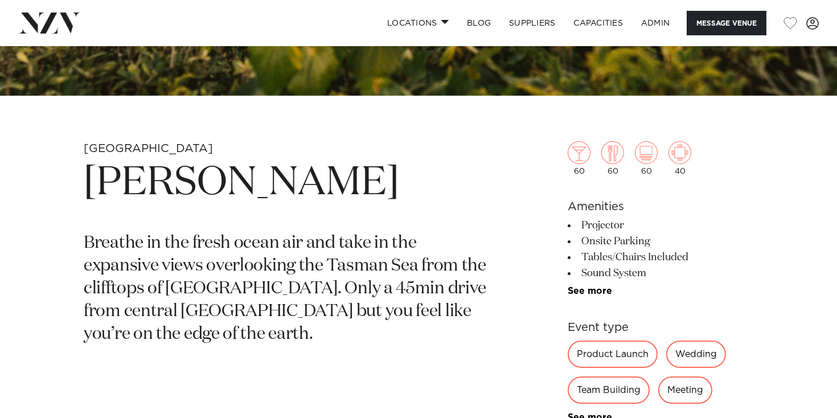
scroll to position [342, 0]
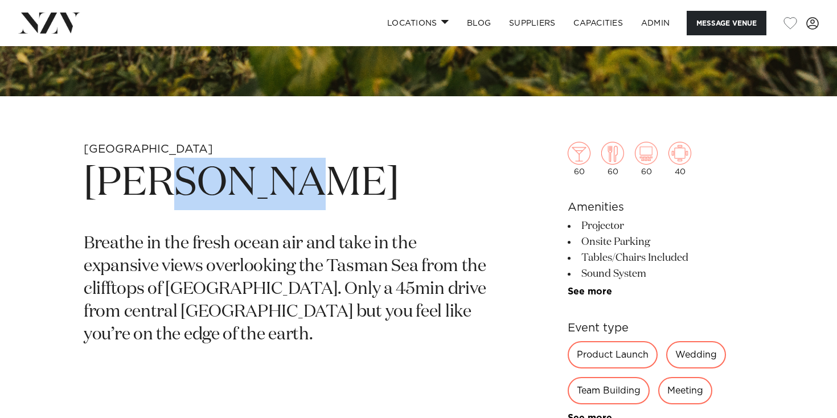
drag, startPoint x: 292, startPoint y: 199, endPoint x: 311, endPoint y: 185, distance: 23.2
click at [163, 192] on h1 "Kula Muriwai" at bounding box center [285, 184] width 403 height 52
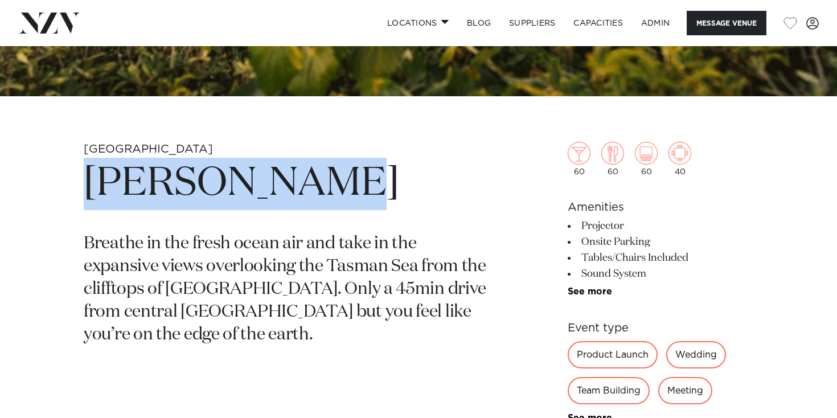
drag, startPoint x: 392, startPoint y: 183, endPoint x: 34, endPoint y: 184, distance: 357.7
click at [28, 183] on div "Auckland Kula Muriwai Breathe in the fresh ocean air and take in the expansive …" at bounding box center [418, 399] width 819 height 514
copy h1 "Kula Muriwai"
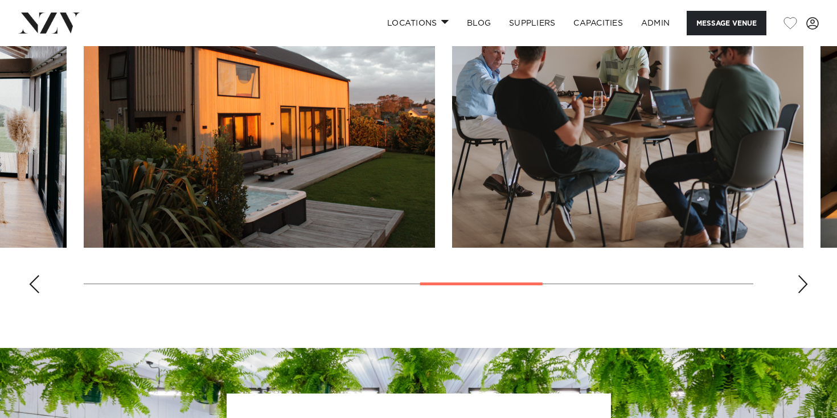
scroll to position [1075, 0]
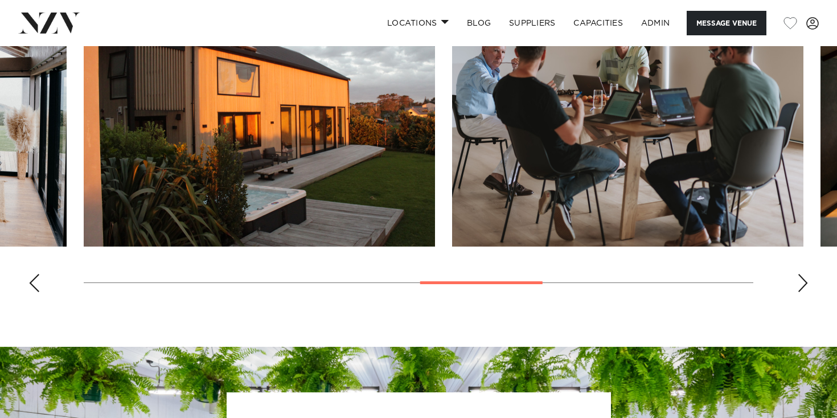
click at [27, 288] on swiper-container at bounding box center [418, 145] width 837 height 313
click at [37, 286] on div "Previous slide" at bounding box center [33, 283] width 11 height 18
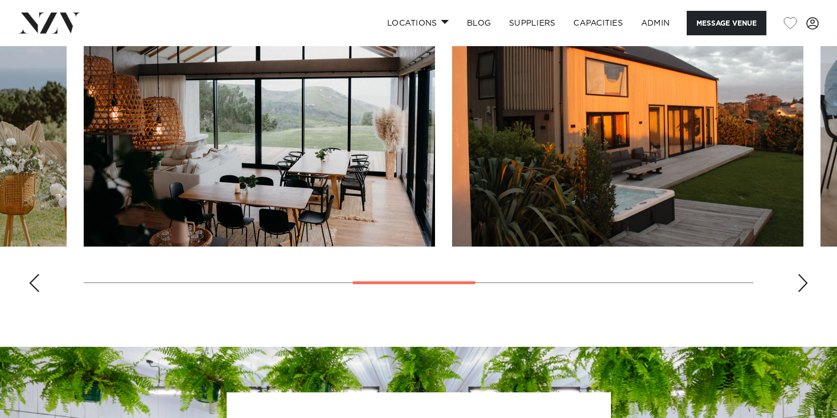
click at [37, 286] on div "Previous slide" at bounding box center [33, 283] width 11 height 18
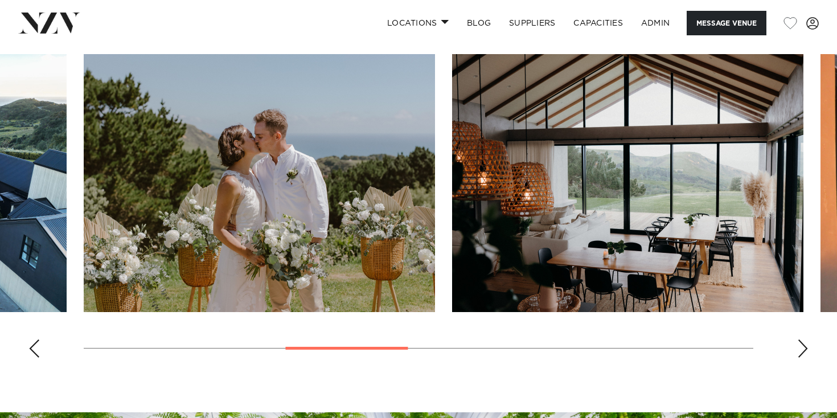
scroll to position [1008, 0]
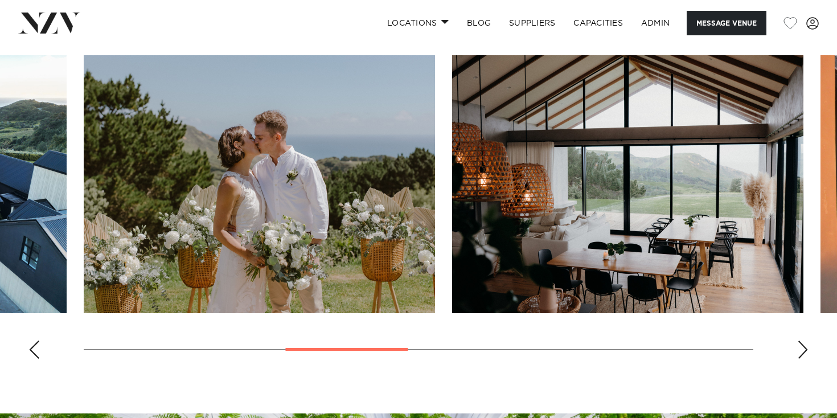
click at [46, 353] on swiper-container at bounding box center [418, 211] width 837 height 313
click at [38, 352] on div "Previous slide" at bounding box center [33, 350] width 11 height 18
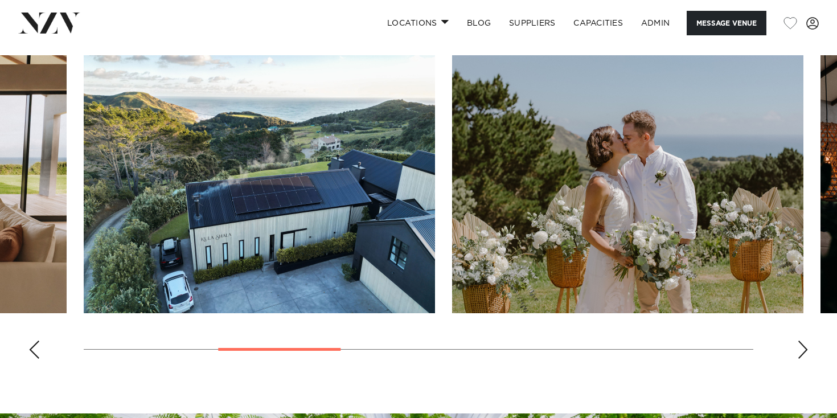
click at [38, 352] on div "Previous slide" at bounding box center [33, 350] width 11 height 18
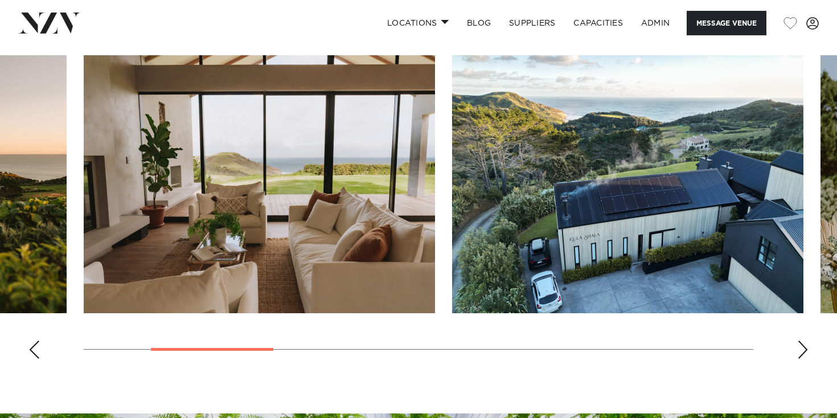
click at [38, 352] on div "Previous slide" at bounding box center [33, 350] width 11 height 18
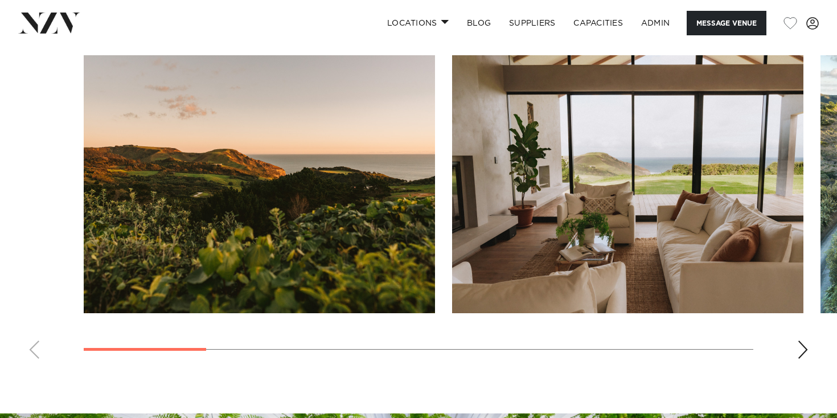
click at [803, 347] on div "Next slide" at bounding box center [802, 350] width 11 height 18
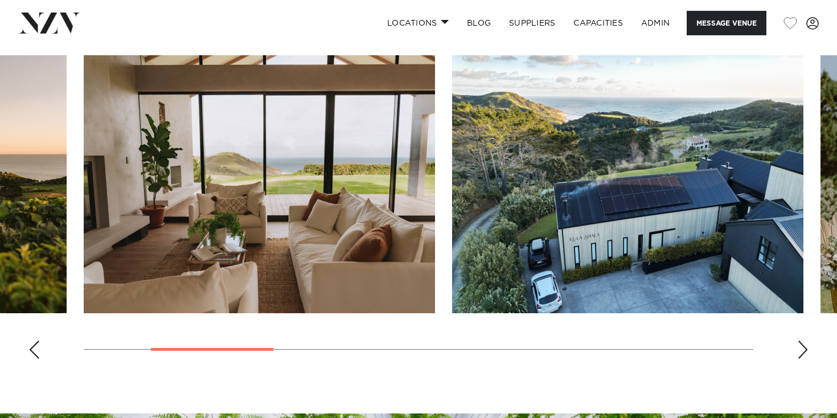
click at [803, 347] on div "Next slide" at bounding box center [802, 350] width 11 height 18
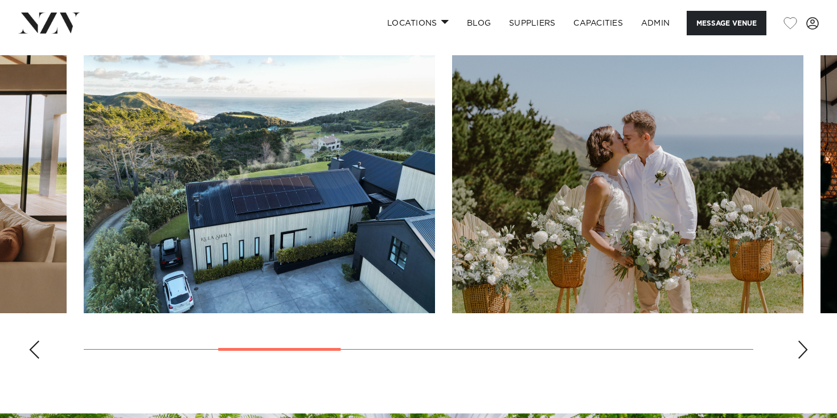
click at [803, 347] on div "Next slide" at bounding box center [802, 350] width 11 height 18
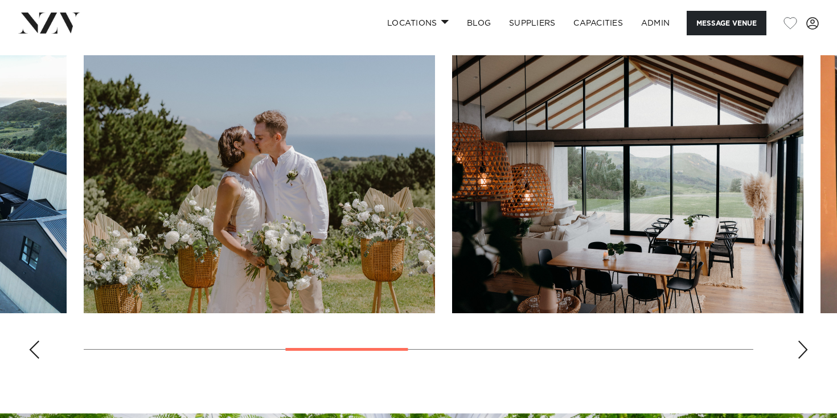
click at [803, 347] on div "Next slide" at bounding box center [802, 350] width 11 height 18
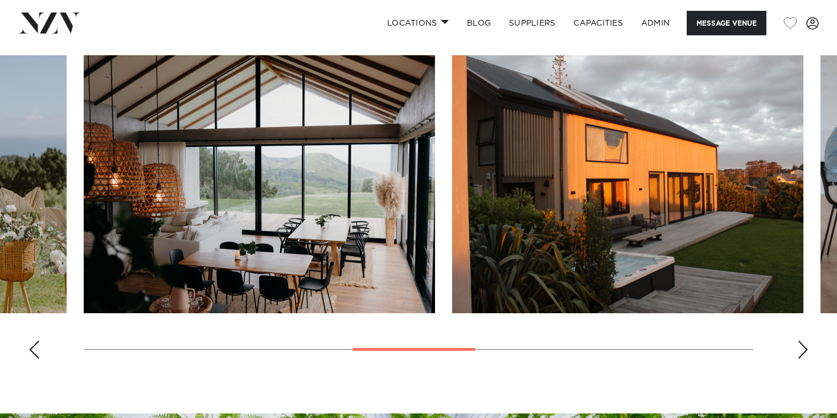
click at [333, 187] on img "5 / 10" at bounding box center [259, 184] width 351 height 258
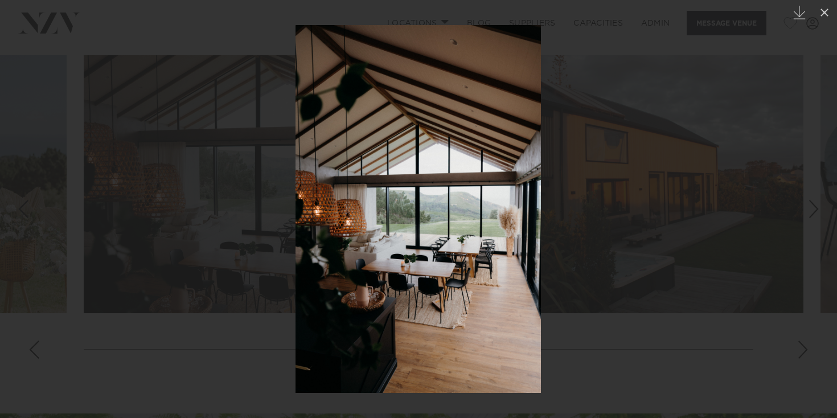
drag, startPoint x: 734, startPoint y: 267, endPoint x: 740, endPoint y: 271, distance: 7.4
click at [734, 267] on div at bounding box center [418, 209] width 837 height 418
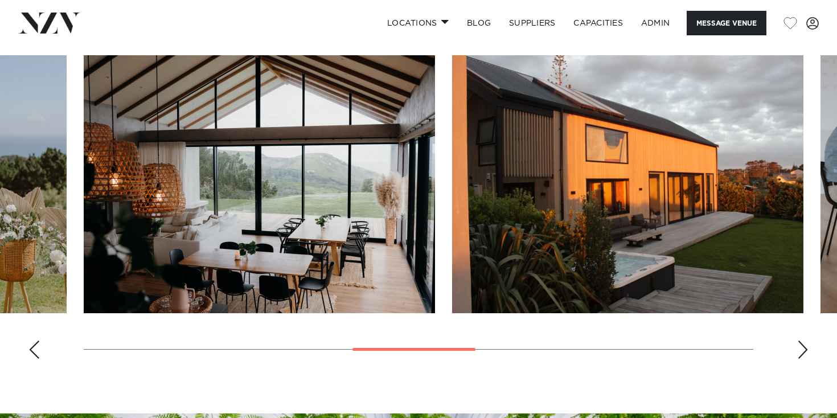
click at [797, 346] on div "Next slide" at bounding box center [802, 350] width 11 height 18
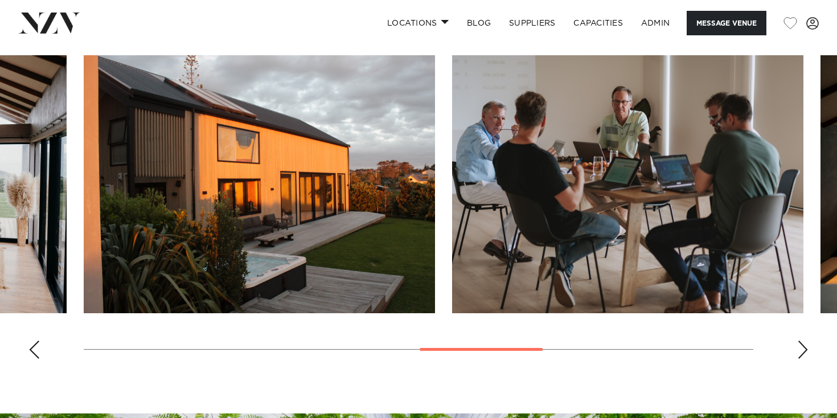
click at [797, 346] on div "Next slide" at bounding box center [802, 350] width 11 height 18
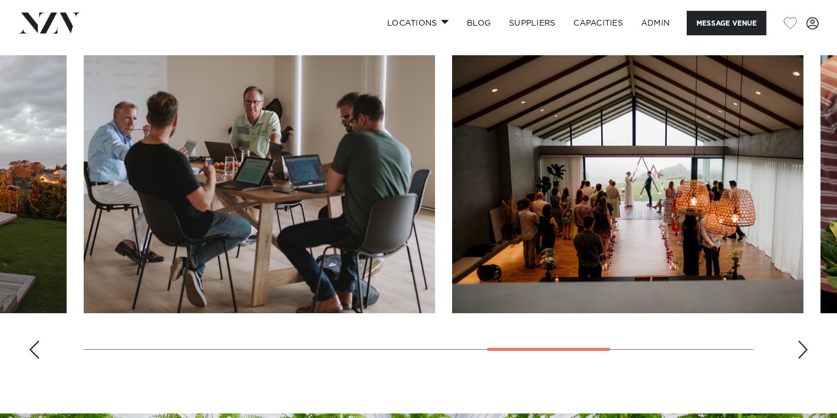
click at [797, 346] on div "Next slide" at bounding box center [802, 350] width 11 height 18
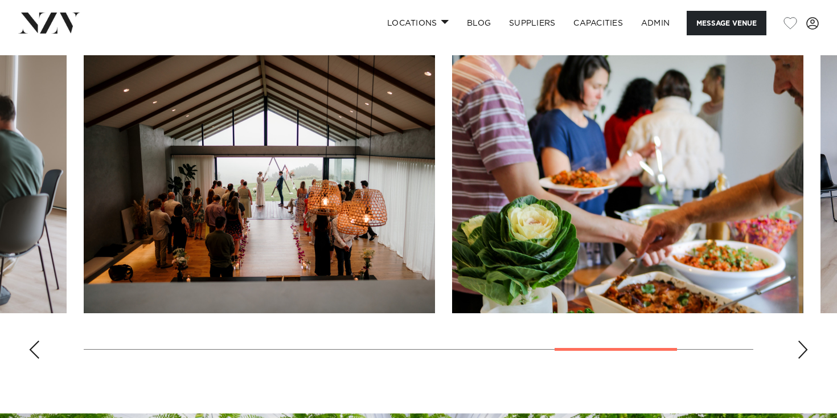
click at [799, 356] on div "Next slide" at bounding box center [802, 350] width 11 height 18
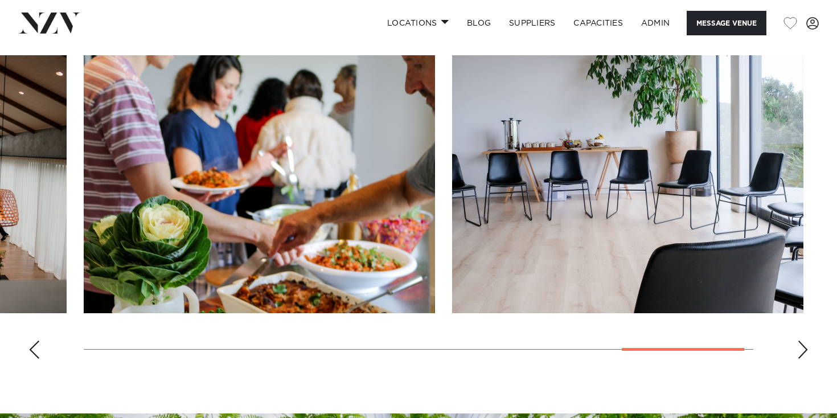
click at [799, 356] on div "Next slide" at bounding box center [802, 350] width 11 height 18
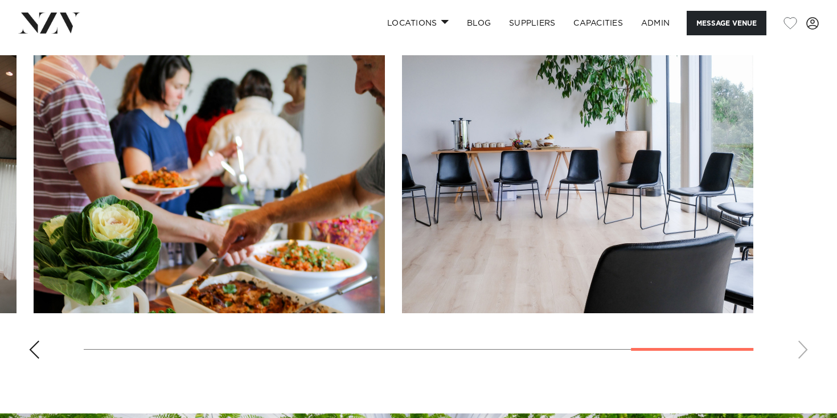
click at [799, 356] on swiper-container at bounding box center [418, 211] width 837 height 313
click at [641, 257] on img "10 / 10" at bounding box center [577, 184] width 351 height 258
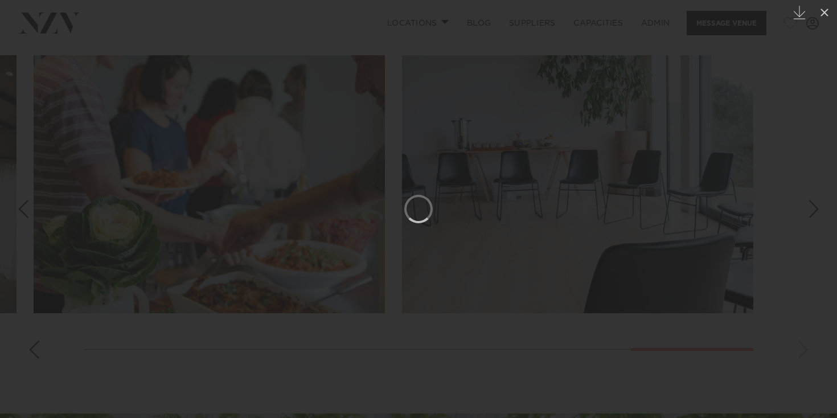
click at [784, 71] on div at bounding box center [418, 209] width 837 height 418
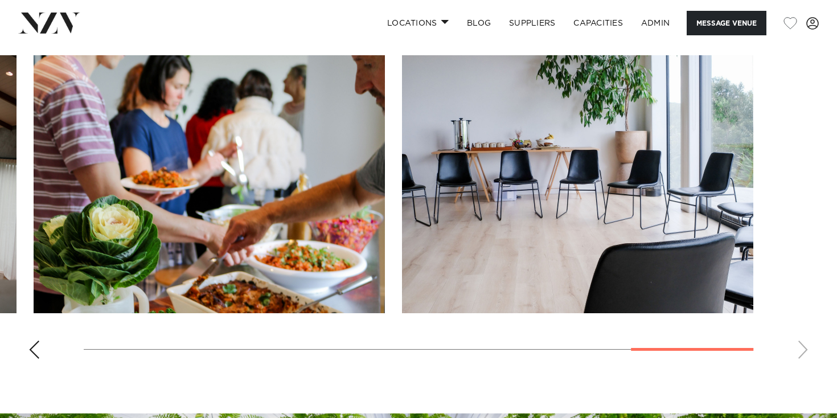
click at [637, 269] on img "10 / 10" at bounding box center [577, 184] width 351 height 258
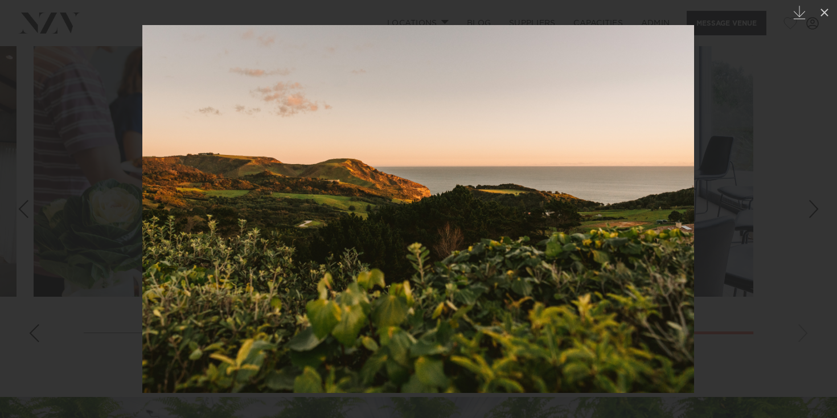
click at [637, 269] on img at bounding box center [418, 209] width 552 height 368
click at [773, 152] on div at bounding box center [418, 209] width 837 height 418
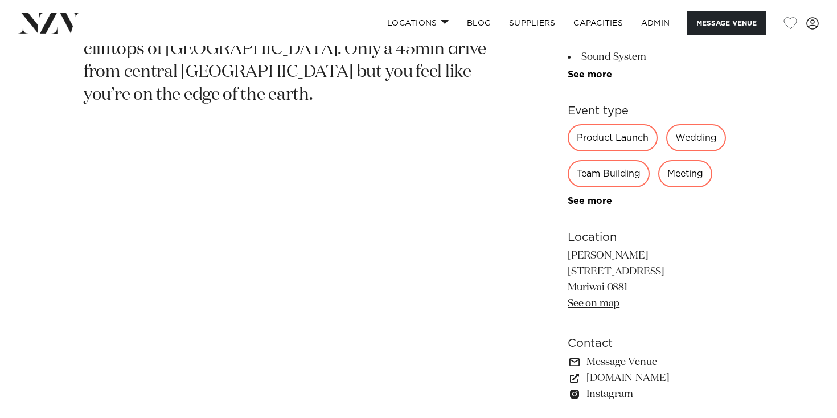
scroll to position [584, 0]
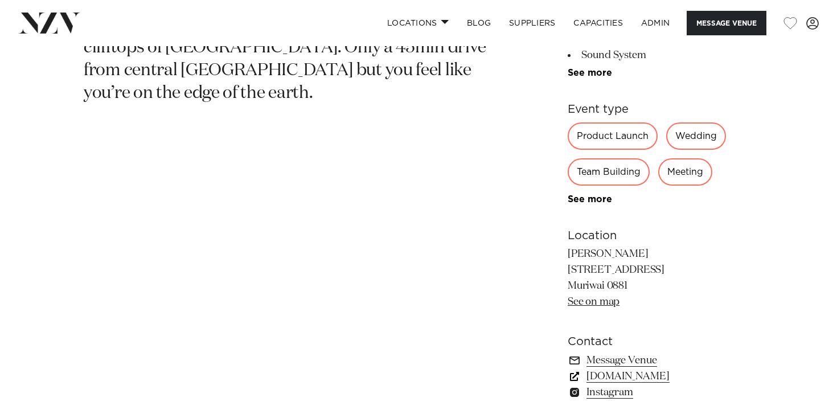
click at [656, 376] on link "www.kulamuriwai.co.nz" at bounding box center [661, 377] width 186 height 16
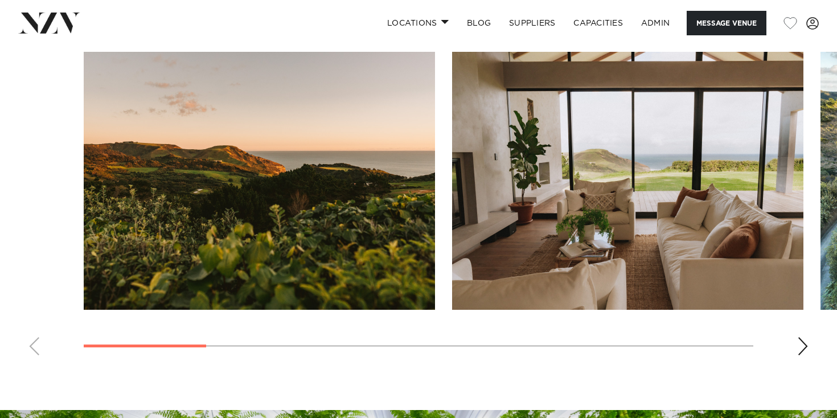
scroll to position [982, 0]
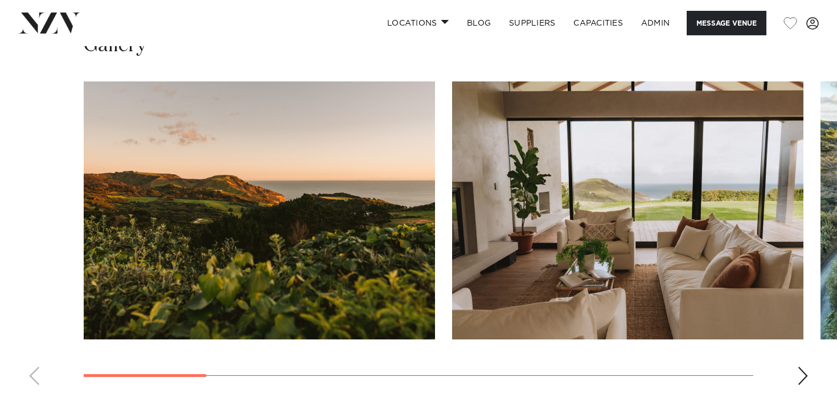
click at [805, 372] on div "Next slide" at bounding box center [802, 376] width 11 height 18
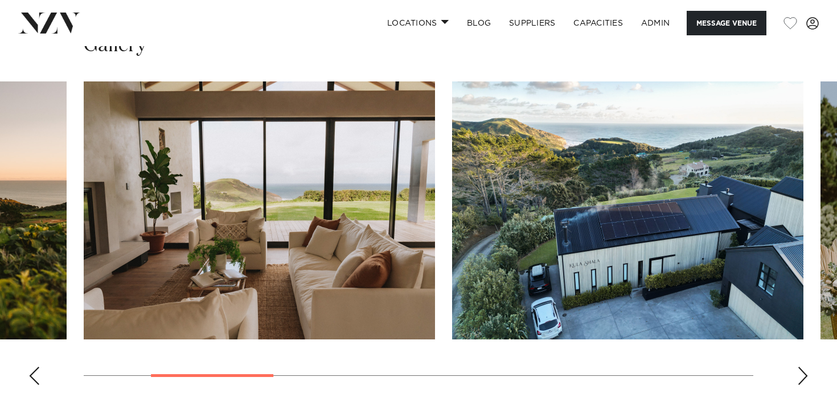
click at [805, 372] on div "Next slide" at bounding box center [802, 376] width 11 height 18
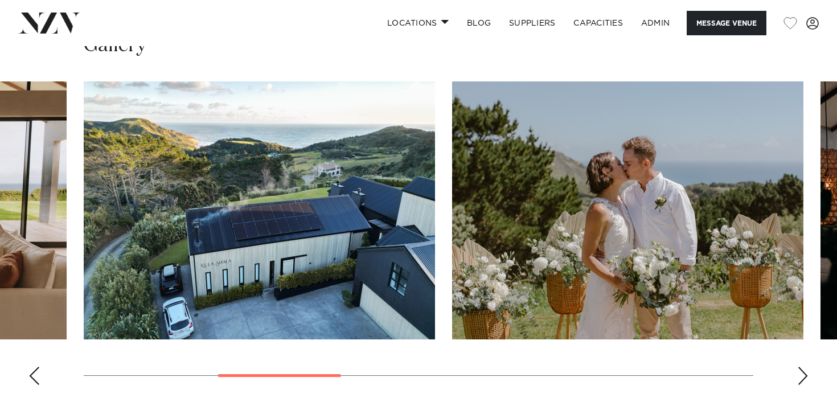
click at [805, 372] on div "Next slide" at bounding box center [802, 376] width 11 height 18
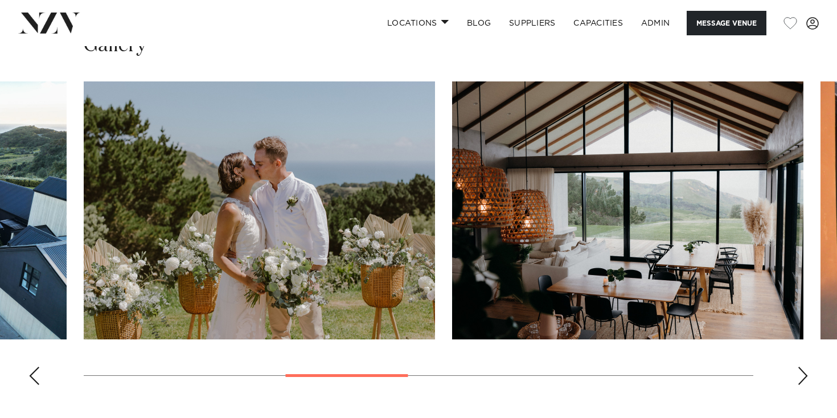
click at [805, 372] on div "Next slide" at bounding box center [802, 376] width 11 height 18
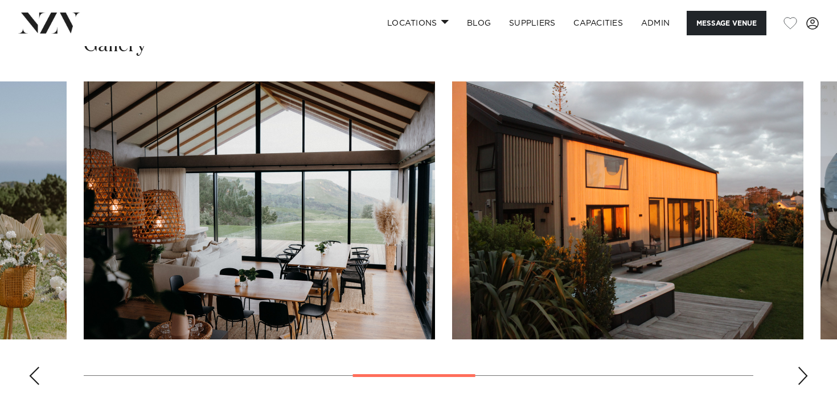
click at [268, 238] on img "5 / 10" at bounding box center [259, 210] width 351 height 258
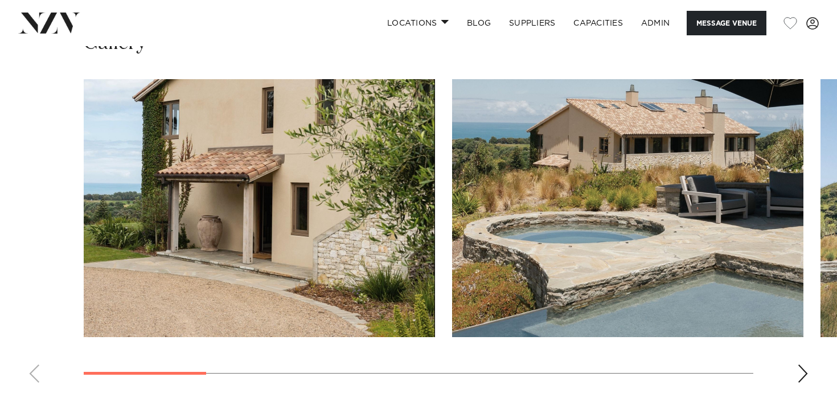
scroll to position [1015, 0]
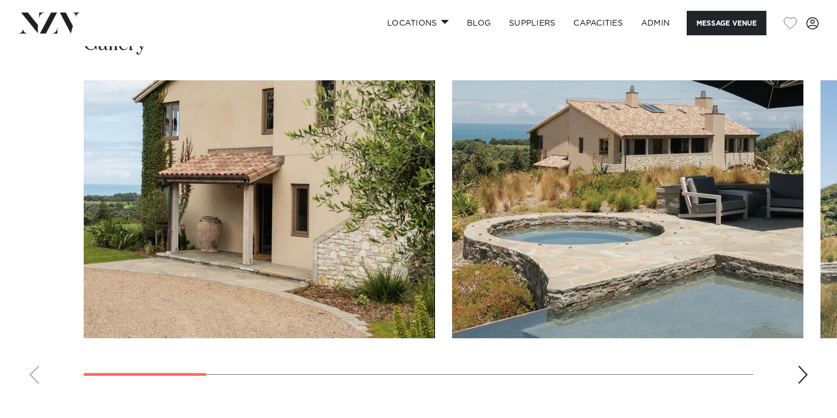
click at [803, 376] on div "Next slide" at bounding box center [802, 375] width 11 height 18
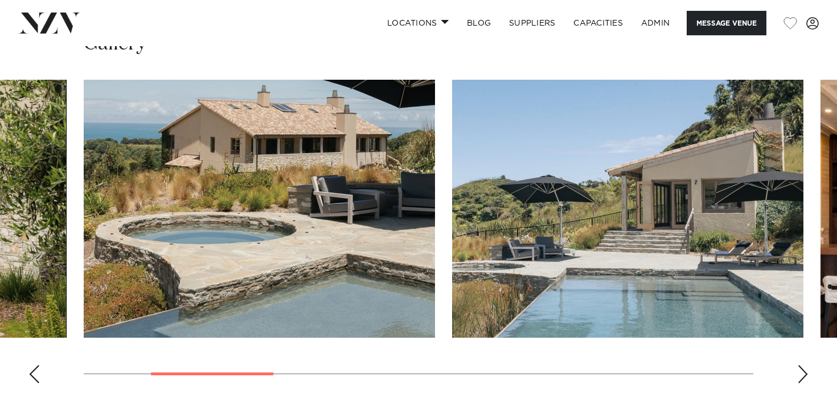
click at [803, 376] on div "Next slide" at bounding box center [802, 374] width 11 height 18
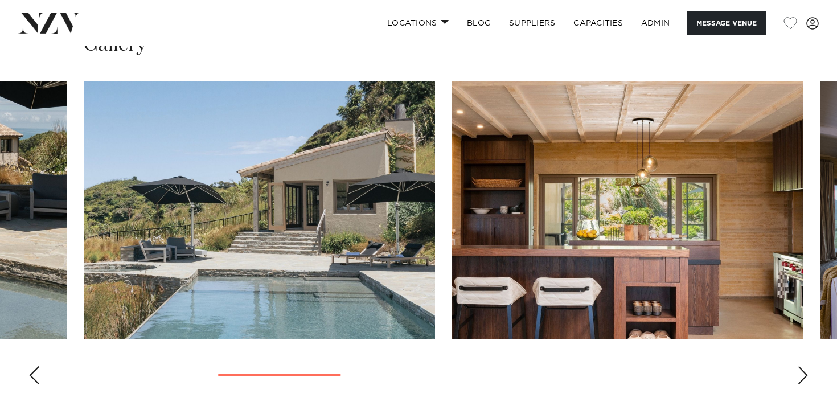
click at [803, 376] on div "Next slide" at bounding box center [802, 375] width 11 height 18
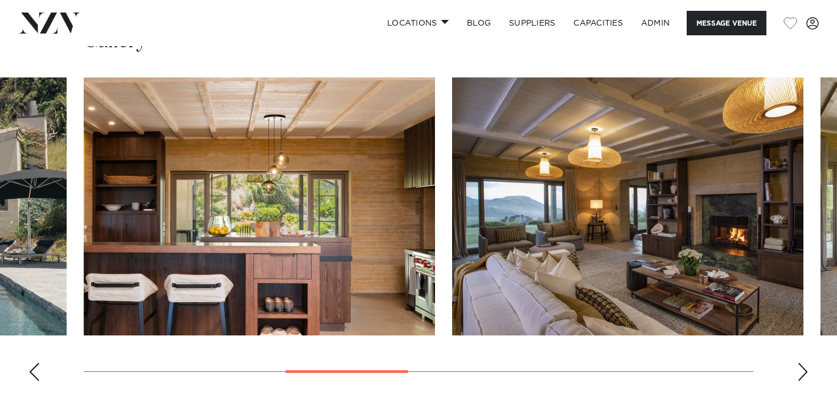
click at [803, 376] on div "Next slide" at bounding box center [802, 372] width 11 height 18
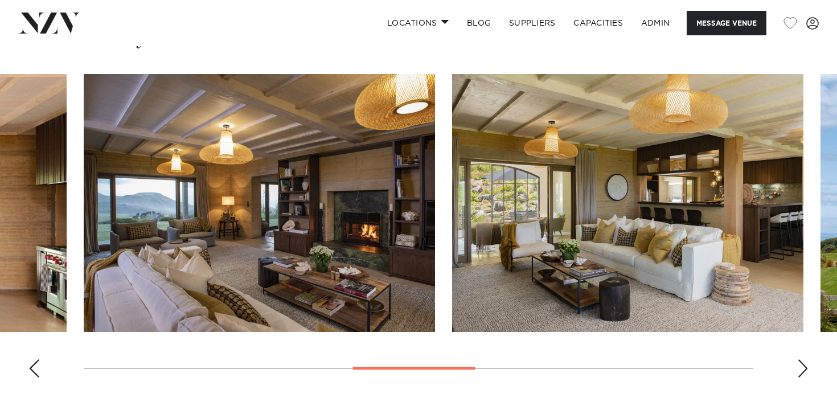
click at [803, 376] on div "Next slide" at bounding box center [802, 368] width 11 height 18
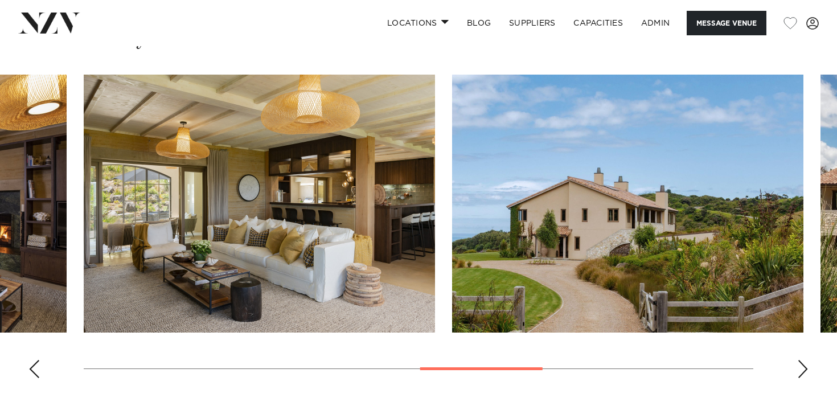
click at [803, 376] on div "Next slide" at bounding box center [802, 369] width 11 height 18
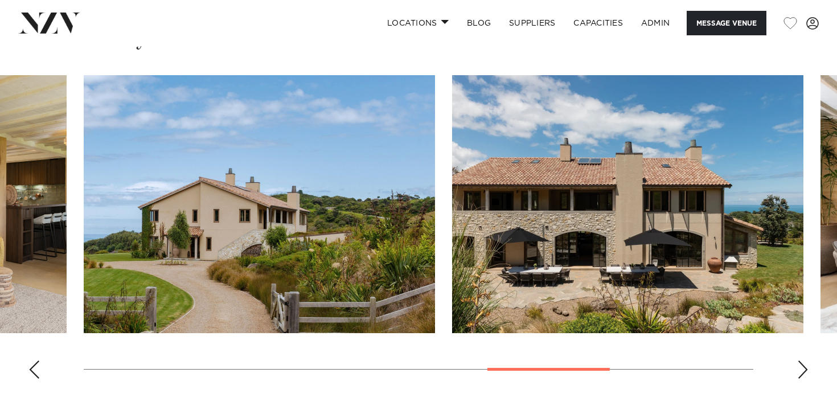
click at [803, 376] on div "Next slide" at bounding box center [802, 370] width 11 height 18
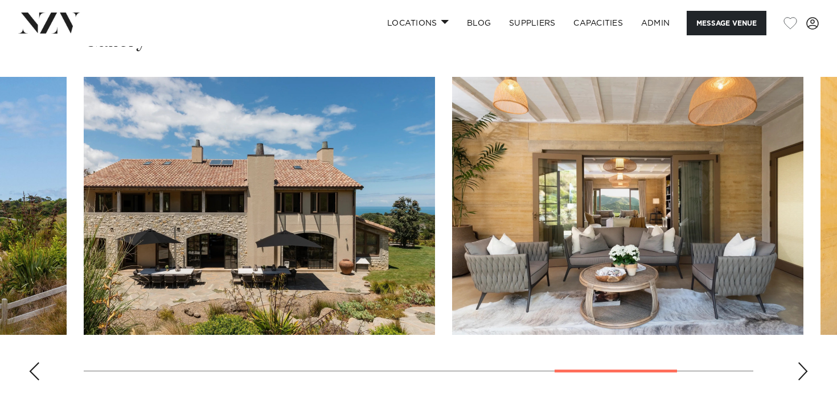
click at [803, 376] on div "Next slide" at bounding box center [802, 371] width 11 height 18
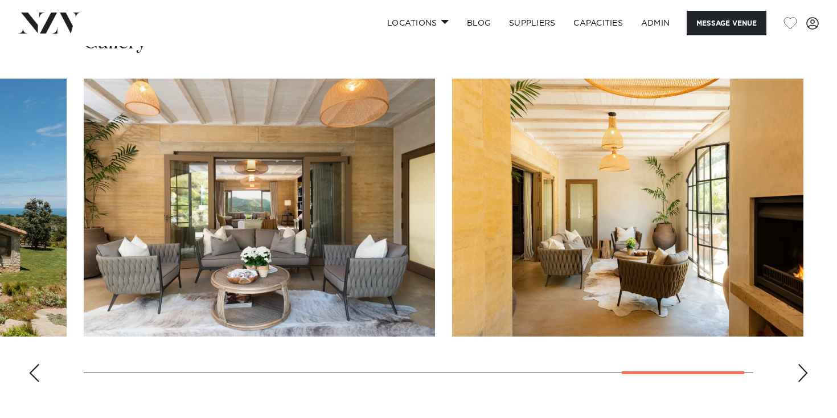
click at [803, 376] on div "Next slide" at bounding box center [802, 373] width 11 height 18
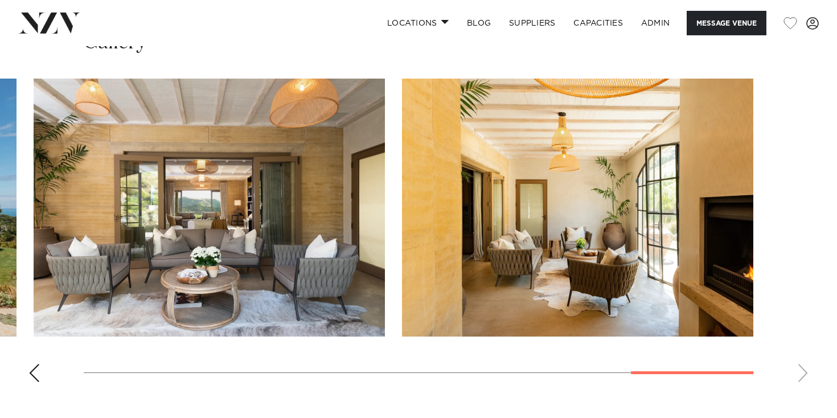
scroll to position [1018, 0]
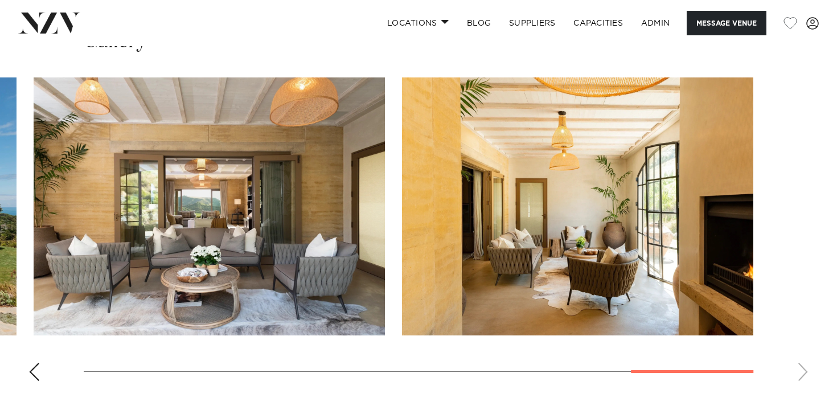
click at [23, 367] on swiper-container at bounding box center [418, 233] width 837 height 313
click at [32, 367] on div "Previous slide" at bounding box center [33, 372] width 11 height 18
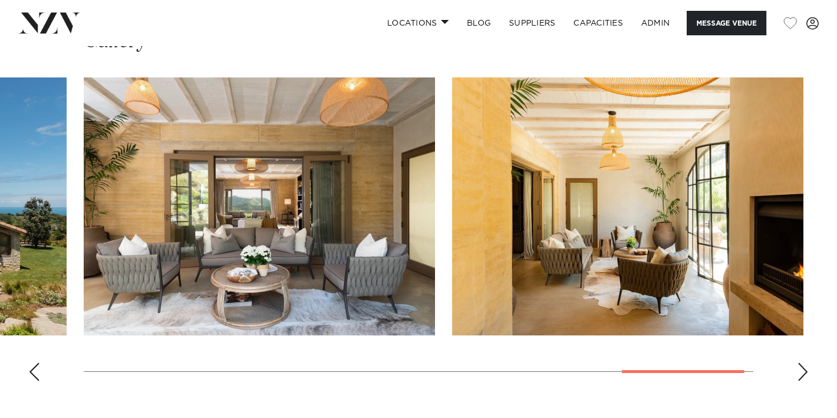
click at [32, 367] on div "Previous slide" at bounding box center [33, 372] width 11 height 18
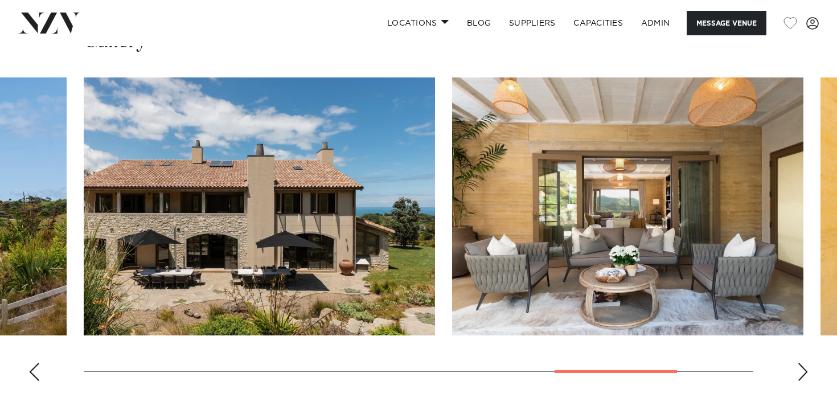
click at [32, 367] on div "Previous slide" at bounding box center [33, 372] width 11 height 18
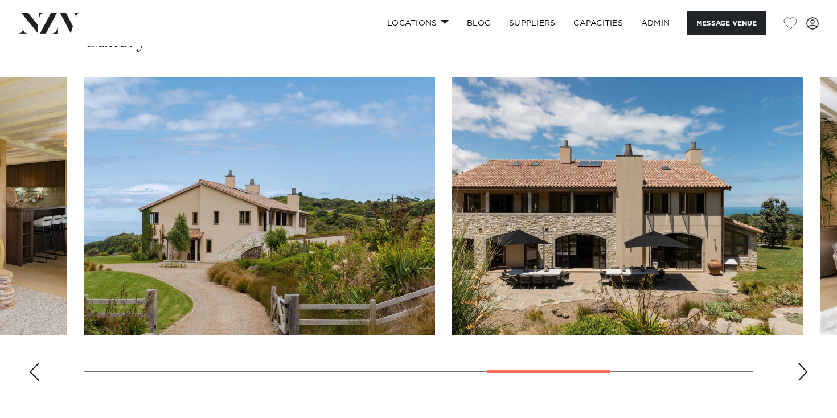
click at [32, 367] on div "Previous slide" at bounding box center [33, 372] width 11 height 18
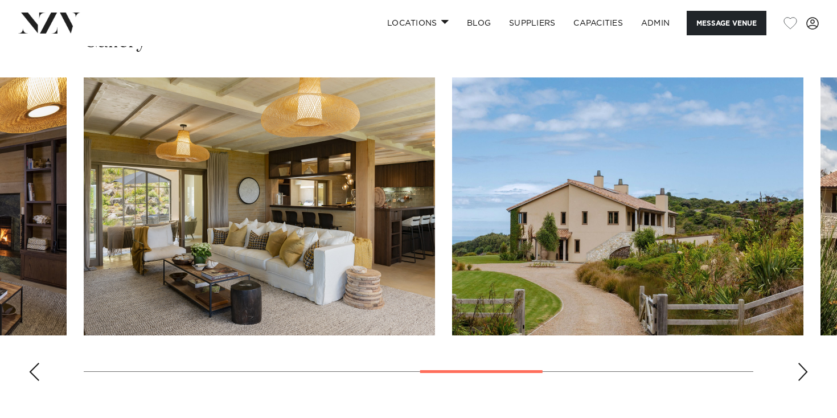
click at [32, 367] on div "Previous slide" at bounding box center [33, 372] width 11 height 18
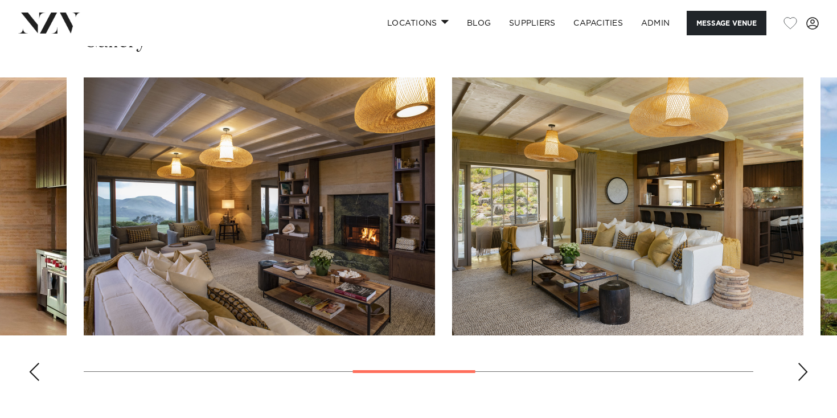
click at [32, 368] on div "Previous slide" at bounding box center [33, 372] width 11 height 18
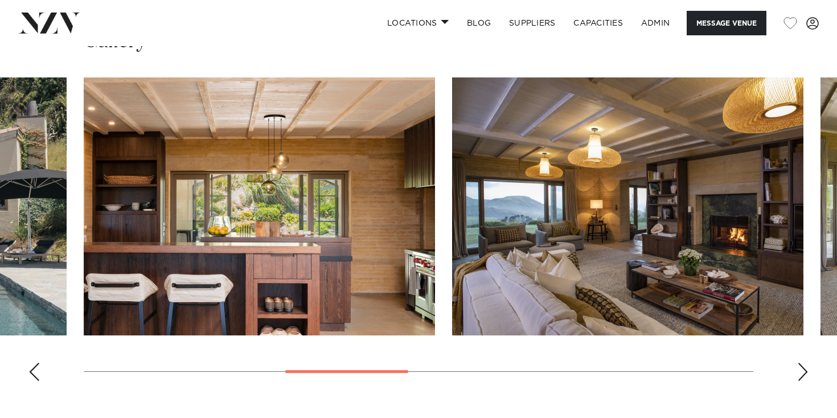
click at [32, 368] on div "Previous slide" at bounding box center [33, 372] width 11 height 18
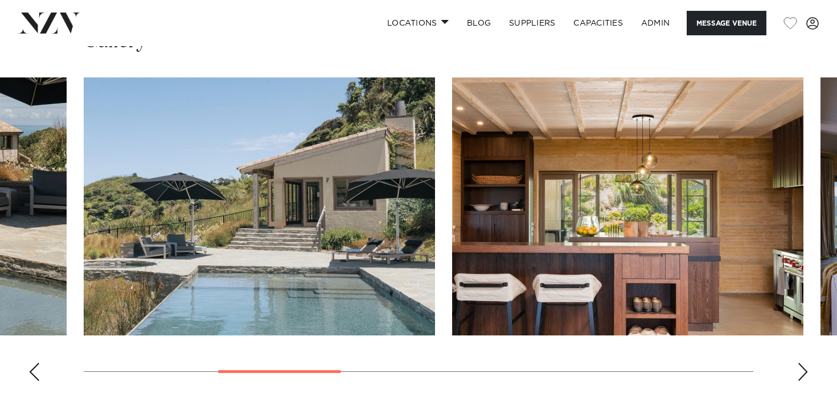
click at [32, 368] on div "Previous slide" at bounding box center [33, 372] width 11 height 18
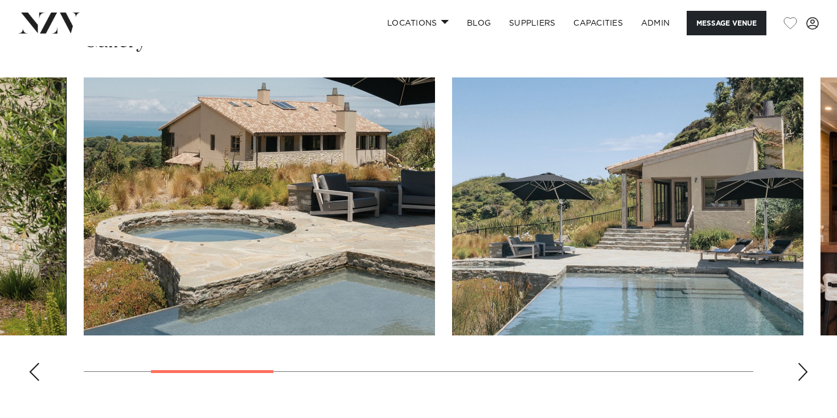
click at [32, 368] on div "Previous slide" at bounding box center [33, 372] width 11 height 18
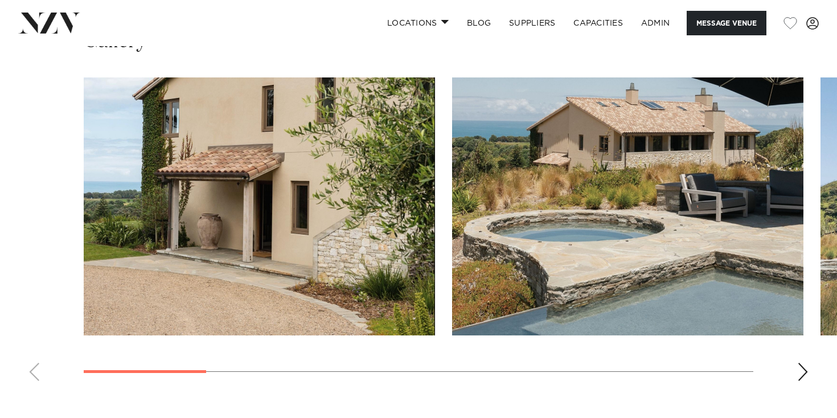
click at [32, 368] on swiper-container at bounding box center [418, 233] width 837 height 313
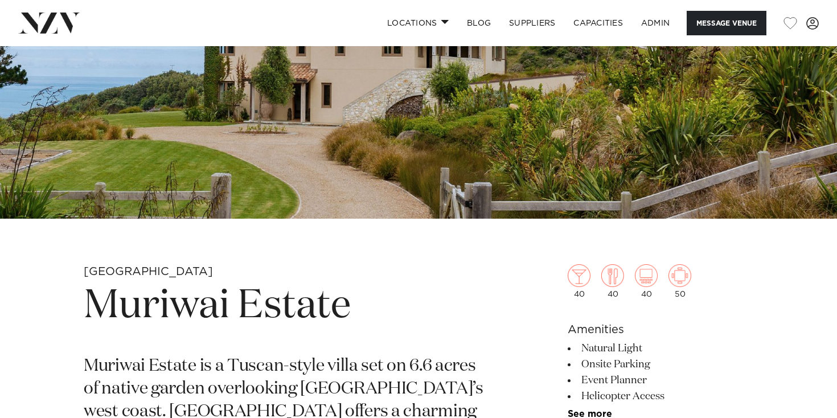
scroll to position [222, 0]
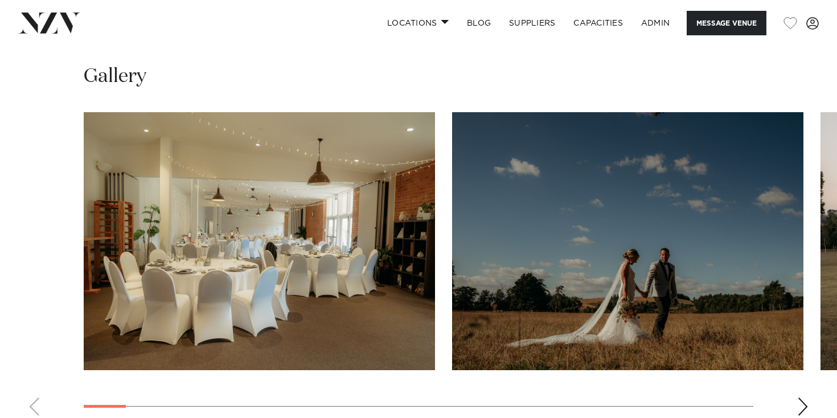
scroll to position [1203, 0]
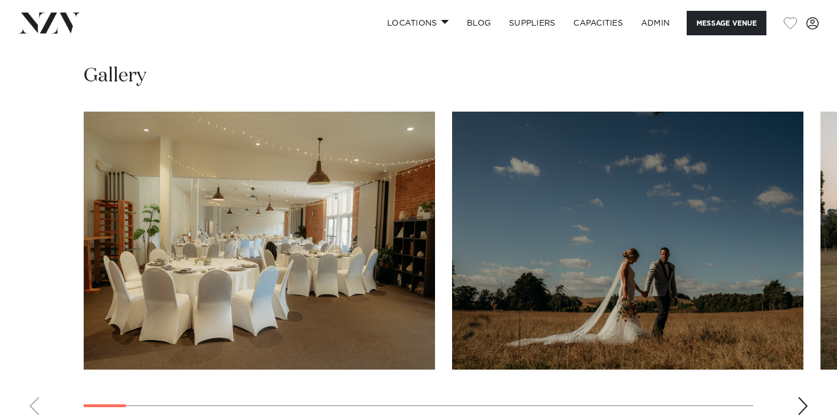
click at [805, 397] on div "Next slide" at bounding box center [802, 406] width 11 height 18
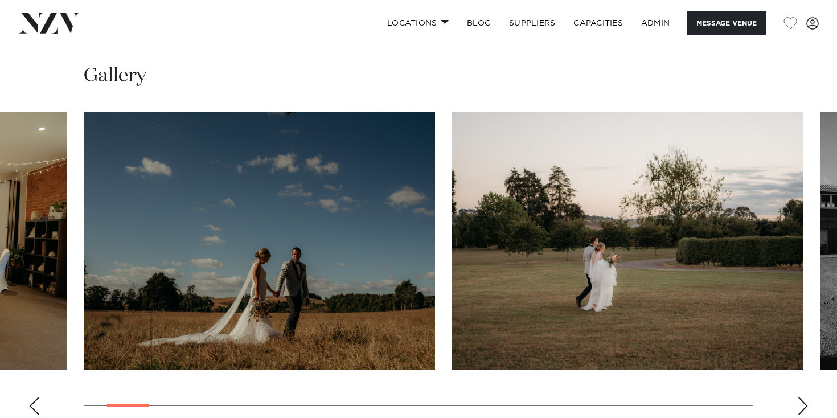
click at [805, 397] on div "Next slide" at bounding box center [802, 406] width 11 height 18
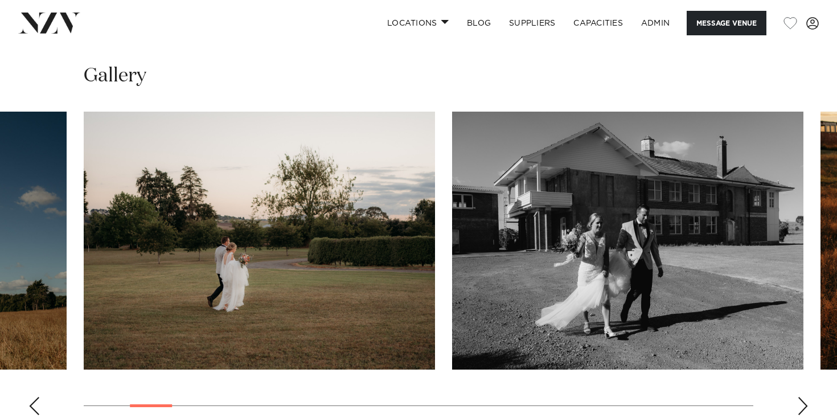
click at [805, 397] on div "Next slide" at bounding box center [802, 406] width 11 height 18
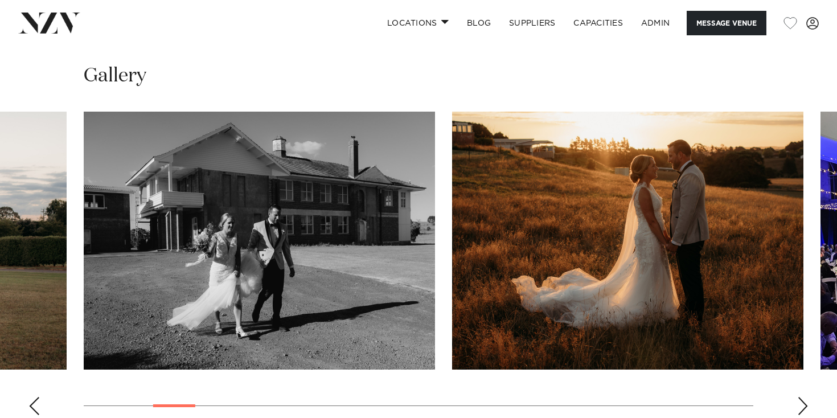
click at [805, 397] on div "Next slide" at bounding box center [802, 406] width 11 height 18
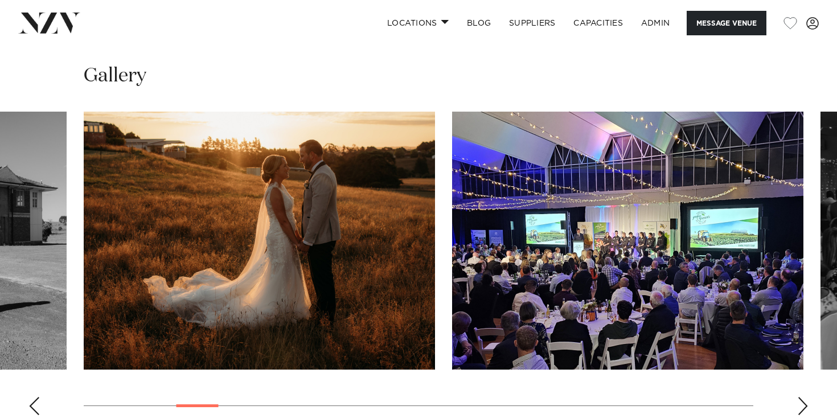
click at [805, 397] on div "Next slide" at bounding box center [802, 406] width 11 height 18
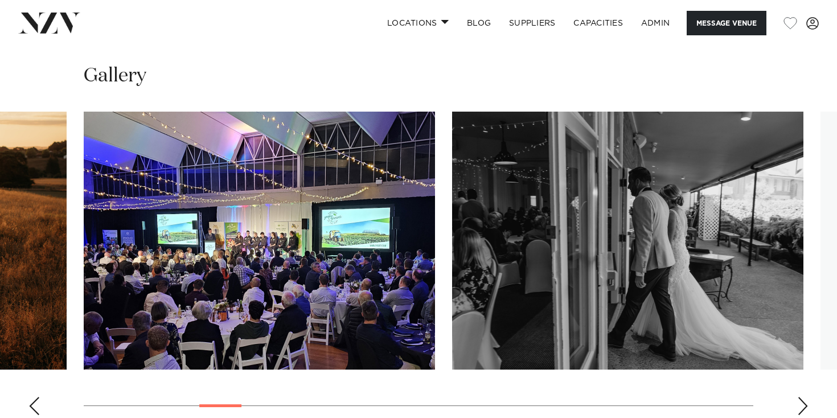
click at [805, 397] on div "Next slide" at bounding box center [802, 406] width 11 height 18
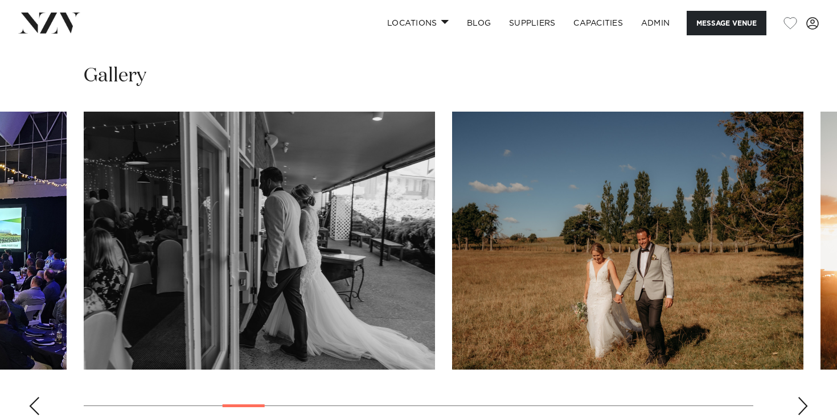
click at [805, 397] on div "Next slide" at bounding box center [802, 406] width 11 height 18
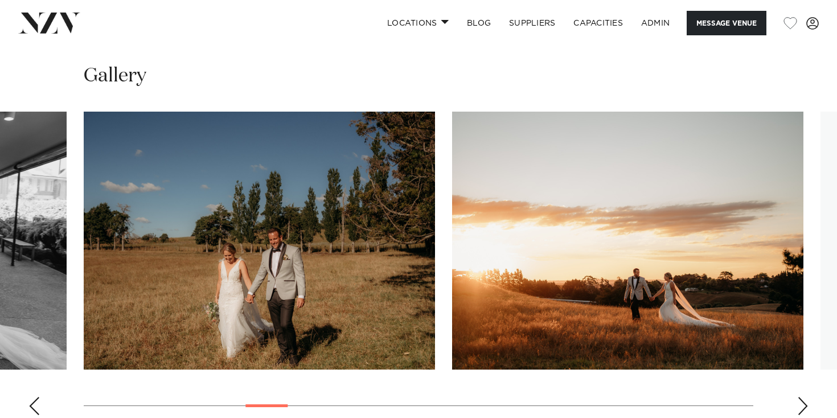
click at [805, 397] on div "Next slide" at bounding box center [802, 406] width 11 height 18
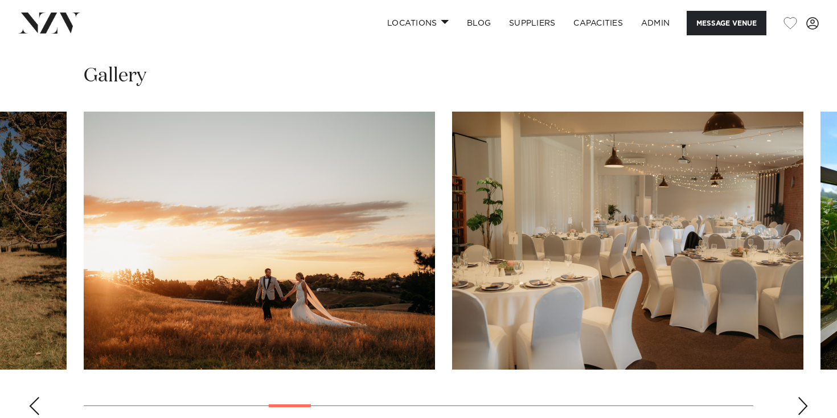
click at [805, 397] on div "Next slide" at bounding box center [802, 406] width 11 height 18
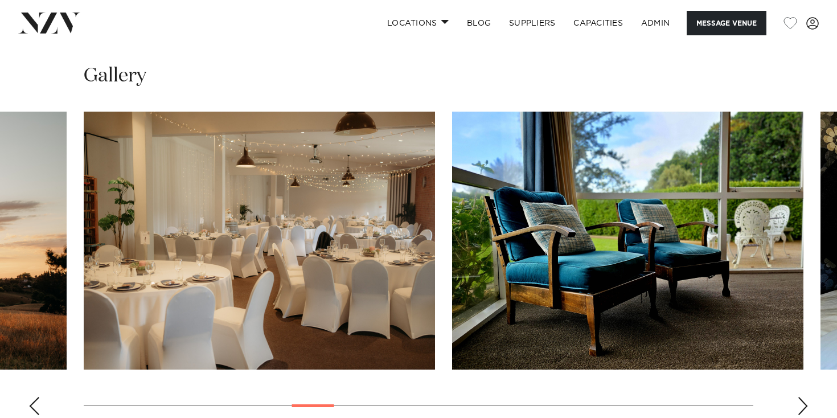
click at [805, 397] on div "Next slide" at bounding box center [802, 406] width 11 height 18
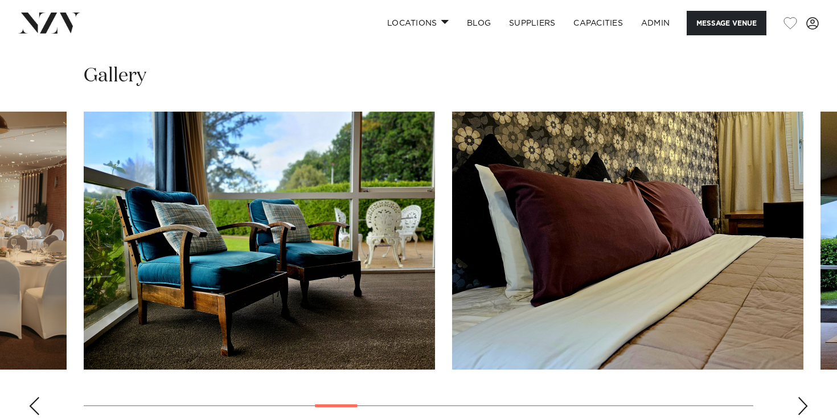
click at [805, 397] on div "Next slide" at bounding box center [802, 406] width 11 height 18
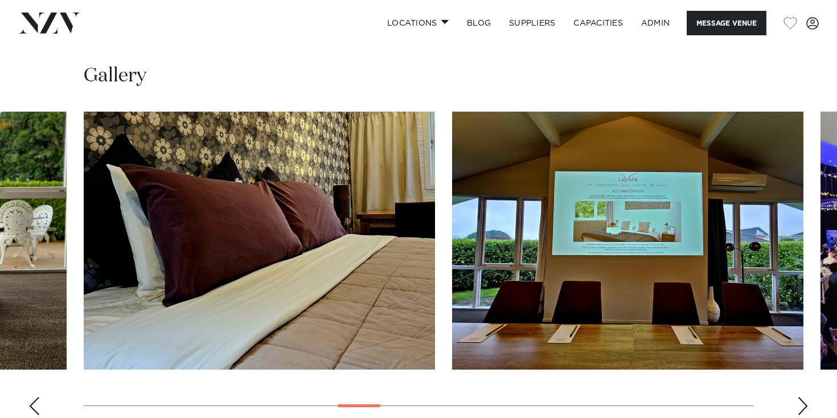
click at [805, 397] on div "Next slide" at bounding box center [802, 406] width 11 height 18
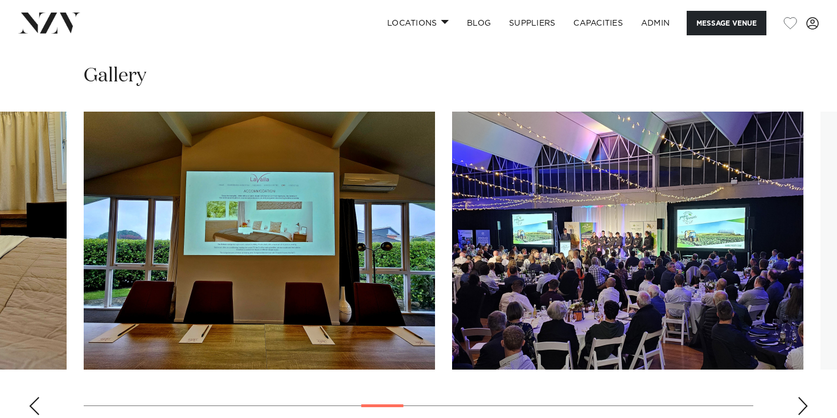
click at [805, 397] on div "Next slide" at bounding box center [802, 406] width 11 height 18
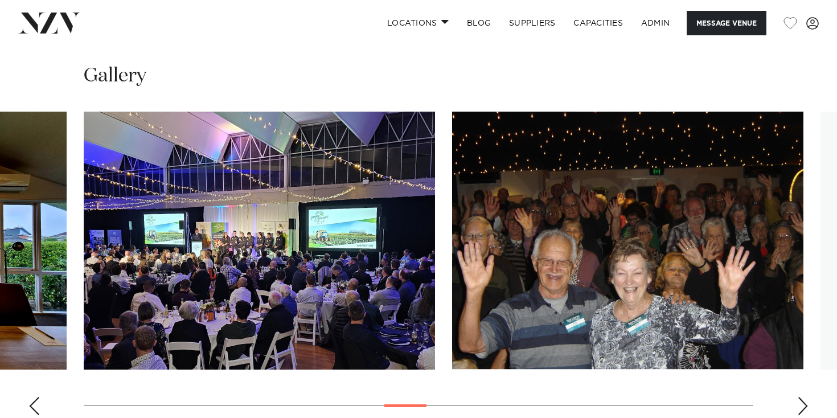
click at [805, 397] on div "Next slide" at bounding box center [802, 406] width 11 height 18
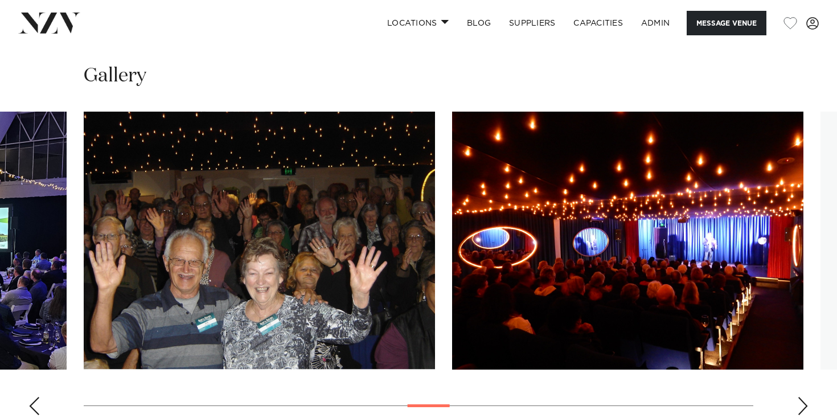
click at [805, 397] on div "Next slide" at bounding box center [802, 406] width 11 height 18
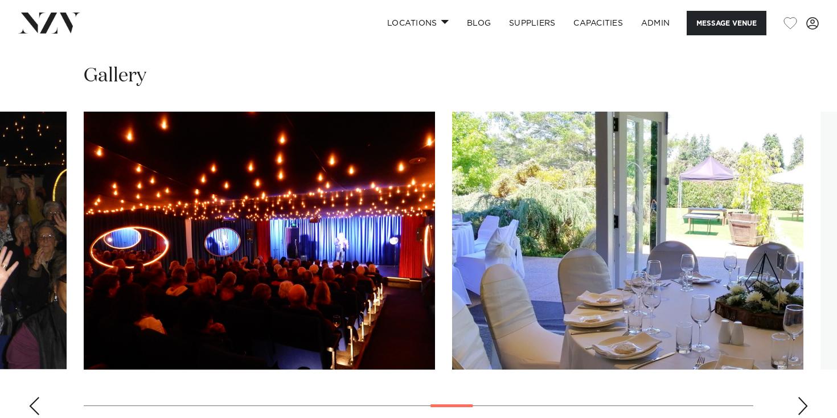
click at [805, 397] on div "Next slide" at bounding box center [802, 406] width 11 height 18
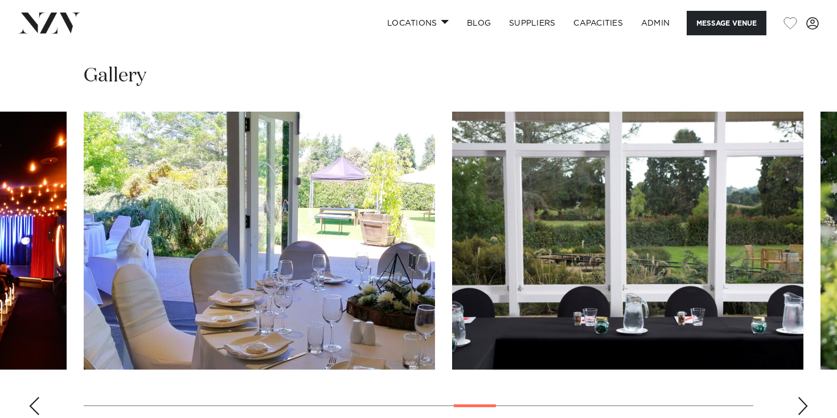
click at [805, 397] on div "Next slide" at bounding box center [802, 406] width 11 height 18
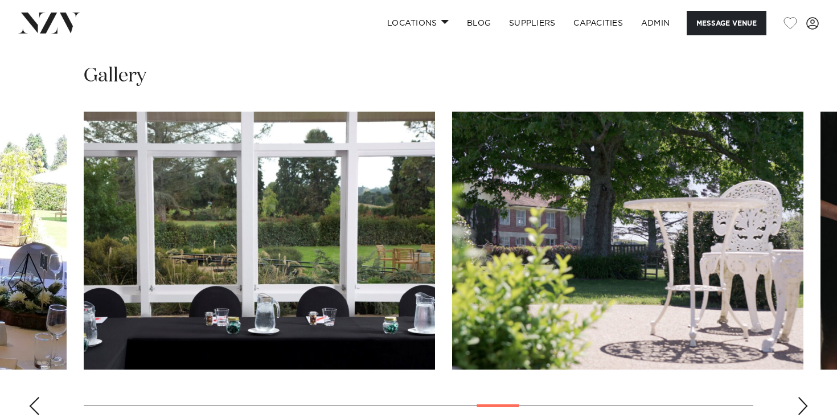
click at [805, 397] on div "Next slide" at bounding box center [802, 406] width 11 height 18
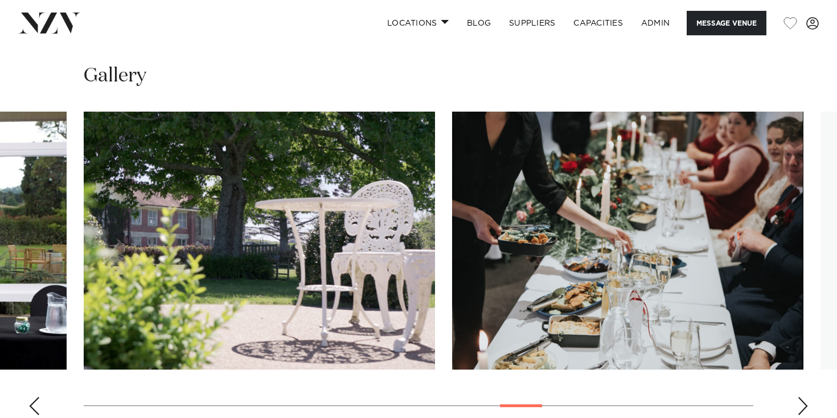
click at [805, 397] on div "Next slide" at bounding box center [802, 406] width 11 height 18
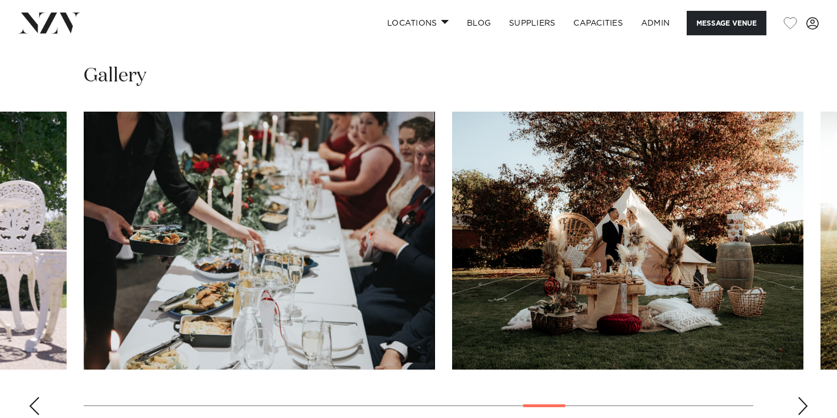
click at [805, 397] on div "Next slide" at bounding box center [802, 406] width 11 height 18
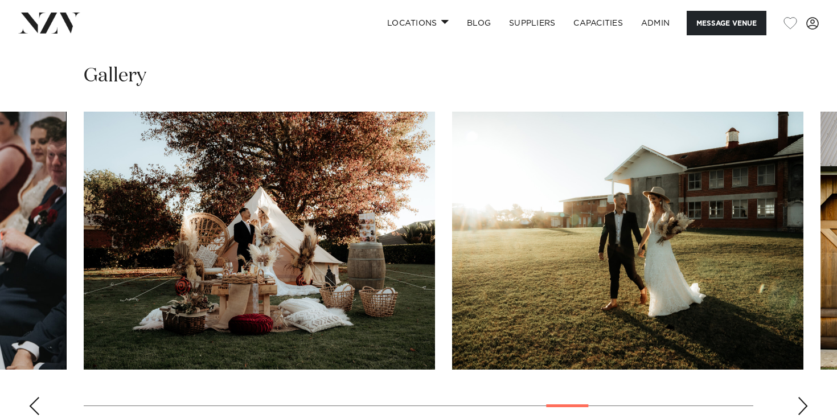
click at [805, 397] on div "Next slide" at bounding box center [802, 406] width 11 height 18
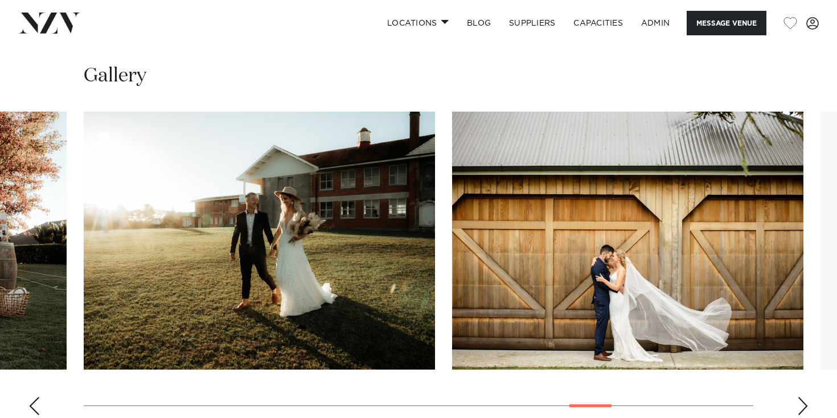
click at [805, 397] on div "Next slide" at bounding box center [802, 406] width 11 height 18
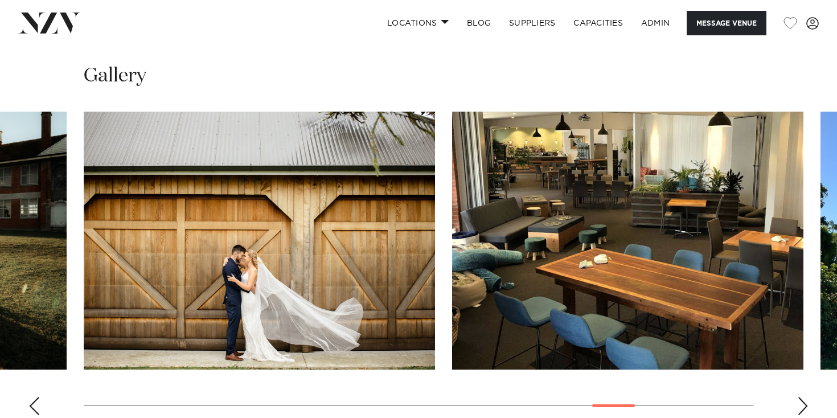
click at [805, 397] on div "Next slide" at bounding box center [802, 406] width 11 height 18
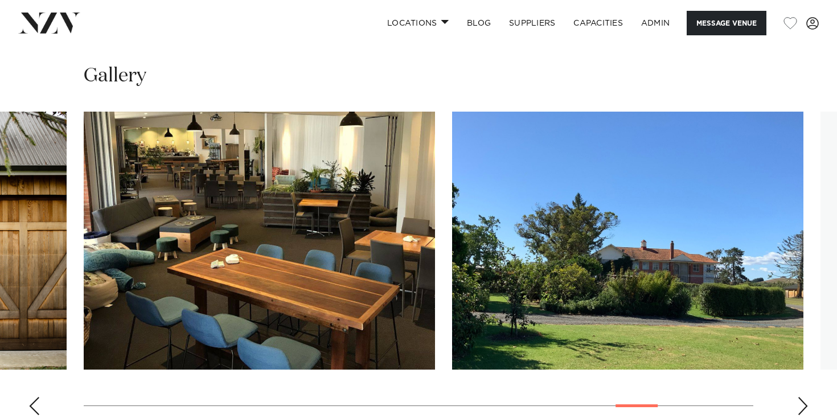
click at [805, 397] on div "Next slide" at bounding box center [802, 406] width 11 height 18
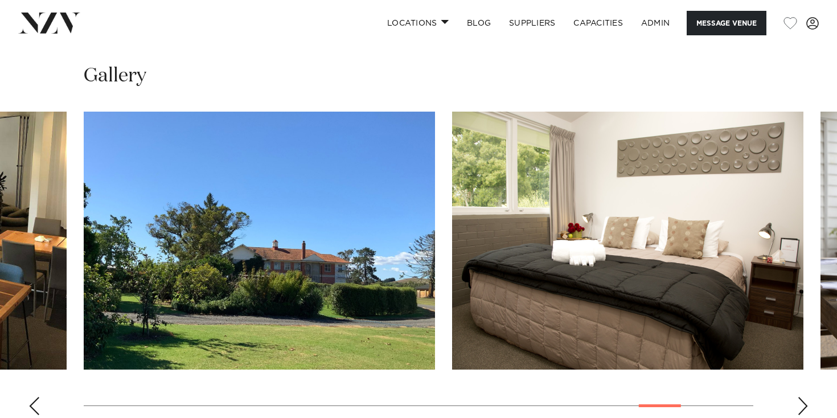
click at [805, 397] on div "Next slide" at bounding box center [802, 406] width 11 height 18
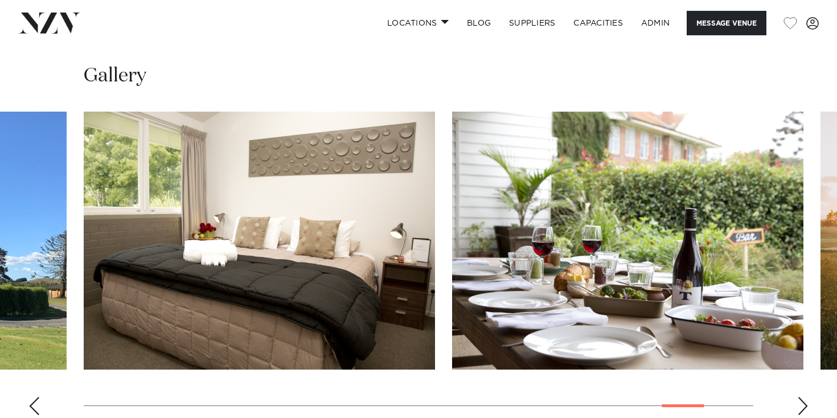
click at [805, 397] on div "Next slide" at bounding box center [802, 406] width 11 height 18
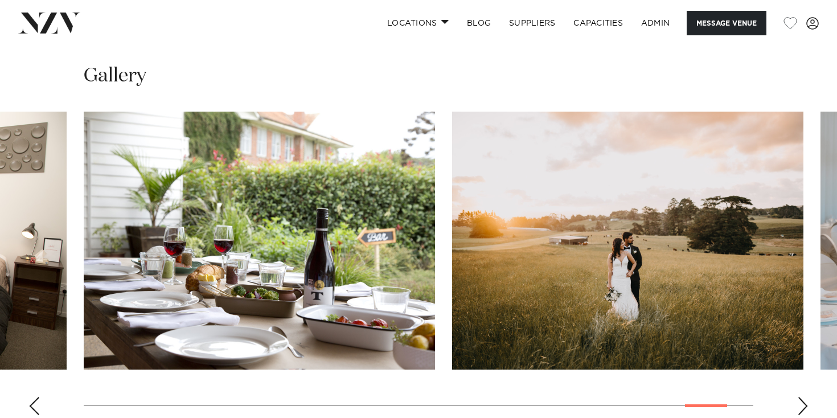
click at [805, 397] on div "Next slide" at bounding box center [802, 406] width 11 height 18
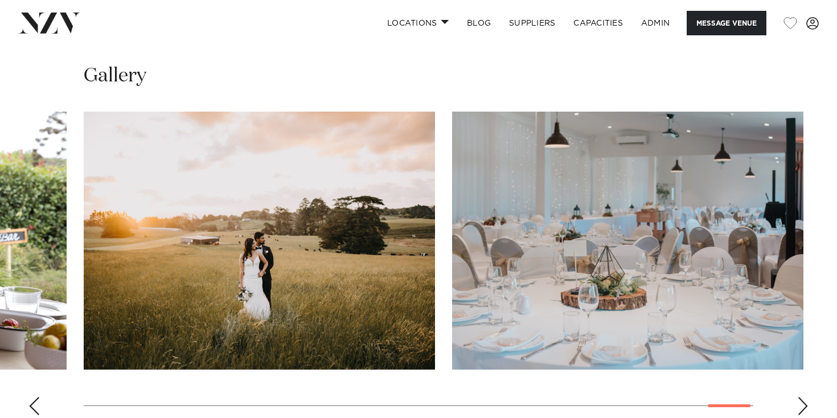
click at [805, 397] on div "Next slide" at bounding box center [802, 406] width 11 height 18
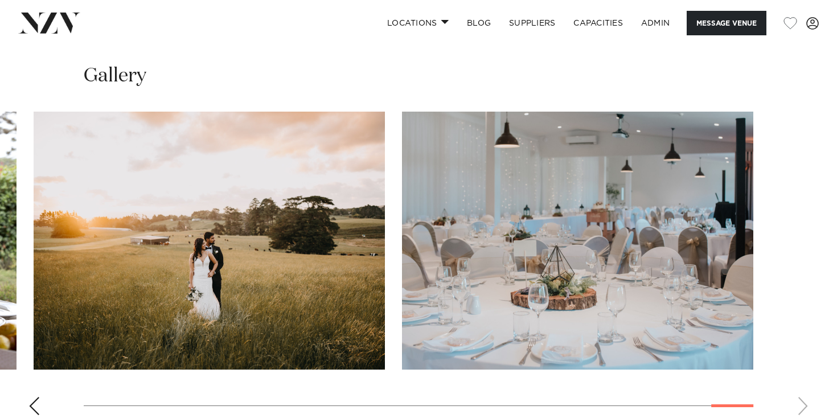
click at [805, 369] on swiper-container at bounding box center [418, 268] width 837 height 313
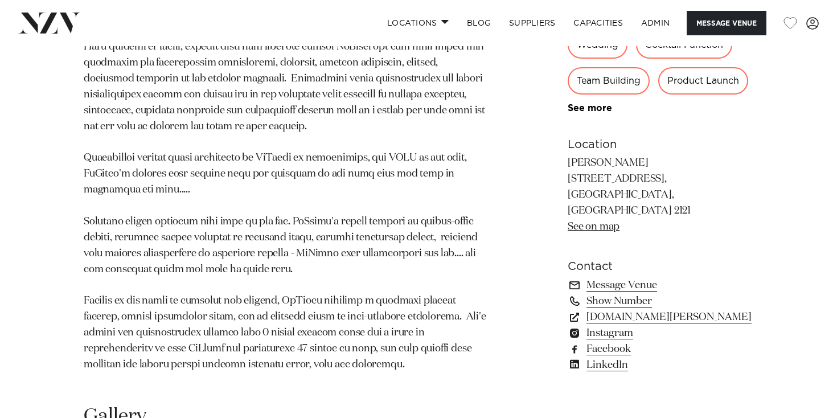
scroll to position [870, 0]
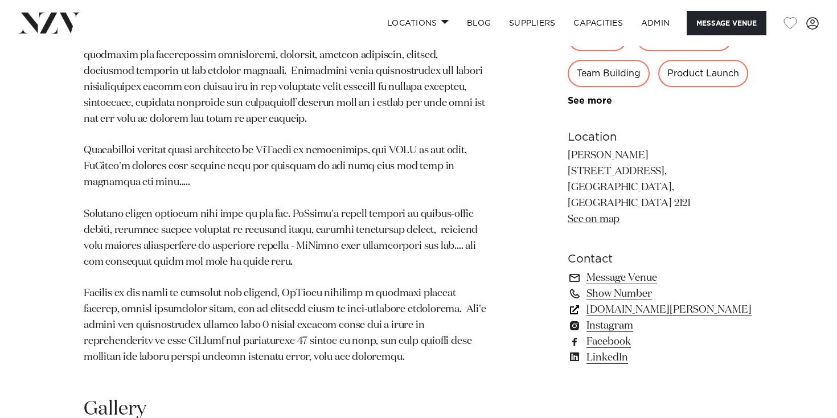
click at [613, 302] on link "[DOMAIN_NAME][PERSON_NAME]" at bounding box center [661, 310] width 186 height 16
